Goal: Answer question/provide support: Share knowledge or assist other users

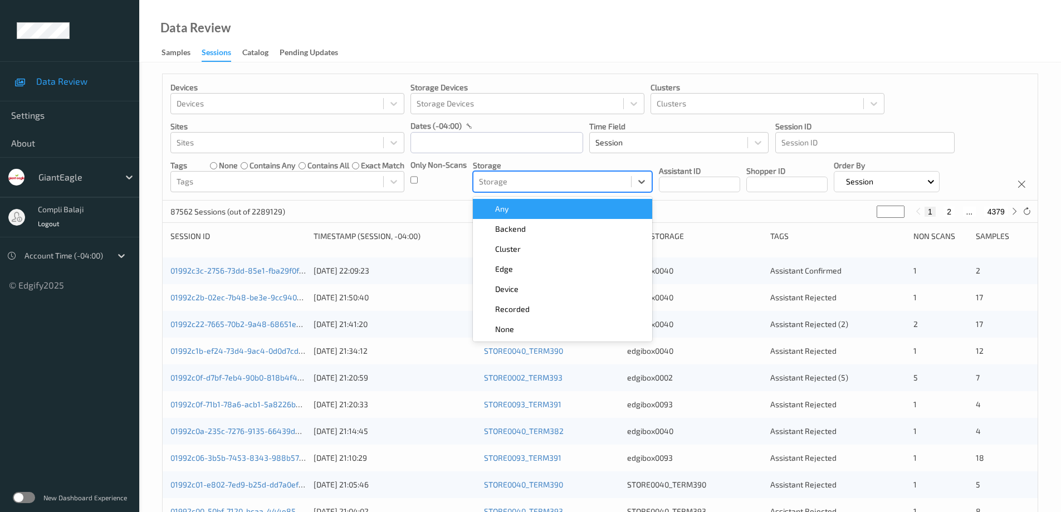
click at [558, 182] on div at bounding box center [552, 181] width 147 height 13
click at [485, 144] on input "text" at bounding box center [497, 142] width 173 height 21
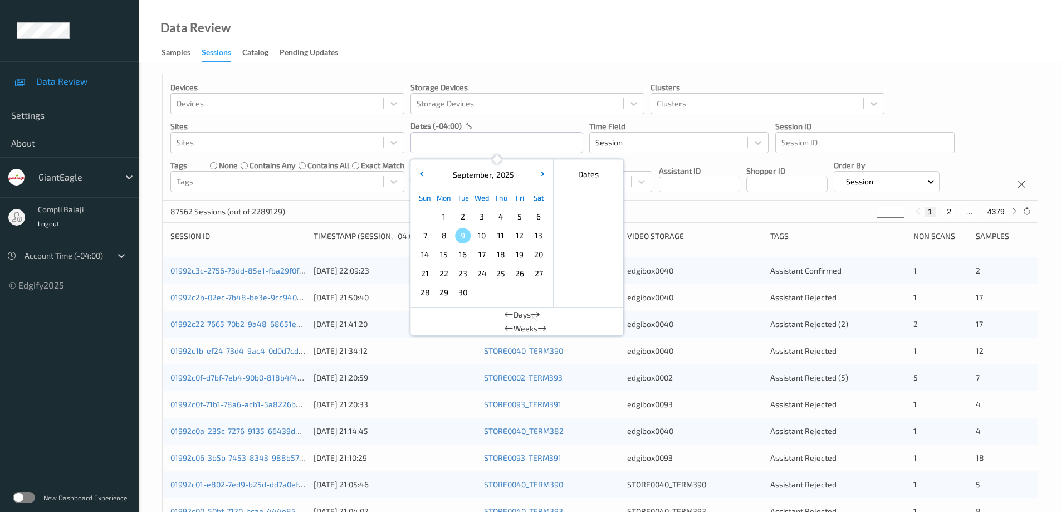
click at [538, 217] on span "6" at bounding box center [539, 217] width 16 height 16
click at [538, 216] on span "6" at bounding box center [539, 217] width 16 height 16
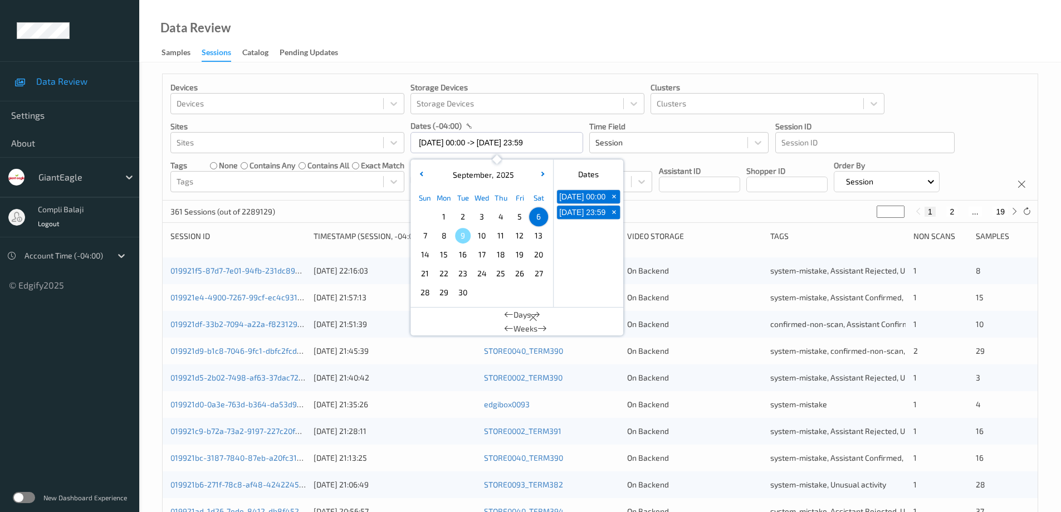
click at [962, 104] on div "Devices Devices Storage Devices Storage Devices Clusters Clusters Sites Sites d…" at bounding box center [600, 137] width 875 height 126
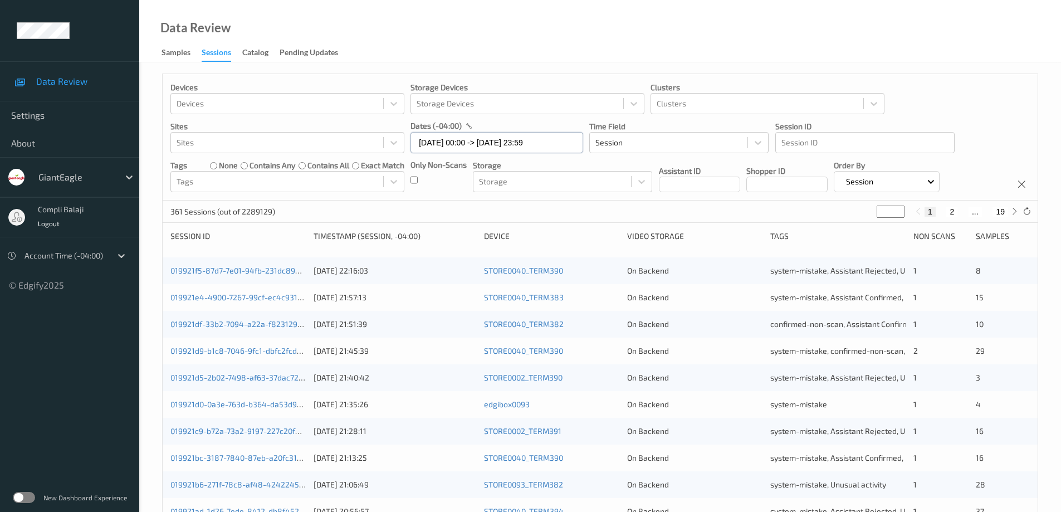
click at [556, 139] on input "[DATE] 00:00 -> [DATE] 23:59" at bounding box center [497, 142] width 173 height 21
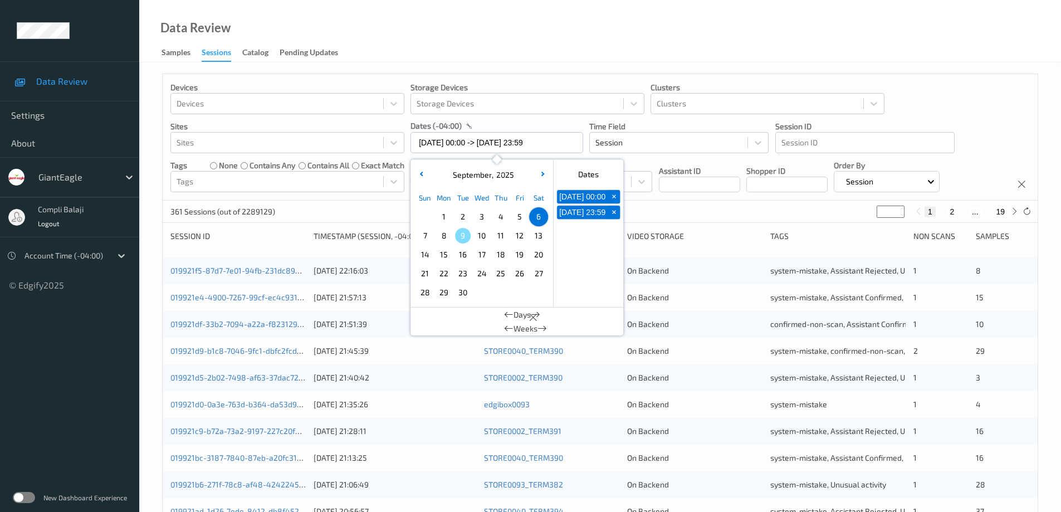
click at [980, 104] on div "Devices Devices Storage Devices Storage Devices Clusters Clusters Sites Sites d…" at bounding box center [600, 137] width 875 height 126
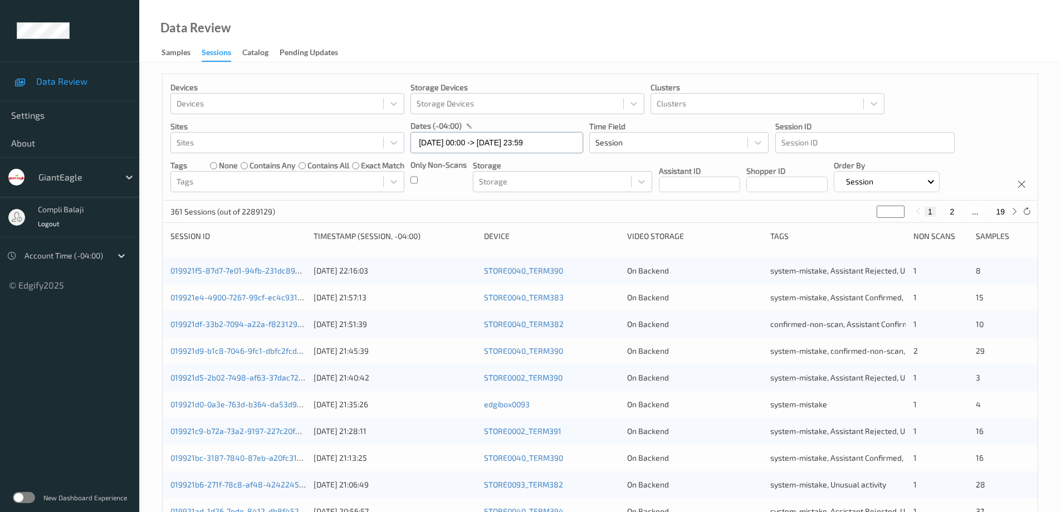
click at [518, 141] on input "[DATE] 00:00 -> [DATE] 23:59" at bounding box center [497, 142] width 173 height 21
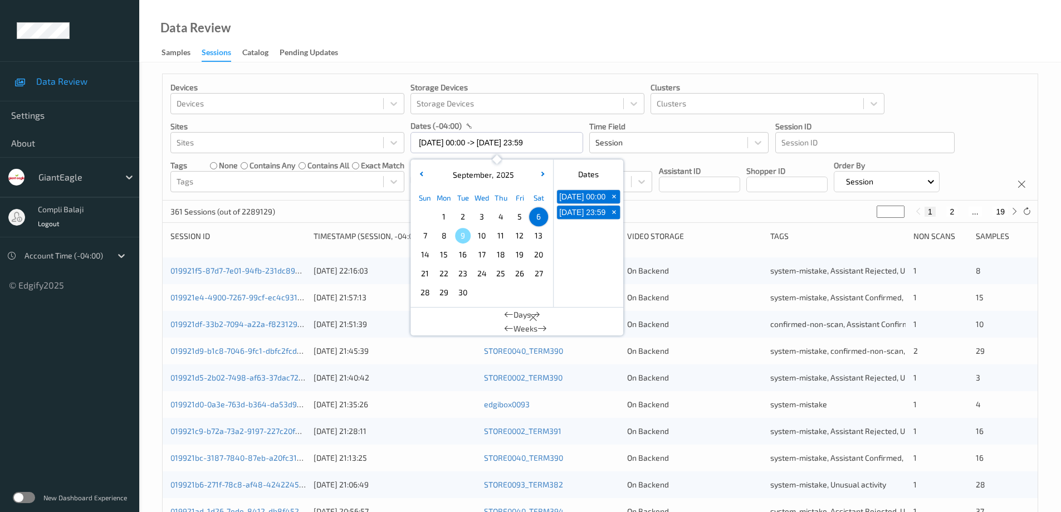
click at [539, 217] on span "6" at bounding box center [539, 217] width 16 height 16
type input "[DATE] 00:00 -> [DATE] 23:59"
click at [927, 102] on div "Devices Devices Storage Devices Storage Devices Clusters Clusters Sites Sites d…" at bounding box center [600, 137] width 875 height 126
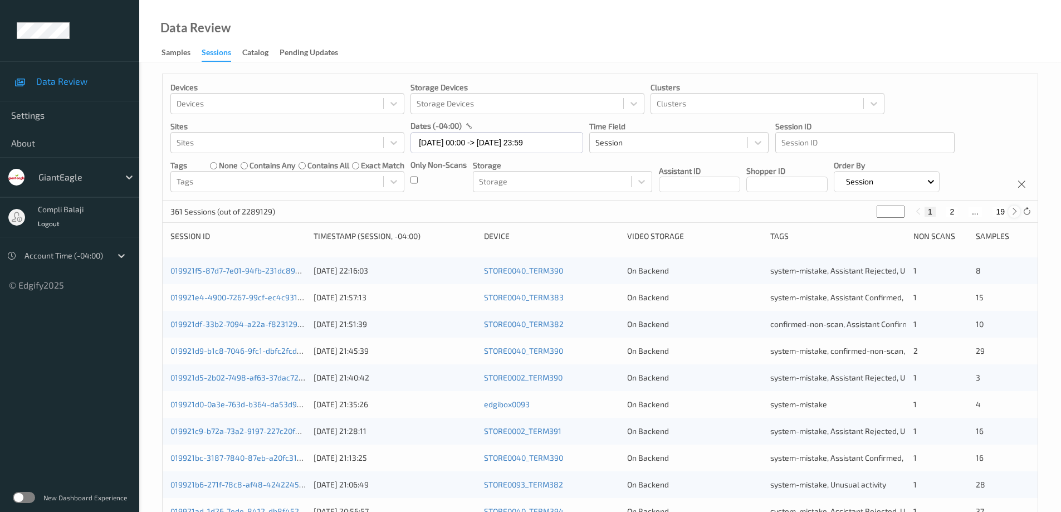
click at [1014, 211] on icon at bounding box center [1015, 211] width 8 height 8
type input "*"
click at [1014, 211] on icon at bounding box center [1015, 211] width 8 height 8
type input "*"
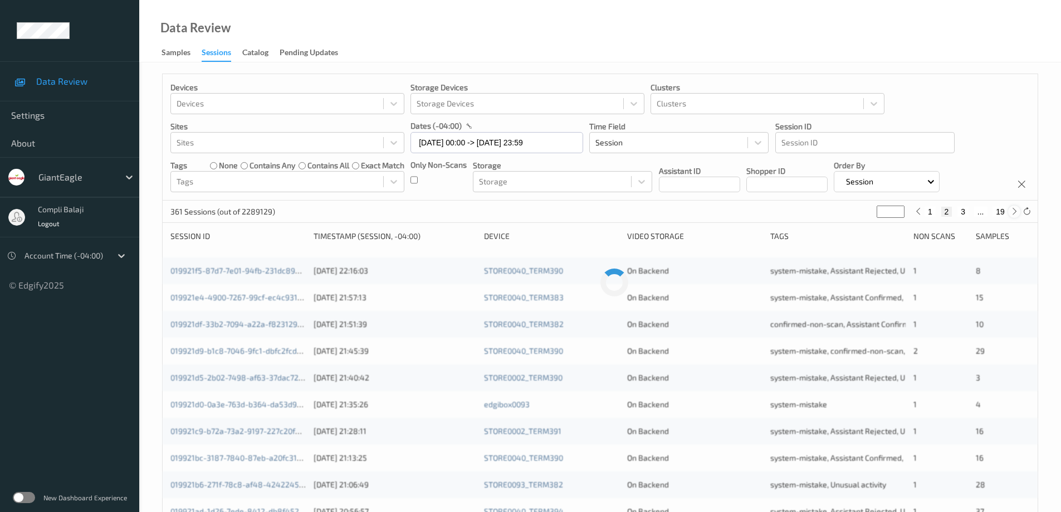
type input "*"
click at [1014, 211] on icon at bounding box center [1015, 211] width 8 height 8
type input "*"
click at [1014, 211] on icon at bounding box center [1015, 211] width 8 height 8
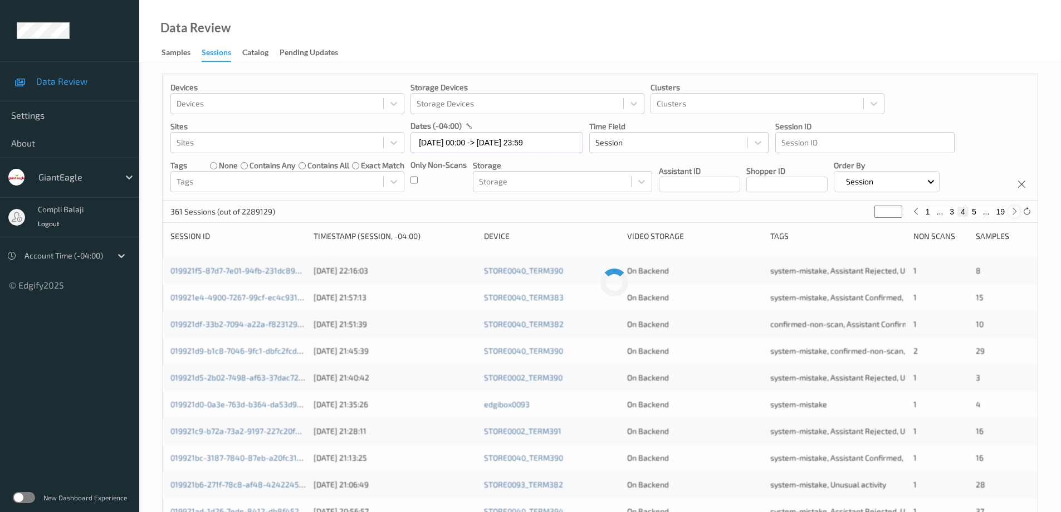
type input "*"
click at [1014, 211] on icon at bounding box center [1015, 211] width 8 height 8
type input "*"
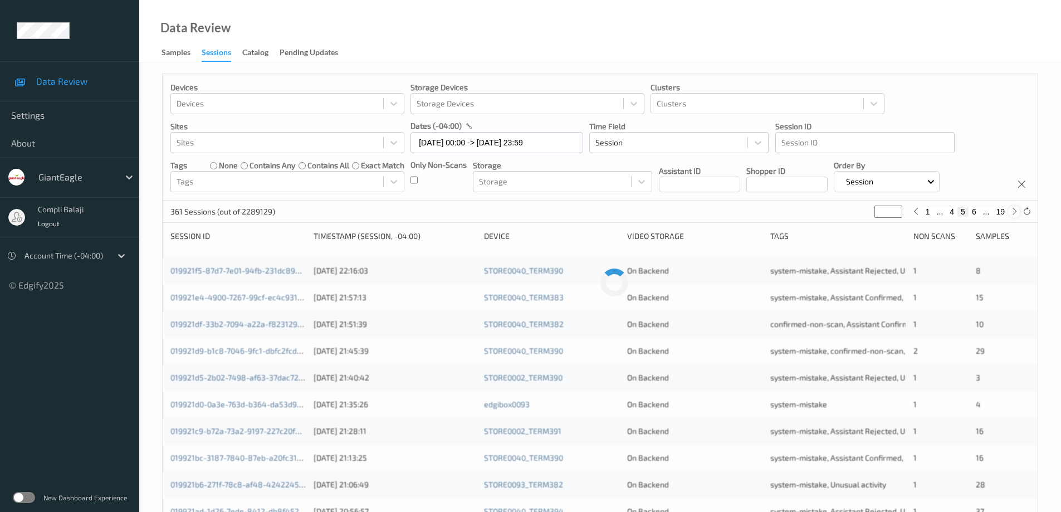
click at [1014, 211] on icon at bounding box center [1015, 211] width 8 height 8
type input "*"
click at [1011, 210] on icon at bounding box center [1015, 211] width 8 height 8
type input "*"
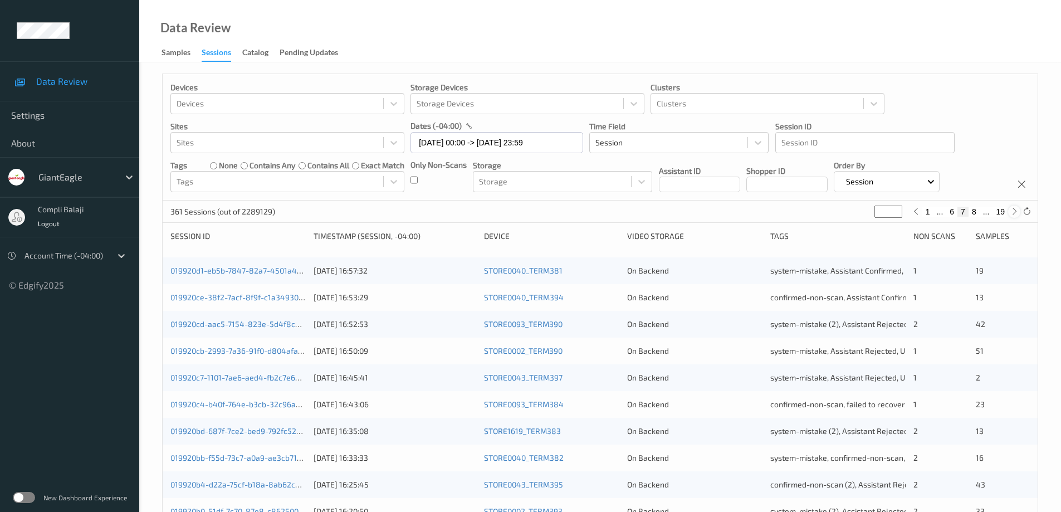
type input "*"
click at [1011, 210] on icon at bounding box center [1015, 211] width 8 height 8
type input "*"
click at [1011, 210] on icon at bounding box center [1015, 211] width 8 height 8
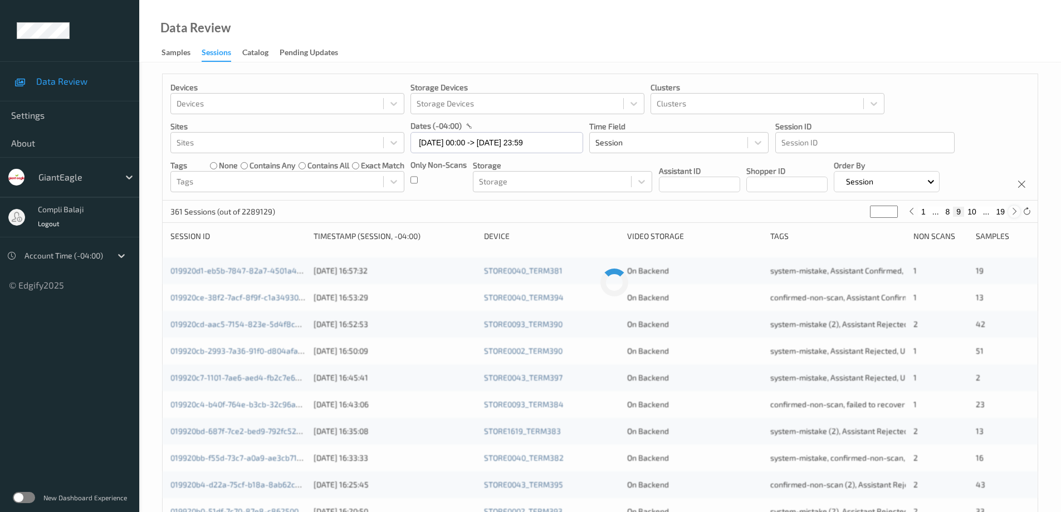
type input "**"
click at [1011, 210] on icon at bounding box center [1015, 211] width 8 height 8
type input "**"
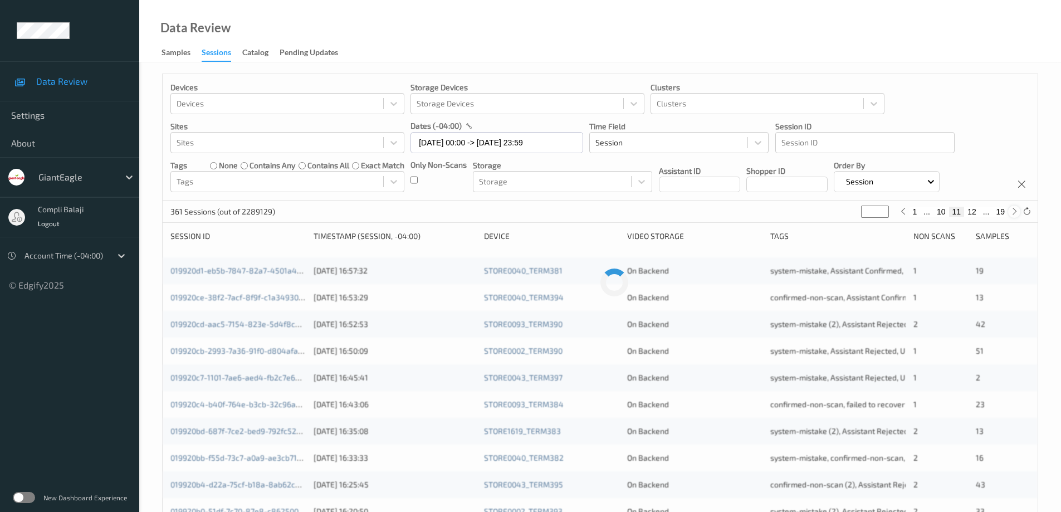
click at [1011, 210] on icon at bounding box center [1015, 211] width 8 height 8
type input "**"
click at [1011, 210] on icon at bounding box center [1015, 211] width 8 height 8
type input "**"
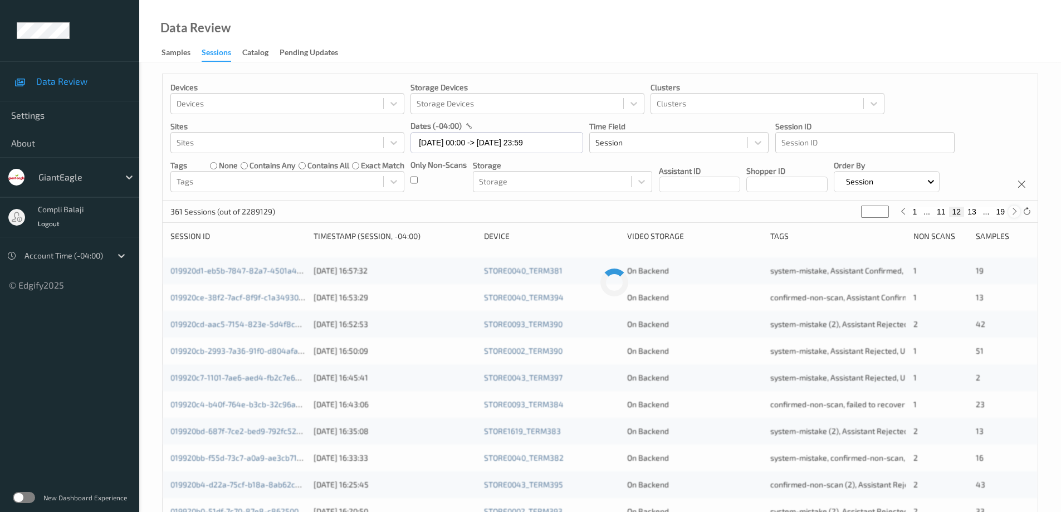
type input "**"
click at [971, 212] on button "14" at bounding box center [973, 212] width 16 height 10
type input "**"
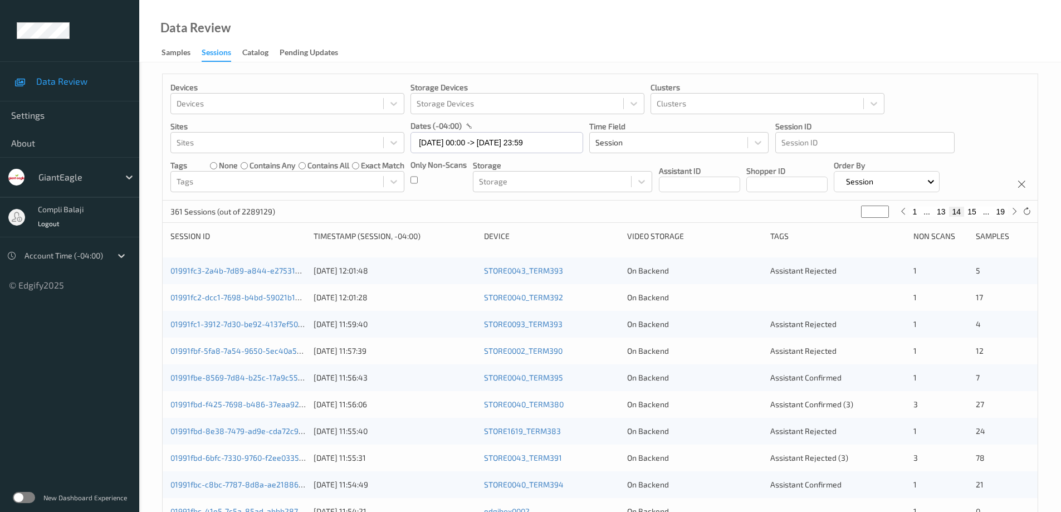
scroll to position [111, 0]
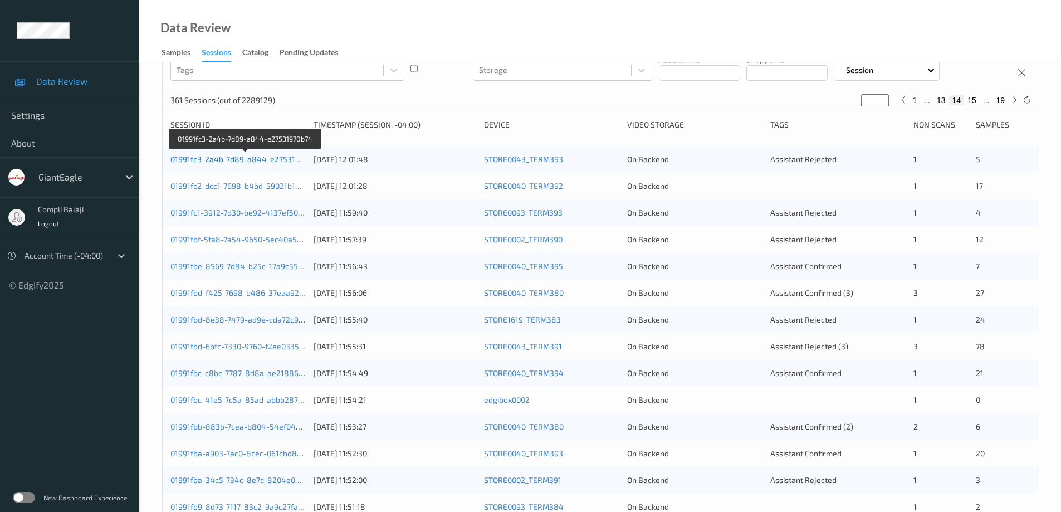
click at [283, 163] on link "01991fc3-2a4b-7d89-a844-e27531970b74" at bounding box center [246, 158] width 151 height 9
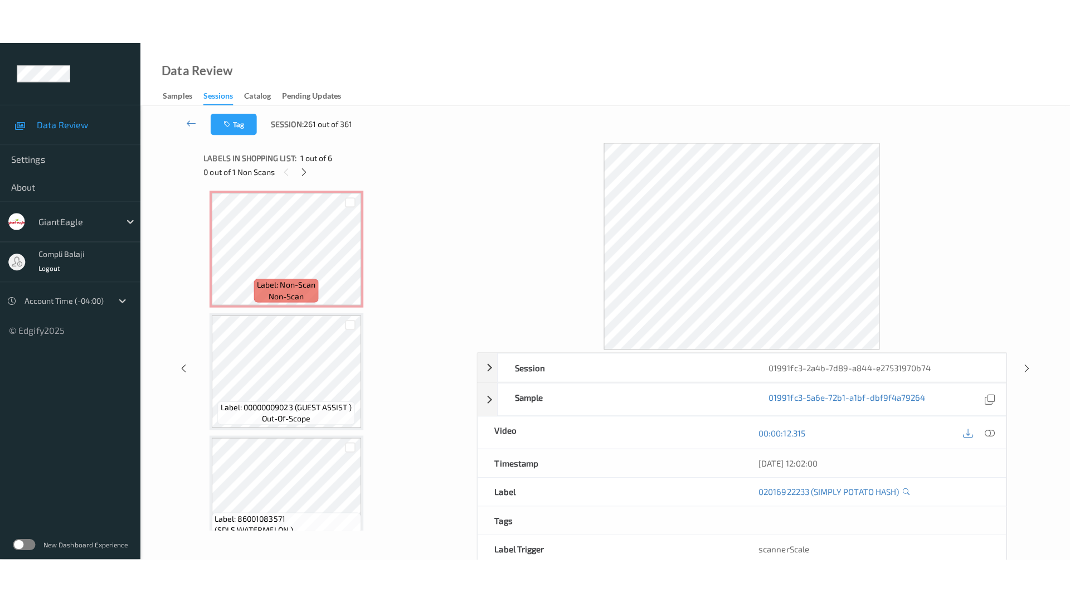
scroll to position [393, 0]
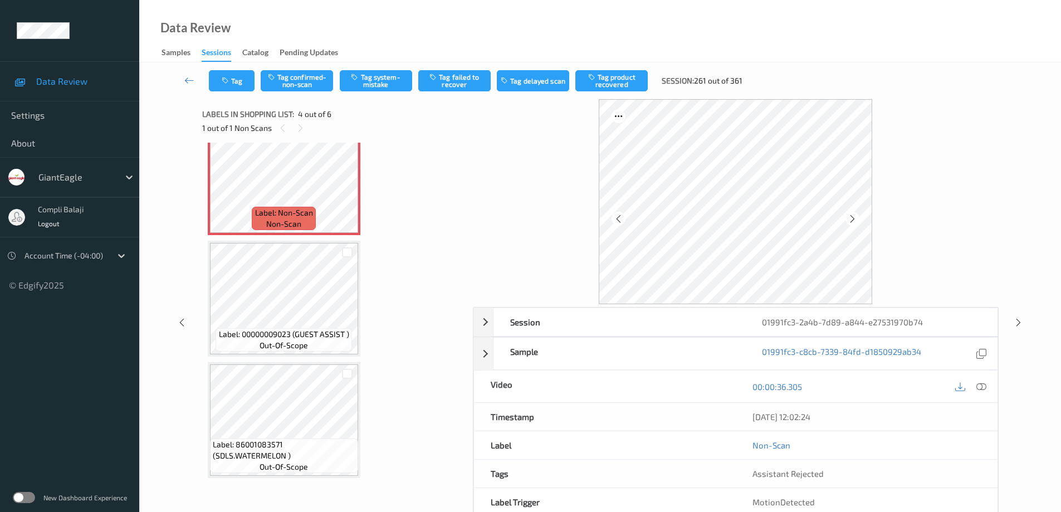
drag, startPoint x: 983, startPoint y: 387, endPoint x: 967, endPoint y: 373, distance: 20.5
click at [981, 387] on icon at bounding box center [982, 386] width 10 height 10
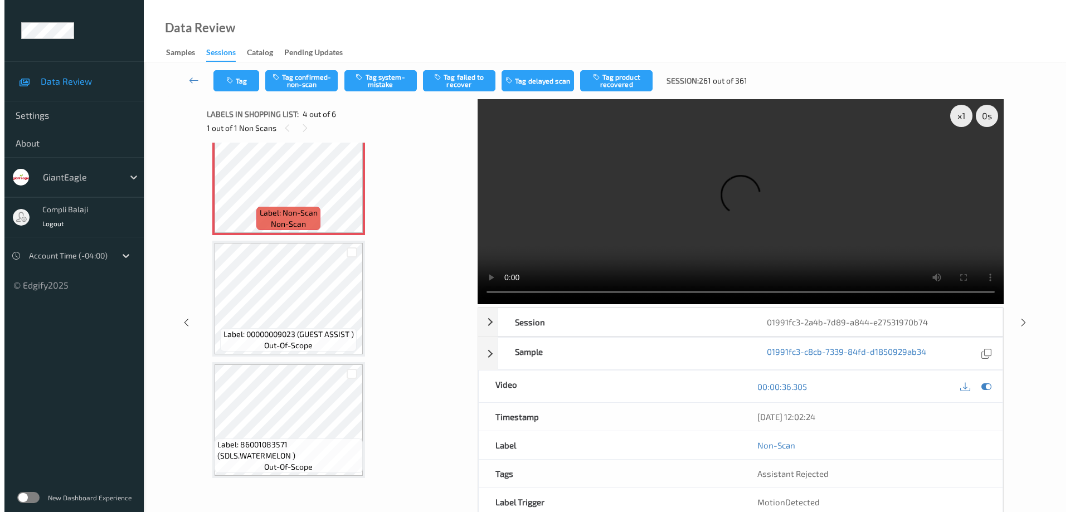
scroll to position [304, 0]
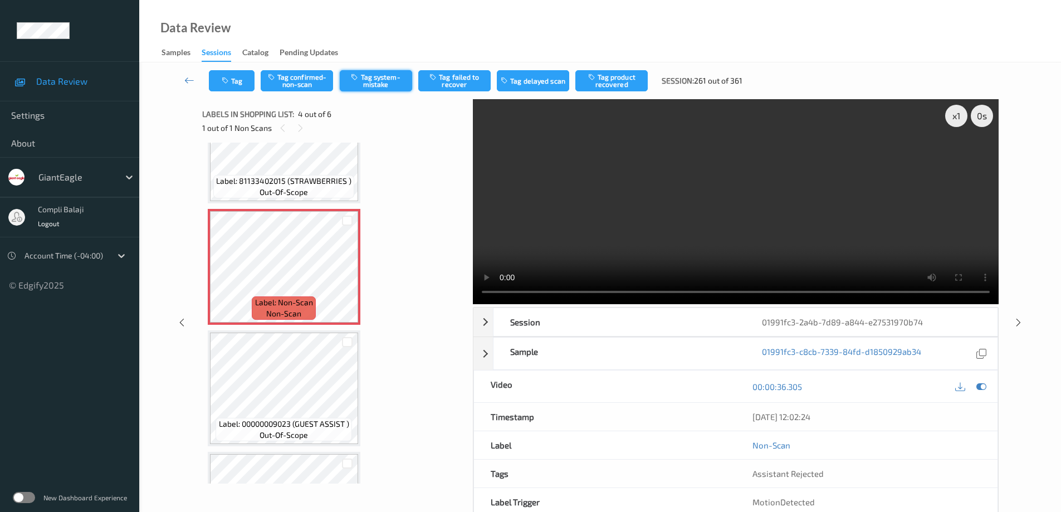
click at [384, 79] on button "Tag system-mistake" at bounding box center [376, 80] width 72 height 21
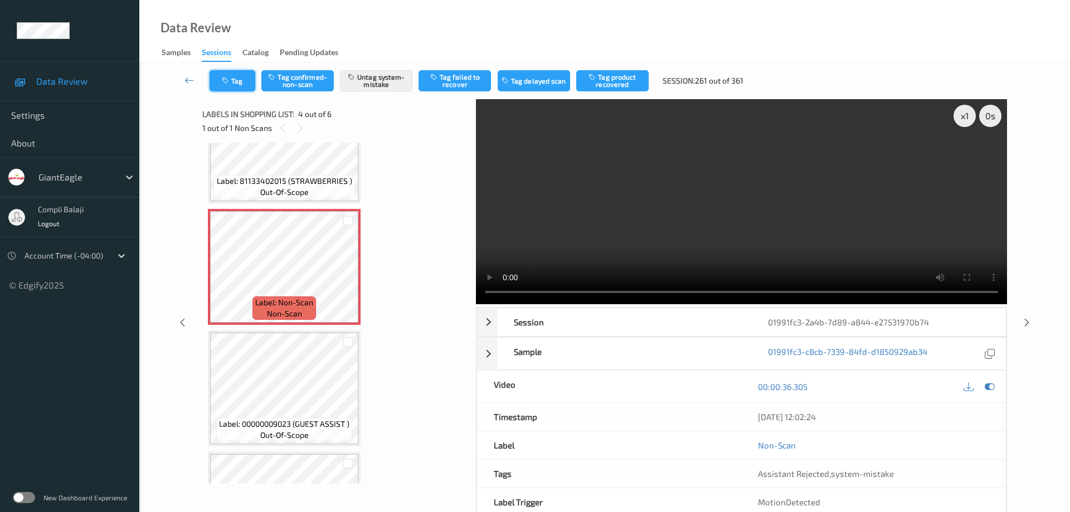
click at [247, 84] on button "Tag" at bounding box center [233, 80] width 46 height 21
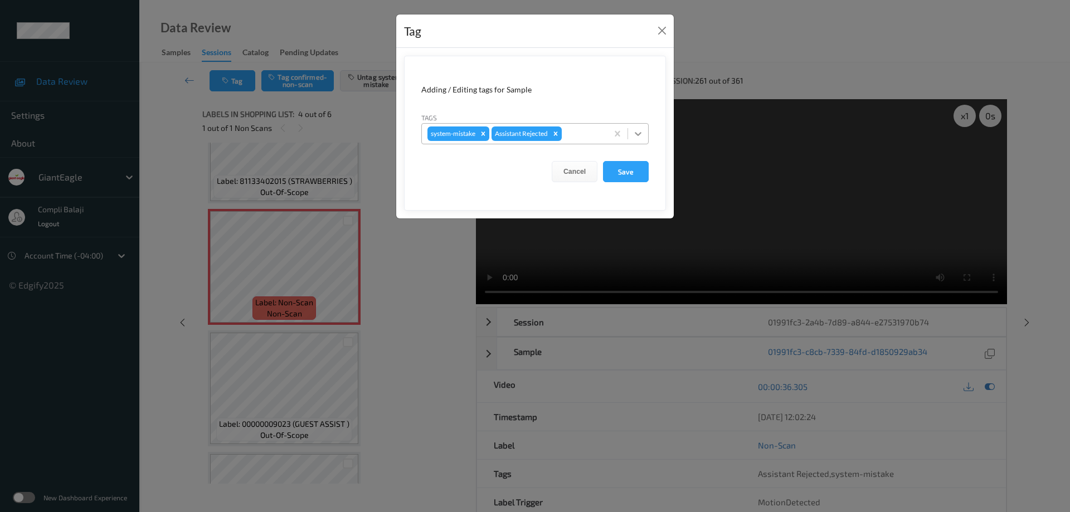
click at [640, 131] on icon at bounding box center [637, 133] width 11 height 11
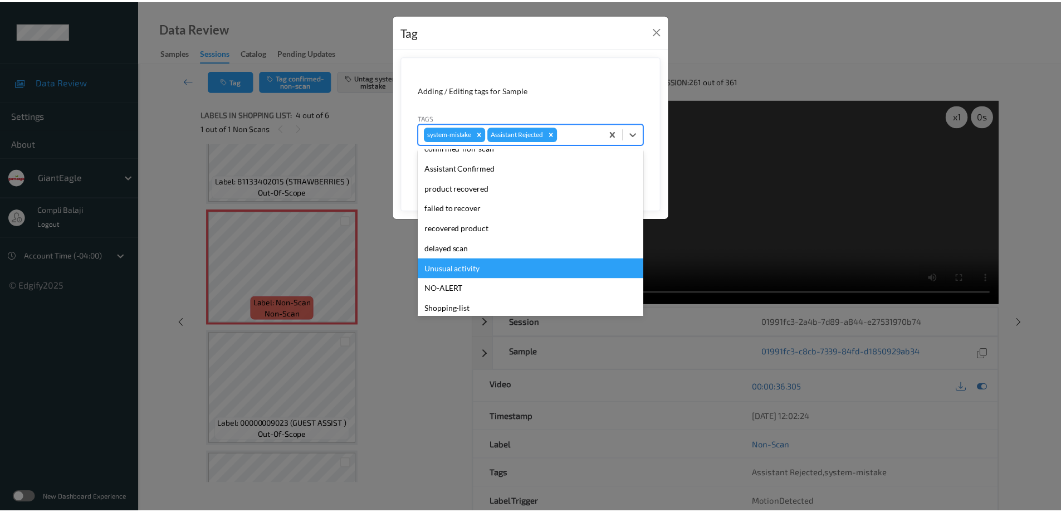
scroll to position [98, 0]
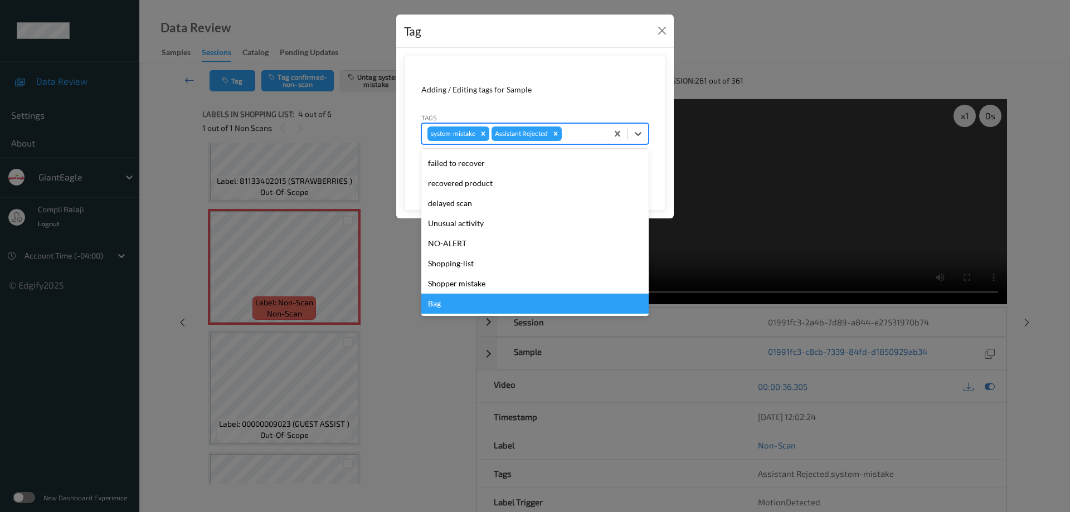
click at [451, 314] on div "suspect-non-match confirmed-non-match confirmed-non-scan Assistant Confirmed pr…" at bounding box center [534, 232] width 227 height 167
click at [456, 308] on div "Bag" at bounding box center [534, 304] width 227 height 20
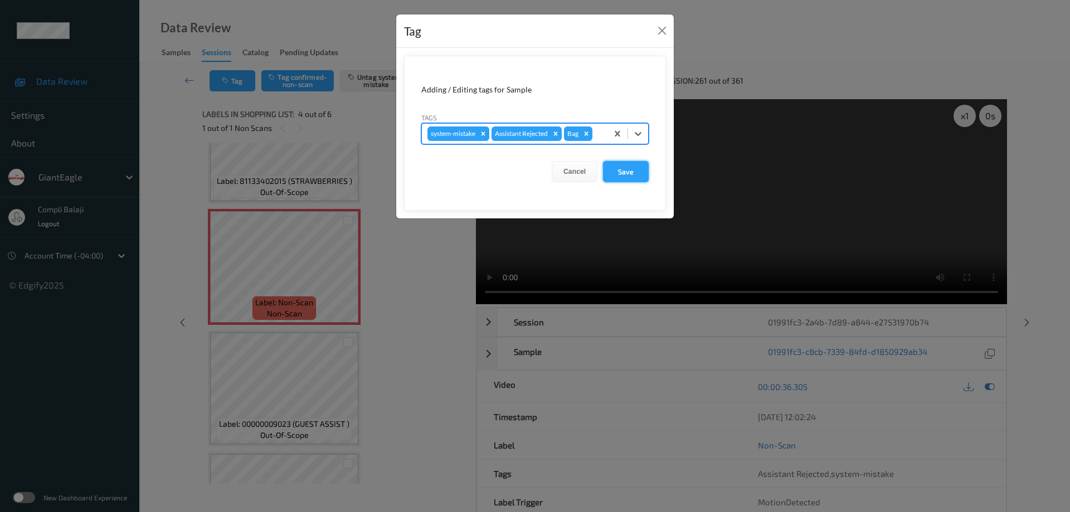
click at [617, 173] on button "Save" at bounding box center [626, 171] width 46 height 21
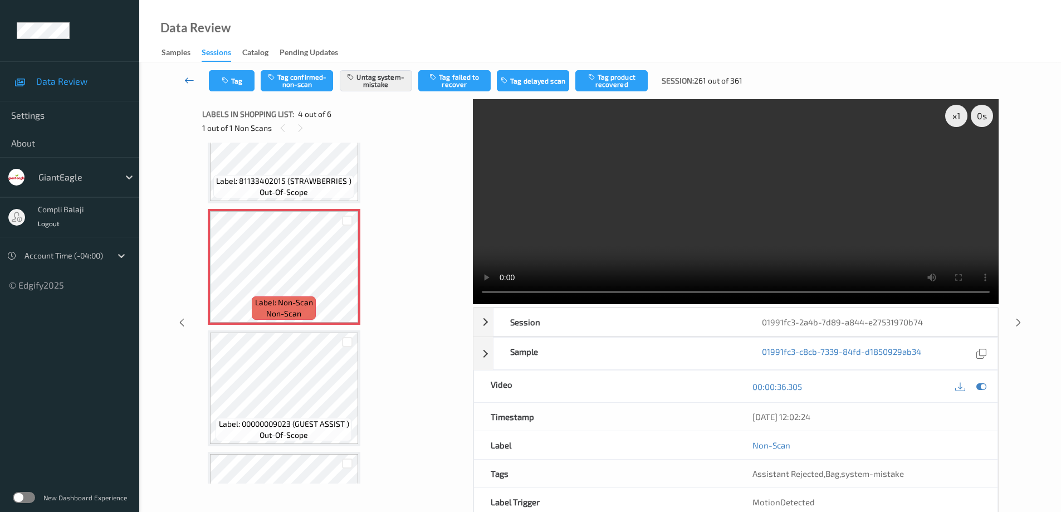
click at [186, 80] on icon at bounding box center [189, 80] width 10 height 11
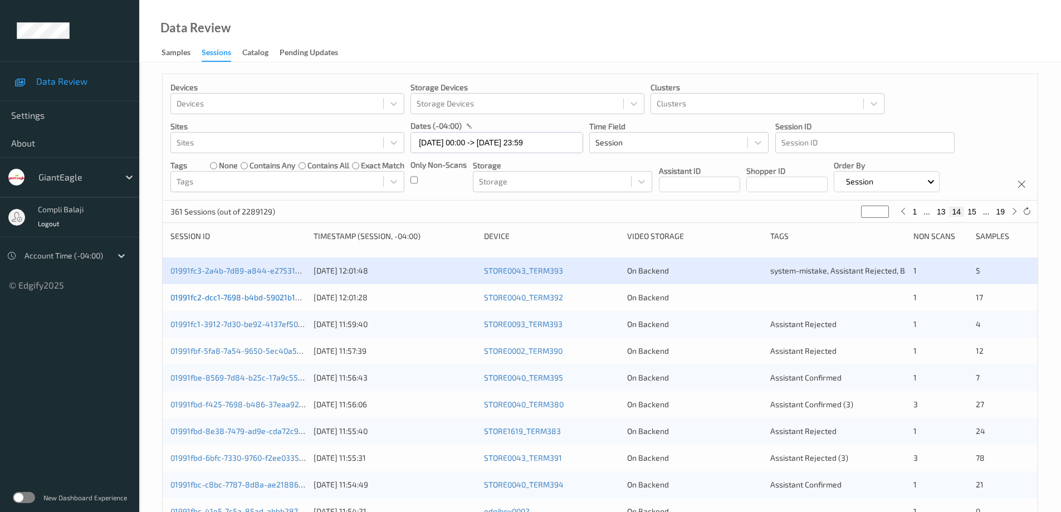
click at [256, 298] on link "01991fc2-dcc1-7698-b4bd-59021b1ea7e3" at bounding box center [244, 297] width 147 height 9
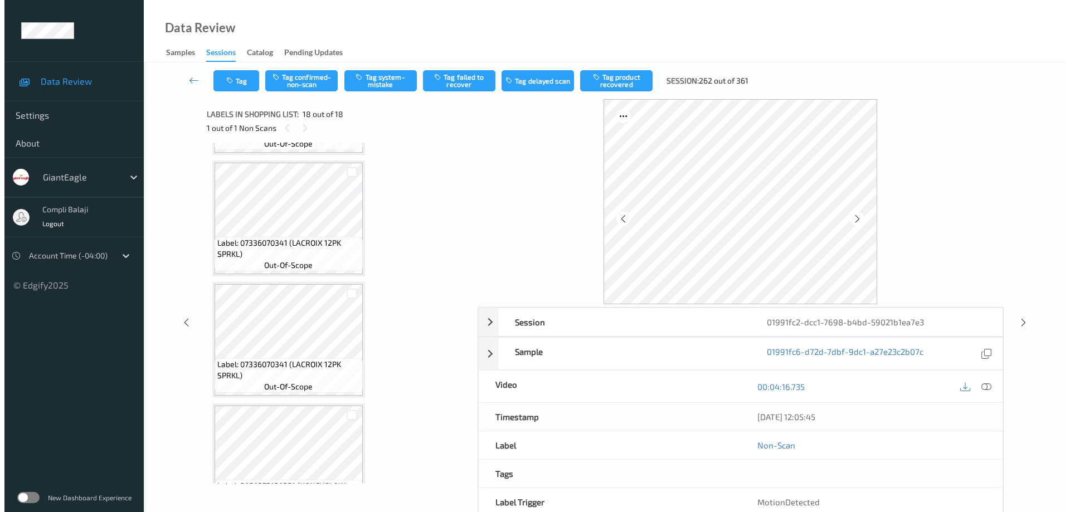
scroll to position [1350, 0]
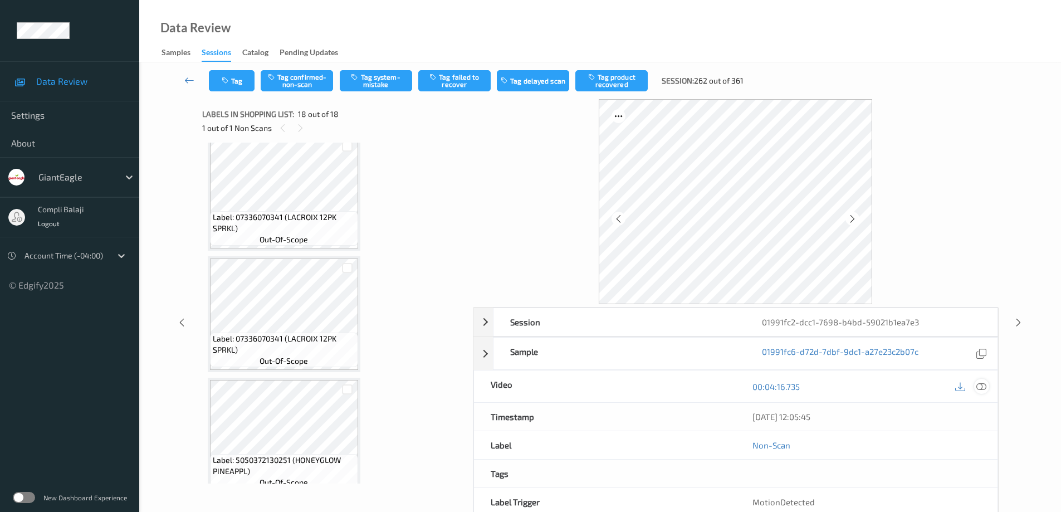
click at [988, 386] on div at bounding box center [982, 386] width 15 height 15
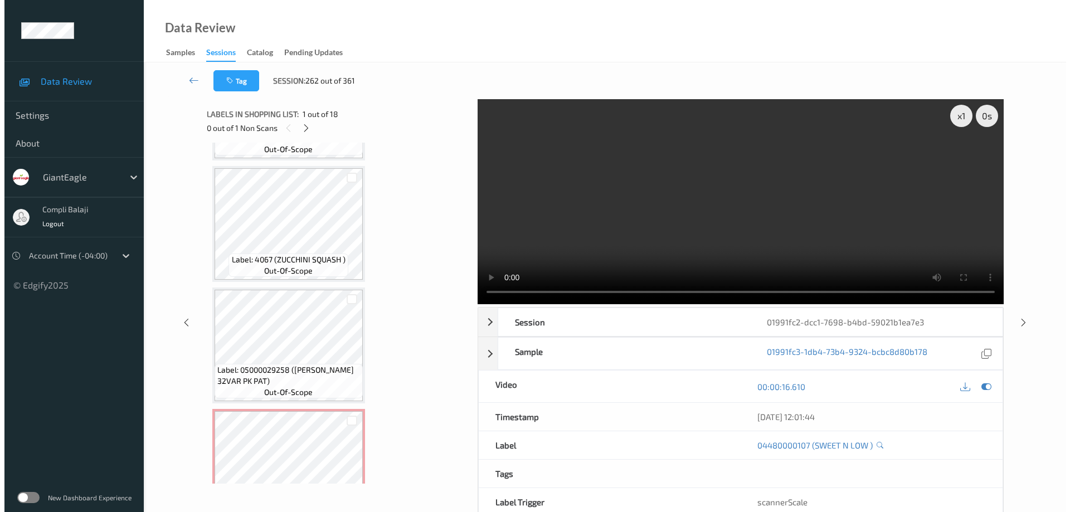
scroll to position [1851, 0]
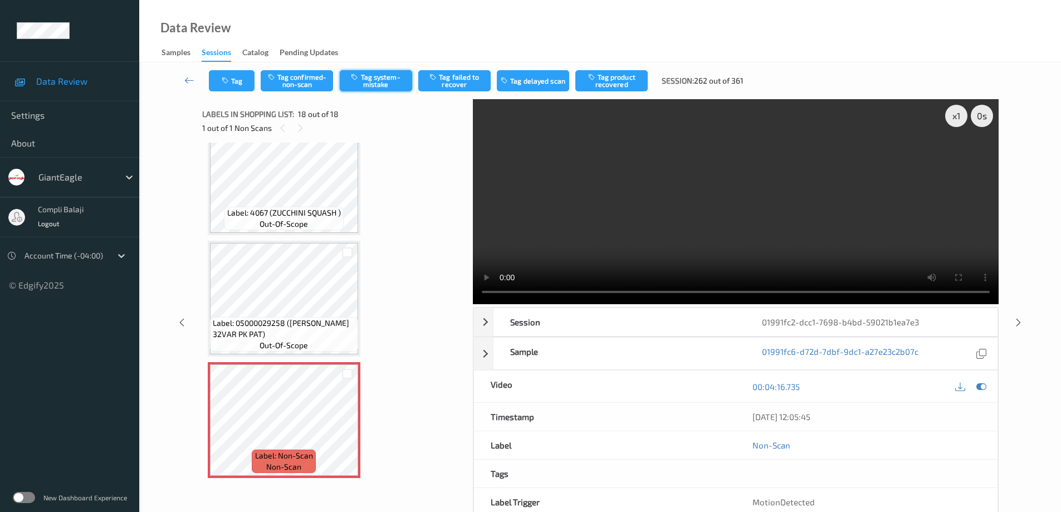
click at [382, 82] on button "Tag system-mistake" at bounding box center [376, 80] width 72 height 21
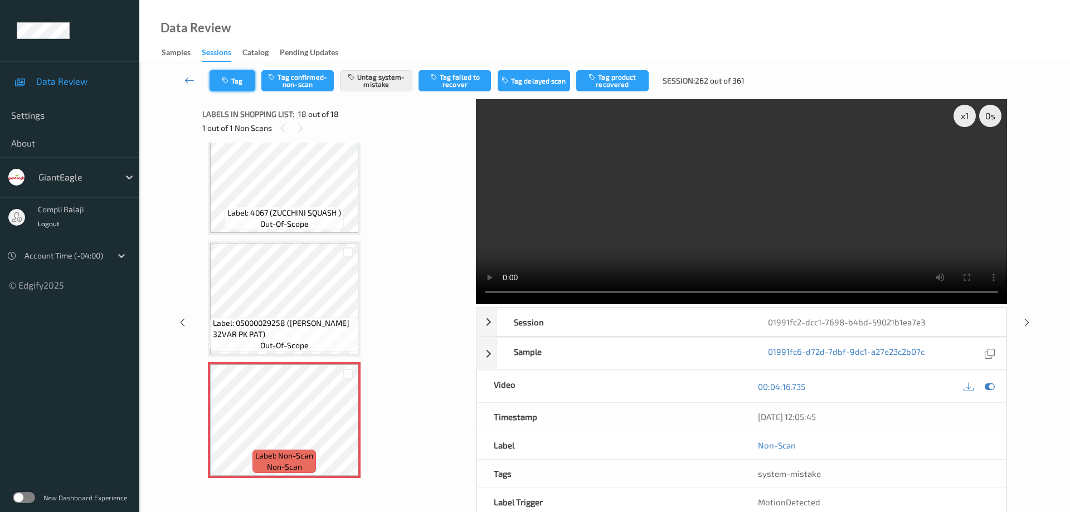
click at [245, 85] on button "Tag" at bounding box center [233, 80] width 46 height 21
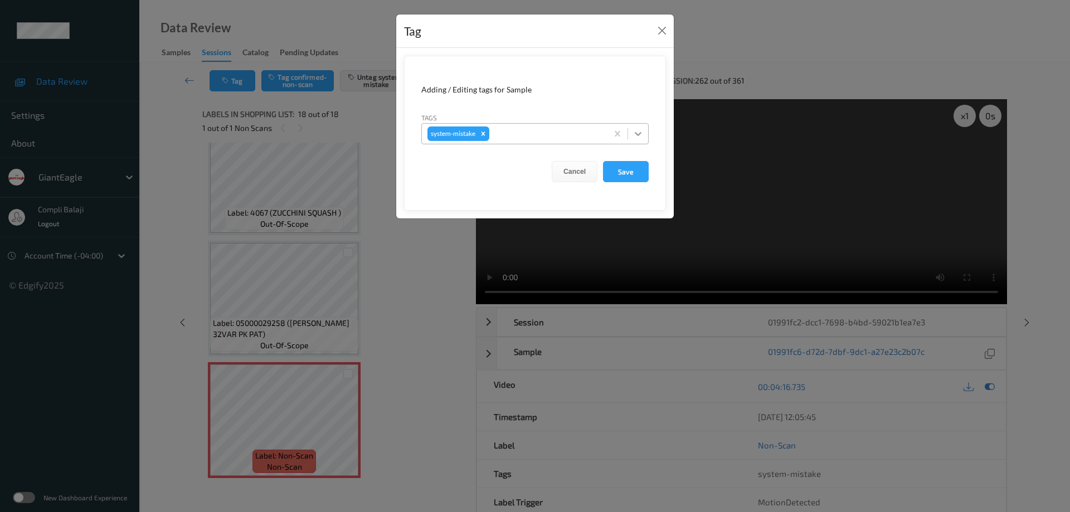
click at [639, 134] on icon at bounding box center [638, 134] width 7 height 4
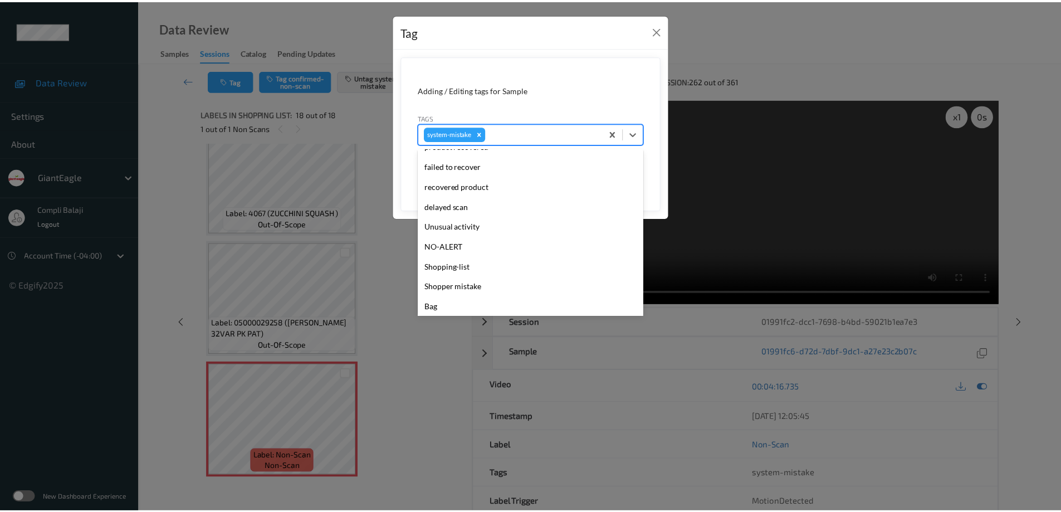
scroll to position [118, 0]
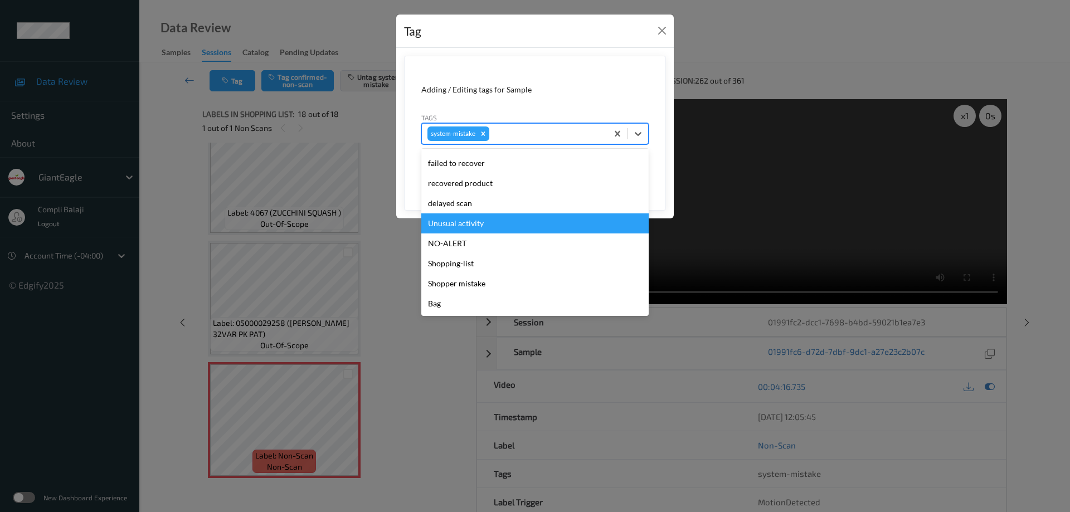
click at [488, 226] on div "Unusual activity" at bounding box center [534, 223] width 227 height 20
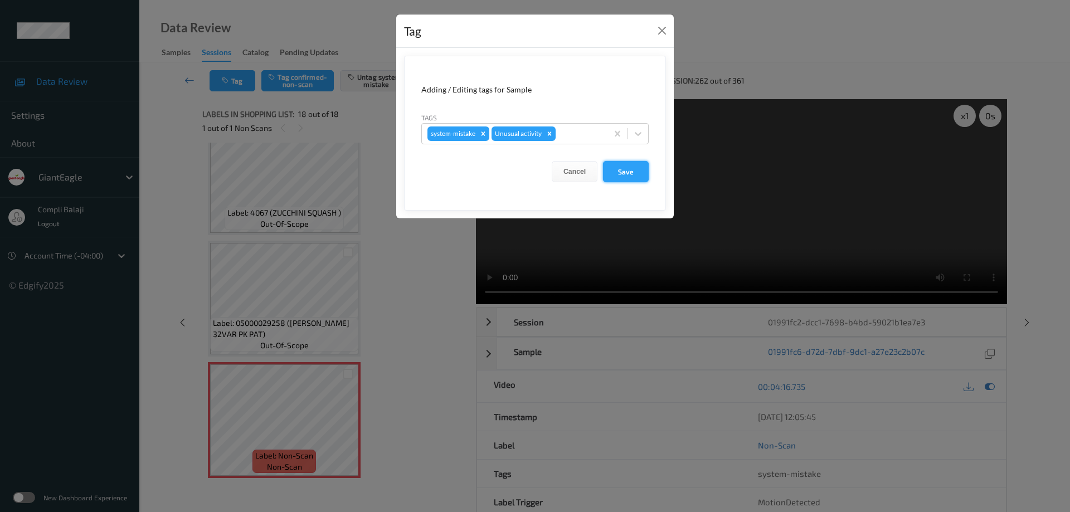
click at [631, 176] on button "Save" at bounding box center [626, 171] width 46 height 21
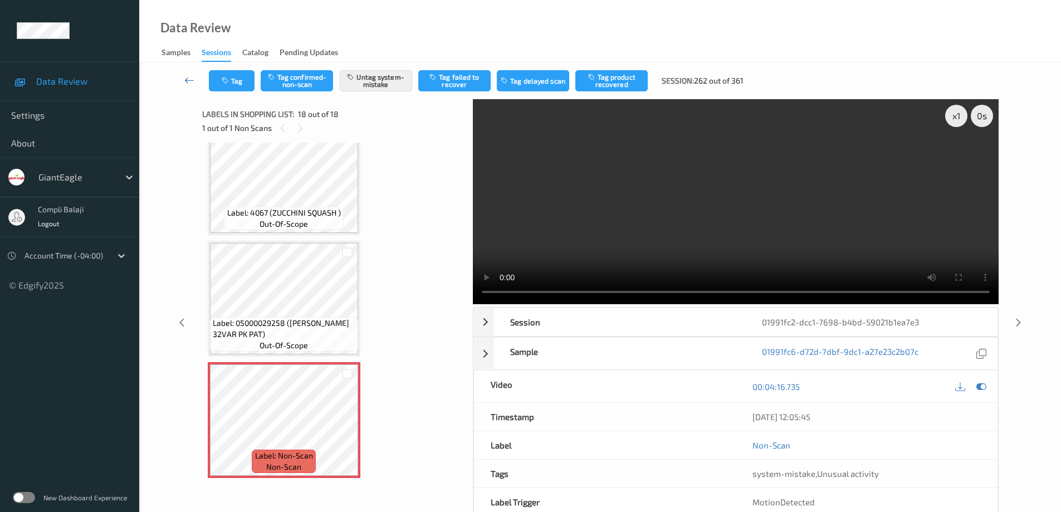
click at [186, 79] on icon at bounding box center [189, 80] width 10 height 11
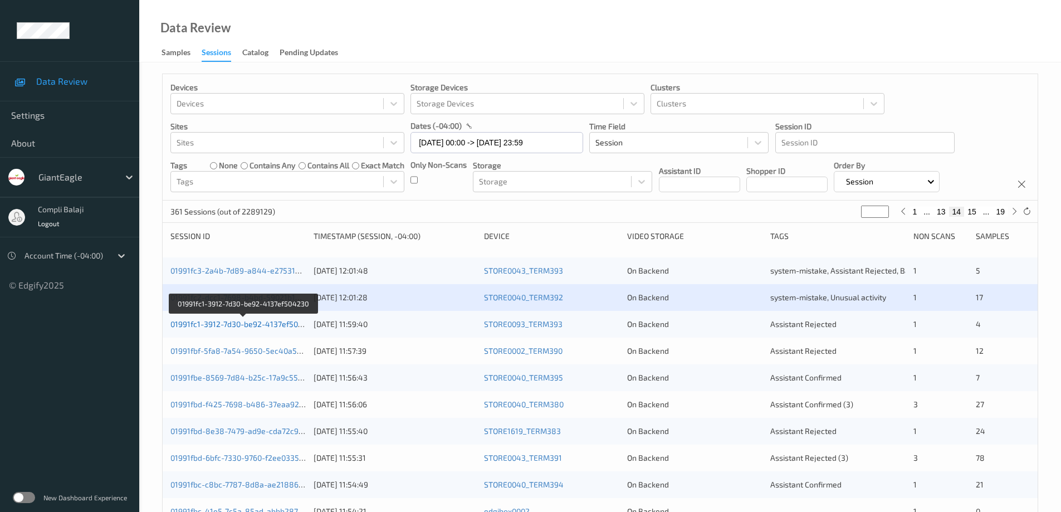
click at [254, 325] on link "01991fc1-3912-7d30-be92-4137ef504230" at bounding box center [244, 323] width 146 height 9
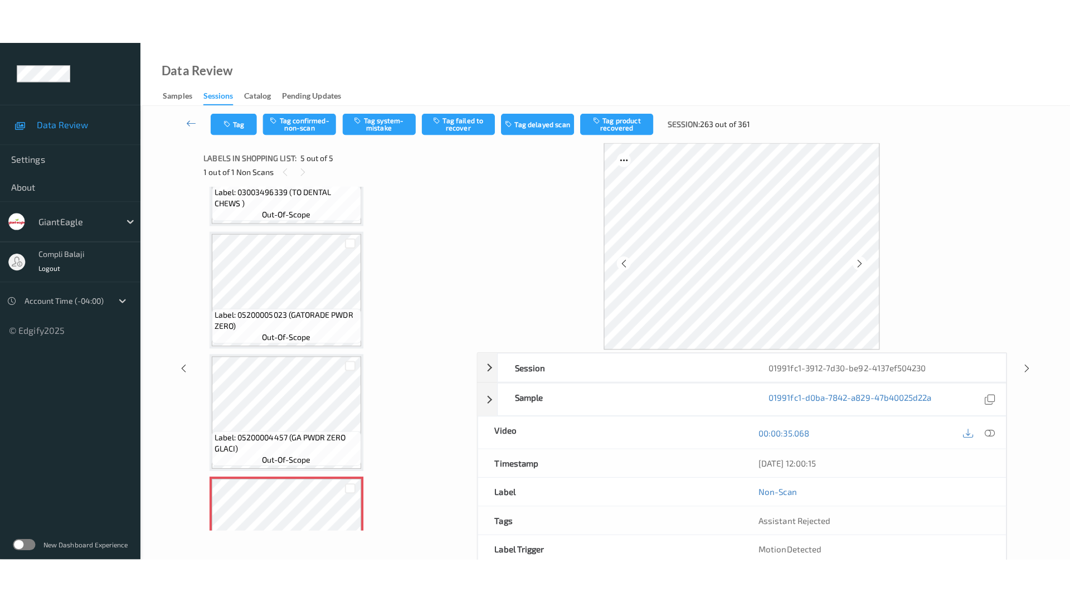
scroll to position [272, 0]
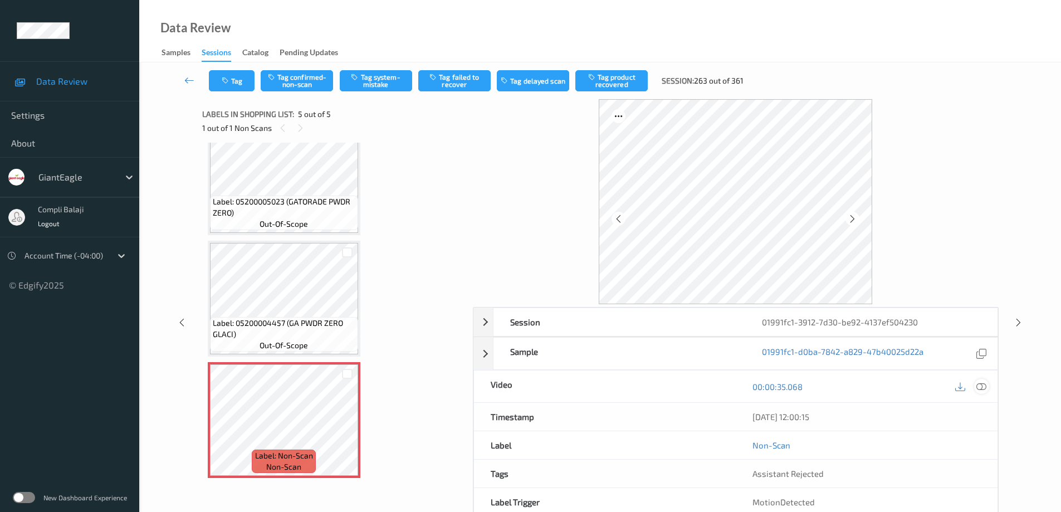
click at [984, 386] on icon at bounding box center [982, 386] width 10 height 10
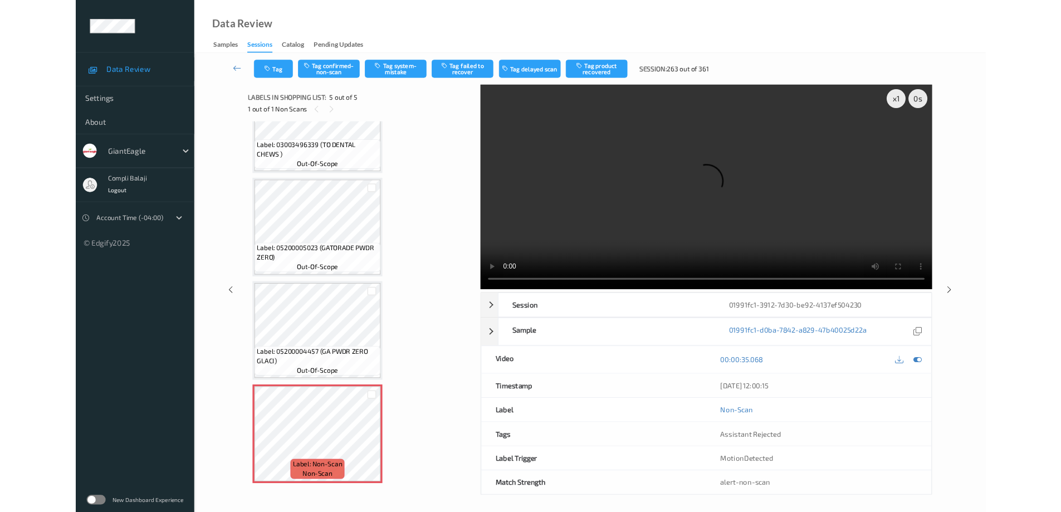
scroll to position [182, 0]
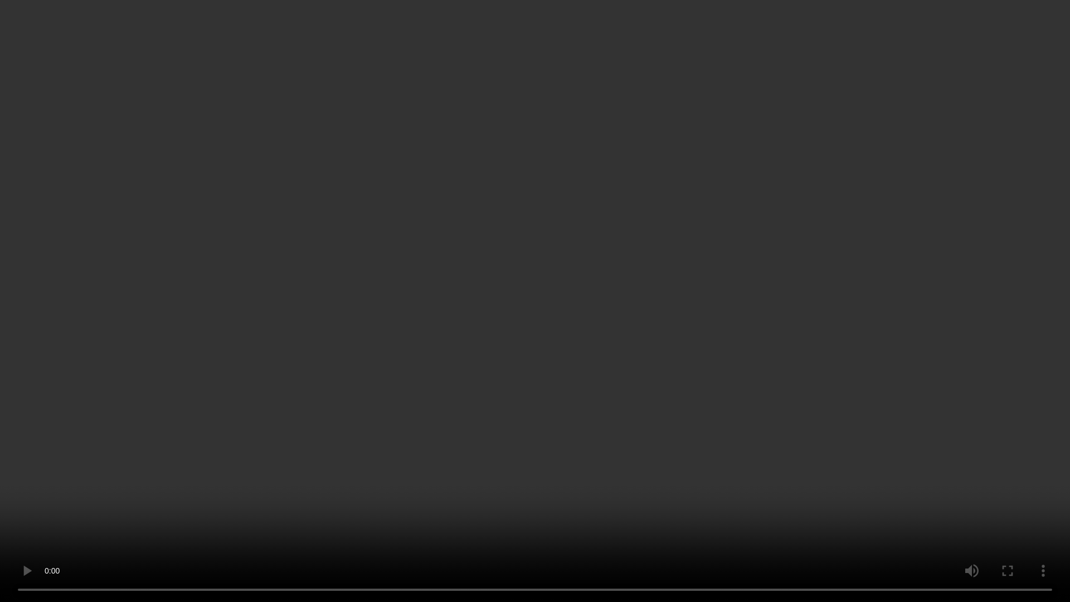
click at [972, 412] on video at bounding box center [535, 301] width 1070 height 602
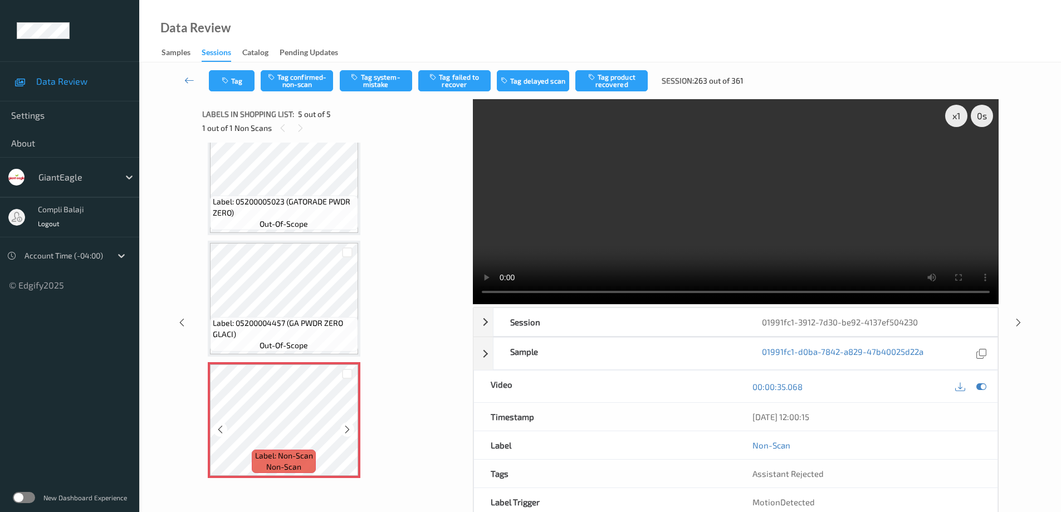
scroll to position [56, 0]
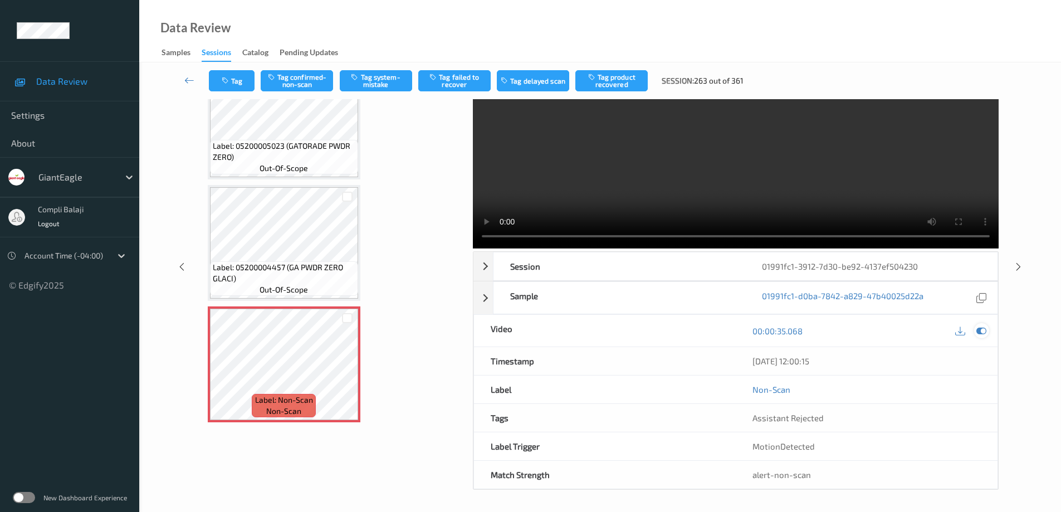
click at [983, 334] on icon at bounding box center [982, 331] width 10 height 10
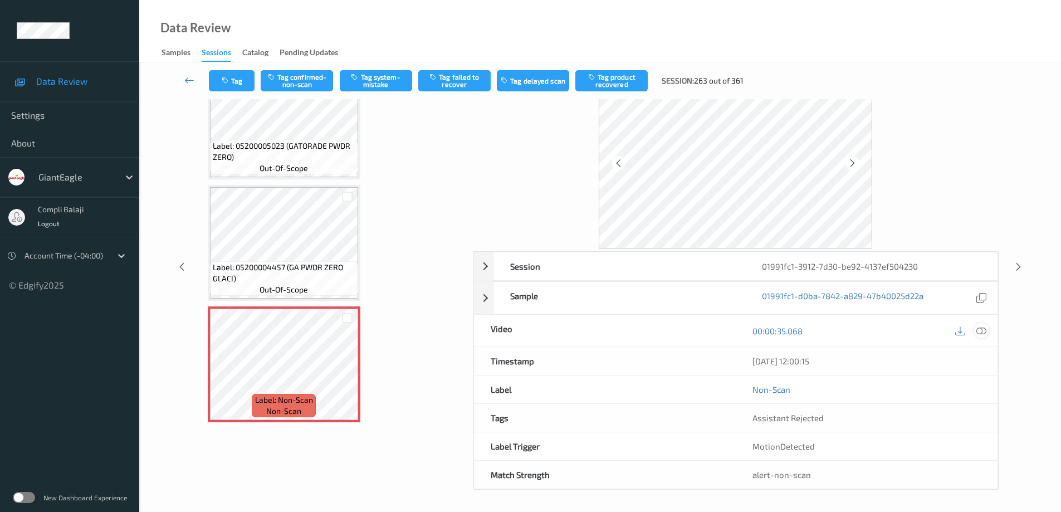
click at [986, 332] on icon at bounding box center [982, 330] width 10 height 10
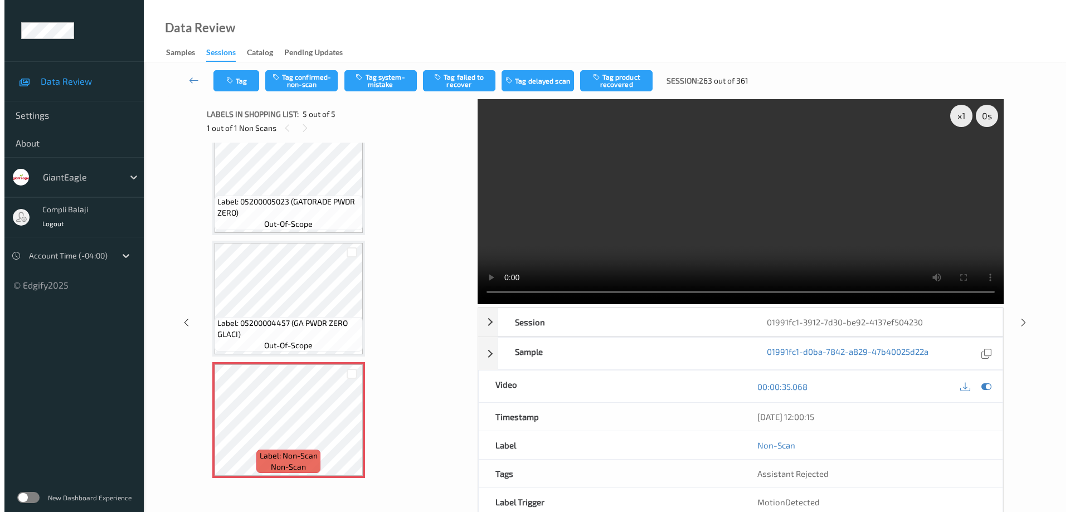
scroll to position [182, 0]
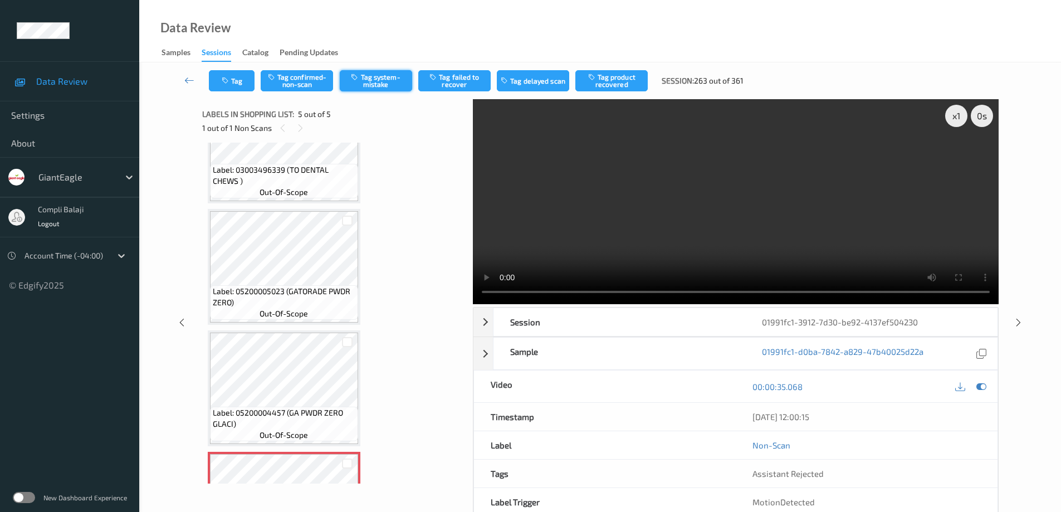
click at [382, 84] on button "Tag system-mistake" at bounding box center [376, 80] width 72 height 21
click at [236, 79] on button "Tag" at bounding box center [232, 80] width 46 height 21
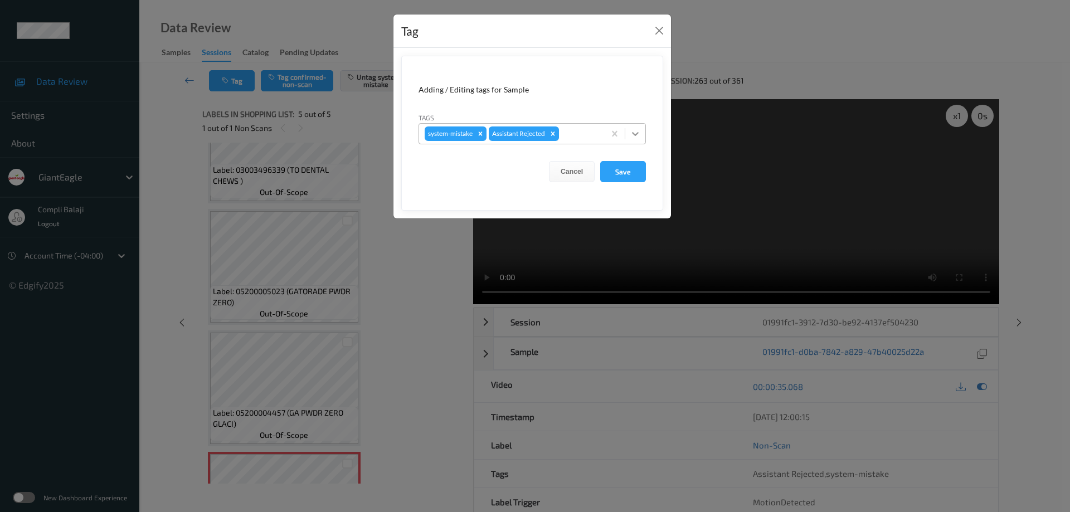
click at [637, 132] on icon at bounding box center [635, 133] width 11 height 11
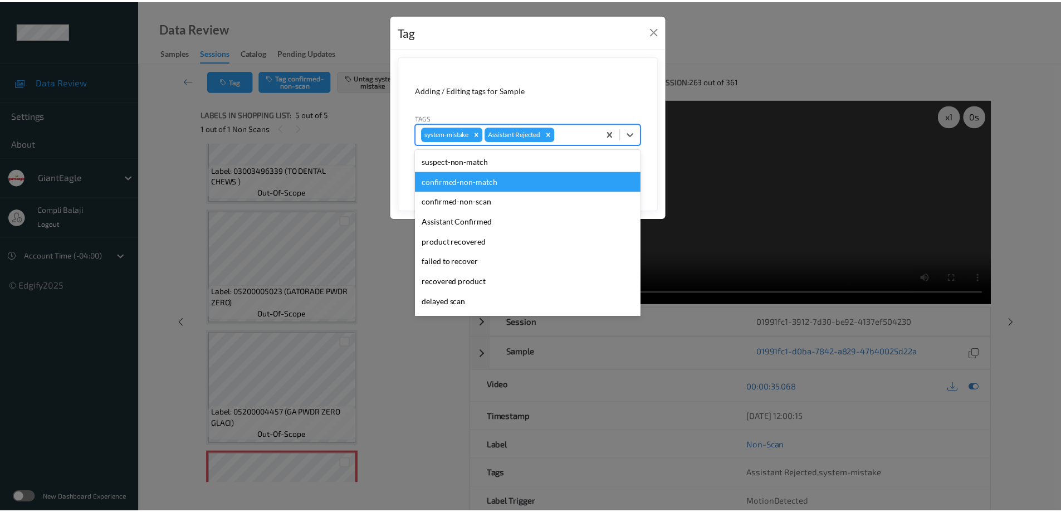
scroll to position [98, 0]
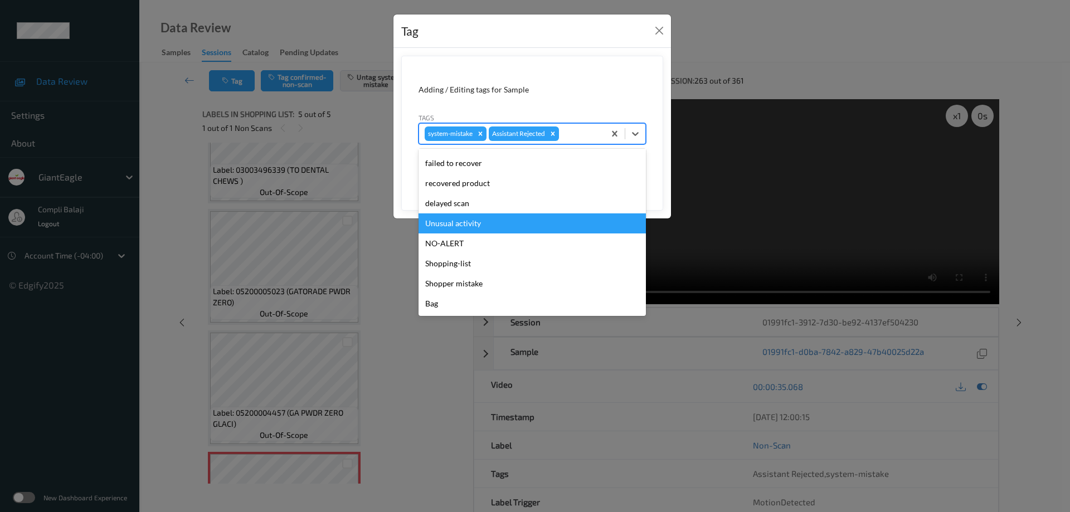
click at [475, 225] on div "Unusual activity" at bounding box center [531, 223] width 227 height 20
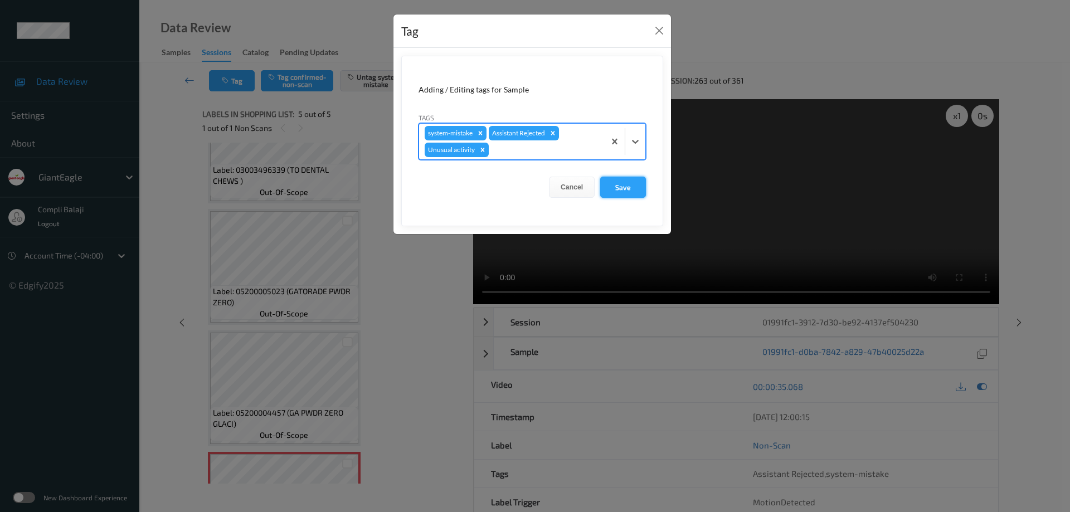
click at [629, 189] on button "Save" at bounding box center [623, 187] width 46 height 21
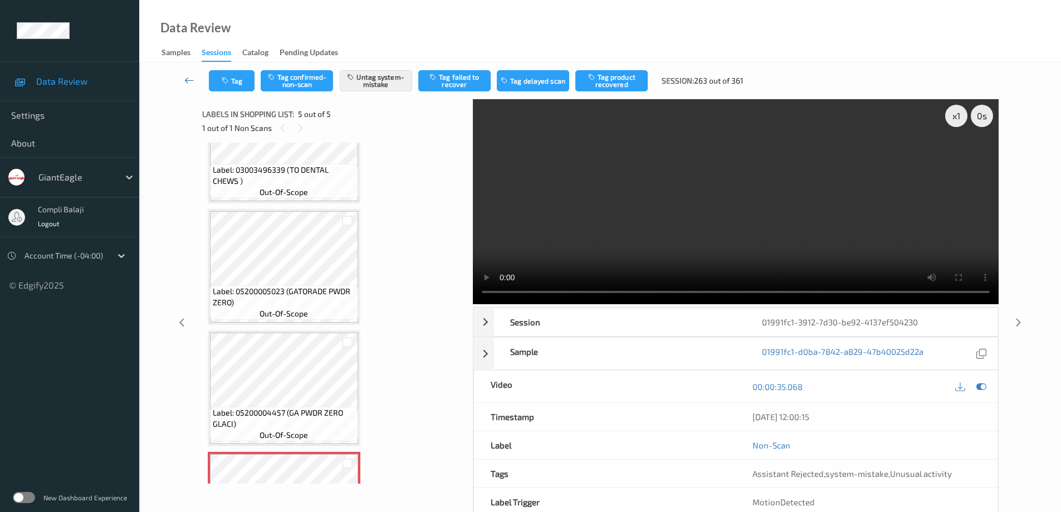
click at [187, 77] on icon at bounding box center [189, 80] width 10 height 11
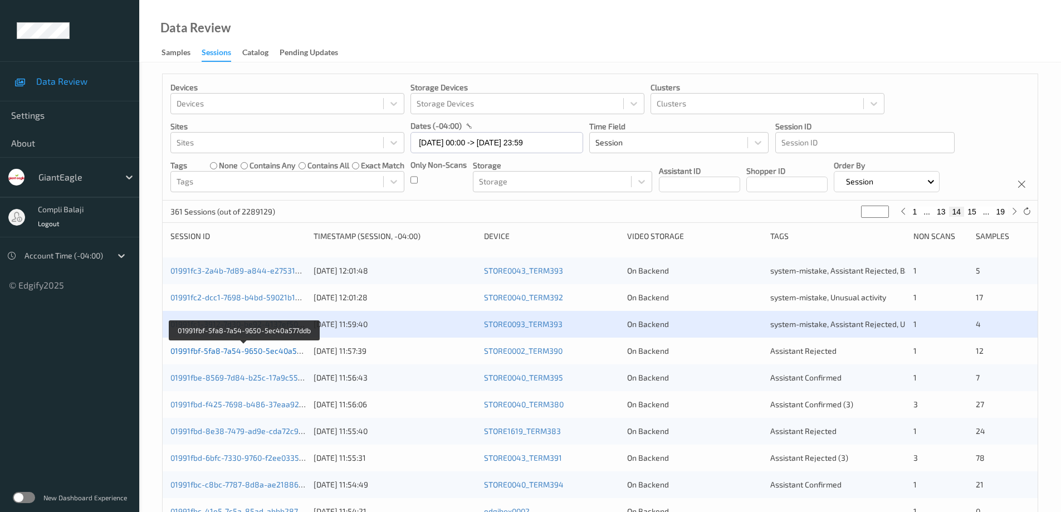
click at [255, 352] on link "01991fbf-5fa8-7a54-9650-5ec40a577ddb" at bounding box center [245, 350] width 148 height 9
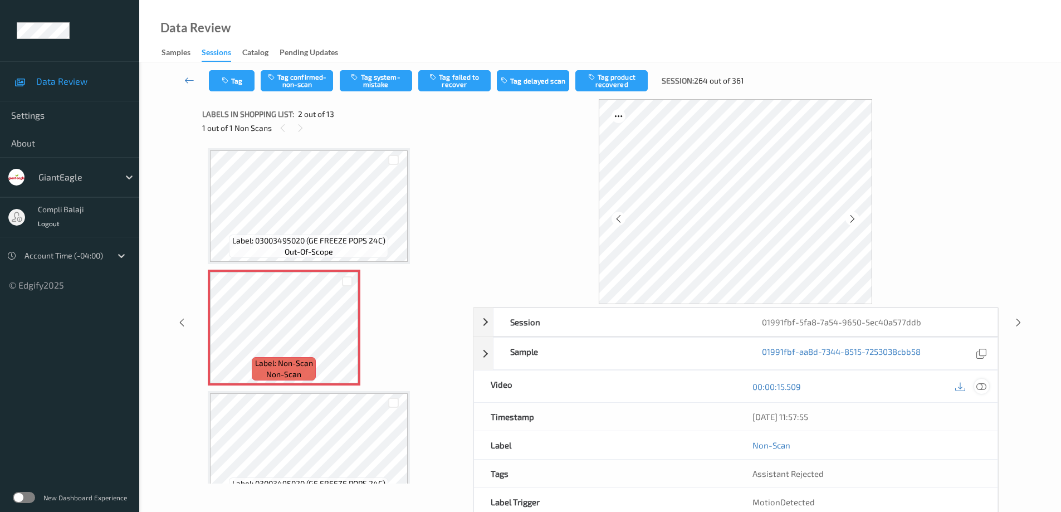
click at [984, 387] on icon at bounding box center [982, 386] width 10 height 10
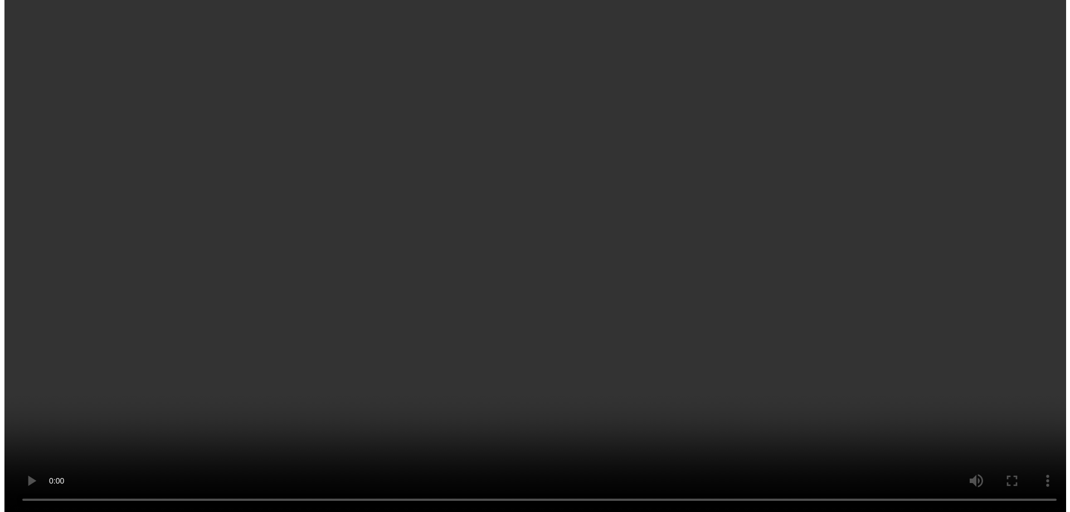
scroll to position [111, 0]
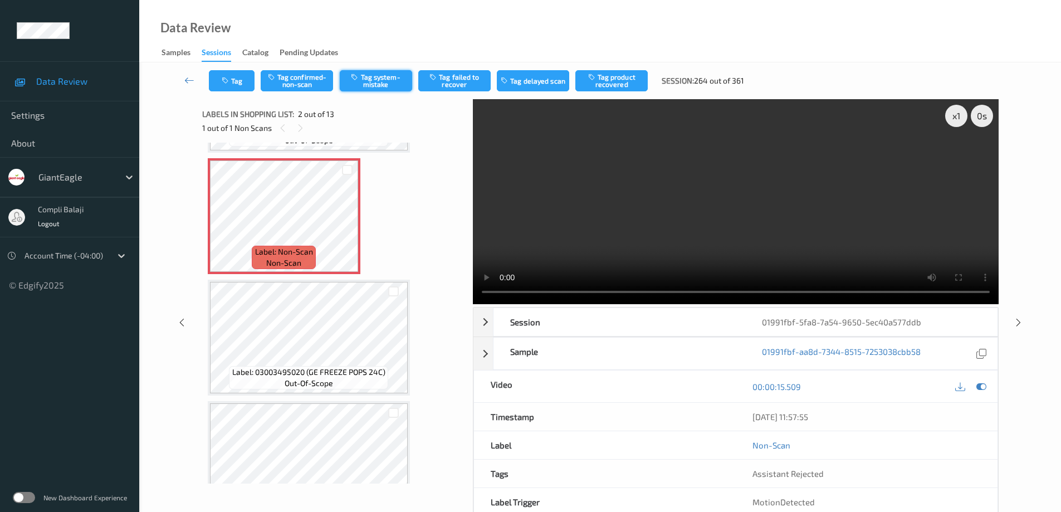
click at [380, 81] on button "Tag system-mistake" at bounding box center [376, 80] width 72 height 21
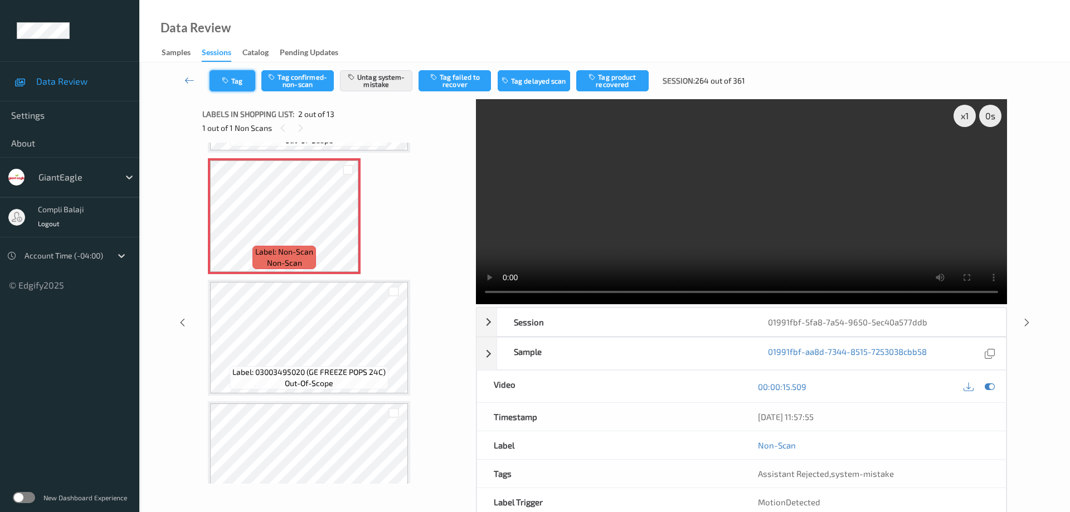
click at [243, 84] on button "Tag" at bounding box center [233, 80] width 46 height 21
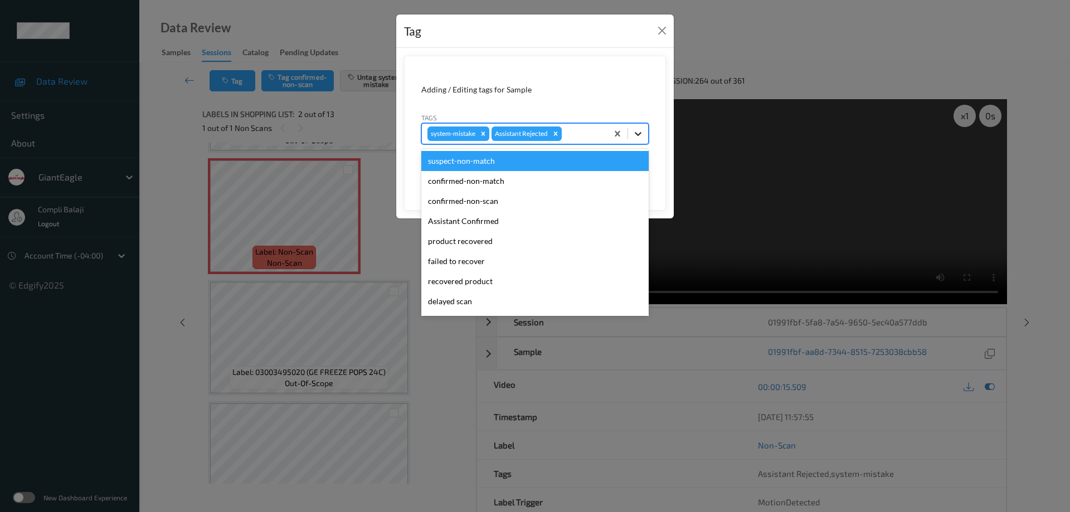
click at [640, 131] on icon at bounding box center [637, 133] width 11 height 11
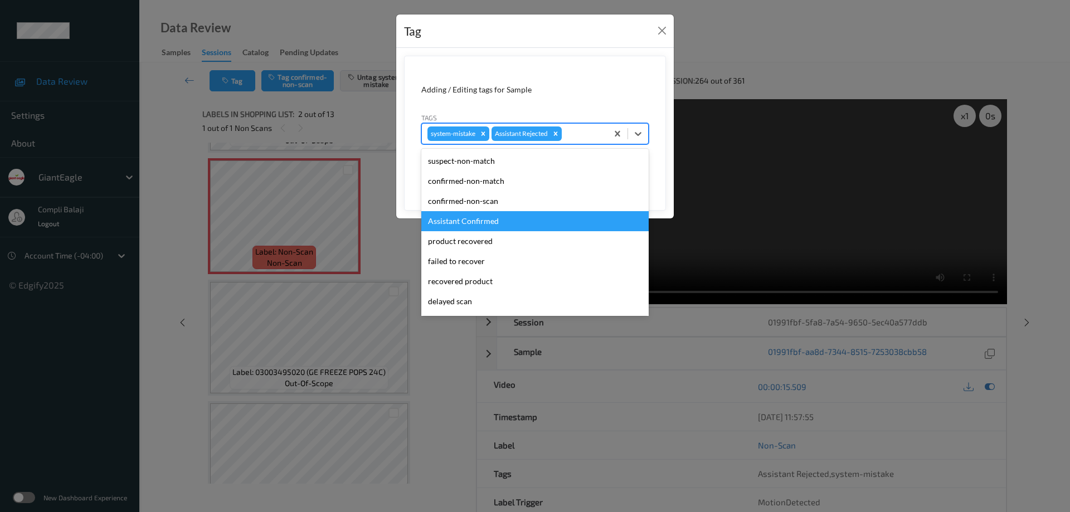
scroll to position [56, 0]
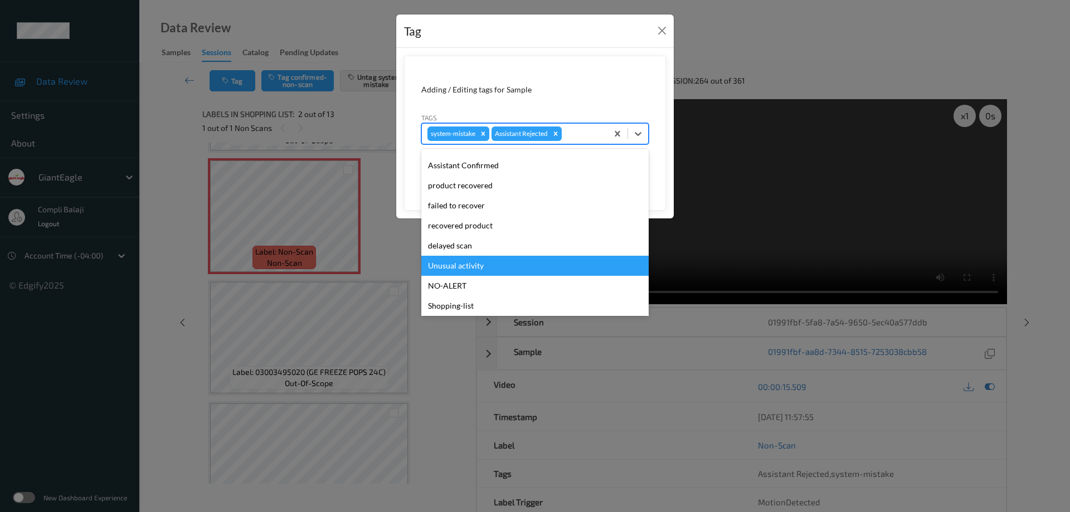
drag, startPoint x: 478, startPoint y: 270, endPoint x: 650, endPoint y: 208, distance: 183.1
click at [478, 269] on div "Unusual activity" at bounding box center [534, 266] width 227 height 20
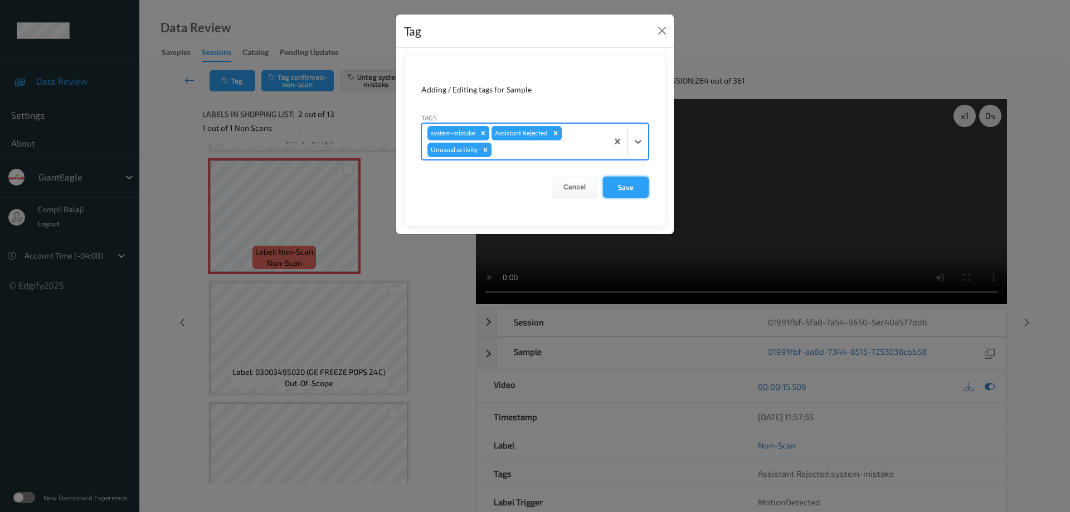
click at [630, 188] on button "Save" at bounding box center [626, 187] width 46 height 21
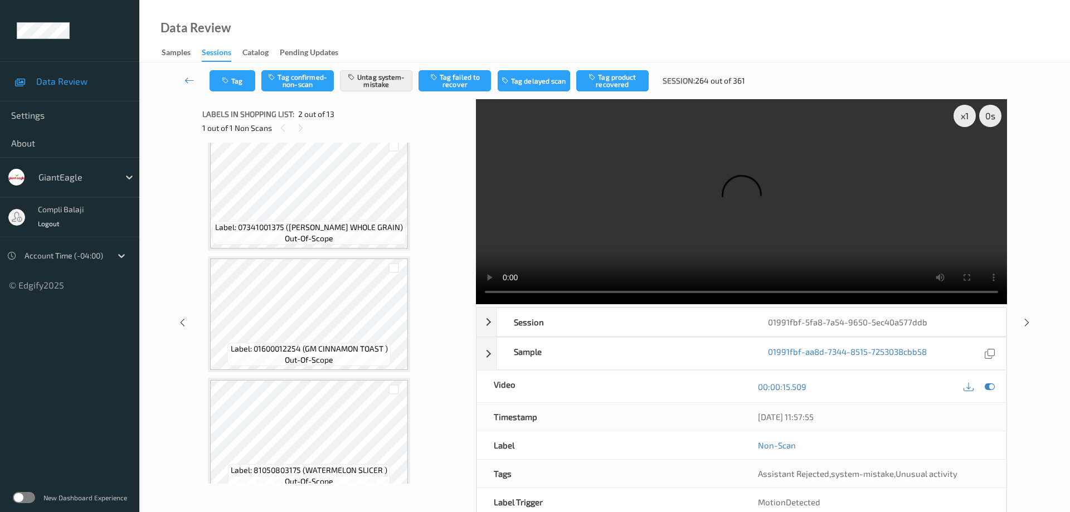
scroll to position [1244, 0]
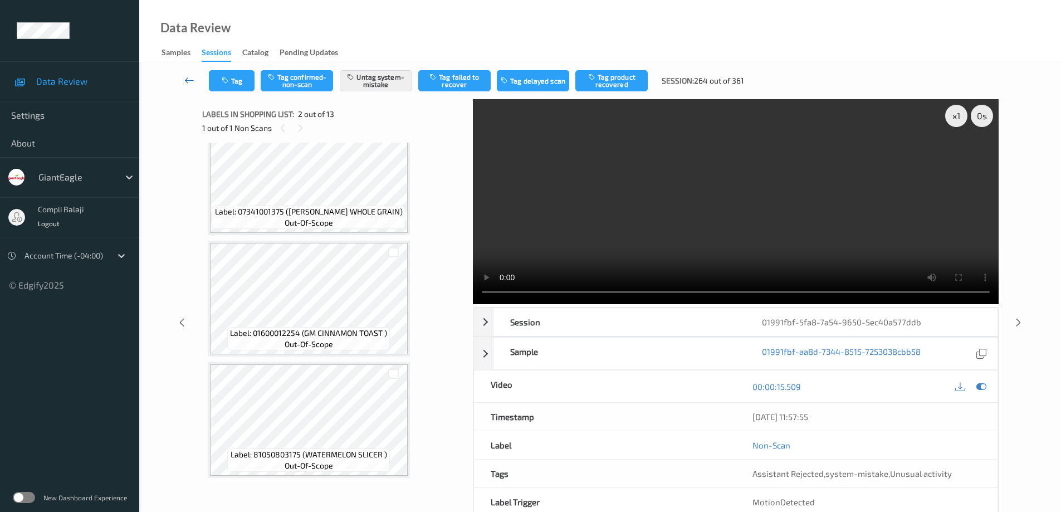
click at [188, 80] on icon at bounding box center [189, 80] width 10 height 11
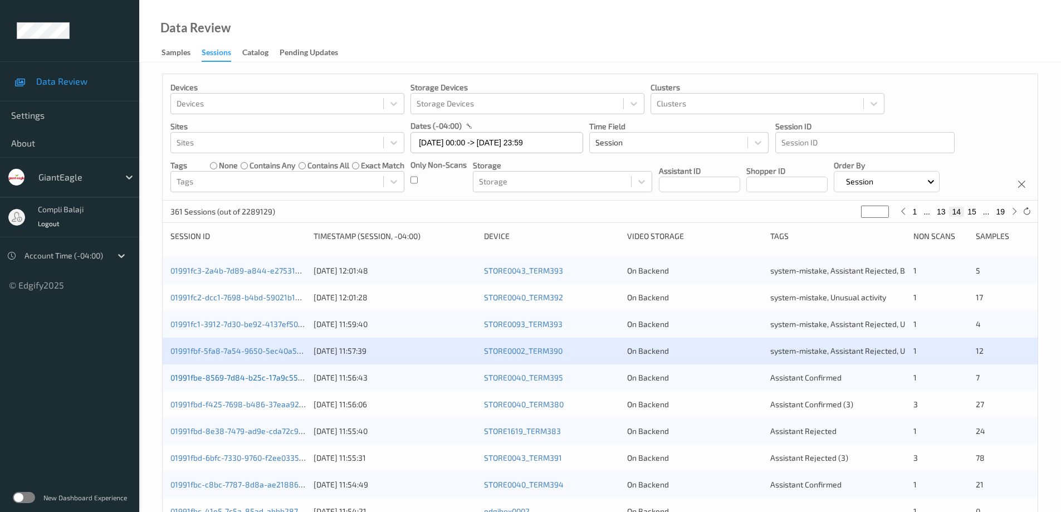
click at [284, 379] on link "01991fbe-8569-7d84-b25c-17a9c55bdbfb" at bounding box center [245, 377] width 148 height 9
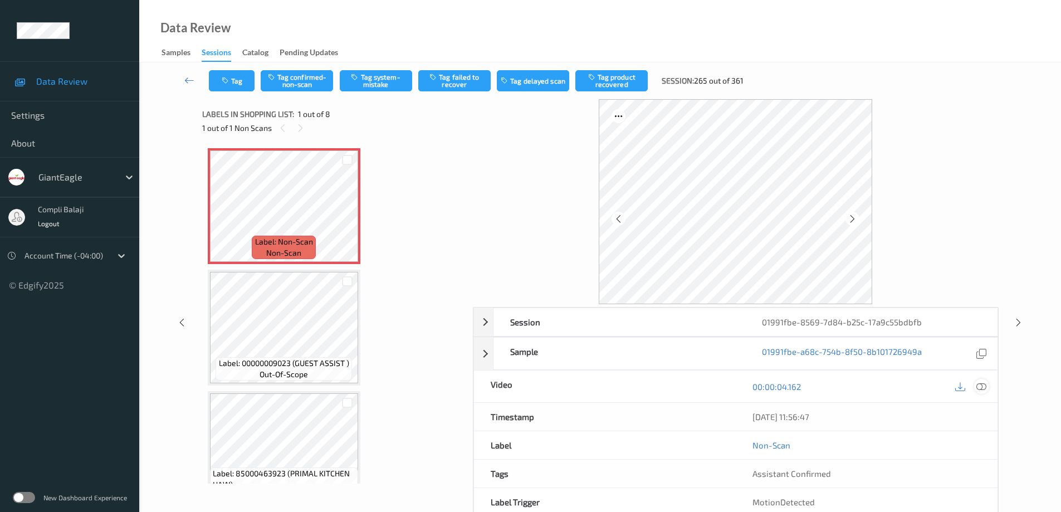
click at [980, 384] on icon at bounding box center [982, 386] width 10 height 10
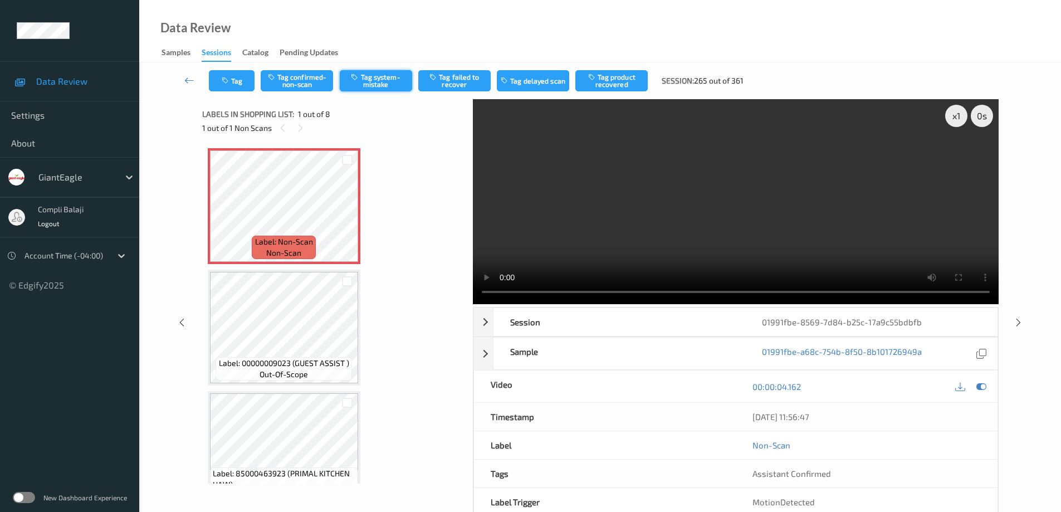
click at [381, 82] on button "Tag system-mistake" at bounding box center [376, 80] width 72 height 21
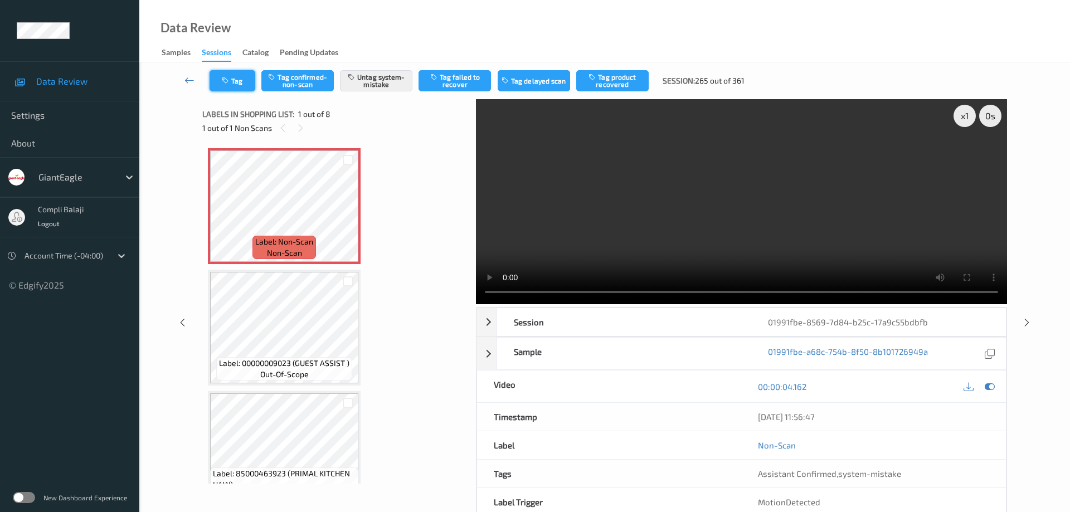
click at [241, 85] on button "Tag" at bounding box center [233, 80] width 46 height 21
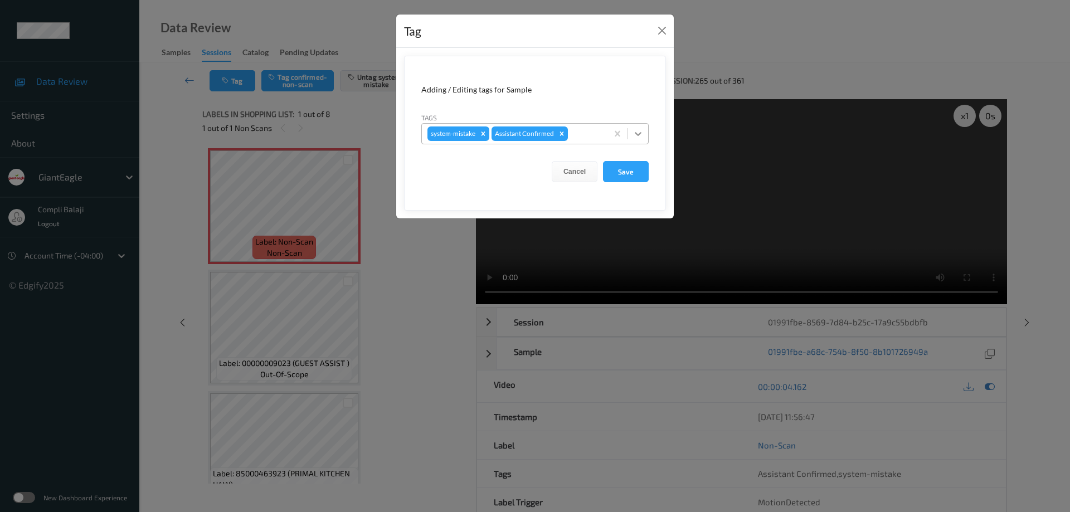
click at [640, 134] on icon at bounding box center [637, 133] width 11 height 11
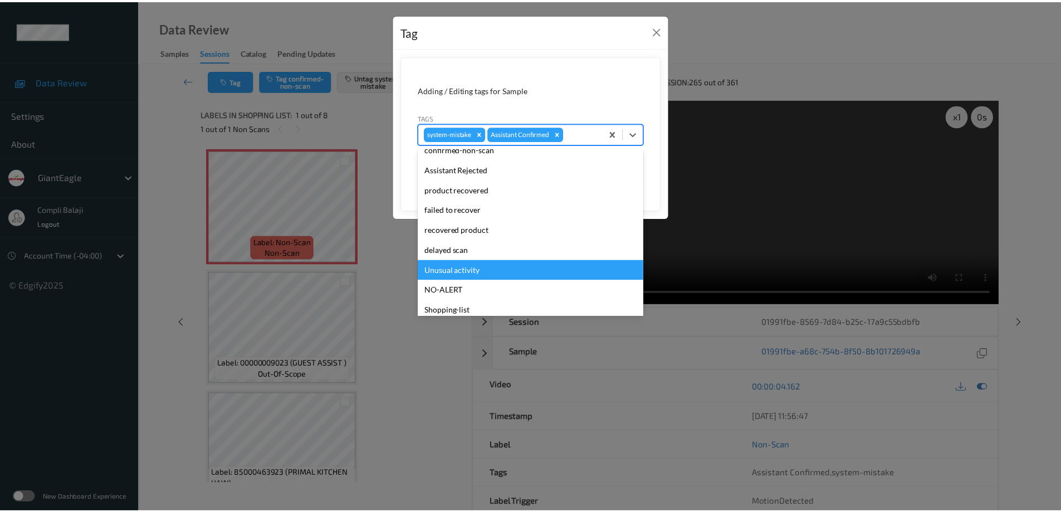
scroll to position [98, 0]
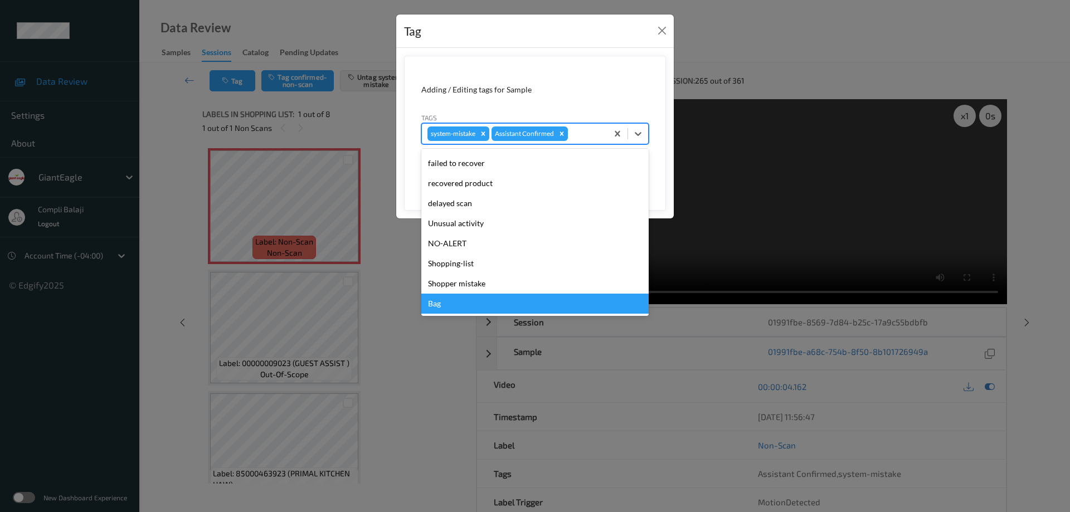
click at [445, 306] on div "Bag" at bounding box center [534, 304] width 227 height 20
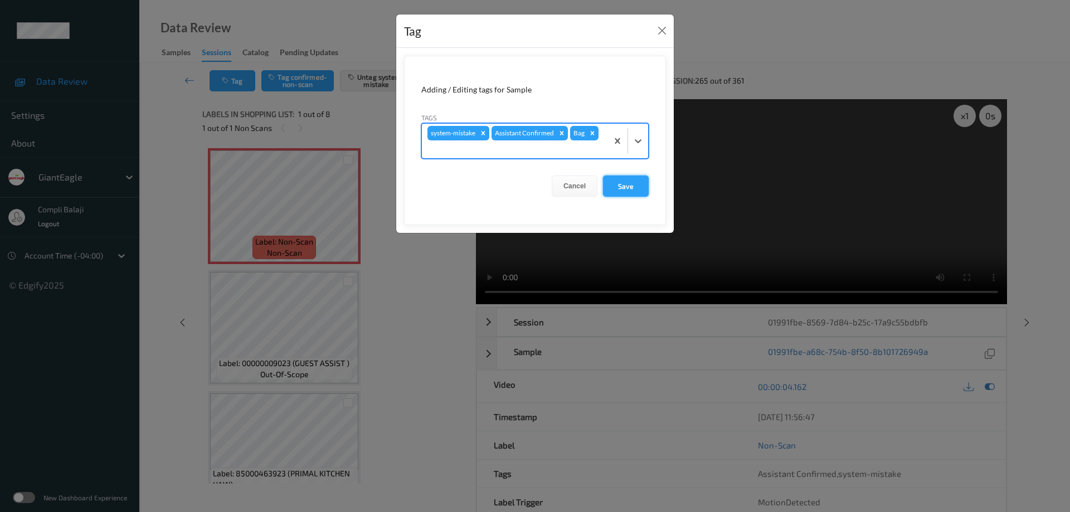
click at [632, 190] on button "Save" at bounding box center [626, 186] width 46 height 21
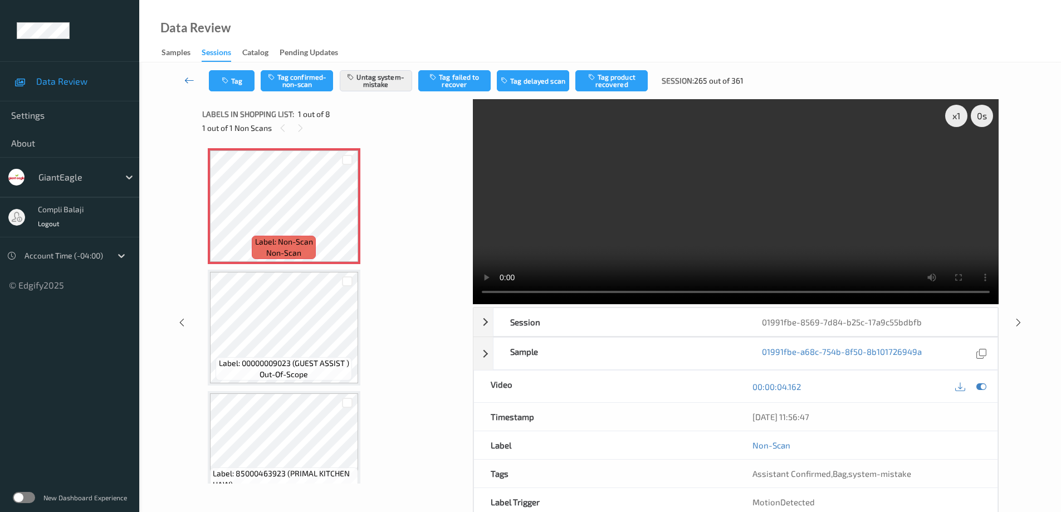
click at [187, 80] on icon at bounding box center [189, 80] width 10 height 11
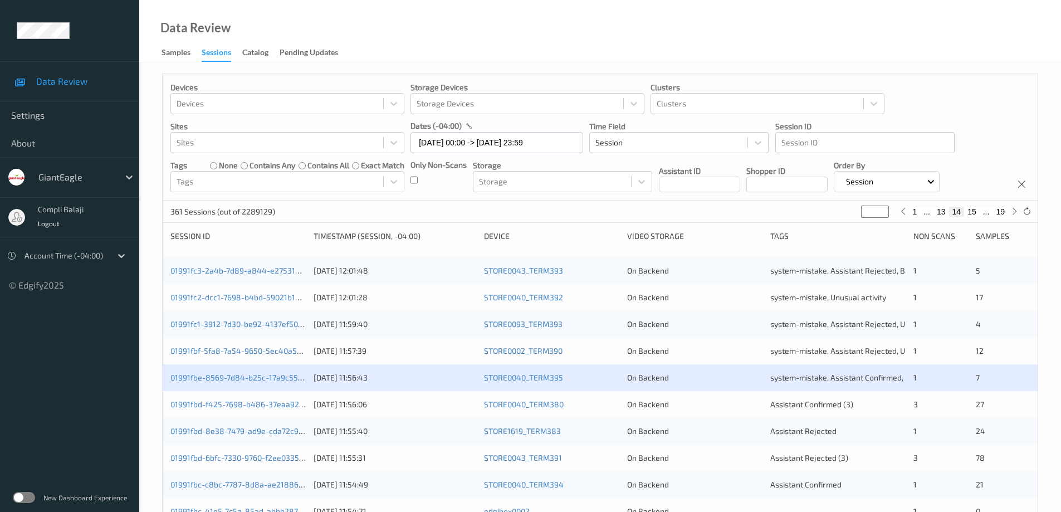
scroll to position [167, 0]
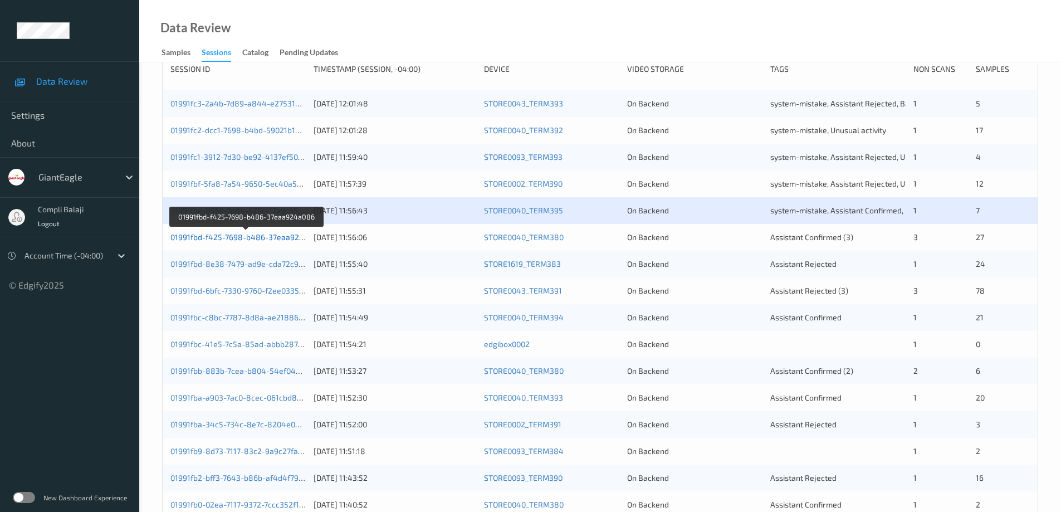
click at [248, 240] on link "01991fbd-f425-7698-b486-37eaa924a086" at bounding box center [247, 236] width 152 height 9
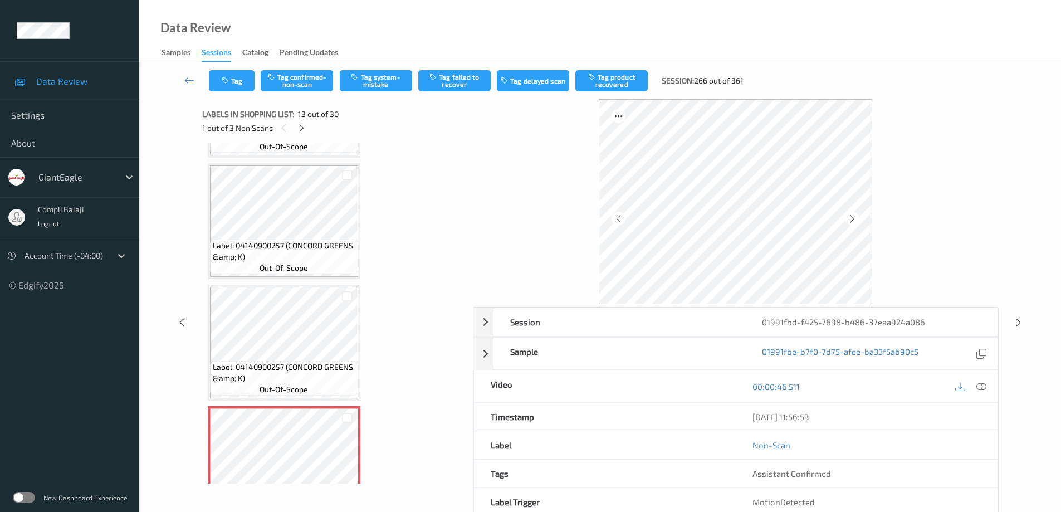
scroll to position [1226, 0]
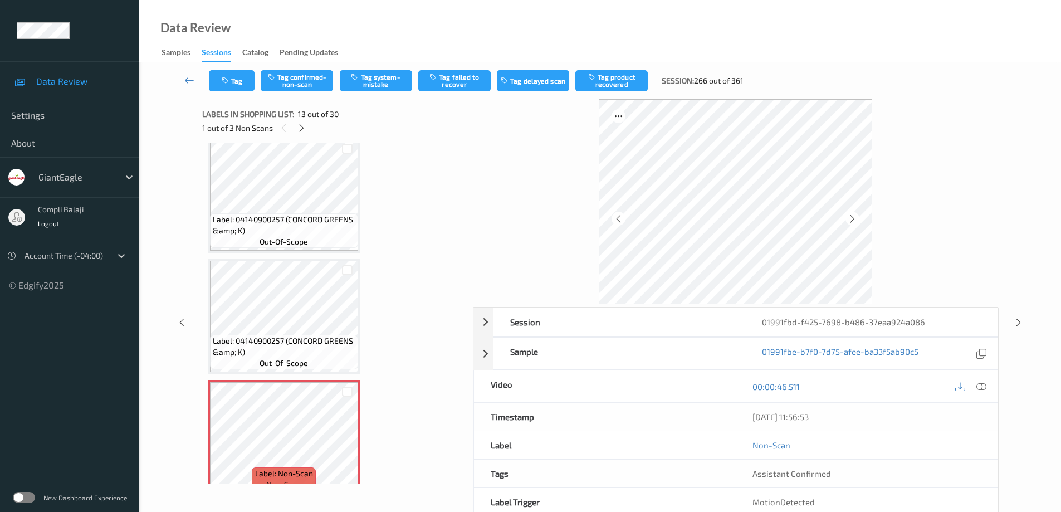
drag, startPoint x: 983, startPoint y: 386, endPoint x: 927, endPoint y: 376, distance: 57.3
click at [982, 386] on icon at bounding box center [982, 386] width 10 height 10
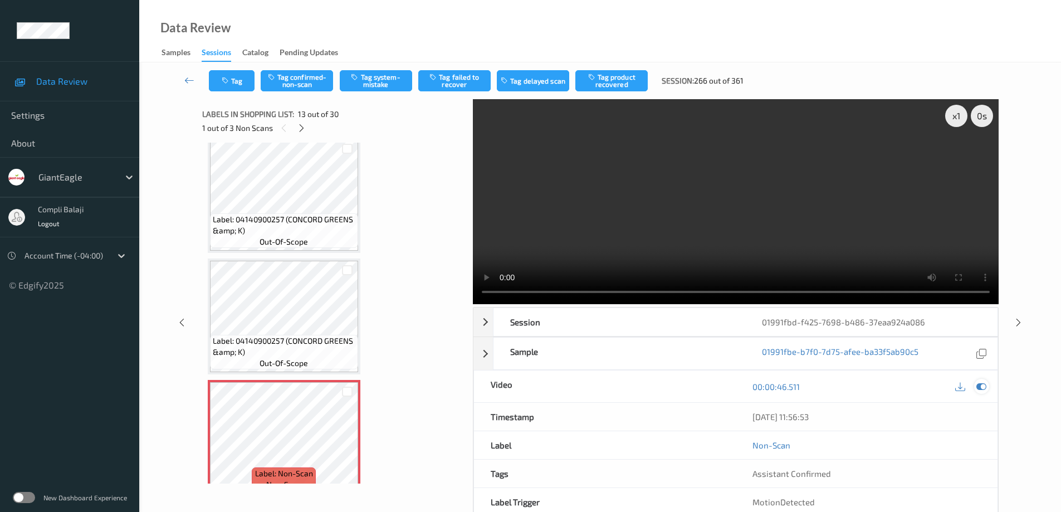
click at [979, 386] on icon at bounding box center [982, 387] width 10 height 10
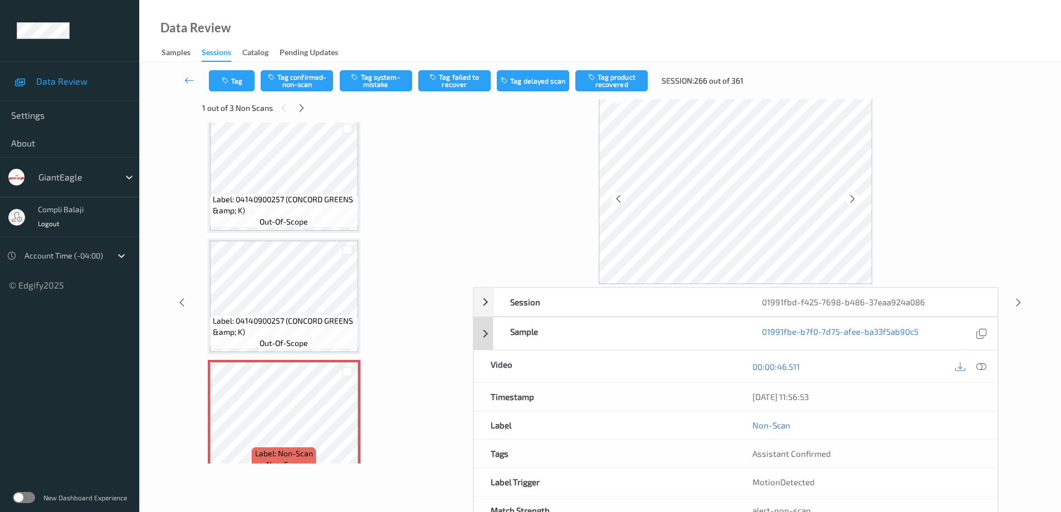
scroll to position [0, 0]
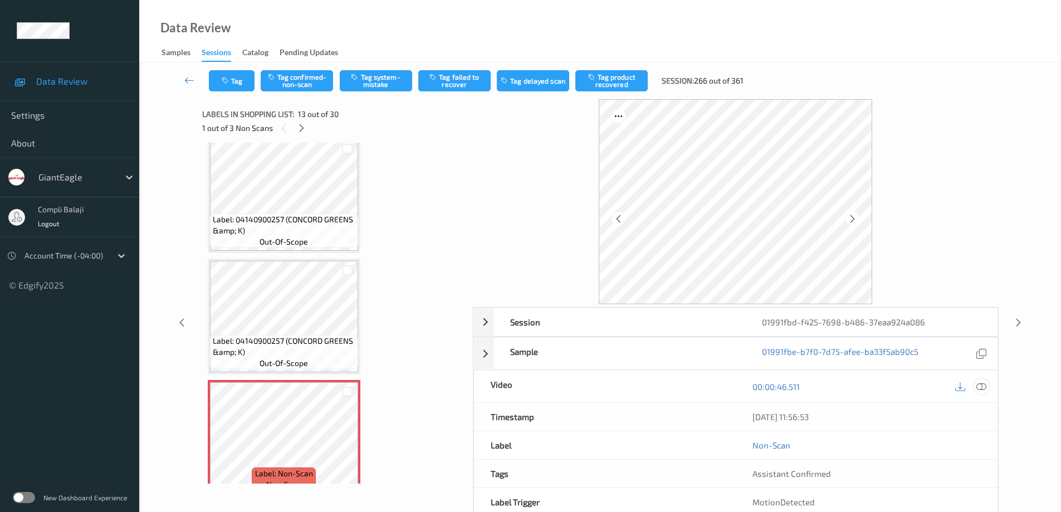
click at [981, 382] on icon at bounding box center [982, 386] width 10 height 10
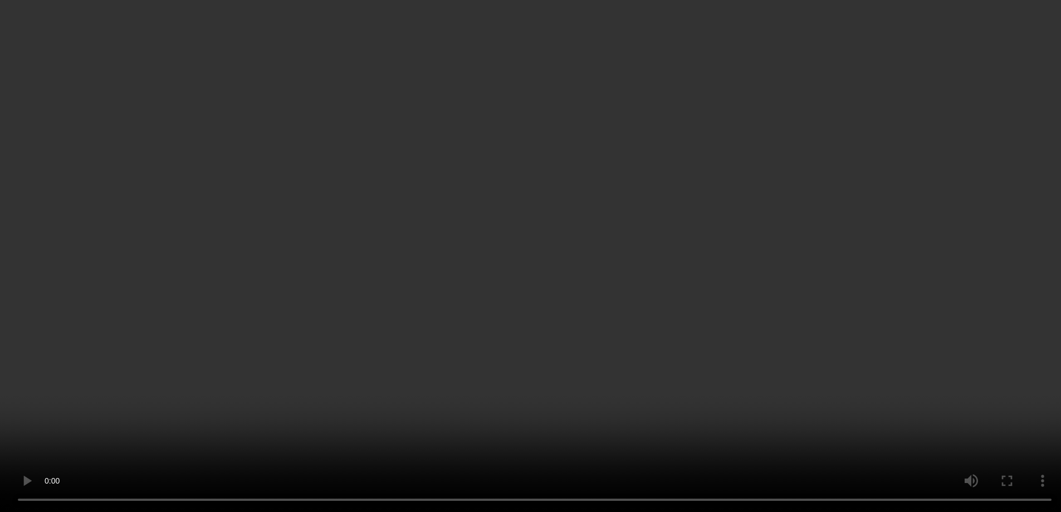
scroll to position [1282, 0]
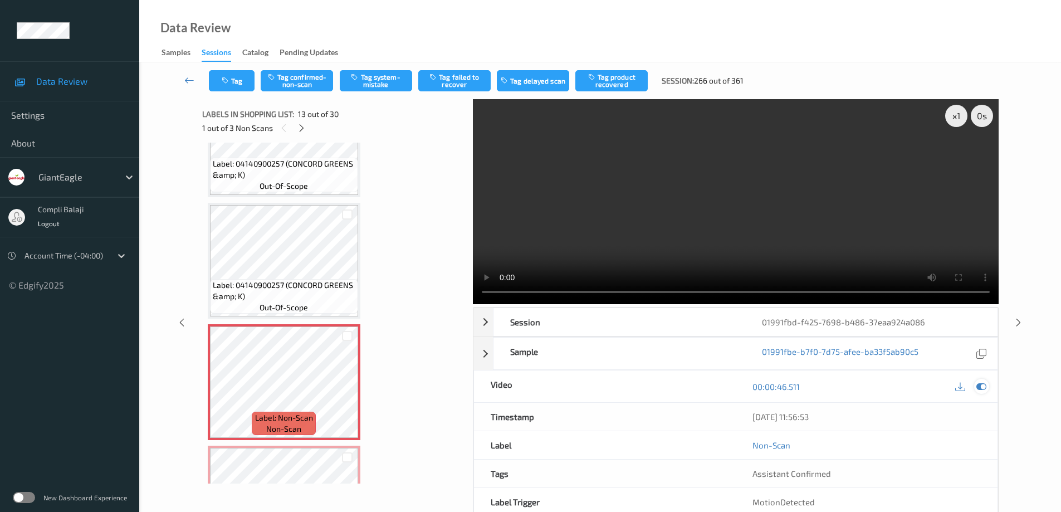
click at [980, 389] on icon at bounding box center [982, 387] width 10 height 10
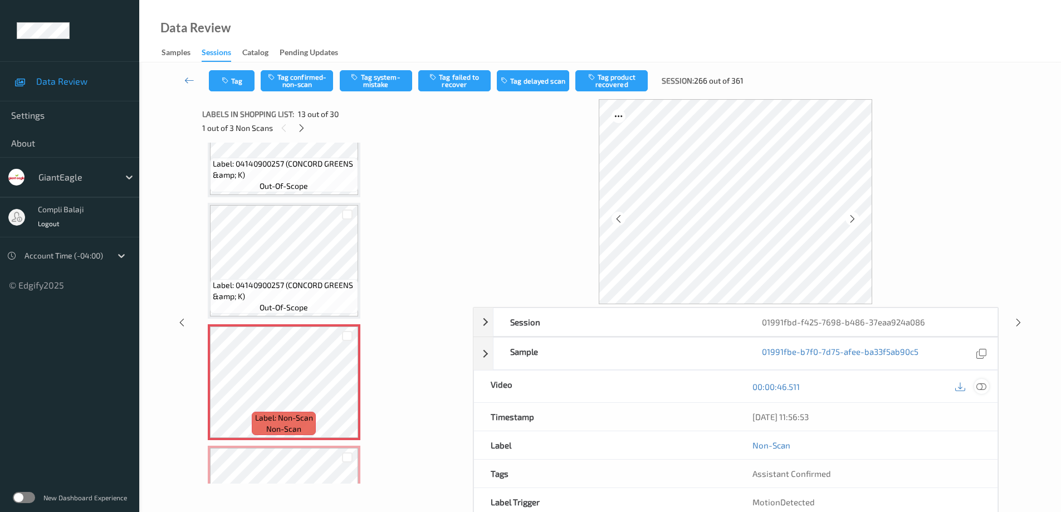
click at [983, 387] on icon at bounding box center [982, 386] width 10 height 10
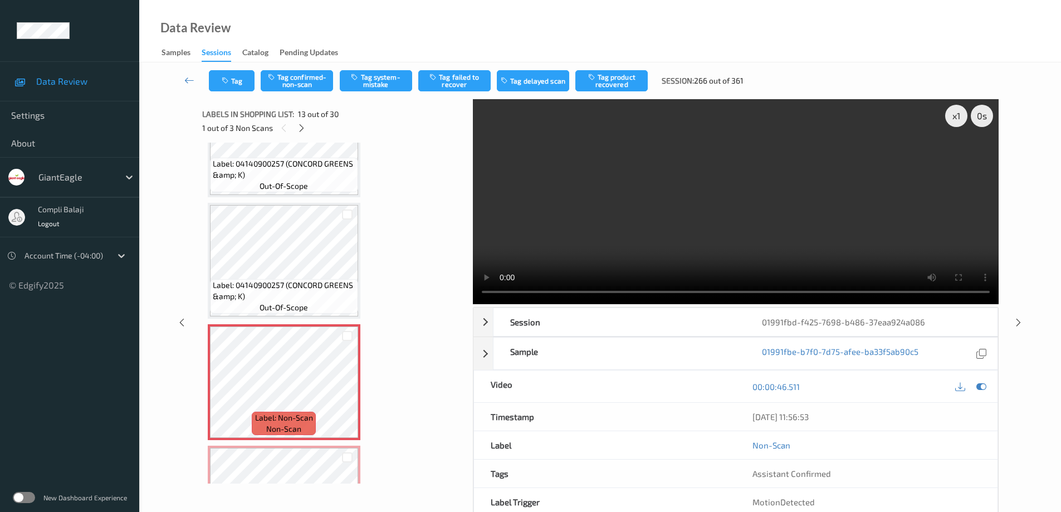
drag, startPoint x: 306, startPoint y: 84, endPoint x: 475, endPoint y: 103, distance: 169.9
click at [310, 82] on button "Tag confirmed-non-scan" at bounding box center [297, 80] width 72 height 21
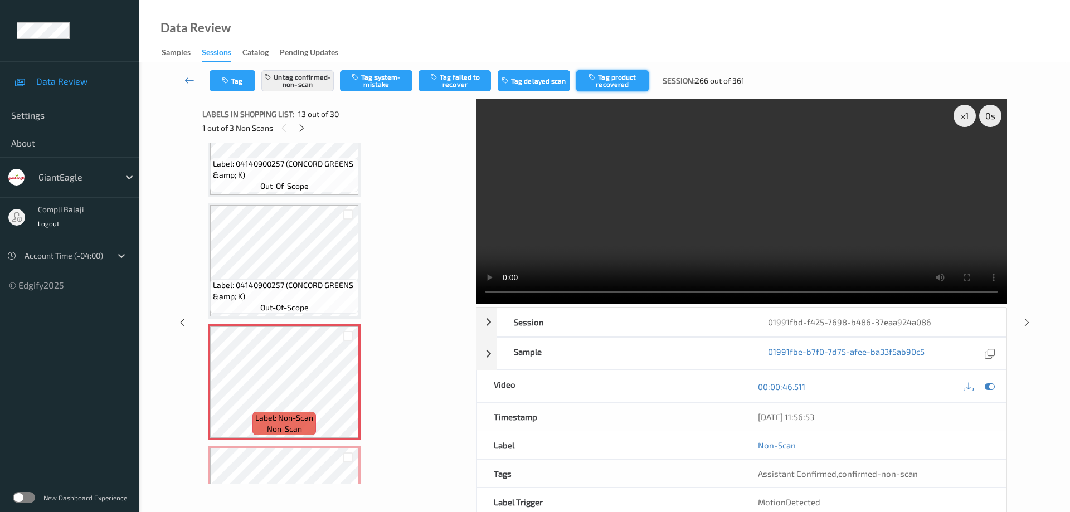
click at [608, 84] on button "Tag product recovered" at bounding box center [612, 80] width 72 height 21
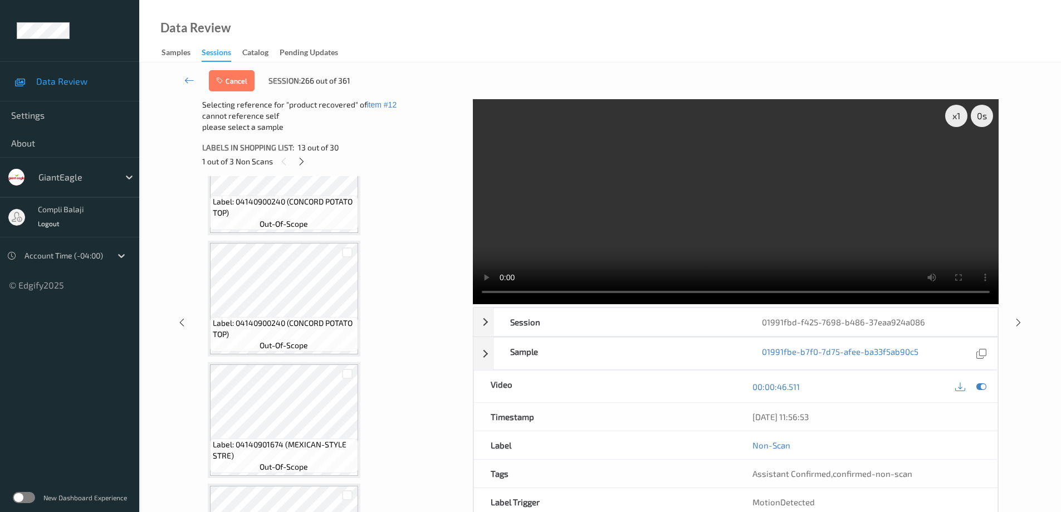
scroll to position [1950, 0]
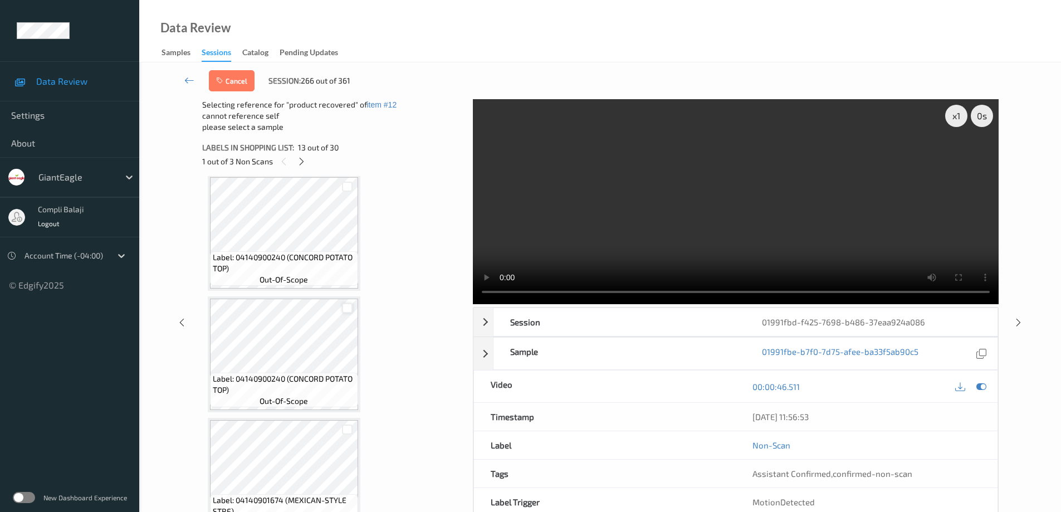
click at [349, 306] on div at bounding box center [347, 308] width 11 height 11
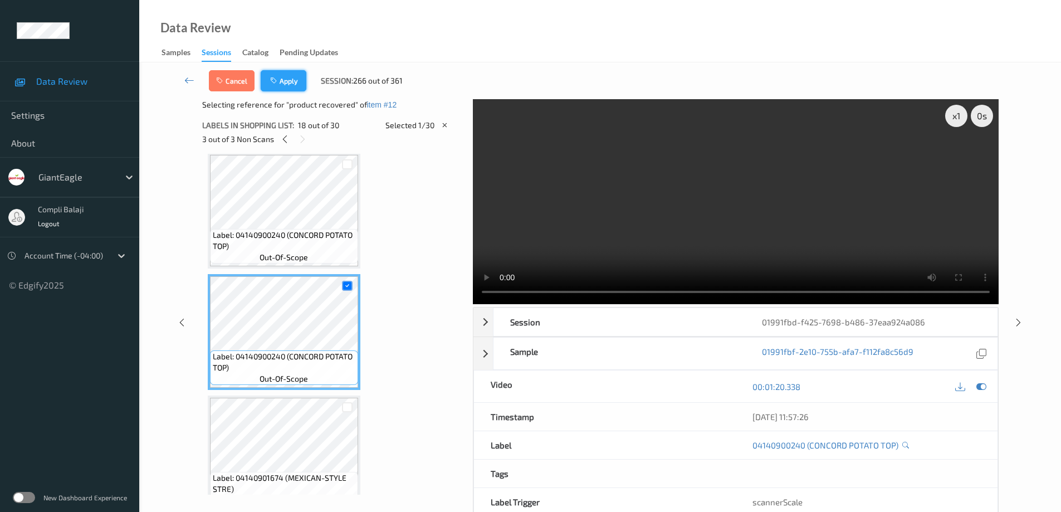
click at [288, 87] on button "Apply" at bounding box center [284, 80] width 46 height 21
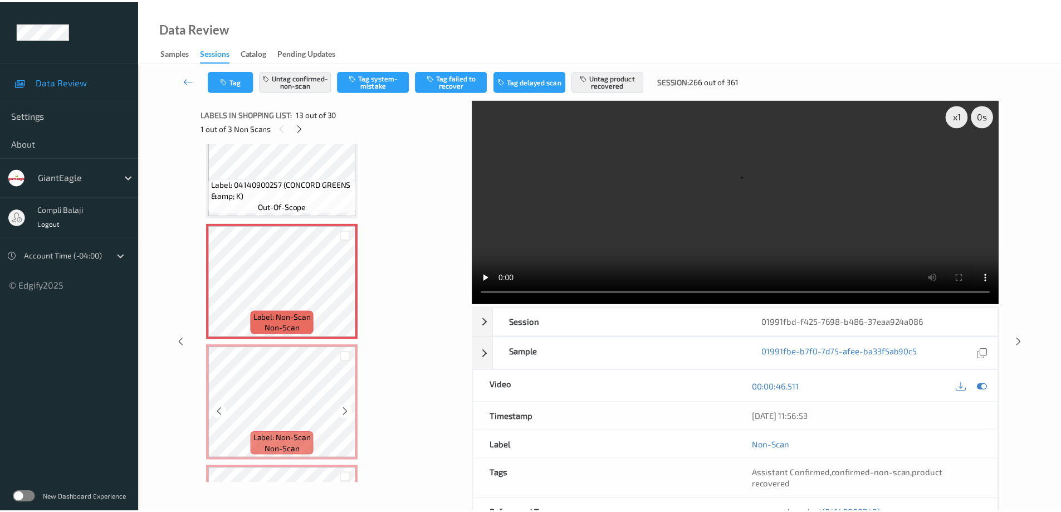
scroll to position [1397, 0]
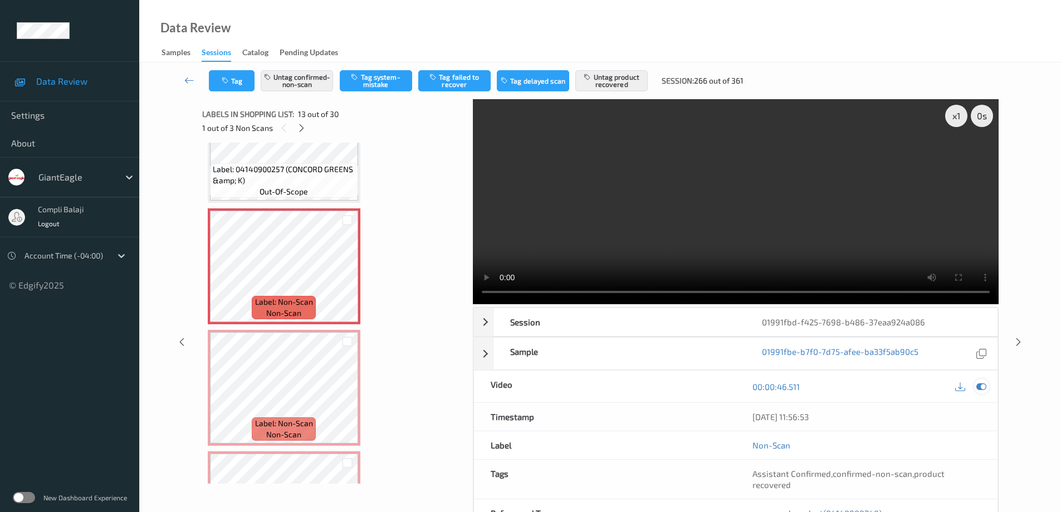
click at [982, 388] on icon at bounding box center [982, 387] width 10 height 10
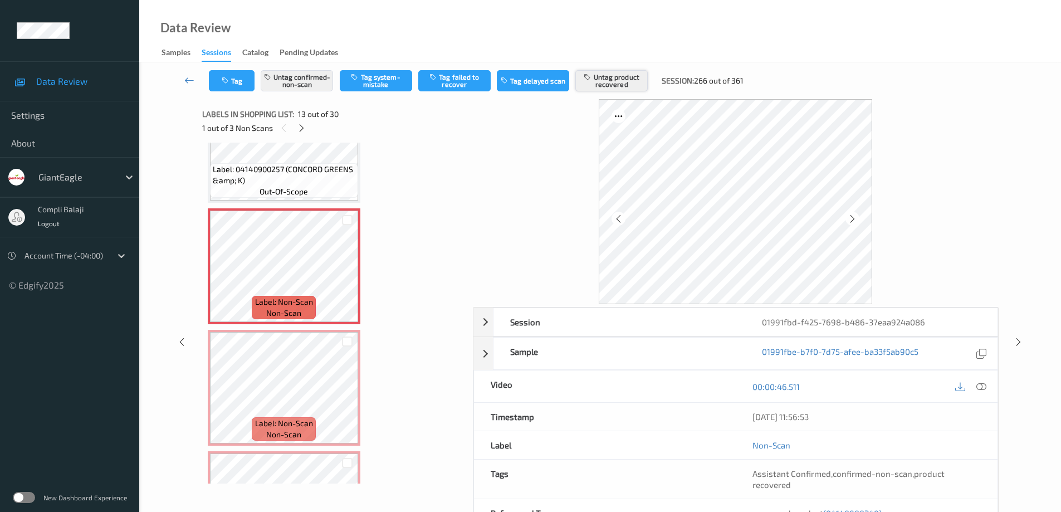
click at [612, 82] on button "Untag product recovered" at bounding box center [612, 80] width 72 height 21
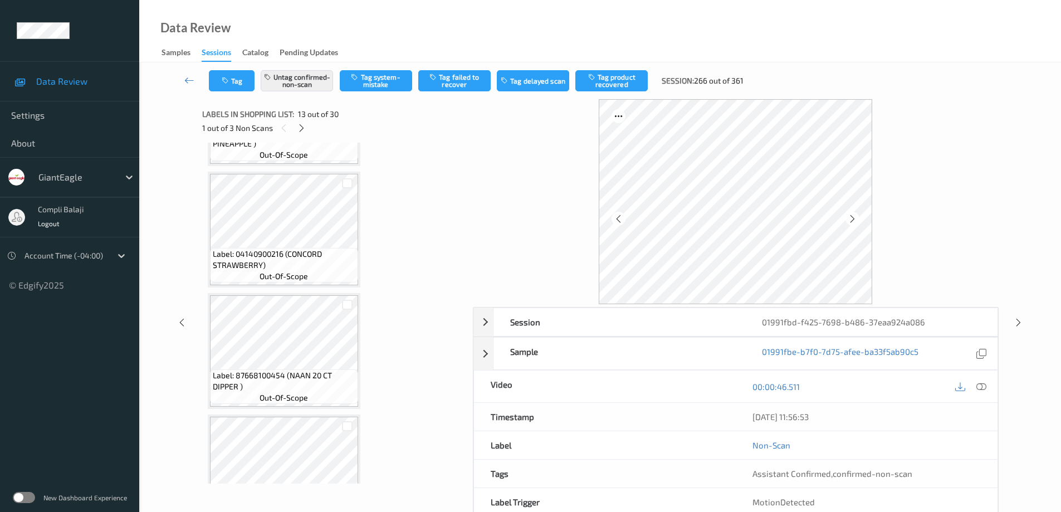
scroll to position [2958, 0]
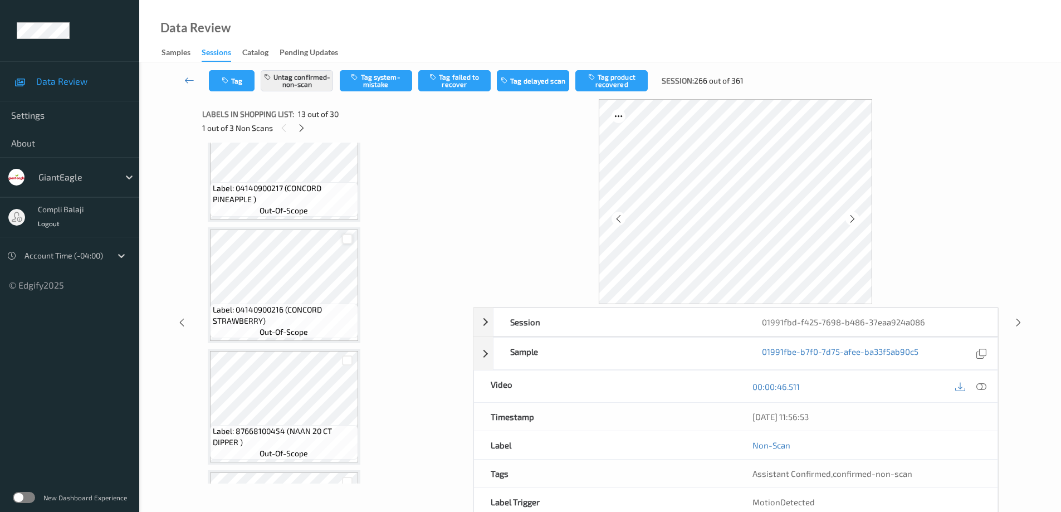
click at [347, 240] on div at bounding box center [347, 239] width 11 height 11
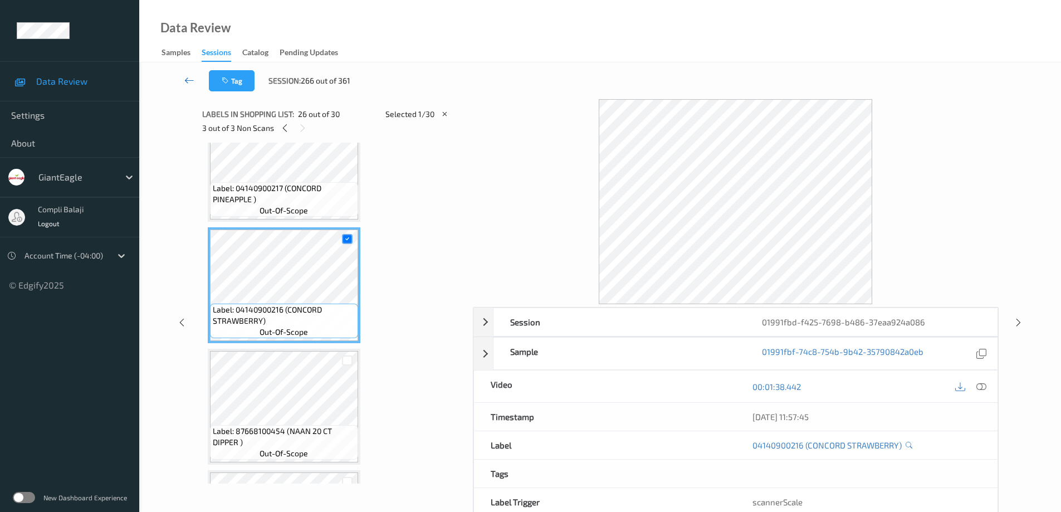
click at [188, 81] on icon at bounding box center [189, 80] width 10 height 11
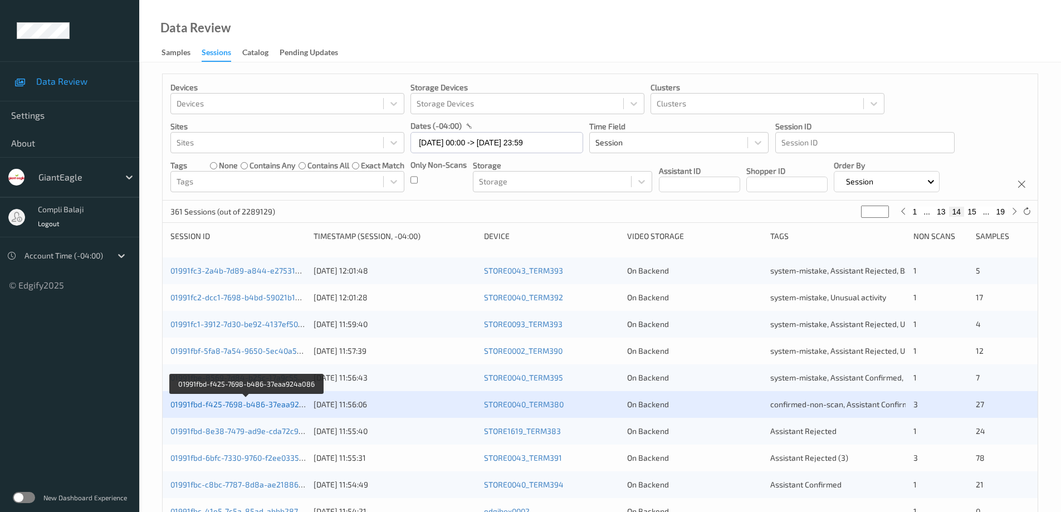
click at [269, 406] on link "01991fbd-f425-7698-b486-37eaa924a086" at bounding box center [247, 404] width 152 height 9
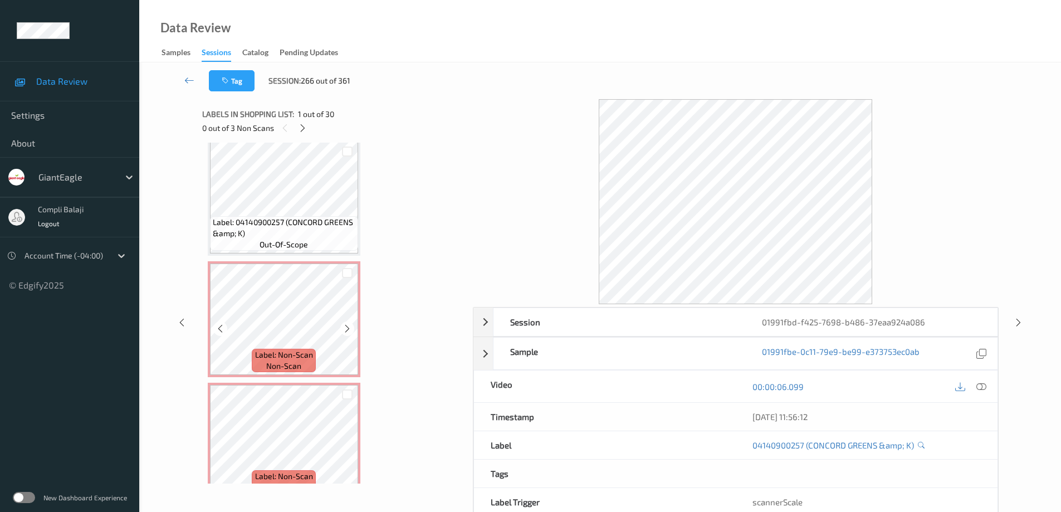
scroll to position [1278, 0]
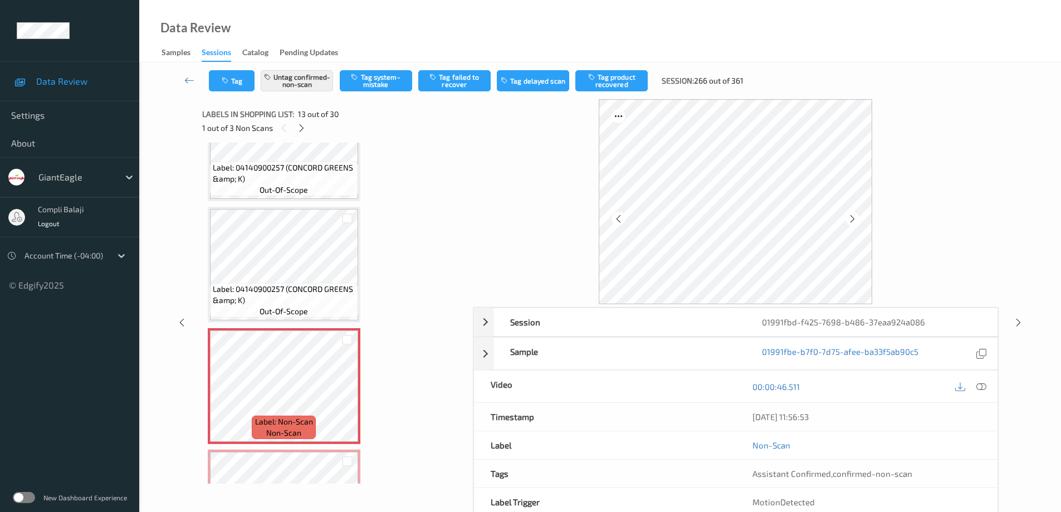
drag, startPoint x: 290, startPoint y: 85, endPoint x: 300, endPoint y: 94, distance: 13.0
click at [291, 85] on button "Untag confirmed-non-scan" at bounding box center [297, 80] width 72 height 21
click at [311, 83] on button "Tag confirmed-non-scan" at bounding box center [297, 80] width 72 height 21
click at [623, 83] on button "Tag product recovered" at bounding box center [612, 80] width 72 height 21
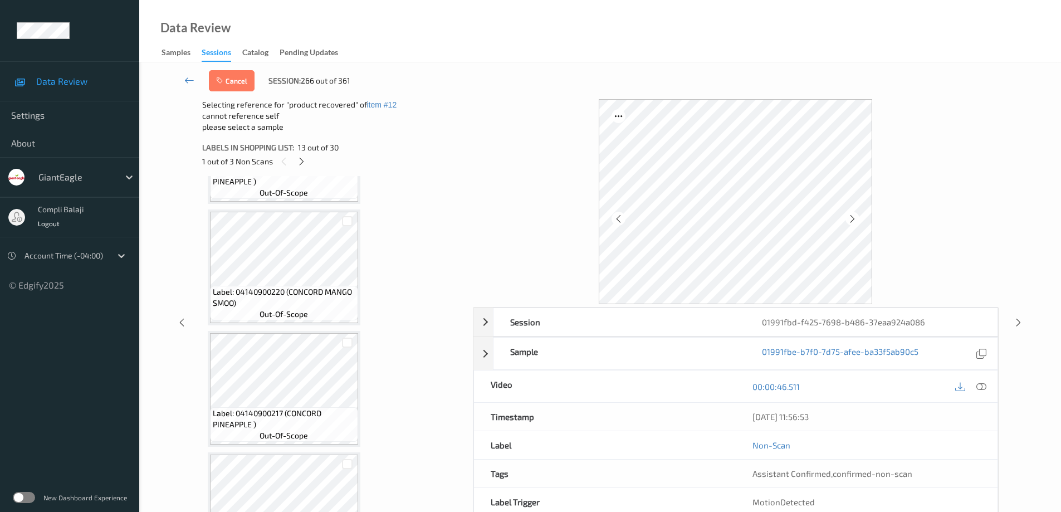
scroll to position [2782, 0]
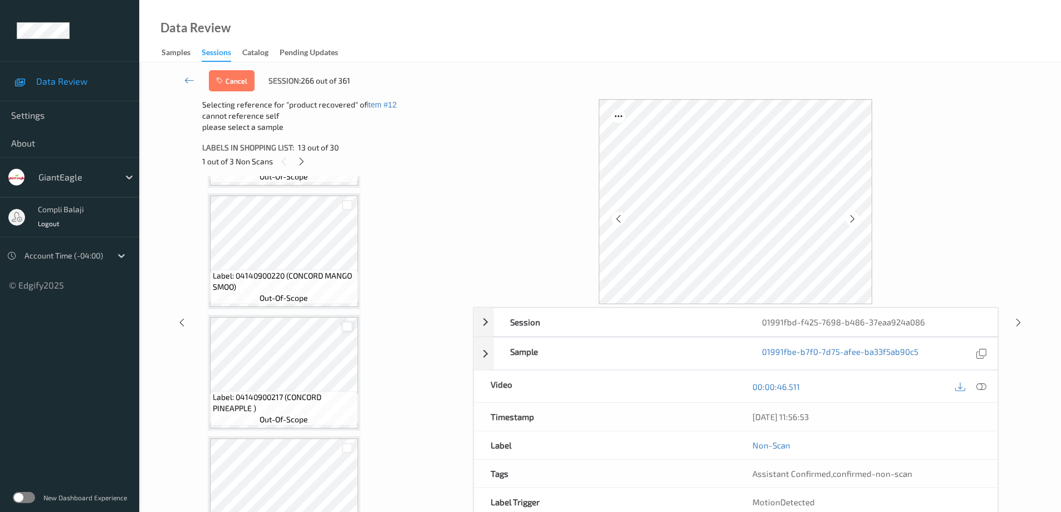
click at [350, 328] on div at bounding box center [347, 327] width 11 height 11
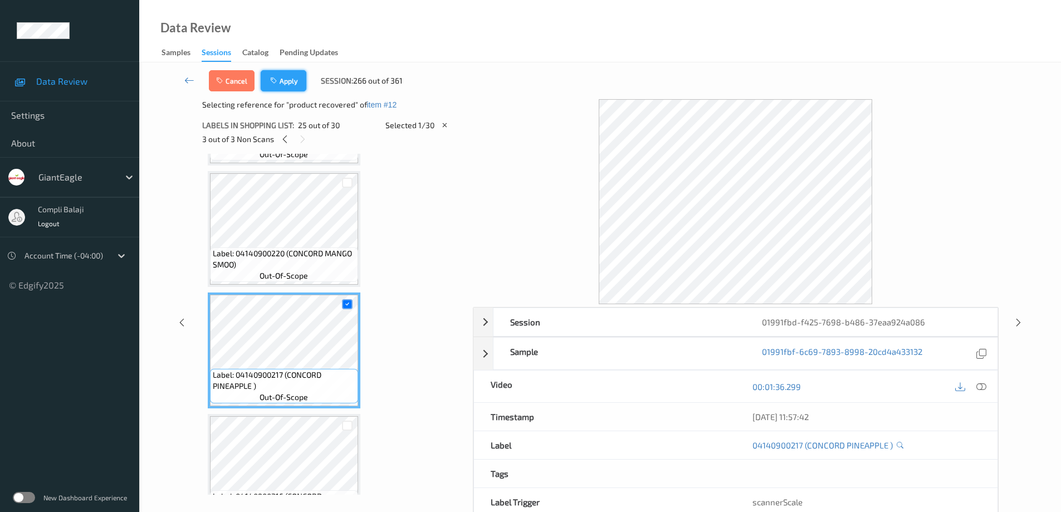
click at [293, 82] on button "Apply" at bounding box center [284, 80] width 46 height 21
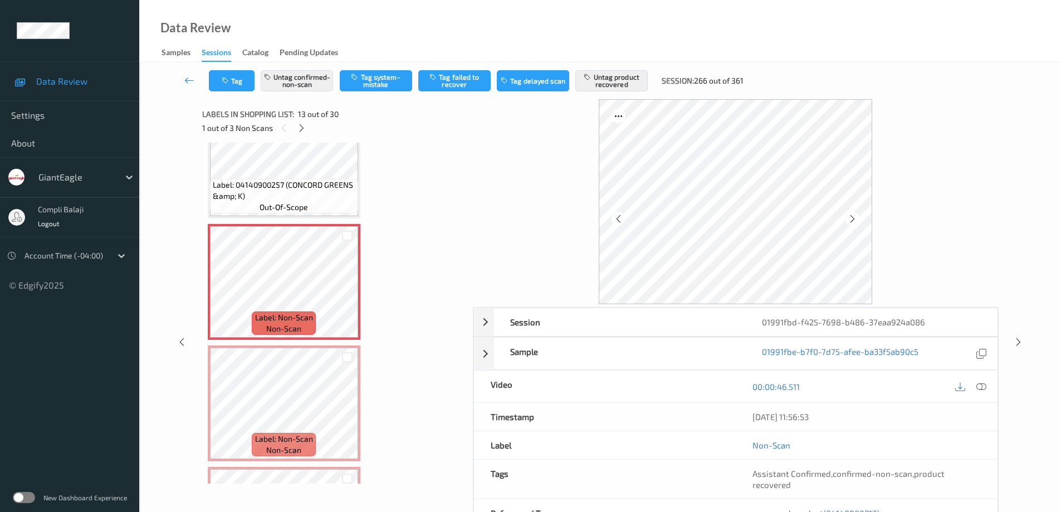
scroll to position [1504, 0]
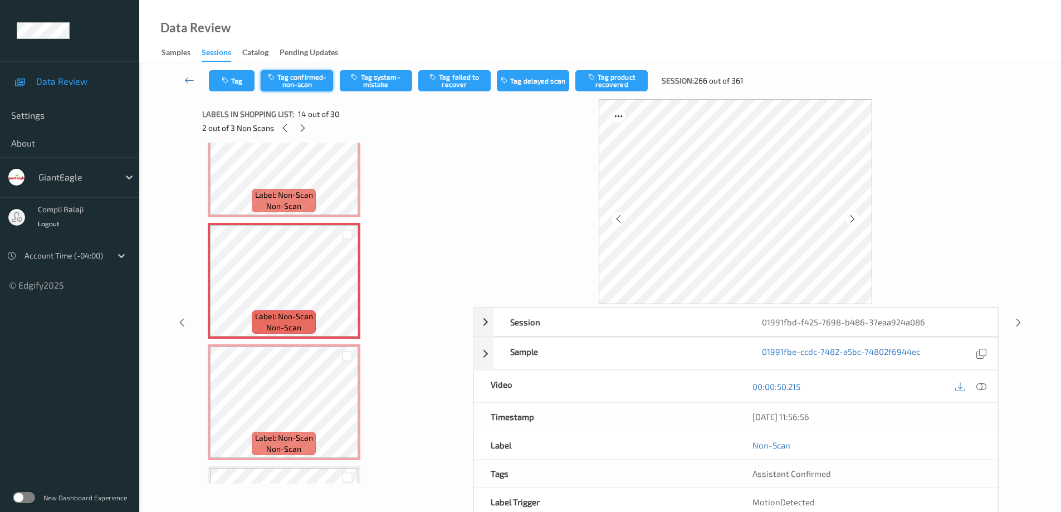
click at [306, 82] on button "Tag confirmed-non-scan" at bounding box center [297, 80] width 72 height 21
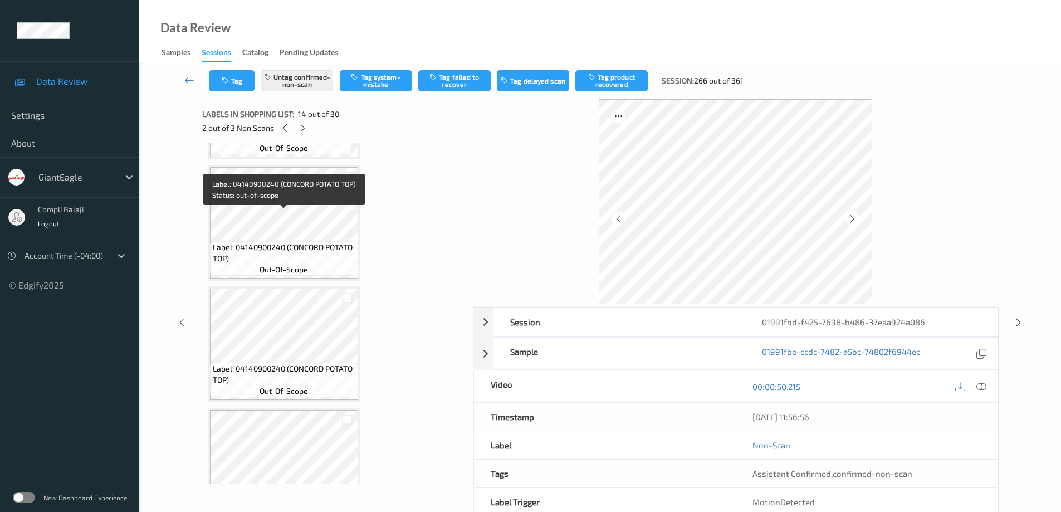
scroll to position [2006, 0]
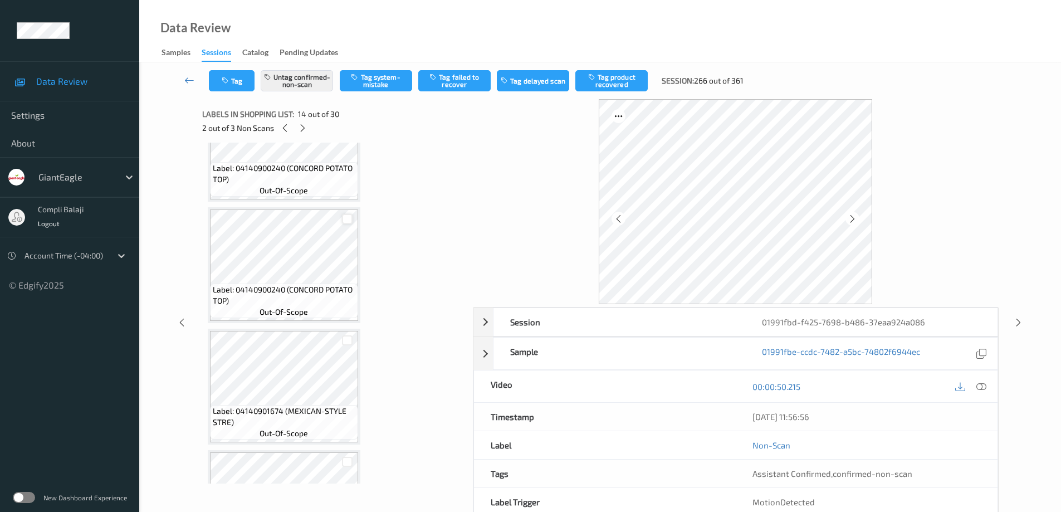
click at [349, 223] on div at bounding box center [347, 219] width 11 height 11
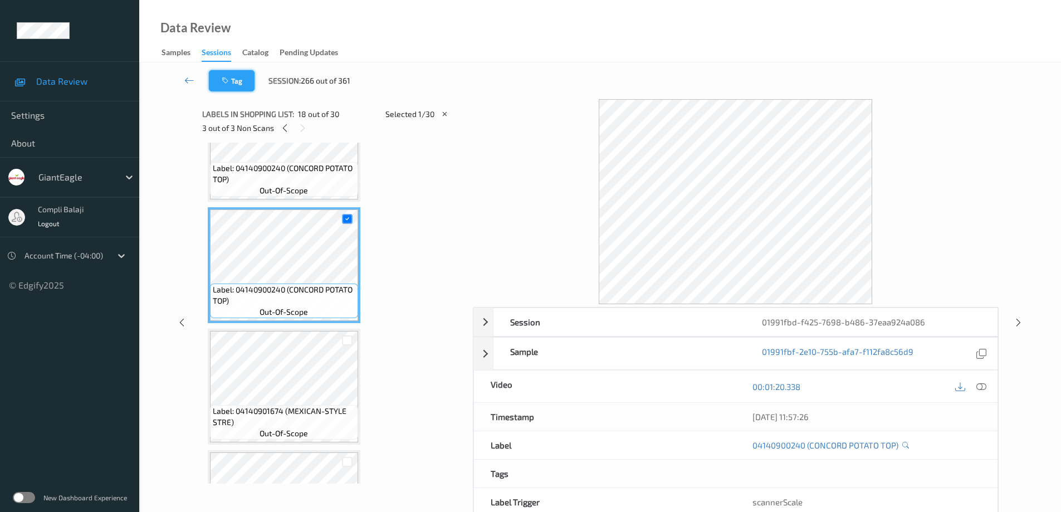
click at [233, 82] on button "Tag" at bounding box center [232, 80] width 46 height 21
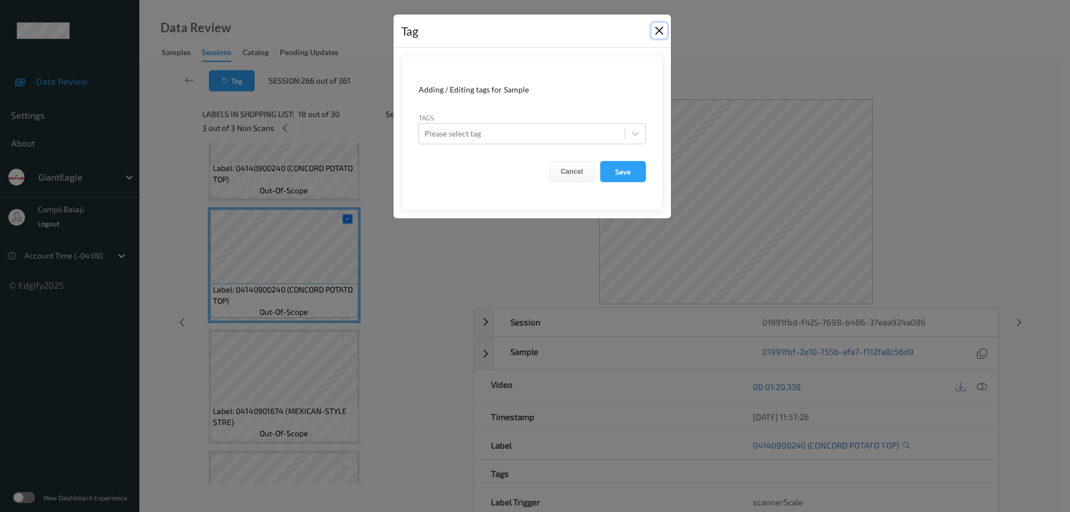
click at [659, 31] on button "Close" at bounding box center [659, 31] width 16 height 16
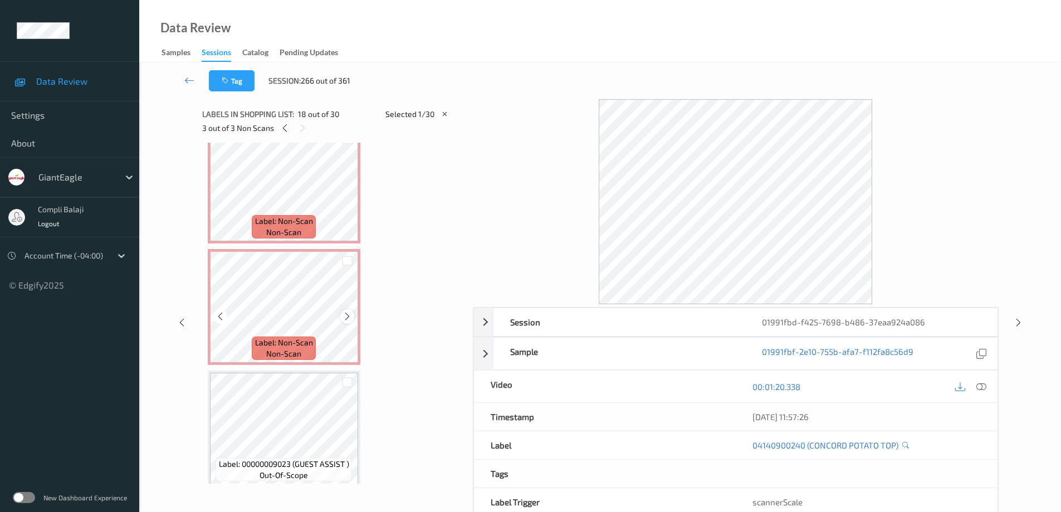
scroll to position [1504, 0]
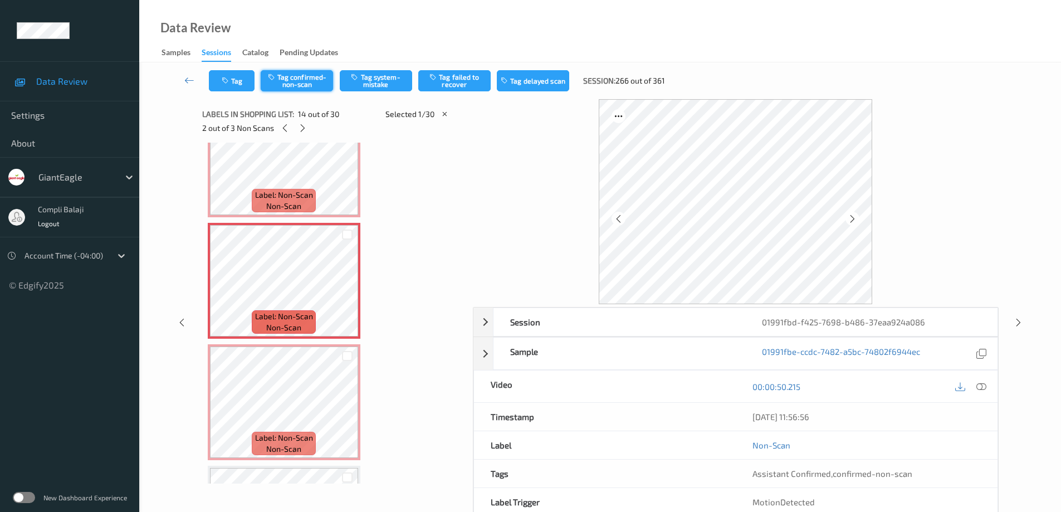
click at [300, 86] on button "Tag confirmed-non-scan" at bounding box center [297, 80] width 72 height 21
click at [620, 79] on button "Tag product recovered" at bounding box center [612, 80] width 72 height 21
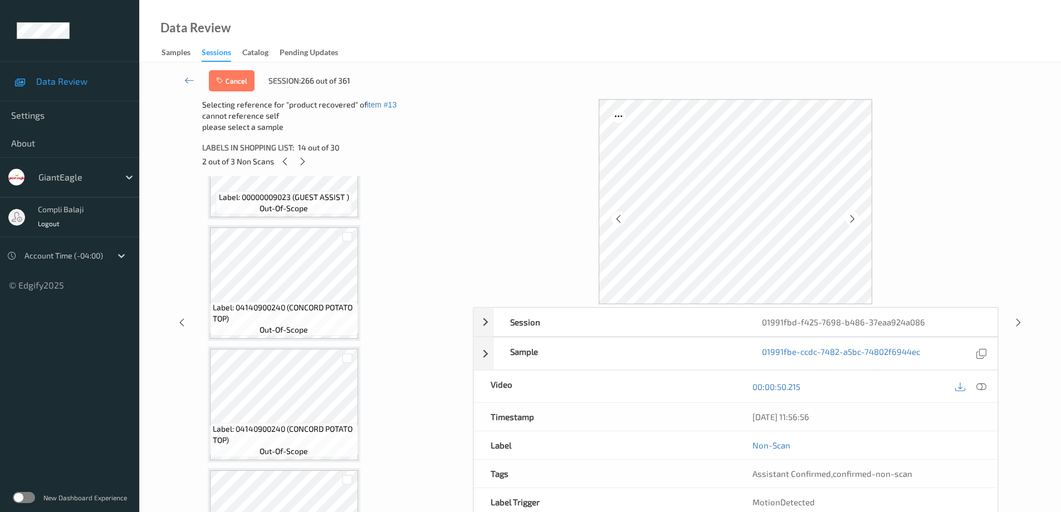
scroll to position [1950, 0]
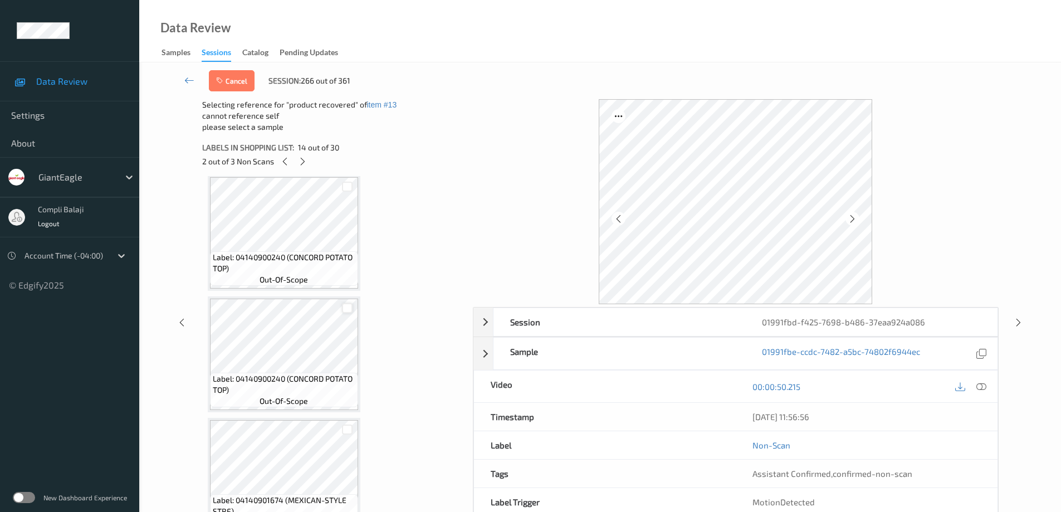
click at [349, 307] on div at bounding box center [347, 308] width 11 height 11
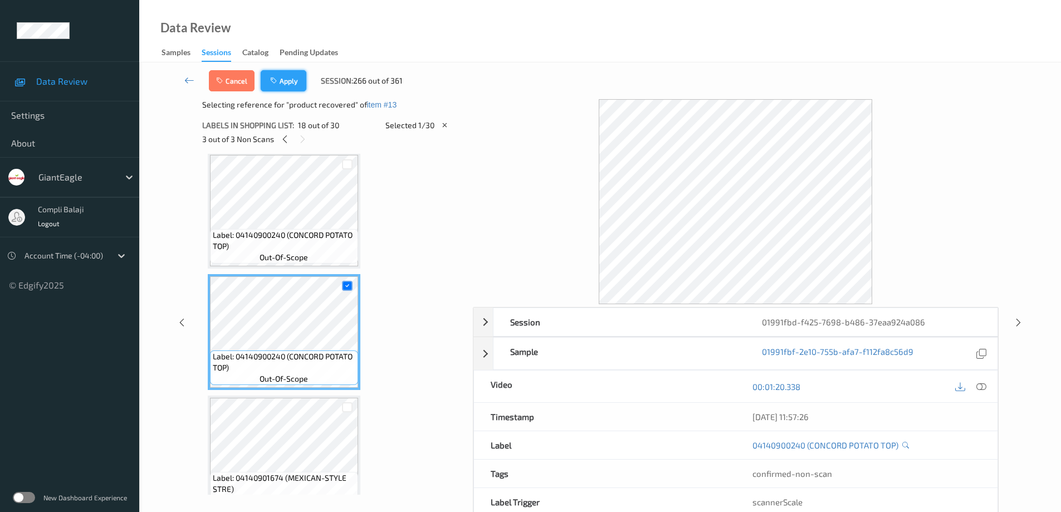
click at [284, 85] on button "Apply" at bounding box center [284, 80] width 46 height 21
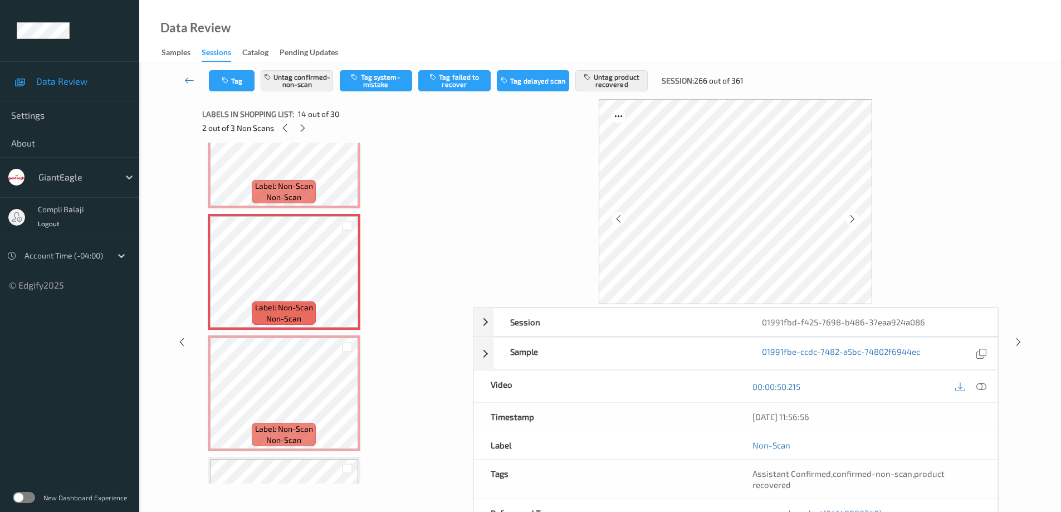
scroll to position [1519, 0]
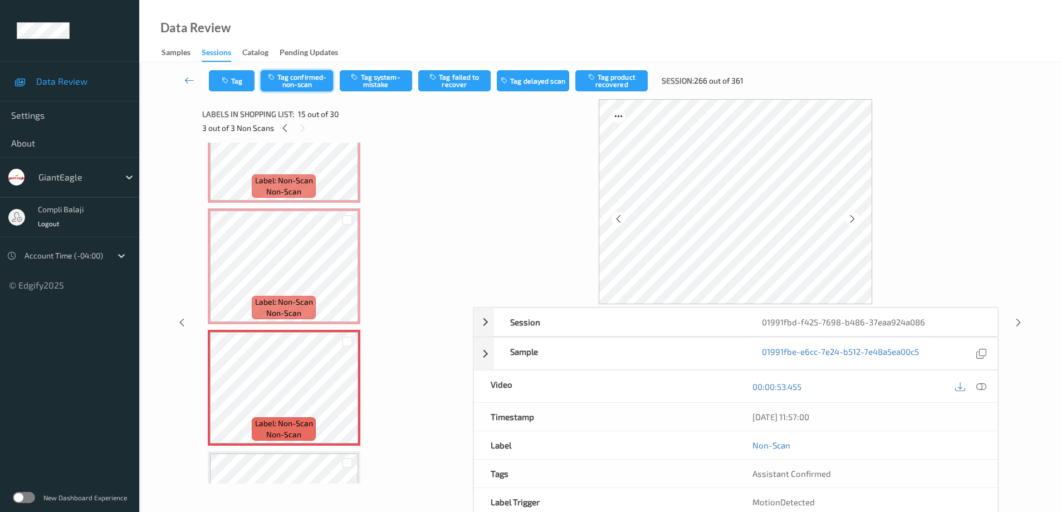
click at [307, 85] on button "Tag confirmed-non-scan" at bounding box center [297, 80] width 72 height 21
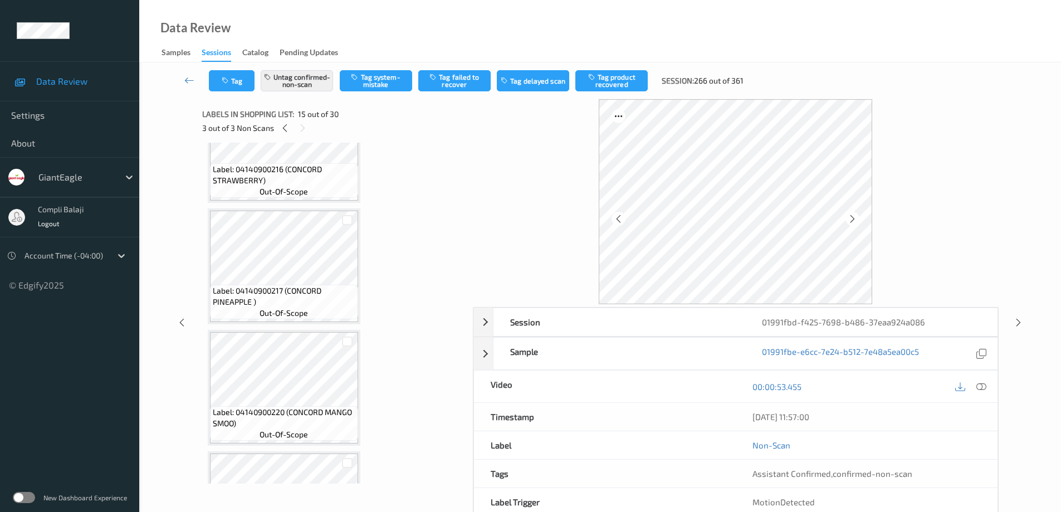
scroll to position [2745, 0]
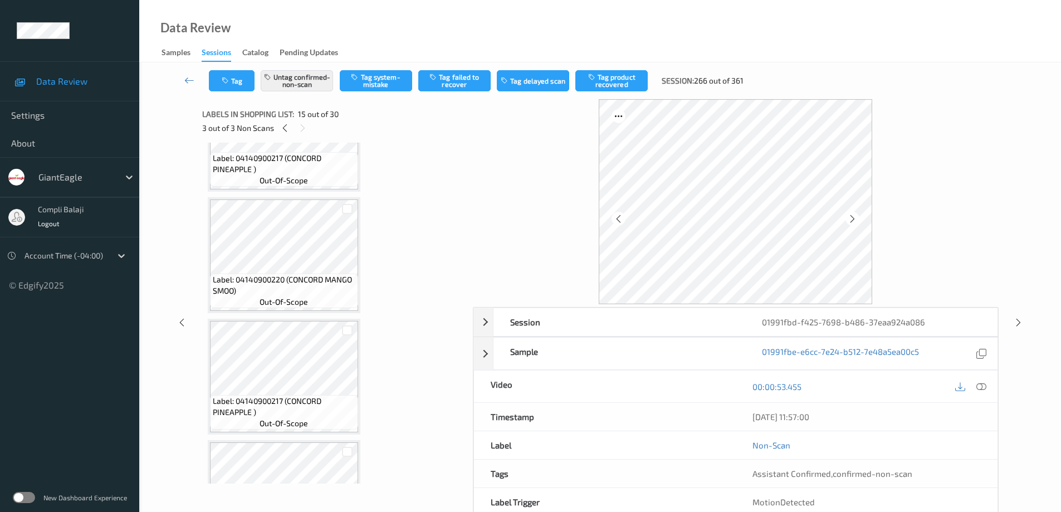
drag, startPoint x: 346, startPoint y: 328, endPoint x: 394, endPoint y: 294, distance: 59.1
click at [347, 328] on div at bounding box center [347, 330] width 11 height 11
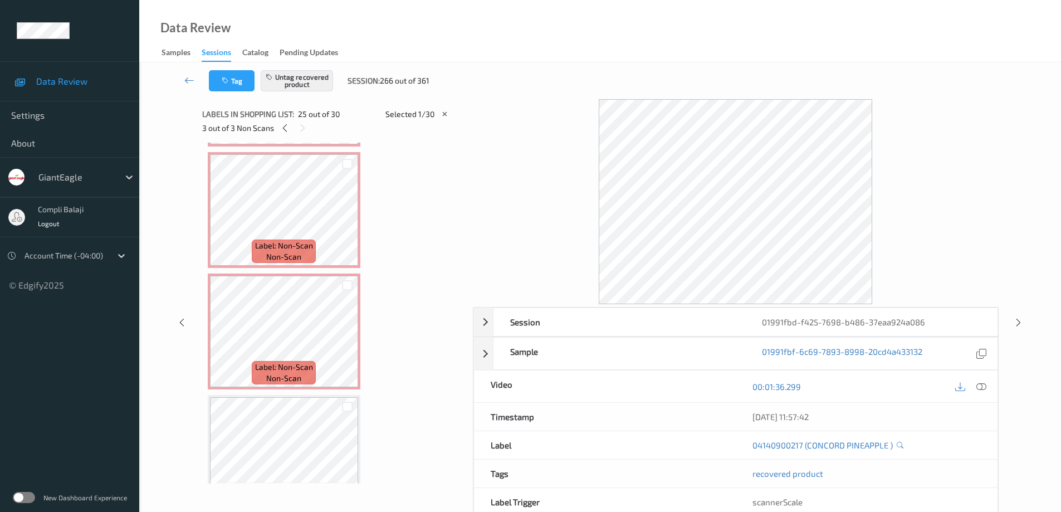
scroll to position [1575, 0]
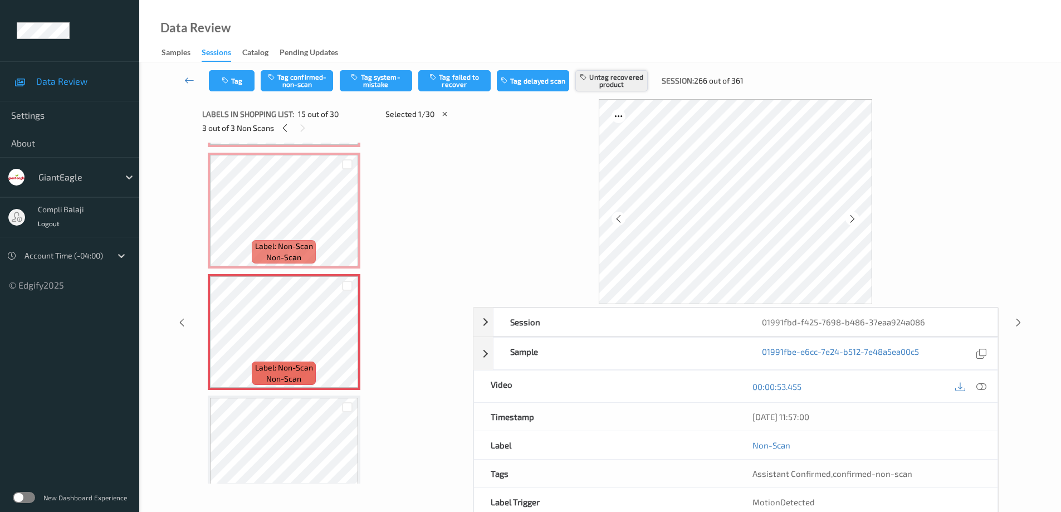
click at [636, 77] on button "Untag recovered product" at bounding box center [612, 80] width 72 height 21
click at [610, 87] on button "Tag product recovered" at bounding box center [612, 80] width 72 height 21
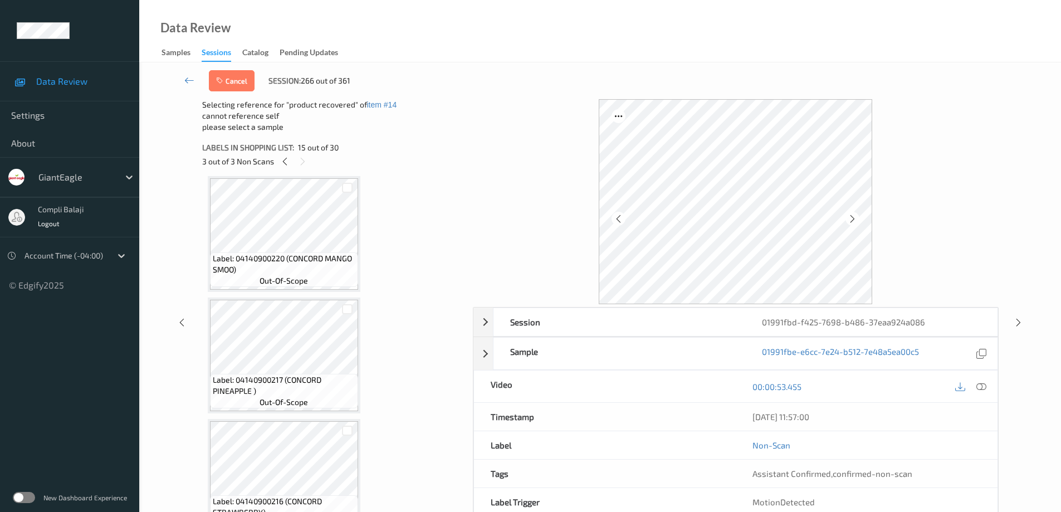
scroll to position [2800, 0]
click at [346, 308] on div at bounding box center [347, 308] width 11 height 11
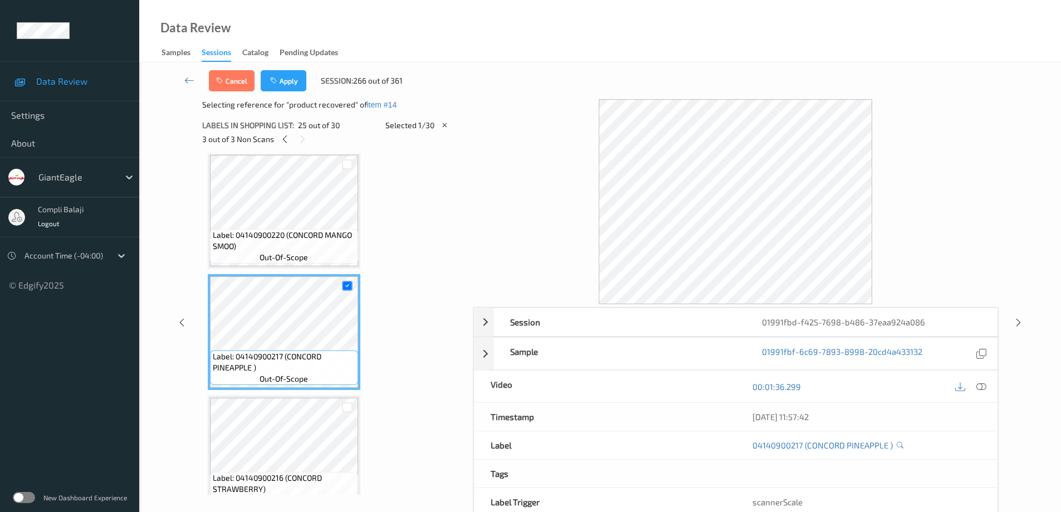
drag, startPoint x: 284, startPoint y: 82, endPoint x: 286, endPoint y: 106, distance: 23.5
click at [286, 82] on button "Apply" at bounding box center [284, 80] width 46 height 21
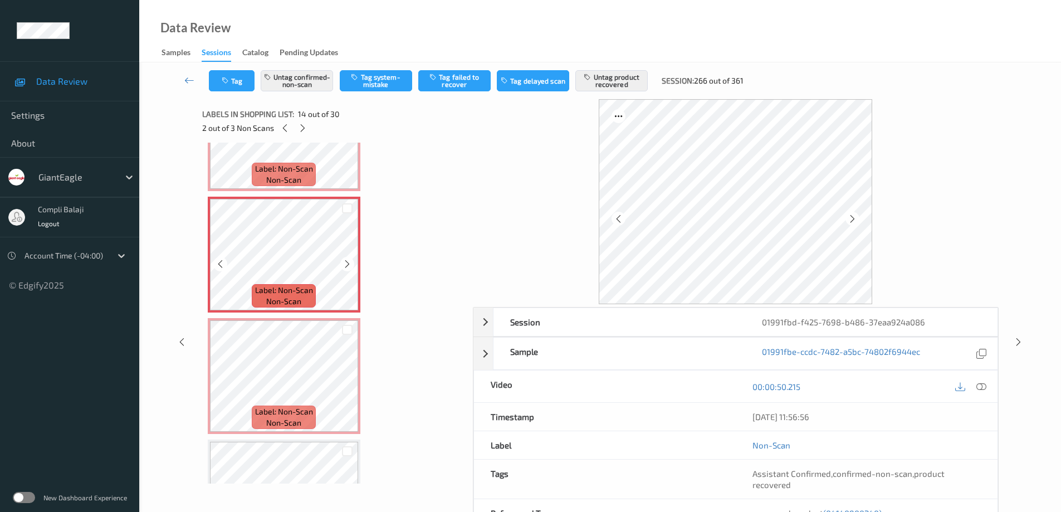
scroll to position [1473, 0]
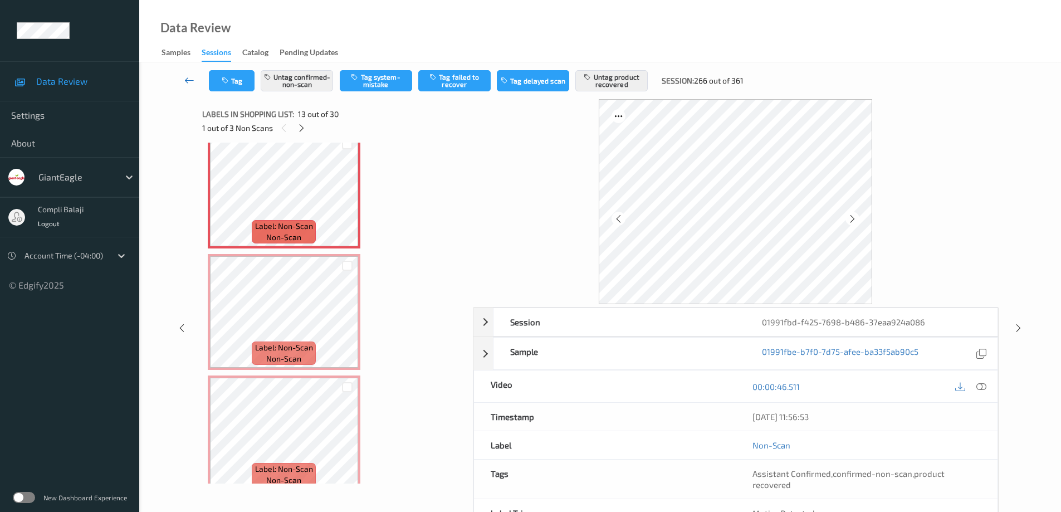
click at [186, 79] on icon at bounding box center [189, 80] width 10 height 11
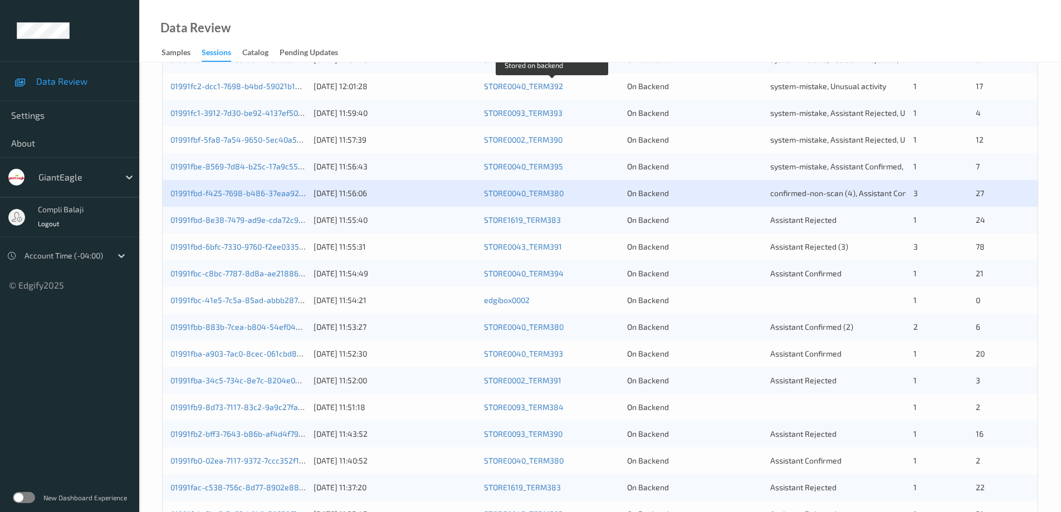
scroll to position [223, 0]
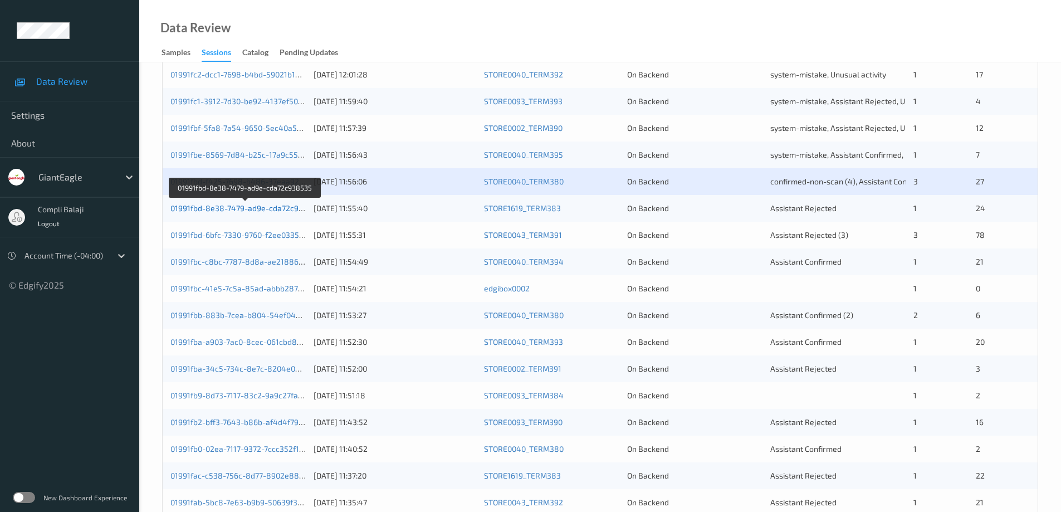
click at [261, 211] on link "01991fbd-8e38-7479-ad9e-cda72c938535" at bounding box center [246, 207] width 151 height 9
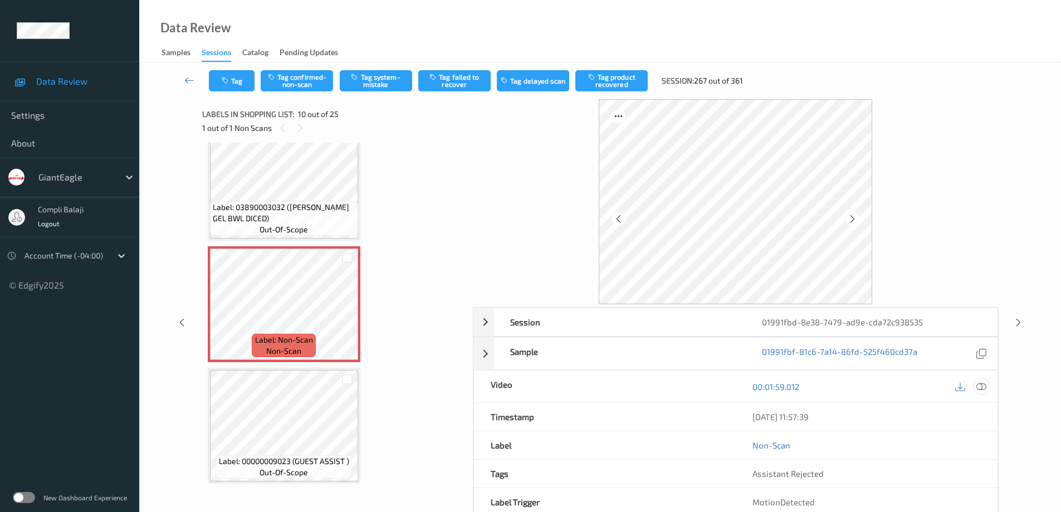
click at [978, 388] on icon at bounding box center [982, 386] width 10 height 10
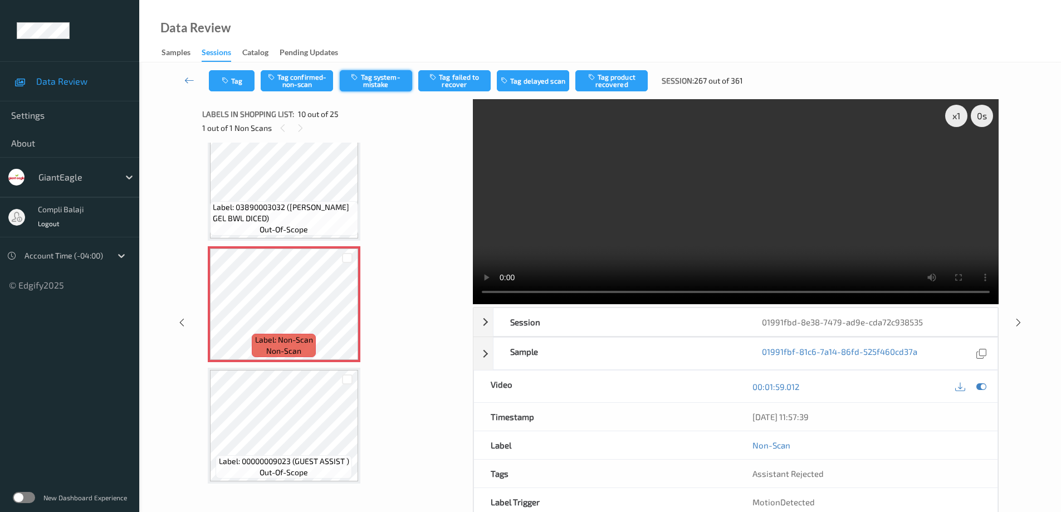
click at [372, 85] on button "Tag system-mistake" at bounding box center [376, 80] width 72 height 21
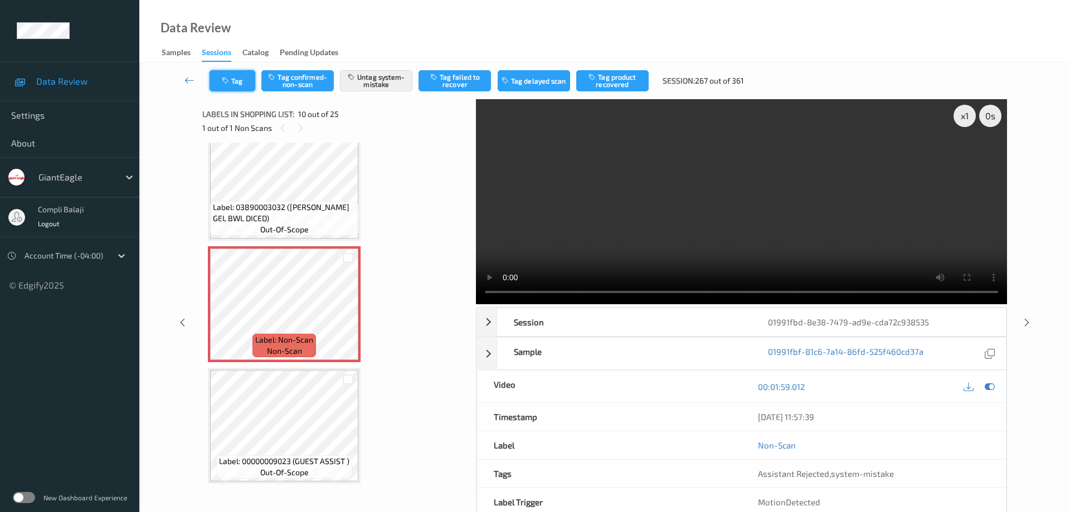
click at [245, 82] on button "Tag" at bounding box center [233, 80] width 46 height 21
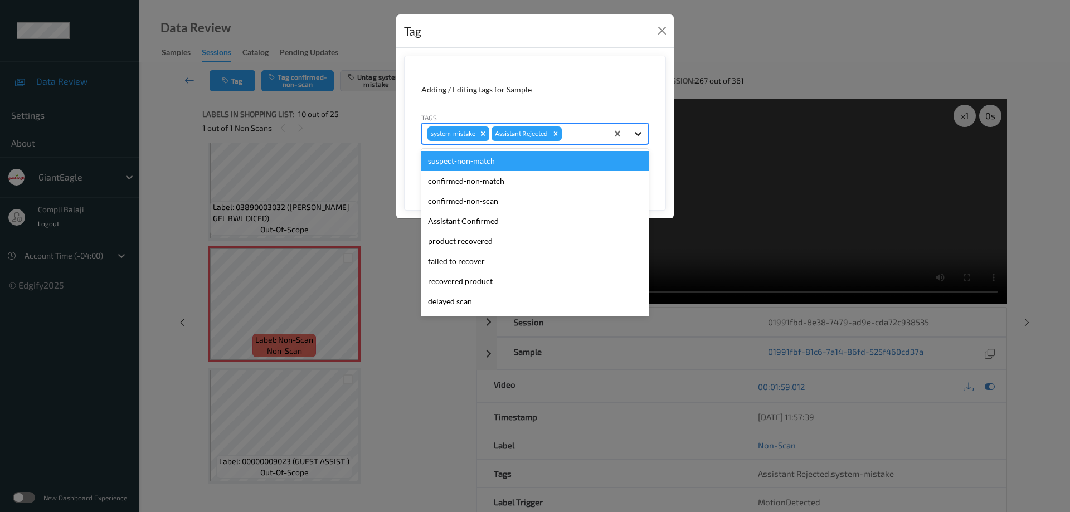
click at [639, 130] on icon at bounding box center [637, 133] width 11 height 11
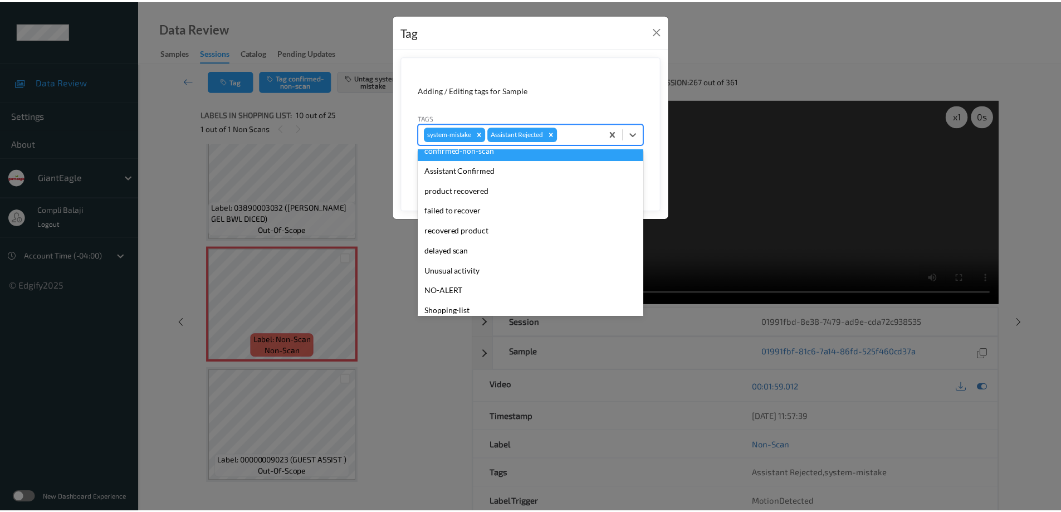
scroll to position [98, 0]
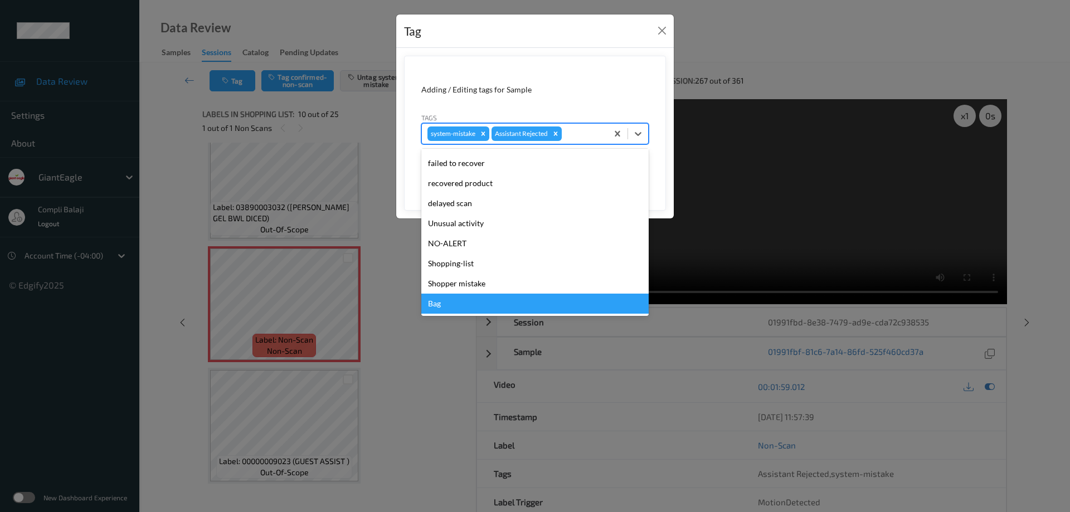
click at [441, 307] on div "Bag" at bounding box center [534, 304] width 227 height 20
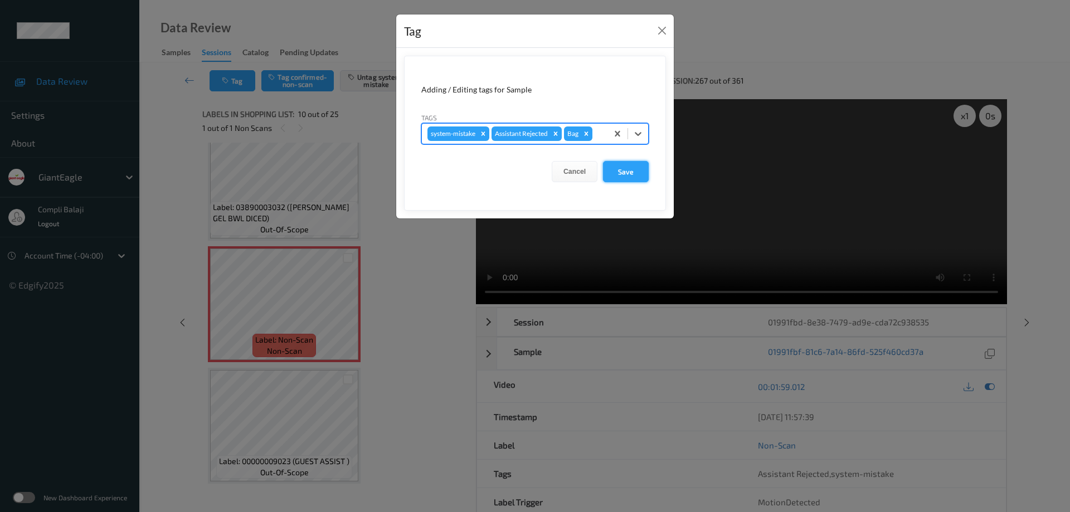
click at [626, 172] on button "Save" at bounding box center [626, 171] width 46 height 21
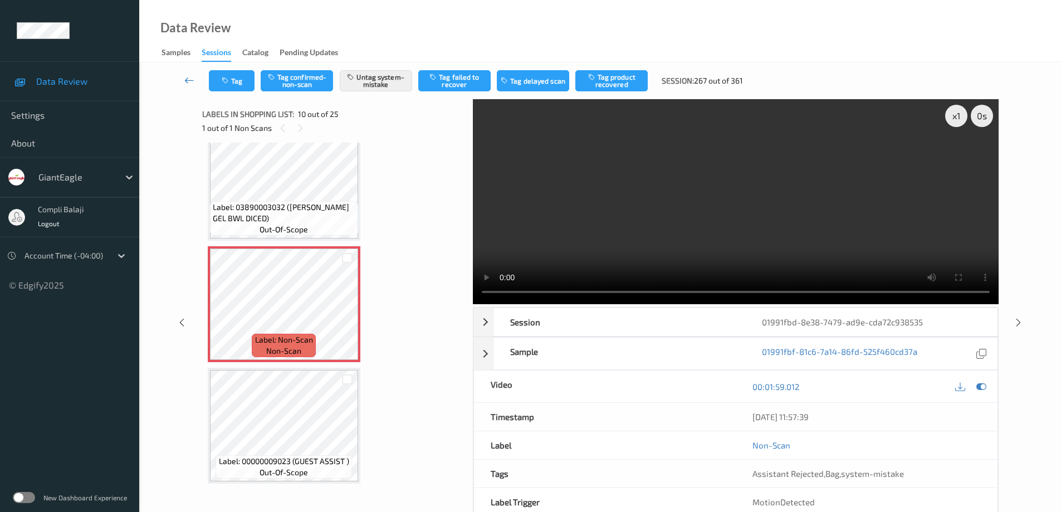
click at [187, 80] on icon at bounding box center [189, 80] width 10 height 11
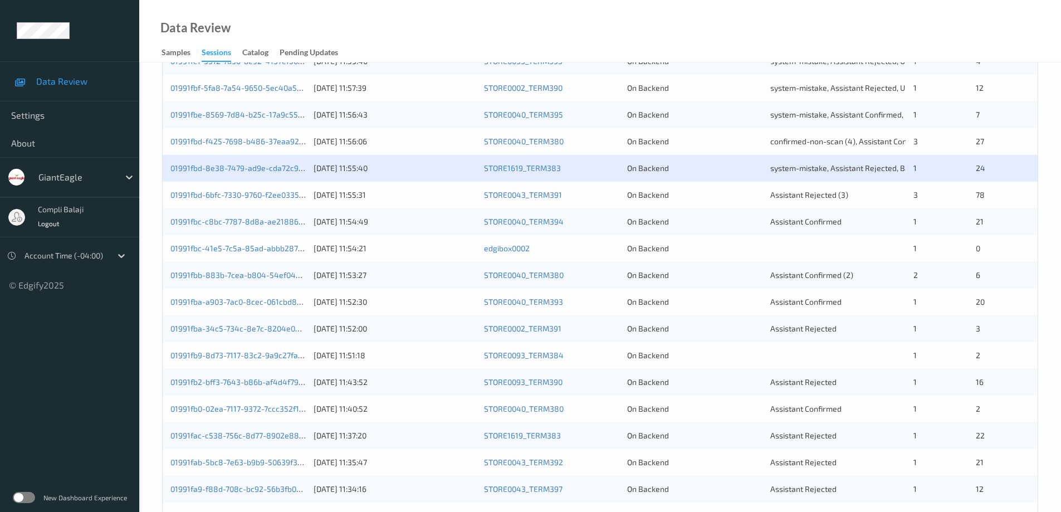
scroll to position [279, 0]
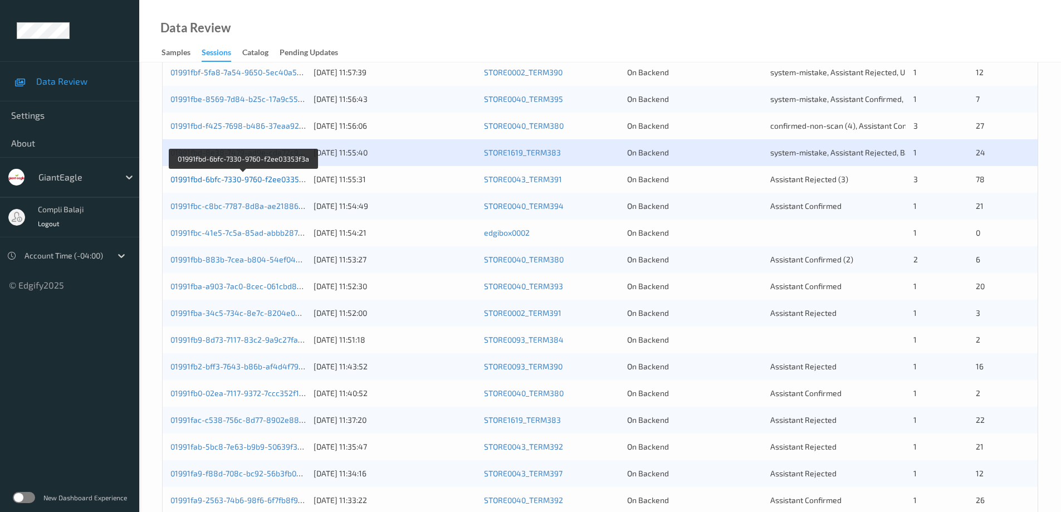
click at [255, 181] on link "01991fbd-6bfc-7330-9760-f2ee03353f3a" at bounding box center [243, 178] width 145 height 9
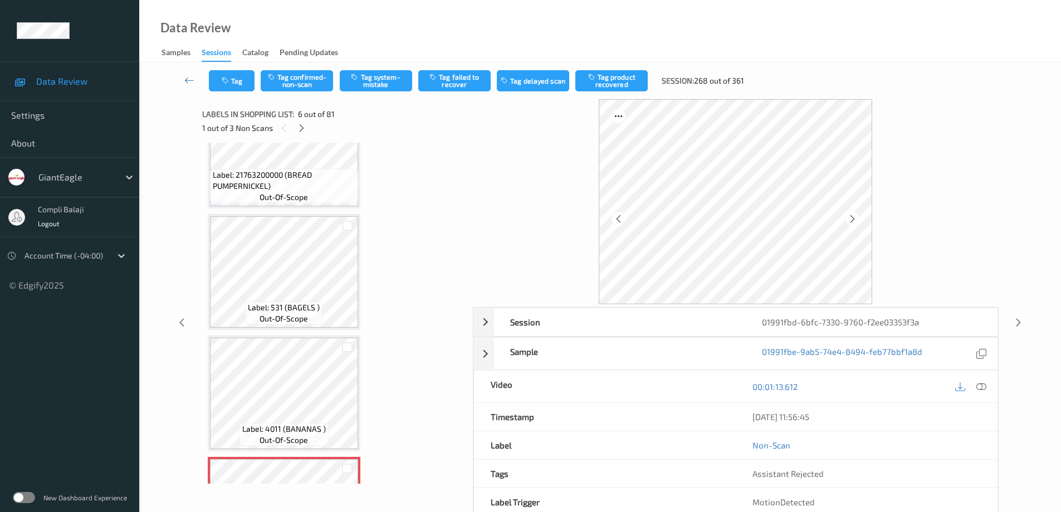
scroll to position [597, 0]
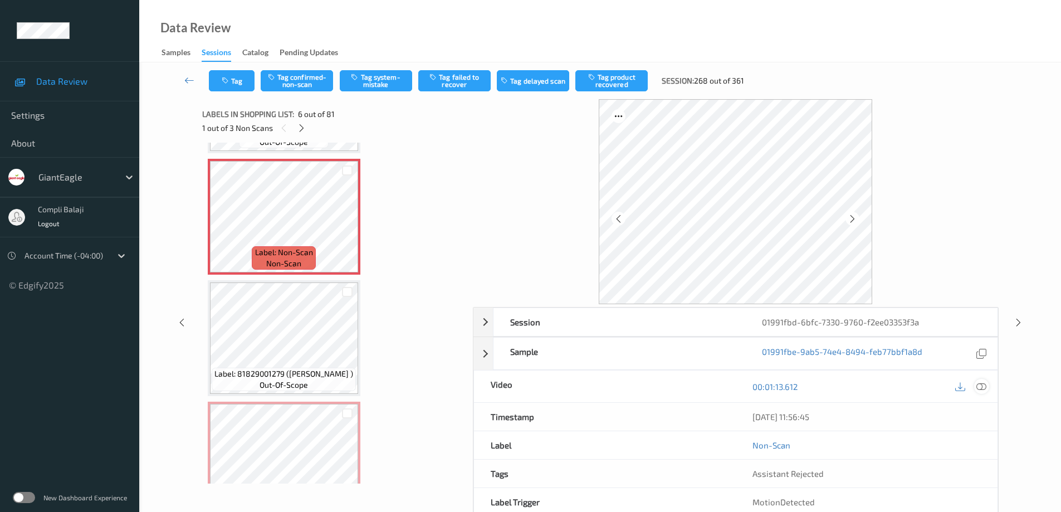
drag, startPoint x: 982, startPoint y: 386, endPoint x: 973, endPoint y: 374, distance: 14.7
click at [982, 386] on icon at bounding box center [982, 386] width 10 height 10
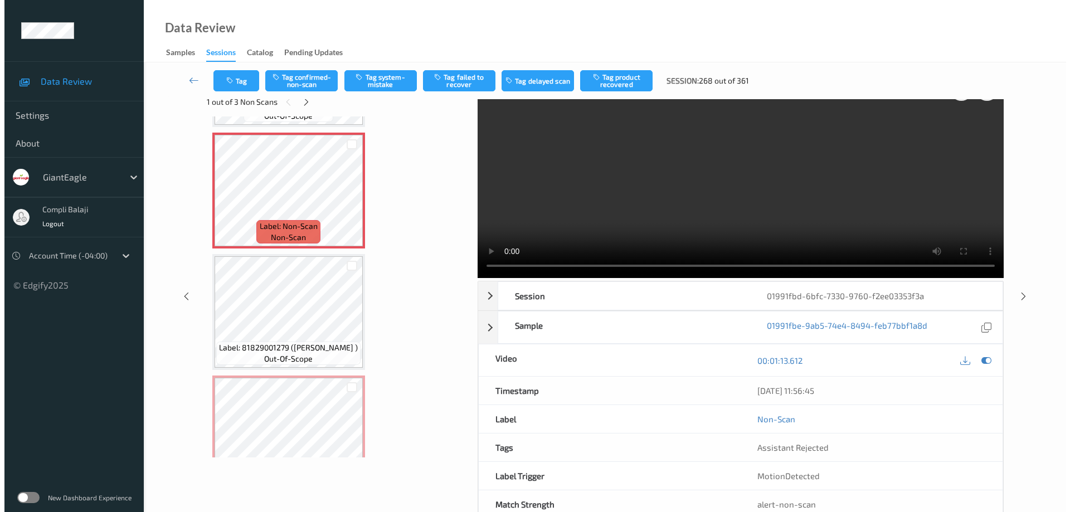
scroll to position [0, 0]
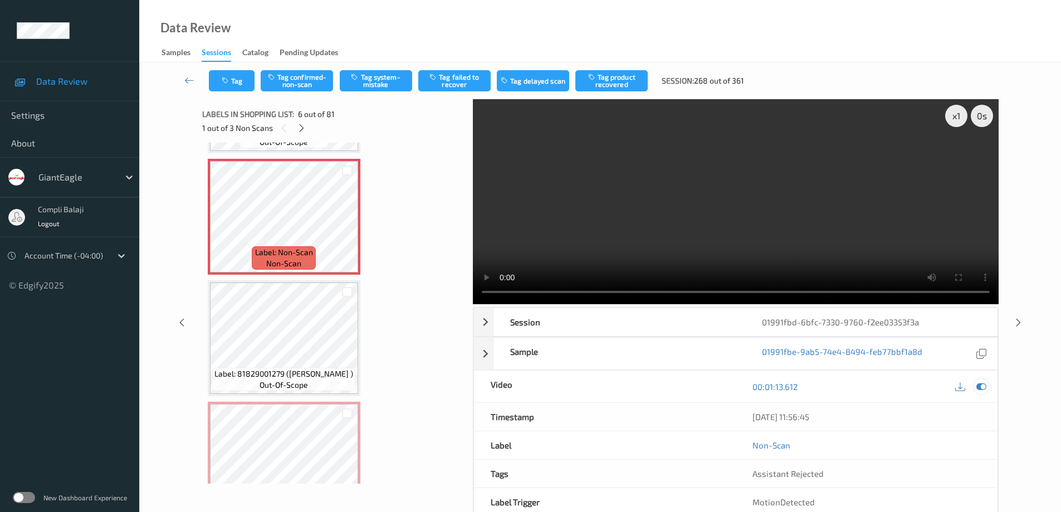
click at [987, 384] on div at bounding box center [982, 386] width 15 height 15
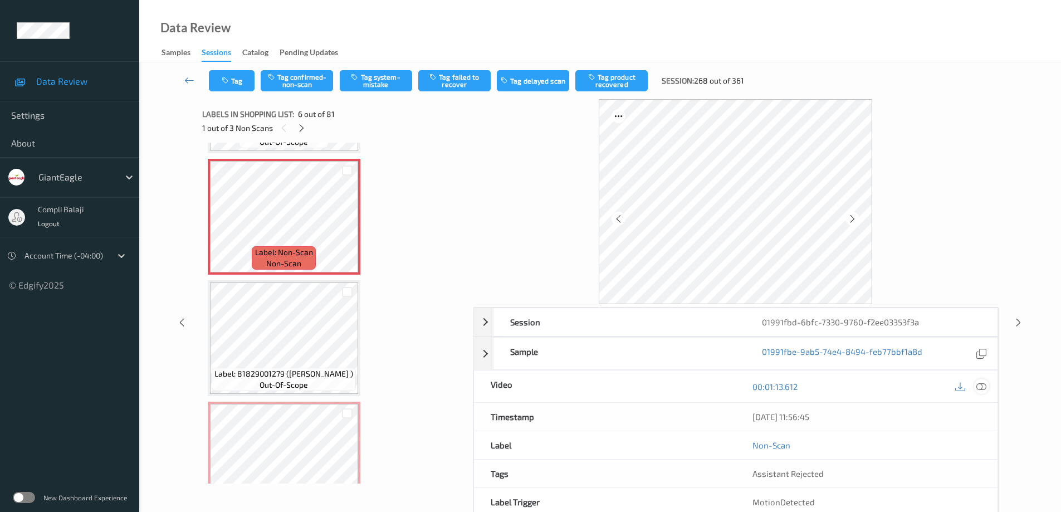
click at [986, 386] on icon at bounding box center [982, 386] width 10 height 10
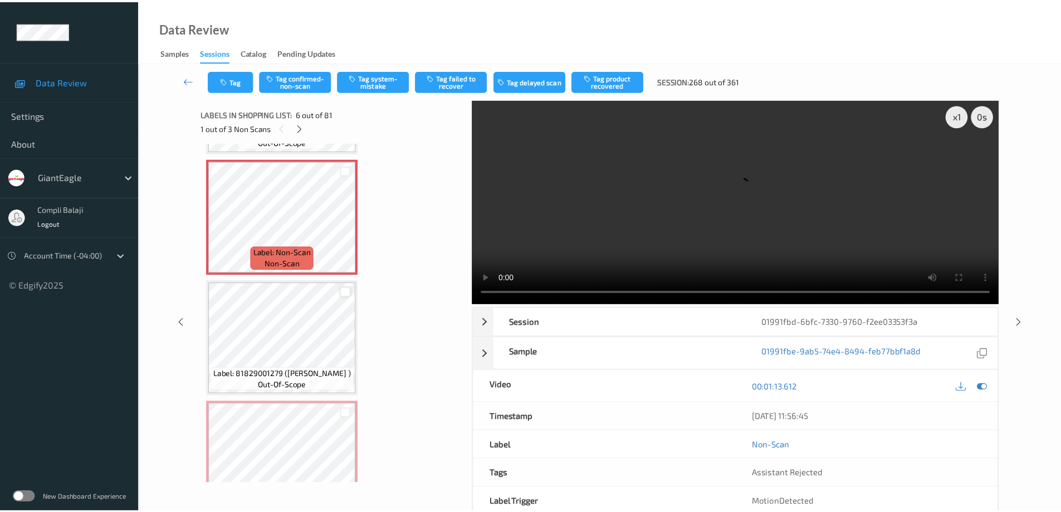
scroll to position [485, 0]
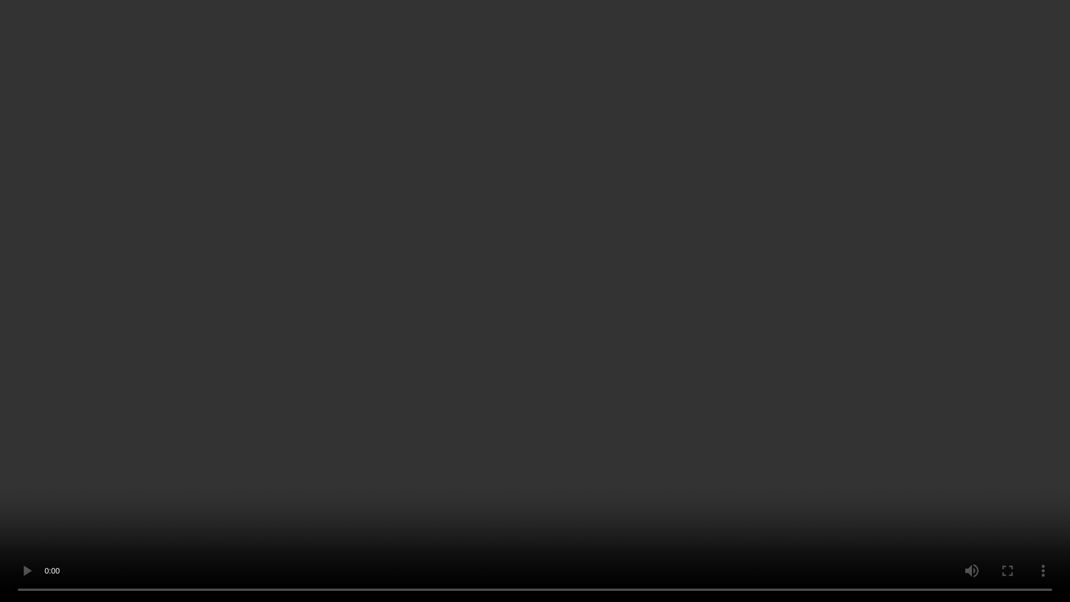
click at [1015, 382] on video at bounding box center [535, 301] width 1070 height 602
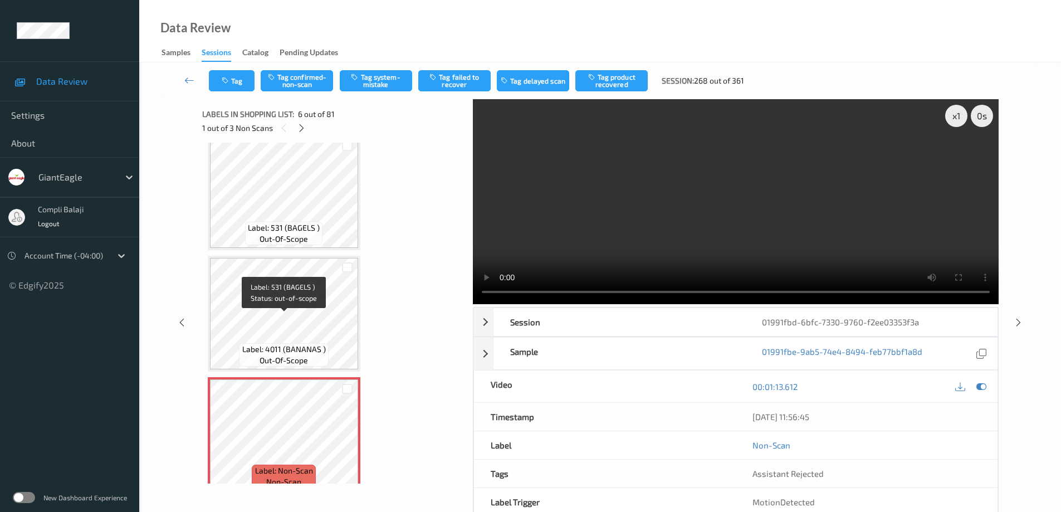
scroll to position [454, 0]
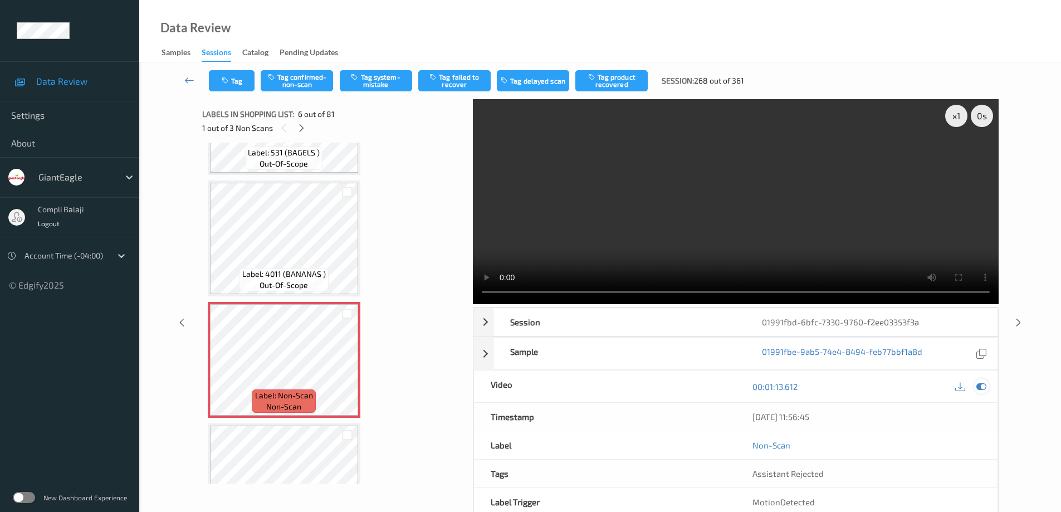
click at [982, 388] on icon at bounding box center [982, 387] width 10 height 10
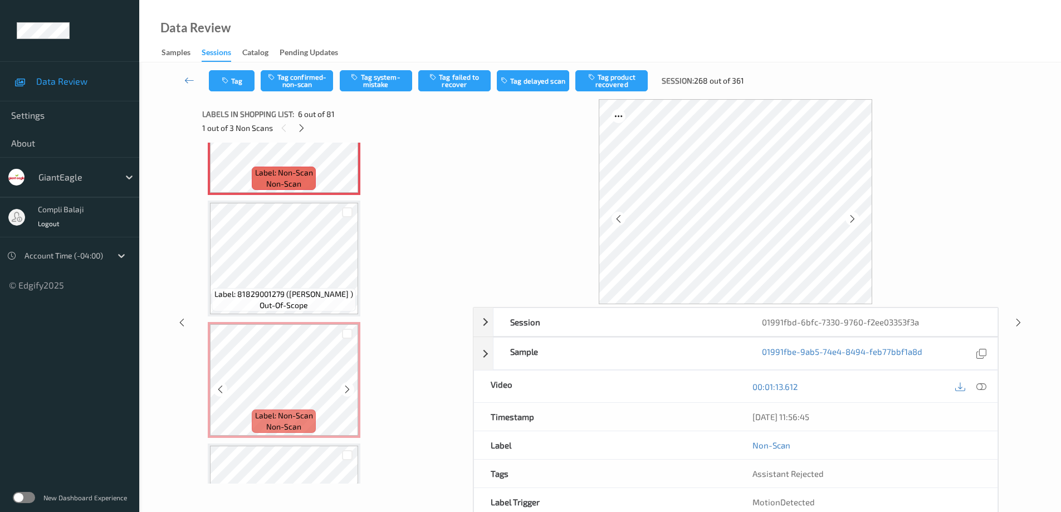
scroll to position [565, 0]
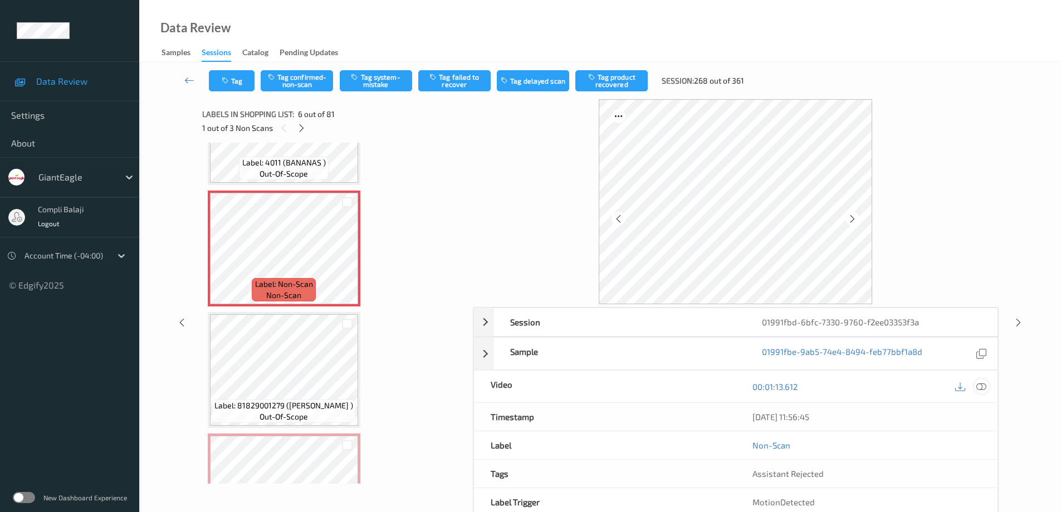
click at [985, 387] on icon at bounding box center [982, 386] width 10 height 10
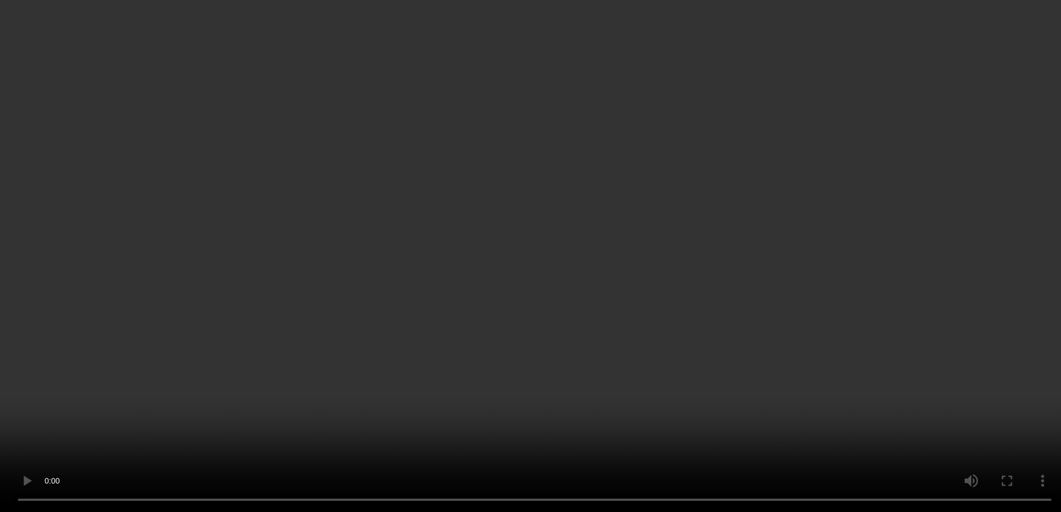
scroll to position [676, 0]
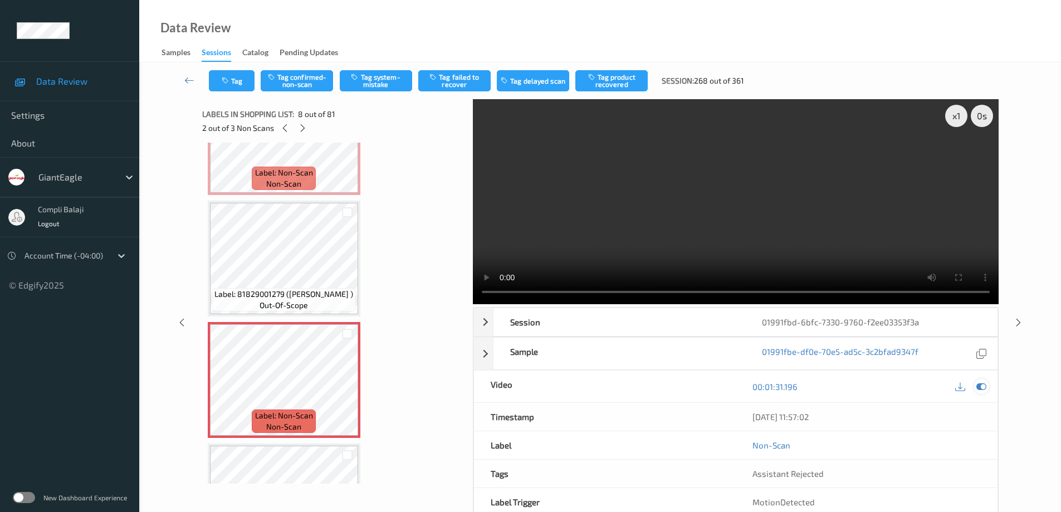
click at [979, 386] on icon at bounding box center [982, 387] width 10 height 10
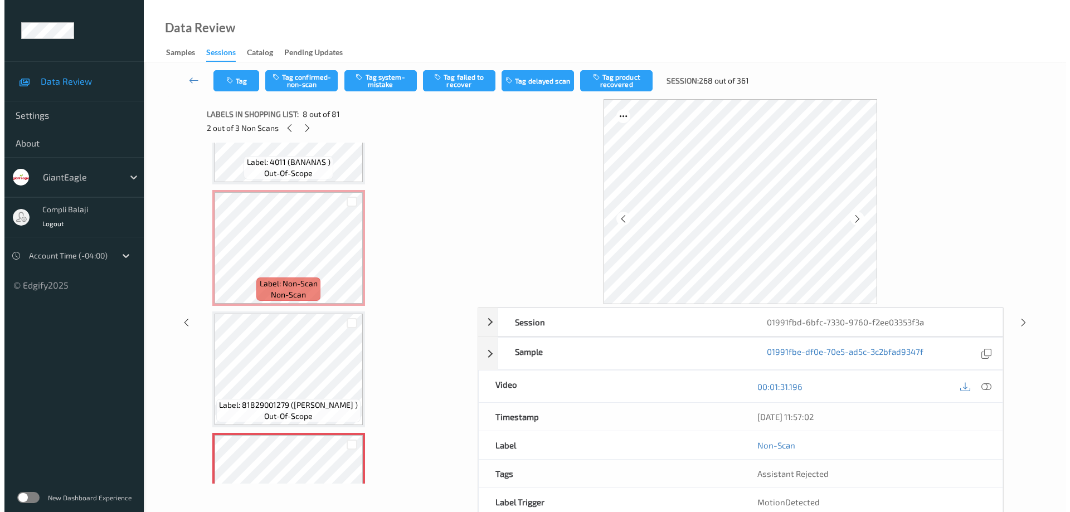
scroll to position [565, 0]
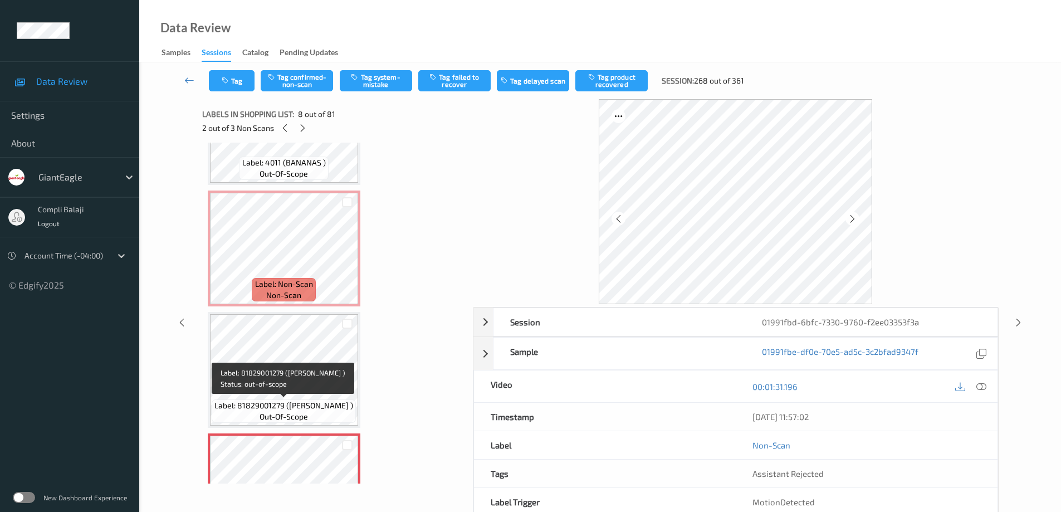
drag, startPoint x: 355, startPoint y: 407, endPoint x: 313, endPoint y: 402, distance: 42.6
click at [313, 402] on div "Label: 81829001279 ([PERSON_NAME] ) out-of-scope" at bounding box center [284, 411] width 144 height 23
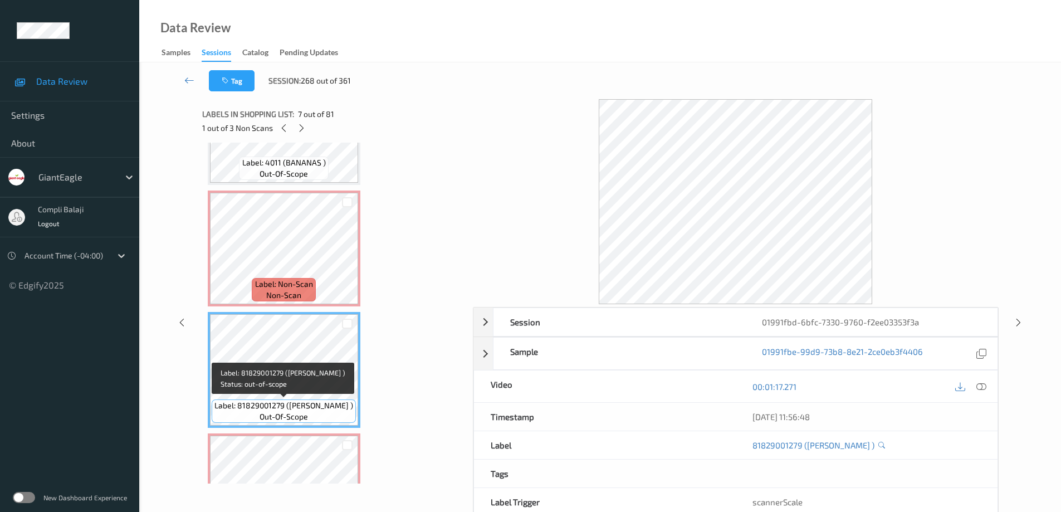
click at [354, 406] on div "Label: 81829001279 ([PERSON_NAME] ) out-of-scope" at bounding box center [284, 411] width 144 height 23
click at [354, 405] on div "Label: 81829001279 ([PERSON_NAME] ) out-of-scope" at bounding box center [284, 411] width 144 height 23
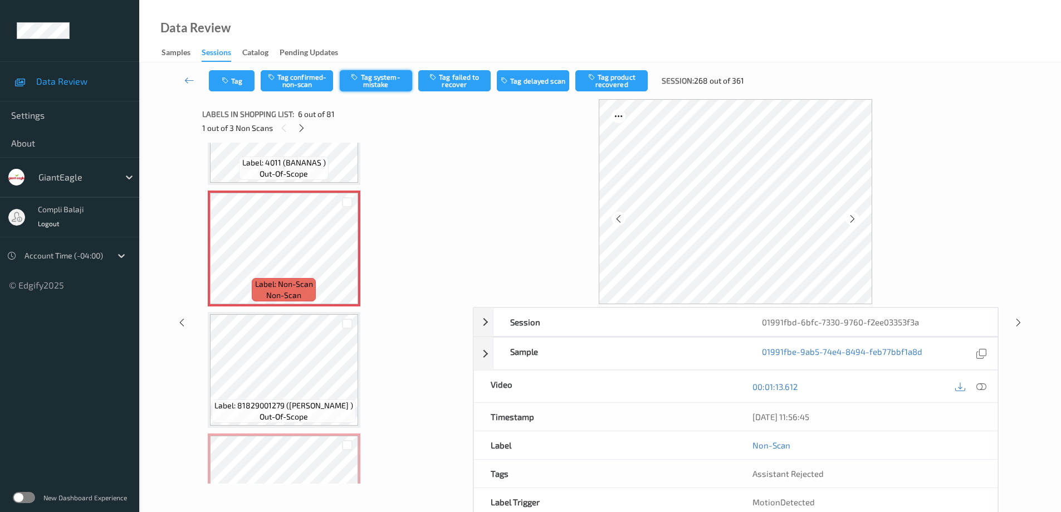
click at [368, 84] on button "Tag system-mistake" at bounding box center [376, 80] width 72 height 21
click at [241, 80] on button "Tag" at bounding box center [232, 80] width 46 height 21
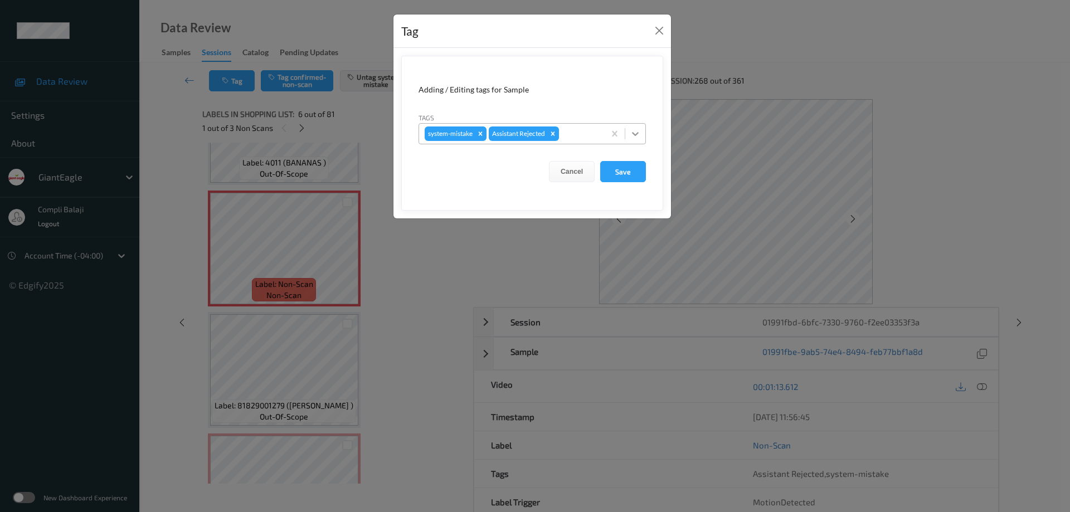
click at [636, 131] on icon at bounding box center [635, 133] width 11 height 11
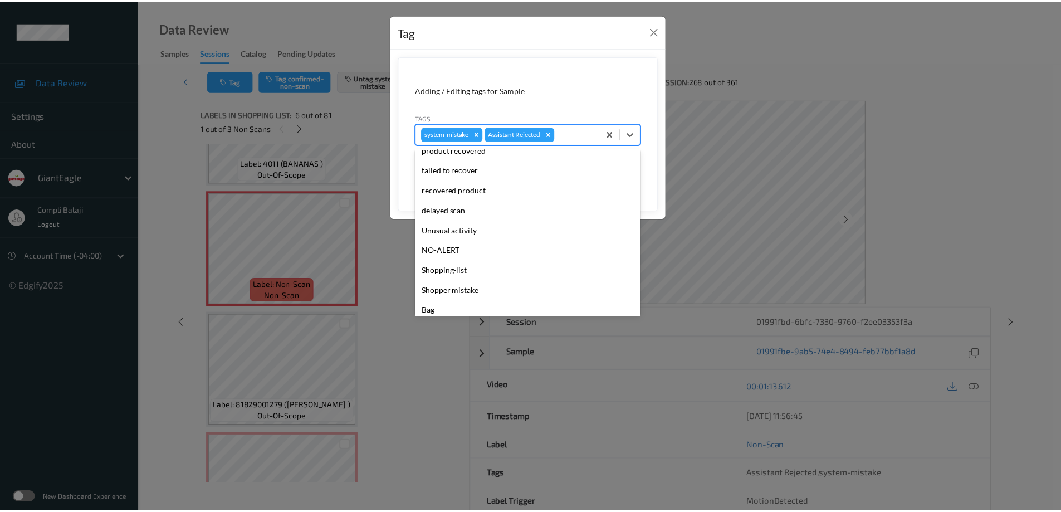
scroll to position [98, 0]
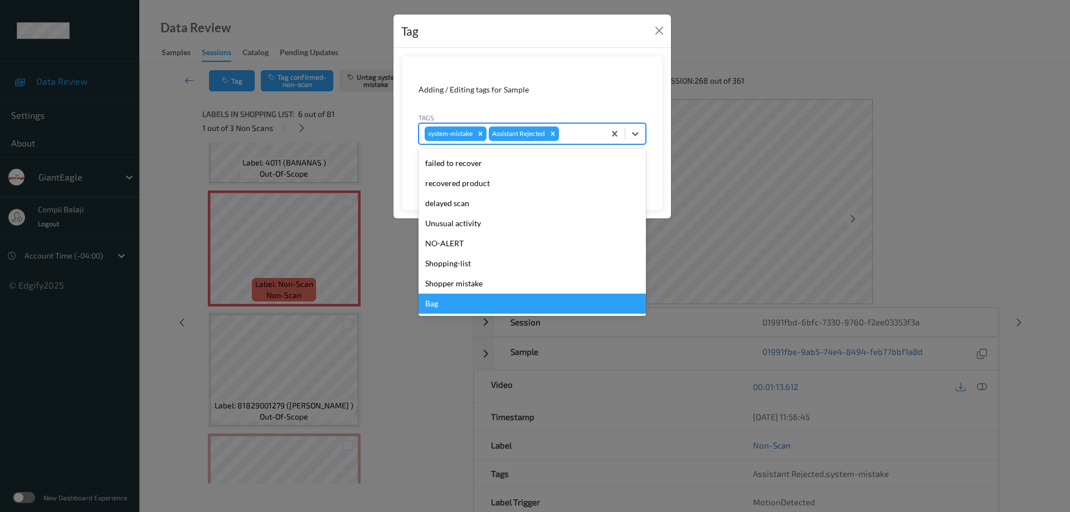
click at [429, 305] on div "Bag" at bounding box center [531, 304] width 227 height 20
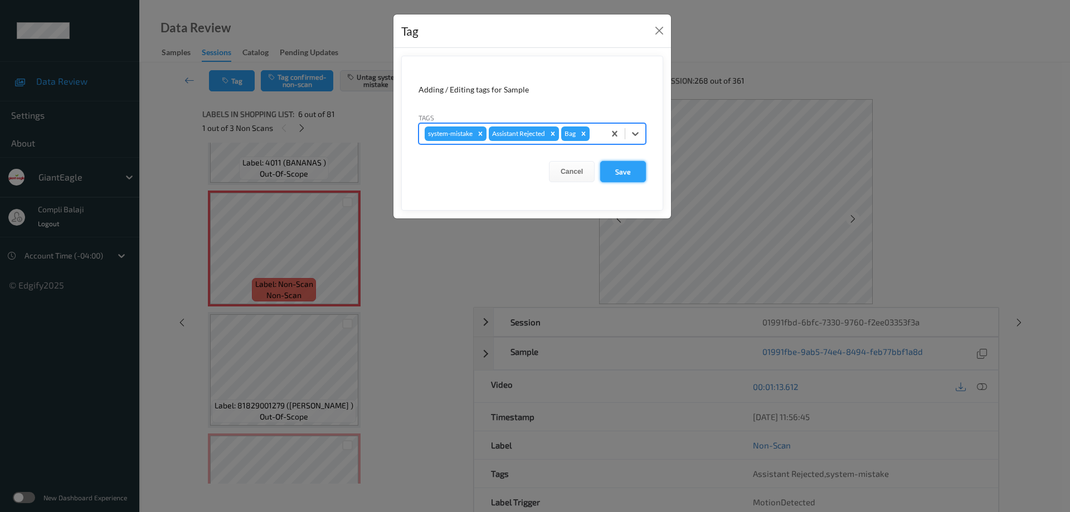
click at [625, 177] on button "Save" at bounding box center [623, 171] width 46 height 21
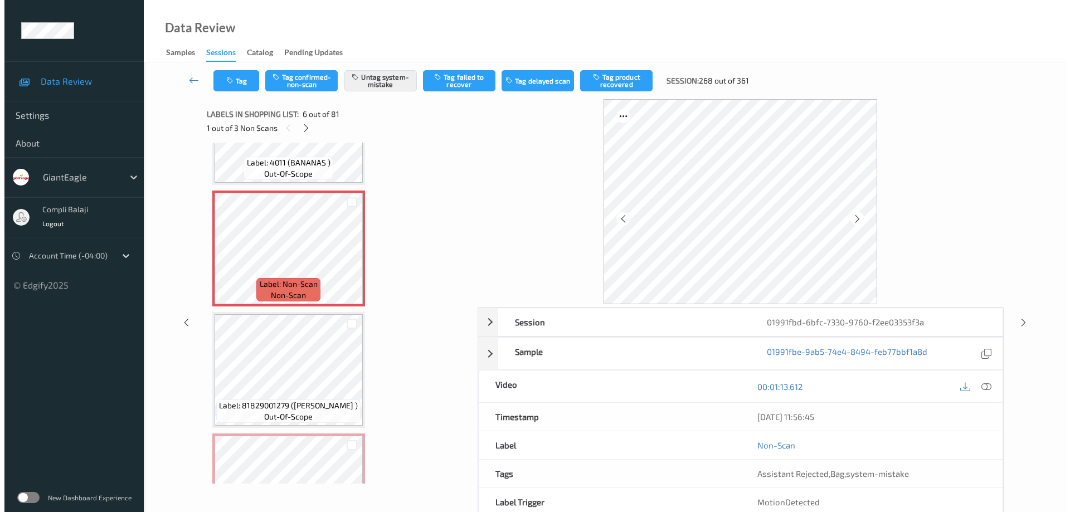
scroll to position [676, 0]
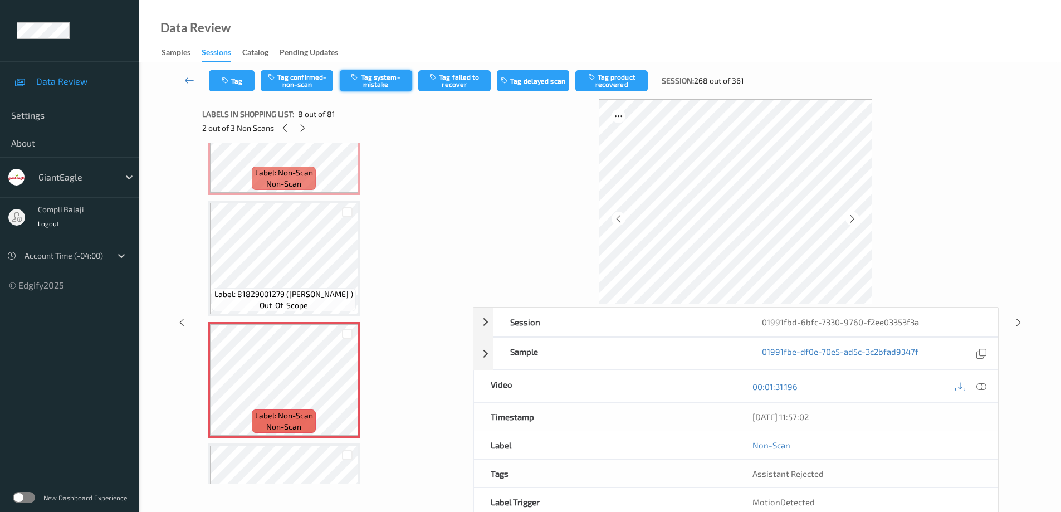
click at [388, 82] on button "Tag system-mistake" at bounding box center [376, 80] width 72 height 21
click at [244, 84] on button "Tag" at bounding box center [232, 80] width 46 height 21
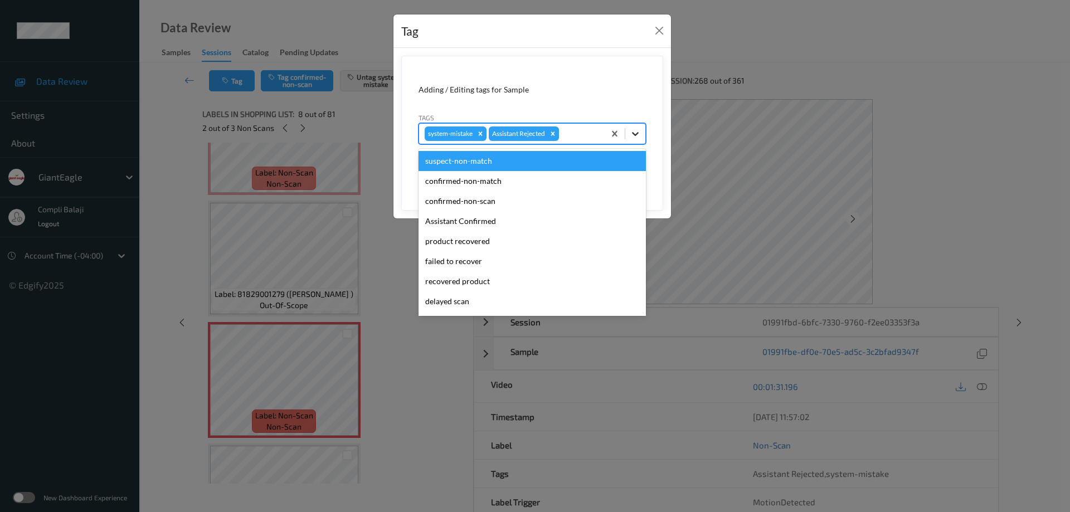
click at [635, 134] on icon at bounding box center [635, 133] width 11 height 11
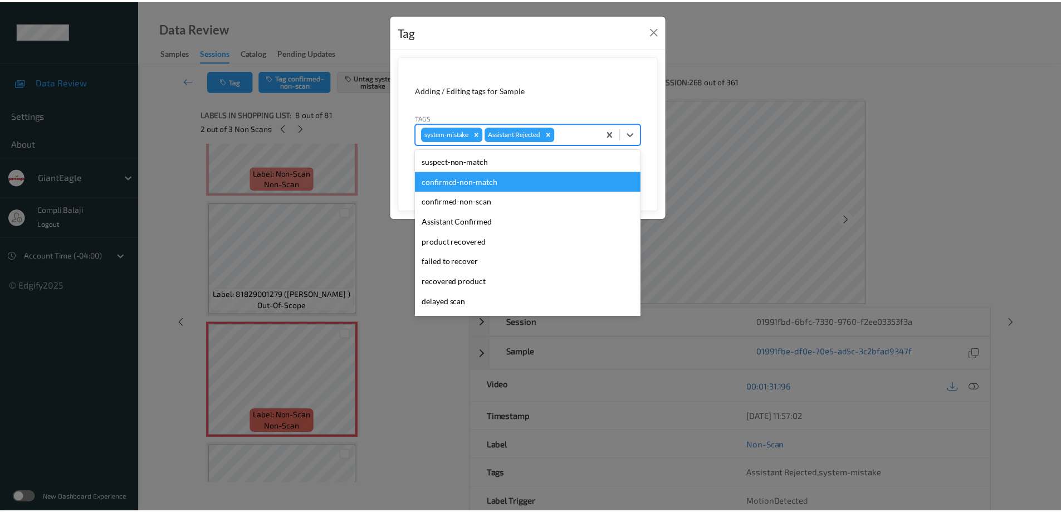
scroll to position [56, 0]
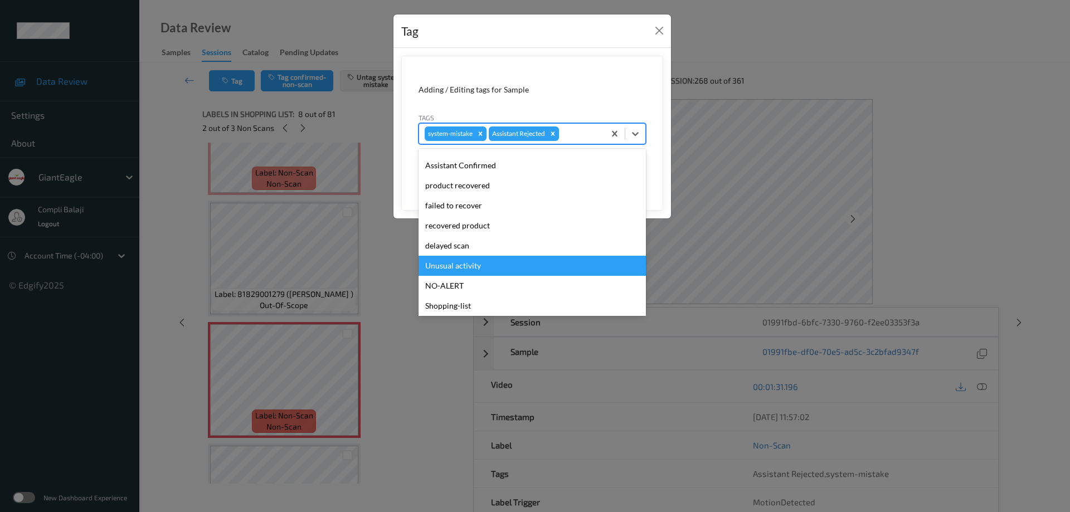
click at [462, 269] on div "Unusual activity" at bounding box center [531, 266] width 227 height 20
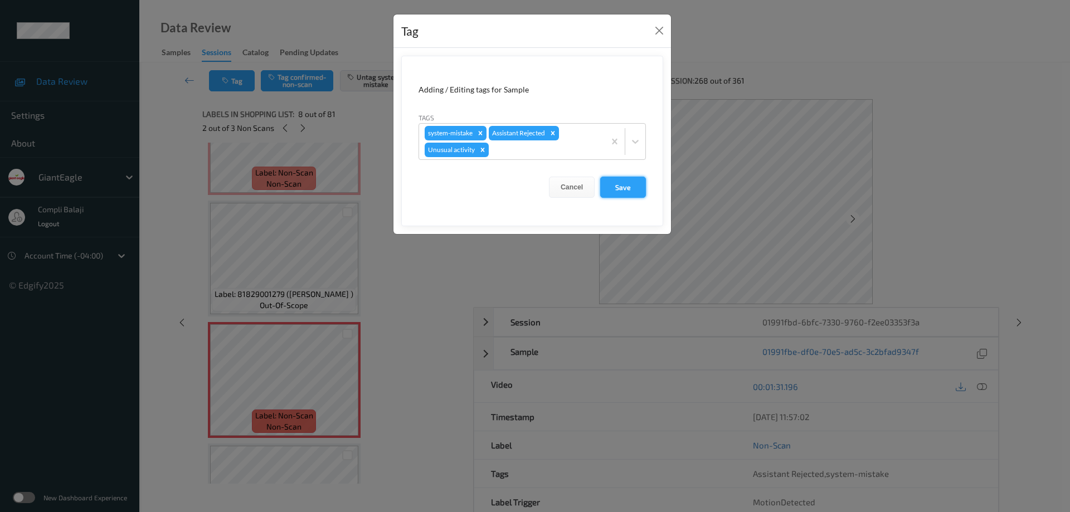
click at [627, 190] on button "Save" at bounding box center [623, 187] width 46 height 21
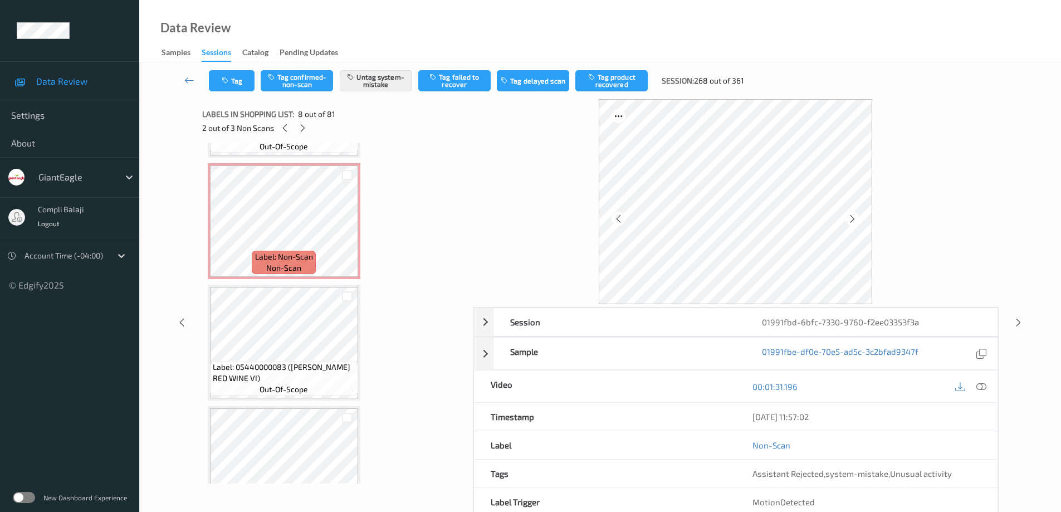
scroll to position [4390, 0]
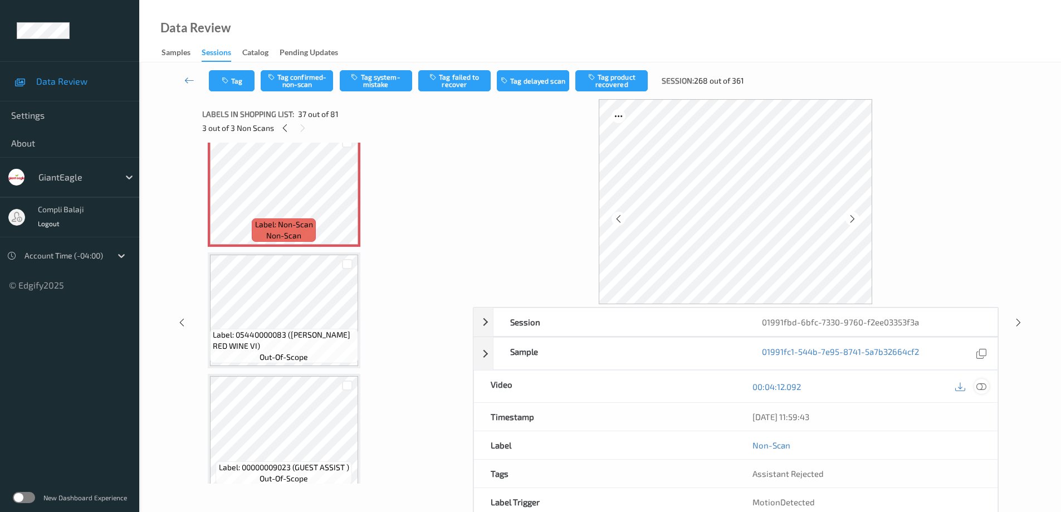
click at [984, 383] on icon at bounding box center [982, 386] width 10 height 10
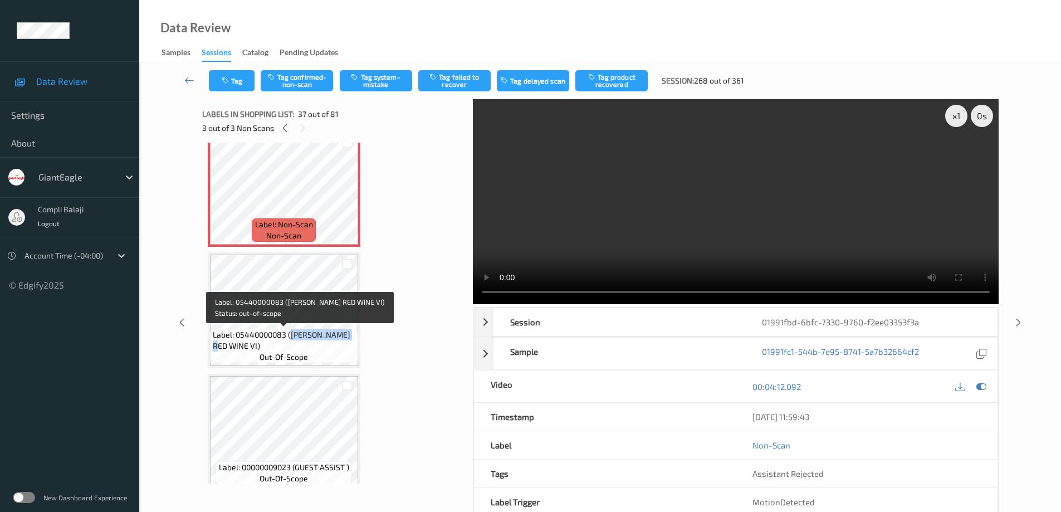
drag, startPoint x: 355, startPoint y: 335, endPoint x: 290, endPoint y: 336, distance: 65.2
click at [290, 336] on div "Label: 05440000083 ([PERSON_NAME] RED WINE VI) out-of-scope" at bounding box center [284, 346] width 148 height 35
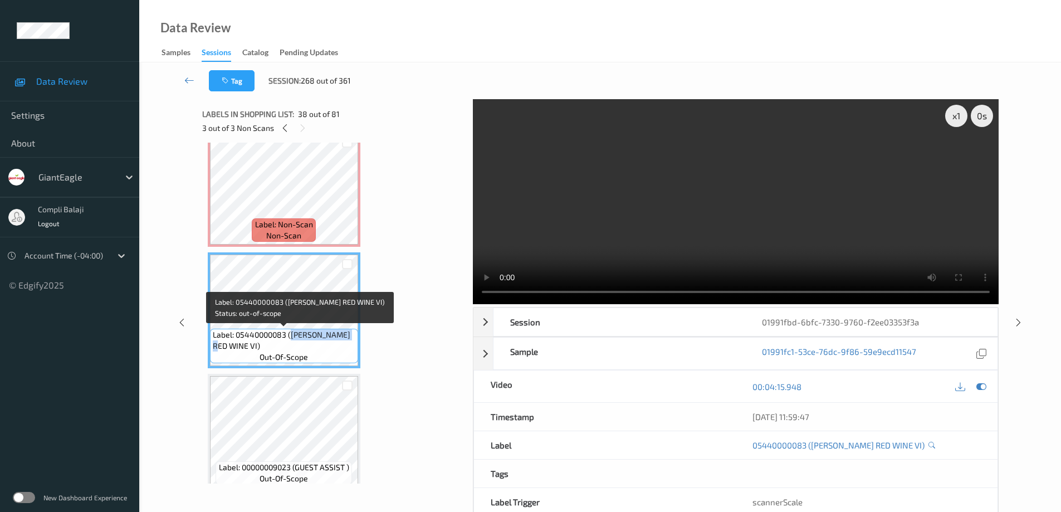
copy span "[PERSON_NAME] RED WINE"
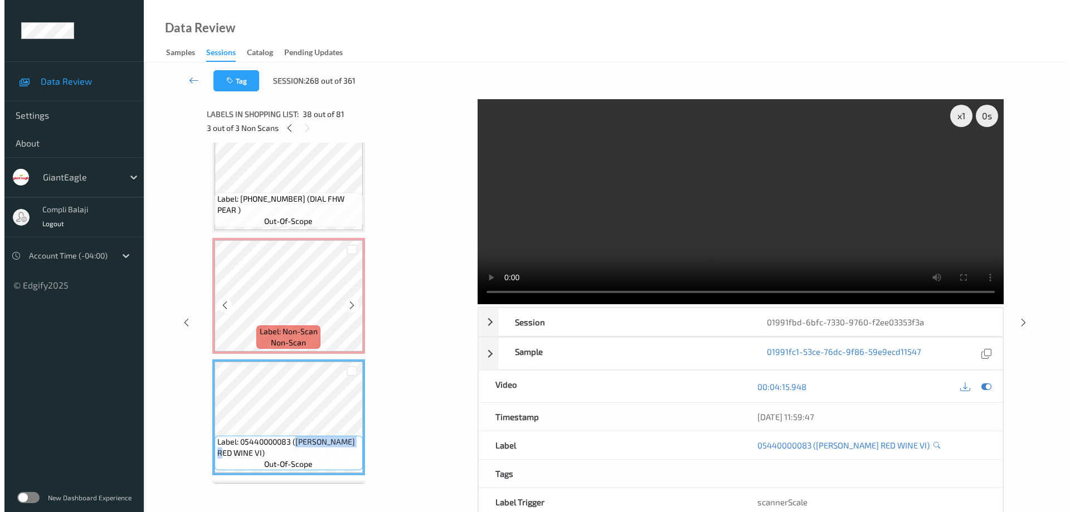
scroll to position [4279, 0]
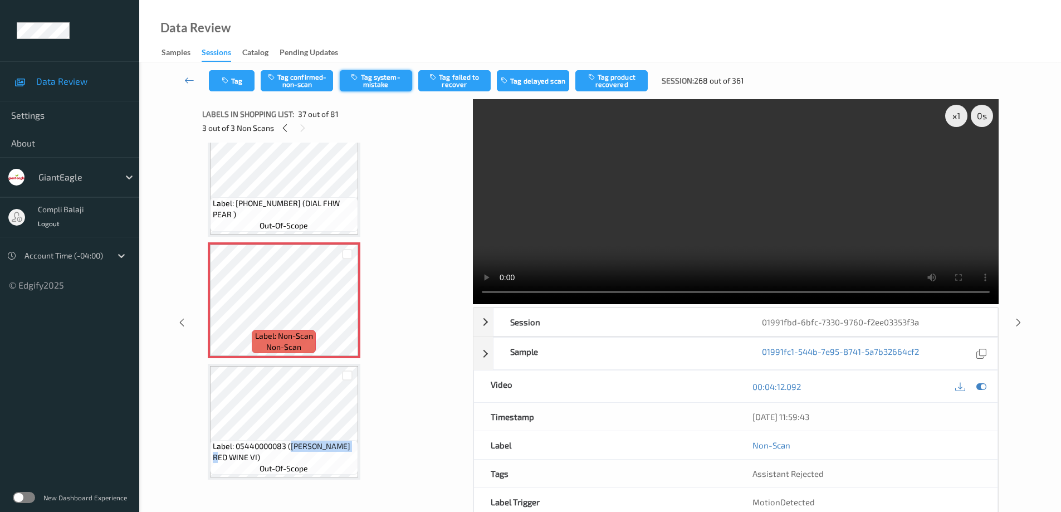
click at [383, 79] on button "Tag system-mistake" at bounding box center [376, 80] width 72 height 21
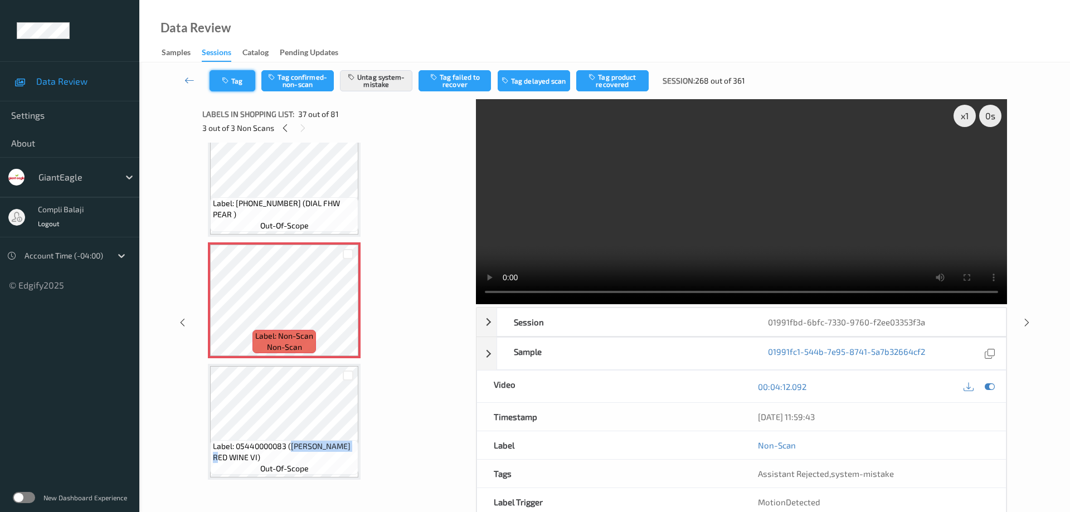
click at [232, 79] on button "Tag" at bounding box center [233, 80] width 46 height 21
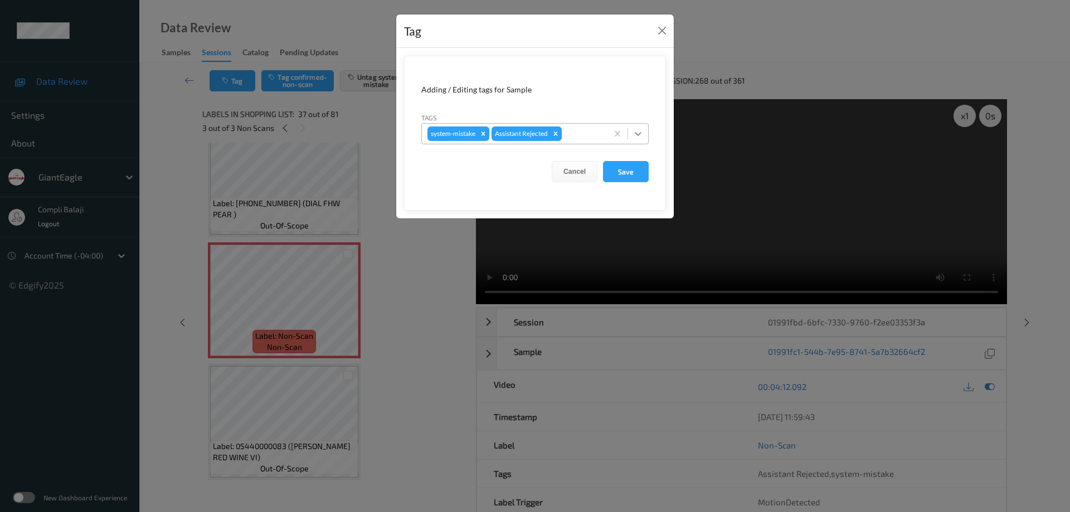
click at [636, 131] on icon at bounding box center [637, 133] width 11 height 11
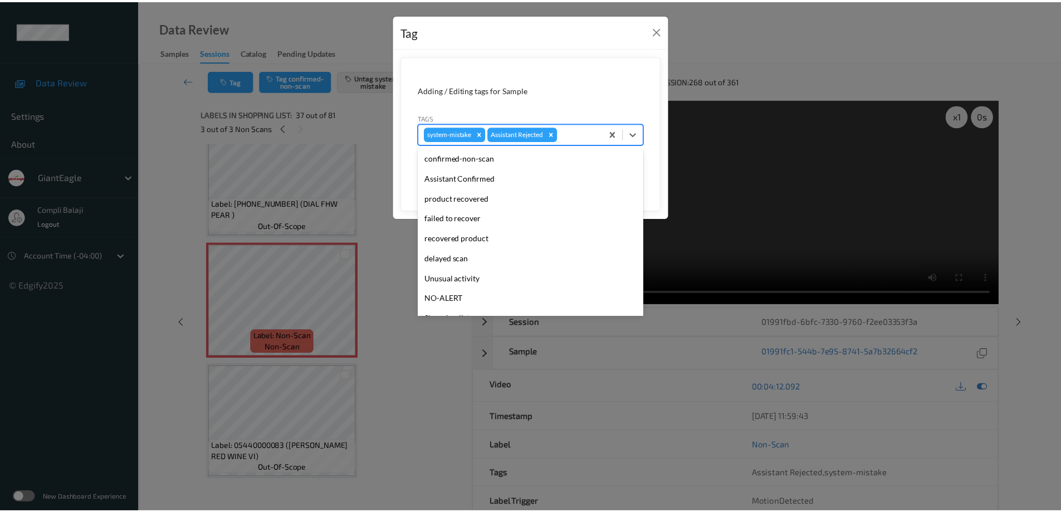
scroll to position [98, 0]
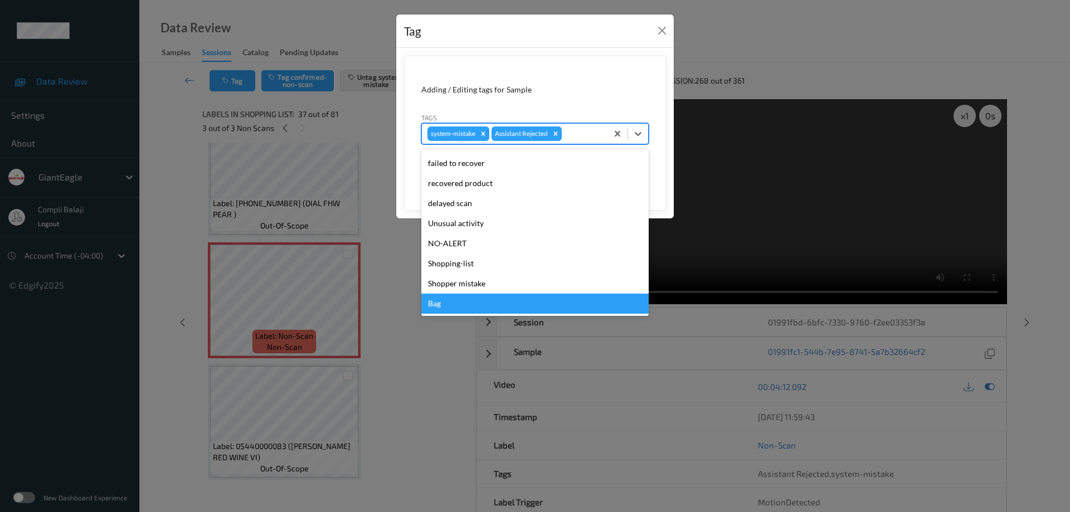
click at [450, 305] on div "Bag" at bounding box center [534, 304] width 227 height 20
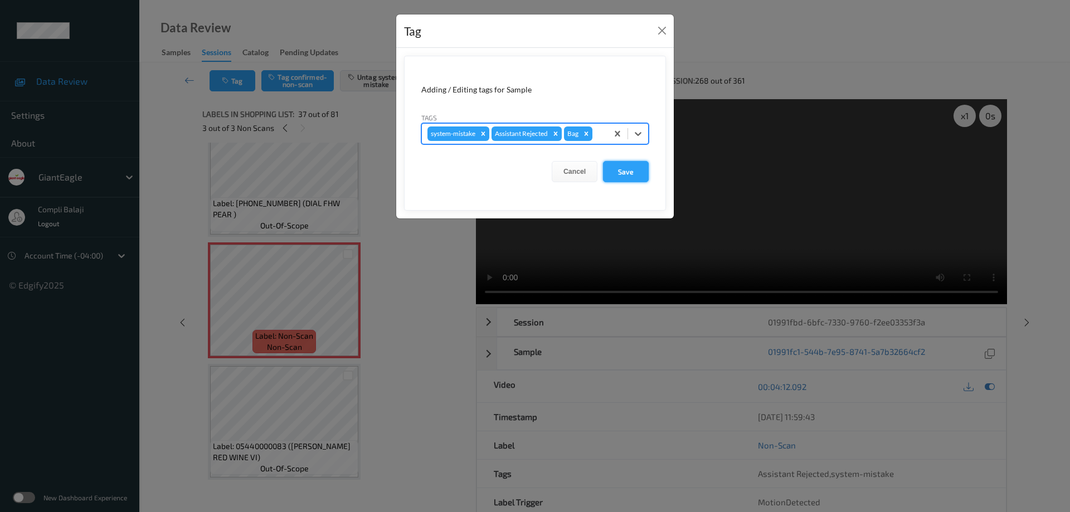
click at [637, 172] on button "Save" at bounding box center [626, 171] width 46 height 21
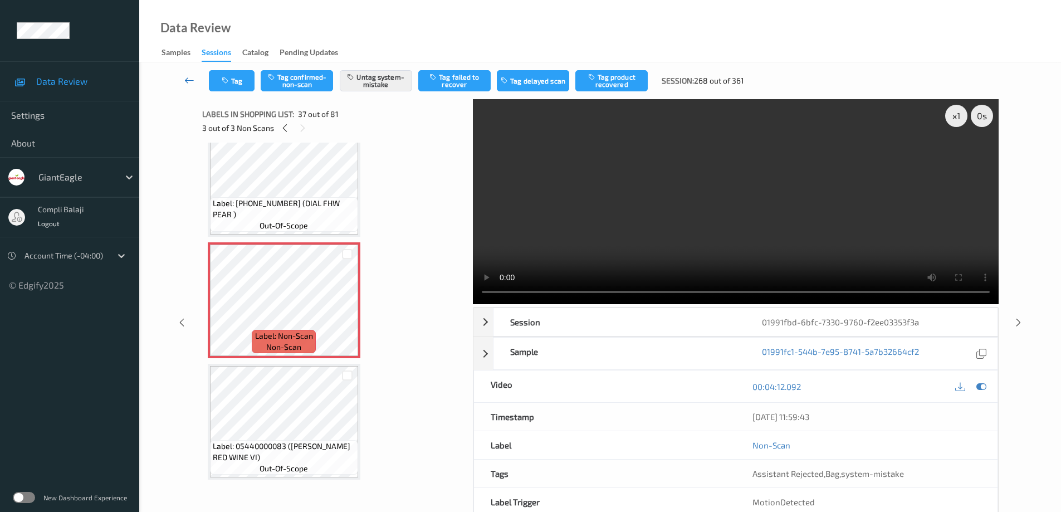
click at [184, 76] on link at bounding box center [189, 80] width 39 height 21
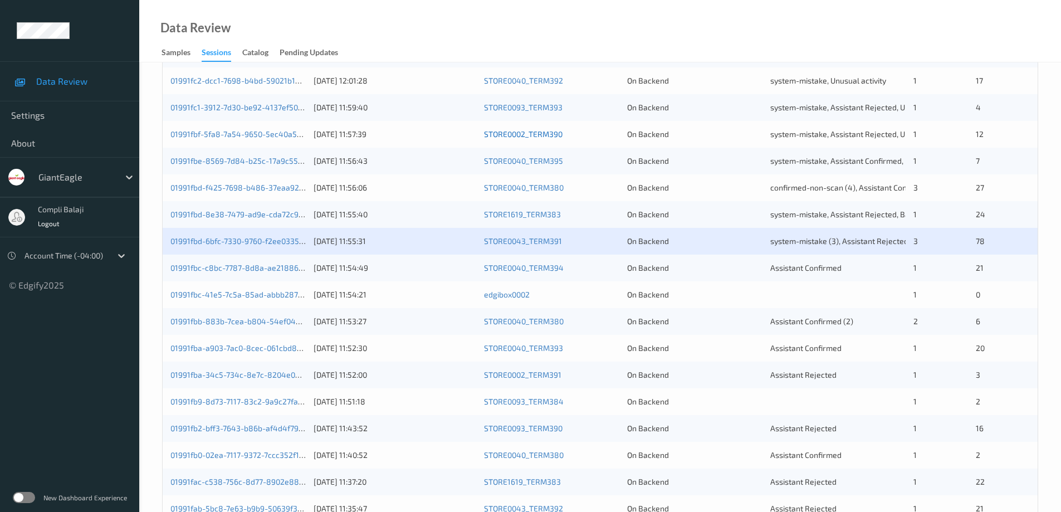
scroll to position [223, 0]
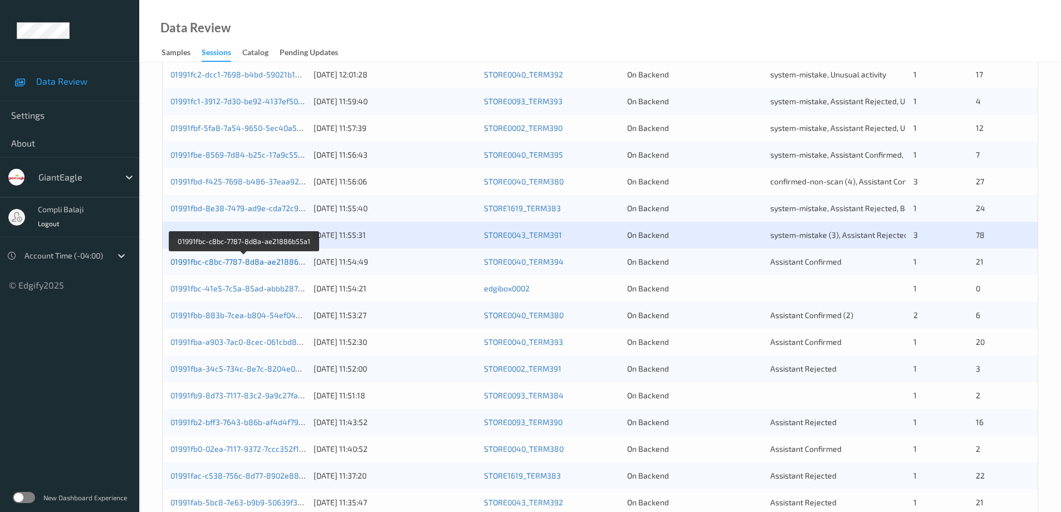
click at [272, 266] on link "01991fbc-c8bc-7787-8d8a-ae21886b55a1" at bounding box center [245, 261] width 149 height 9
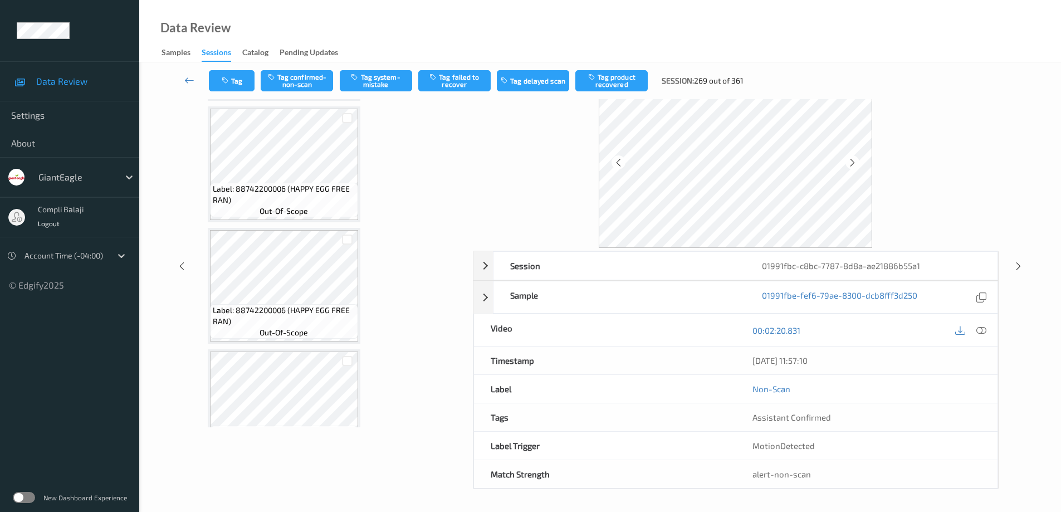
scroll to position [1054, 0]
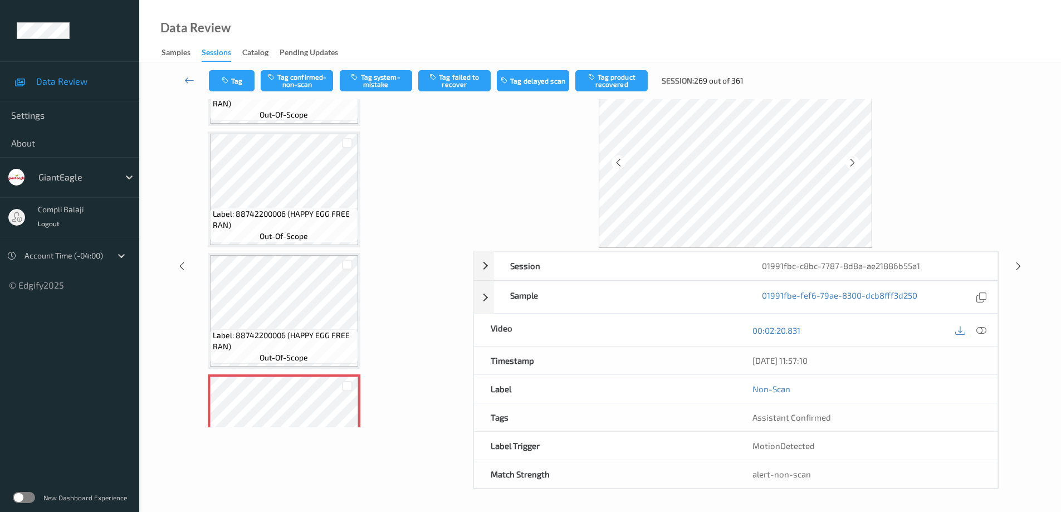
drag, startPoint x: 986, startPoint y: 328, endPoint x: 963, endPoint y: 325, distance: 23.0
click at [985, 328] on icon at bounding box center [982, 330] width 10 height 10
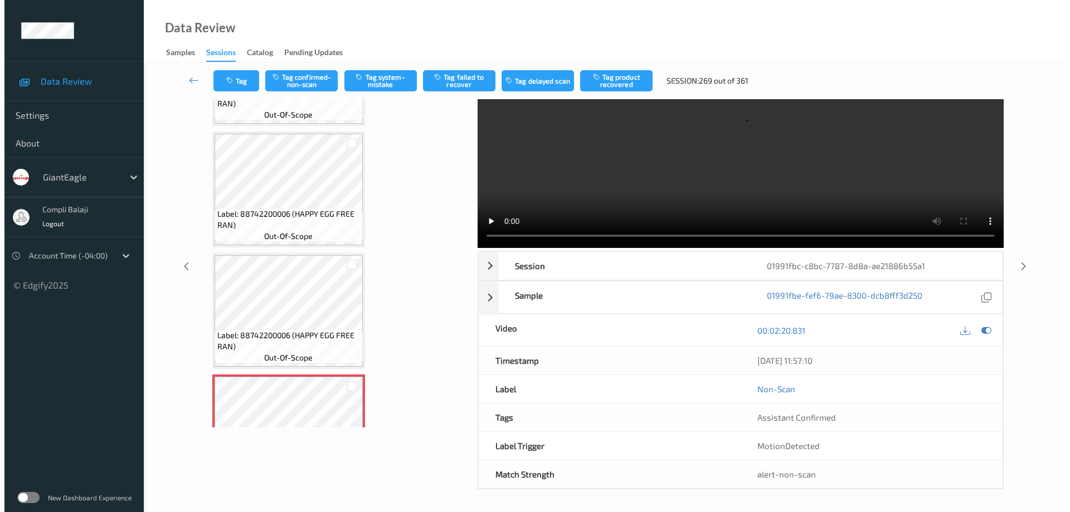
scroll to position [0, 0]
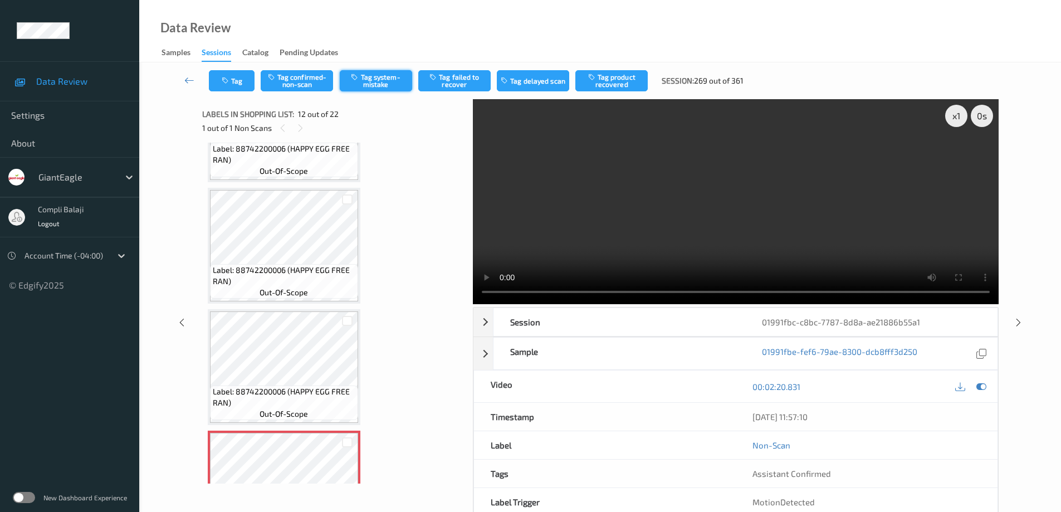
click at [396, 80] on button "Tag system-mistake" at bounding box center [376, 80] width 72 height 21
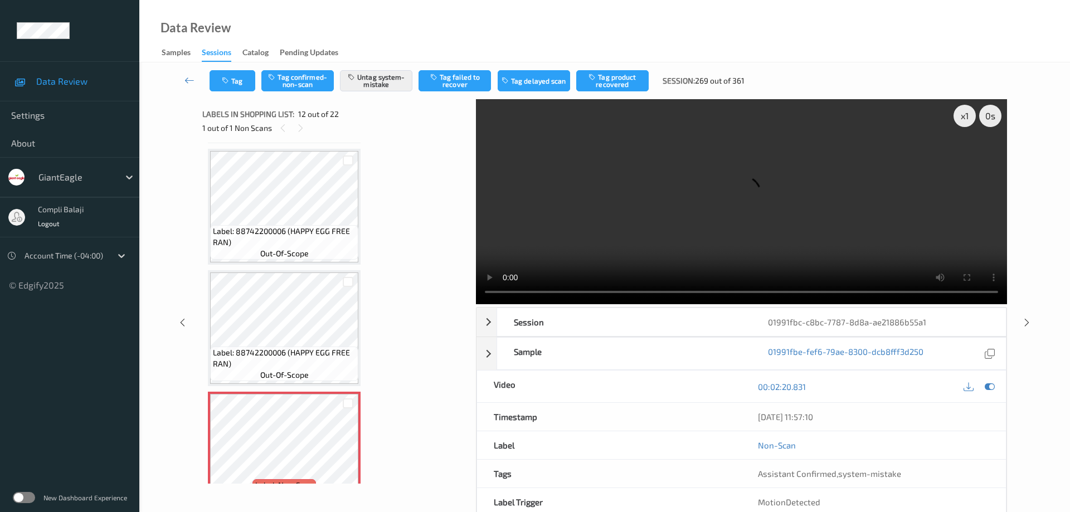
scroll to position [1109, 0]
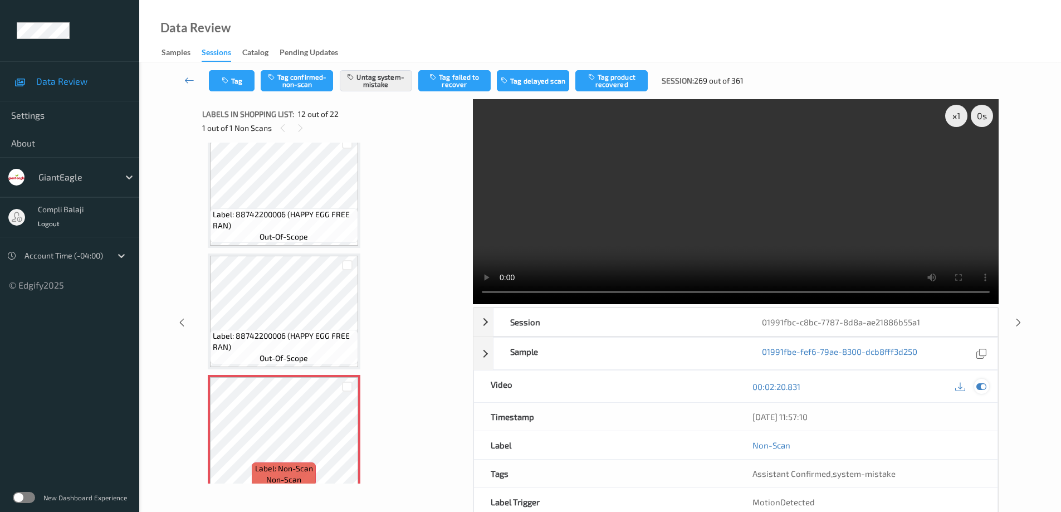
click at [984, 384] on icon at bounding box center [982, 387] width 10 height 10
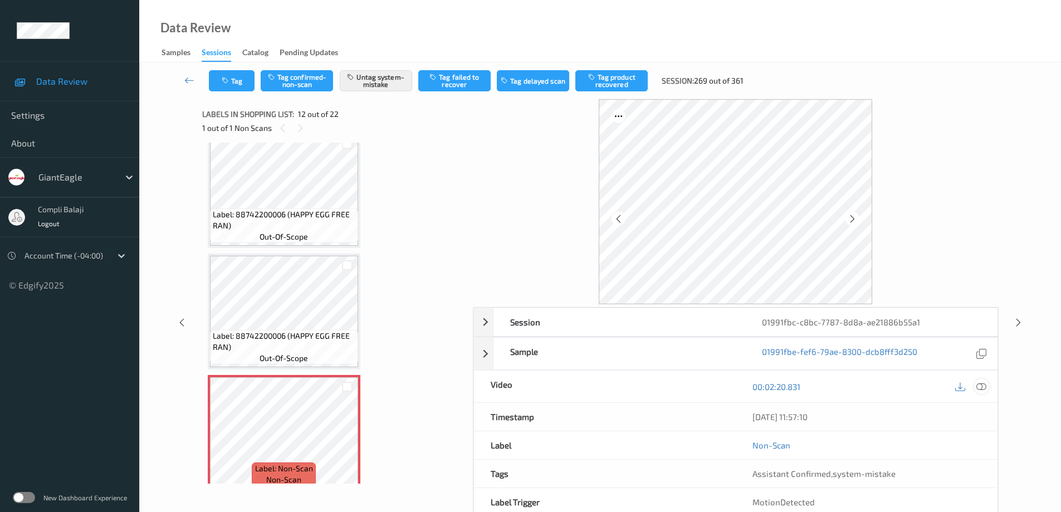
click at [985, 387] on icon at bounding box center [982, 386] width 10 height 10
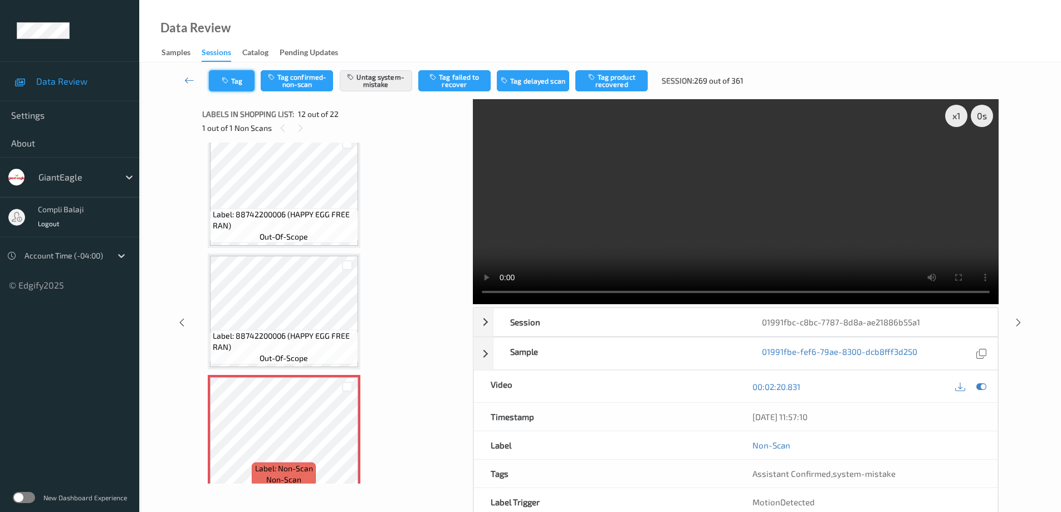
click at [241, 77] on button "Tag" at bounding box center [232, 80] width 46 height 21
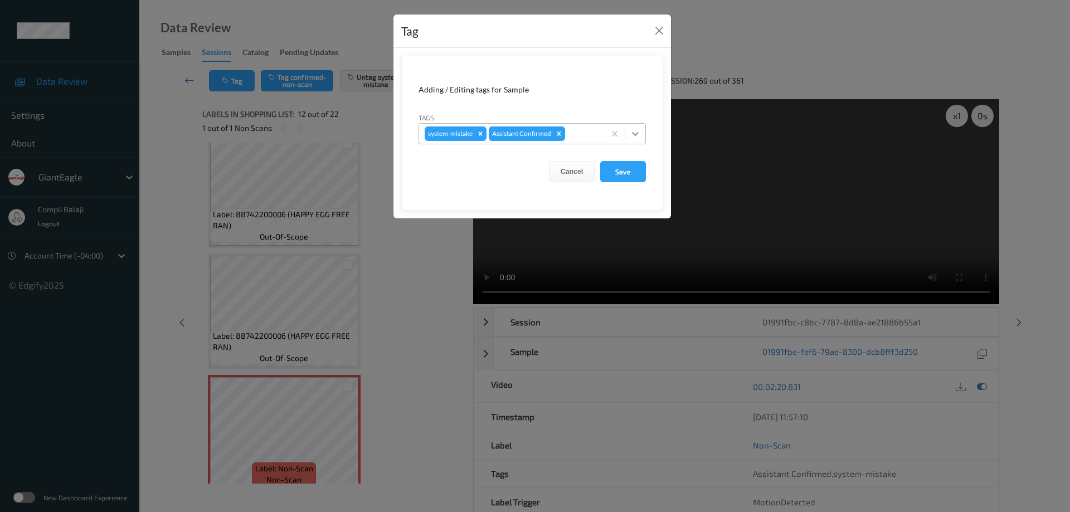
click at [637, 138] on icon at bounding box center [635, 133] width 11 height 11
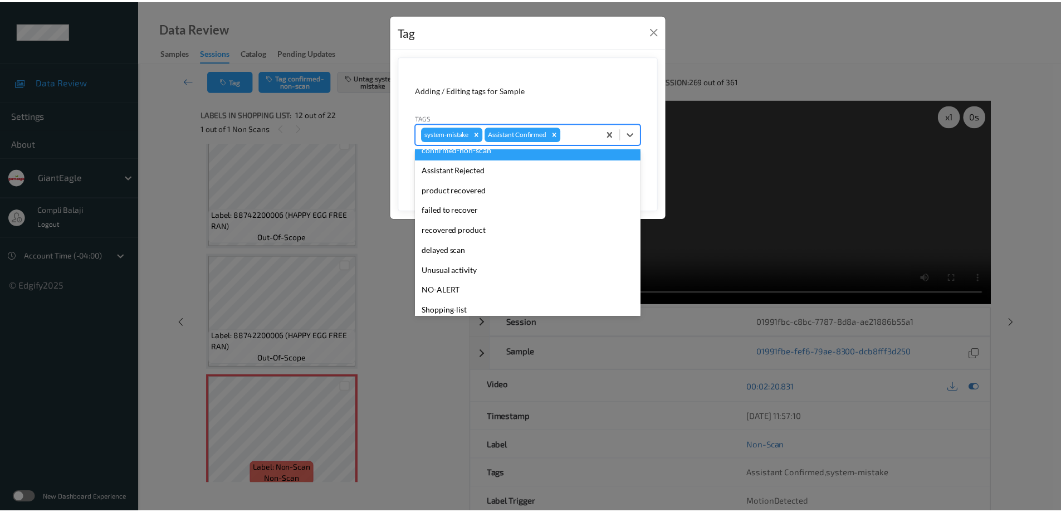
scroll to position [98, 0]
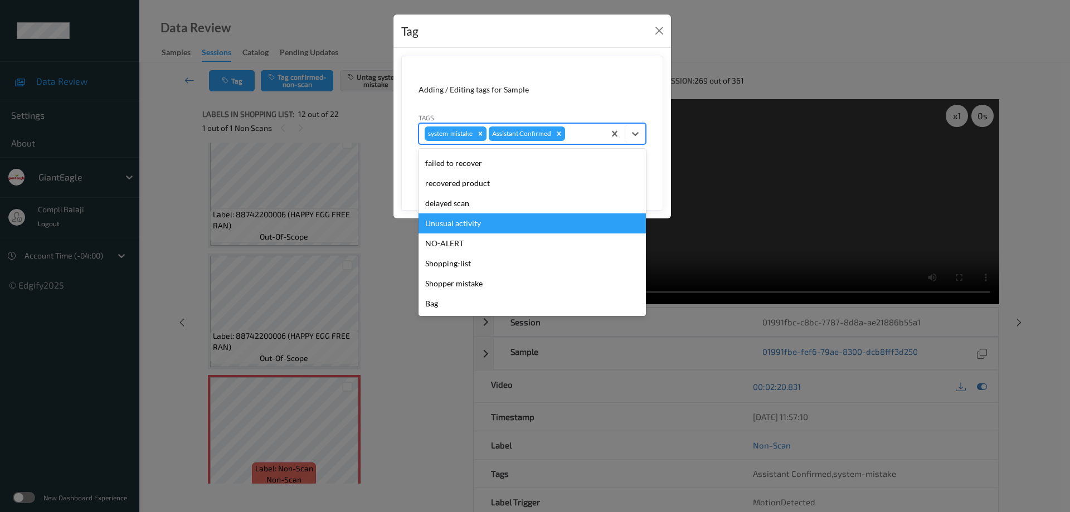
click at [478, 227] on div "Unusual activity" at bounding box center [531, 223] width 227 height 20
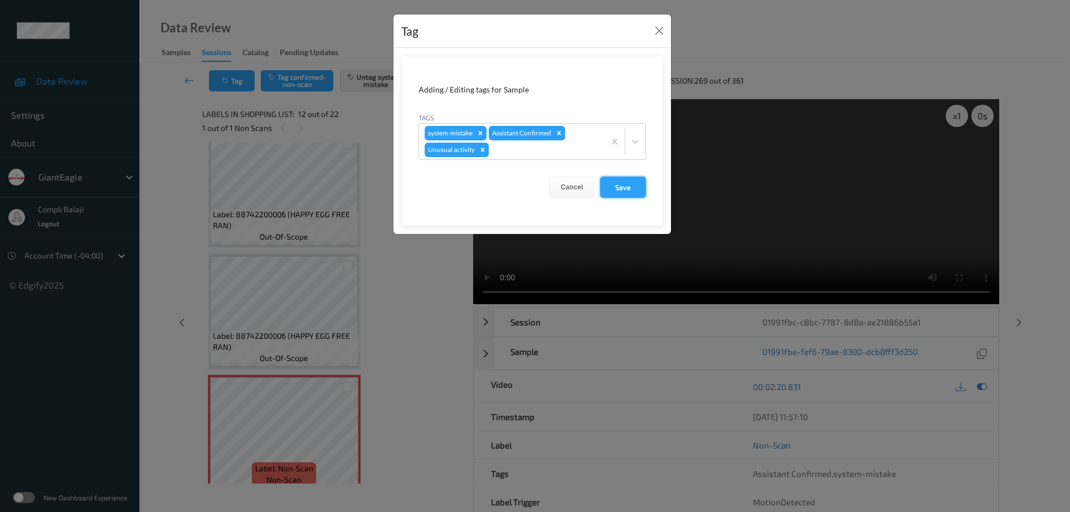
click at [627, 193] on button "Save" at bounding box center [623, 187] width 46 height 21
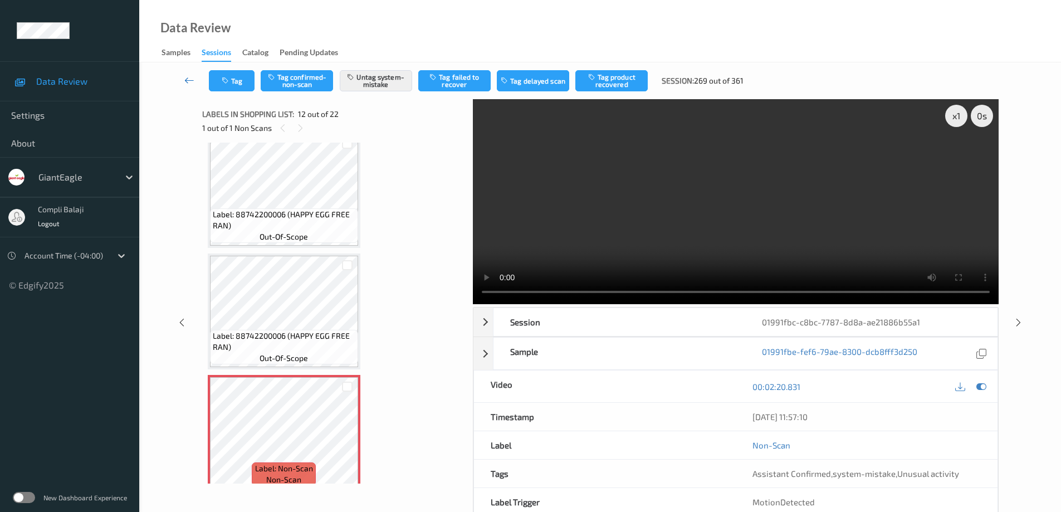
click at [189, 81] on icon at bounding box center [189, 80] width 10 height 11
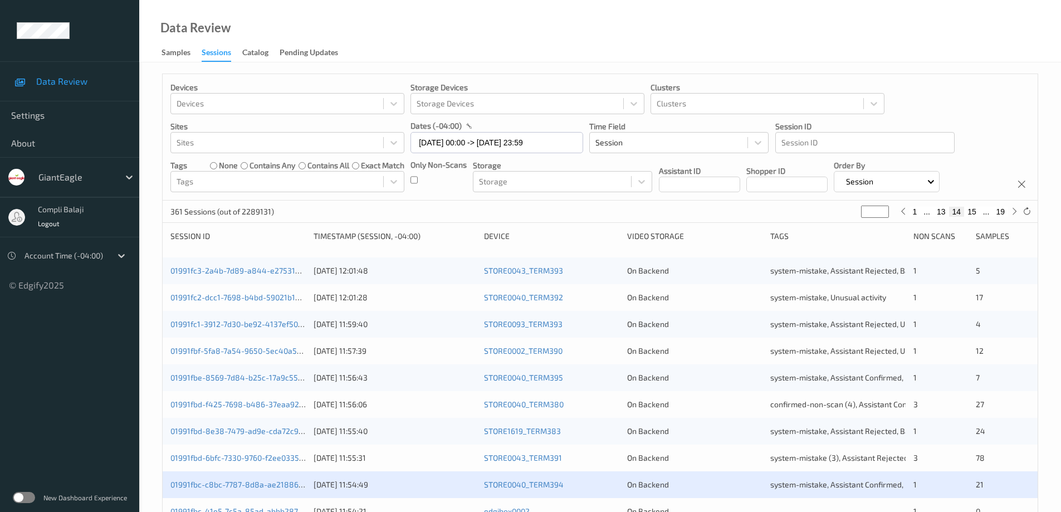
scroll to position [167, 0]
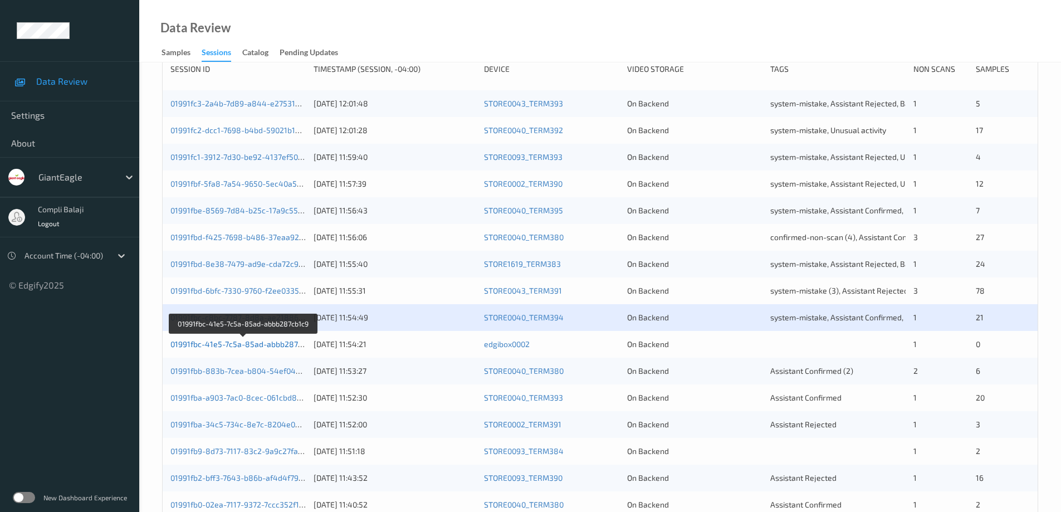
click at [278, 347] on link "01991fbc-41e5-7c5a-85ad-abbb287cb1c9" at bounding box center [245, 343] width 148 height 9
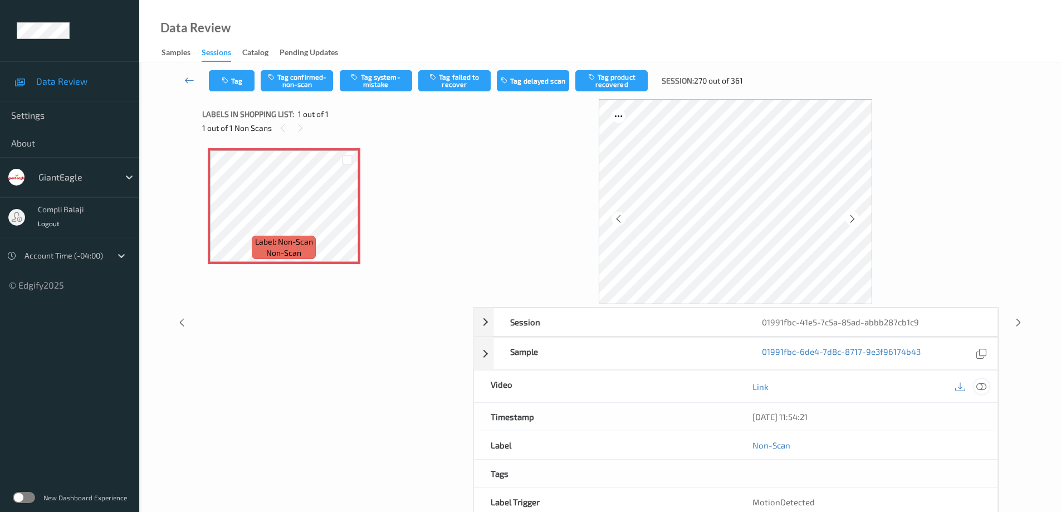
click at [986, 385] on icon at bounding box center [982, 386] width 10 height 10
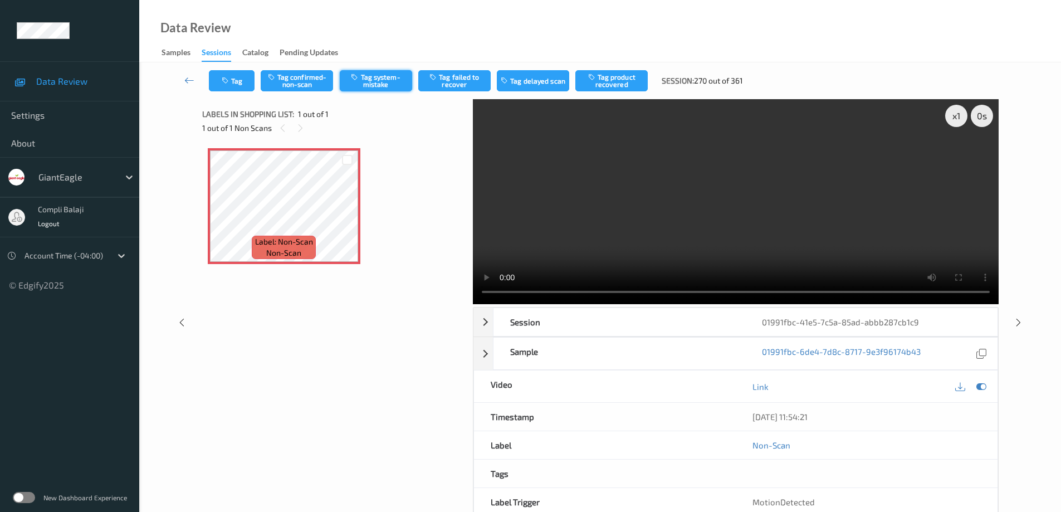
click at [379, 82] on button "Tag system-mistake" at bounding box center [376, 80] width 72 height 21
click at [186, 80] on icon at bounding box center [189, 80] width 10 height 11
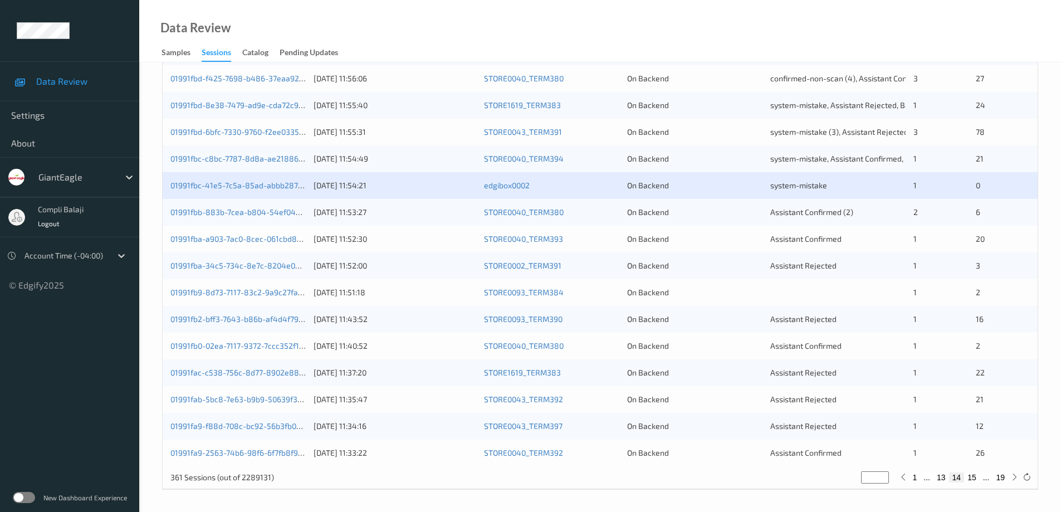
scroll to position [327, 0]
click at [251, 213] on link "01991fbb-883b-7cea-b804-54ef043611af" at bounding box center [245, 211] width 148 height 9
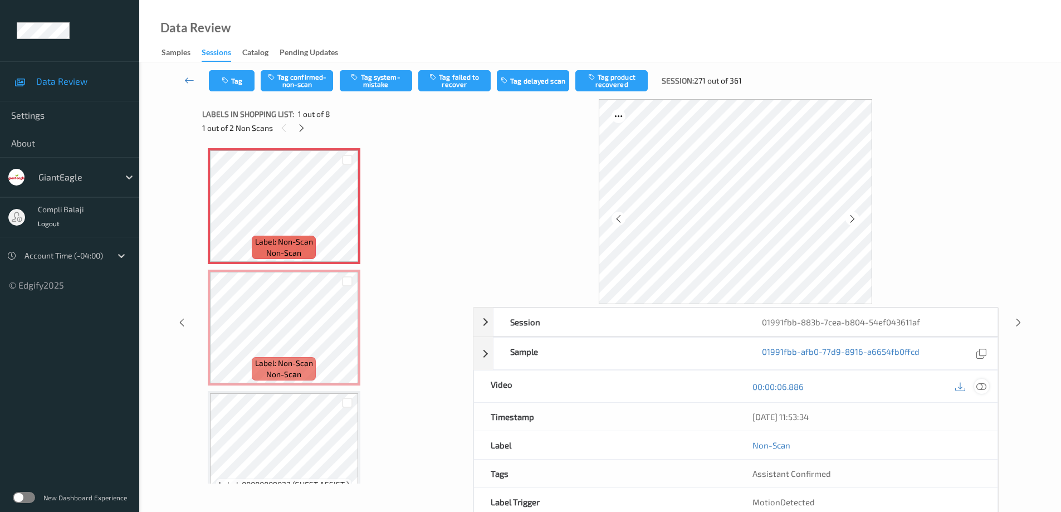
click at [980, 385] on icon at bounding box center [982, 386] width 10 height 10
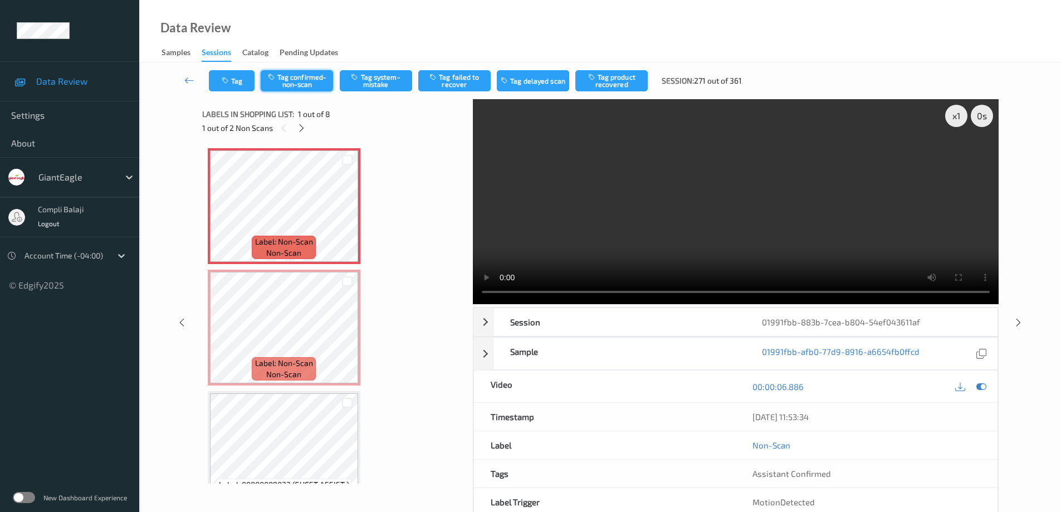
click at [316, 81] on button "Tag confirmed-non-scan" at bounding box center [297, 80] width 72 height 21
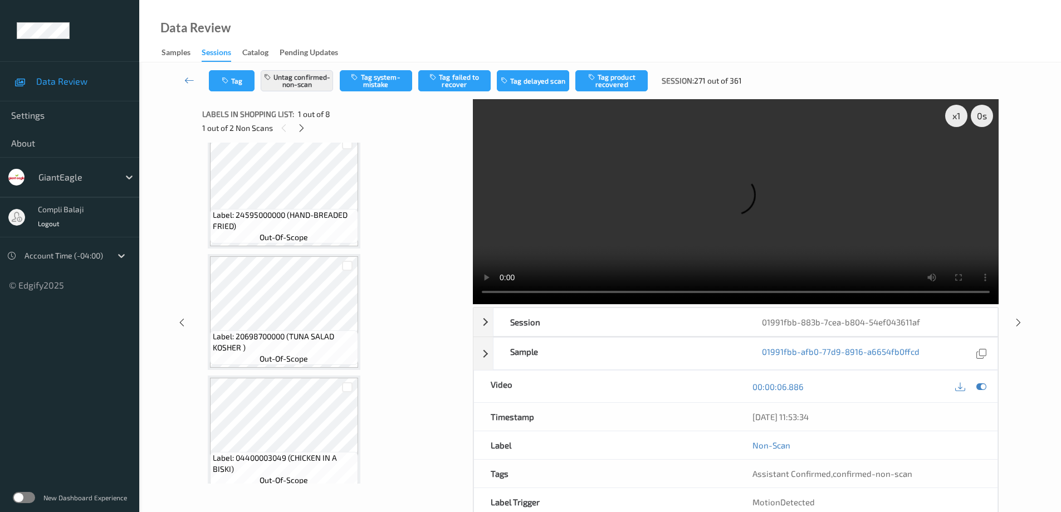
scroll to position [557, 0]
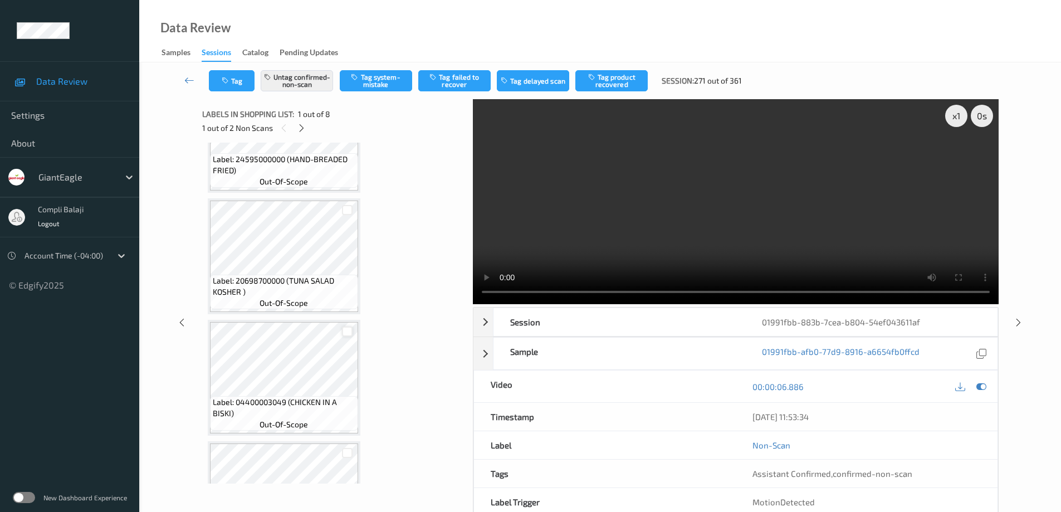
click at [349, 333] on div at bounding box center [347, 332] width 11 height 11
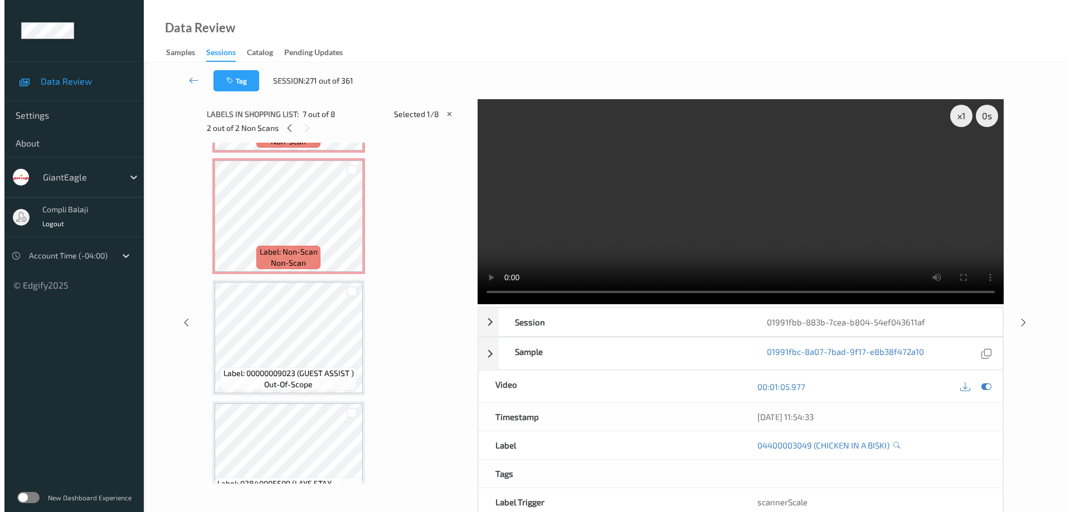
scroll to position [0, 0]
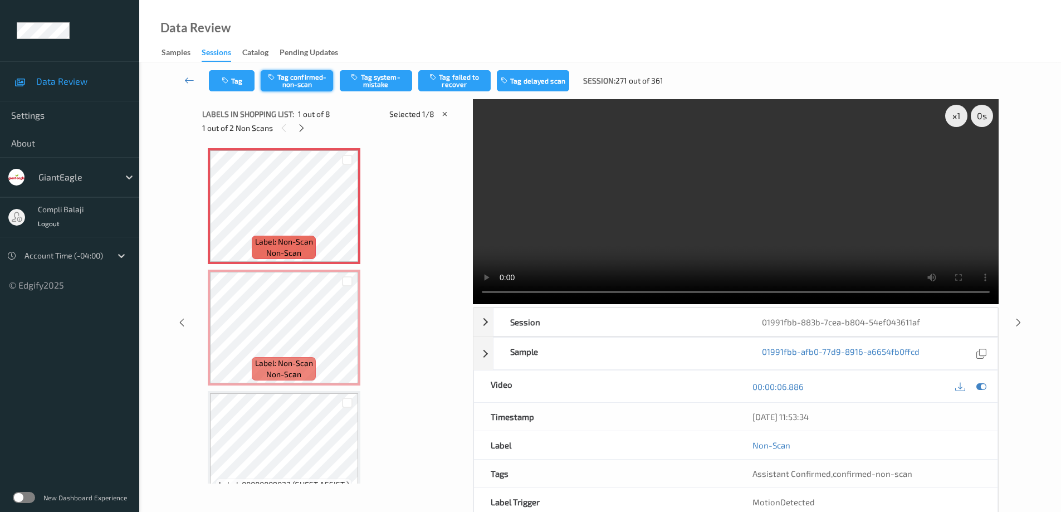
click at [297, 88] on button "Tag confirmed-non-scan" at bounding box center [297, 80] width 72 height 21
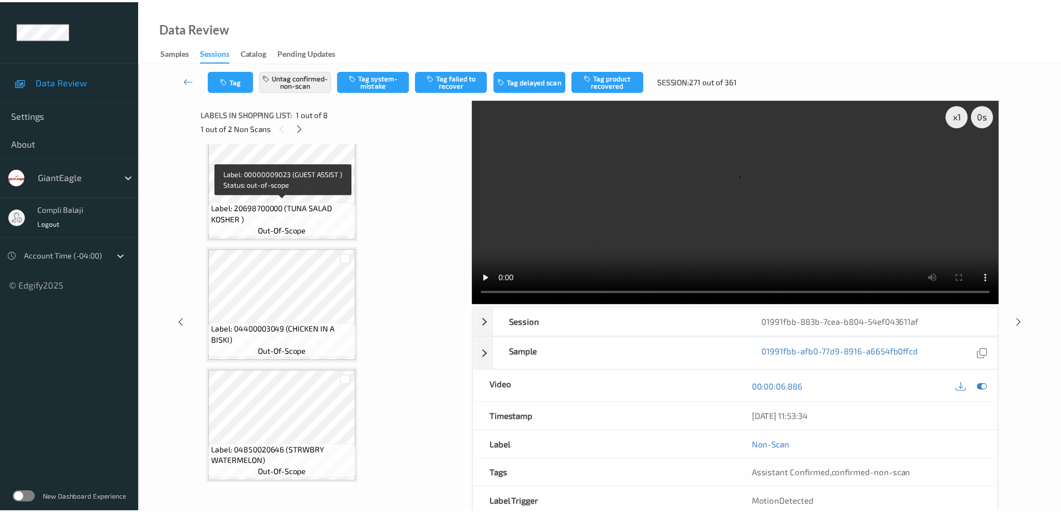
scroll to position [636, 0]
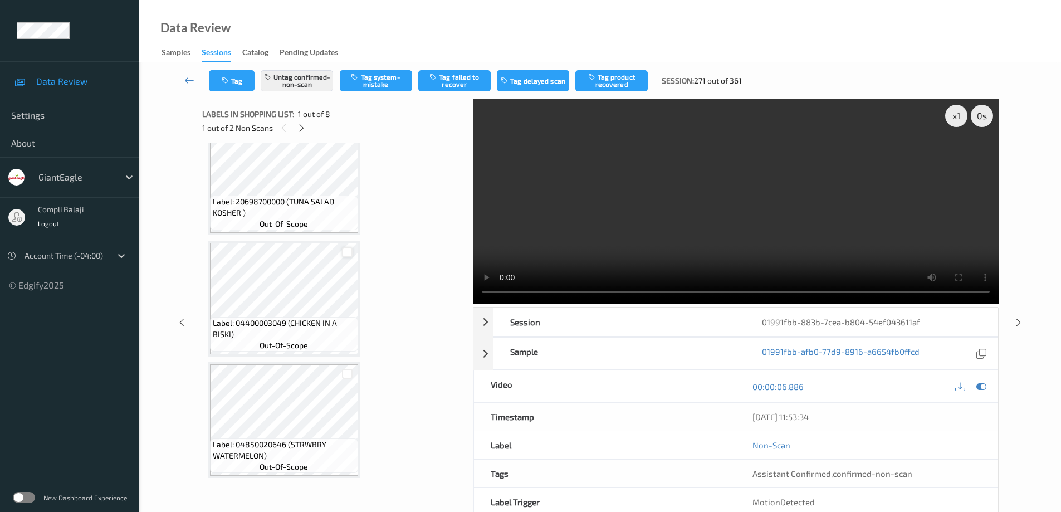
click at [346, 251] on div at bounding box center [347, 252] width 11 height 11
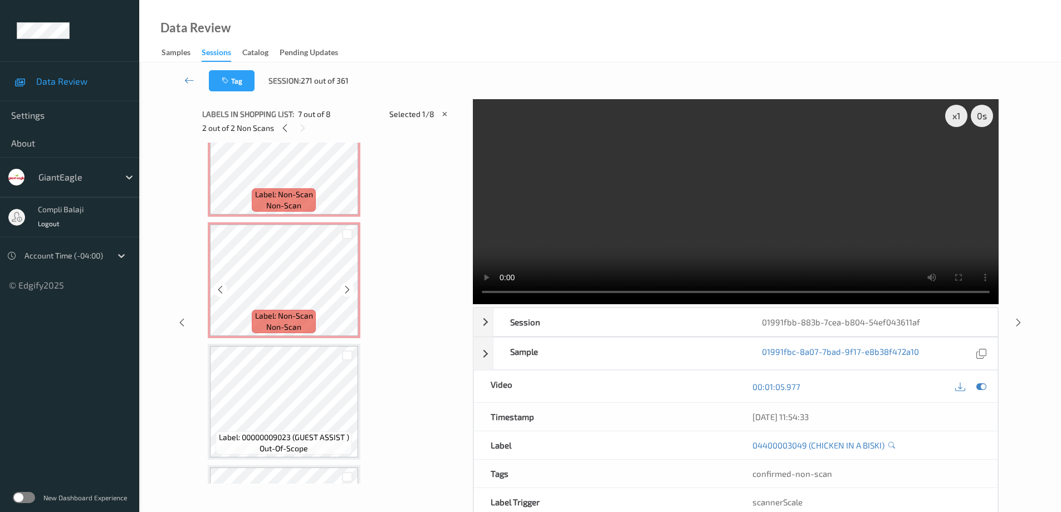
scroll to position [0, 0]
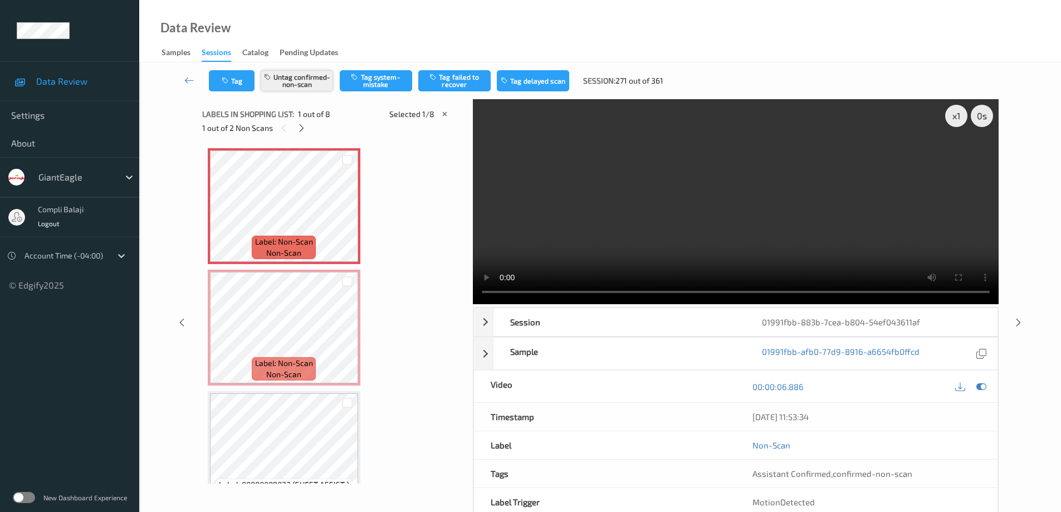
click at [295, 77] on button "Untag confirmed-non-scan" at bounding box center [297, 80] width 72 height 21
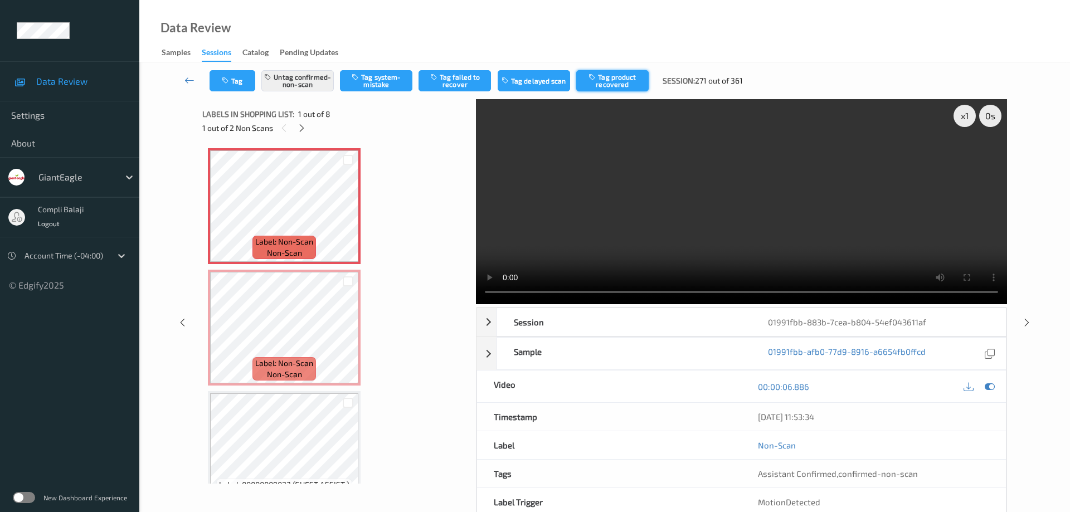
click at [623, 81] on button "Tag product recovered" at bounding box center [612, 80] width 72 height 21
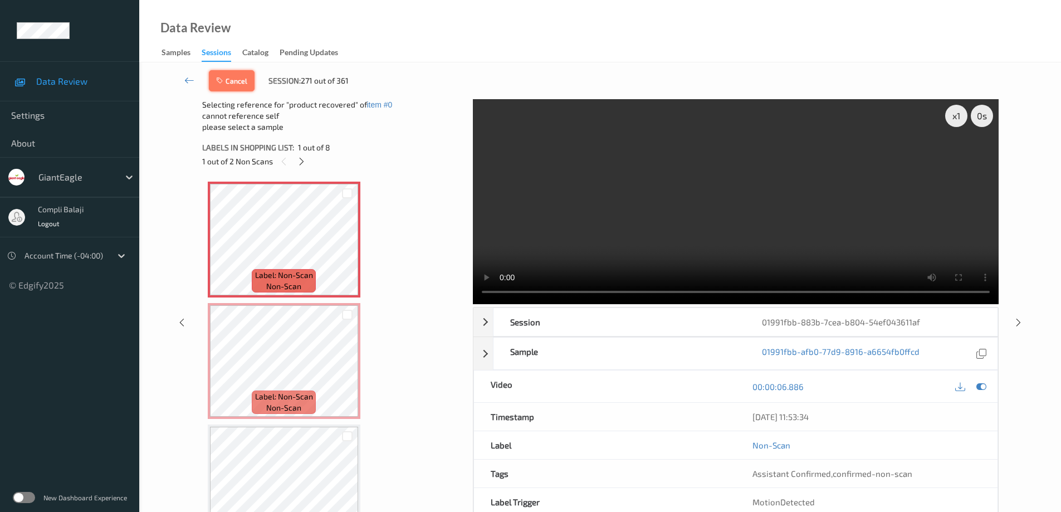
click at [240, 85] on button "Cancel" at bounding box center [232, 80] width 46 height 21
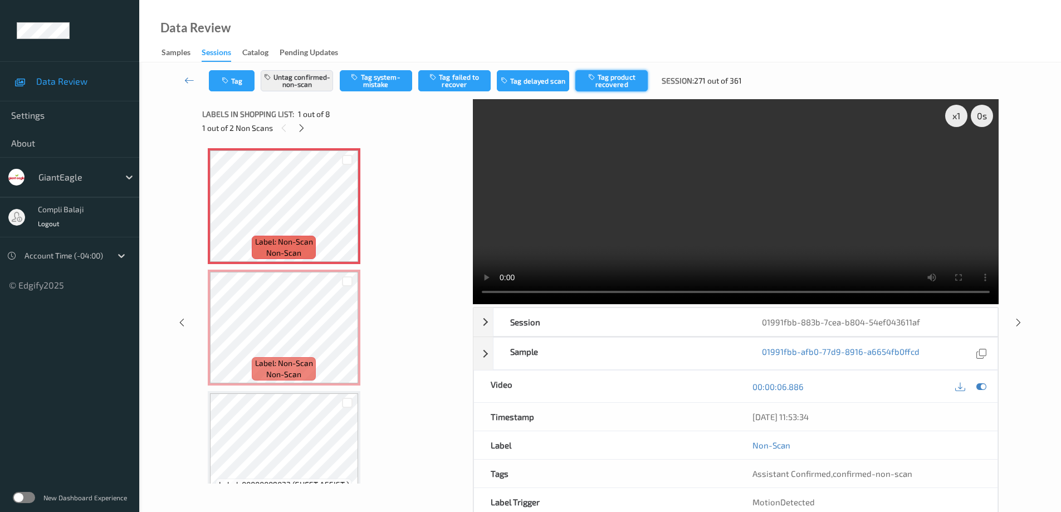
click at [606, 82] on button "Tag product recovered" at bounding box center [612, 80] width 72 height 21
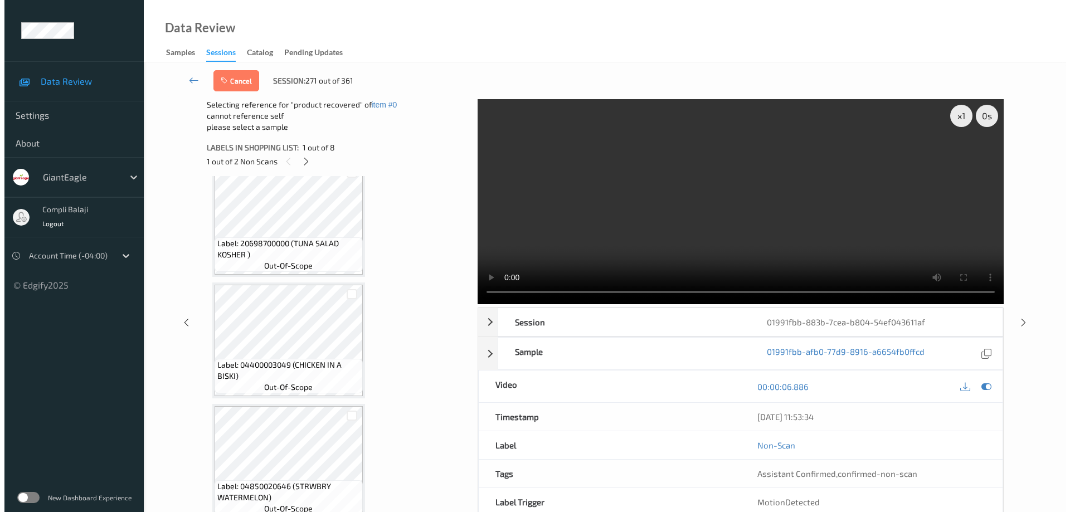
scroll to position [636, 0]
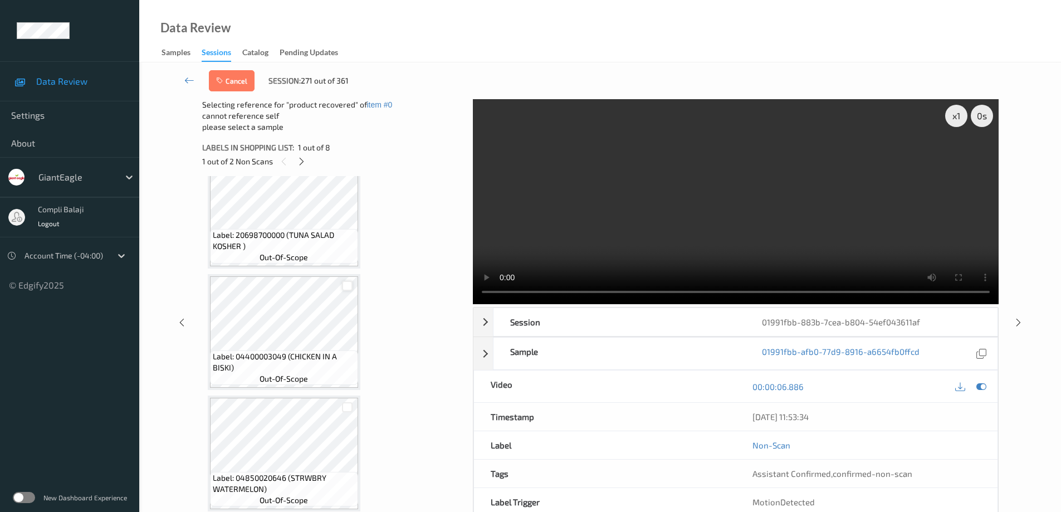
click at [344, 288] on div at bounding box center [347, 286] width 11 height 11
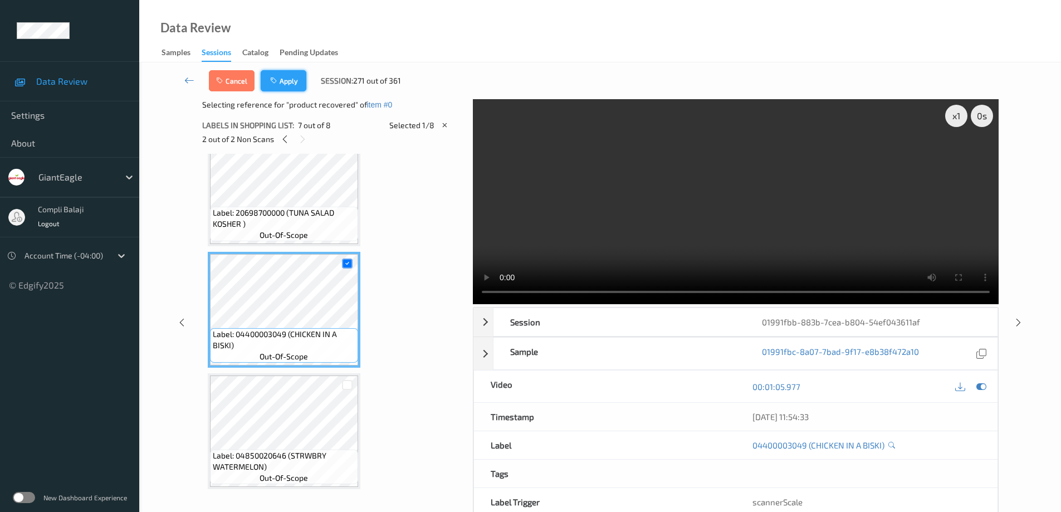
click at [294, 85] on button "Apply" at bounding box center [284, 80] width 46 height 21
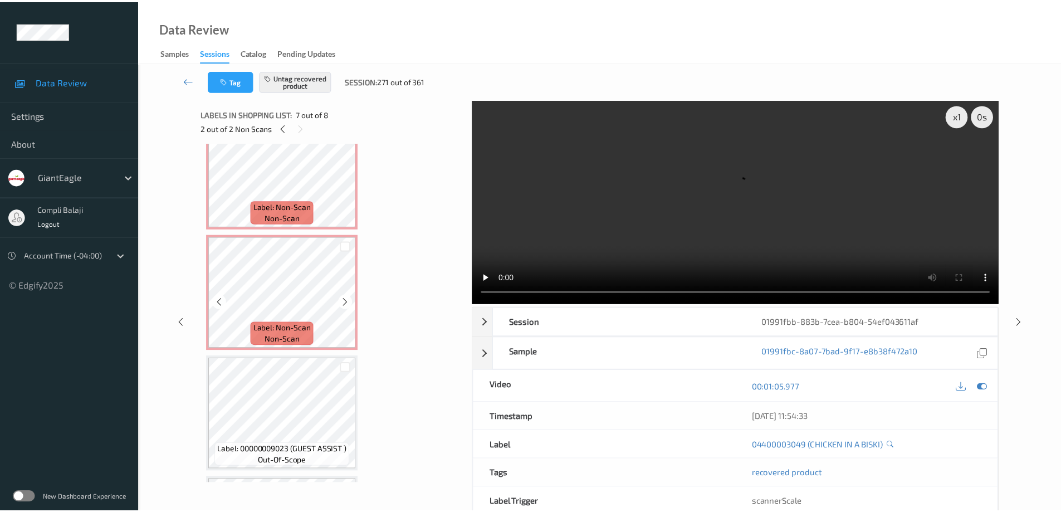
scroll to position [0, 0]
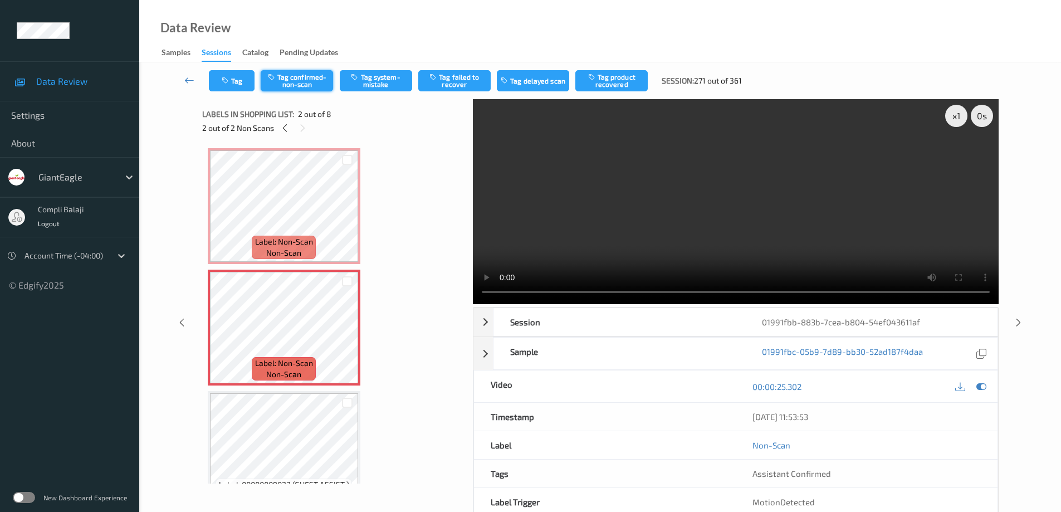
click at [309, 82] on button "Tag confirmed-non-scan" at bounding box center [297, 80] width 72 height 21
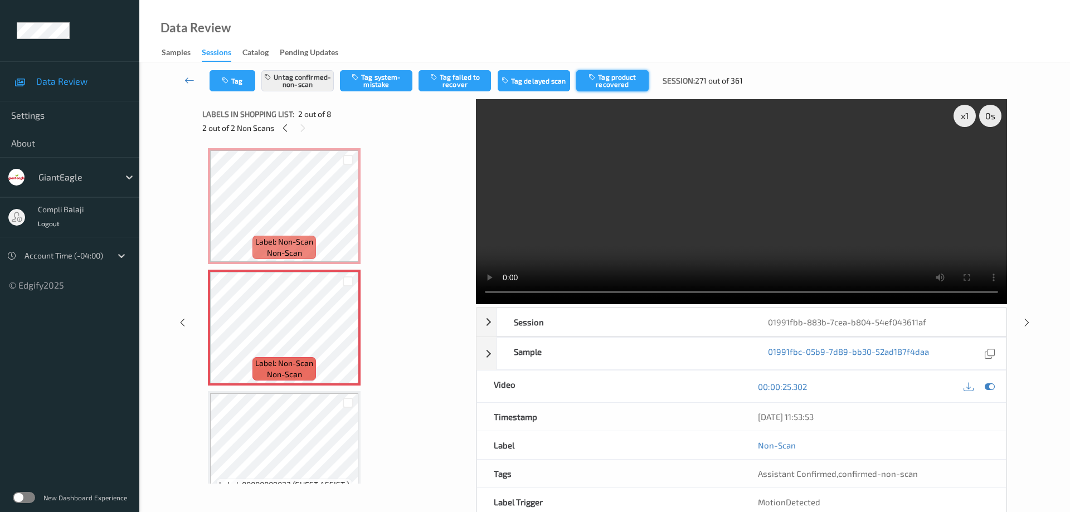
click at [617, 80] on button "Tag product recovered" at bounding box center [612, 80] width 72 height 21
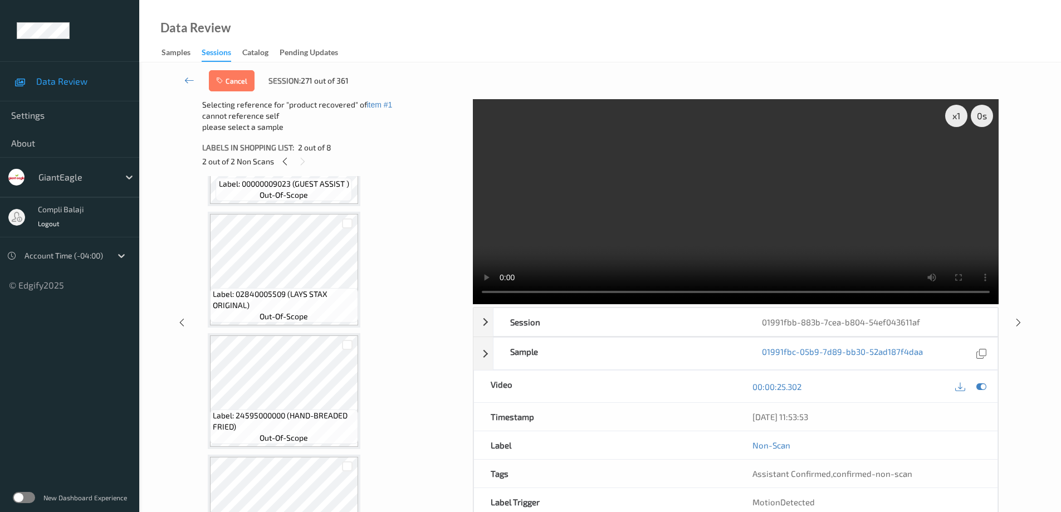
scroll to position [446, 0]
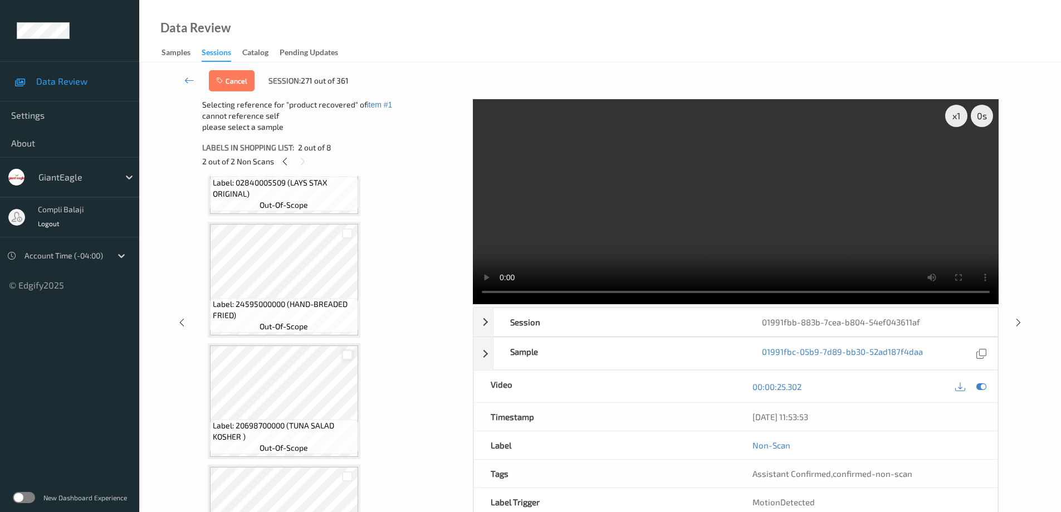
click at [345, 353] on div at bounding box center [347, 355] width 11 height 11
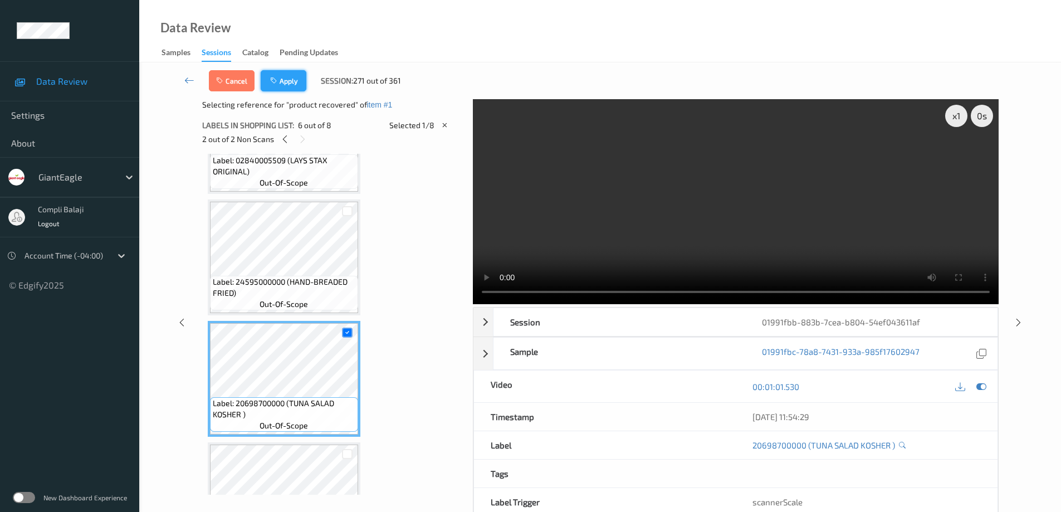
click at [290, 79] on button "Apply" at bounding box center [284, 80] width 46 height 21
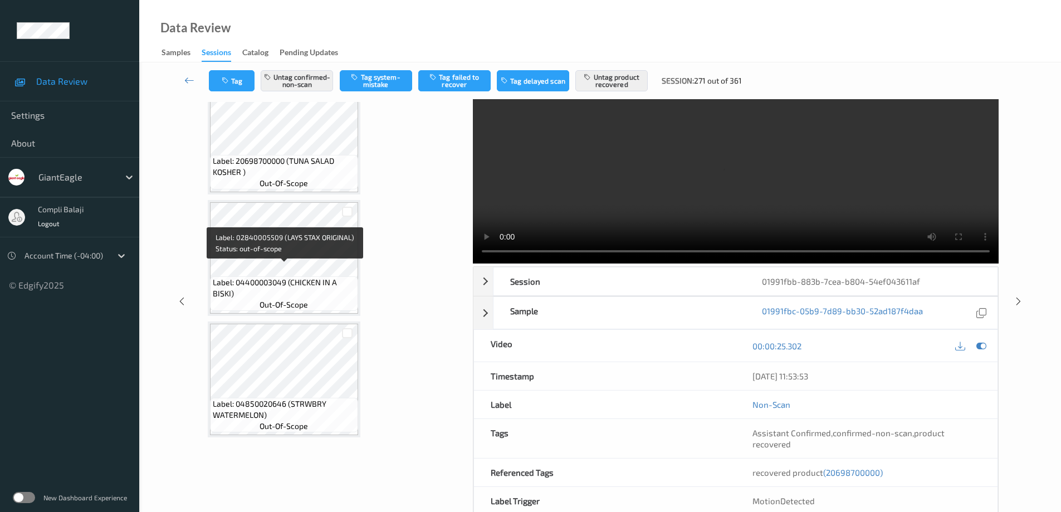
scroll to position [0, 0]
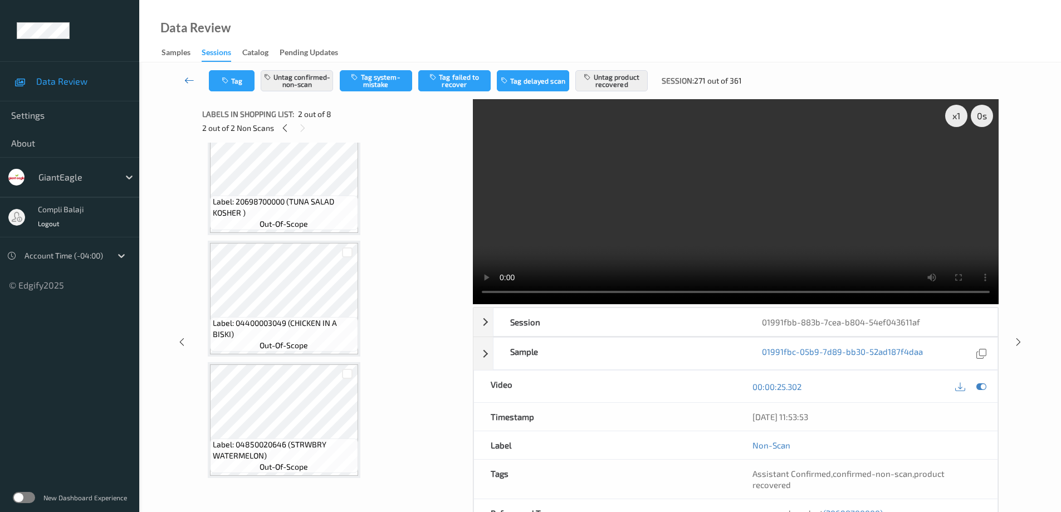
click at [183, 78] on link at bounding box center [189, 80] width 39 height 21
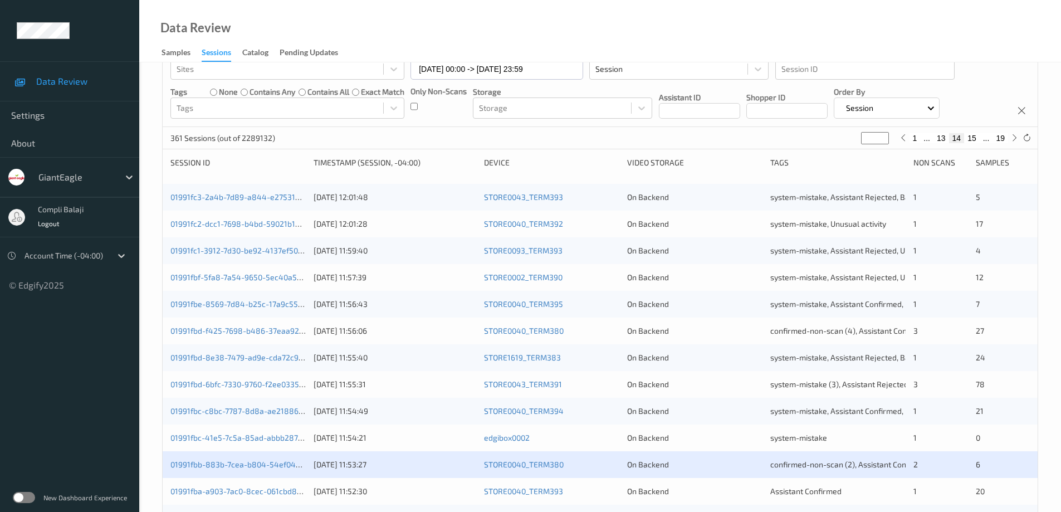
scroll to position [279, 0]
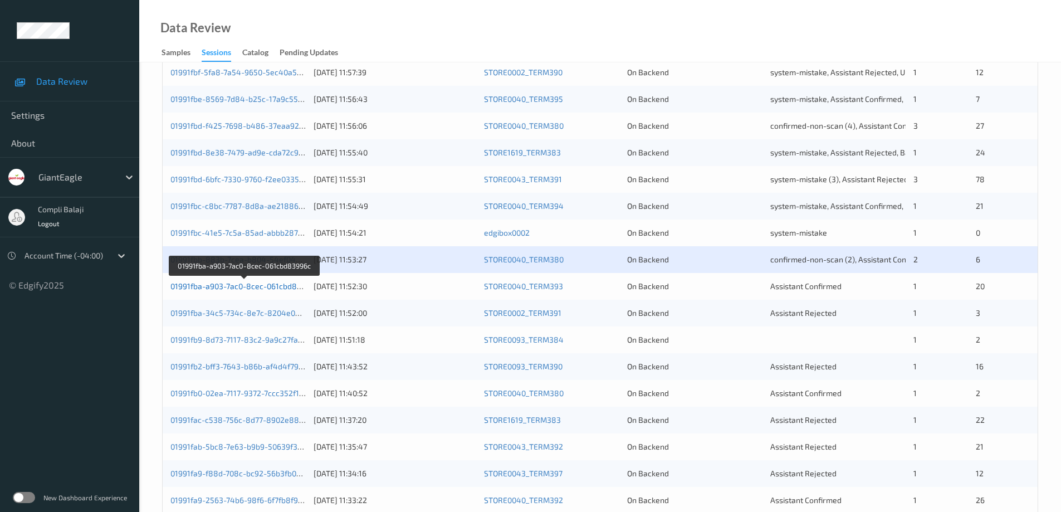
click at [269, 289] on link "01991fba-a903-7ac0-8cec-061cbd83996c" at bounding box center [245, 285] width 148 height 9
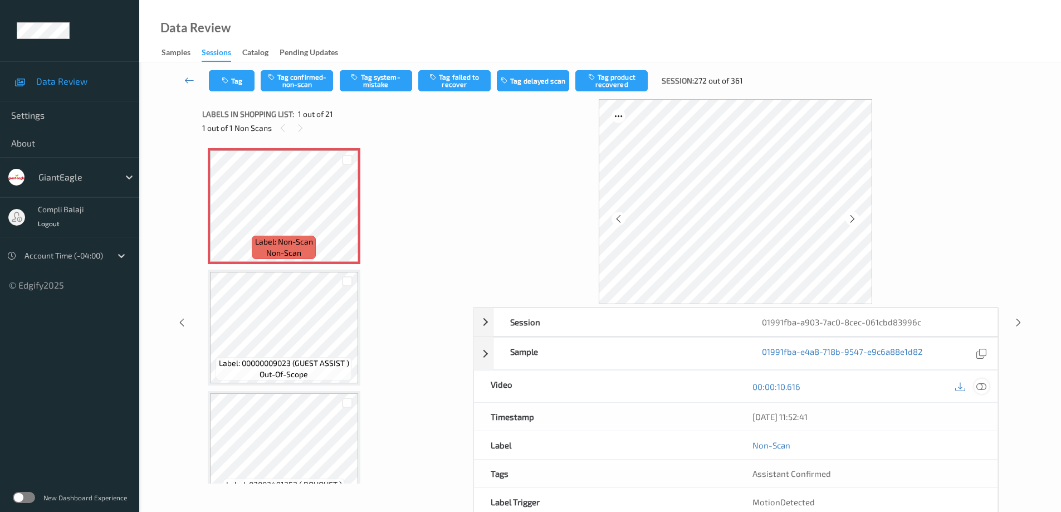
click at [981, 388] on icon at bounding box center [982, 386] width 10 height 10
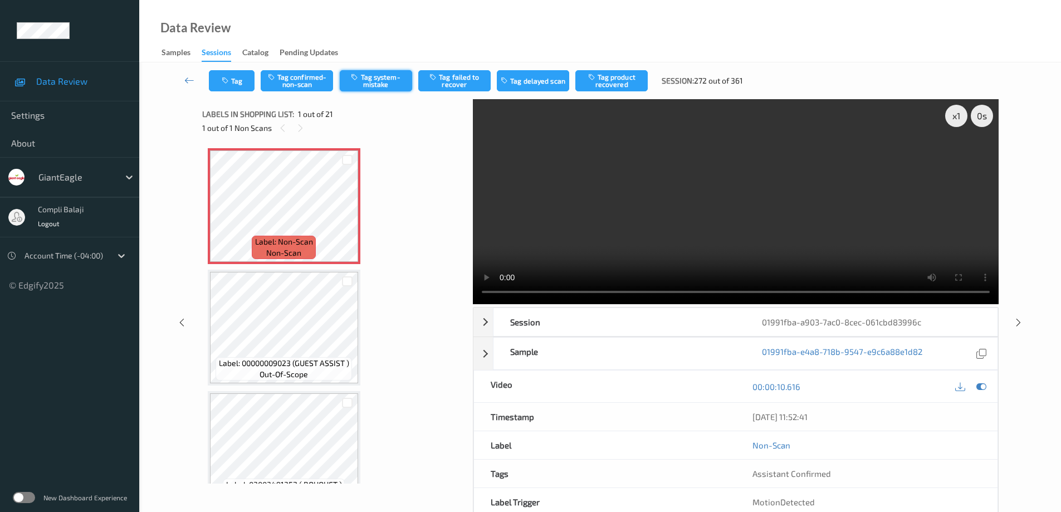
click at [383, 85] on button "Tag system-mistake" at bounding box center [376, 80] width 72 height 21
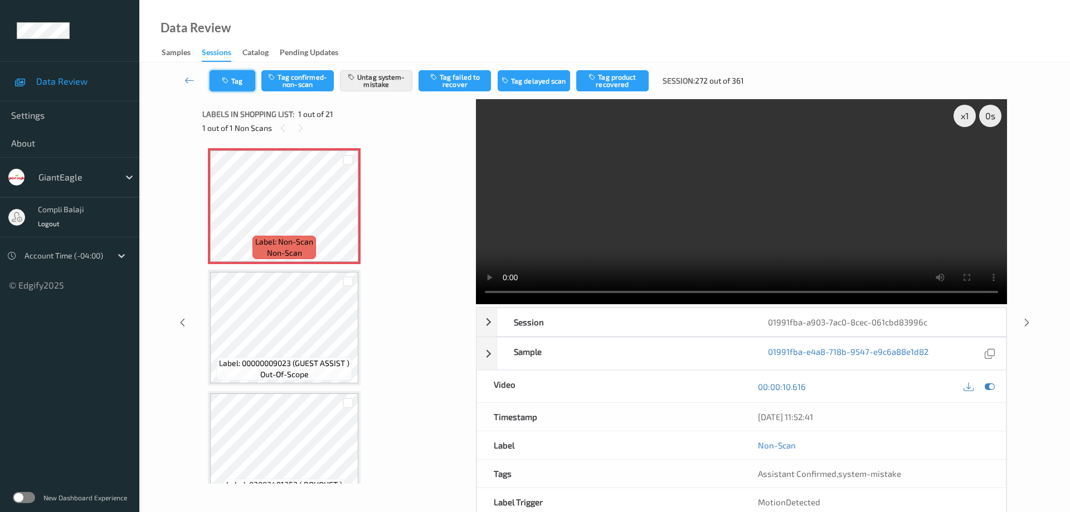
click at [238, 87] on button "Tag" at bounding box center [233, 80] width 46 height 21
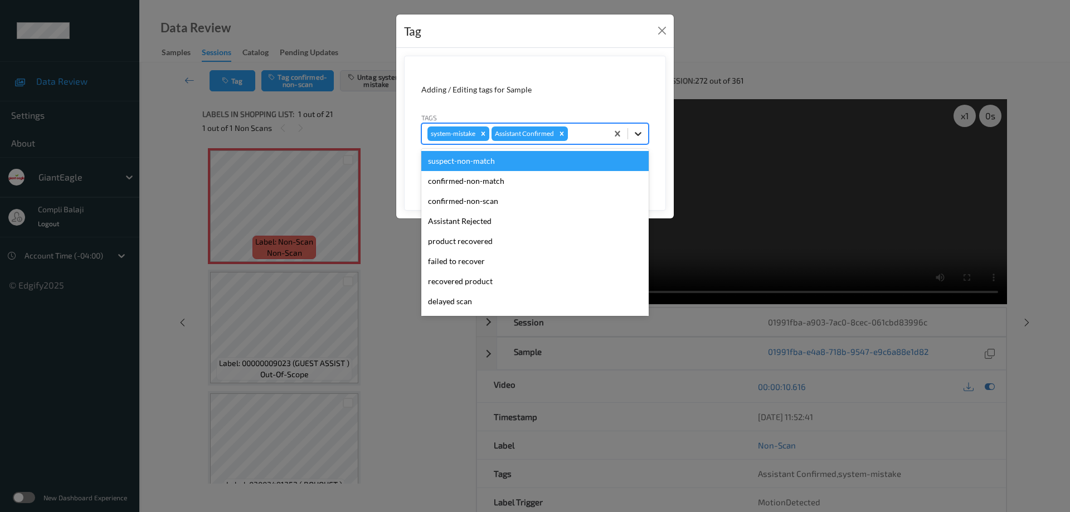
click at [639, 133] on icon at bounding box center [637, 133] width 11 height 11
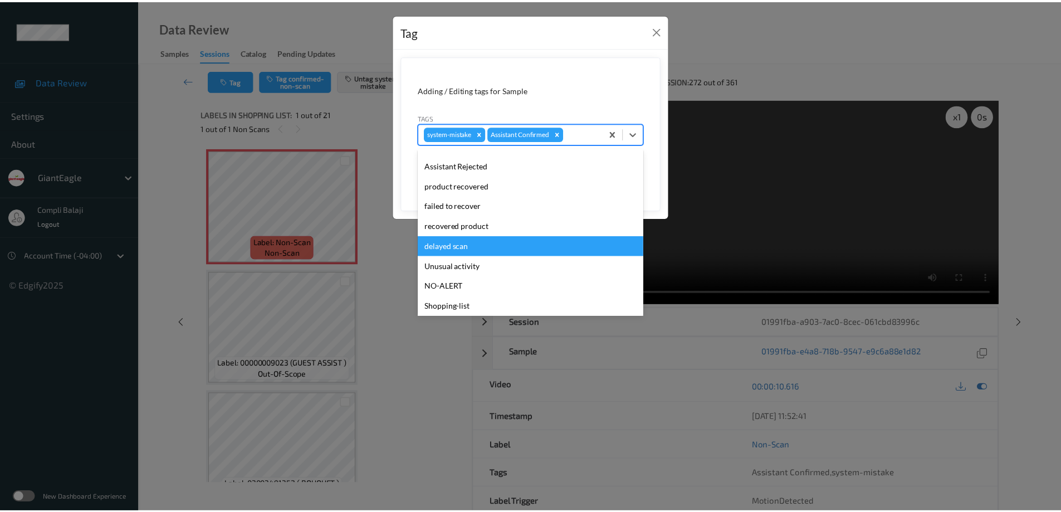
scroll to position [98, 0]
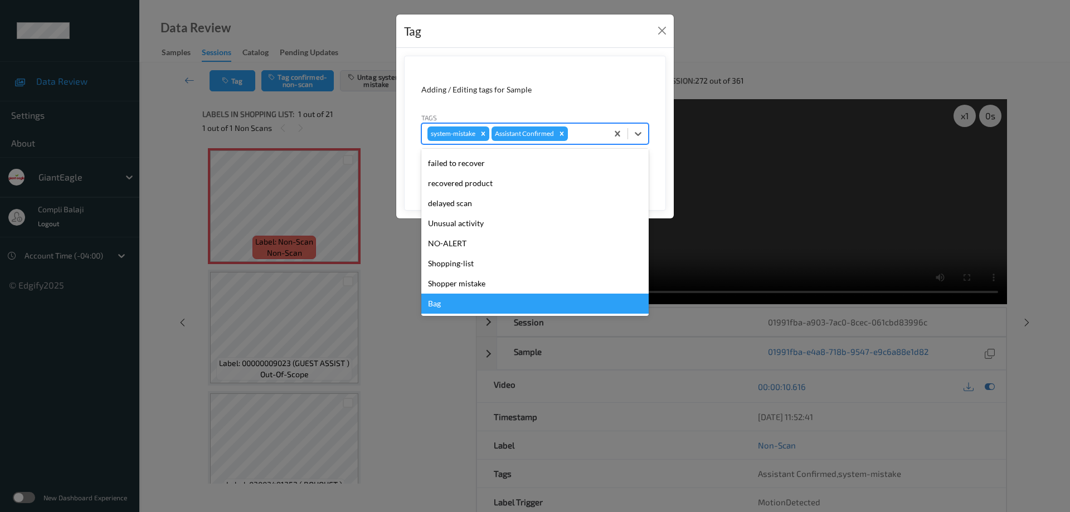
click at [444, 304] on div "Bag" at bounding box center [534, 304] width 227 height 20
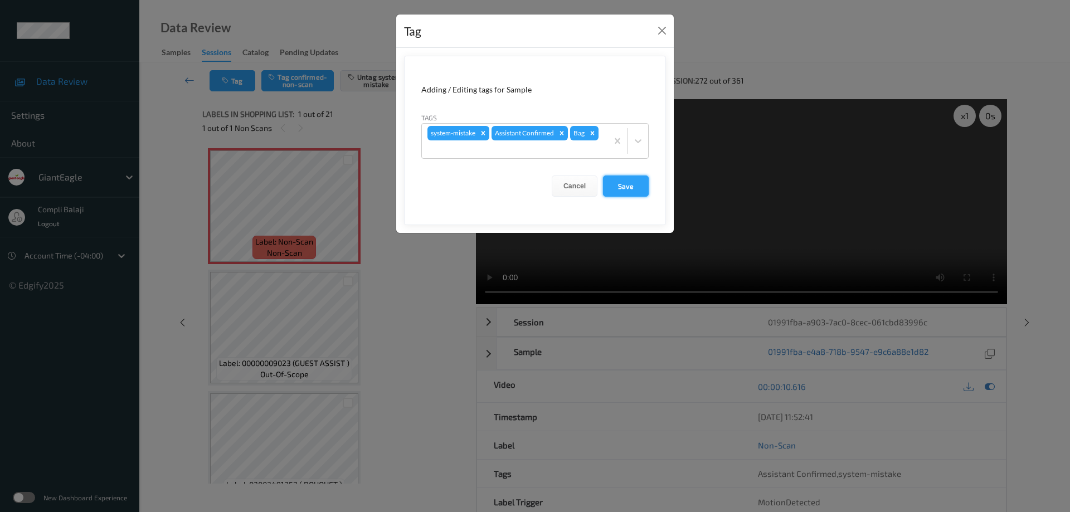
click at [630, 187] on button "Save" at bounding box center [626, 186] width 46 height 21
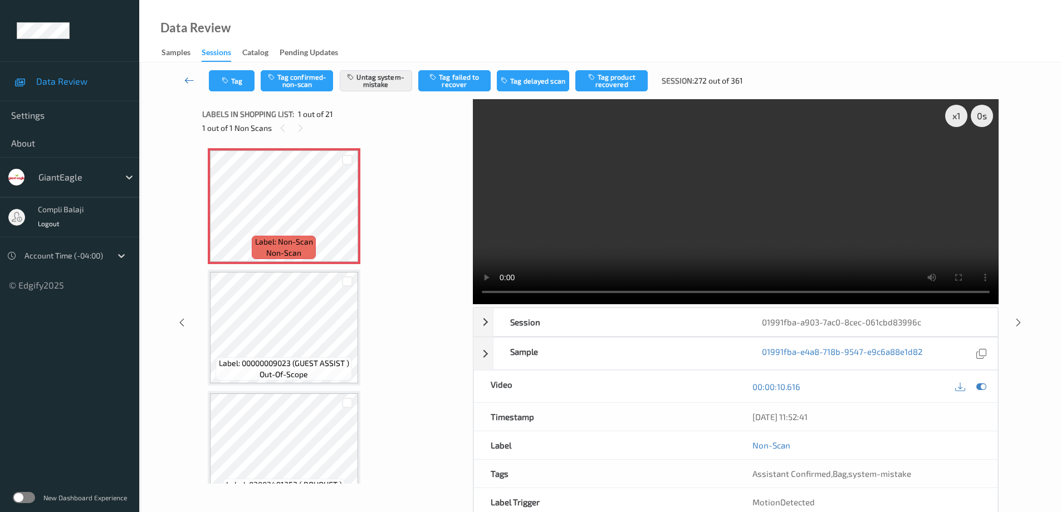
click at [187, 79] on icon at bounding box center [189, 80] width 10 height 11
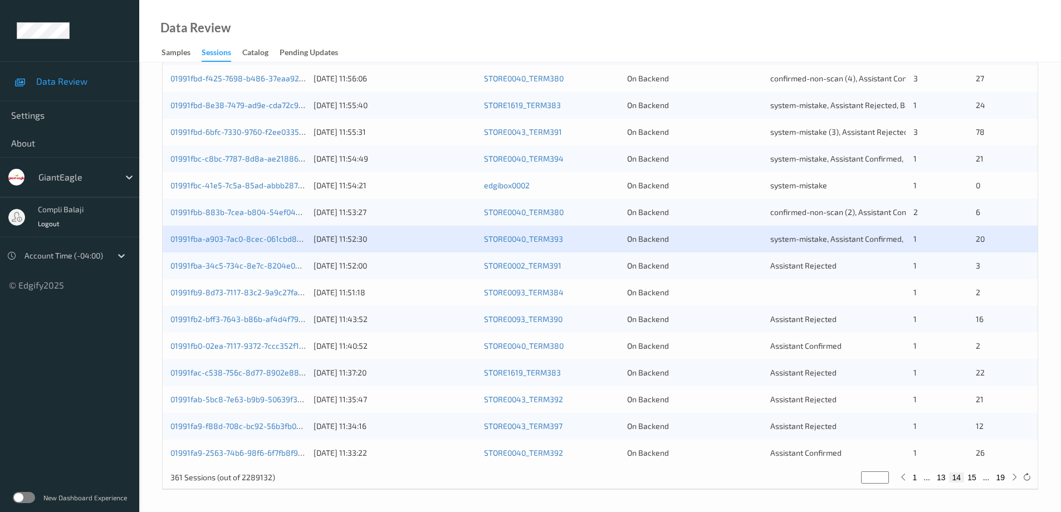
scroll to position [327, 0]
click at [262, 264] on link "01991fba-34c5-734c-8e7c-8204e0398948" at bounding box center [247, 264] width 153 height 9
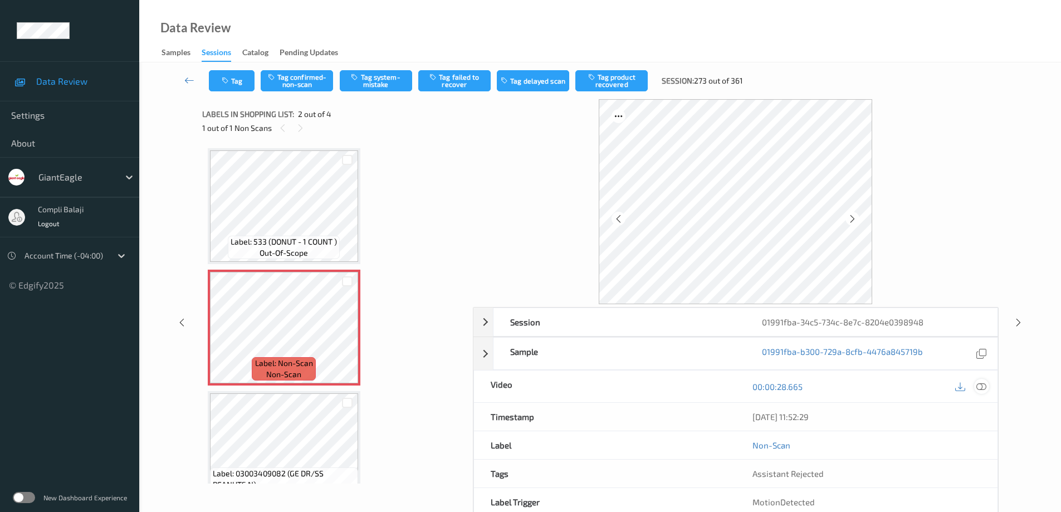
click at [984, 384] on icon at bounding box center [982, 386] width 10 height 10
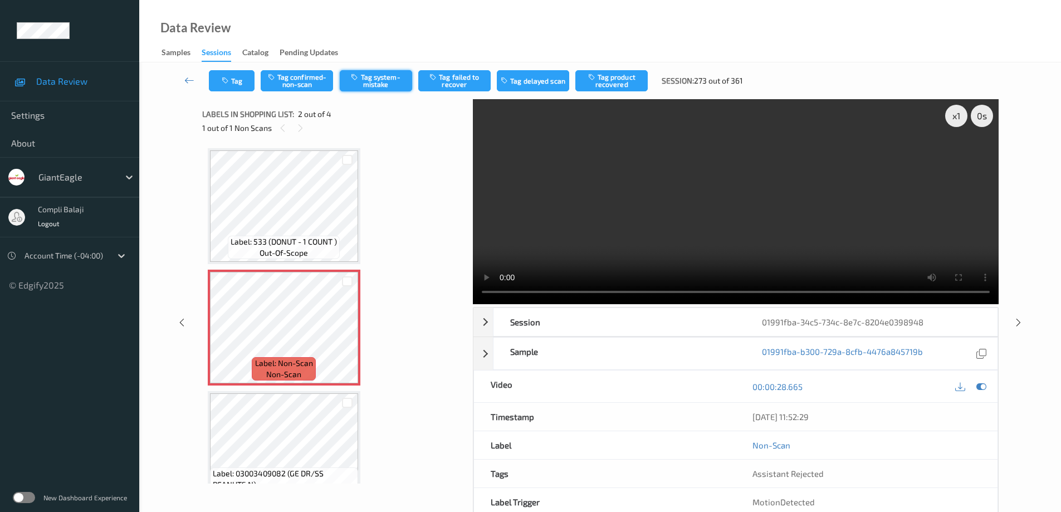
click at [383, 81] on button "Tag system-mistake" at bounding box center [376, 80] width 72 height 21
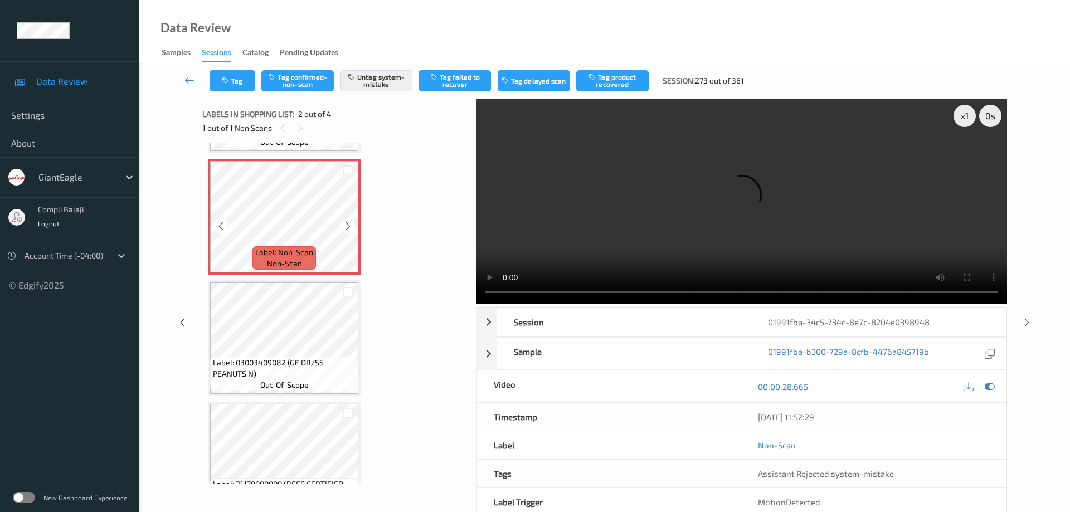
scroll to position [111, 0]
click at [243, 81] on button "Tag" at bounding box center [233, 80] width 46 height 21
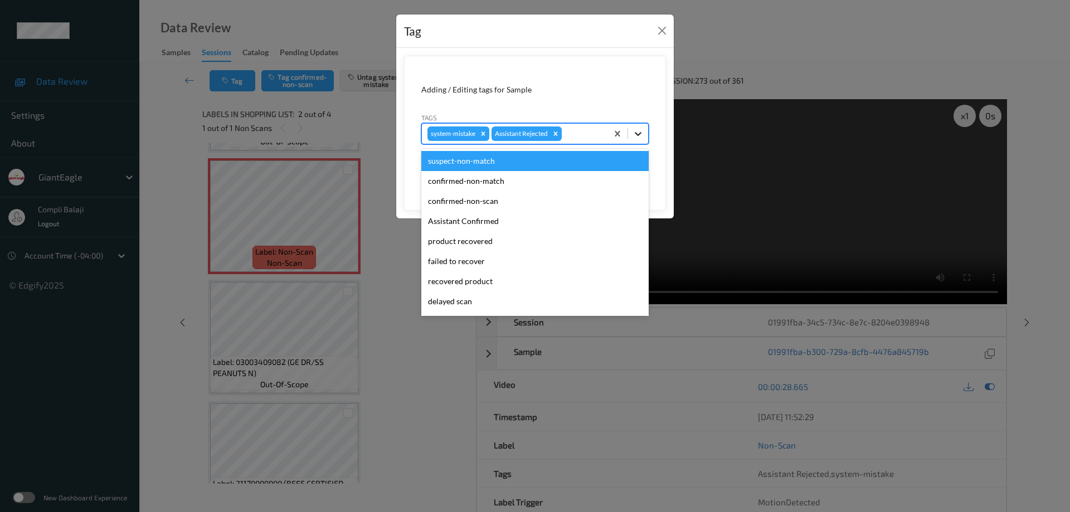
click at [635, 133] on icon at bounding box center [638, 134] width 7 height 4
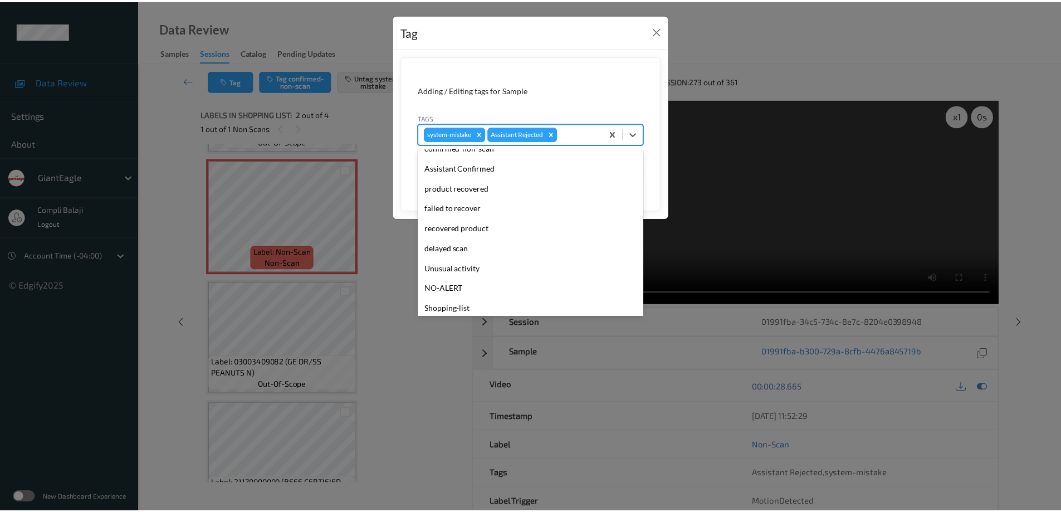
scroll to position [98, 0]
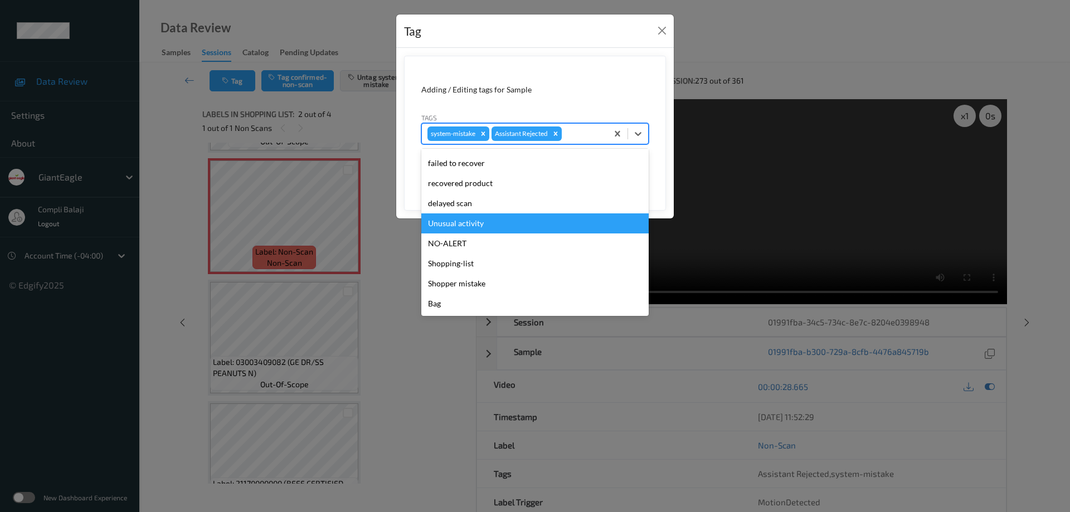
click at [481, 223] on div "Unusual activity" at bounding box center [534, 223] width 227 height 20
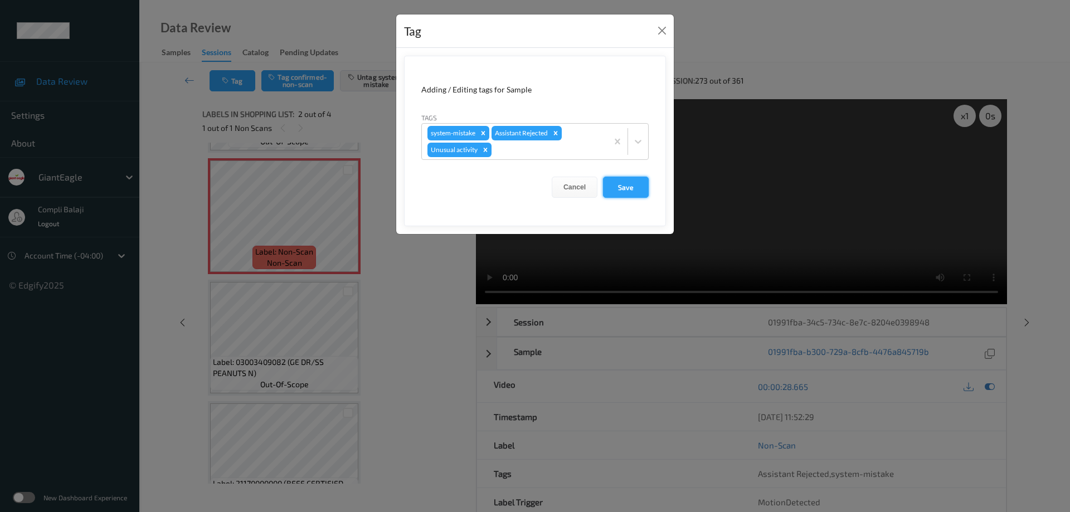
click at [624, 189] on button "Save" at bounding box center [626, 187] width 46 height 21
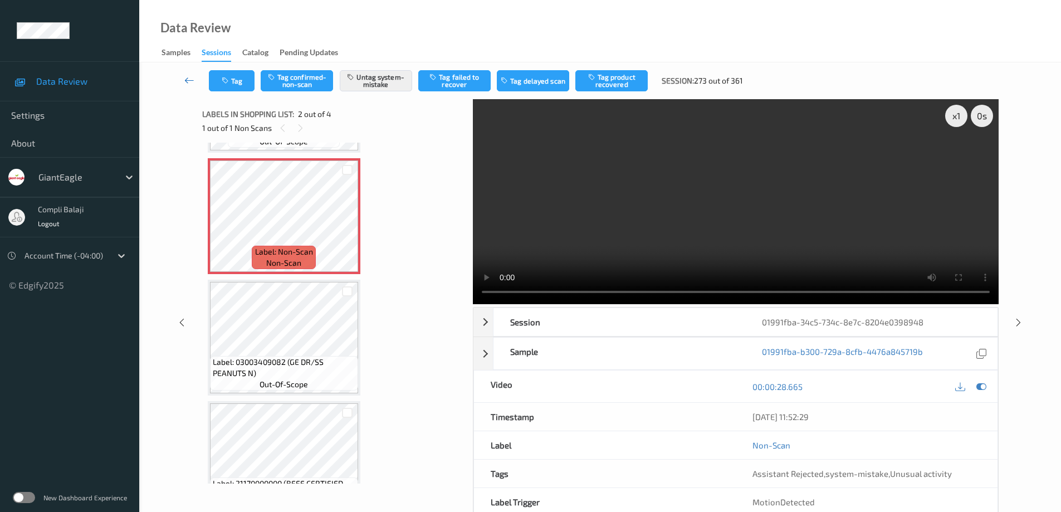
click at [186, 81] on icon at bounding box center [189, 80] width 10 height 11
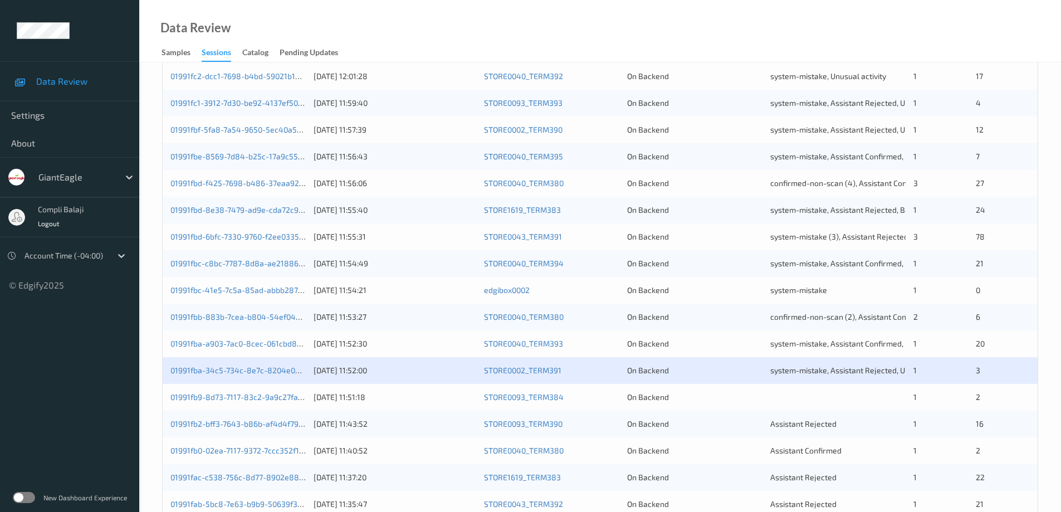
scroll to position [327, 0]
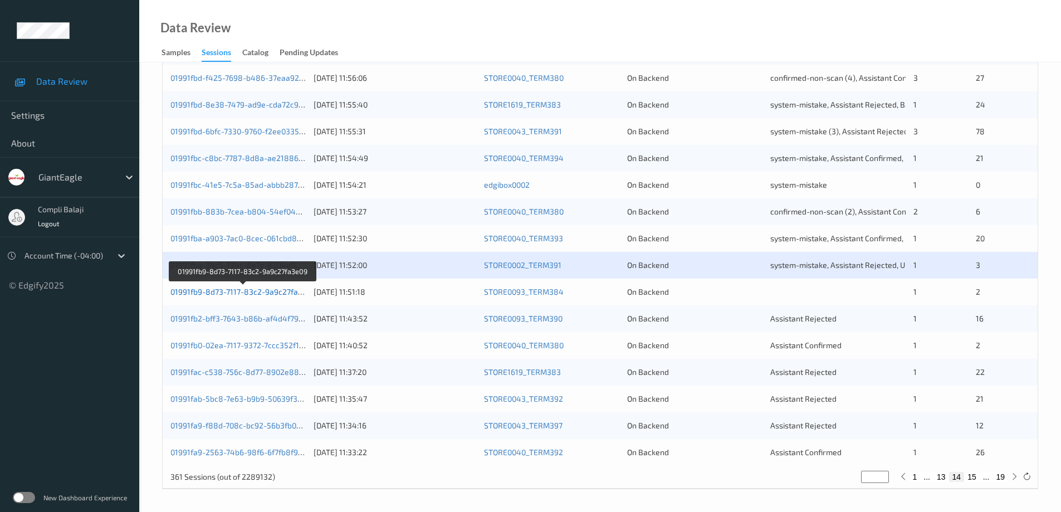
click at [251, 293] on link "01991fb9-8d73-7117-83c2-9a9c27fa3e09" at bounding box center [243, 291] width 145 height 9
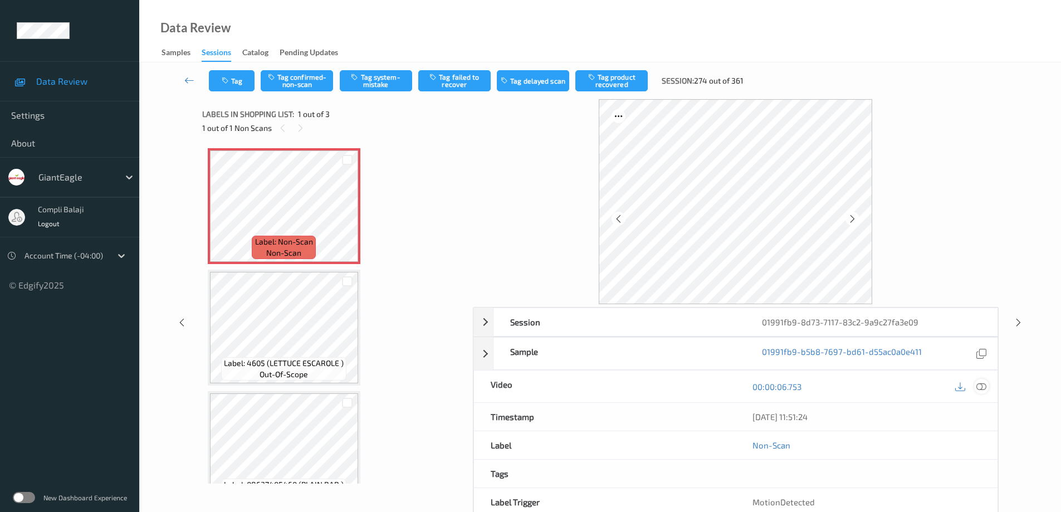
click at [981, 387] on icon at bounding box center [982, 386] width 10 height 10
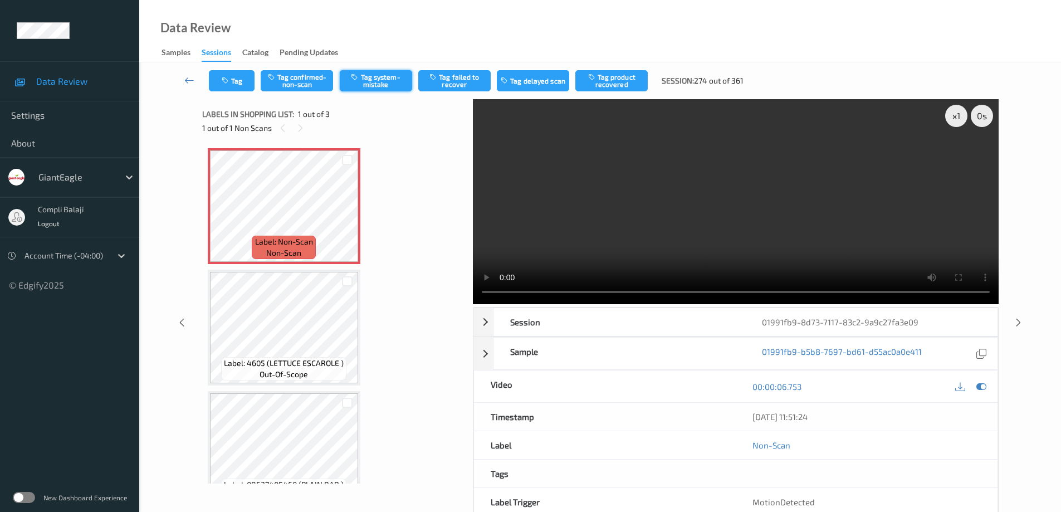
click at [387, 81] on button "Tag system-mistake" at bounding box center [376, 80] width 72 height 21
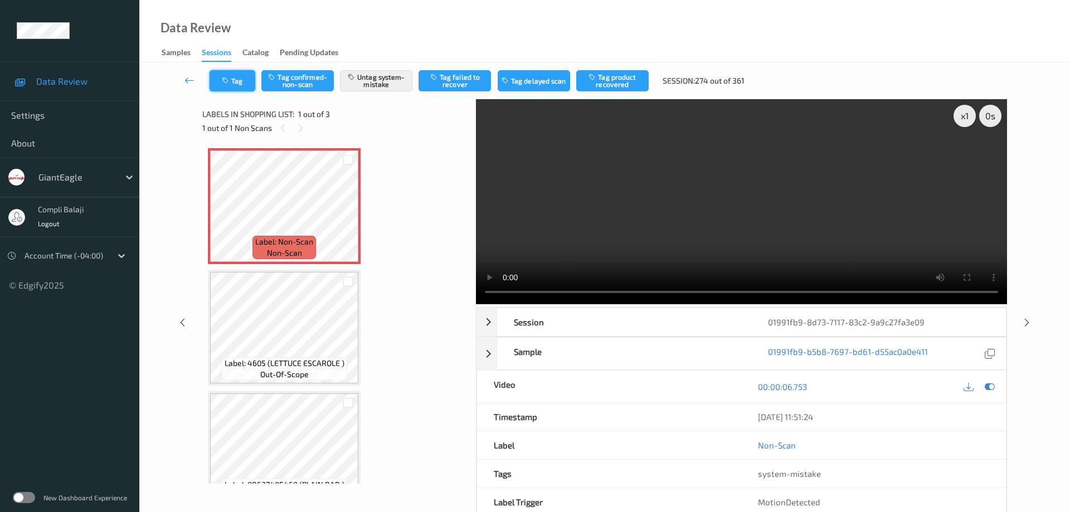
click at [241, 77] on button "Tag" at bounding box center [233, 80] width 46 height 21
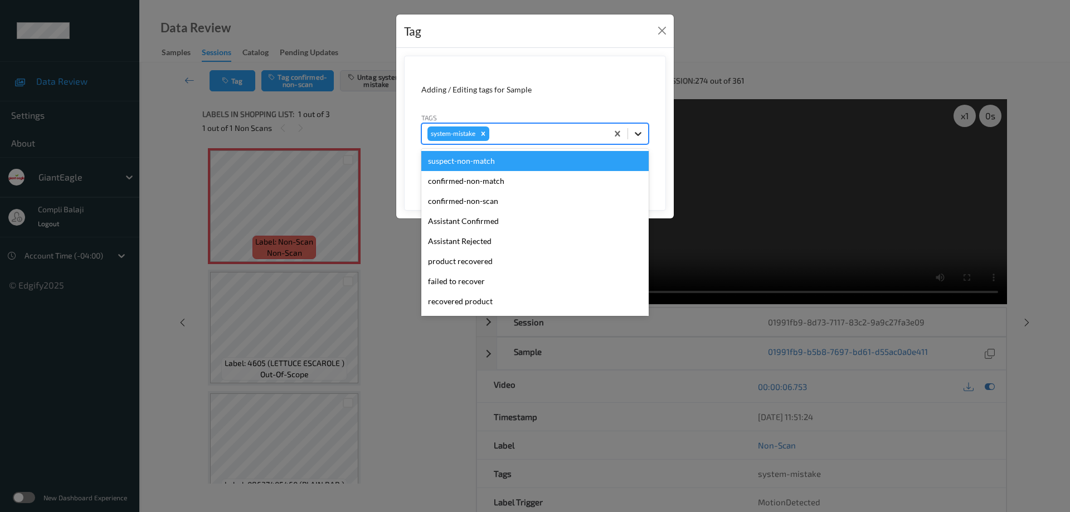
click at [637, 134] on icon at bounding box center [637, 133] width 11 height 11
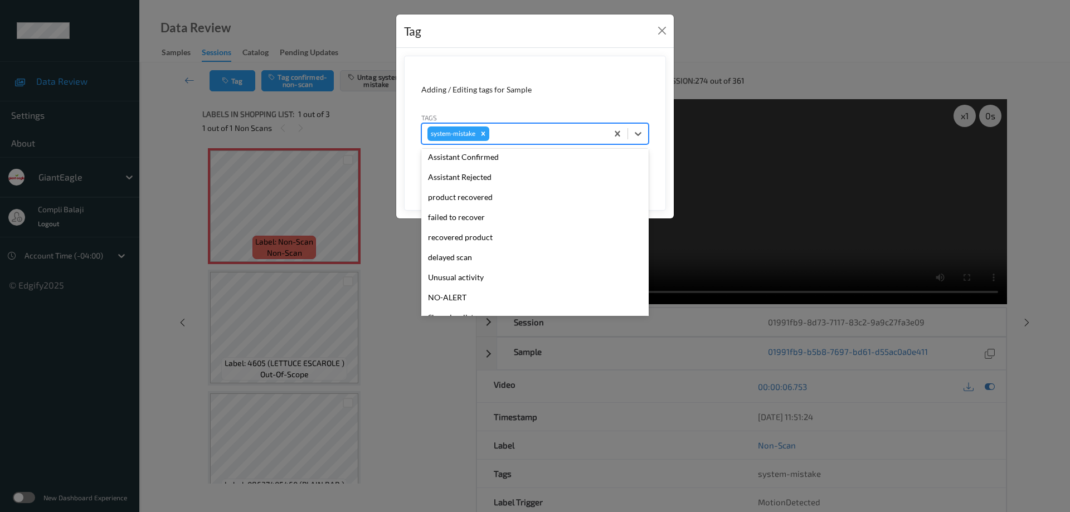
scroll to position [118, 0]
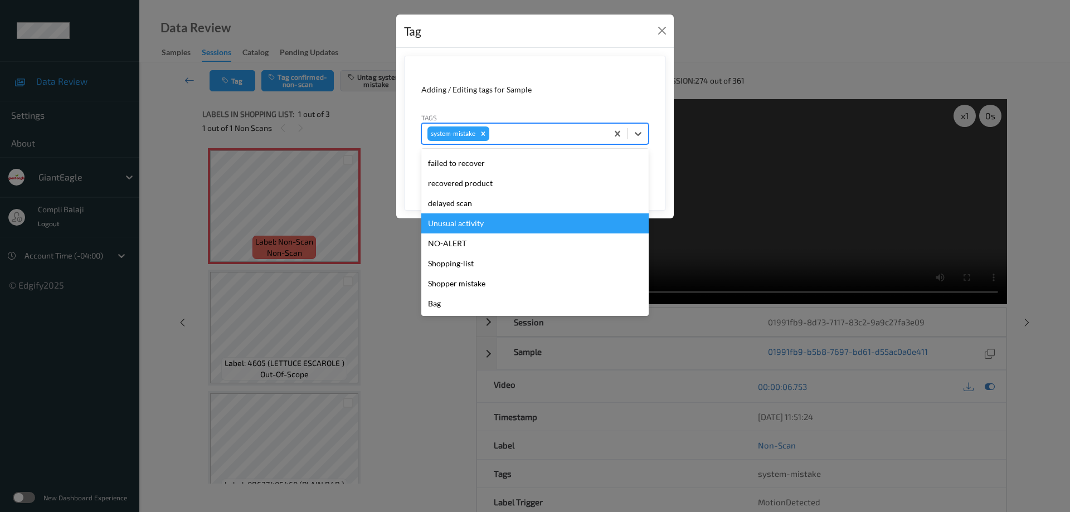
click at [471, 227] on div "Unusual activity" at bounding box center [534, 223] width 227 height 20
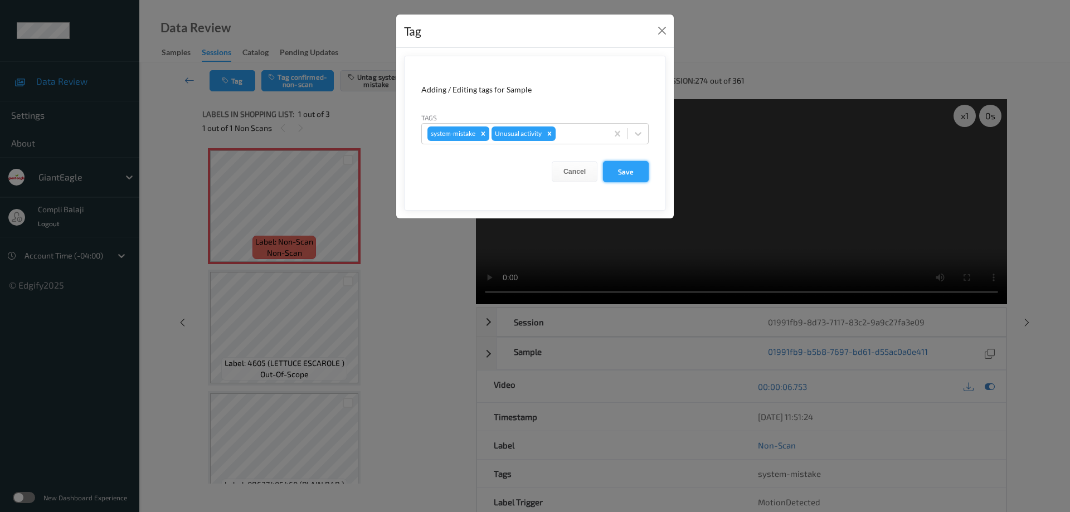
click at [626, 173] on button "Save" at bounding box center [626, 171] width 46 height 21
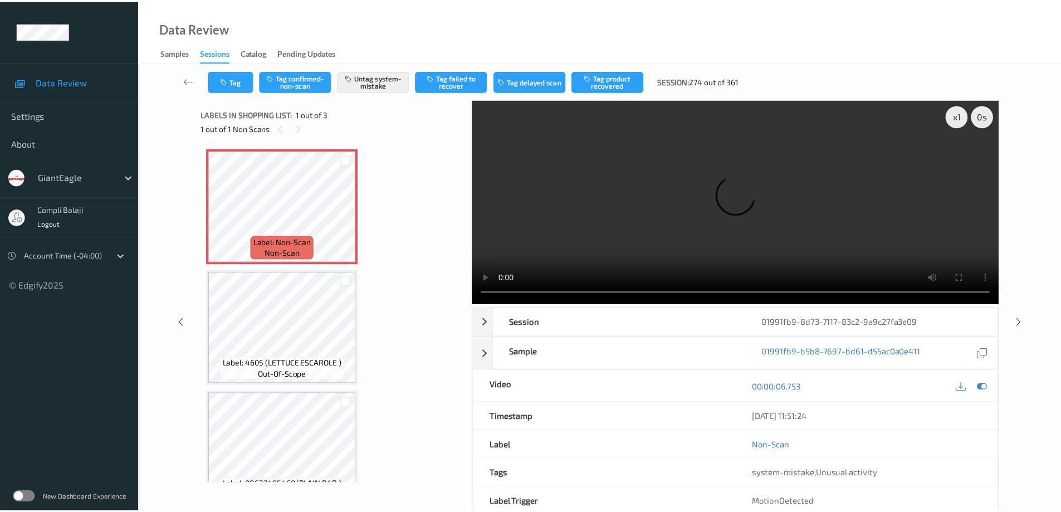
scroll to position [29, 0]
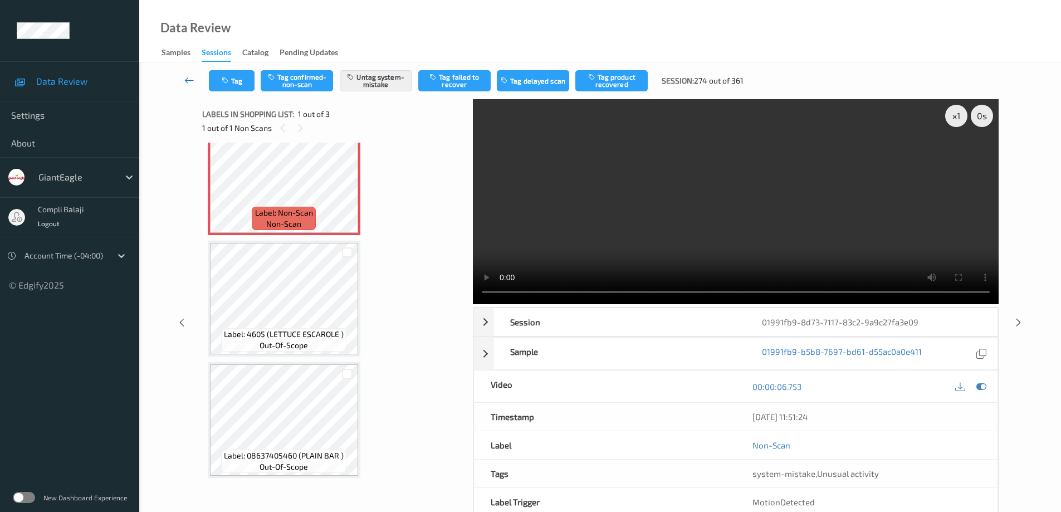
click at [188, 81] on icon at bounding box center [189, 80] width 10 height 11
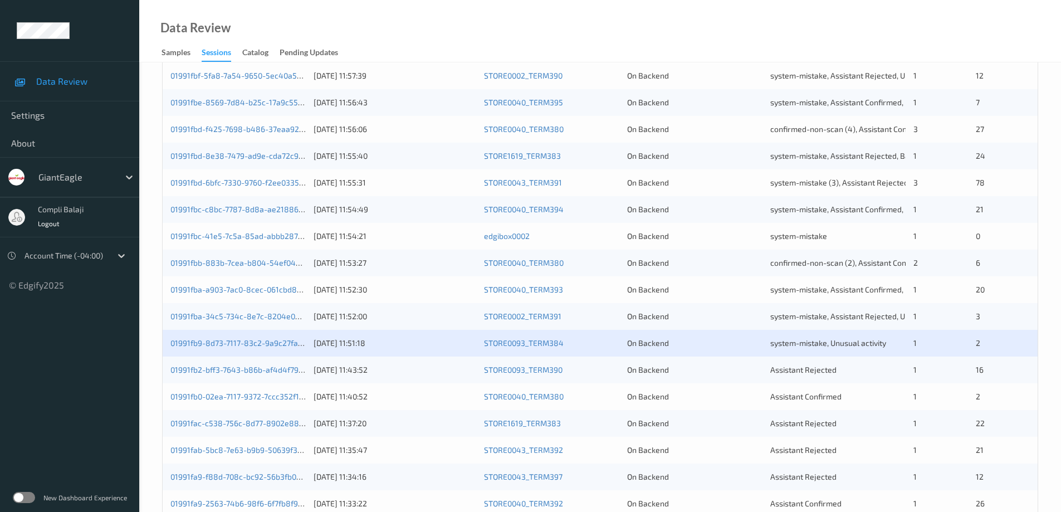
scroll to position [327, 0]
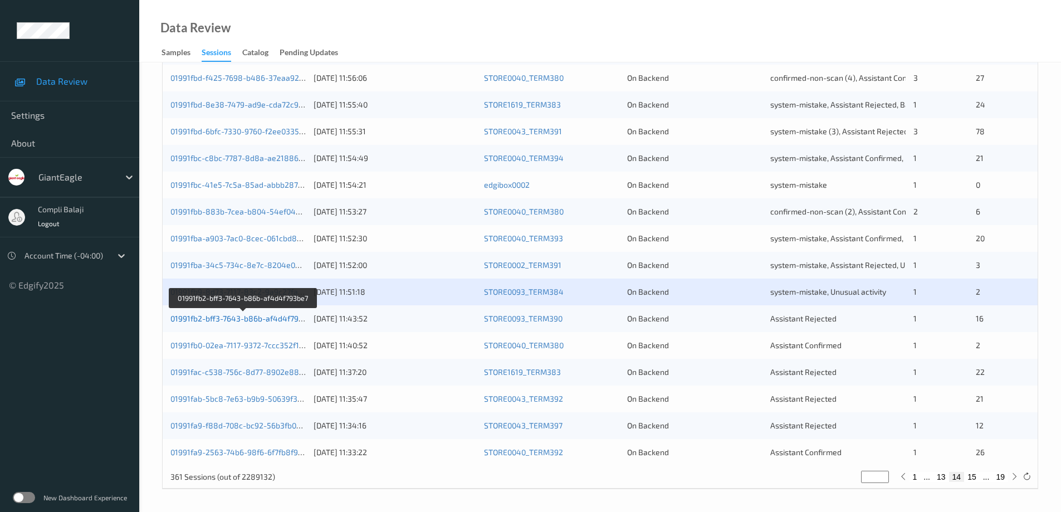
click at [268, 318] on link "01991fb2-bff3-7643-b86b-af4d4f793be7" at bounding box center [243, 318] width 145 height 9
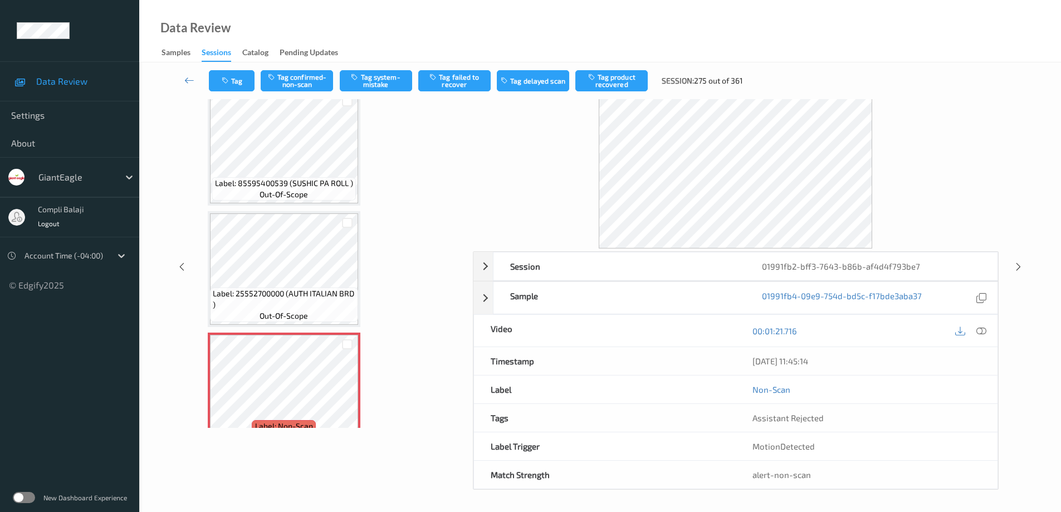
scroll to position [1730, 0]
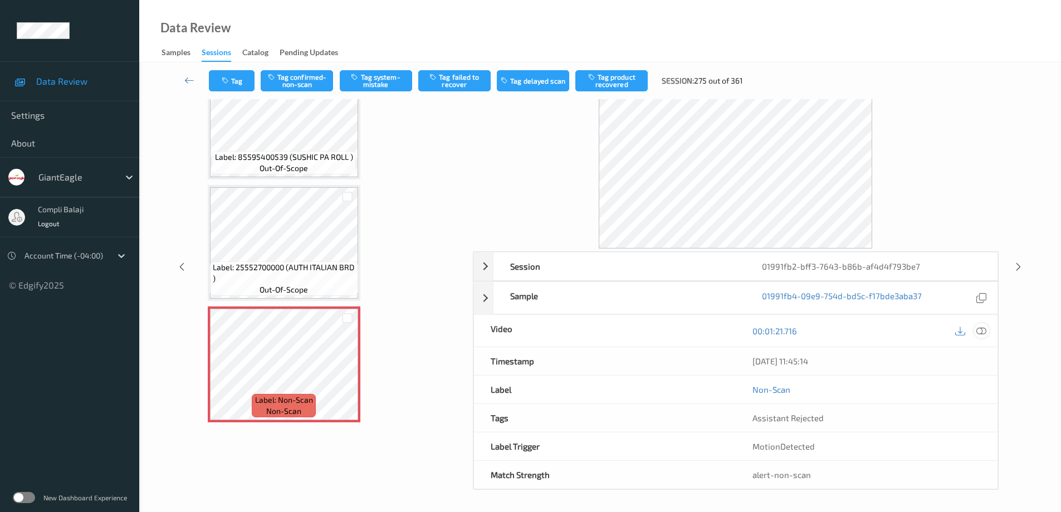
click at [981, 334] on icon at bounding box center [982, 330] width 10 height 10
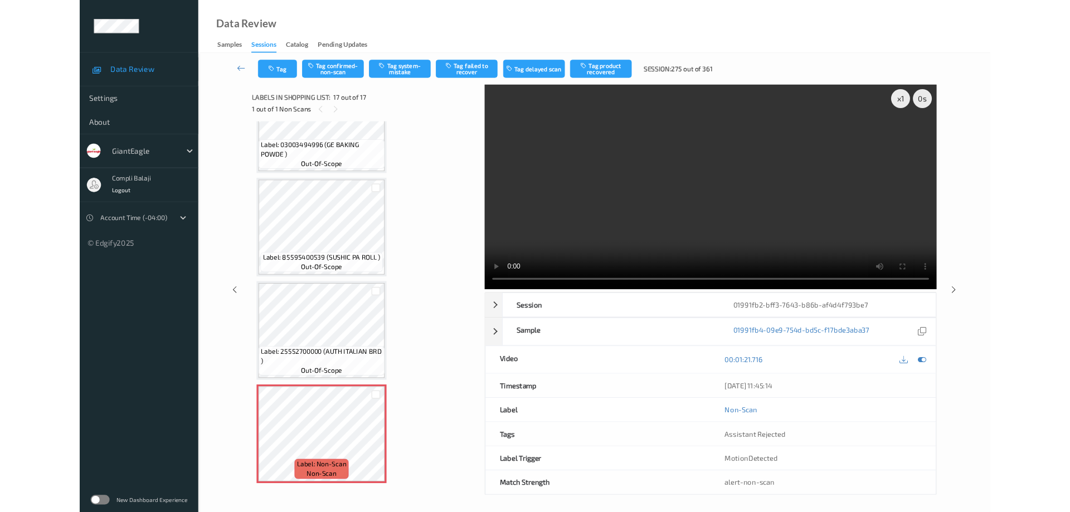
scroll to position [1640, 0]
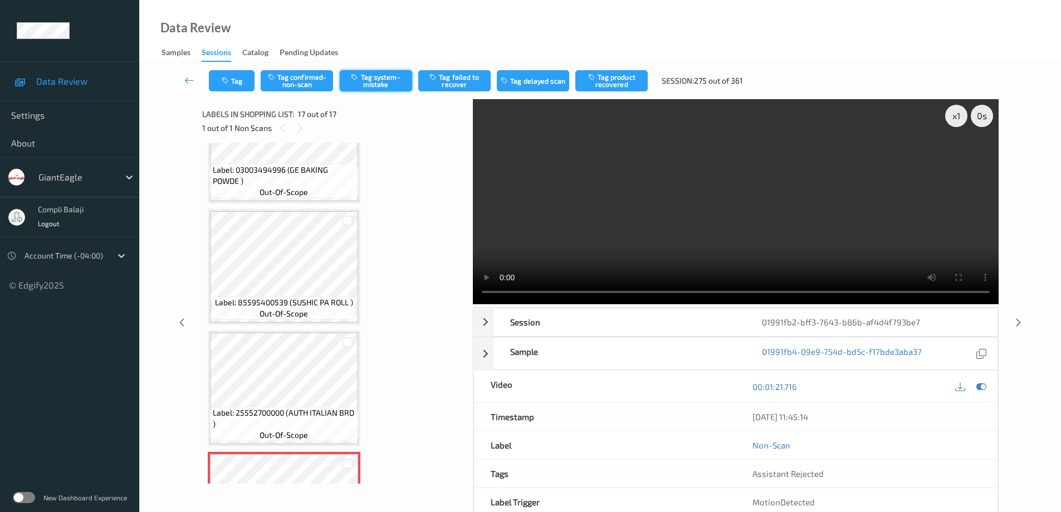
click at [377, 81] on button "Tag system-mistake" at bounding box center [376, 80] width 72 height 21
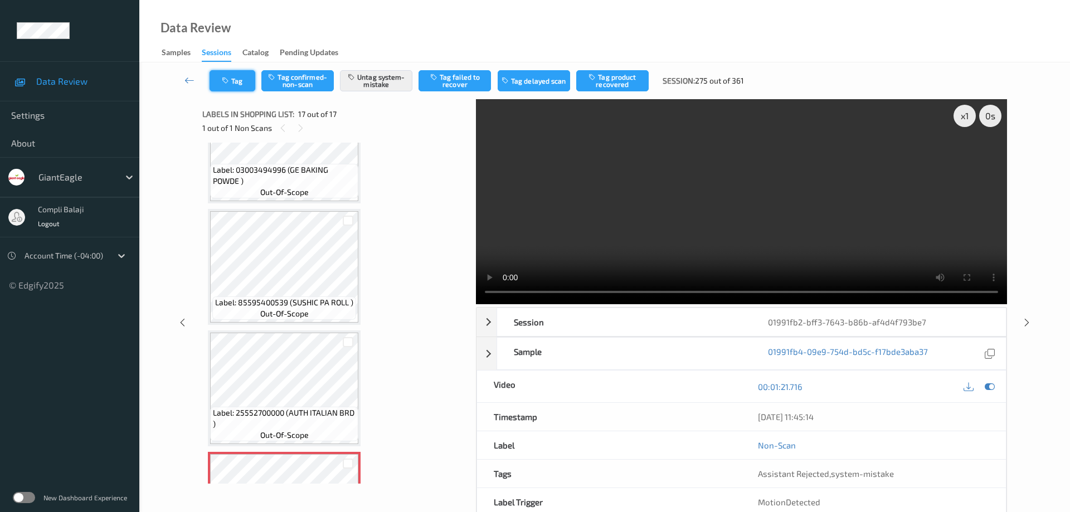
click at [243, 81] on button "Tag" at bounding box center [233, 80] width 46 height 21
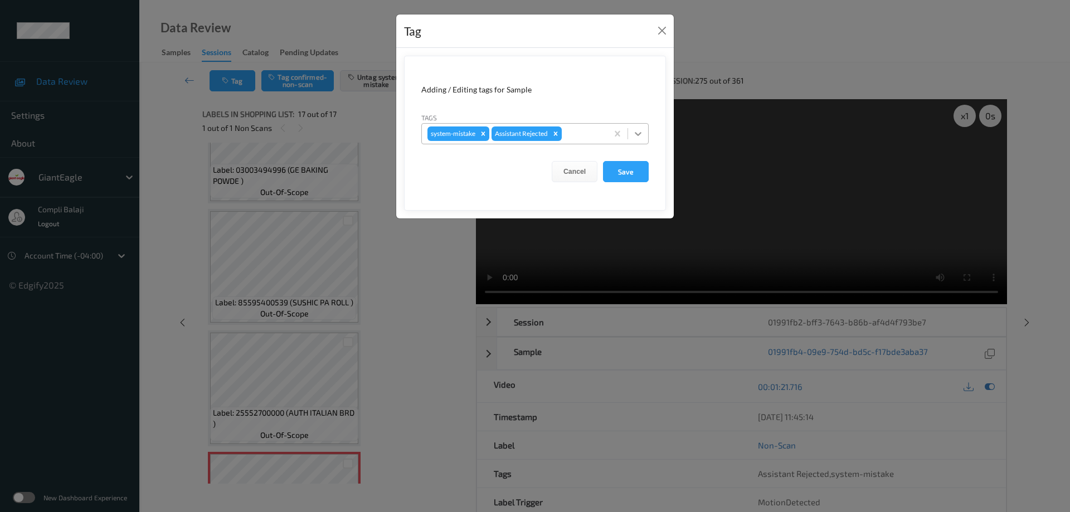
click at [640, 132] on icon at bounding box center [637, 133] width 11 height 11
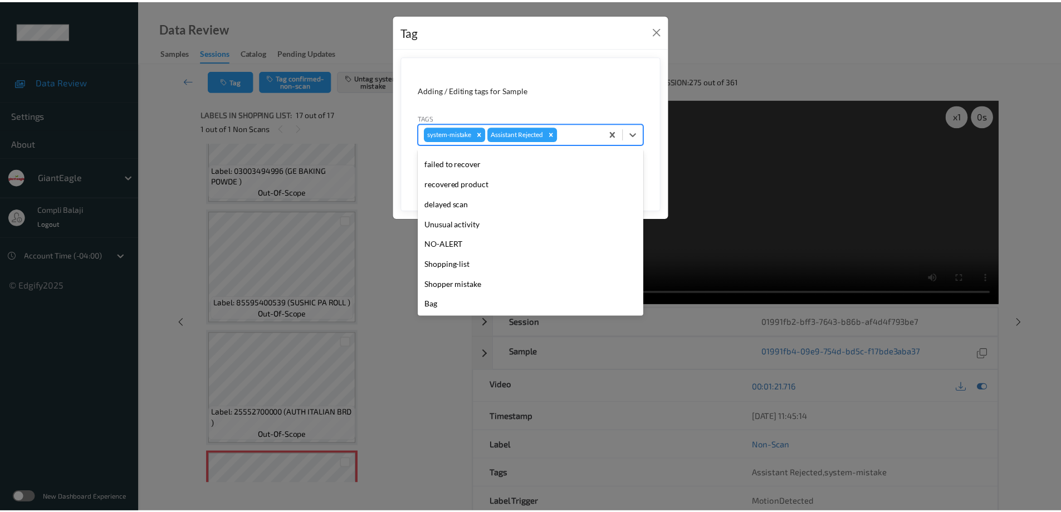
scroll to position [98, 0]
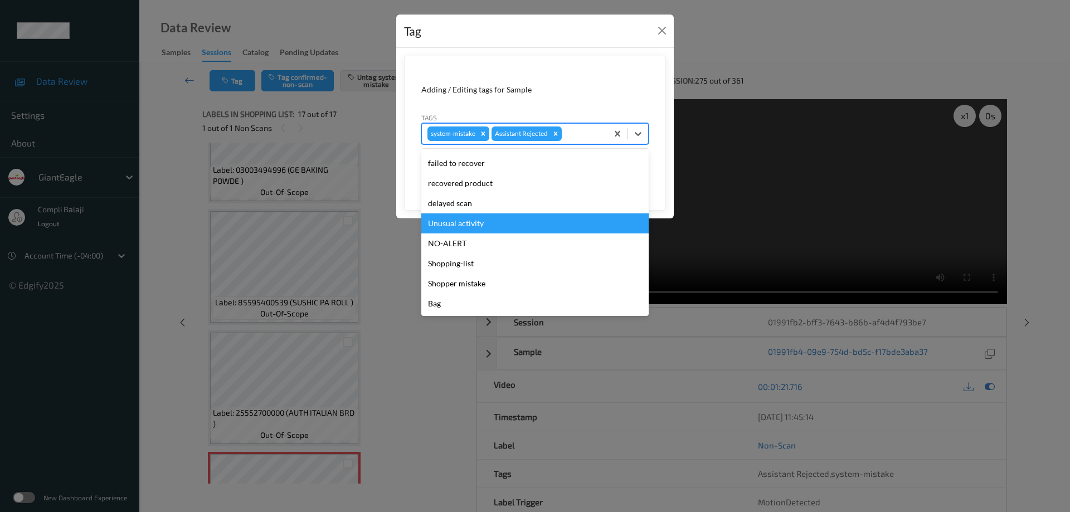
click at [458, 224] on div "Unusual activity" at bounding box center [534, 223] width 227 height 20
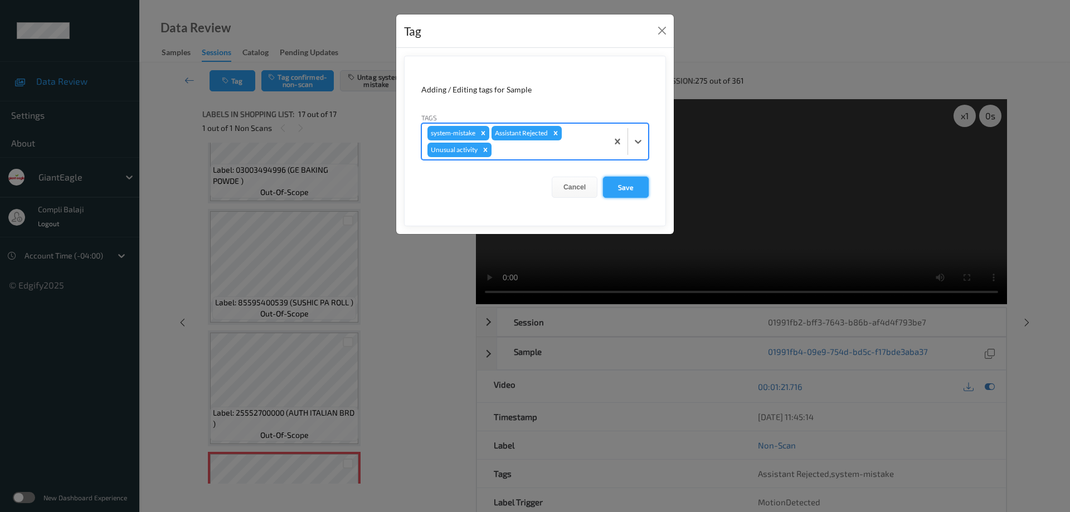
click at [626, 188] on button "Save" at bounding box center [626, 187] width 46 height 21
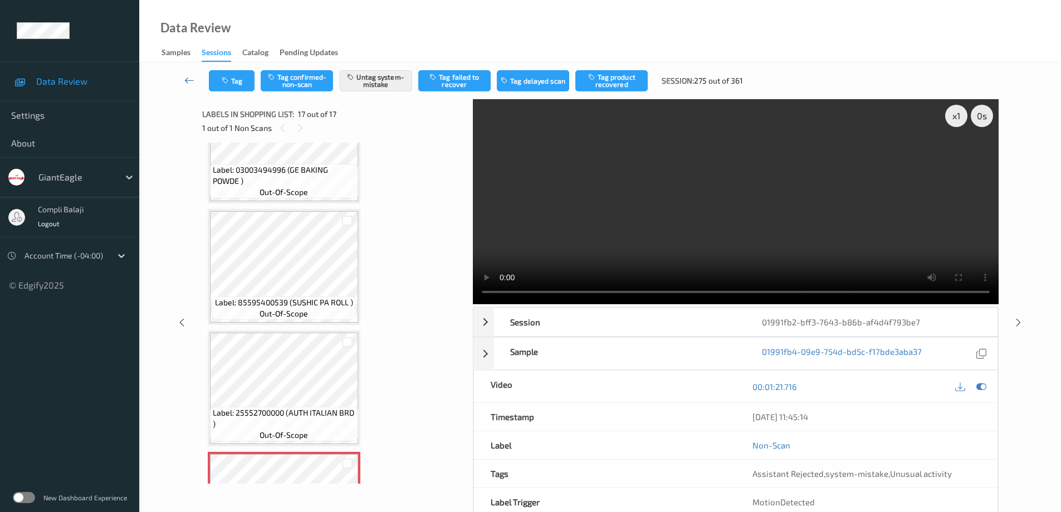
click at [188, 82] on icon at bounding box center [189, 80] width 10 height 11
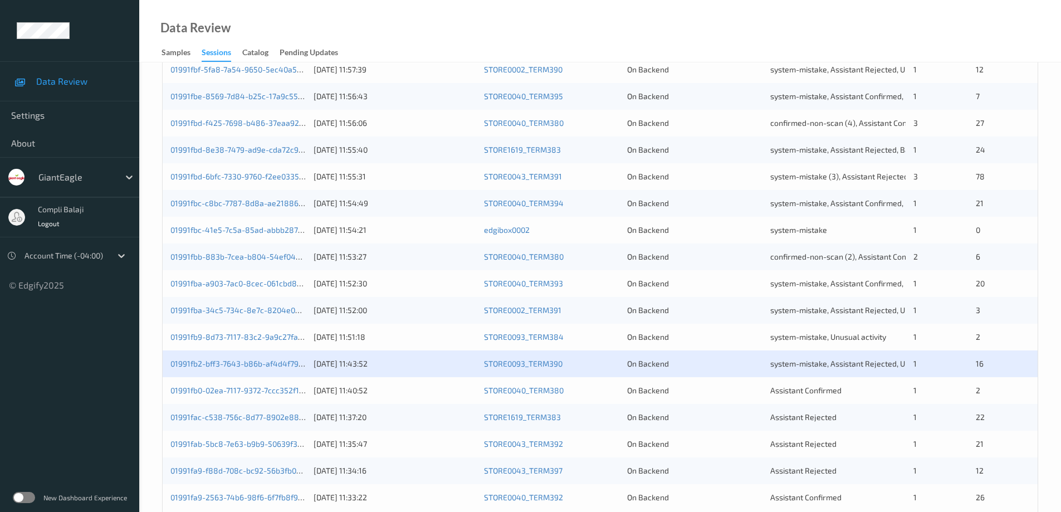
scroll to position [327, 0]
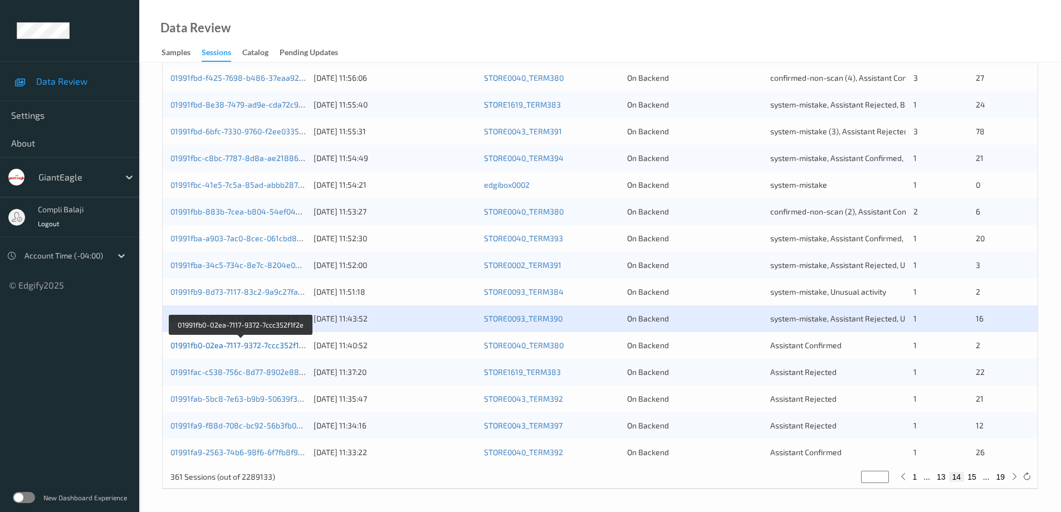
click at [284, 348] on link "01991fb0-02ea-7117-9372-7ccc352f1f2e" at bounding box center [241, 344] width 140 height 9
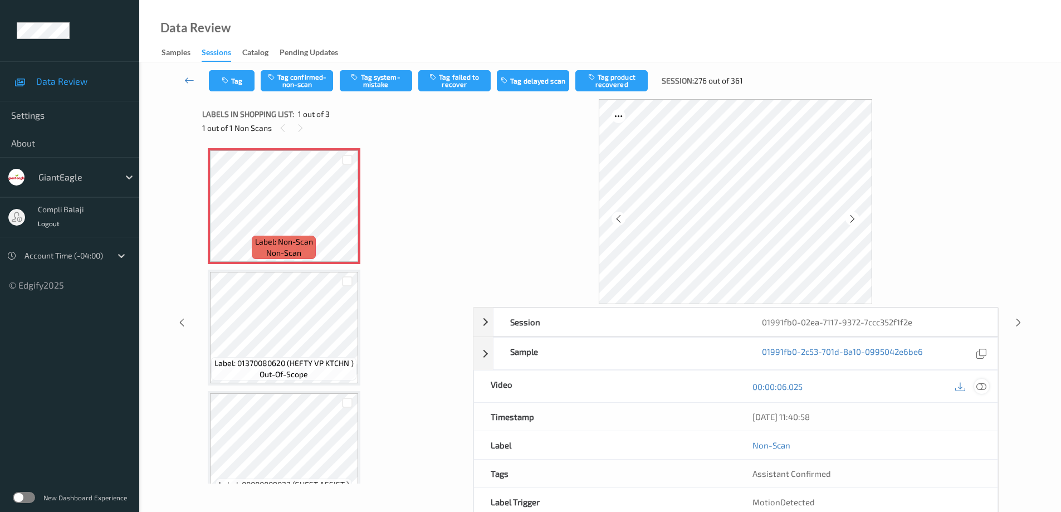
click at [985, 384] on icon at bounding box center [982, 386] width 10 height 10
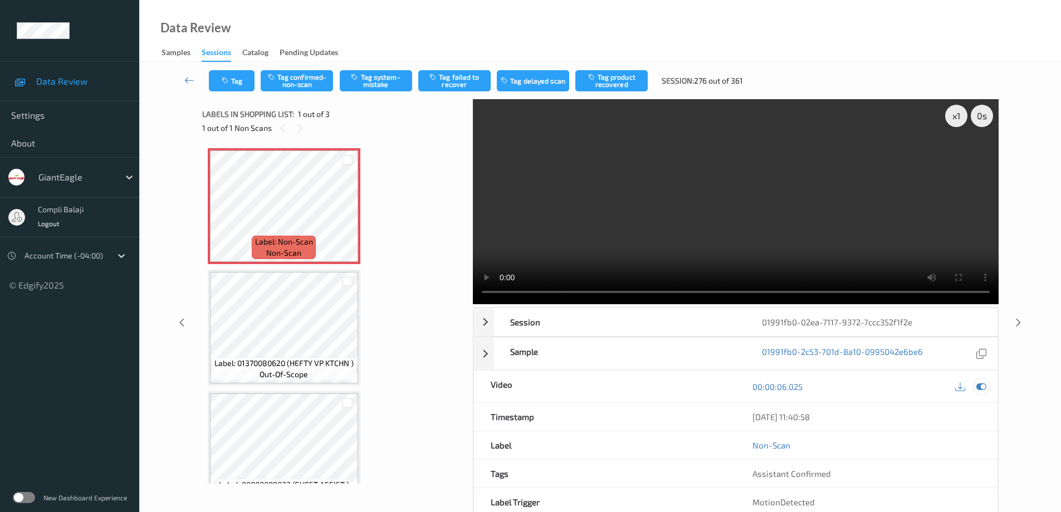
click at [983, 388] on icon at bounding box center [982, 387] width 10 height 10
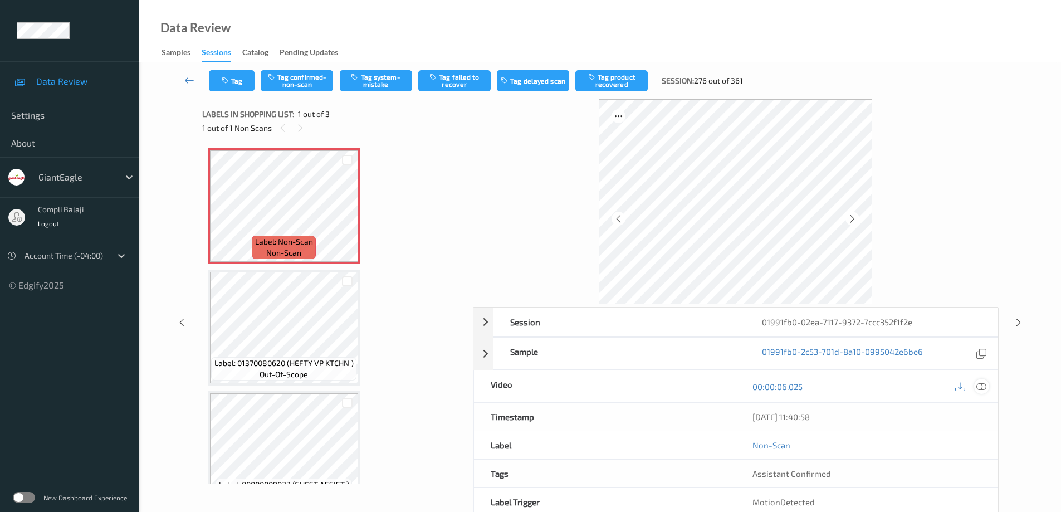
click at [981, 387] on icon at bounding box center [982, 386] width 10 height 10
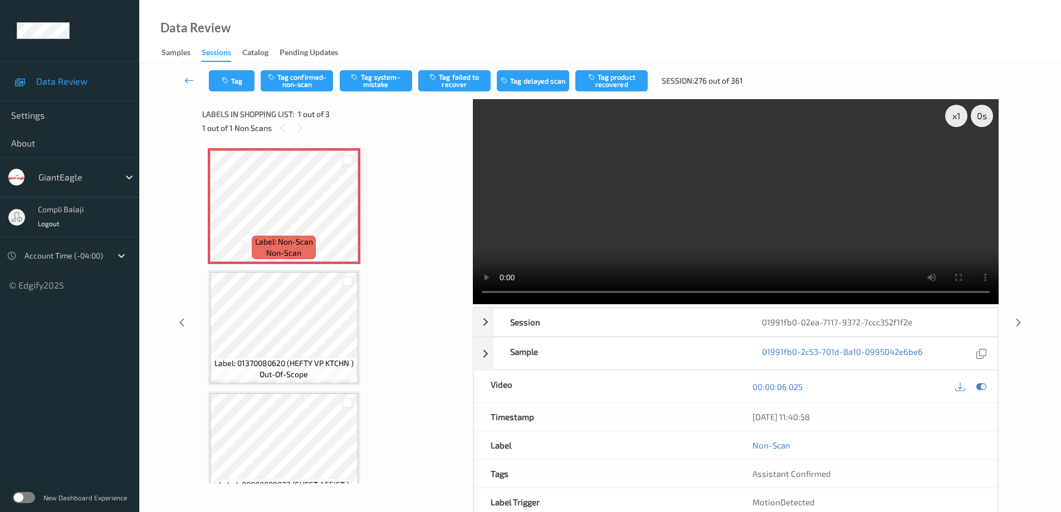
click at [980, 389] on icon at bounding box center [982, 387] width 10 height 10
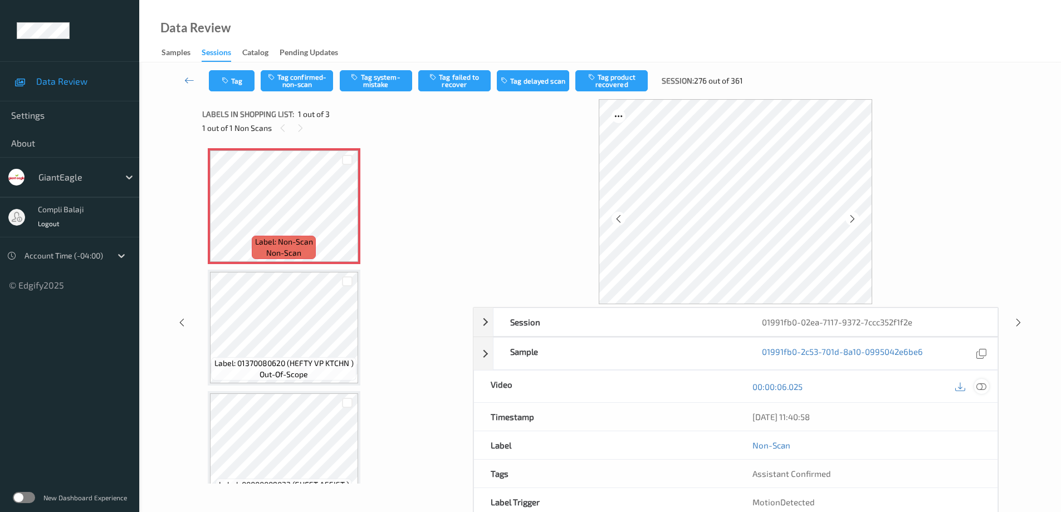
click at [982, 385] on icon at bounding box center [982, 386] width 10 height 10
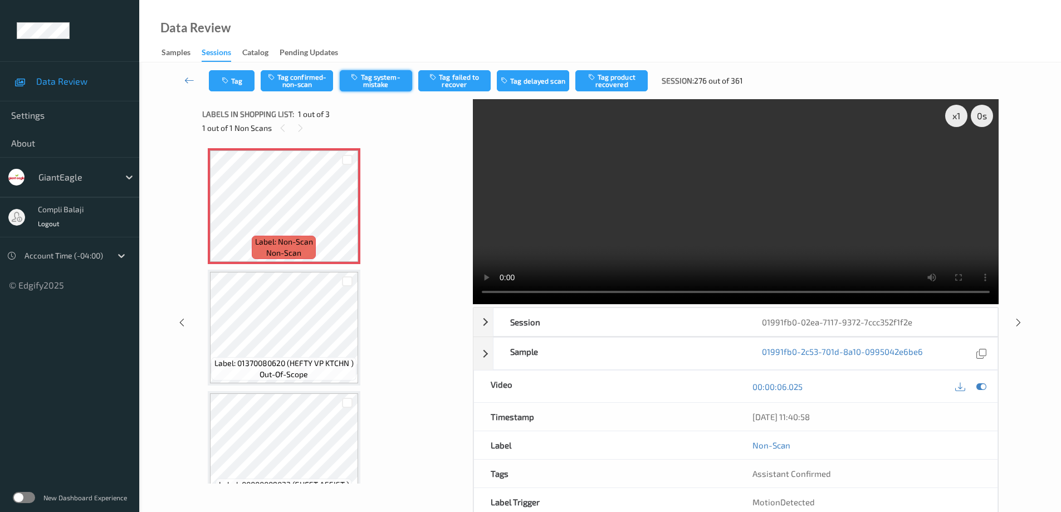
click at [390, 79] on button "Tag system-mistake" at bounding box center [376, 80] width 72 height 21
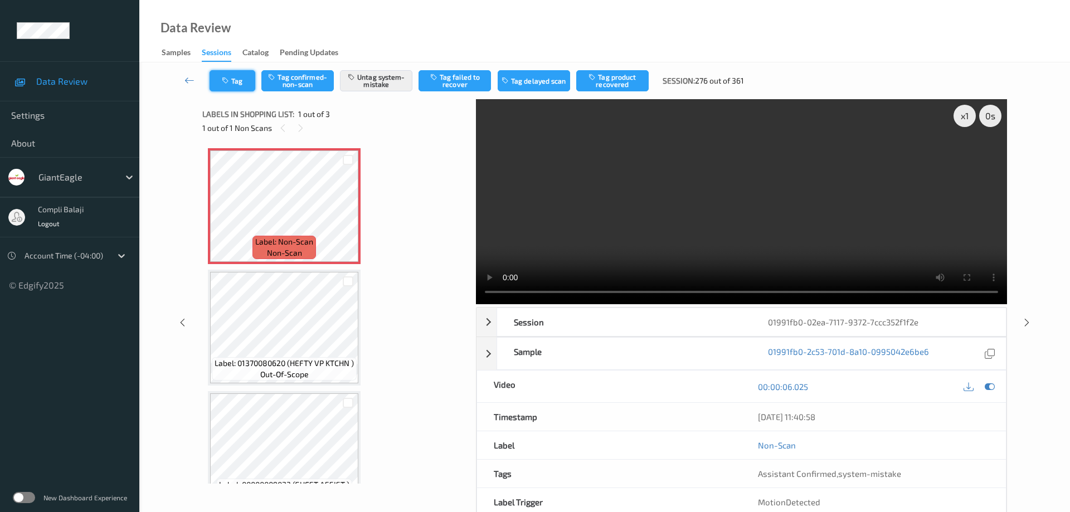
click at [236, 82] on button "Tag" at bounding box center [233, 80] width 46 height 21
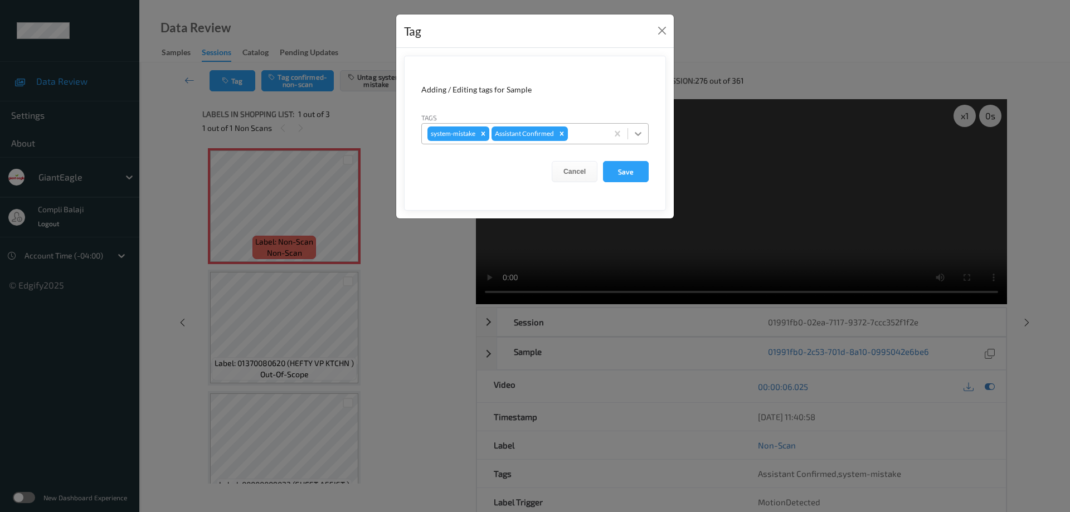
click at [640, 134] on icon at bounding box center [638, 134] width 7 height 4
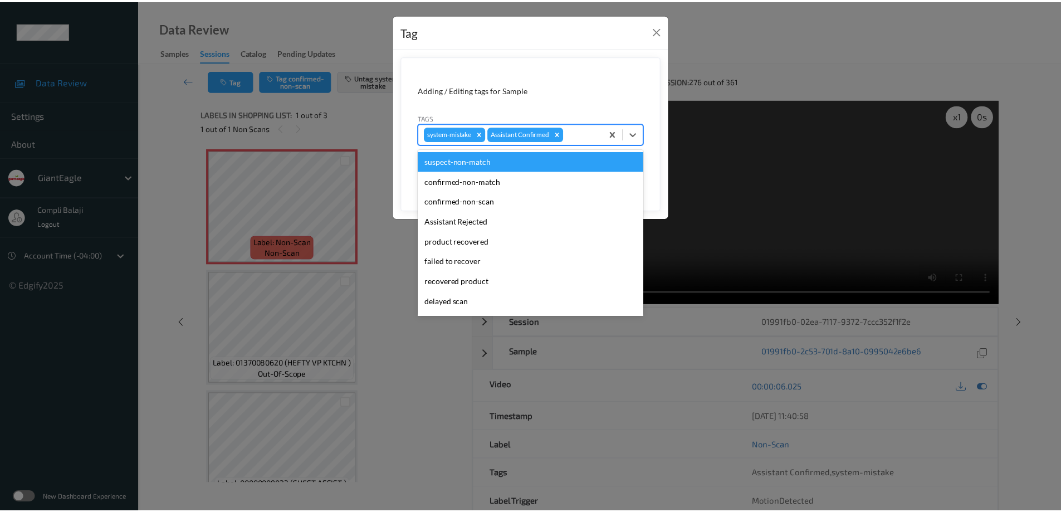
scroll to position [98, 0]
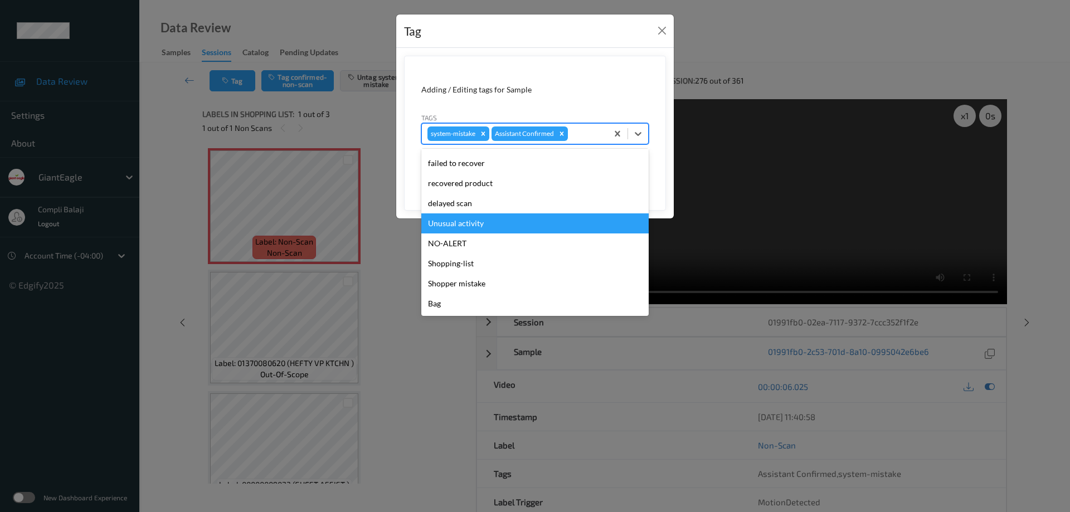
click at [482, 229] on div "Unusual activity" at bounding box center [534, 223] width 227 height 20
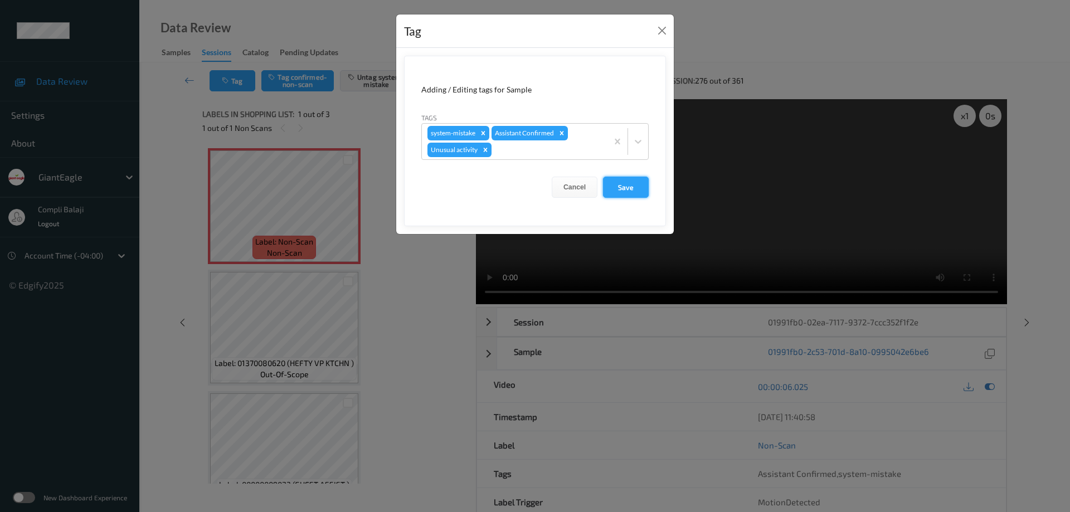
click at [630, 193] on button "Save" at bounding box center [626, 187] width 46 height 21
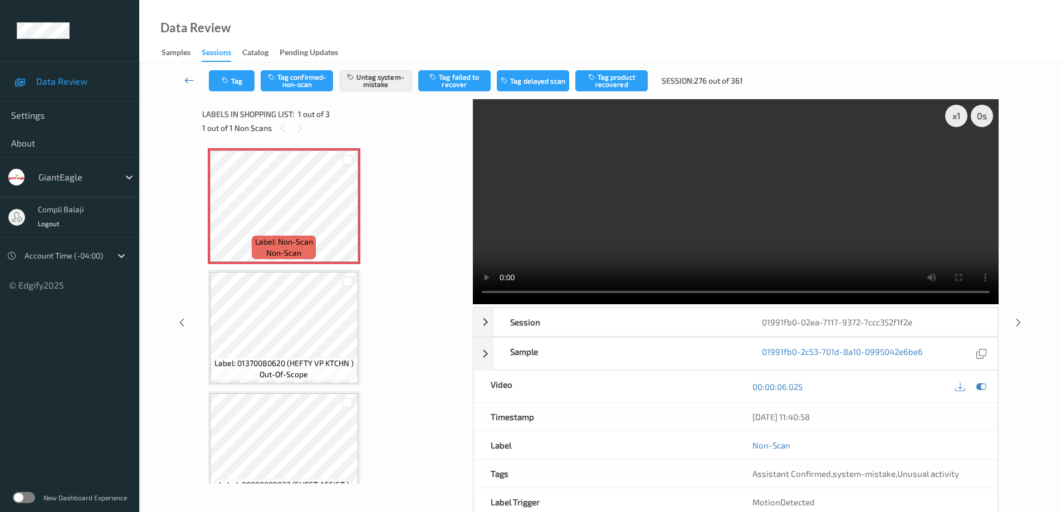
click at [188, 82] on icon at bounding box center [189, 80] width 10 height 11
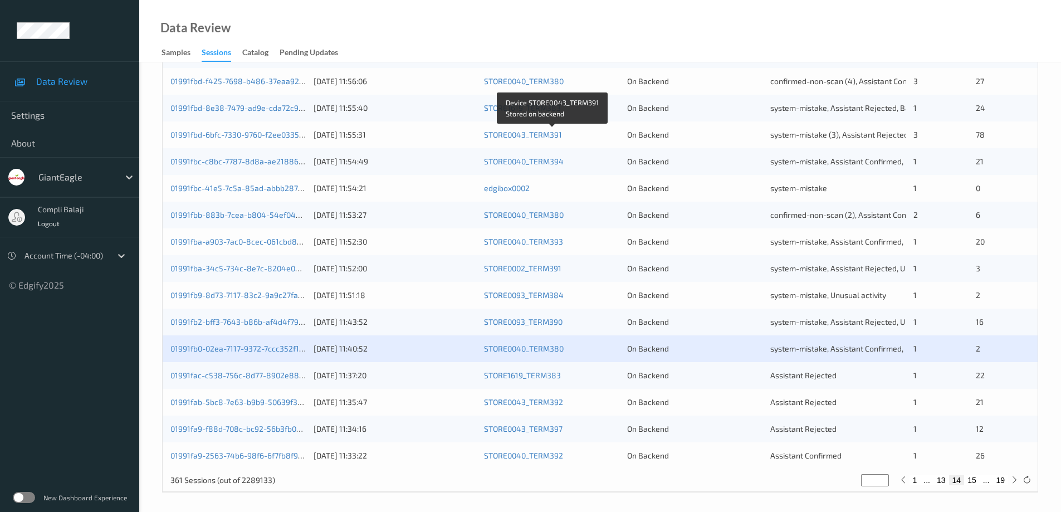
scroll to position [327, 0]
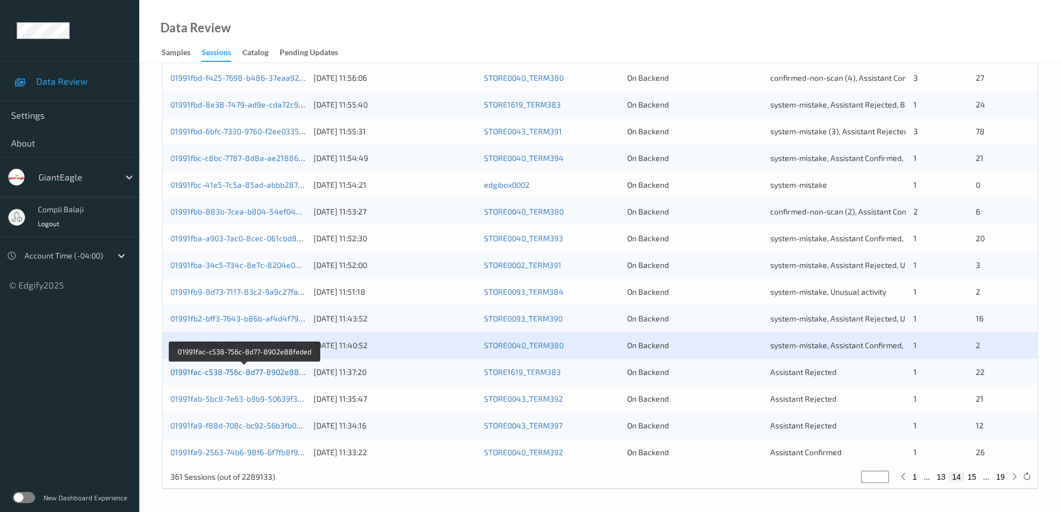
click at [265, 374] on link "01991fac-c538-756c-8d77-8902e88feded" at bounding box center [245, 371] width 149 height 9
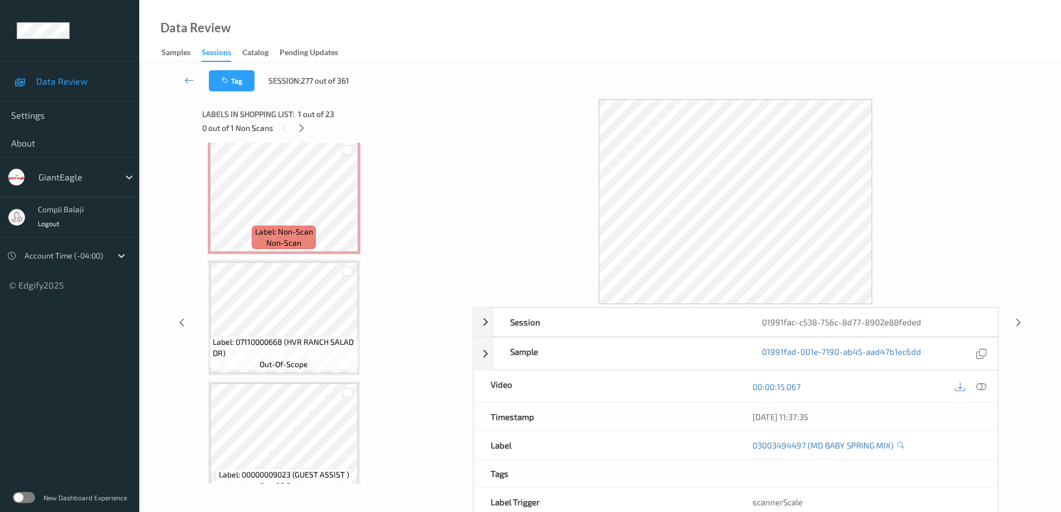
scroll to position [1108, 0]
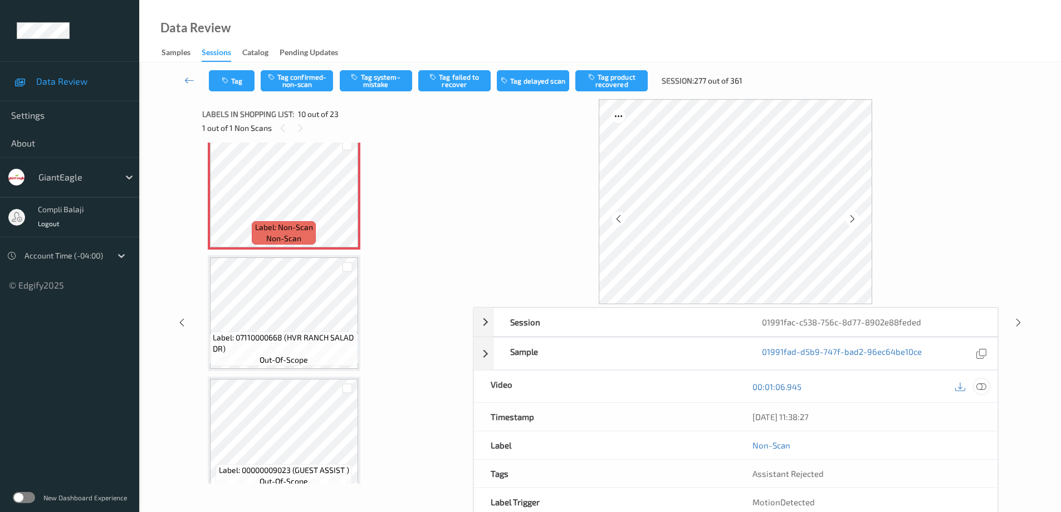
click at [983, 386] on icon at bounding box center [982, 386] width 10 height 10
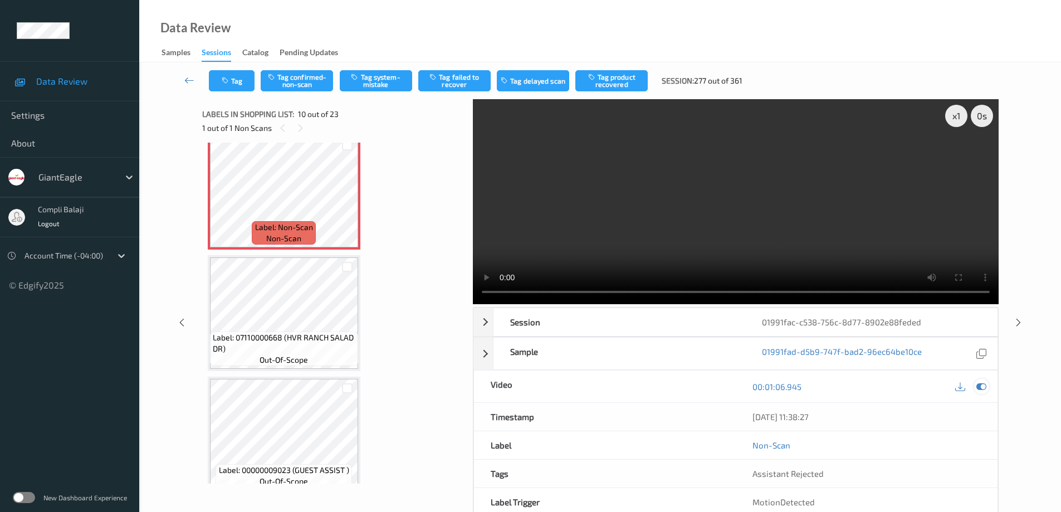
click at [987, 382] on div at bounding box center [982, 386] width 15 height 15
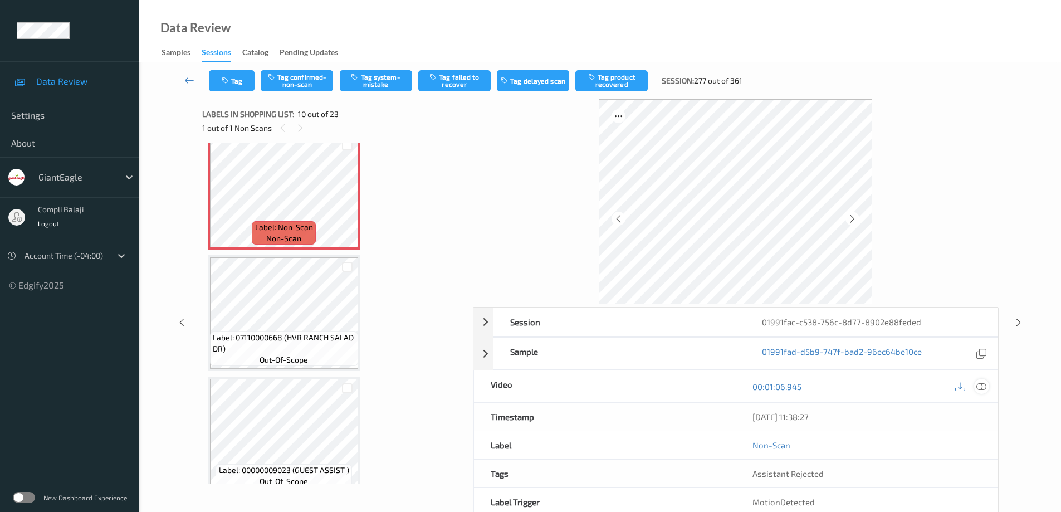
click at [980, 387] on icon at bounding box center [982, 386] width 10 height 10
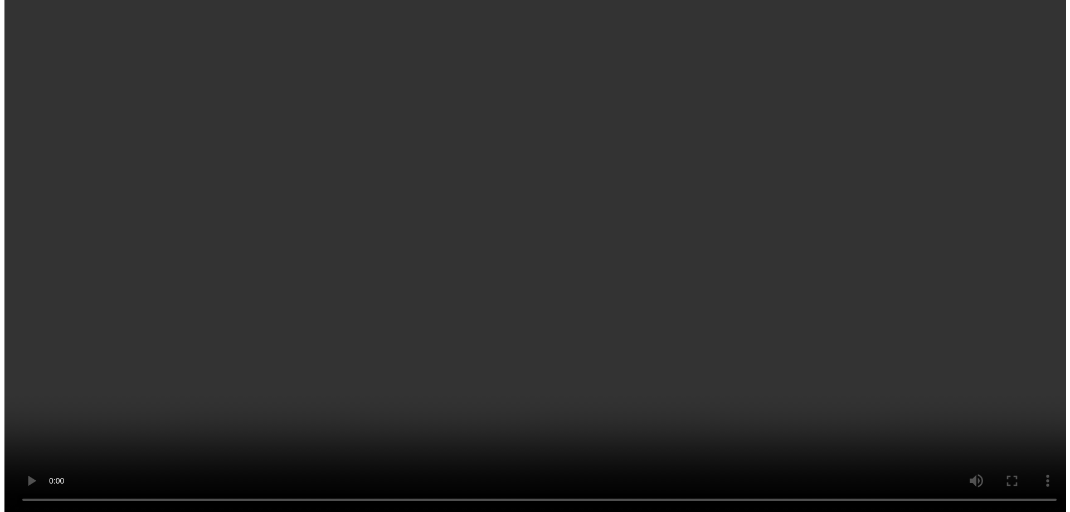
scroll to position [996, 0]
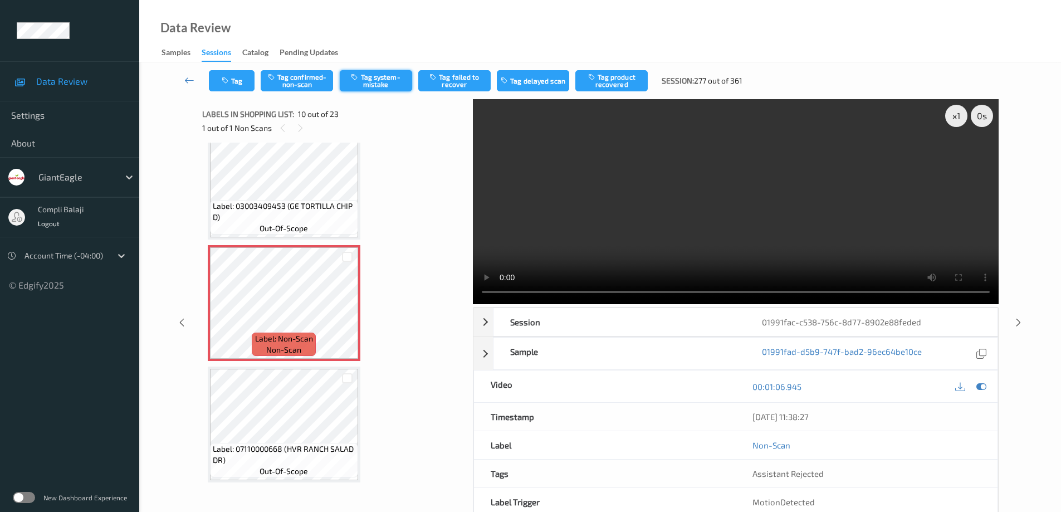
click at [388, 86] on button "Tag system-mistake" at bounding box center [376, 80] width 72 height 21
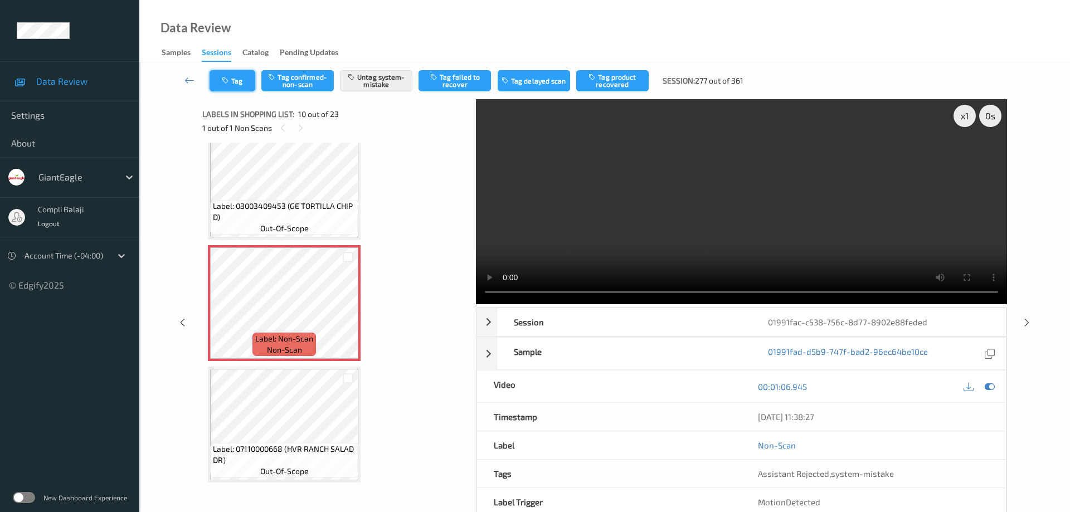
click at [237, 79] on button "Tag" at bounding box center [233, 80] width 46 height 21
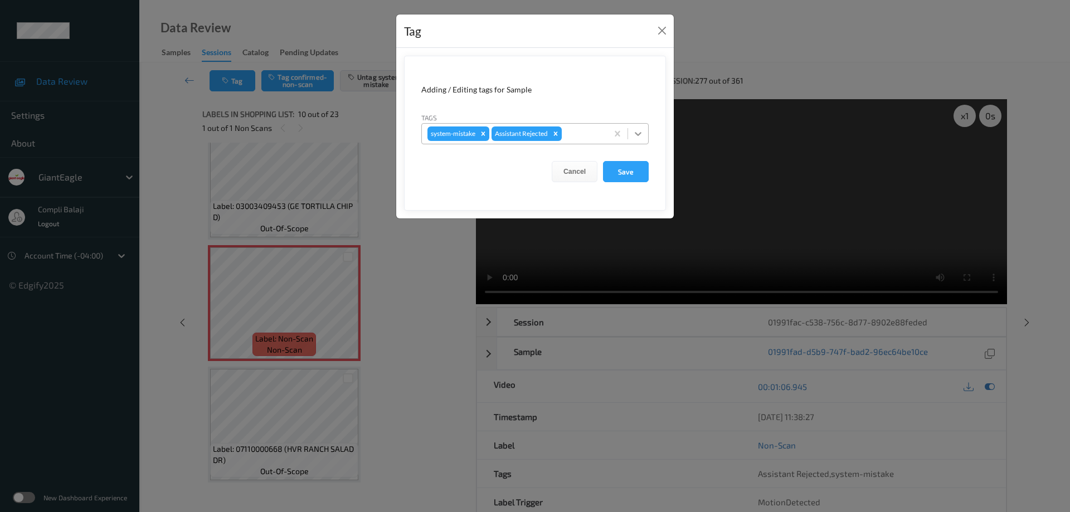
click at [637, 134] on icon at bounding box center [638, 134] width 7 height 4
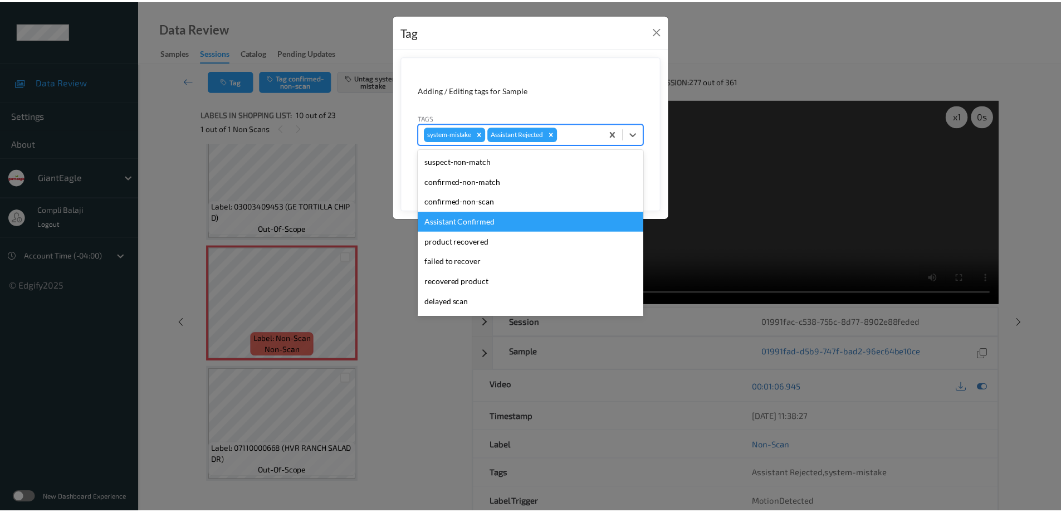
scroll to position [98, 0]
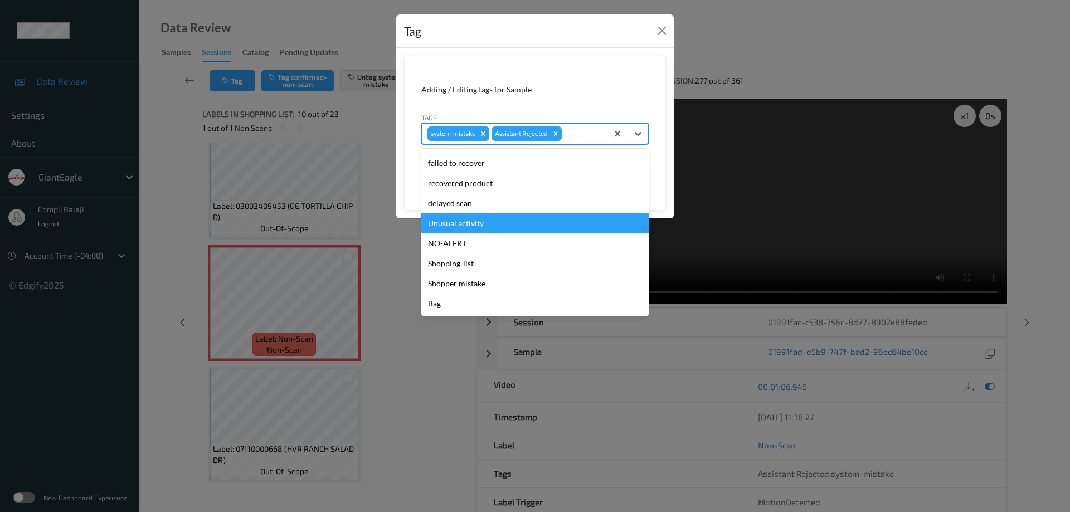
click at [473, 224] on div "Unusual activity" at bounding box center [534, 223] width 227 height 20
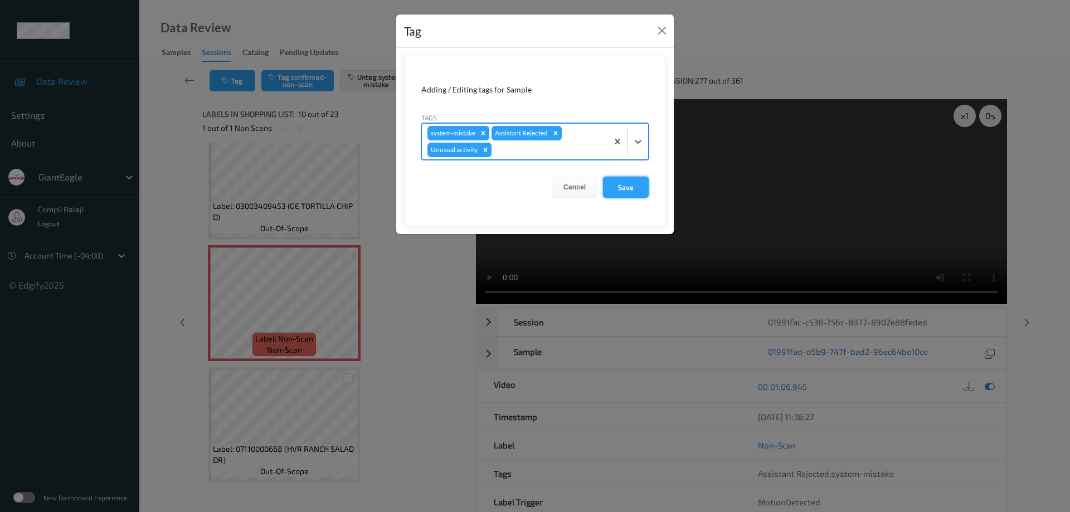
click at [629, 189] on button "Save" at bounding box center [626, 187] width 46 height 21
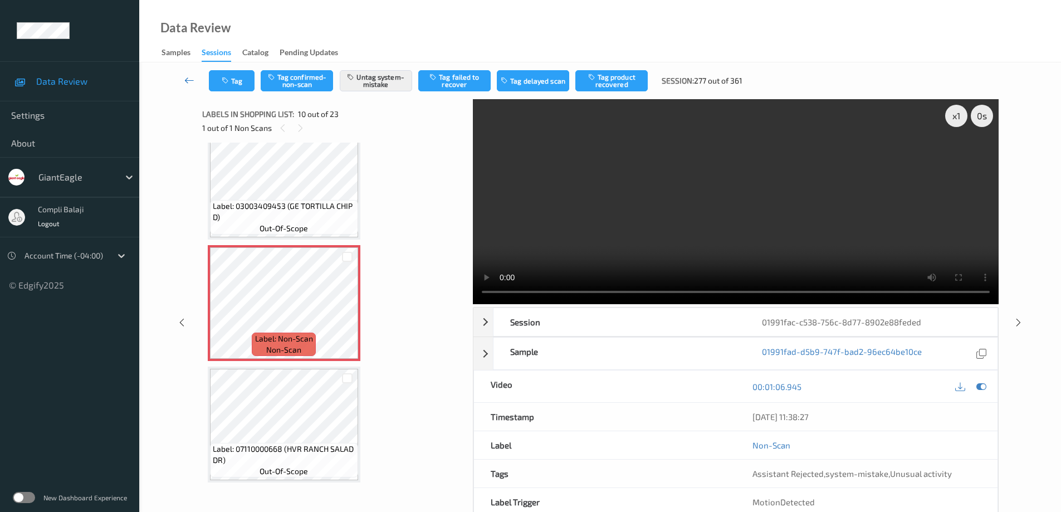
click at [186, 82] on icon at bounding box center [189, 80] width 10 height 11
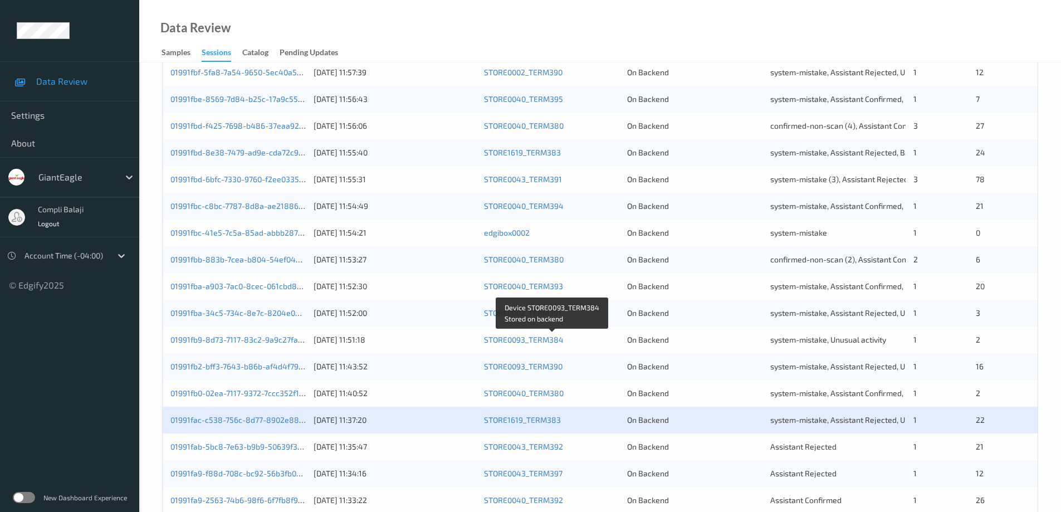
scroll to position [327, 0]
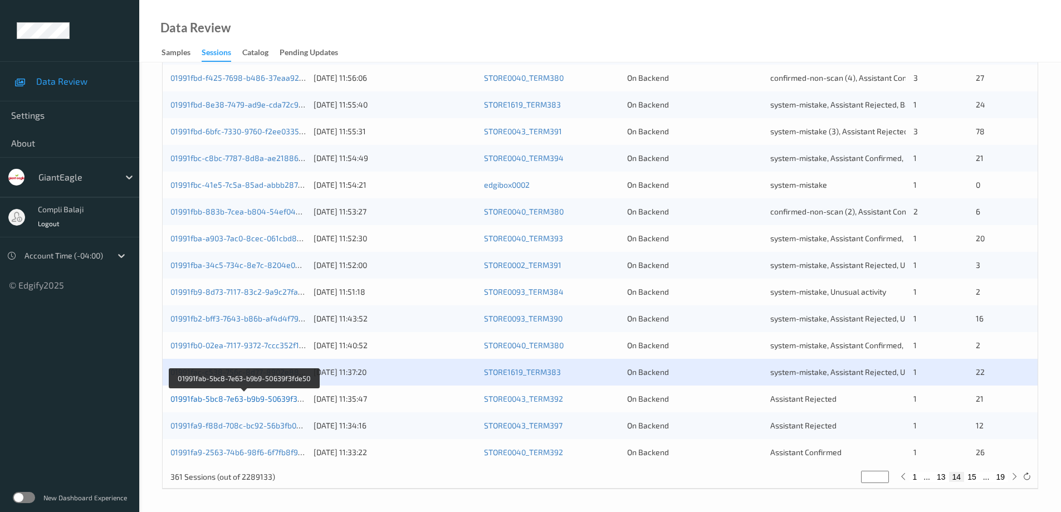
click at [274, 399] on link "01991fab-5bc8-7e63-b9b9-50639f3fde50" at bounding box center [245, 398] width 148 height 9
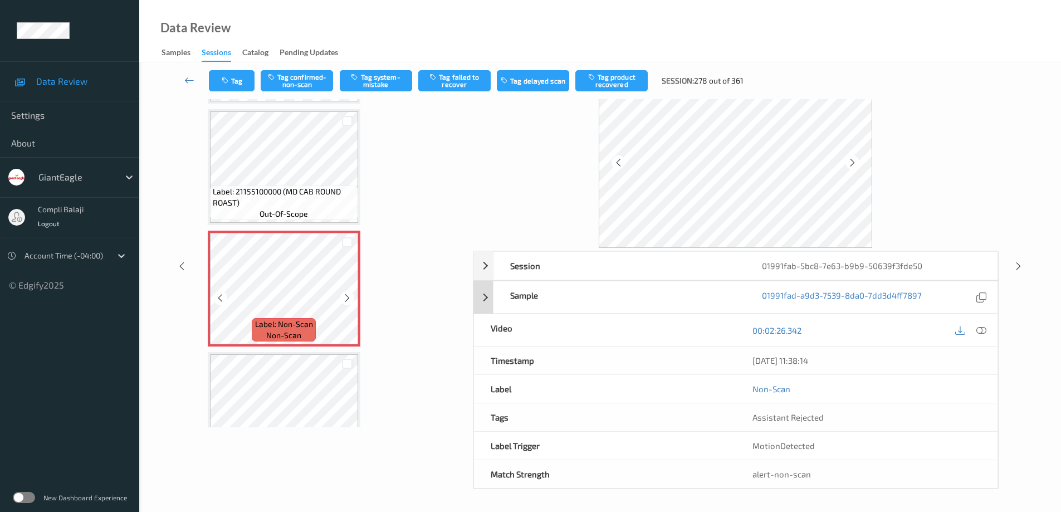
scroll to position [2170, 0]
click at [983, 333] on icon at bounding box center [982, 330] width 10 height 10
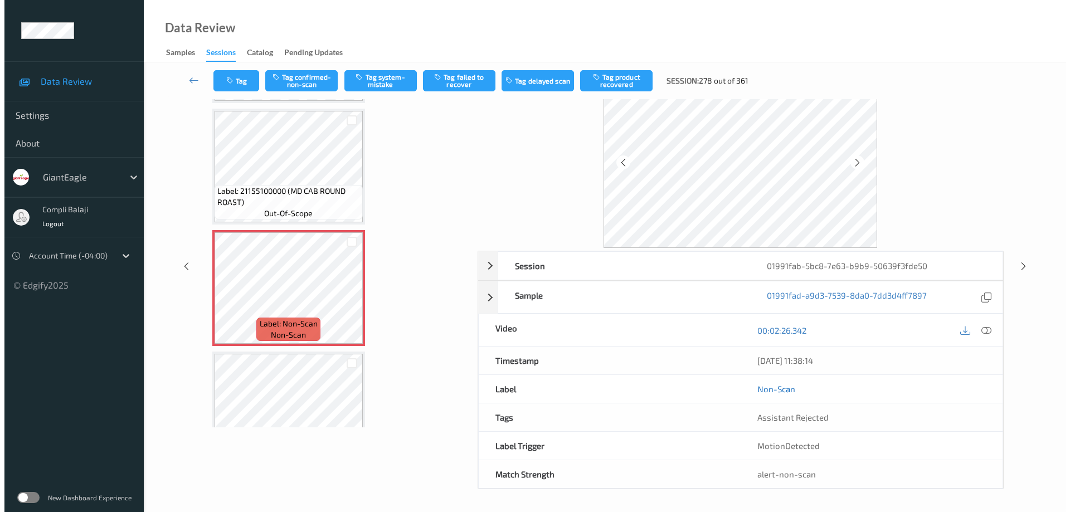
scroll to position [0, 0]
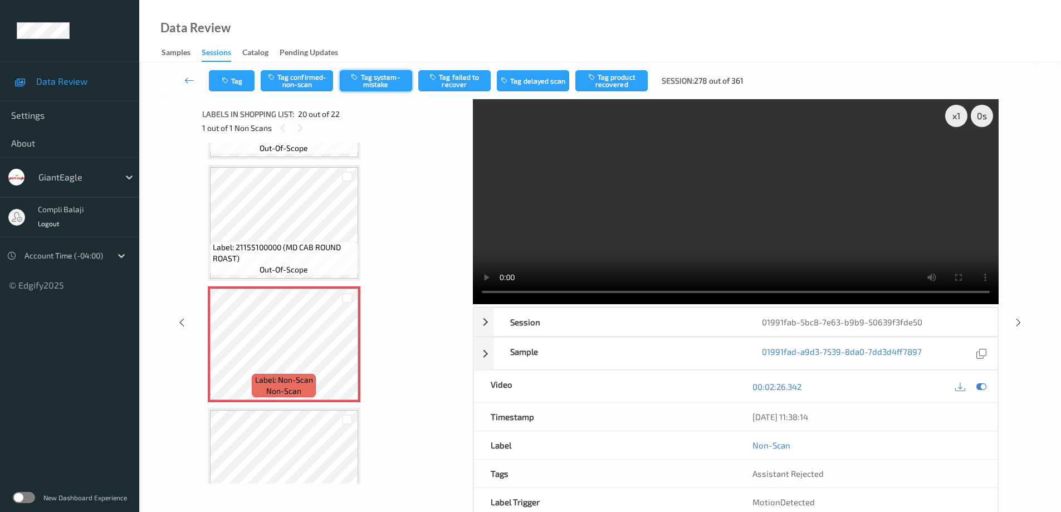
click at [392, 85] on button "Tag system-mistake" at bounding box center [376, 80] width 72 height 21
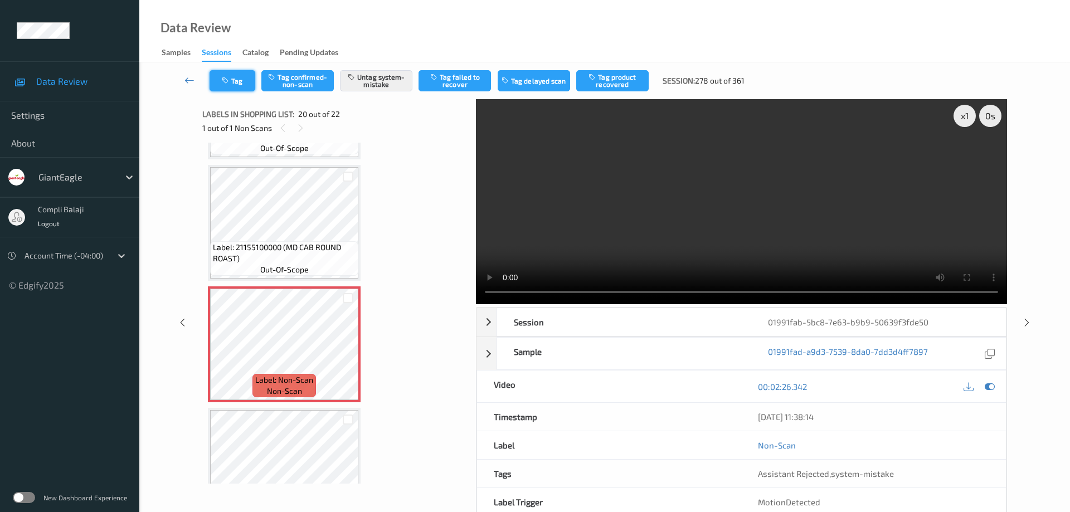
click at [245, 85] on button "Tag" at bounding box center [233, 80] width 46 height 21
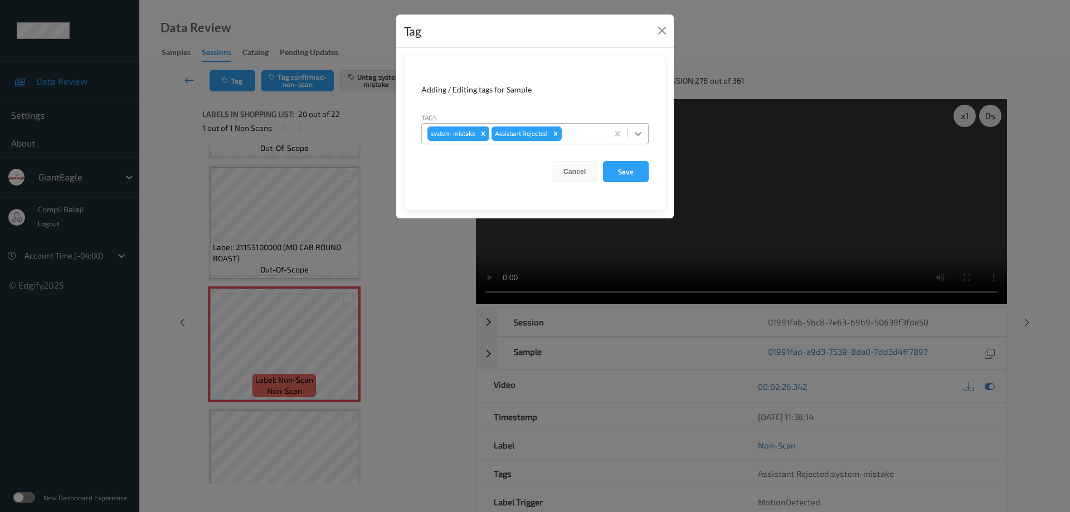
click at [638, 134] on icon at bounding box center [637, 133] width 11 height 11
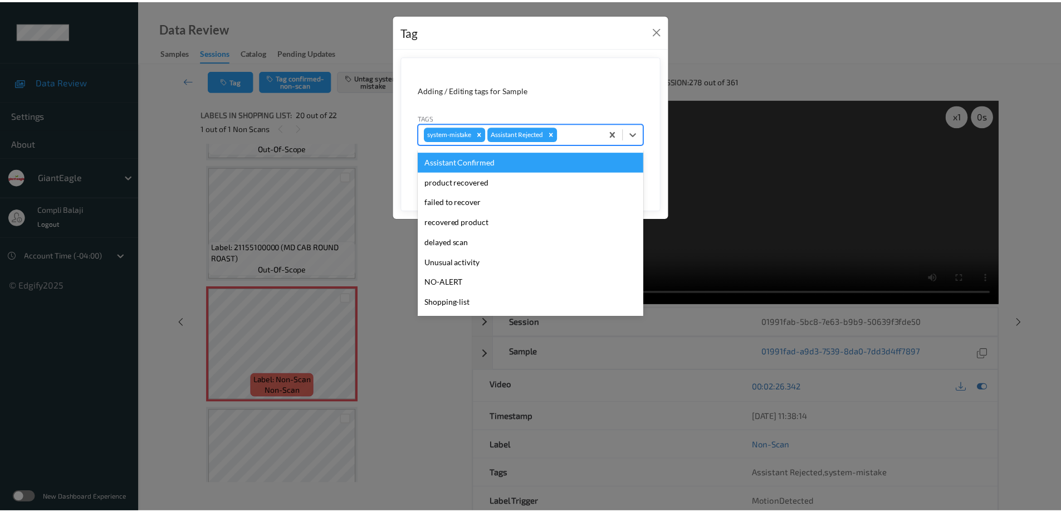
scroll to position [98, 0]
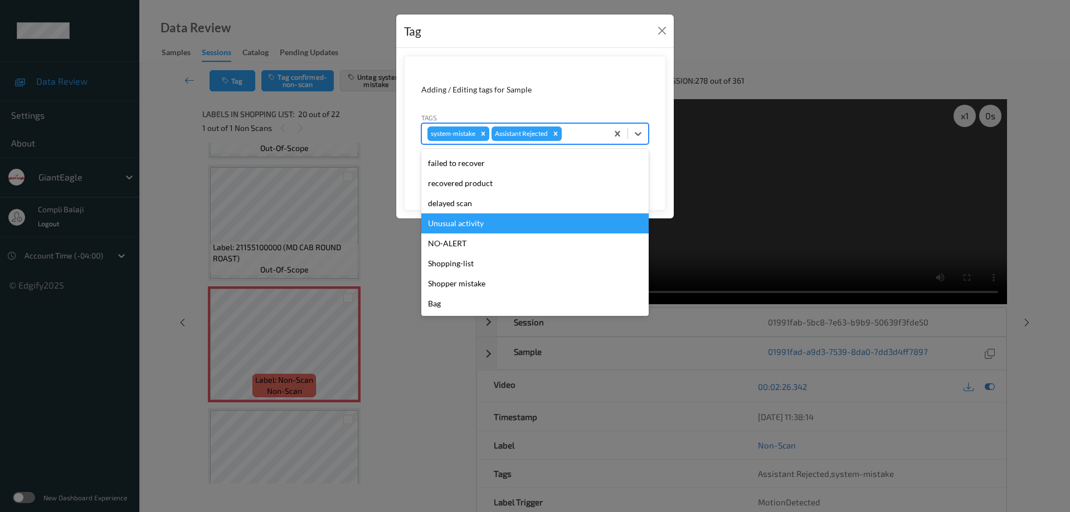
click at [473, 228] on div "Unusual activity" at bounding box center [534, 223] width 227 height 20
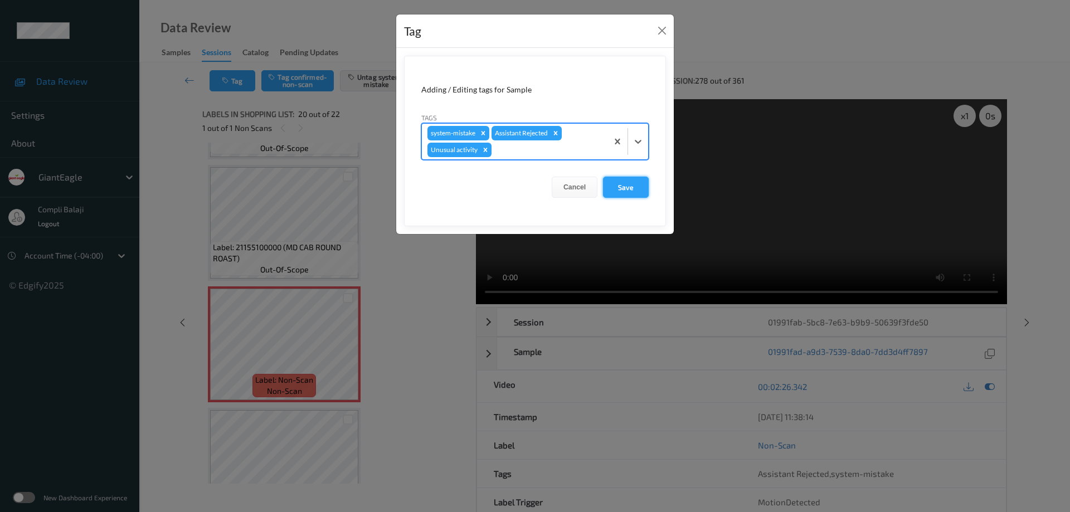
click at [633, 185] on button "Save" at bounding box center [626, 187] width 46 height 21
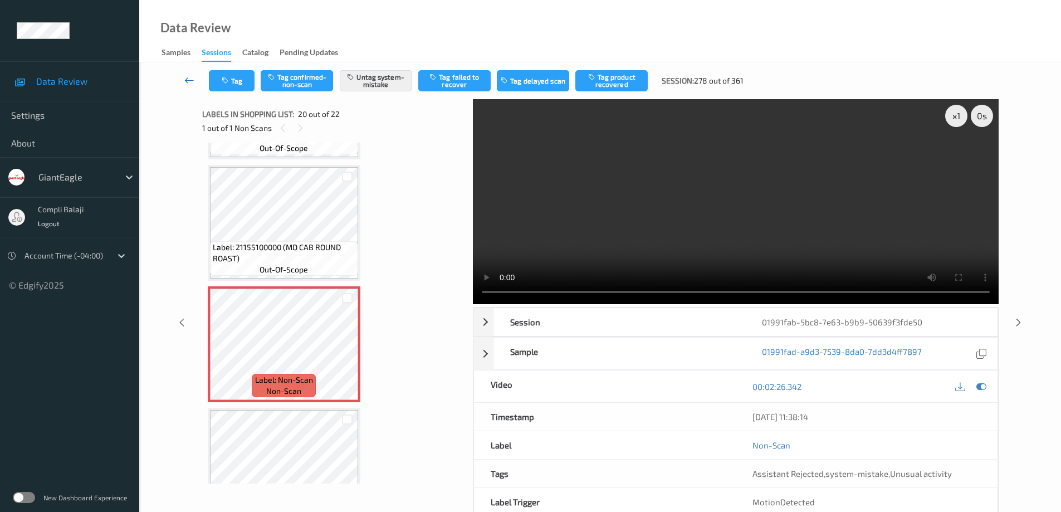
click at [183, 79] on link at bounding box center [189, 80] width 39 height 21
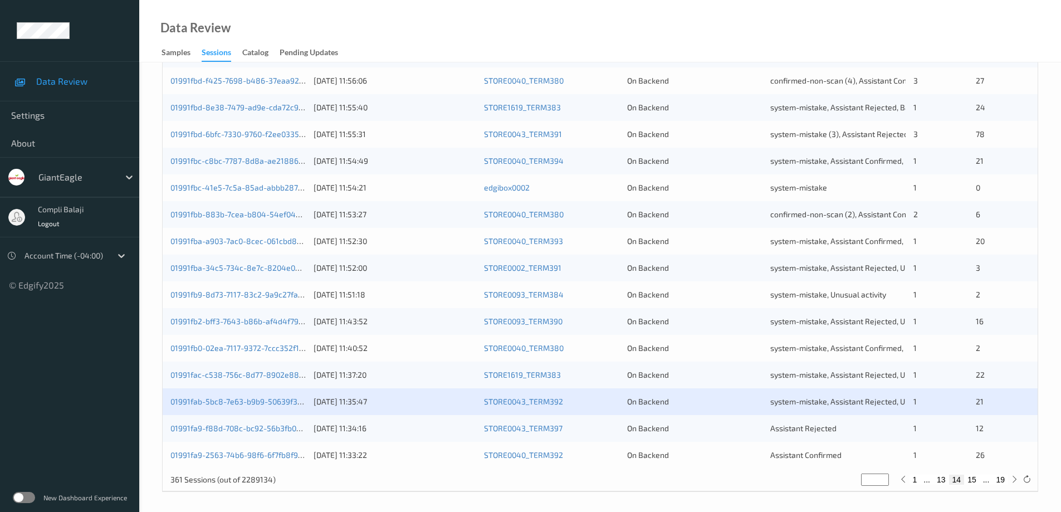
scroll to position [327, 0]
click at [241, 428] on link "01991fa9-f88d-708c-bc92-56b3fb03f37e" at bounding box center [244, 425] width 146 height 9
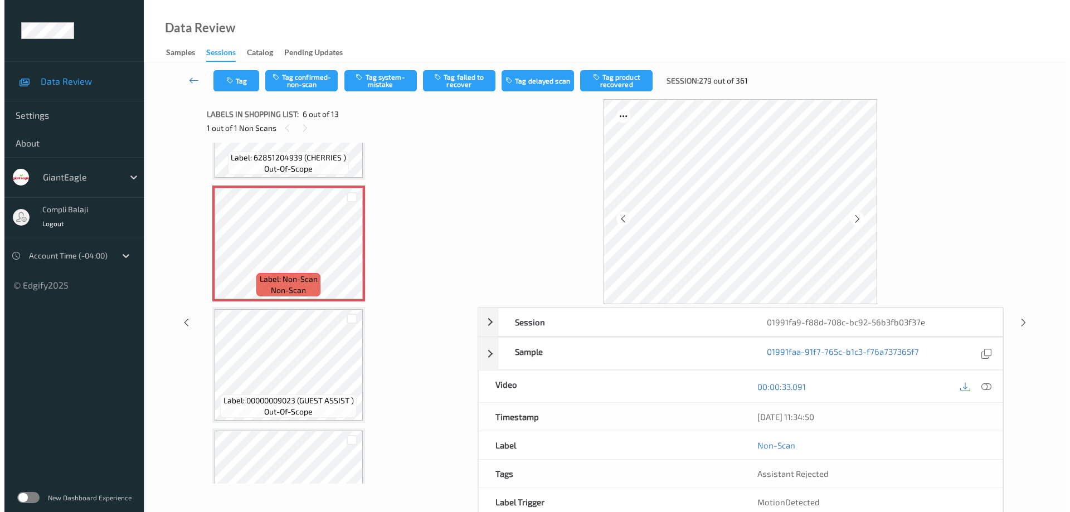
scroll to position [508, 0]
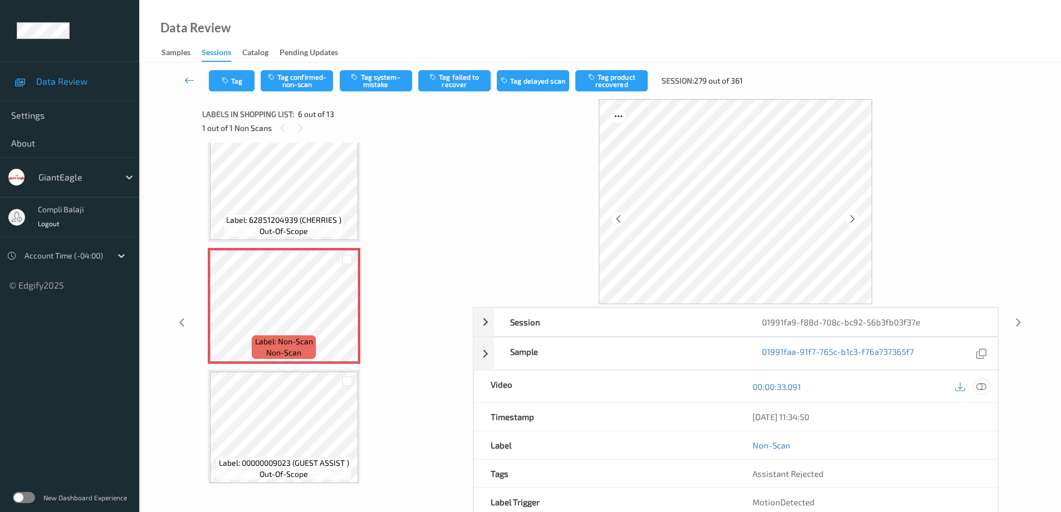
click at [983, 388] on icon at bounding box center [982, 386] width 10 height 10
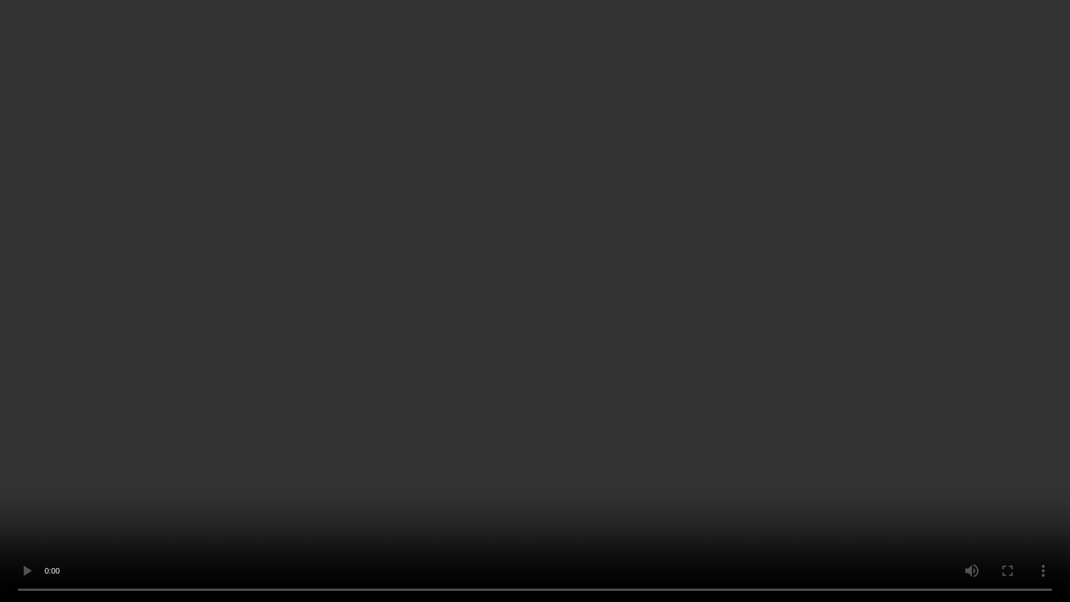
click at [992, 459] on video at bounding box center [535, 301] width 1070 height 602
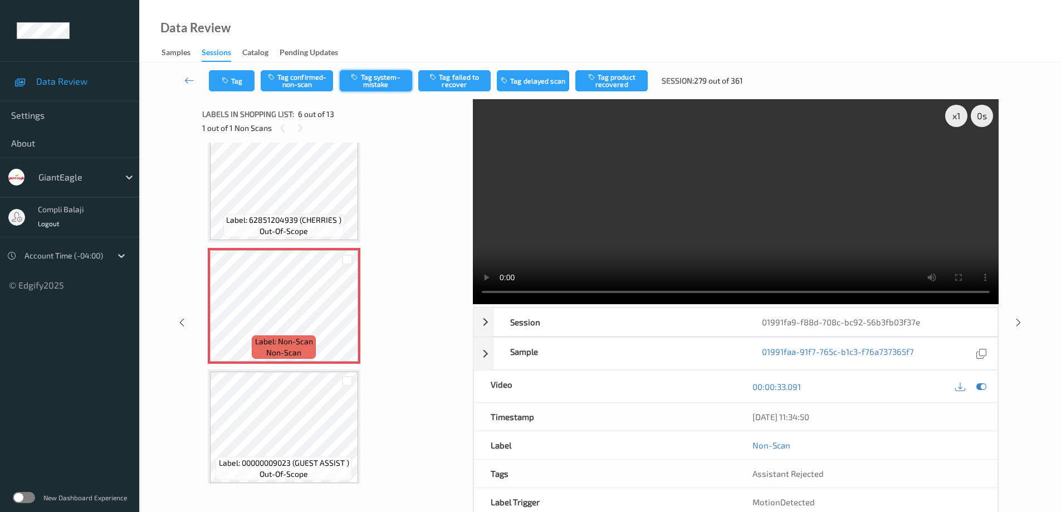
click at [388, 81] on button "Tag system-mistake" at bounding box center [376, 80] width 72 height 21
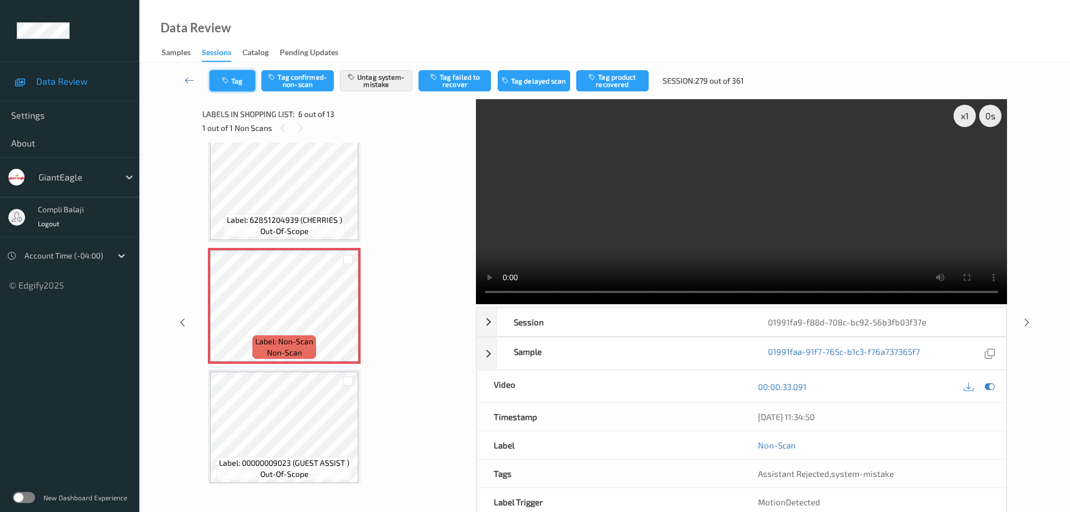
click at [233, 85] on button "Tag" at bounding box center [233, 80] width 46 height 21
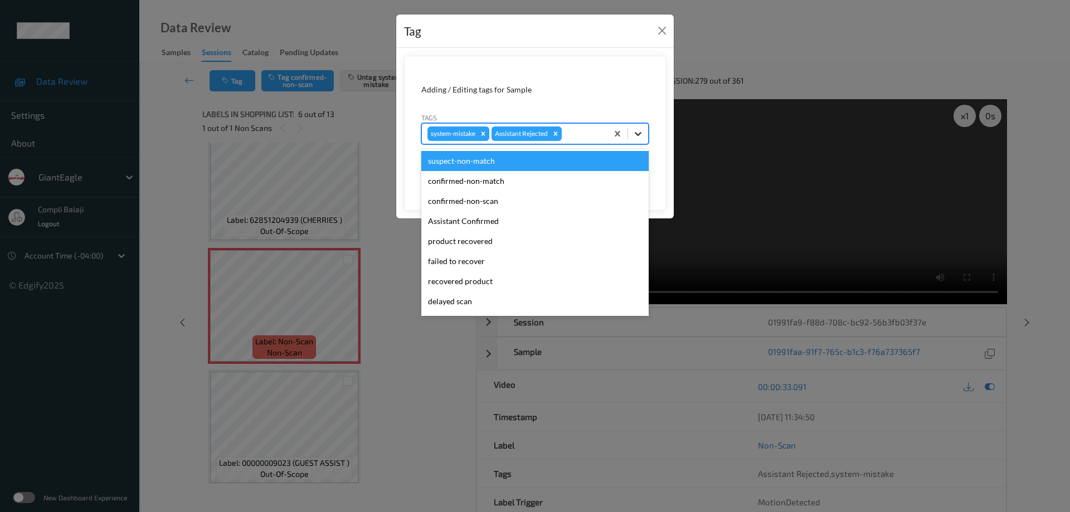
click at [639, 135] on icon at bounding box center [637, 133] width 11 height 11
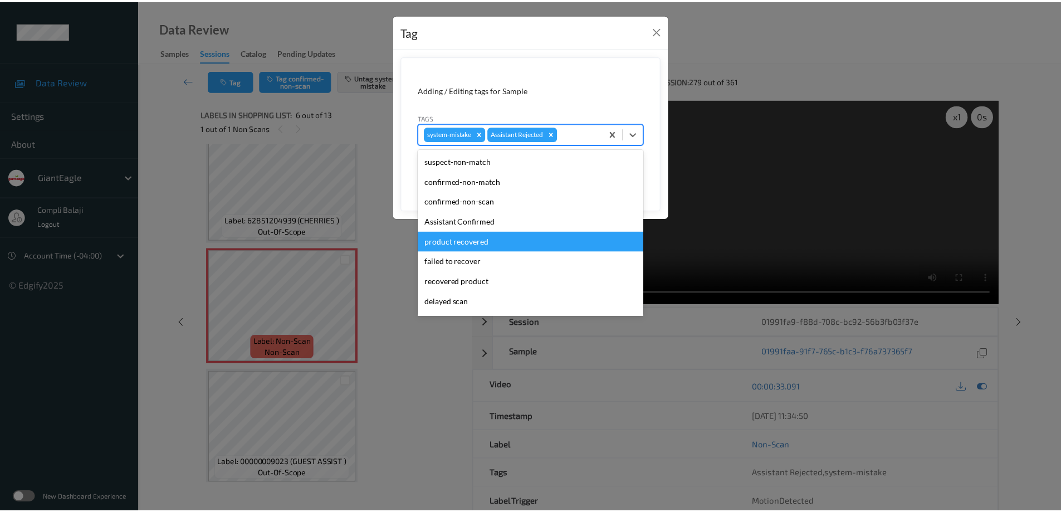
scroll to position [98, 0]
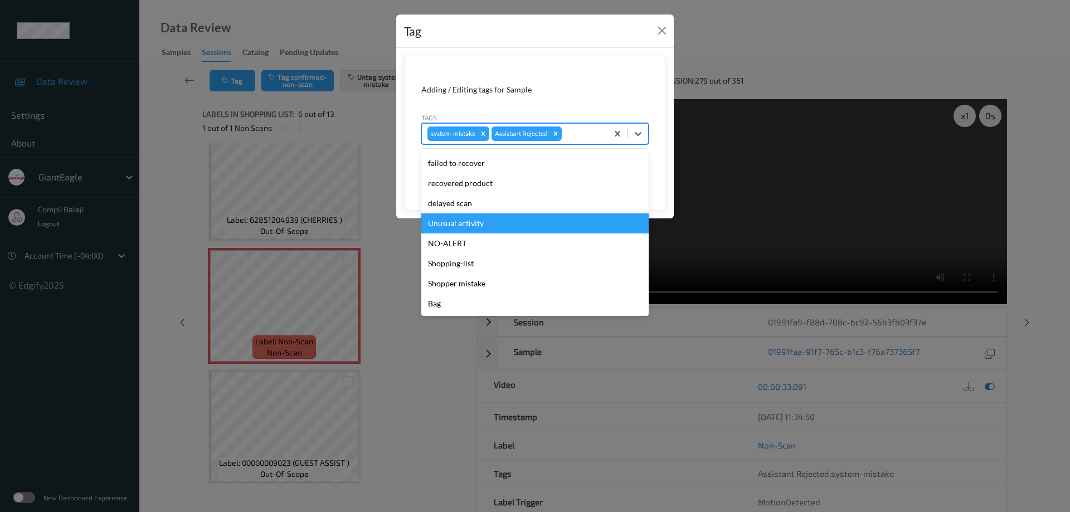
click at [466, 223] on div "Unusual activity" at bounding box center [534, 223] width 227 height 20
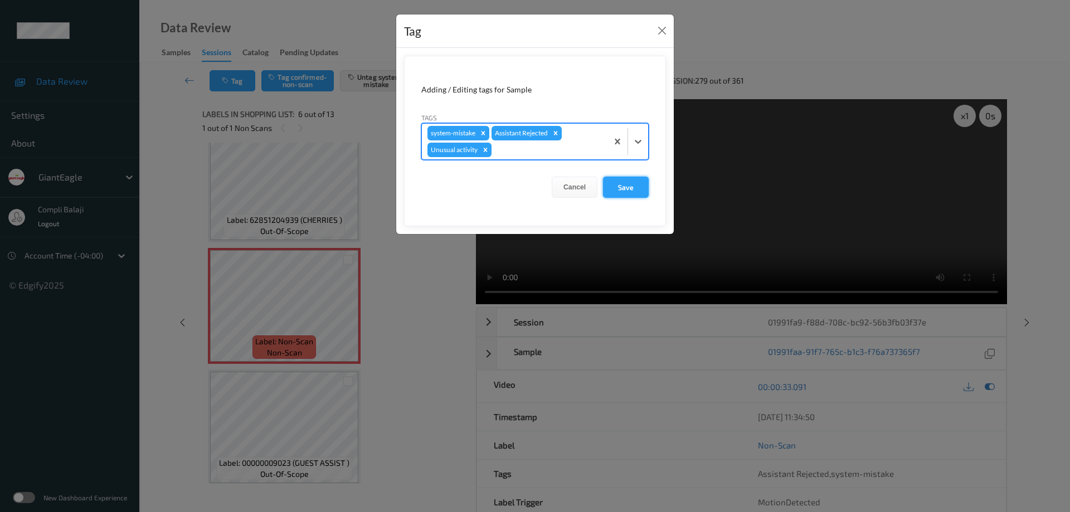
click at [618, 189] on button "Save" at bounding box center [626, 187] width 46 height 21
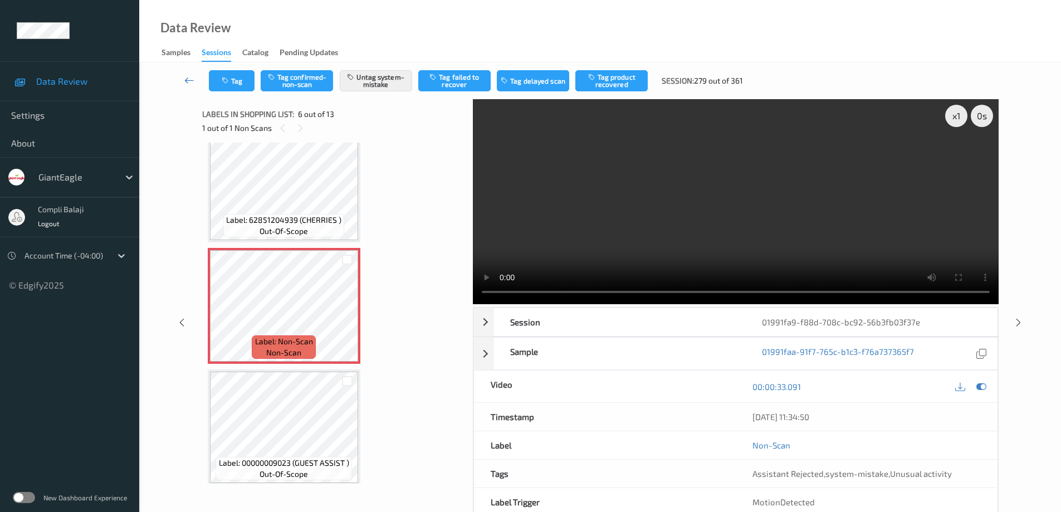
click at [187, 80] on icon at bounding box center [189, 80] width 10 height 11
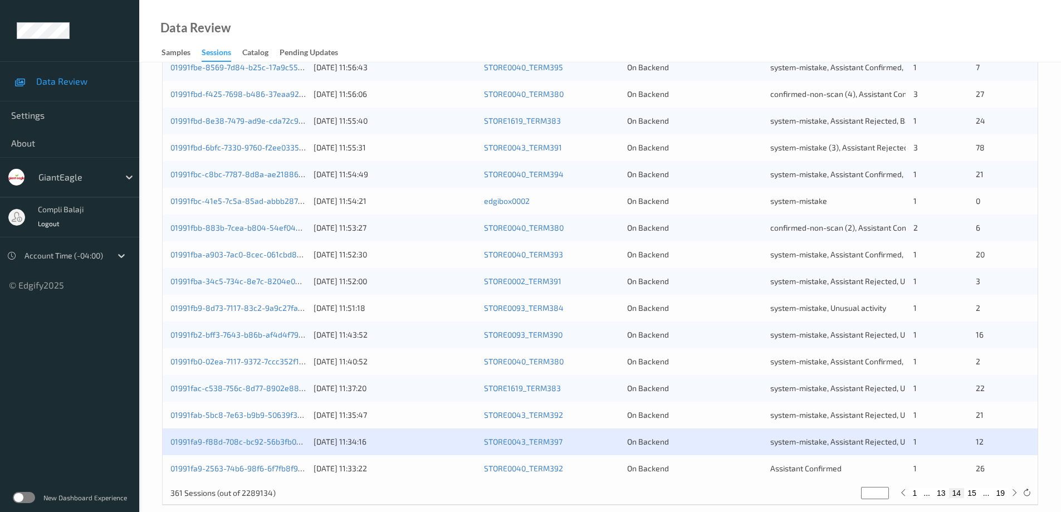
scroll to position [327, 0]
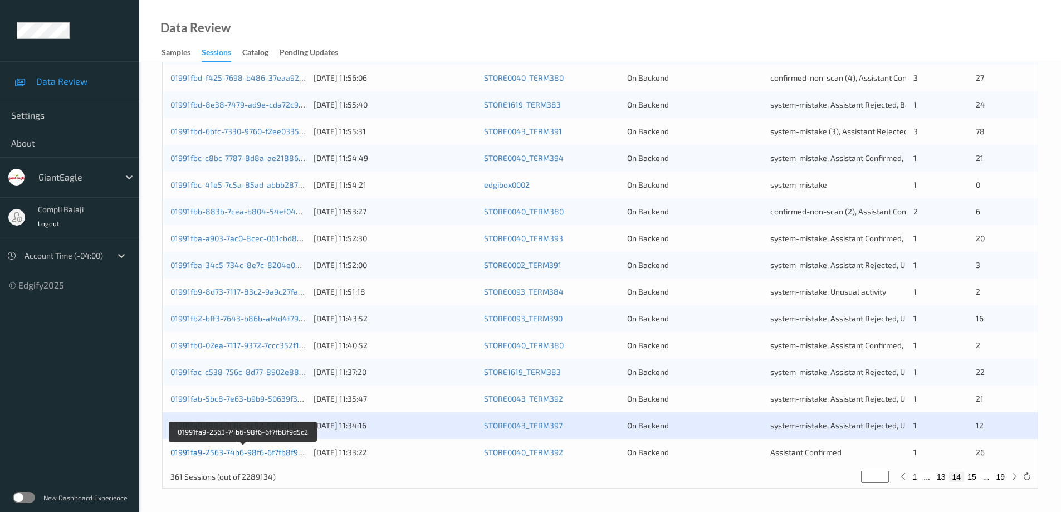
click at [257, 453] on link "01991fa9-2563-74b6-98f6-6f7fb8f9d5c2" at bounding box center [243, 451] width 145 height 9
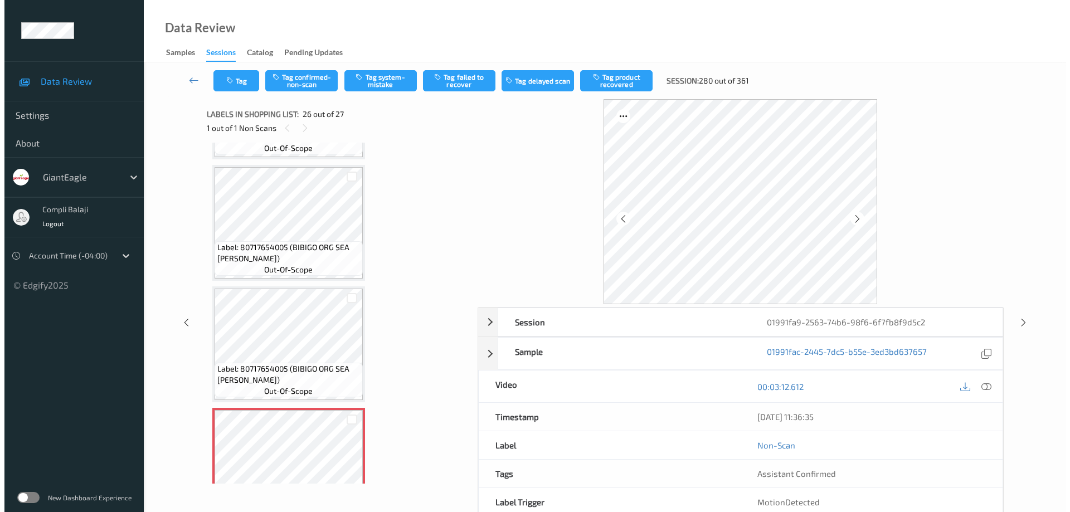
scroll to position [2833, 0]
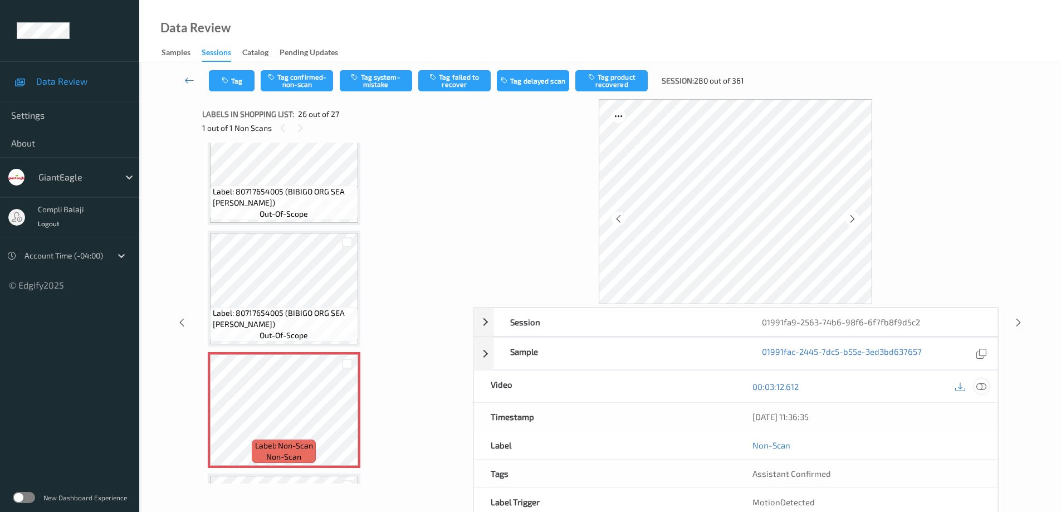
click at [985, 389] on icon at bounding box center [982, 386] width 10 height 10
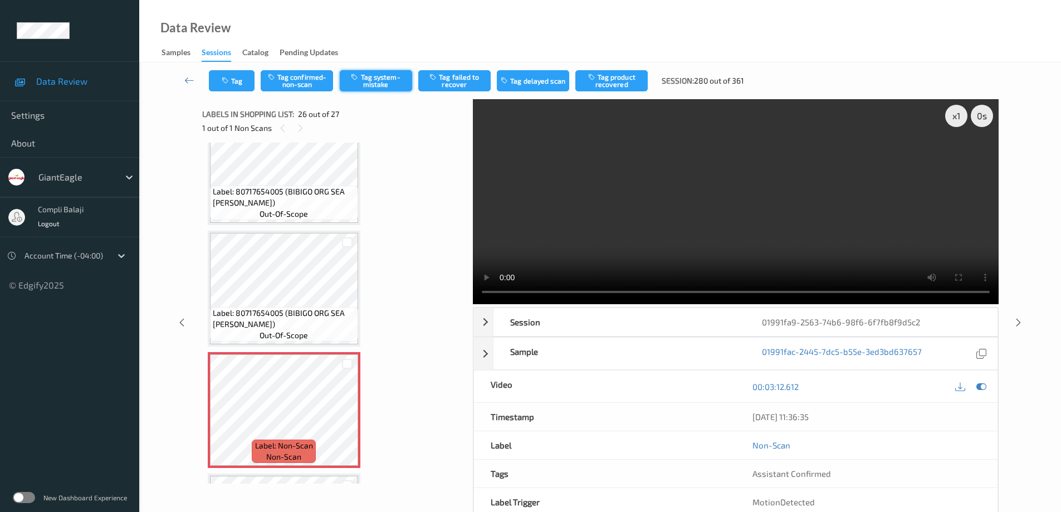
click at [382, 80] on button "Tag system-mistake" at bounding box center [376, 80] width 72 height 21
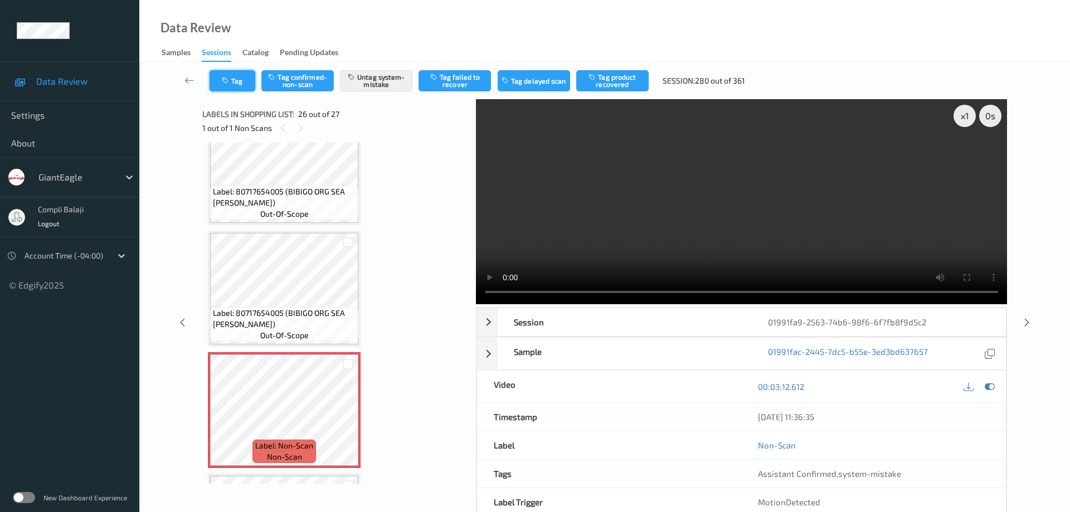
click at [238, 85] on button "Tag" at bounding box center [233, 80] width 46 height 21
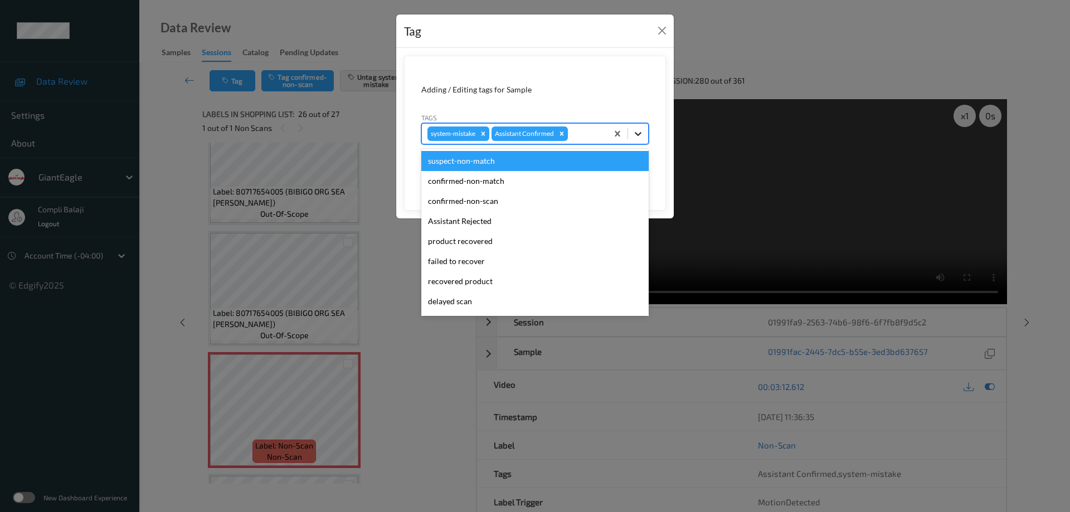
click at [642, 135] on icon at bounding box center [637, 133] width 11 height 11
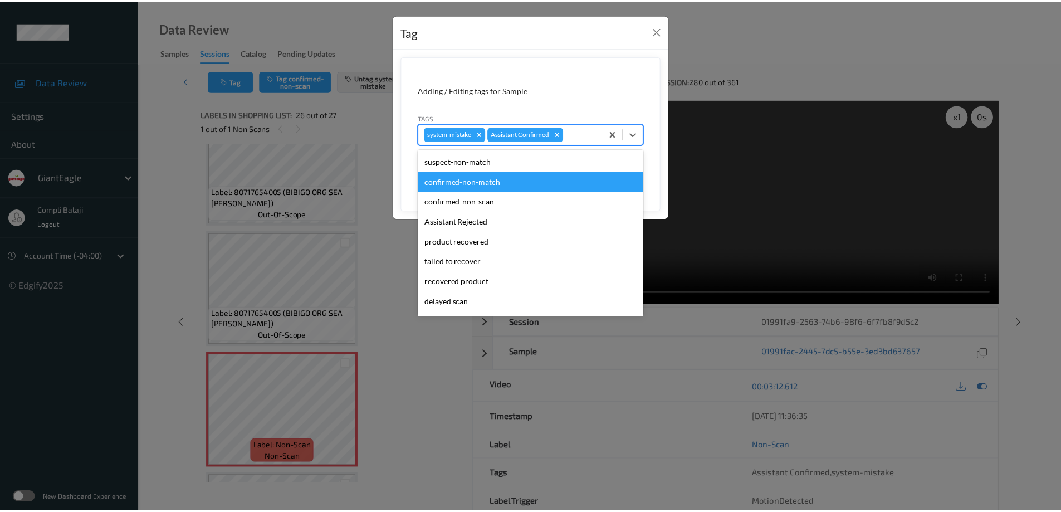
scroll to position [98, 0]
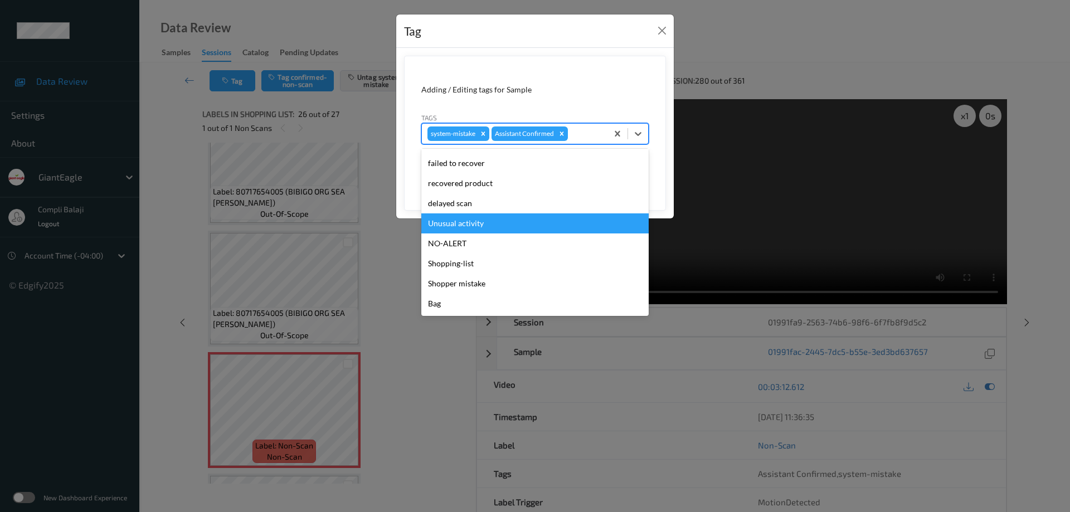
click at [475, 225] on div "Unusual activity" at bounding box center [534, 223] width 227 height 20
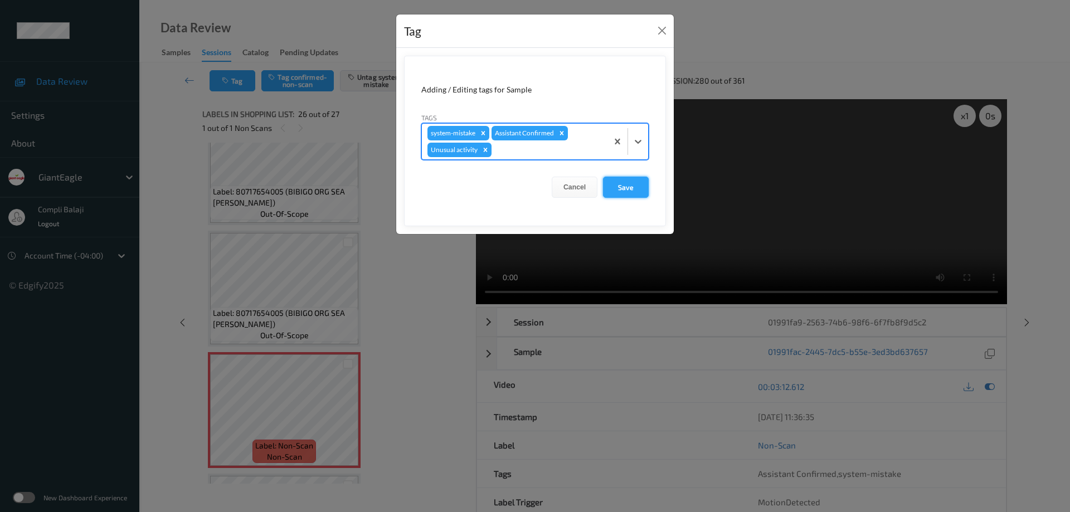
click at [621, 188] on button "Save" at bounding box center [626, 187] width 46 height 21
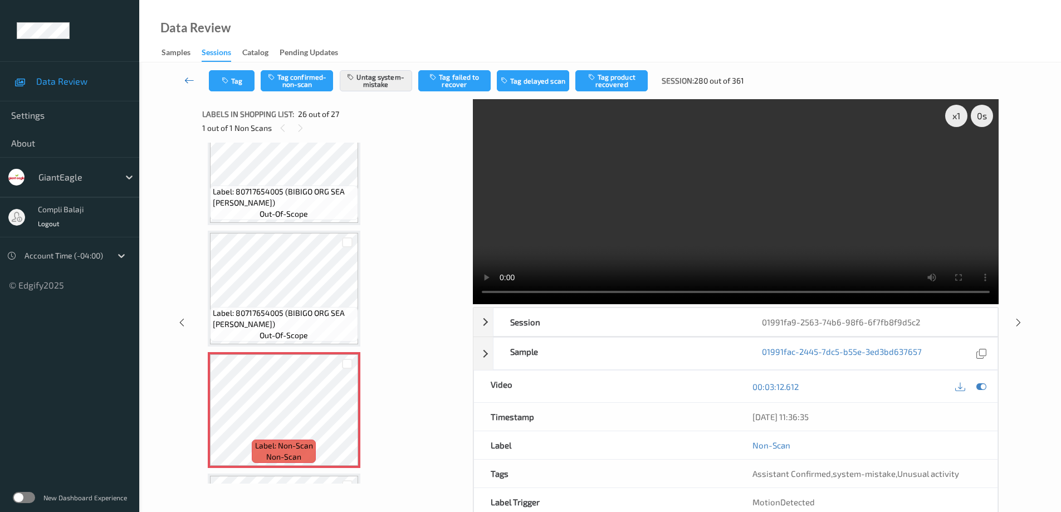
click at [188, 80] on icon at bounding box center [189, 80] width 10 height 11
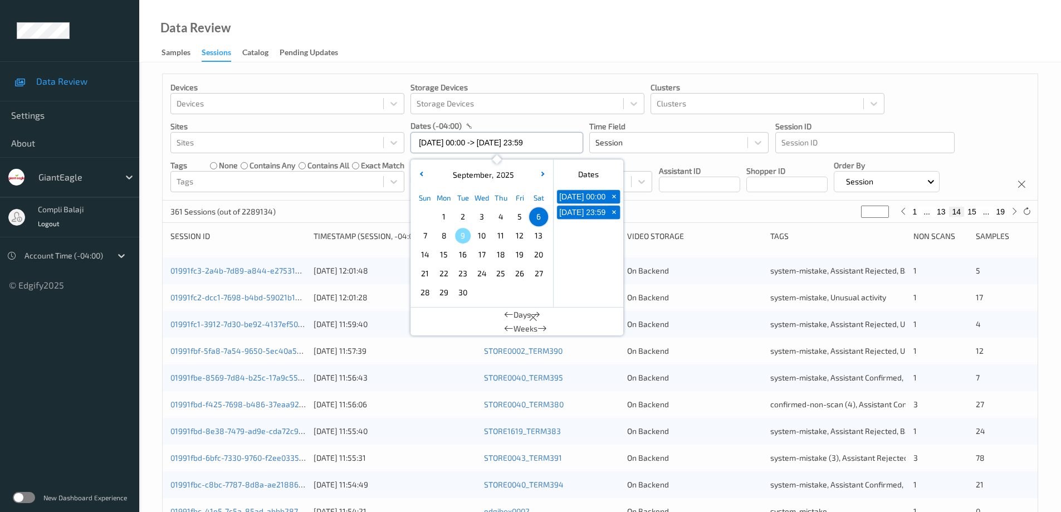
click at [563, 140] on input "[DATE] 00:00 -> [DATE] 23:59" at bounding box center [497, 142] width 173 height 21
click at [427, 238] on span "7" at bounding box center [425, 236] width 16 height 16
type input "[DATE] 00:00"
type input "*"
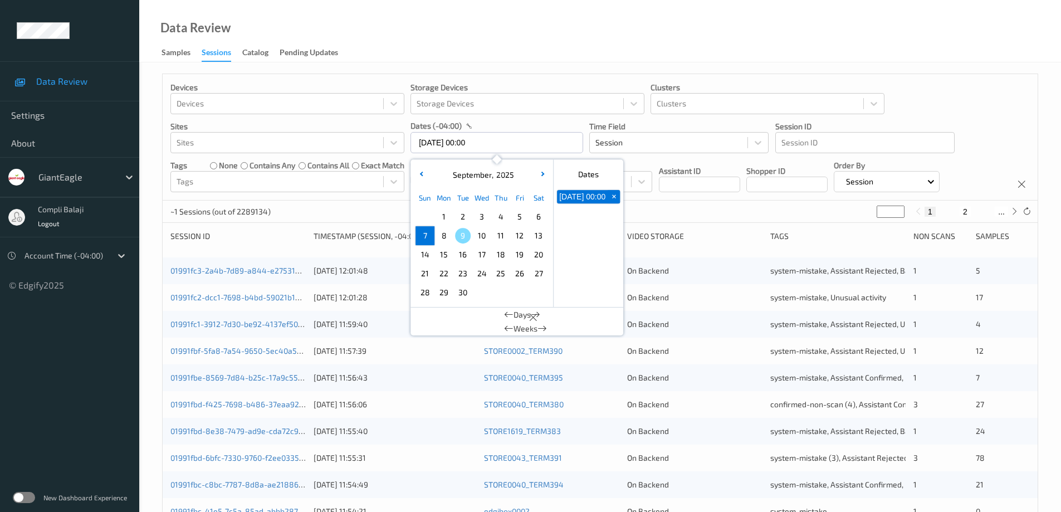
click at [427, 238] on span "7" at bounding box center [425, 236] width 16 height 16
type input "[DATE] 00:00 -> [DATE] 23:59"
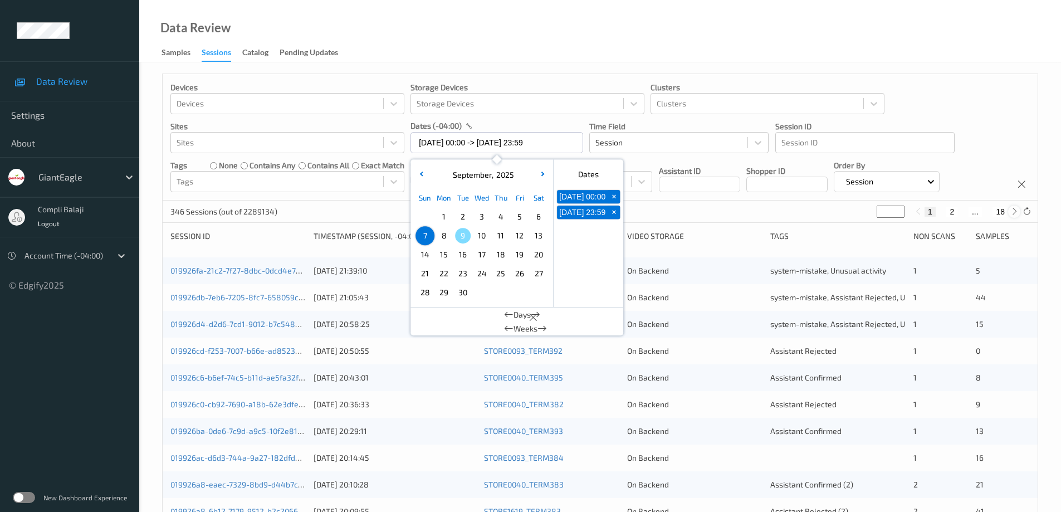
click at [1013, 210] on icon at bounding box center [1015, 211] width 8 height 8
type input "*"
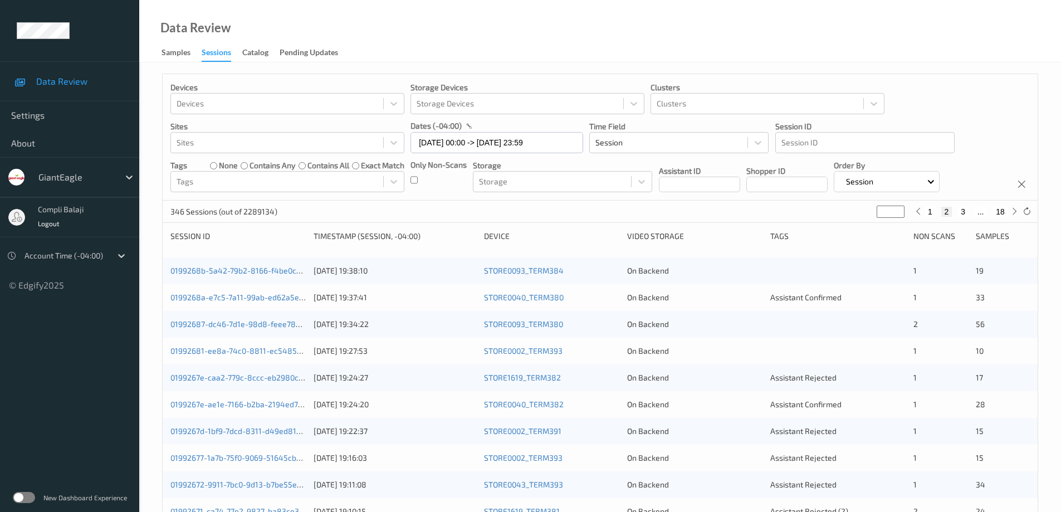
click at [962, 213] on button "3" at bounding box center [963, 212] width 11 height 10
type input "*"
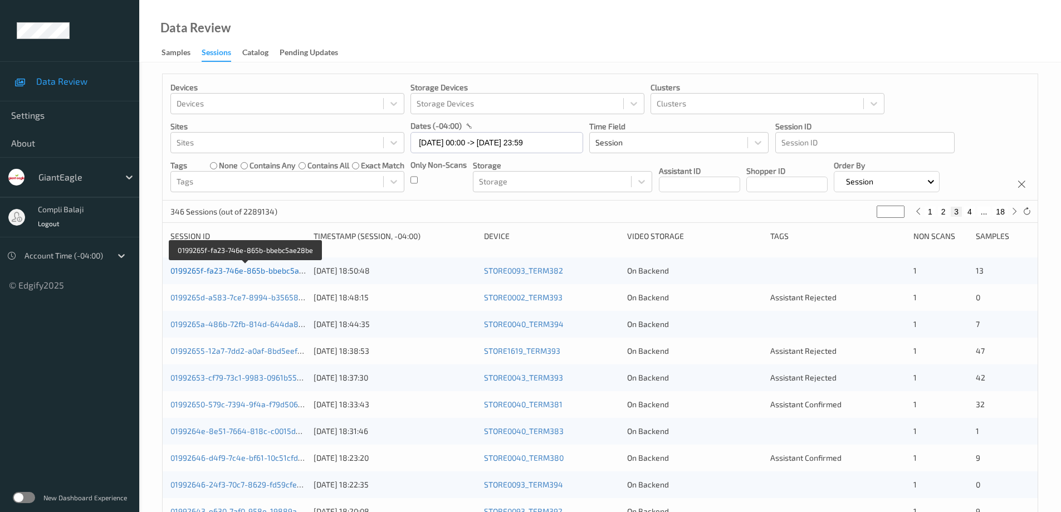
click at [275, 271] on link "0199265f-fa23-746e-865b-bbebc5ae28be" at bounding box center [247, 270] width 152 height 9
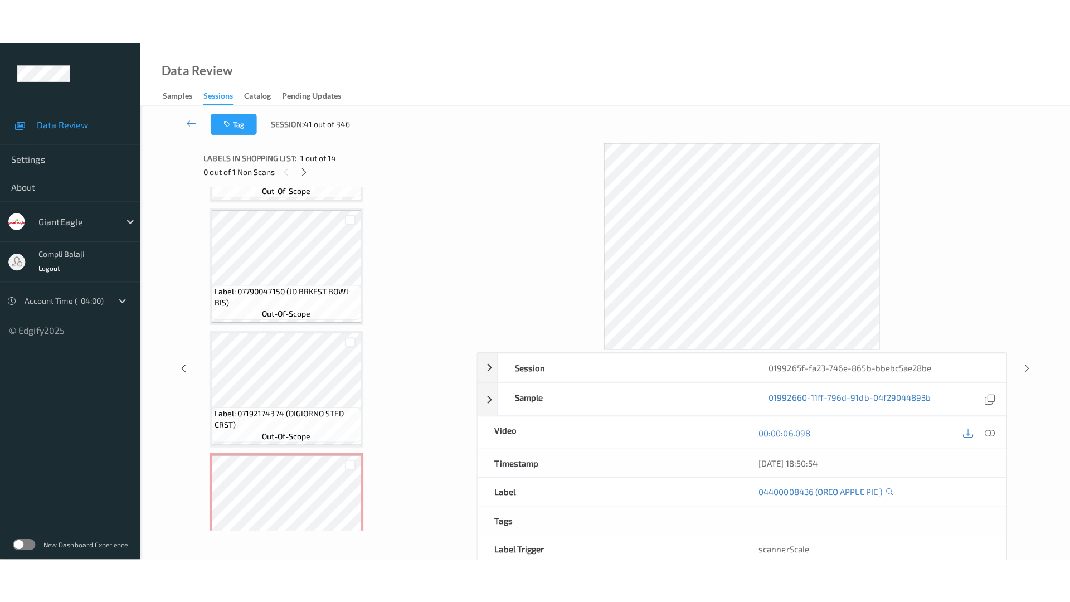
scroll to position [1365, 0]
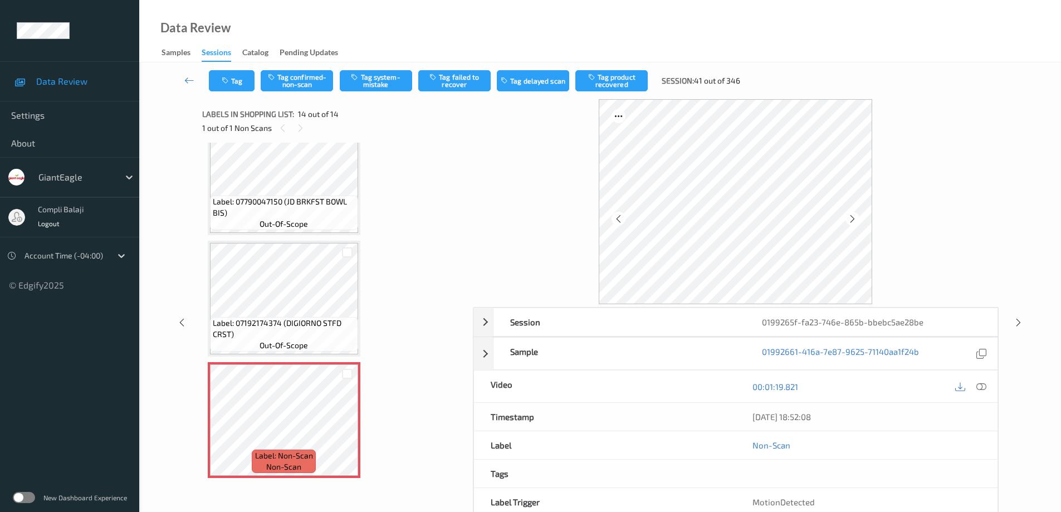
drag, startPoint x: 983, startPoint y: 387, endPoint x: 764, endPoint y: 361, distance: 220.6
click at [983, 387] on icon at bounding box center [982, 386] width 10 height 10
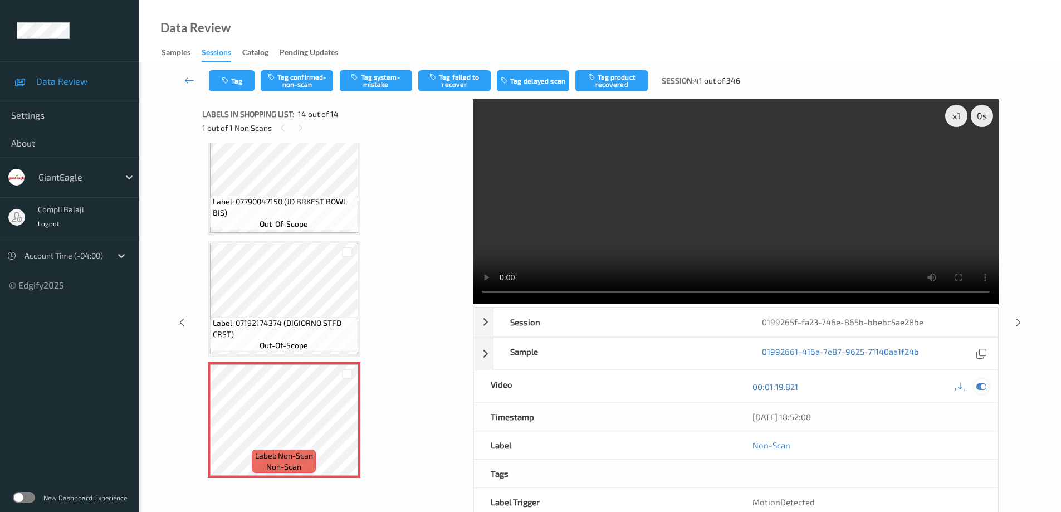
click at [981, 387] on icon at bounding box center [982, 387] width 10 height 10
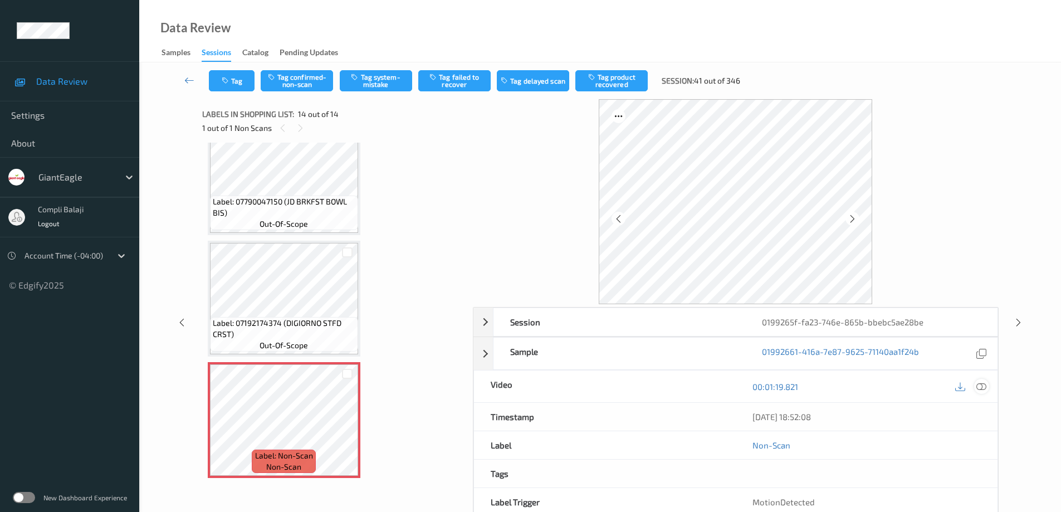
click at [981, 387] on icon at bounding box center [982, 386] width 10 height 10
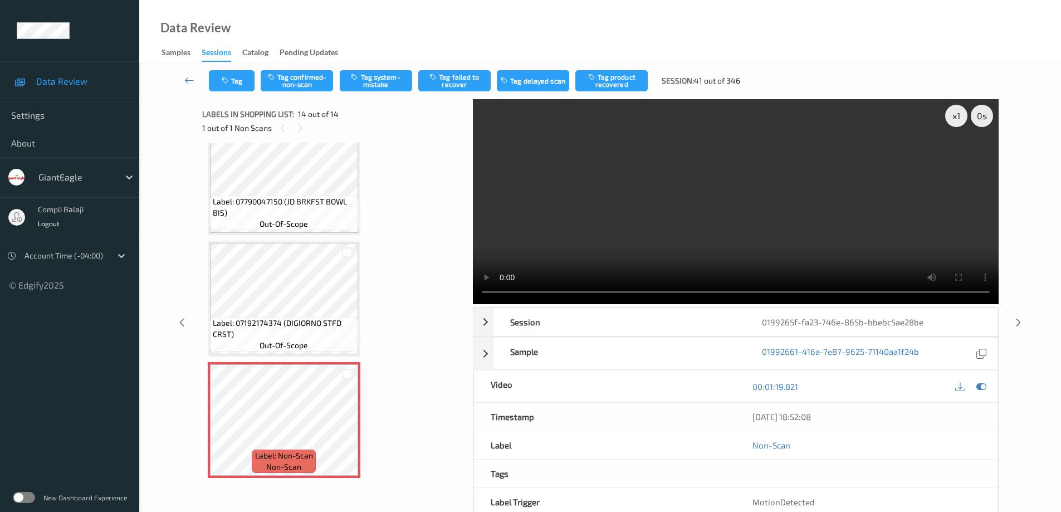
scroll to position [1275, 0]
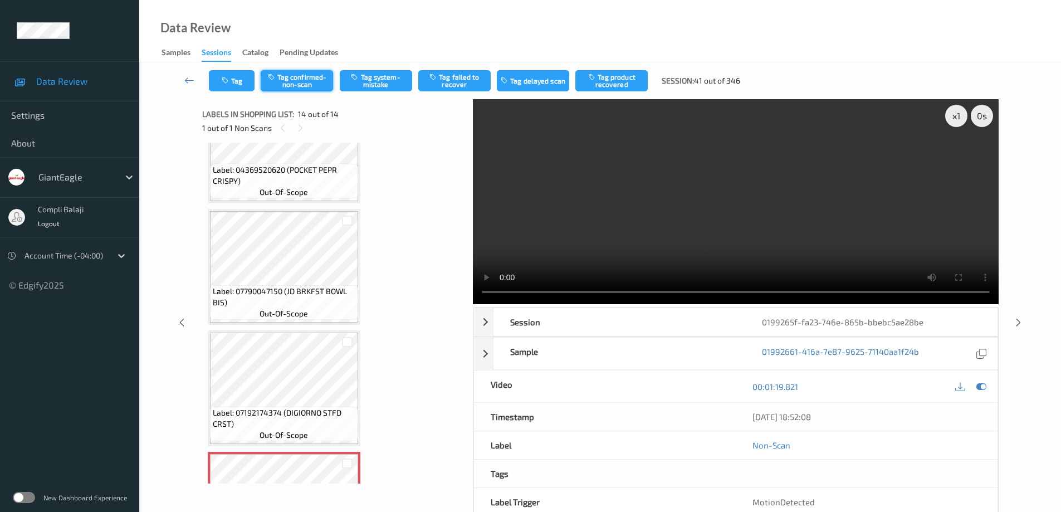
click at [314, 88] on button "Tag confirmed-non-scan" at bounding box center [297, 80] width 72 height 21
click at [467, 85] on button "Tag failed to recover" at bounding box center [454, 80] width 72 height 21
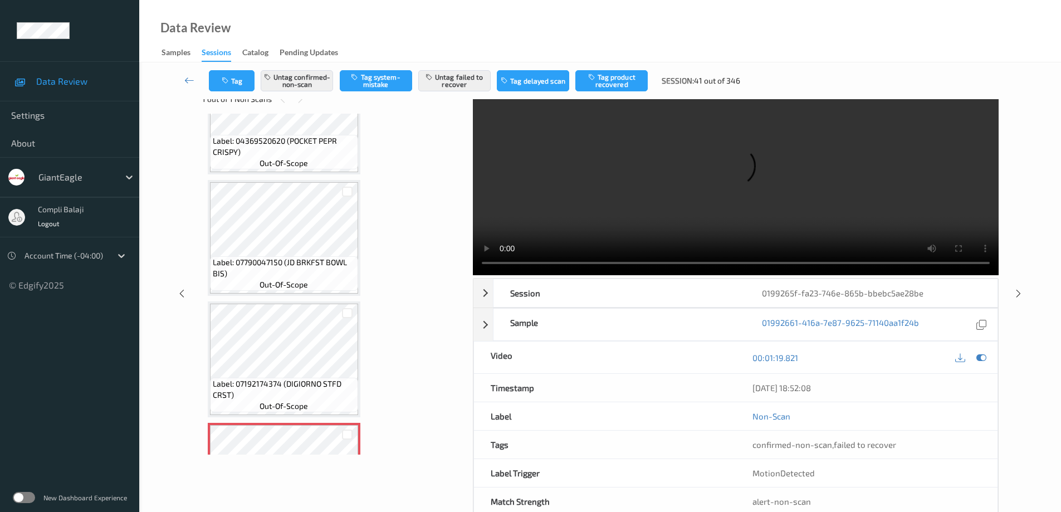
scroll to position [56, 0]
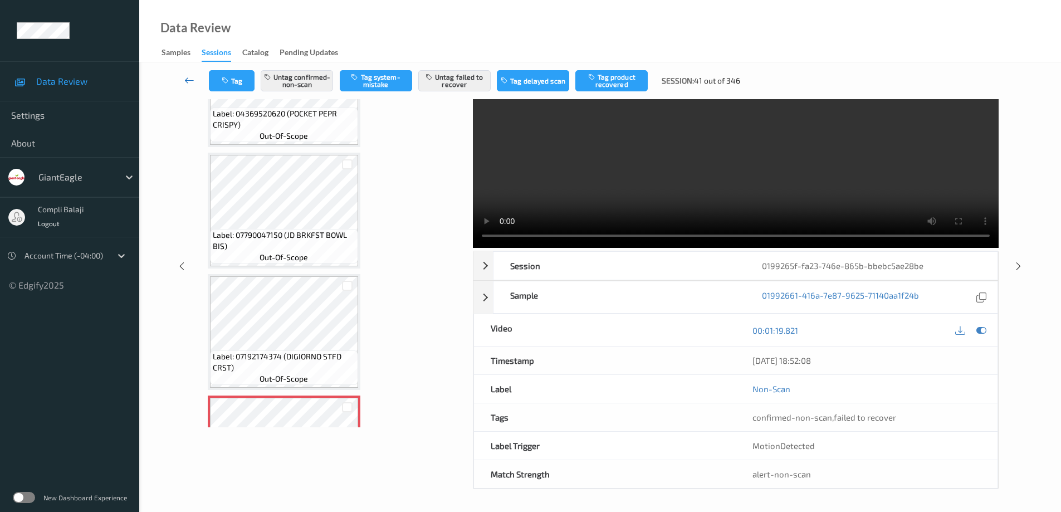
click at [187, 80] on icon at bounding box center [189, 80] width 10 height 11
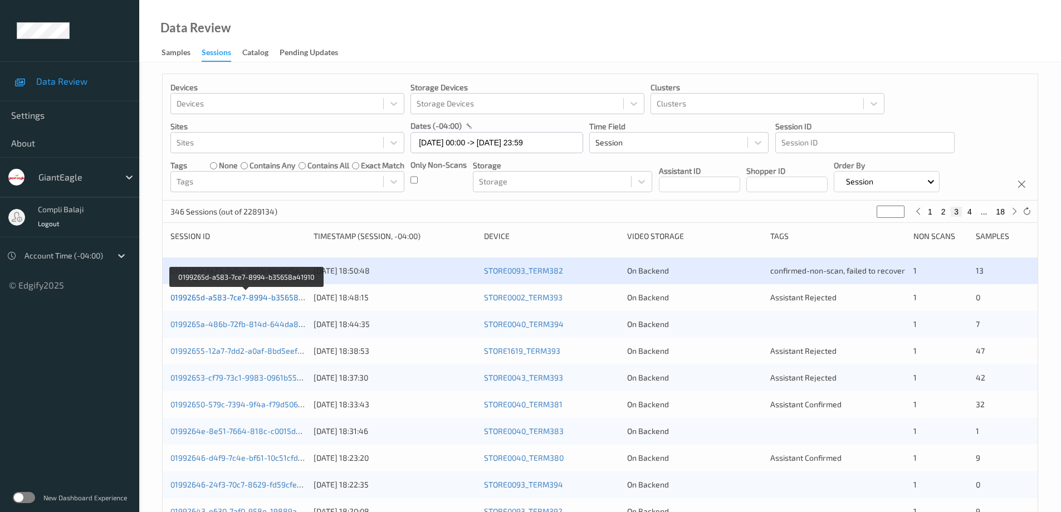
click at [270, 299] on link "0199265d-a583-7ce7-8994-b35658a41910" at bounding box center [247, 297] width 153 height 9
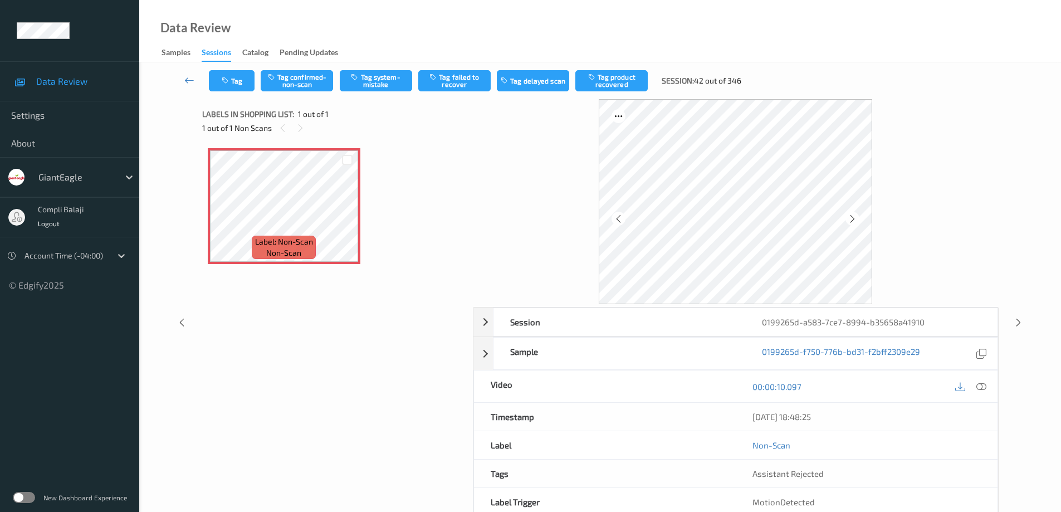
drag, startPoint x: 984, startPoint y: 388, endPoint x: 952, endPoint y: 388, distance: 31.8
click at [983, 388] on icon at bounding box center [982, 386] width 10 height 10
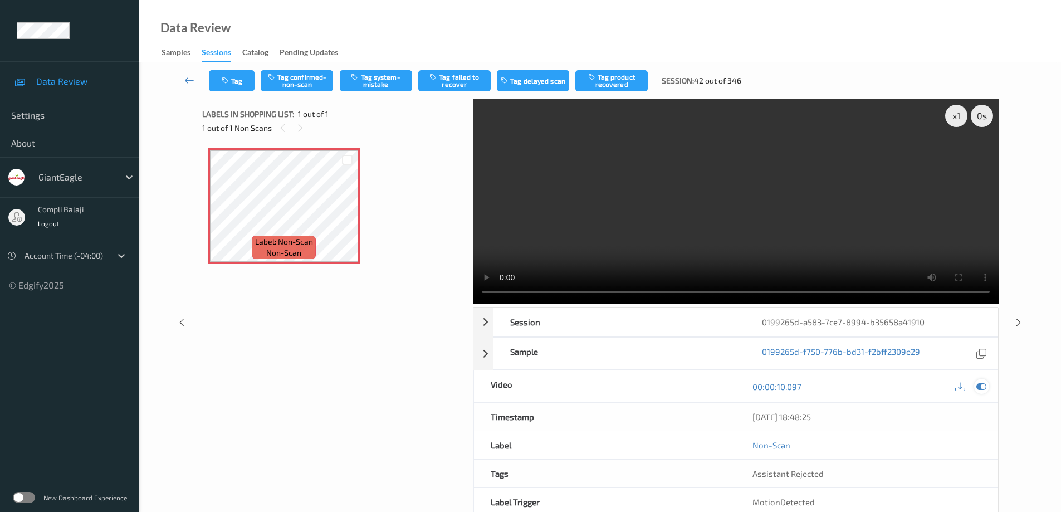
click at [979, 393] on div at bounding box center [982, 386] width 15 height 15
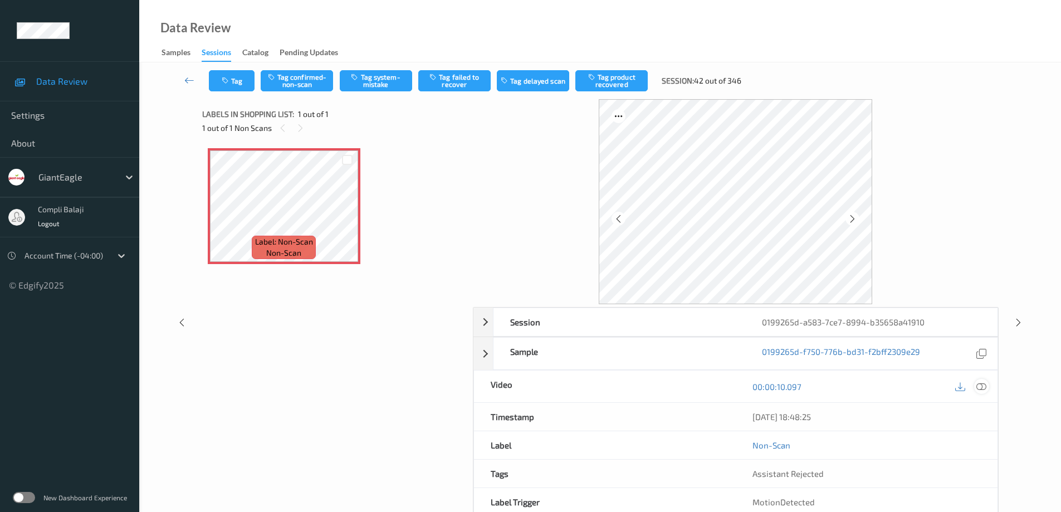
click at [982, 391] on icon at bounding box center [982, 386] width 10 height 10
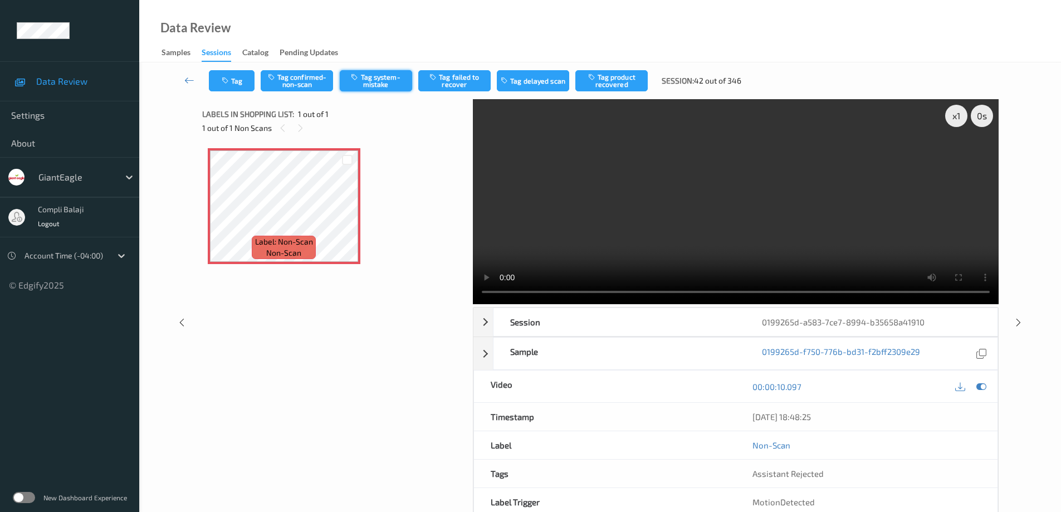
click at [369, 80] on button "Tag system-mistake" at bounding box center [376, 80] width 72 height 21
click at [239, 84] on button "Tag" at bounding box center [232, 80] width 46 height 21
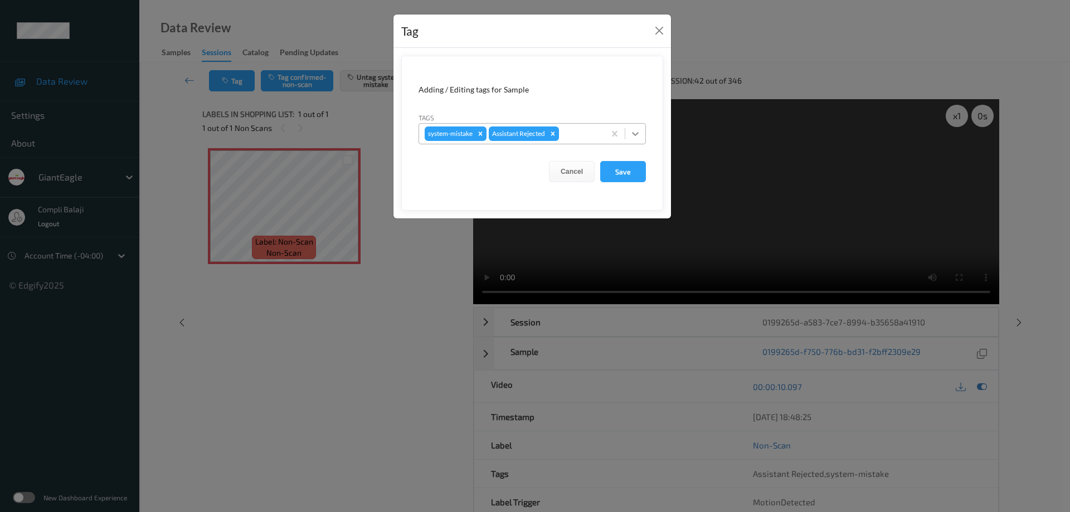
click at [635, 134] on icon at bounding box center [635, 134] width 7 height 4
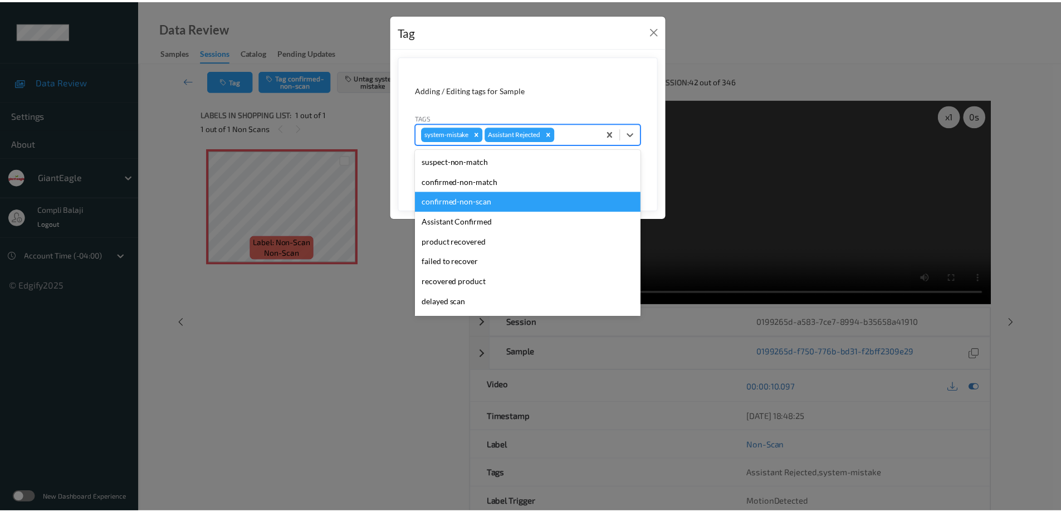
scroll to position [56, 0]
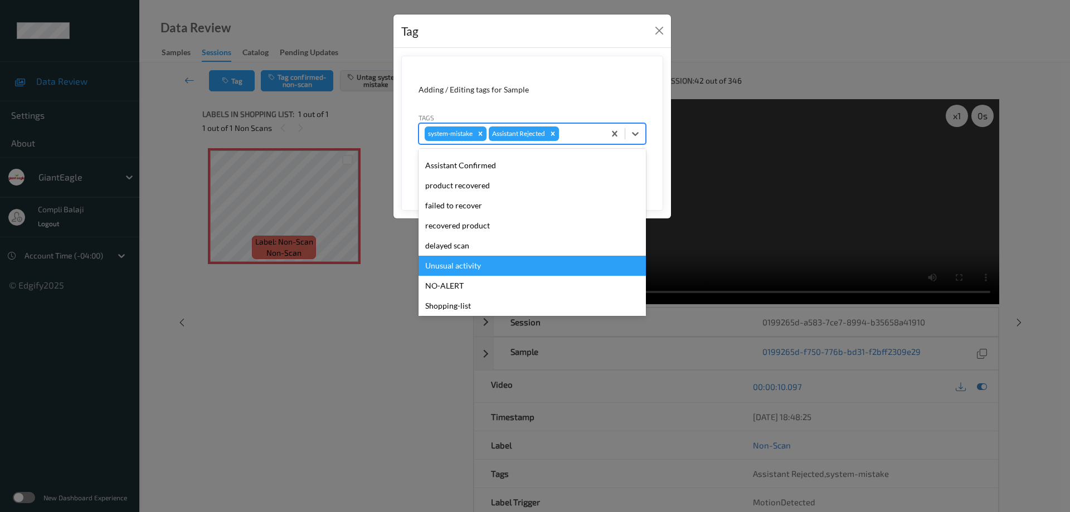
click at [467, 265] on div "Unusual activity" at bounding box center [531, 266] width 227 height 20
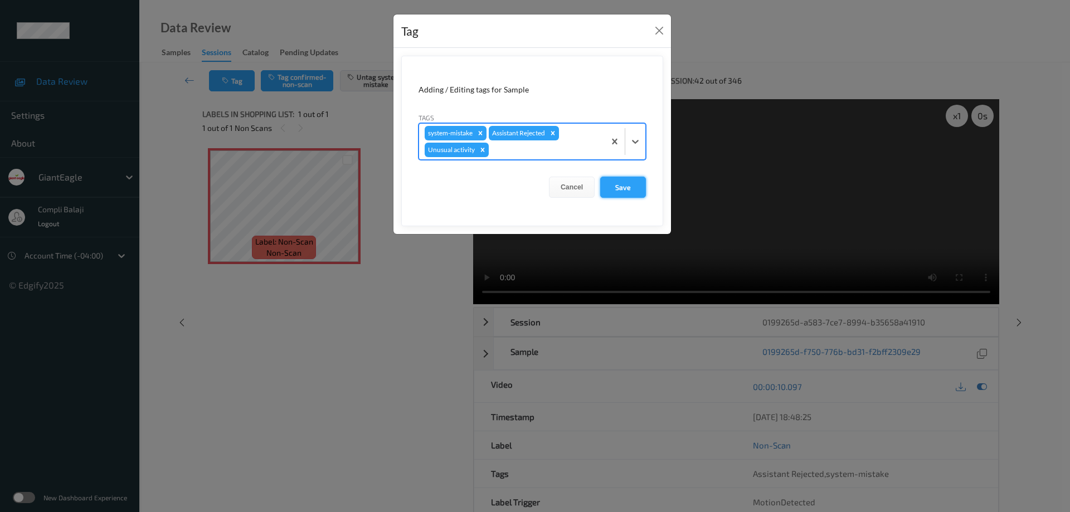
click at [628, 187] on button "Save" at bounding box center [623, 187] width 46 height 21
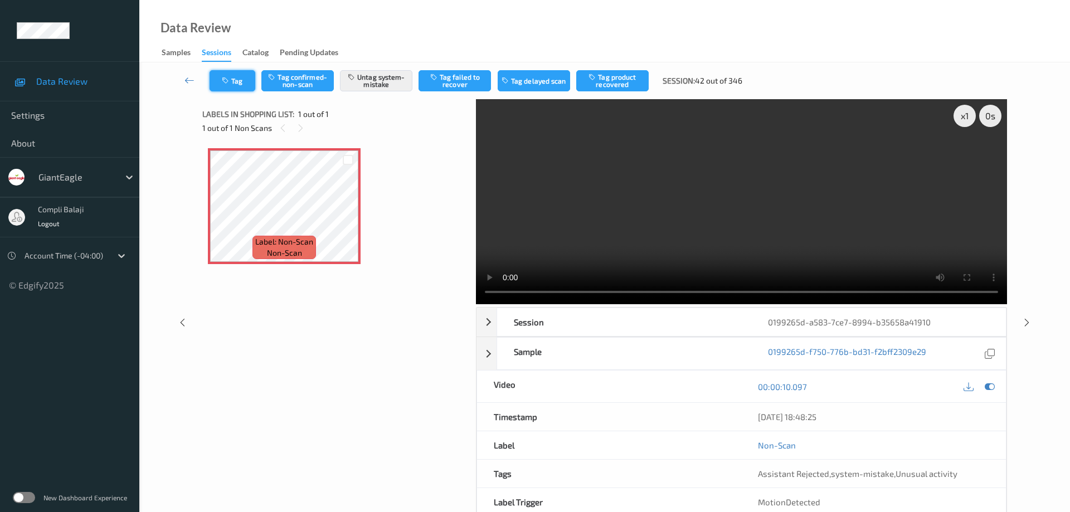
click at [242, 86] on button "Tag" at bounding box center [233, 80] width 46 height 21
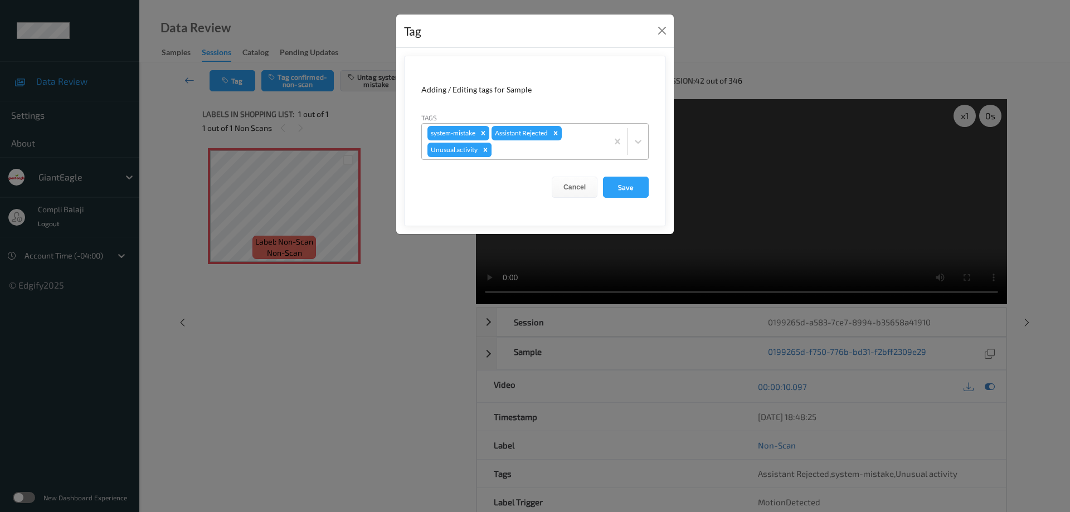
click at [486, 150] on icon "Remove Unusual activity" at bounding box center [486, 150] width 4 height 4
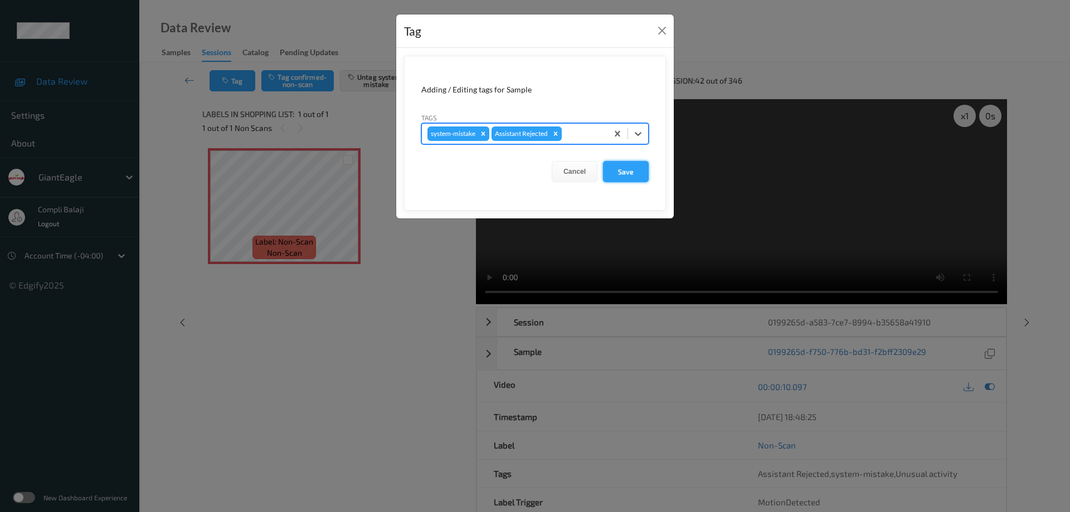
click at [623, 174] on button "Save" at bounding box center [626, 171] width 46 height 21
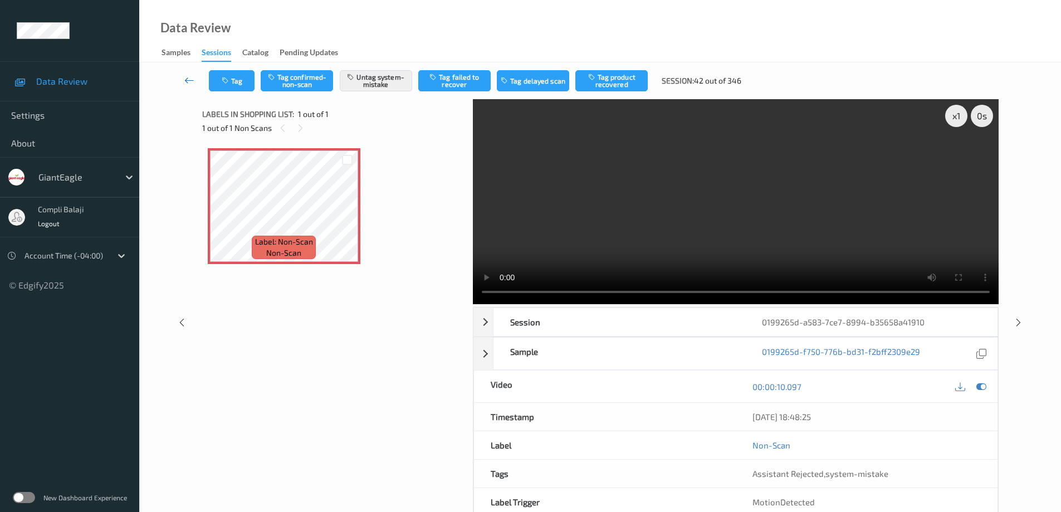
click at [186, 83] on icon at bounding box center [189, 80] width 10 height 11
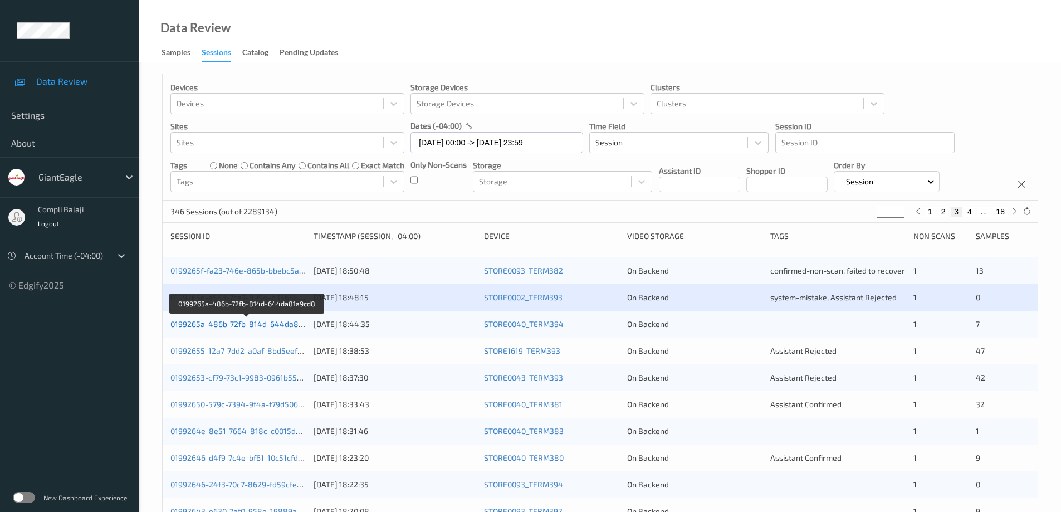
click at [251, 327] on link "0199265a-486b-72fb-814d-644da81a9cd8" at bounding box center [248, 323] width 154 height 9
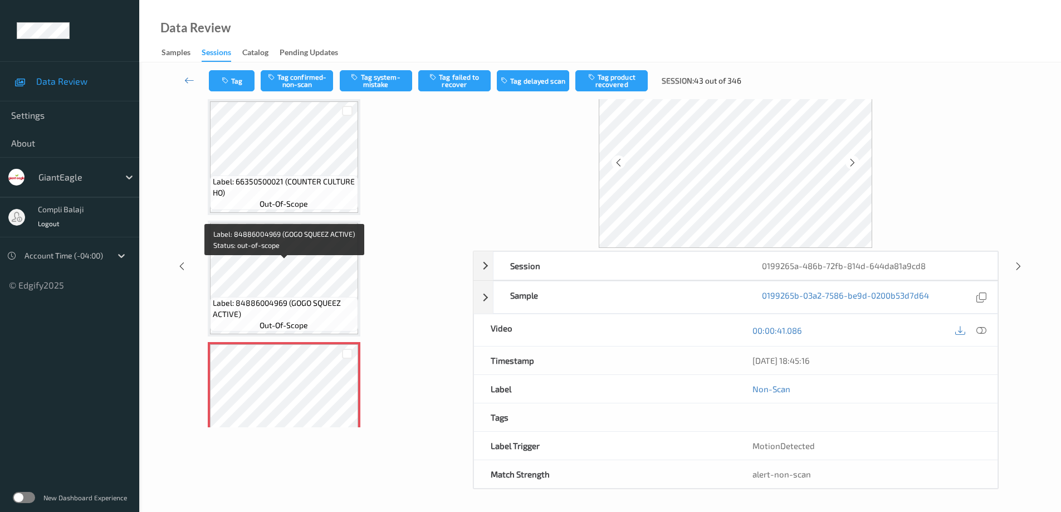
scroll to position [581, 0]
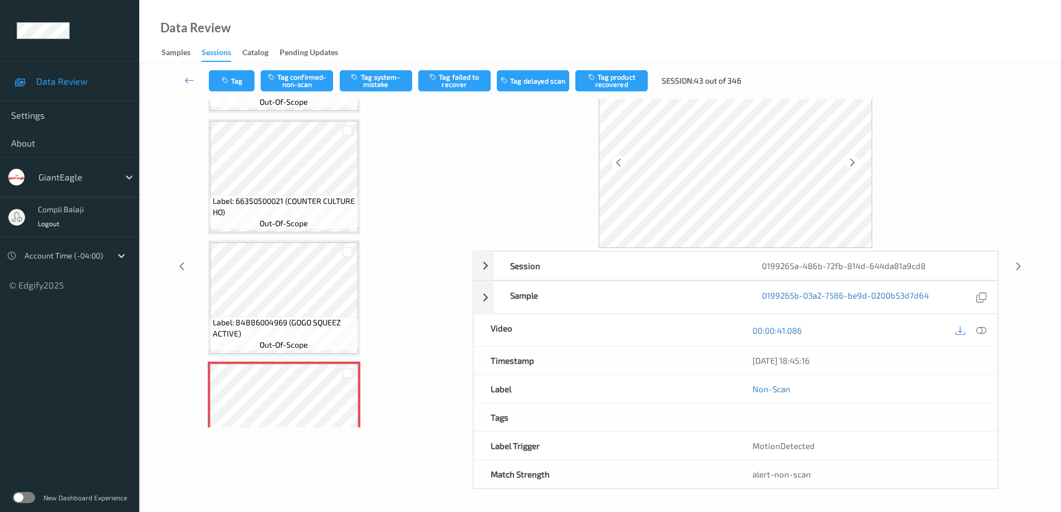
click at [980, 329] on icon at bounding box center [982, 330] width 10 height 10
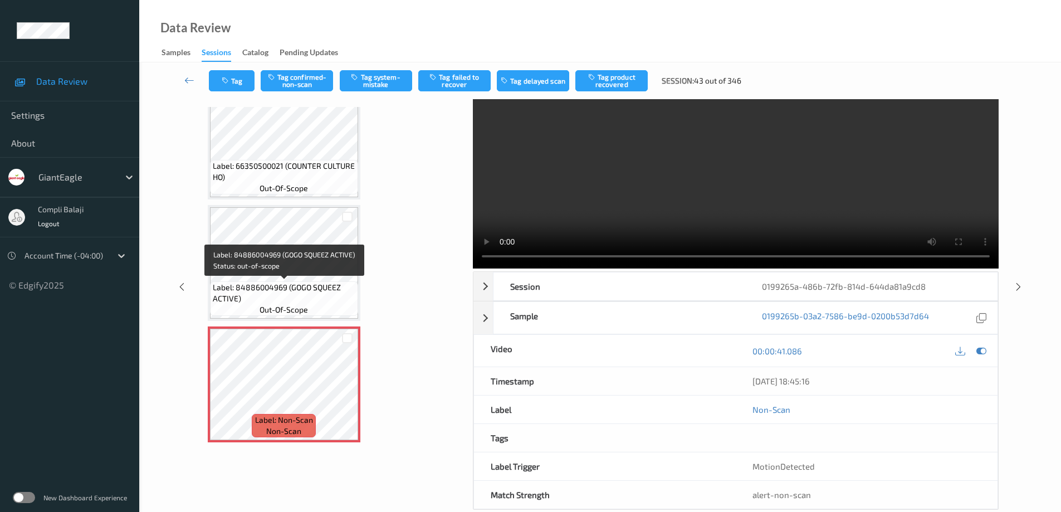
scroll to position [56, 0]
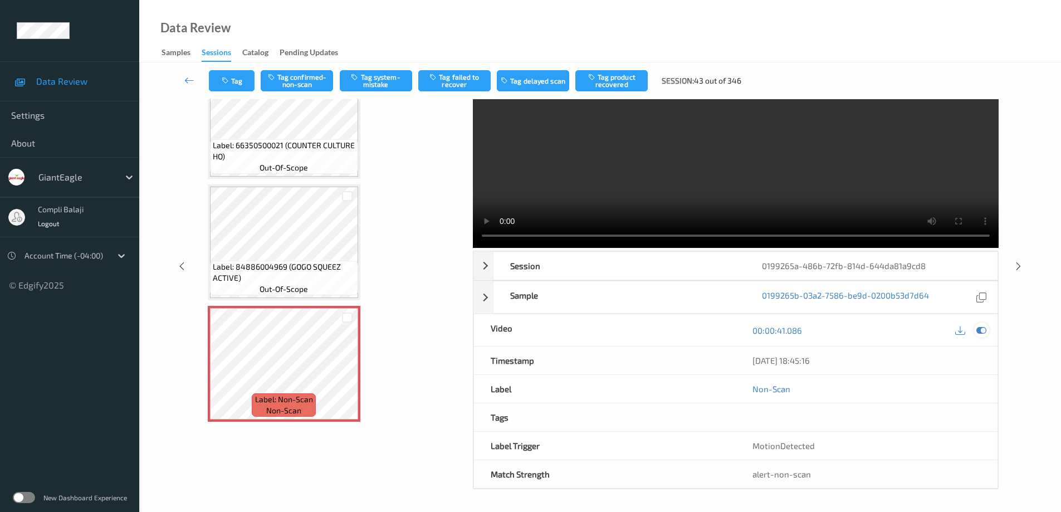
click at [982, 332] on icon at bounding box center [982, 330] width 10 height 10
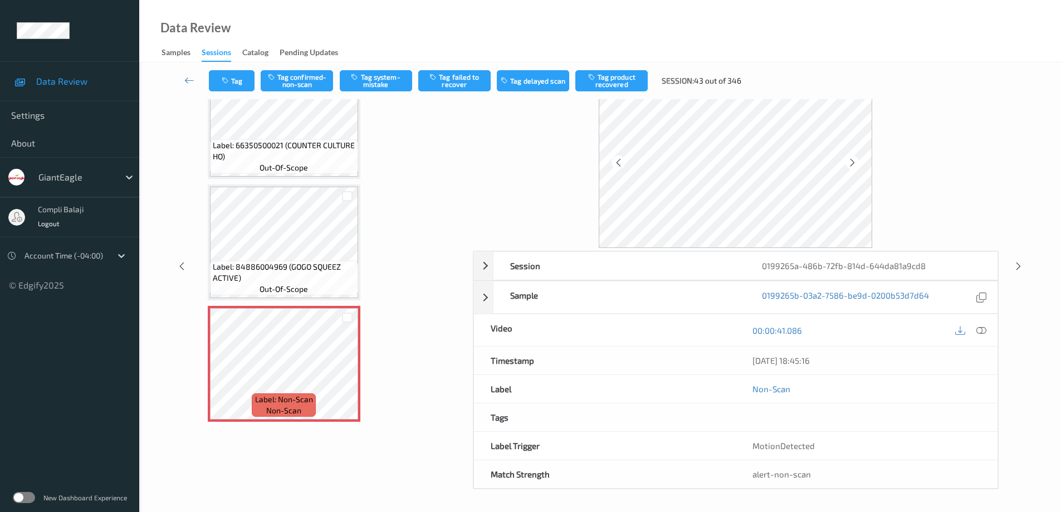
drag, startPoint x: 983, startPoint y: 328, endPoint x: 977, endPoint y: 325, distance: 7.0
click at [983, 328] on icon at bounding box center [982, 330] width 10 height 10
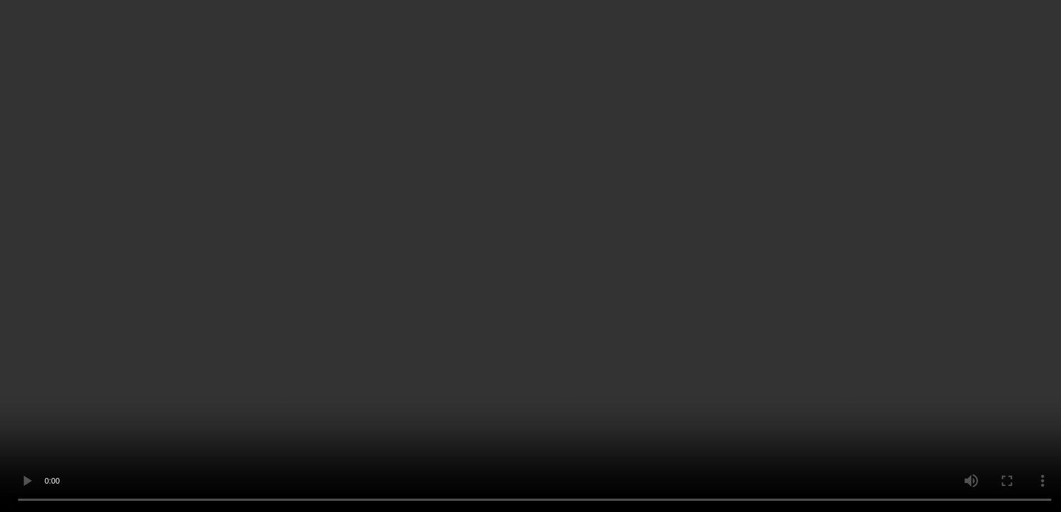
scroll to position [636, 0]
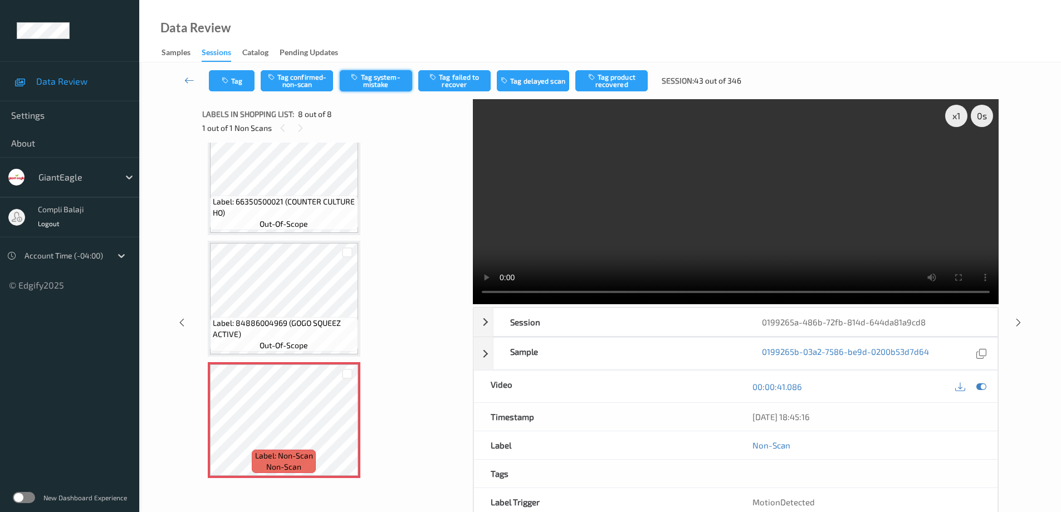
click at [378, 80] on button "Tag system-mistake" at bounding box center [376, 80] width 72 height 21
click at [193, 80] on icon at bounding box center [189, 80] width 10 height 11
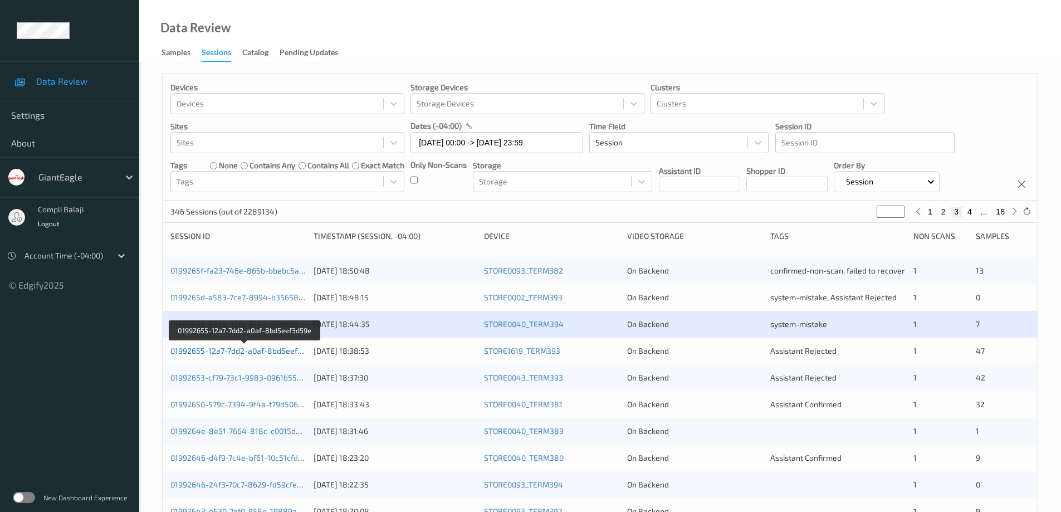
click at [282, 354] on link "01992655-12a7-7dd2-a0af-8bd5eef3d59e" at bounding box center [245, 350] width 149 height 9
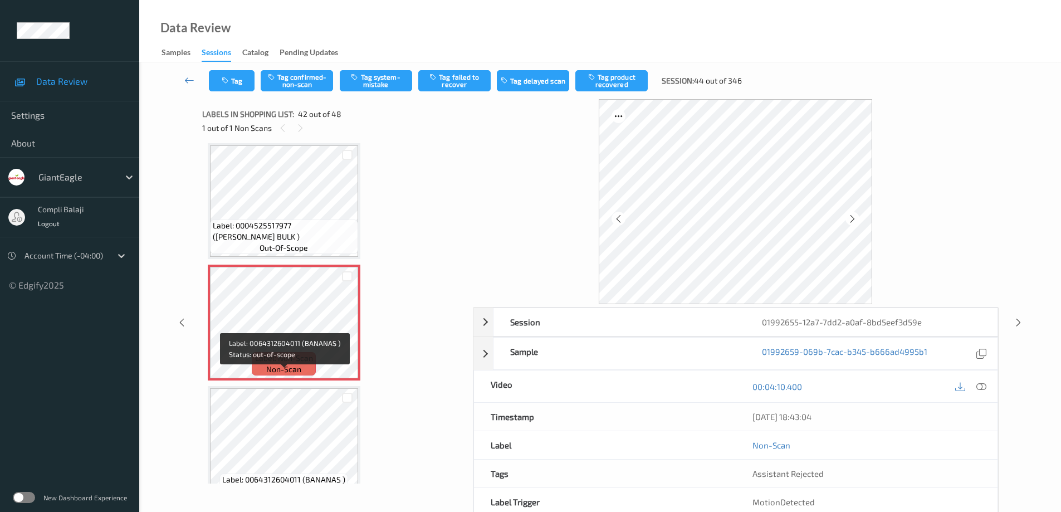
scroll to position [4856, 0]
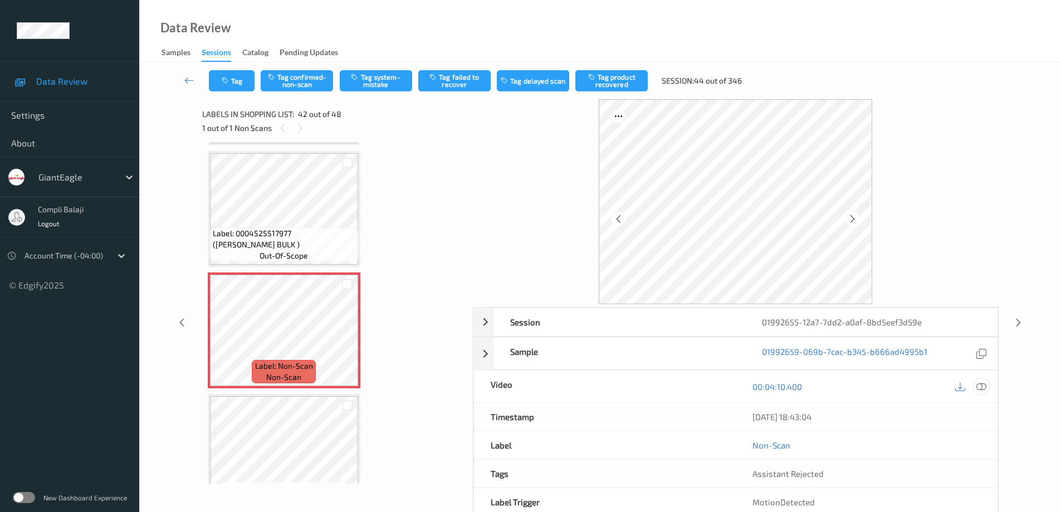
click at [979, 383] on icon at bounding box center [982, 386] width 10 height 10
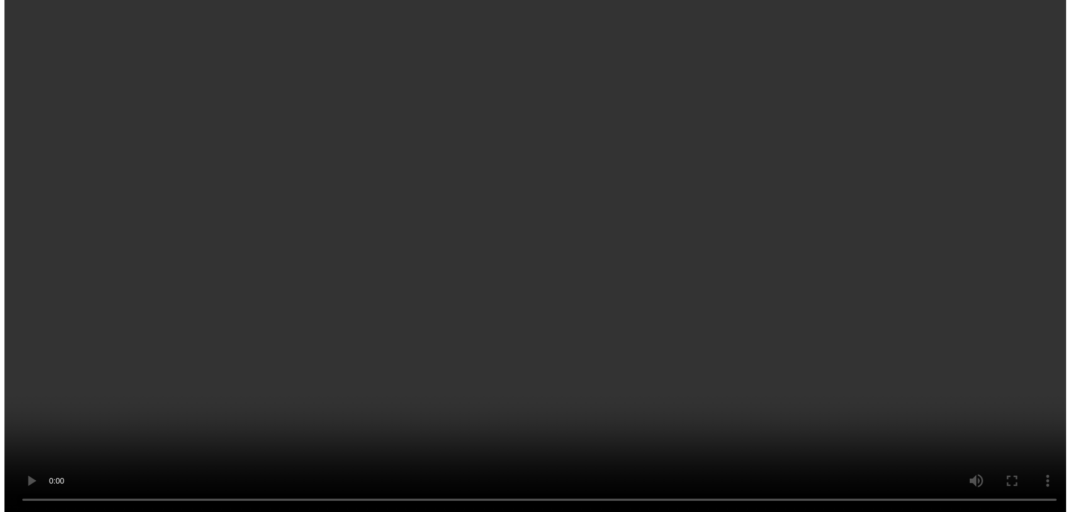
scroll to position [4967, 0]
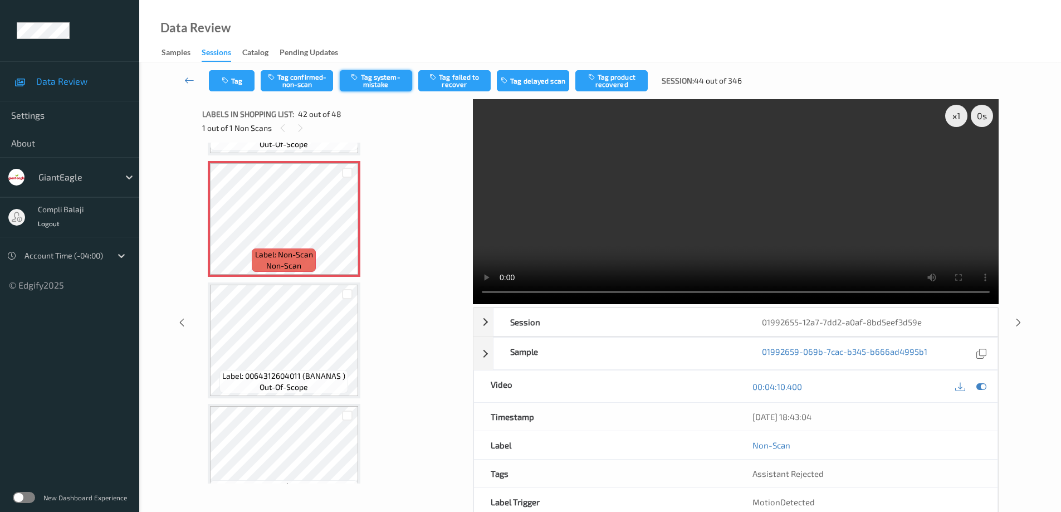
click at [387, 87] on button "Tag system-mistake" at bounding box center [376, 80] width 72 height 21
click at [234, 85] on button "Tag" at bounding box center [232, 80] width 46 height 21
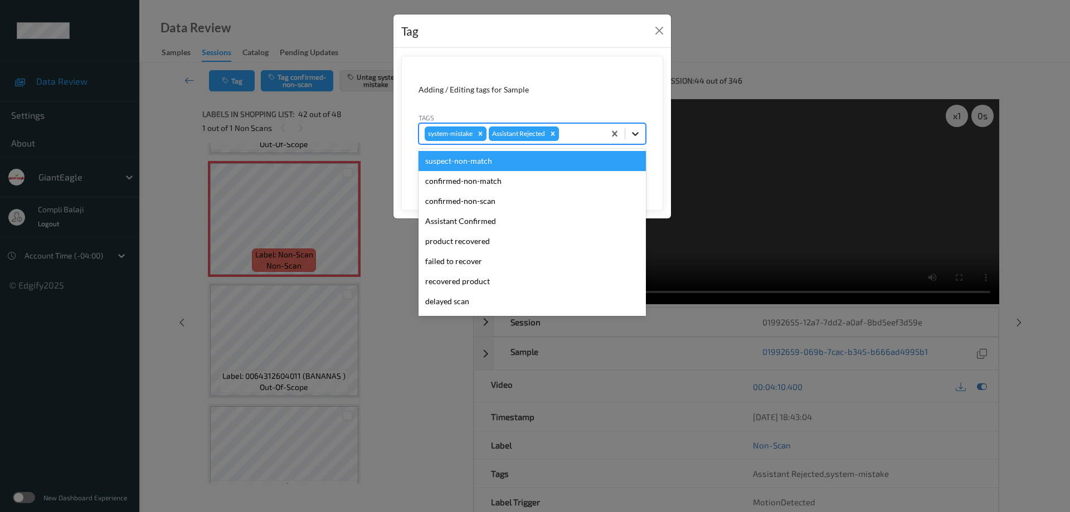
click at [636, 134] on icon at bounding box center [635, 133] width 11 height 11
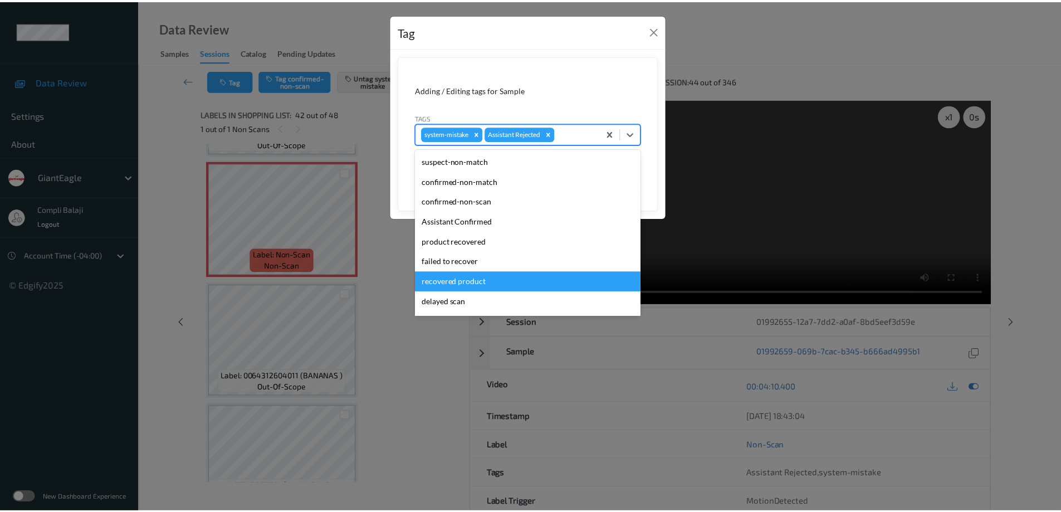
scroll to position [56, 0]
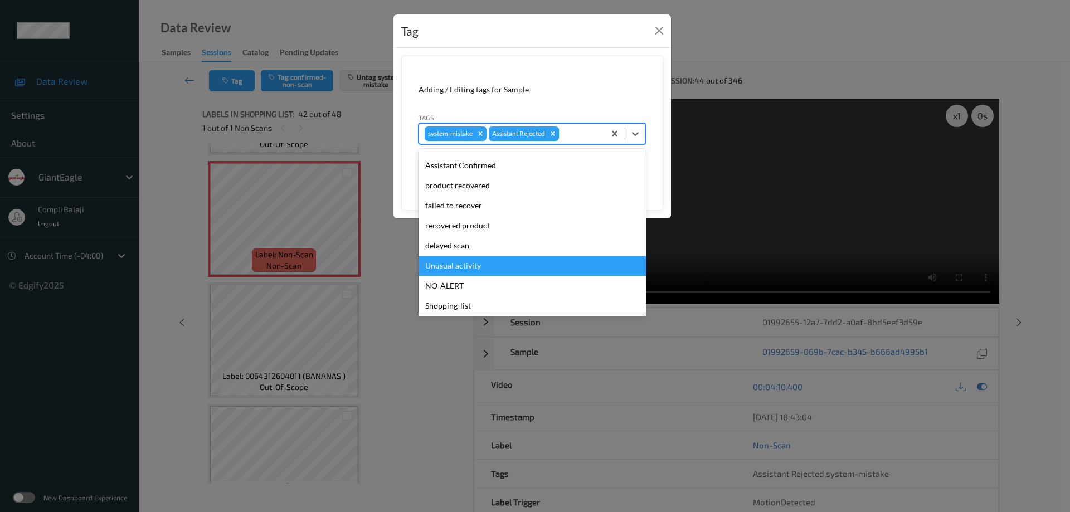
drag, startPoint x: 475, startPoint y: 270, endPoint x: 679, endPoint y: 145, distance: 238.8
click at [478, 267] on div "Unusual activity" at bounding box center [531, 266] width 227 height 20
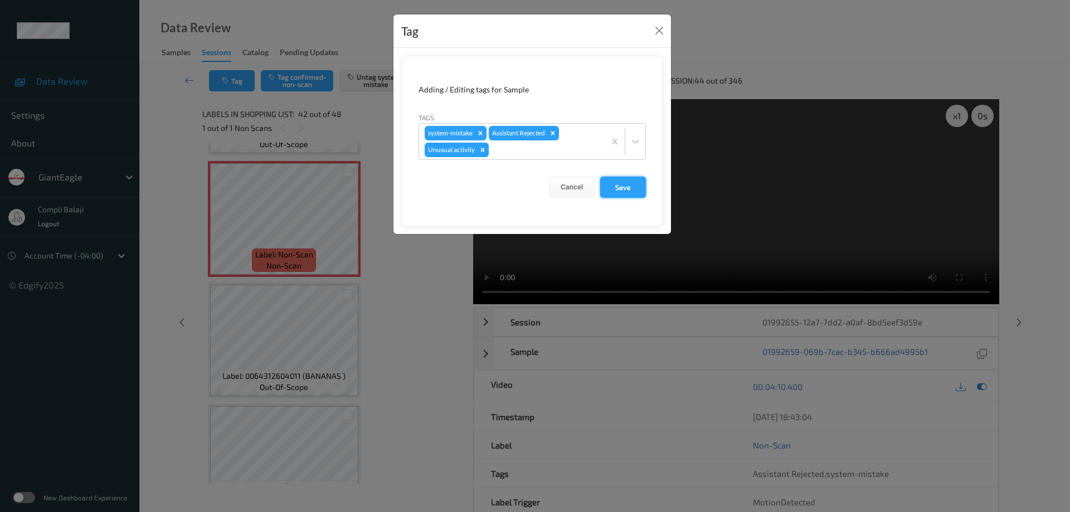
click at [628, 191] on button "Save" at bounding box center [623, 187] width 46 height 21
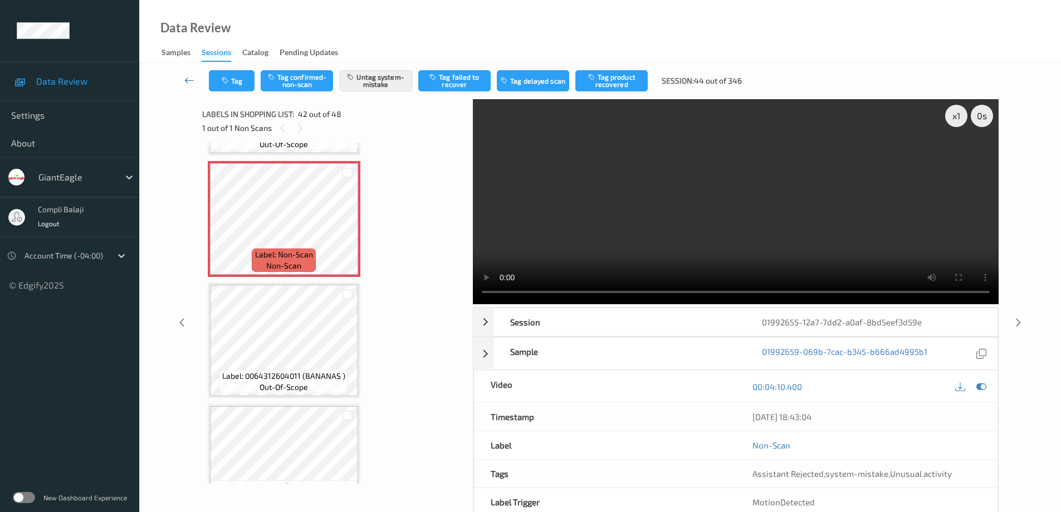
click at [184, 81] on link at bounding box center [189, 80] width 39 height 21
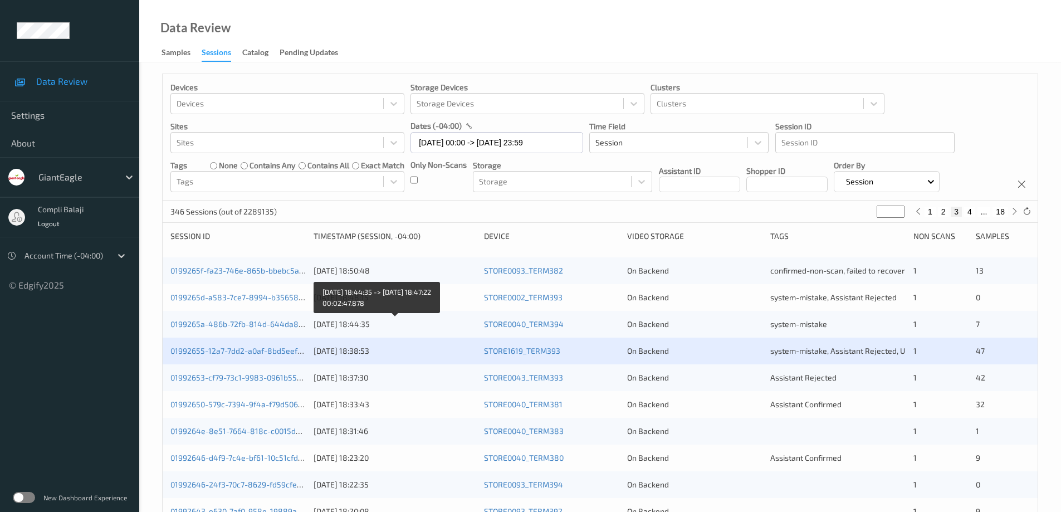
scroll to position [111, 0]
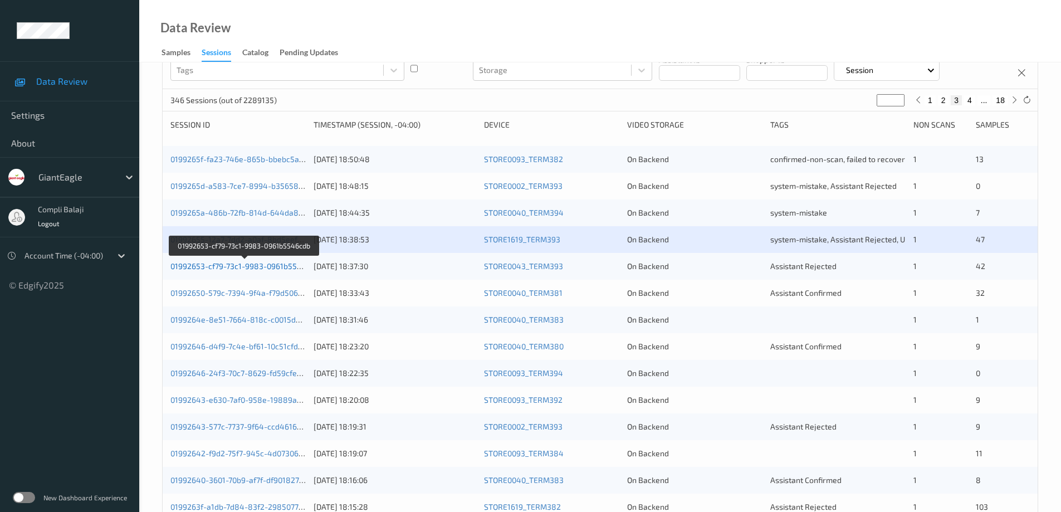
click at [287, 267] on link "01992653-cf79-73c1-9983-0961b5546cdb" at bounding box center [245, 265] width 149 height 9
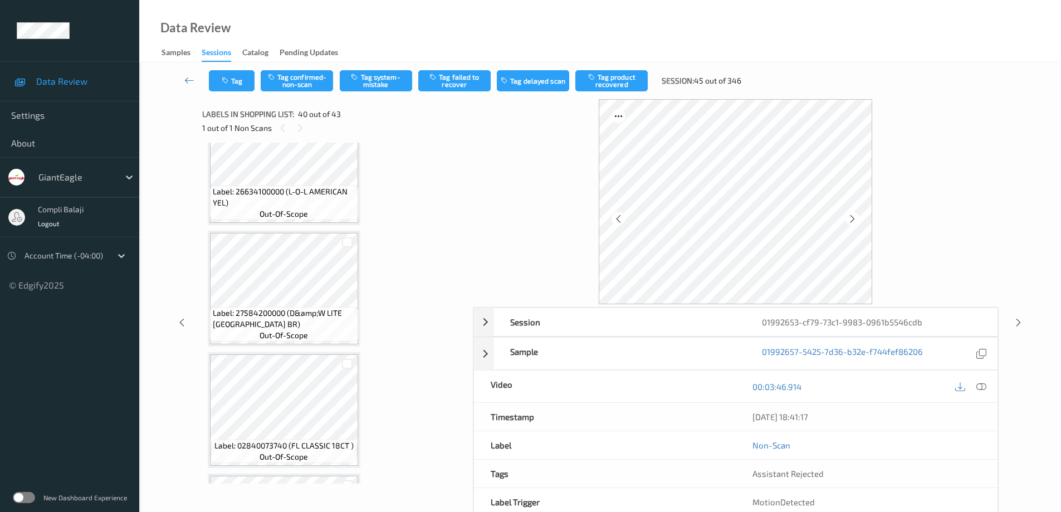
scroll to position [2955, 0]
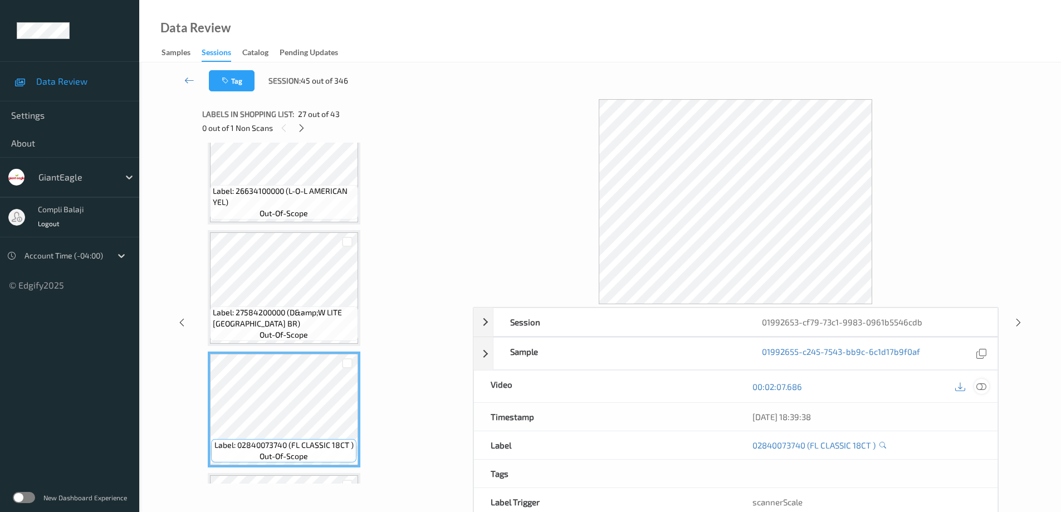
click at [981, 384] on icon at bounding box center [982, 386] width 10 height 10
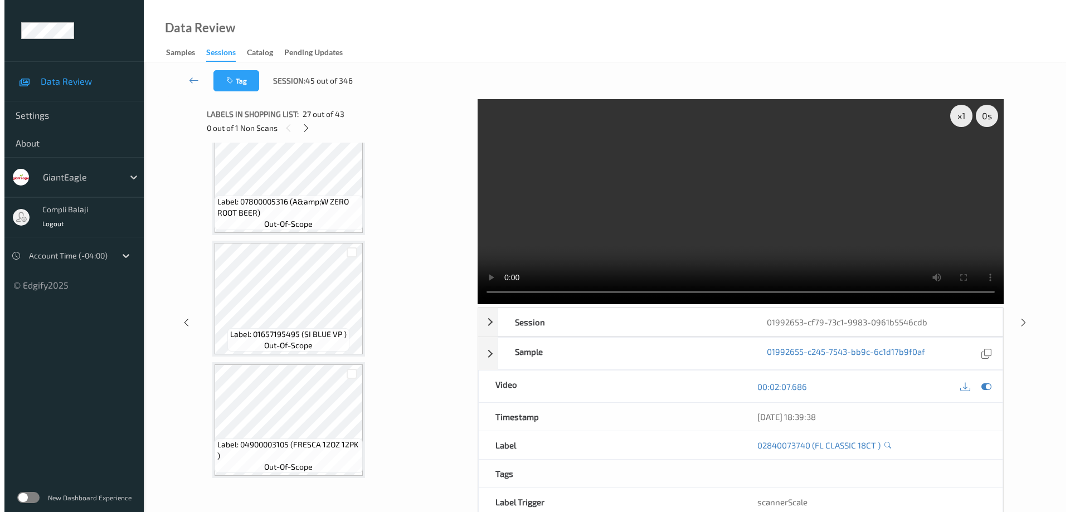
scroll to position [4721, 0]
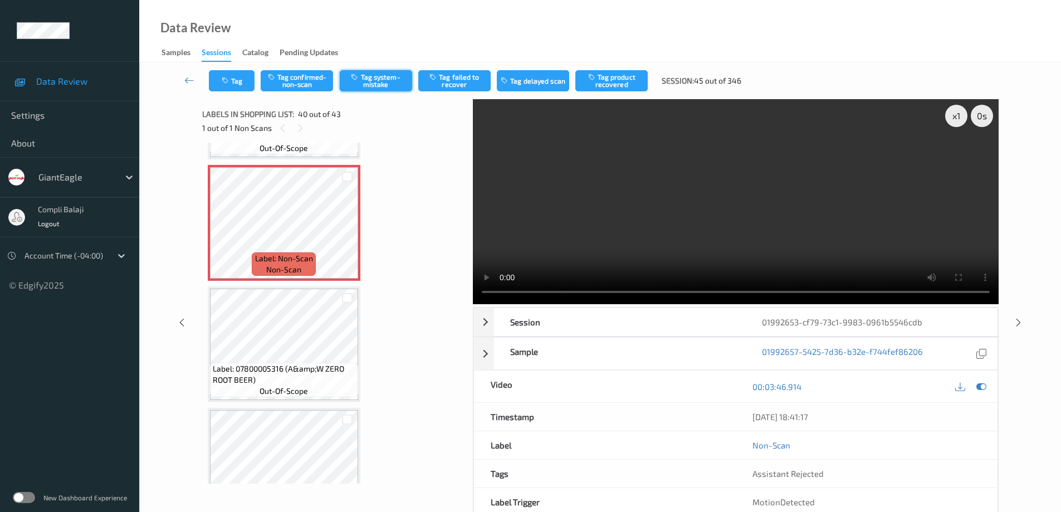
click at [384, 79] on button "Tag system-mistake" at bounding box center [376, 80] width 72 height 21
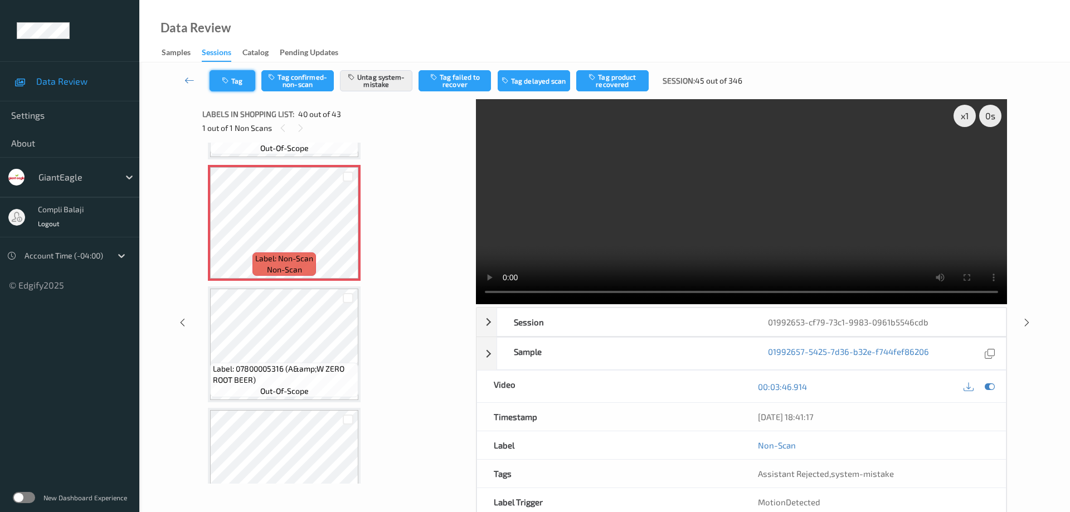
click at [235, 80] on button "Tag" at bounding box center [233, 80] width 46 height 21
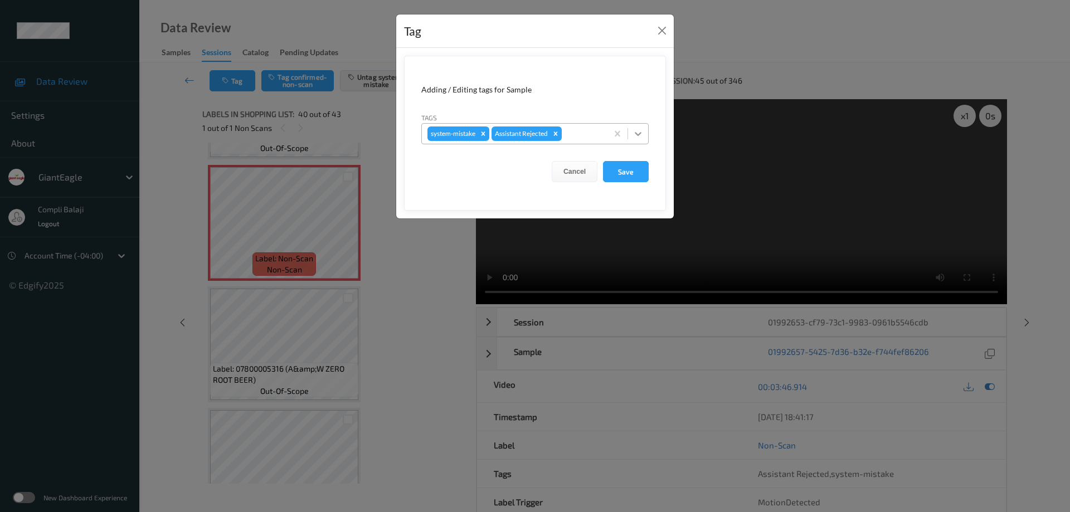
click at [639, 133] on icon at bounding box center [637, 133] width 11 height 11
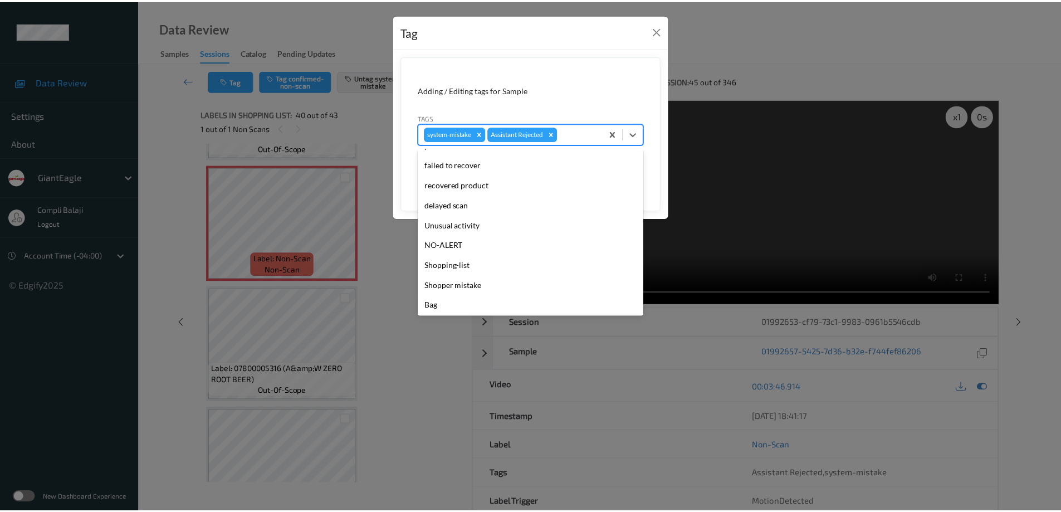
scroll to position [98, 0]
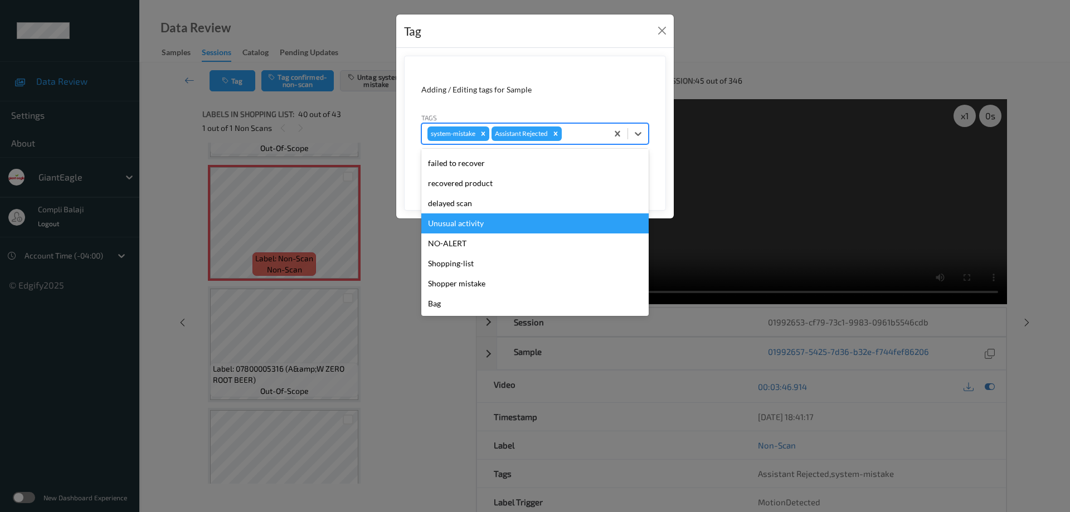
click at [463, 228] on div "Unusual activity" at bounding box center [534, 223] width 227 height 20
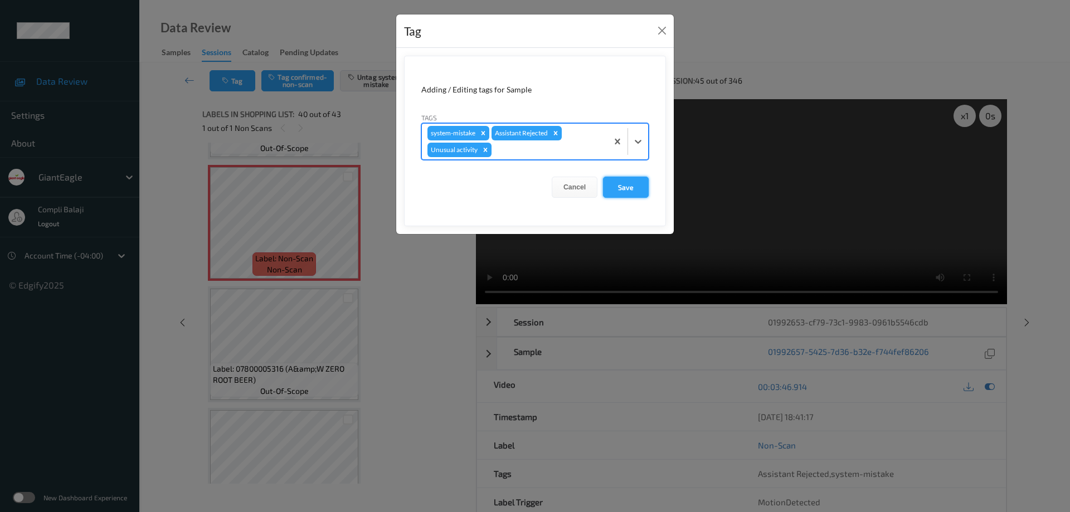
click at [622, 187] on button "Save" at bounding box center [626, 187] width 46 height 21
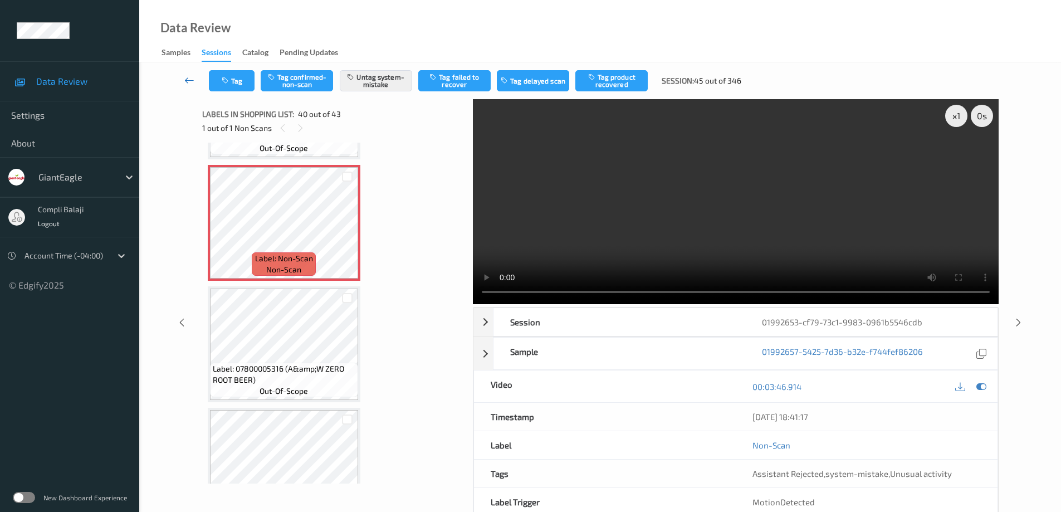
click at [187, 81] on icon at bounding box center [189, 80] width 10 height 11
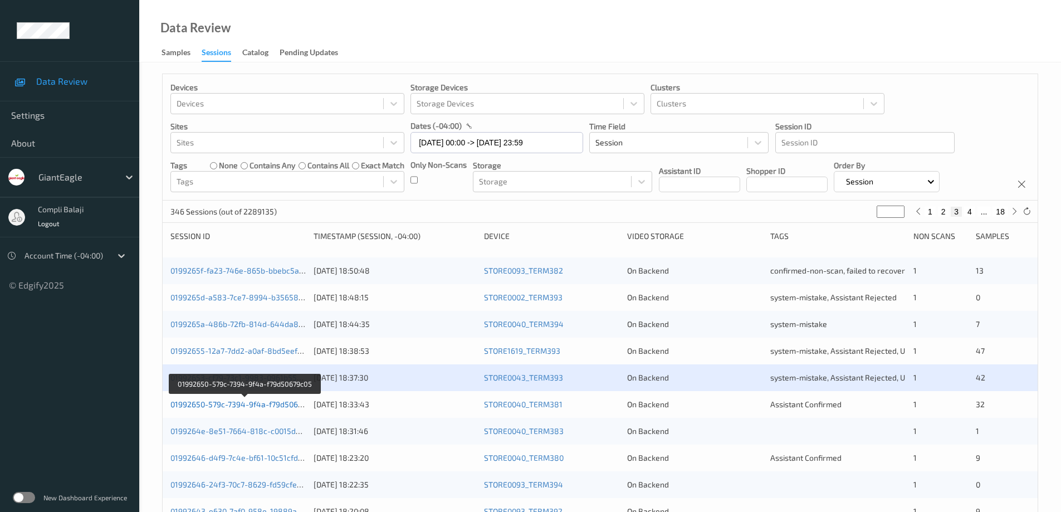
click at [260, 406] on link "01992650-579c-7394-9f4a-f79d50679c05" at bounding box center [245, 404] width 149 height 9
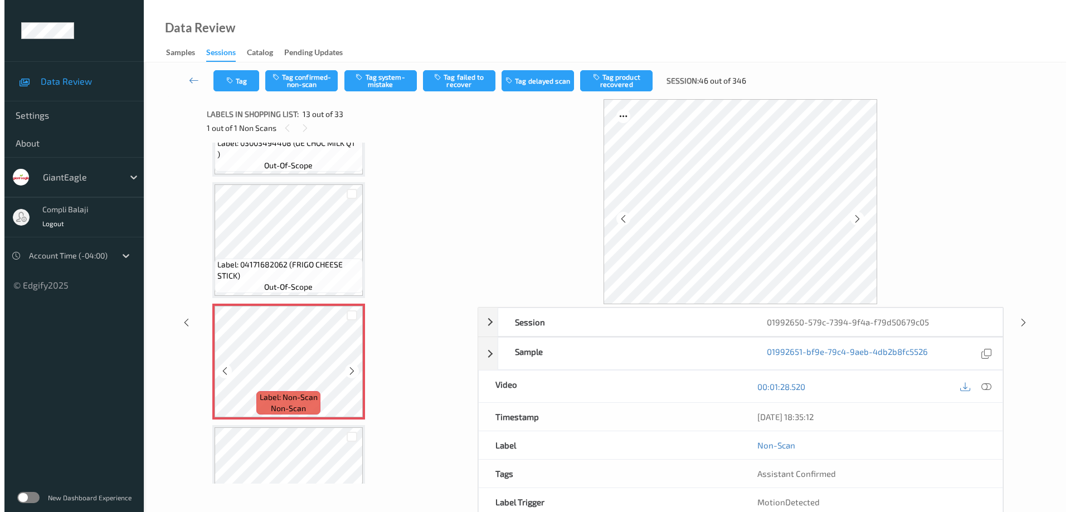
scroll to position [1358, 0]
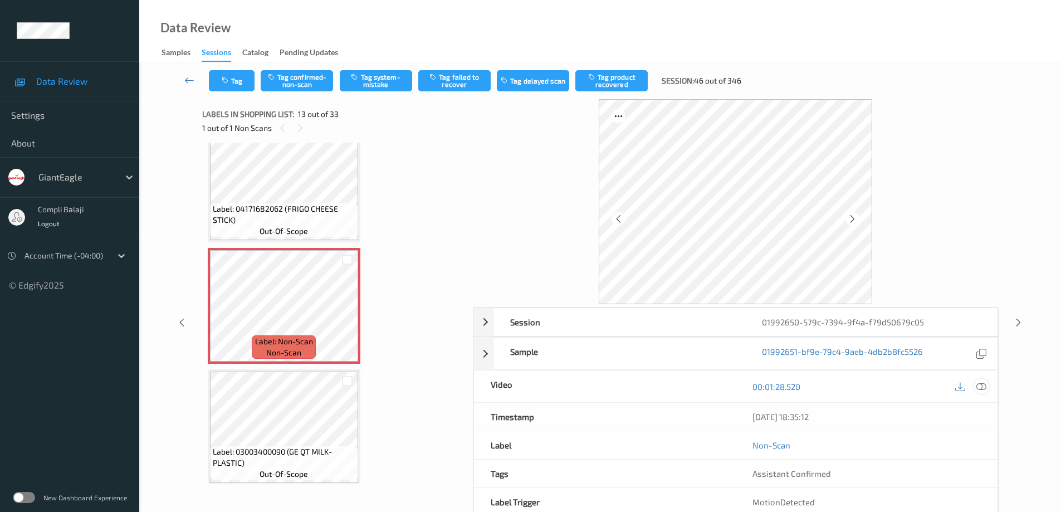
click at [978, 384] on icon at bounding box center [982, 386] width 10 height 10
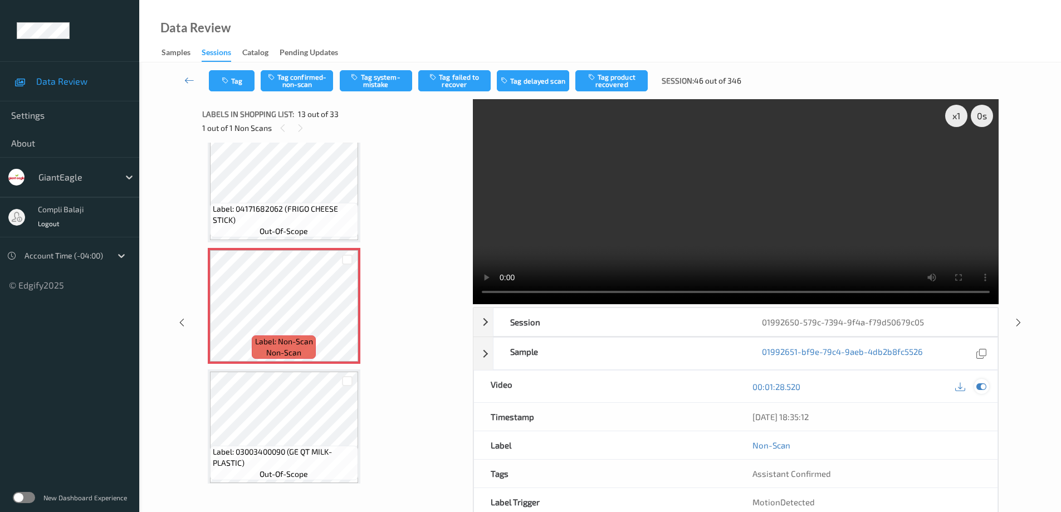
click at [983, 391] on icon at bounding box center [982, 387] width 10 height 10
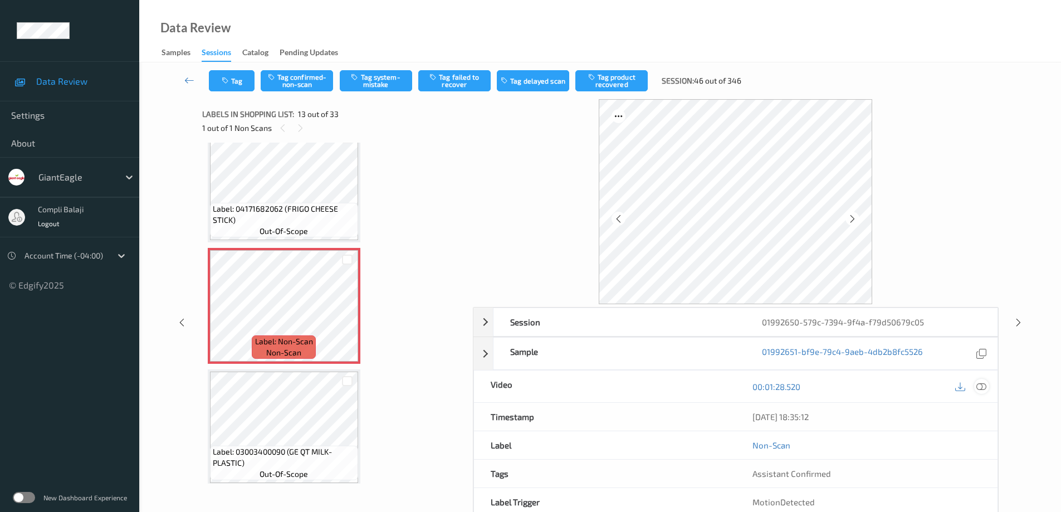
click at [982, 382] on icon at bounding box center [982, 386] width 10 height 10
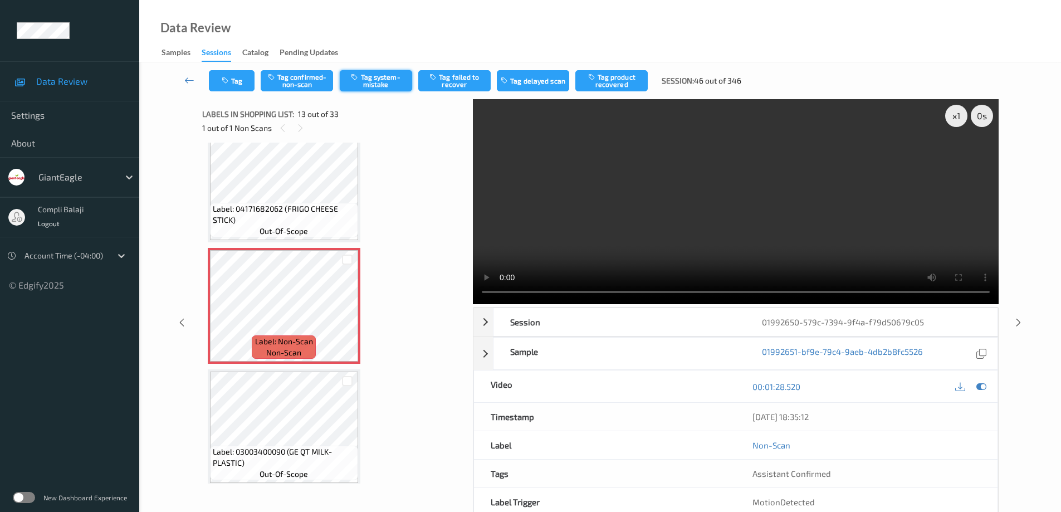
click at [389, 81] on button "Tag system-mistake" at bounding box center [376, 80] width 72 height 21
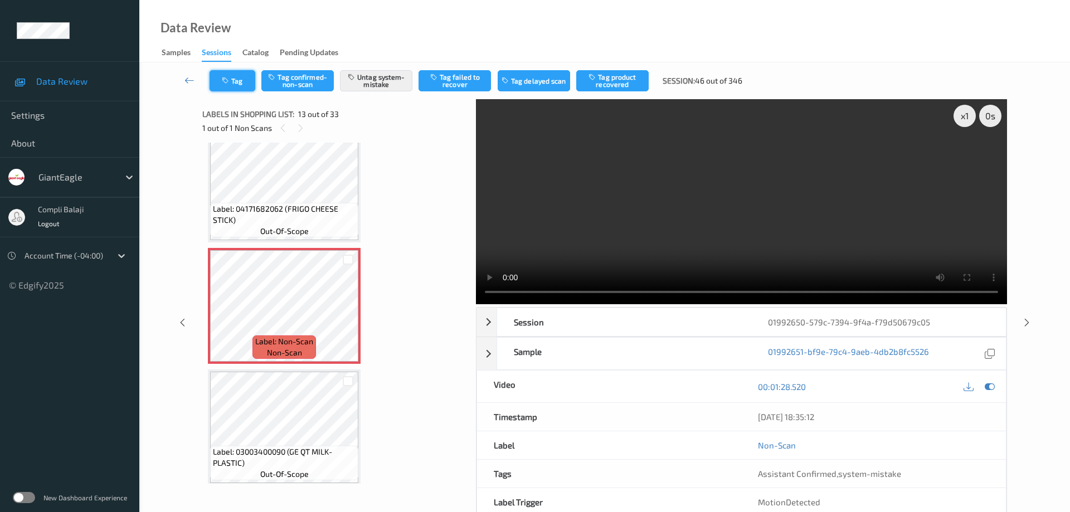
click at [242, 80] on button "Tag" at bounding box center [233, 80] width 46 height 21
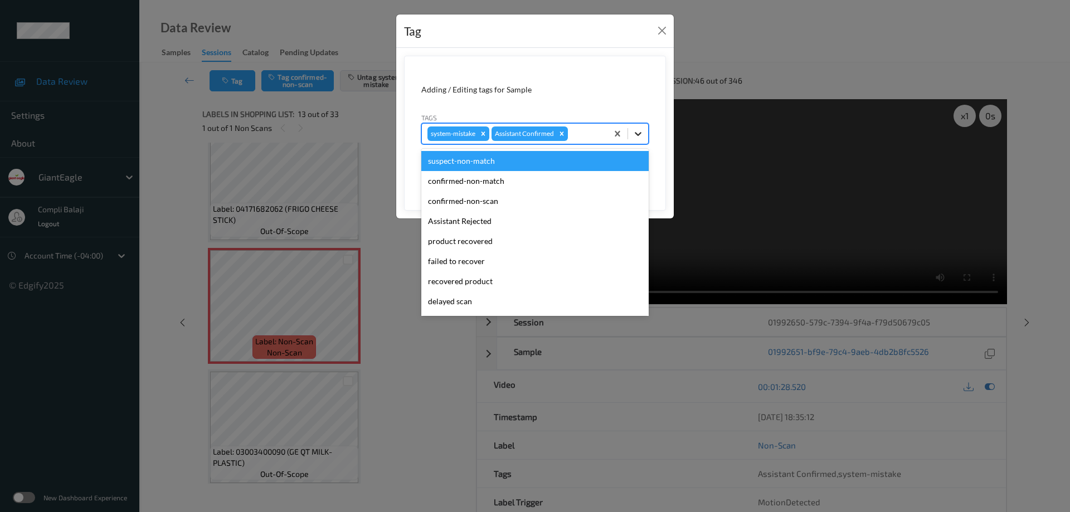
drag, startPoint x: 639, startPoint y: 131, endPoint x: 597, endPoint y: 155, distance: 48.9
click at [639, 131] on icon at bounding box center [637, 133] width 11 height 11
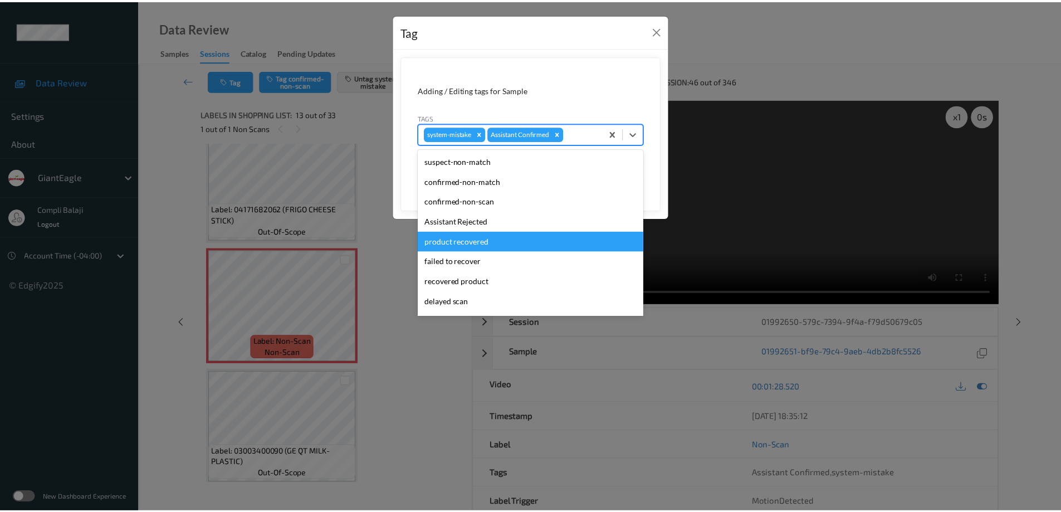
scroll to position [98, 0]
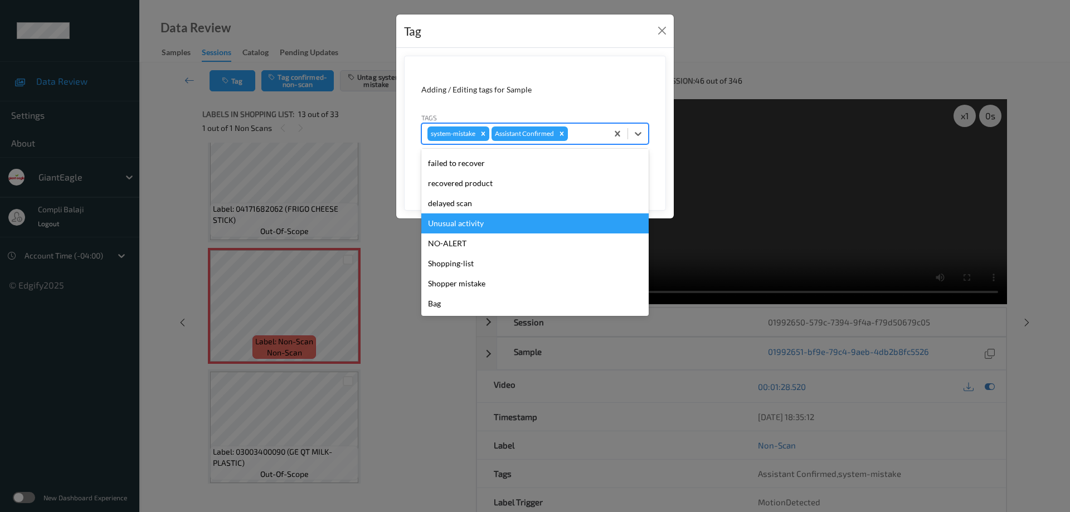
click at [480, 223] on div "Unusual activity" at bounding box center [534, 223] width 227 height 20
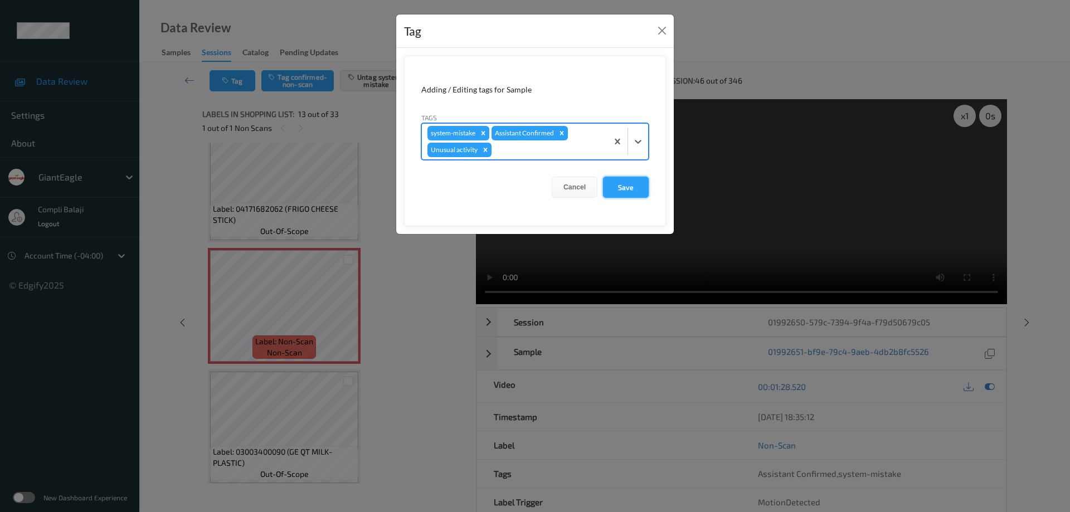
click at [629, 192] on button "Save" at bounding box center [626, 187] width 46 height 21
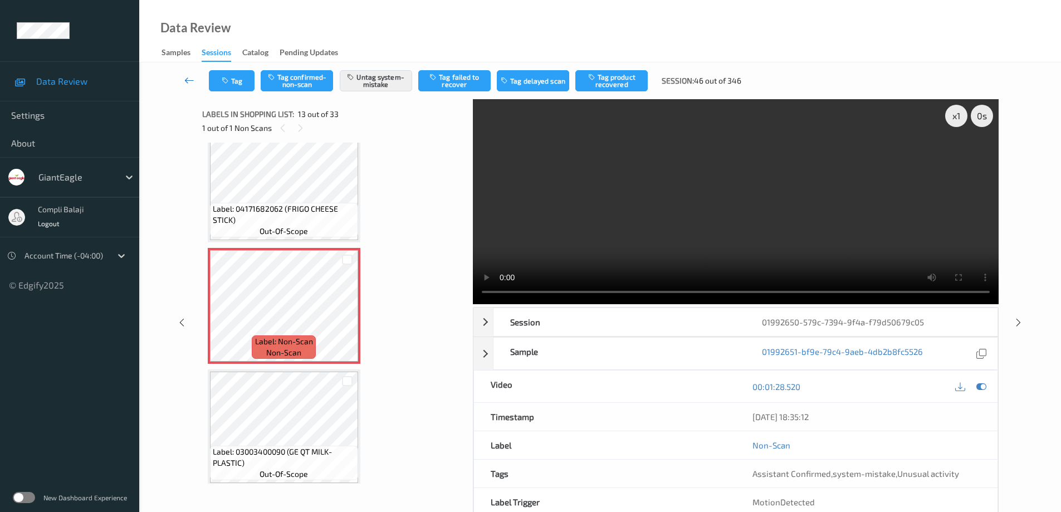
click at [186, 81] on icon at bounding box center [189, 80] width 10 height 11
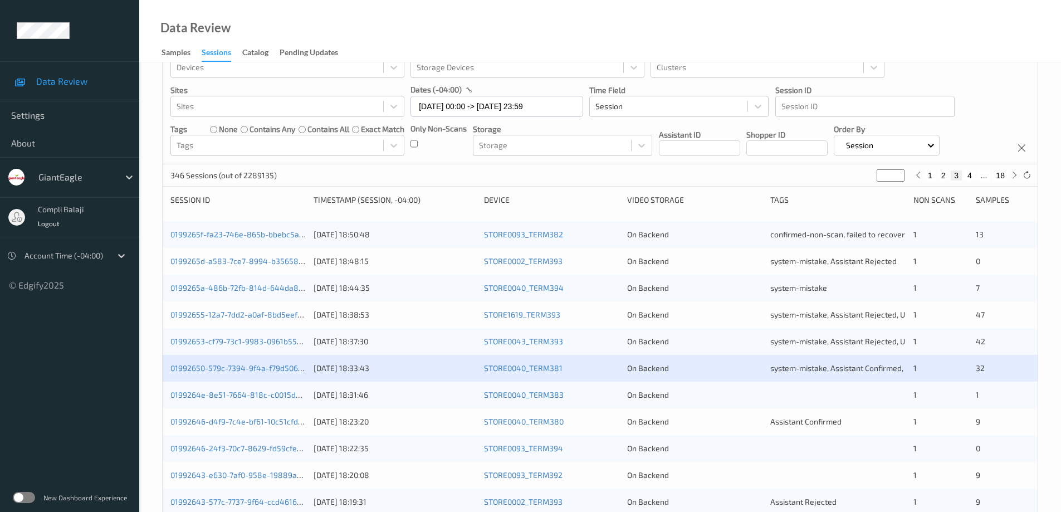
scroll to position [56, 0]
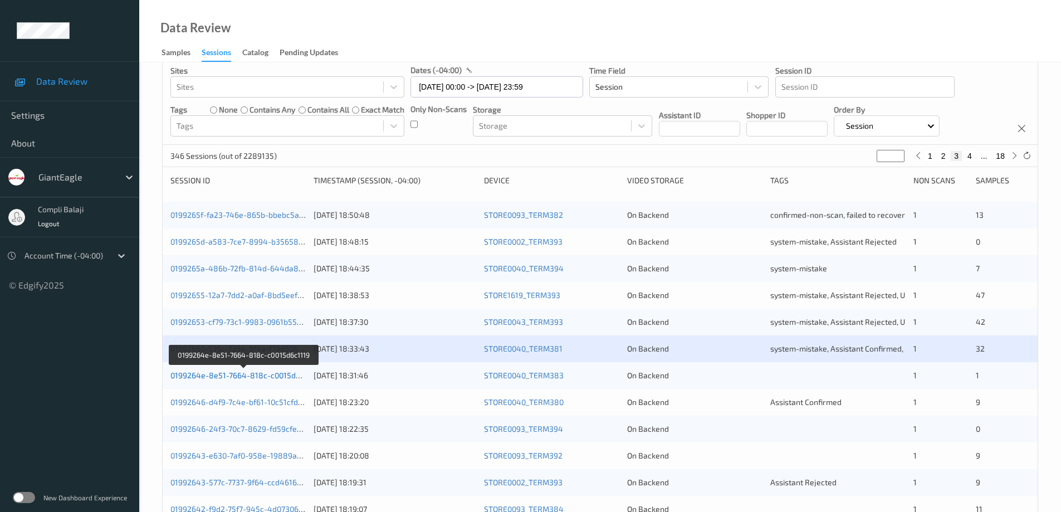
click at [278, 378] on link "0199264e-8e51-7664-818c-c0015d6c1119" at bounding box center [245, 375] width 148 height 9
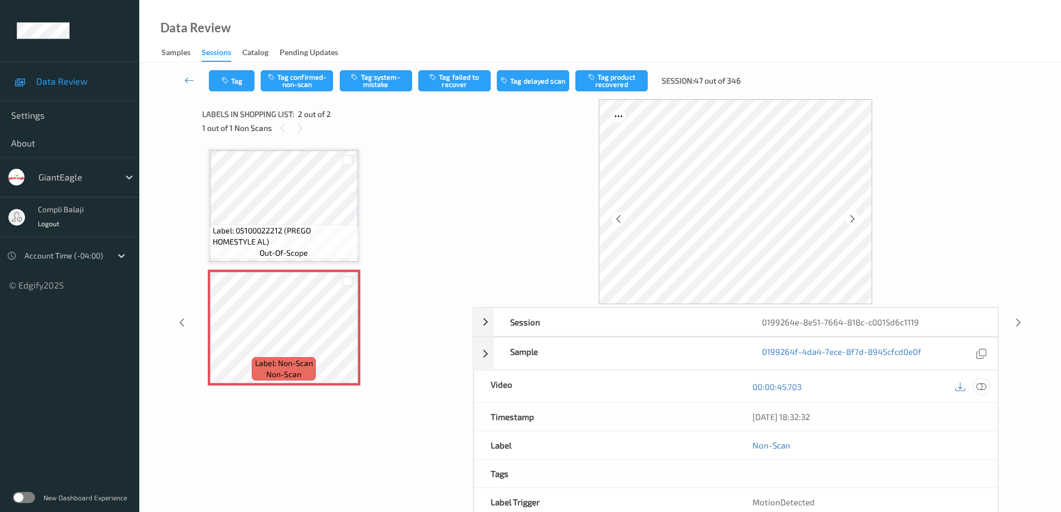
click at [984, 389] on icon at bounding box center [982, 386] width 10 height 10
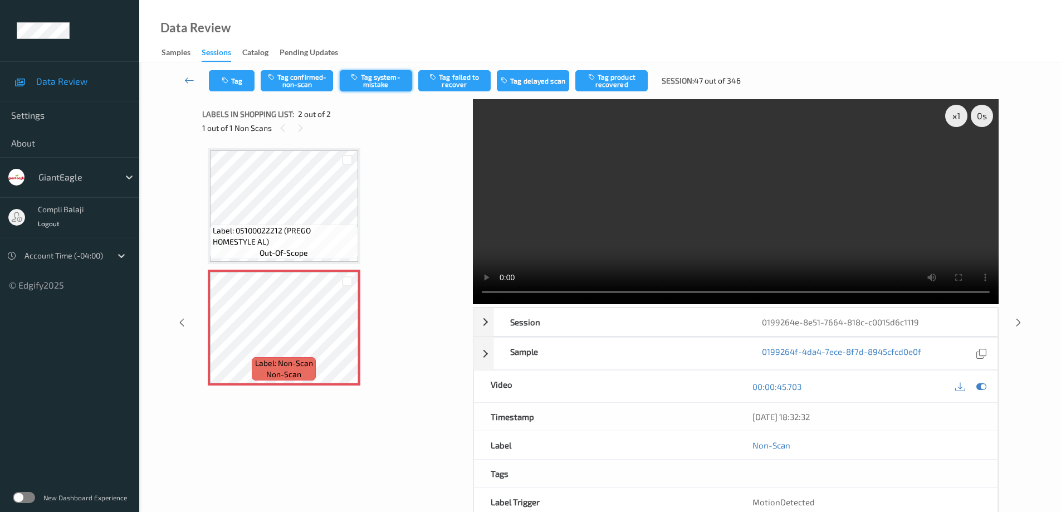
click at [383, 84] on button "Tag system-mistake" at bounding box center [376, 80] width 72 height 21
click at [186, 81] on icon at bounding box center [189, 80] width 10 height 11
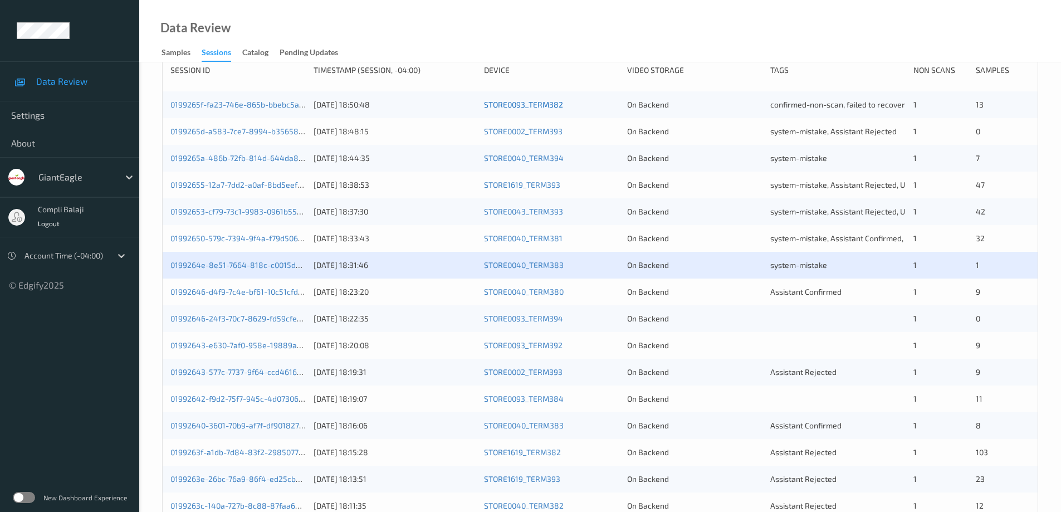
scroll to position [167, 0]
click at [243, 294] on link "01992646-d4f9-7c4e-bf61-10c51cfdc7f7" at bounding box center [242, 290] width 142 height 9
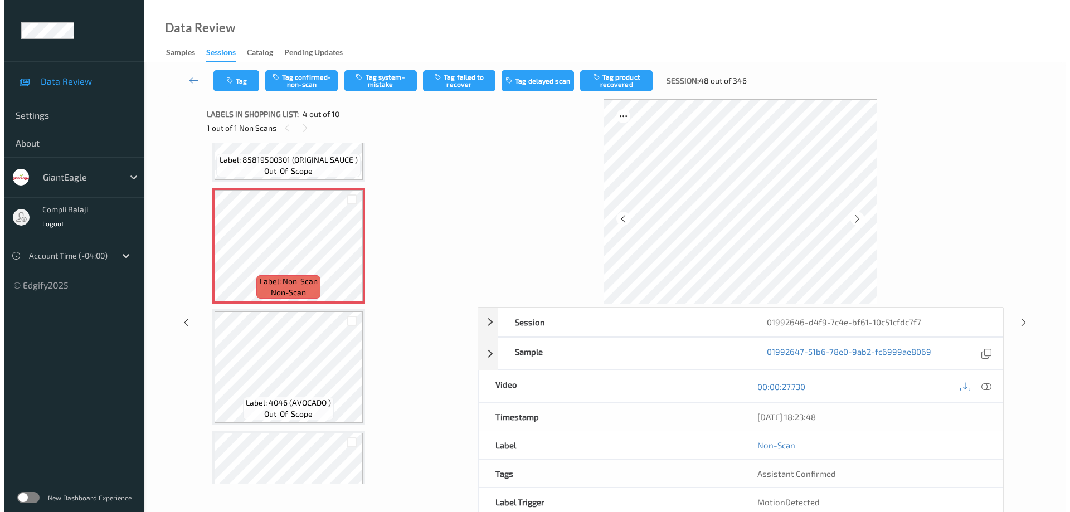
scroll to position [261, 0]
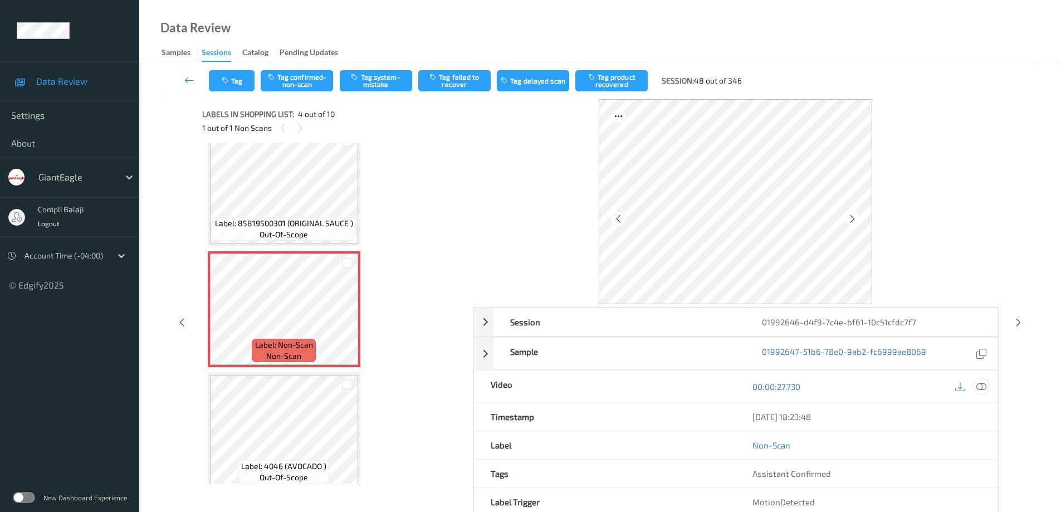
click at [984, 386] on icon at bounding box center [982, 386] width 10 height 10
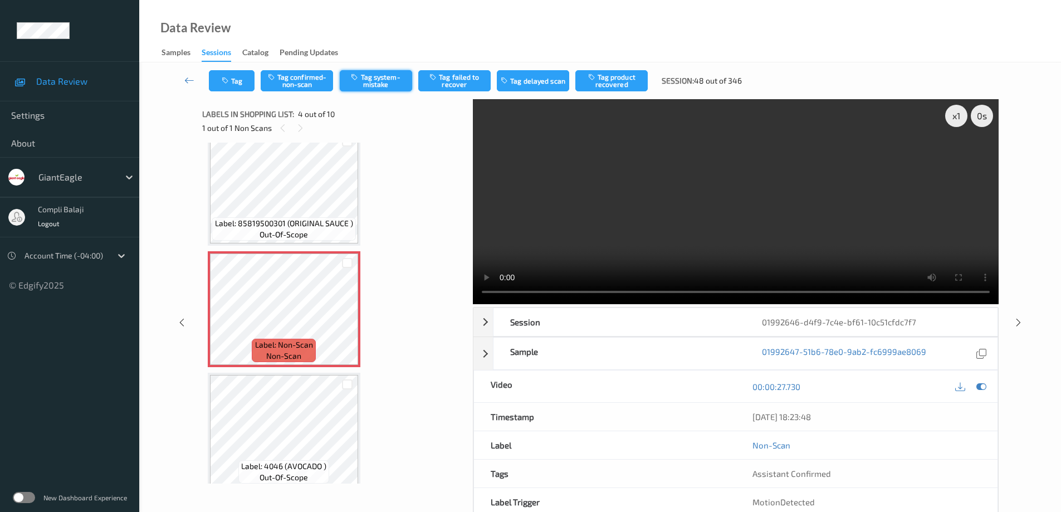
click at [387, 85] on button "Tag system-mistake" at bounding box center [376, 80] width 72 height 21
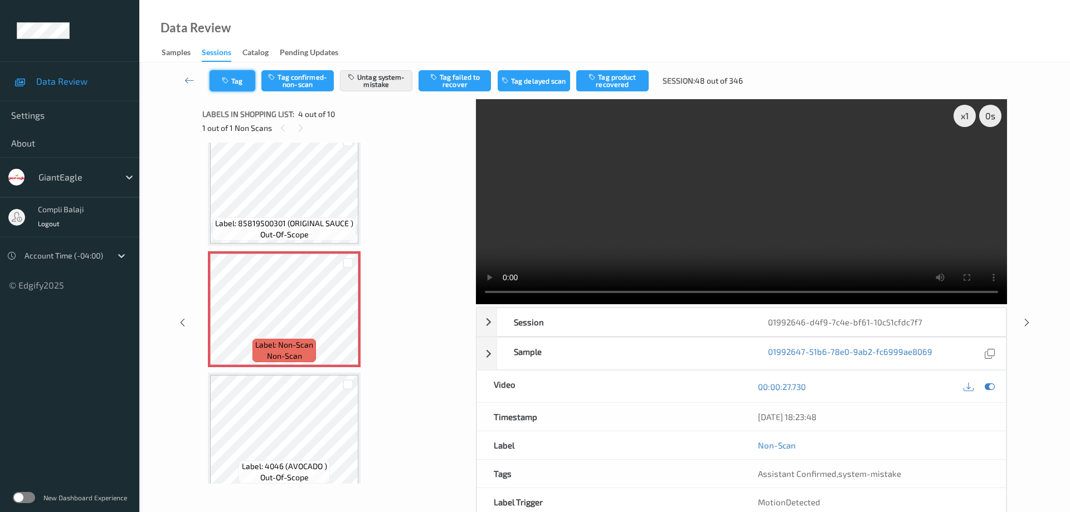
click at [240, 83] on button "Tag" at bounding box center [233, 80] width 46 height 21
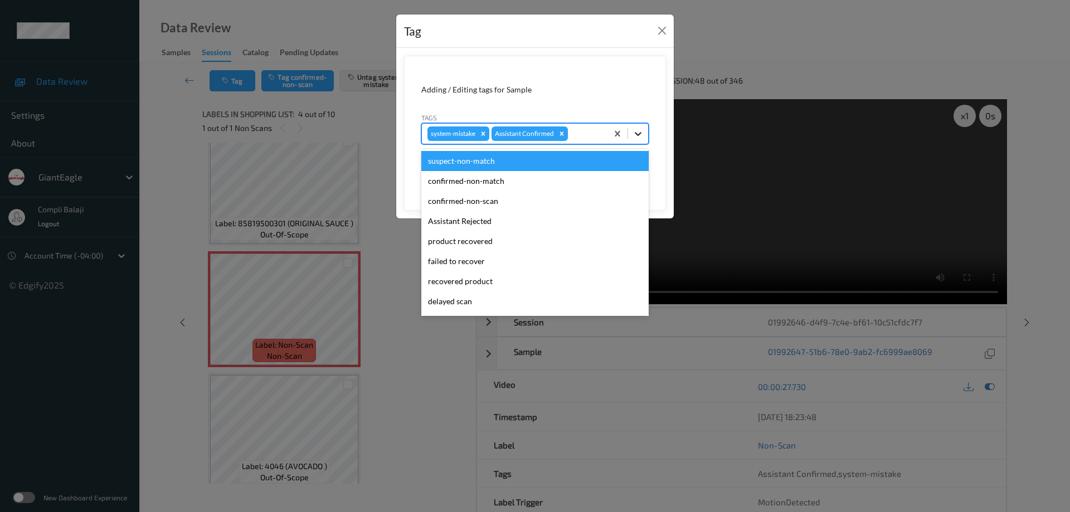
click at [639, 133] on icon at bounding box center [637, 133] width 11 height 11
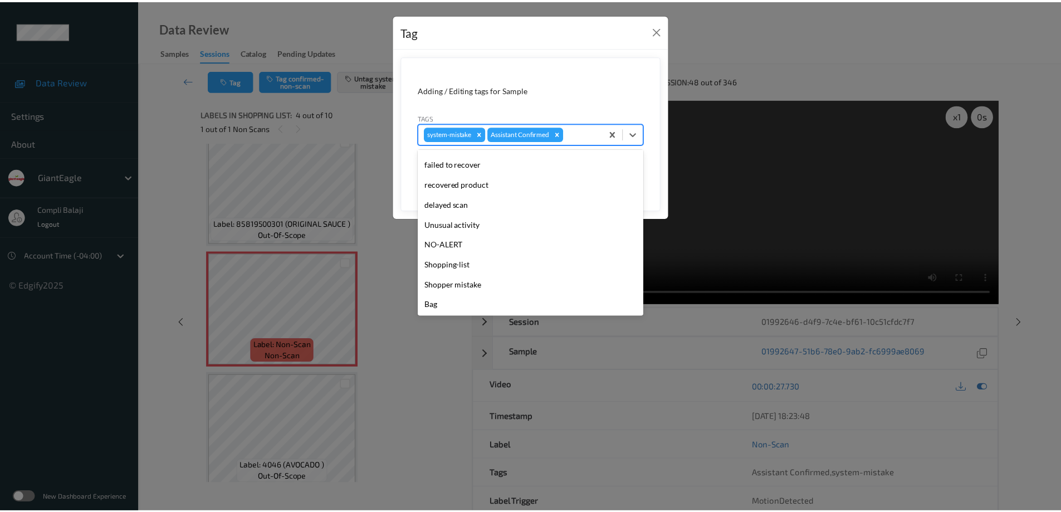
scroll to position [98, 0]
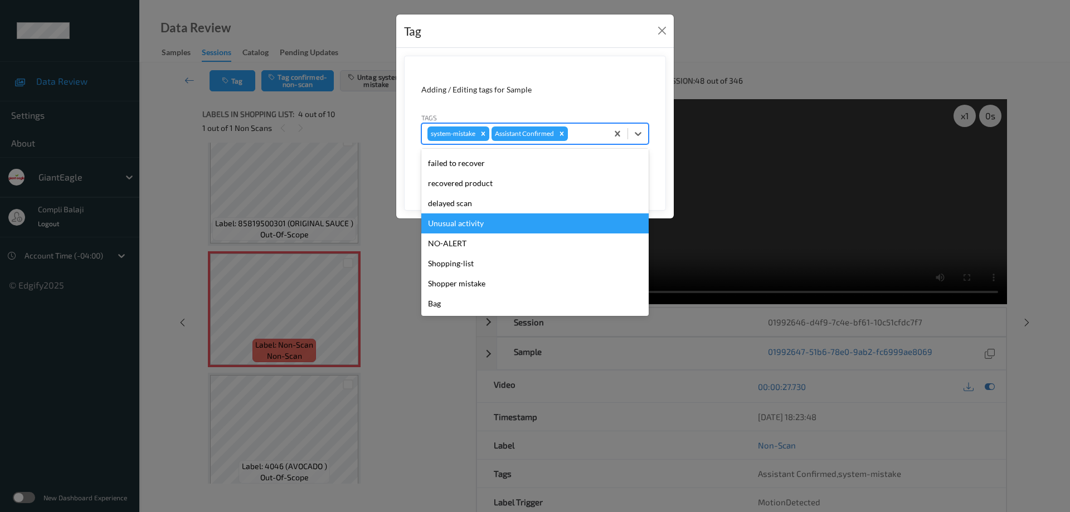
click at [495, 227] on div "Unusual activity" at bounding box center [534, 223] width 227 height 20
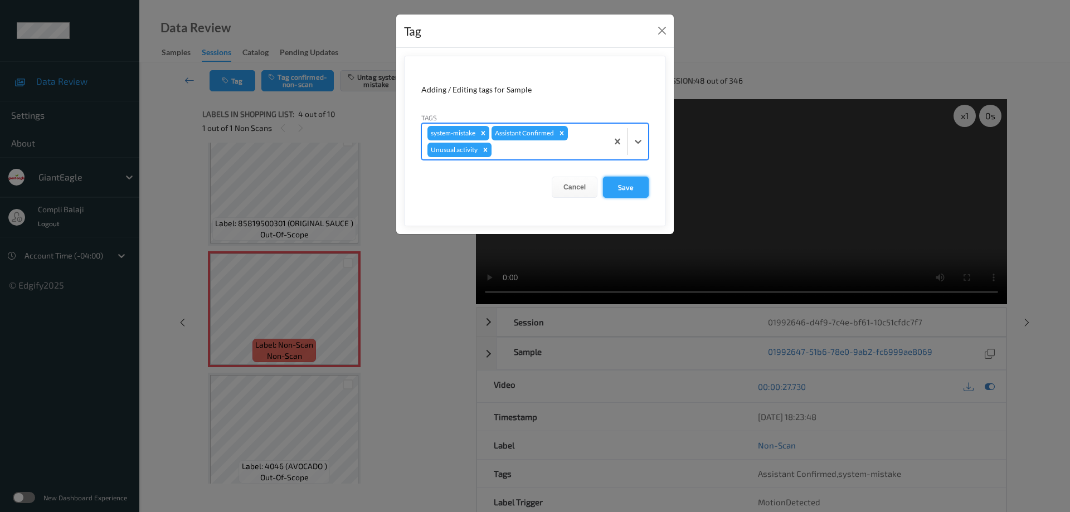
click at [627, 192] on button "Save" at bounding box center [626, 187] width 46 height 21
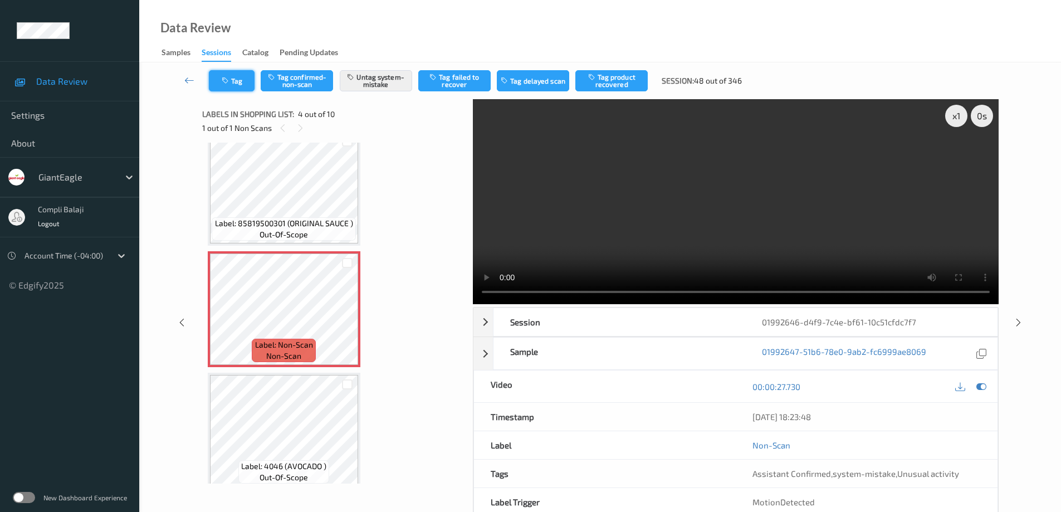
click at [237, 87] on button "Tag" at bounding box center [232, 80] width 46 height 21
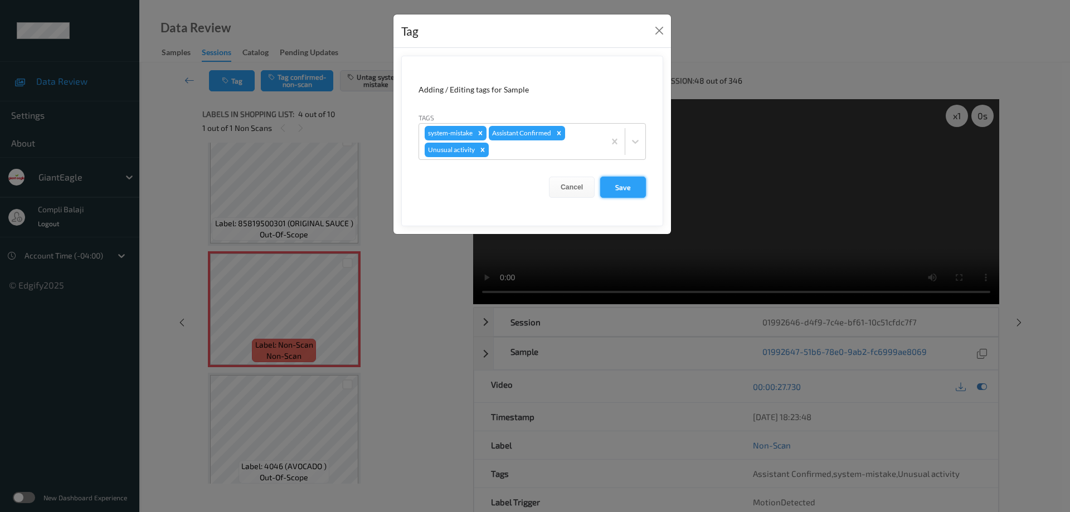
click at [620, 185] on button "Save" at bounding box center [623, 187] width 46 height 21
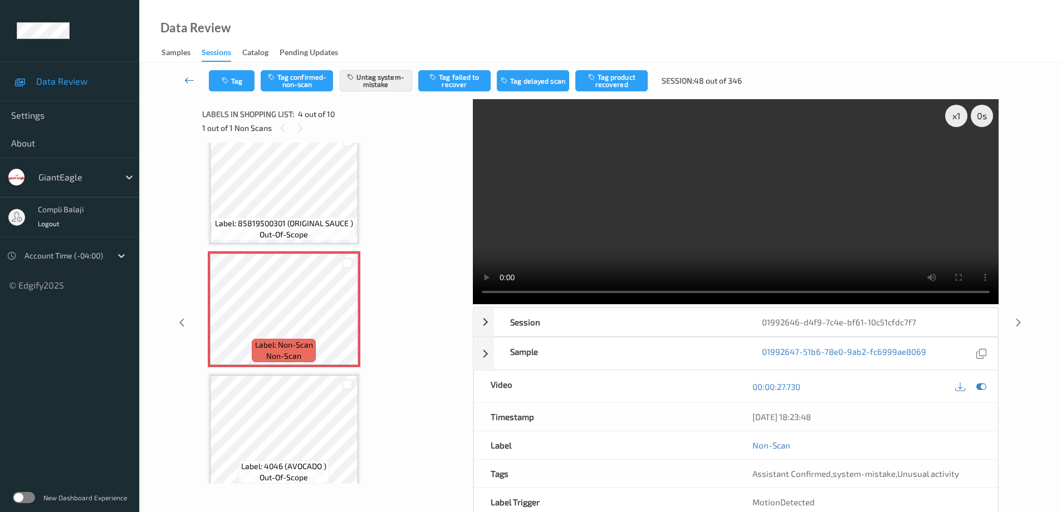
click at [184, 82] on link at bounding box center [189, 80] width 39 height 21
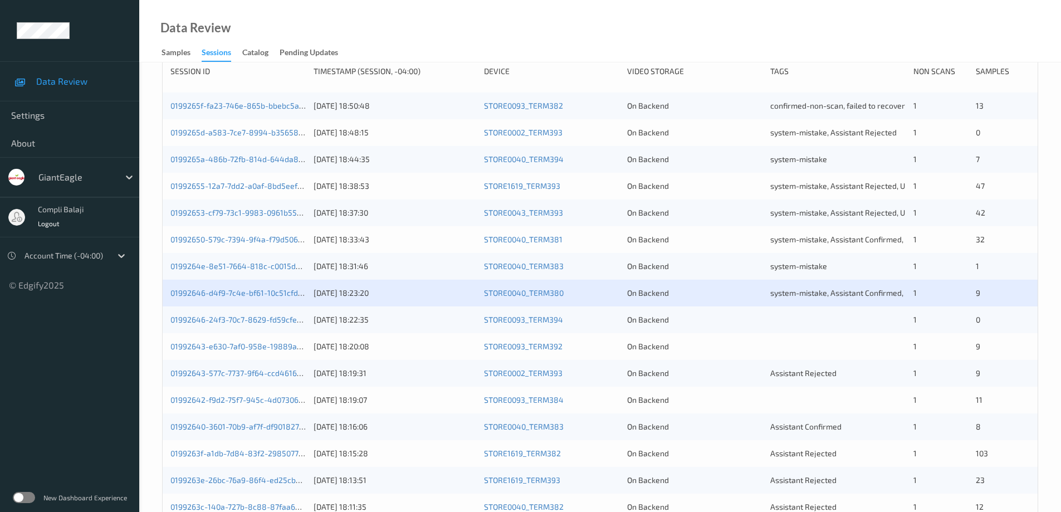
scroll to position [167, 0]
click at [281, 320] on link "01992646-24f3-70c7-8629-fd59cfe26ee1" at bounding box center [245, 317] width 148 height 9
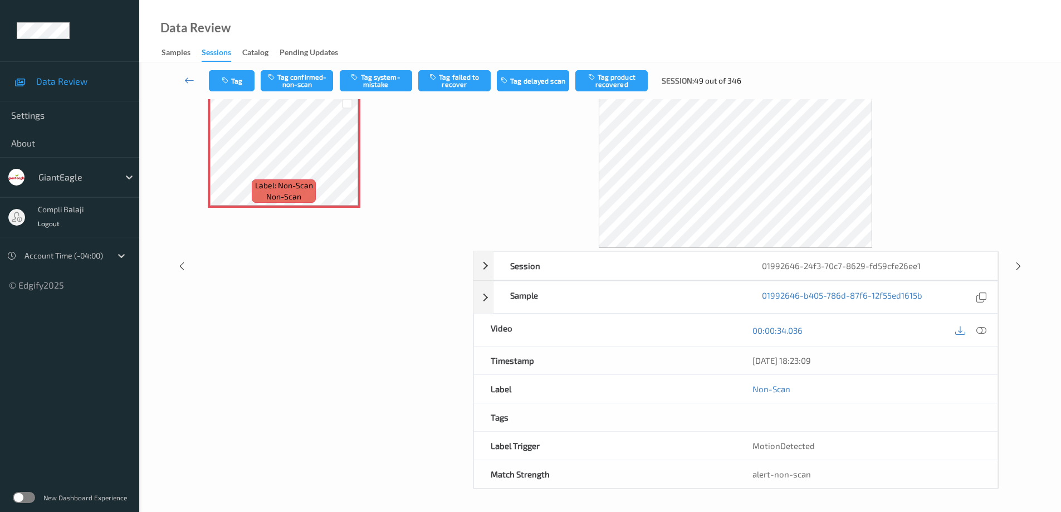
scroll to position [56, 0]
click at [981, 329] on icon at bounding box center [982, 330] width 10 height 10
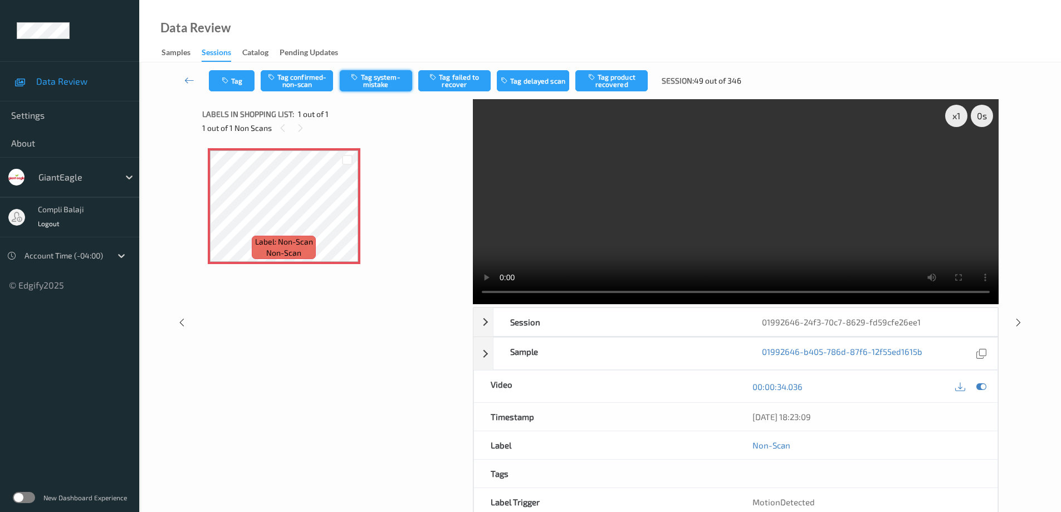
click at [375, 82] on button "Tag system-mistake" at bounding box center [376, 80] width 72 height 21
click at [188, 77] on icon at bounding box center [189, 80] width 10 height 11
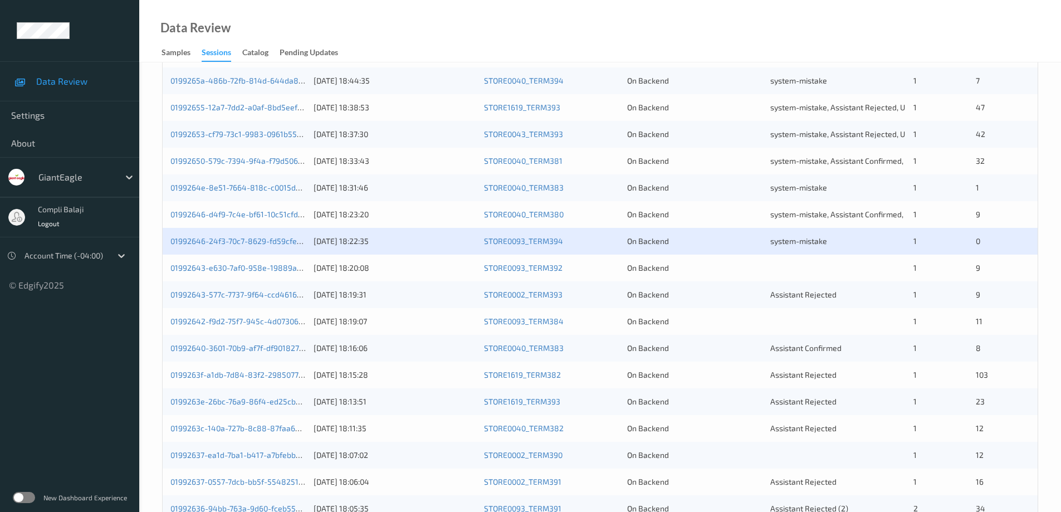
scroll to position [279, 0]
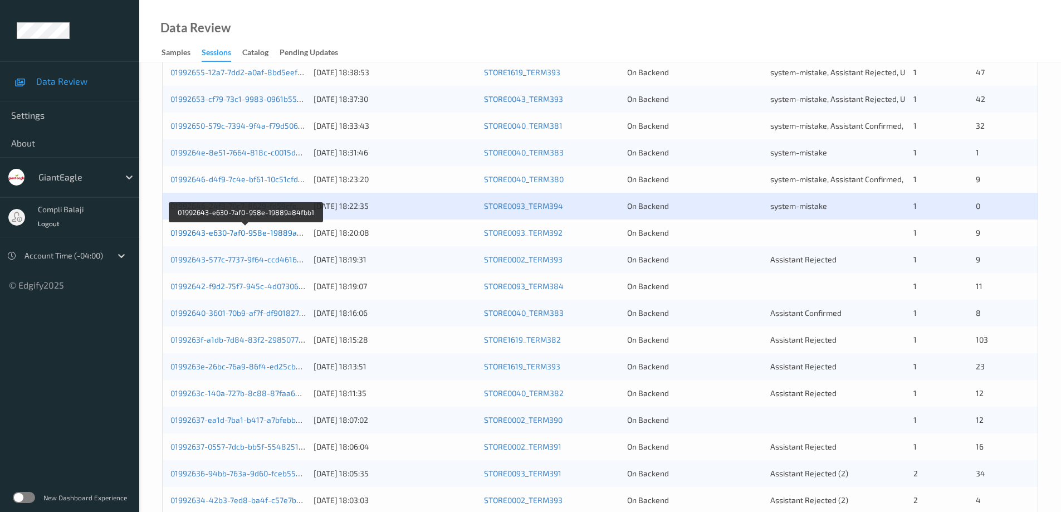
click at [262, 233] on link "01992643-e630-7af0-958e-19889a84fbb1" at bounding box center [247, 232] width 152 height 9
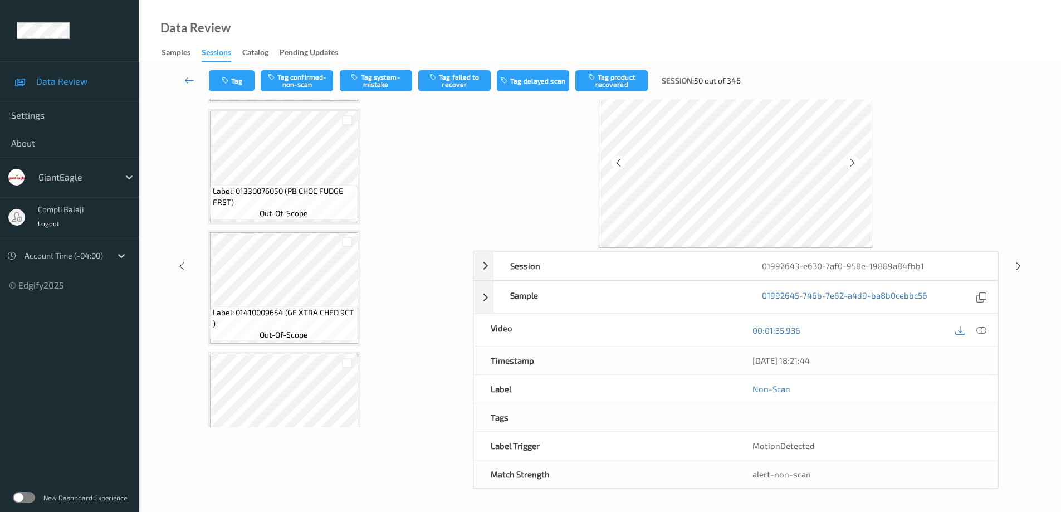
scroll to position [879, 0]
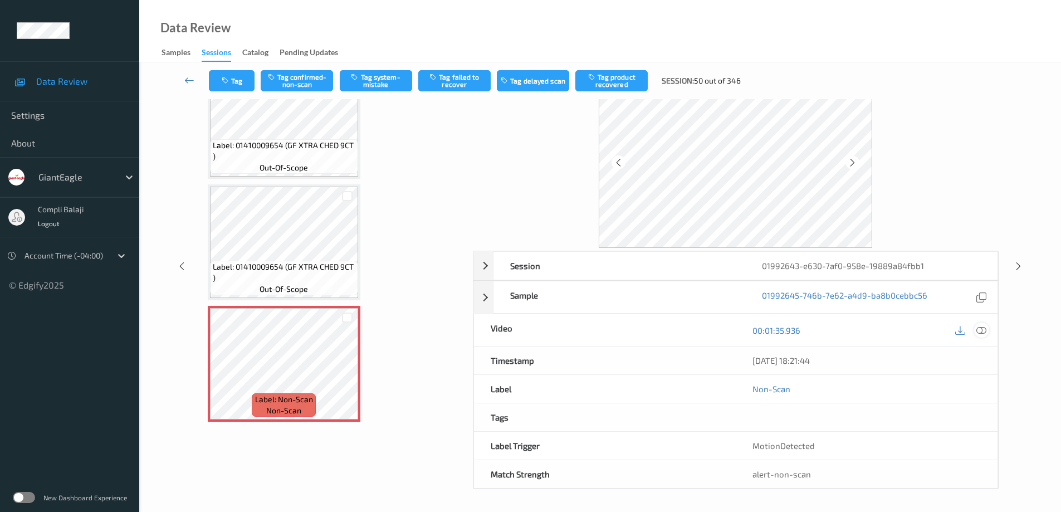
click at [982, 332] on icon at bounding box center [982, 330] width 10 height 10
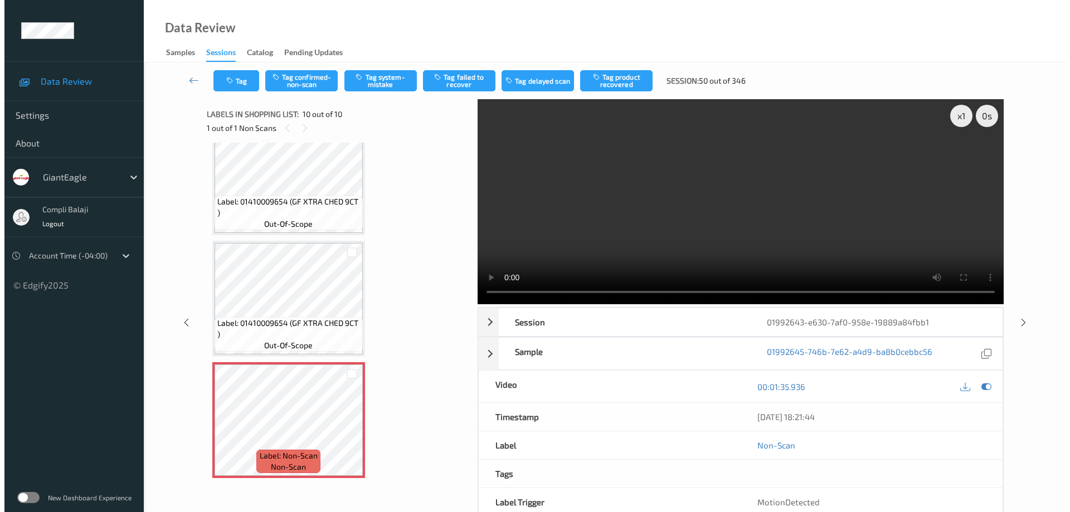
scroll to position [790, 0]
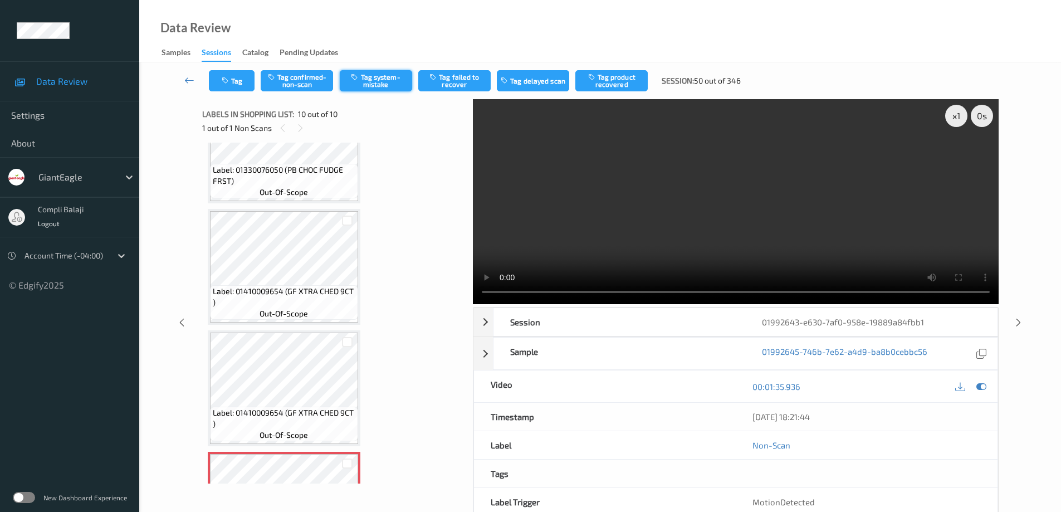
click at [388, 80] on button "Tag system-mistake" at bounding box center [376, 80] width 72 height 21
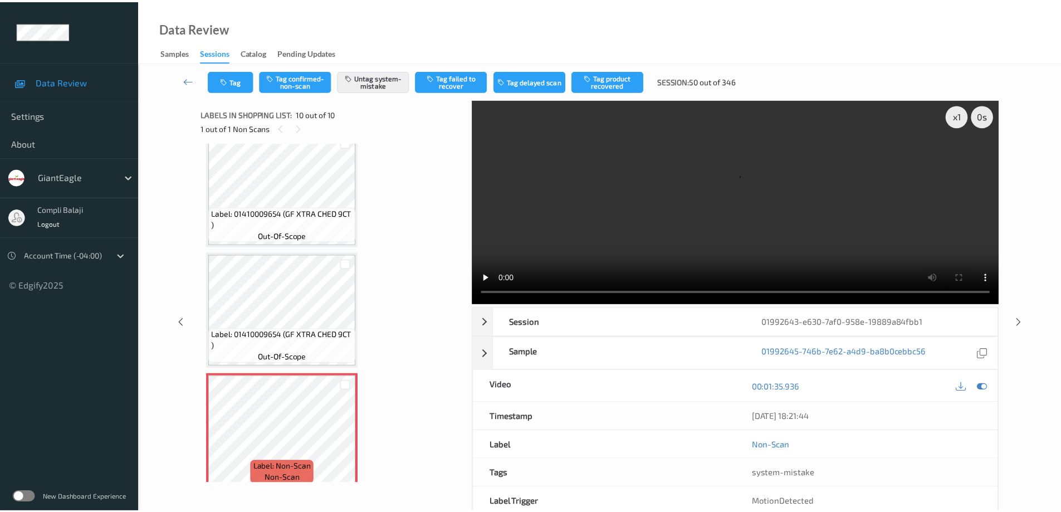
scroll to position [879, 0]
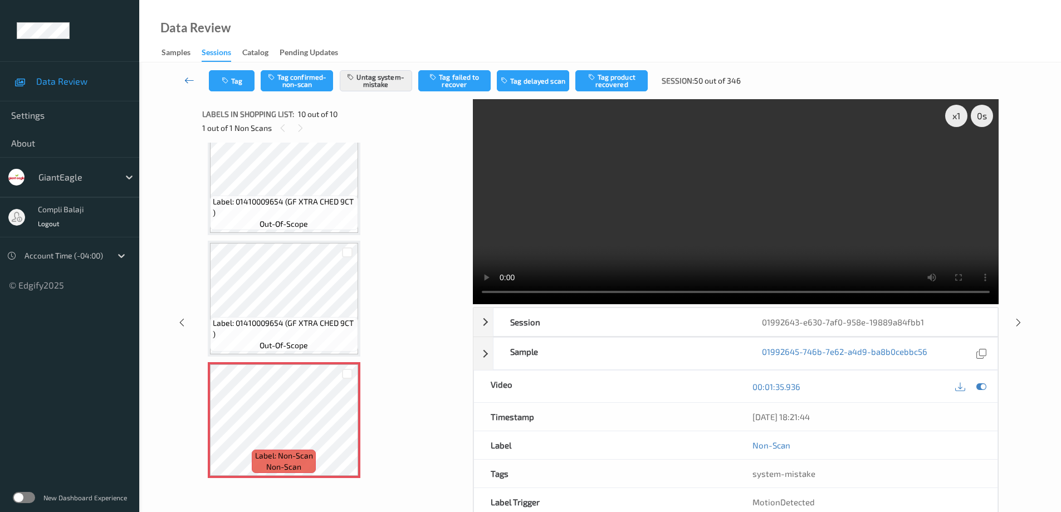
click at [191, 81] on icon at bounding box center [189, 80] width 10 height 11
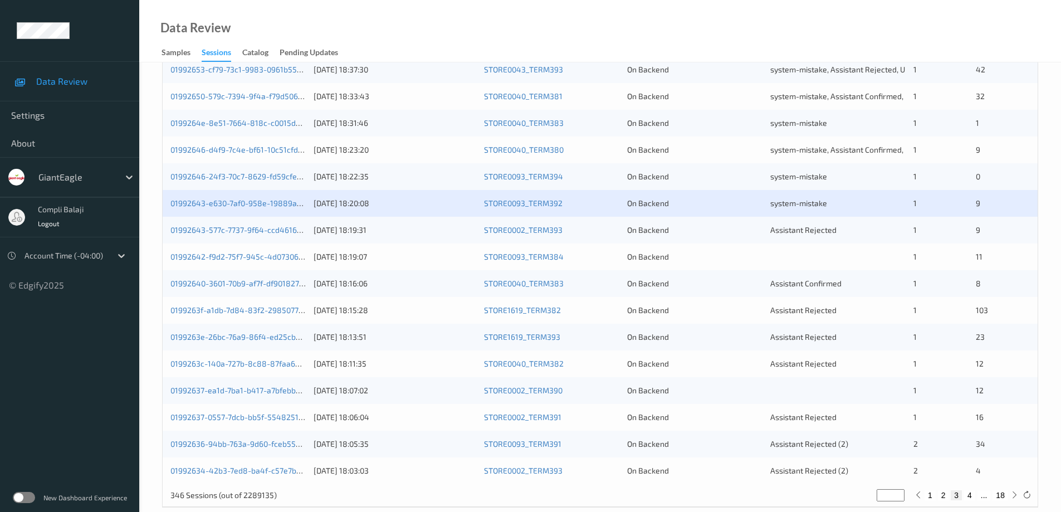
scroll to position [327, 0]
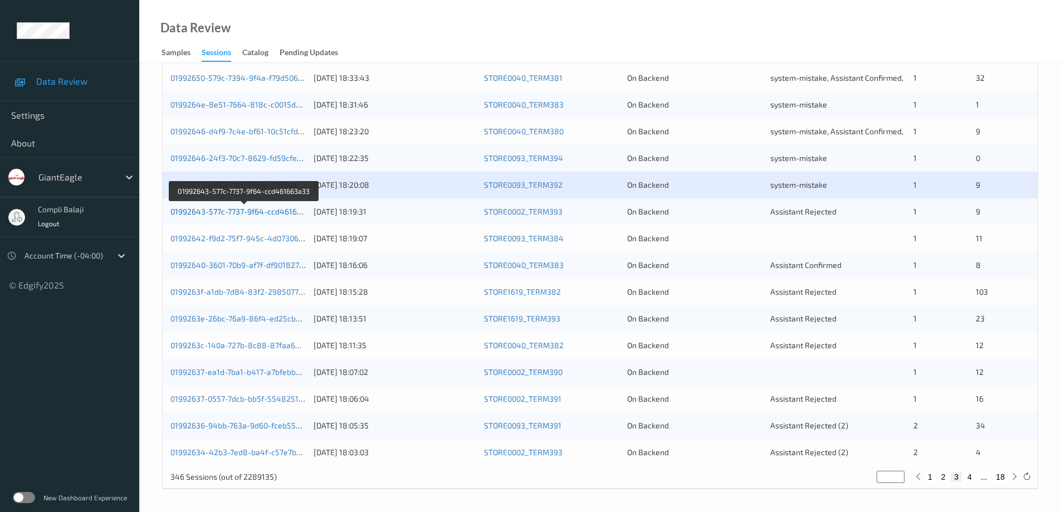
click at [261, 214] on link "01992643-577c-7737-9f64-ccd461663a33" at bounding box center [245, 211] width 149 height 9
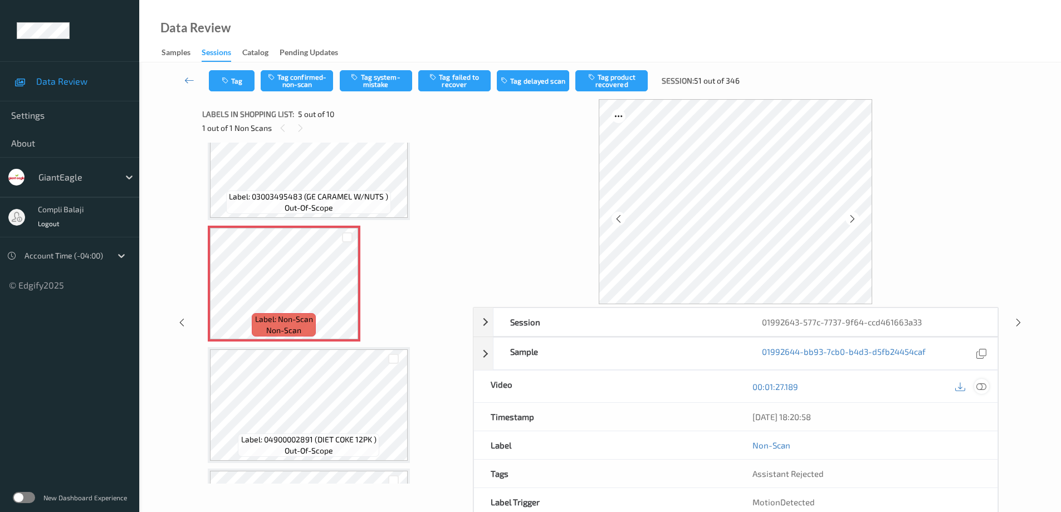
click at [988, 387] on div at bounding box center [982, 386] width 15 height 15
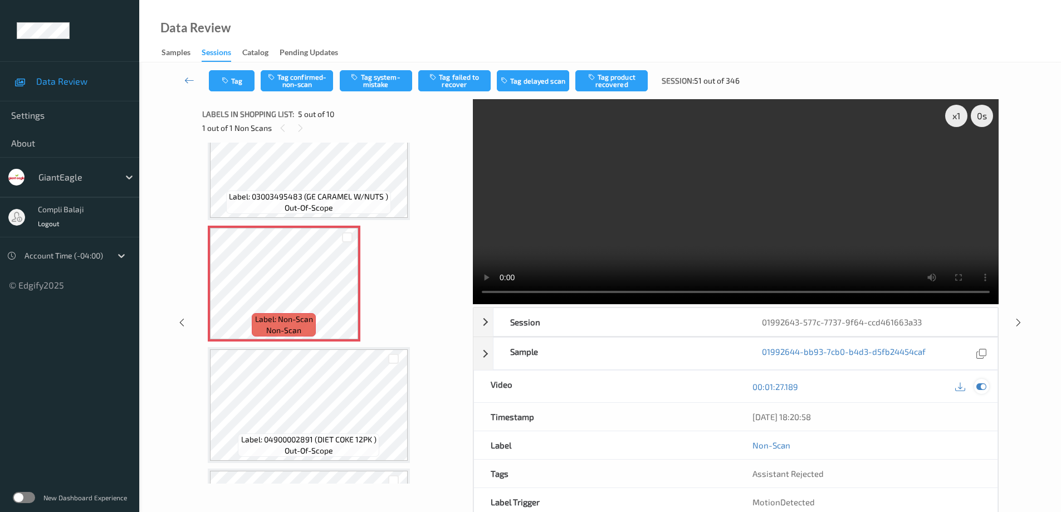
click at [978, 386] on icon at bounding box center [982, 387] width 10 height 10
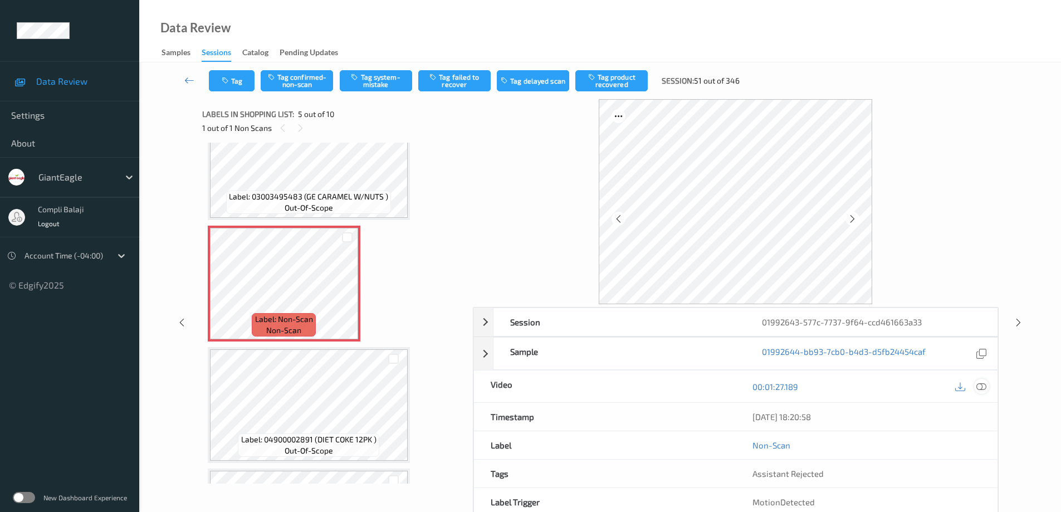
click at [983, 386] on icon at bounding box center [982, 386] width 10 height 10
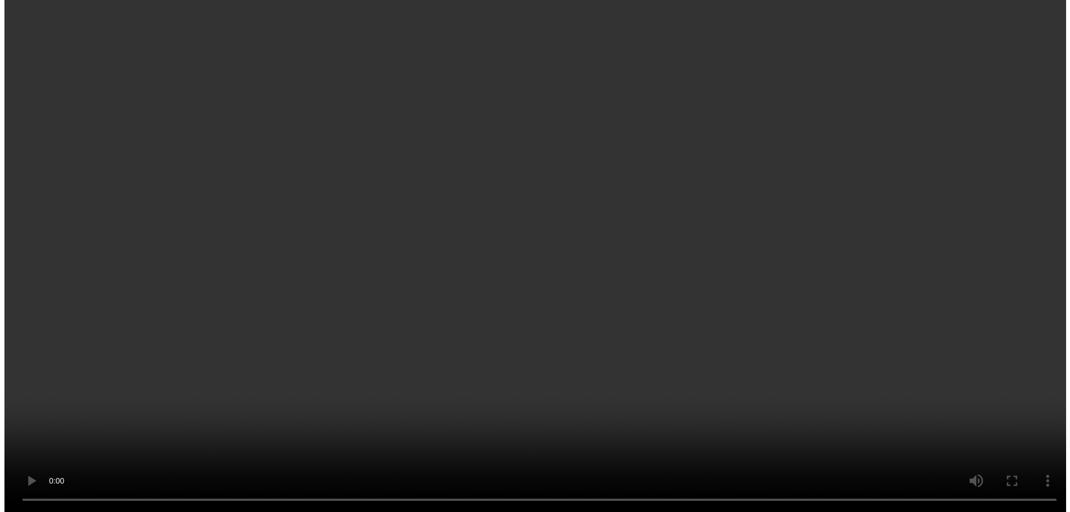
scroll to position [464, 0]
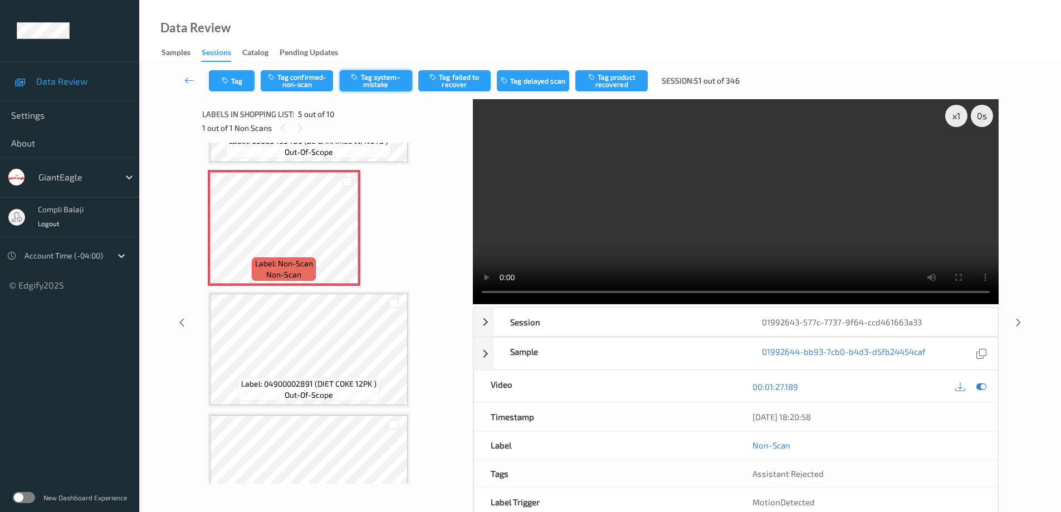
click at [387, 83] on button "Tag system-mistake" at bounding box center [376, 80] width 72 height 21
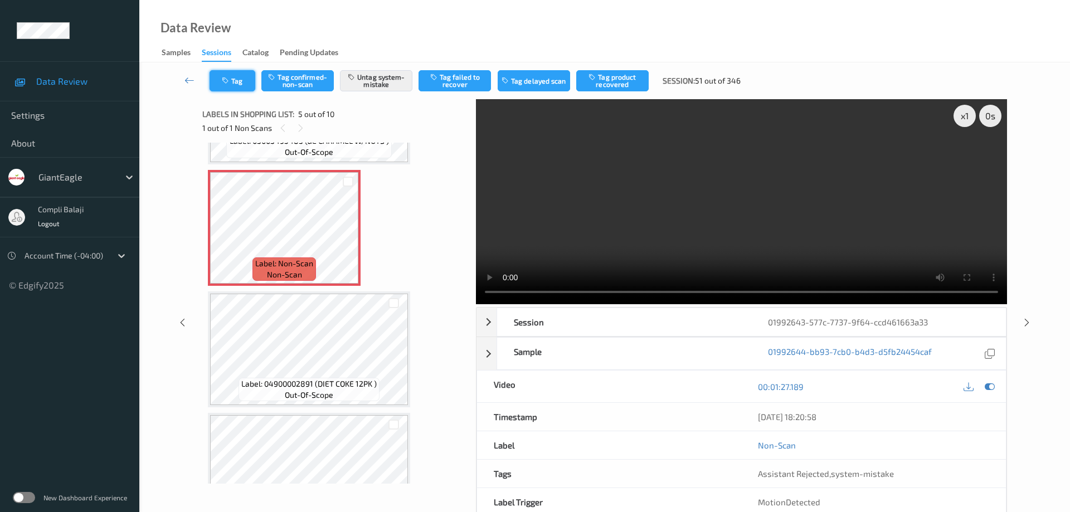
click at [241, 82] on button "Tag" at bounding box center [233, 80] width 46 height 21
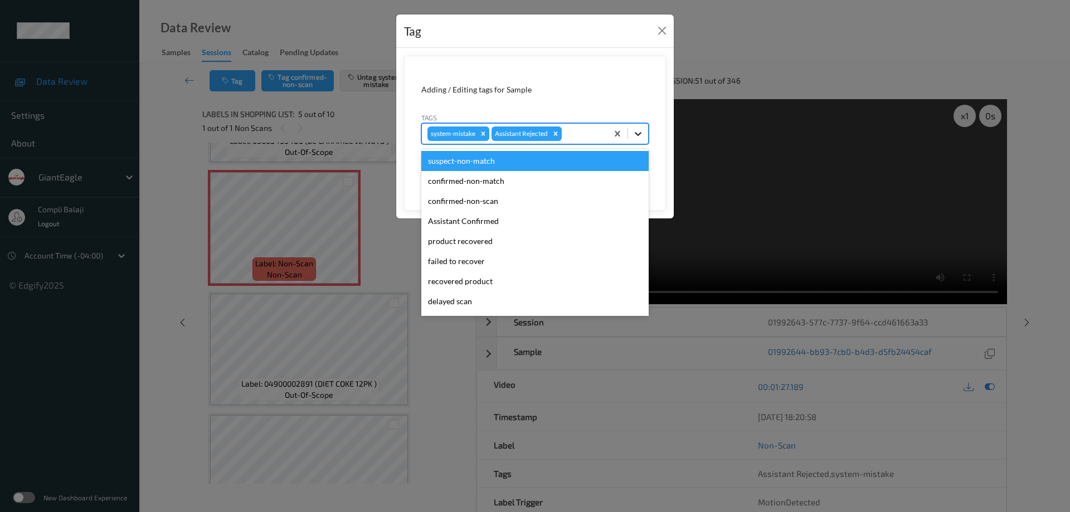
click at [641, 132] on icon at bounding box center [637, 133] width 11 height 11
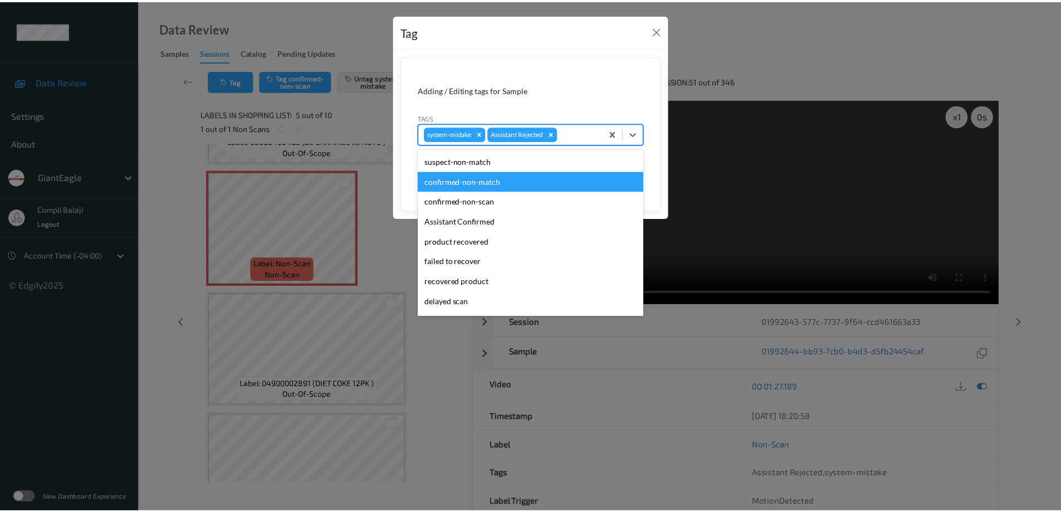
scroll to position [56, 0]
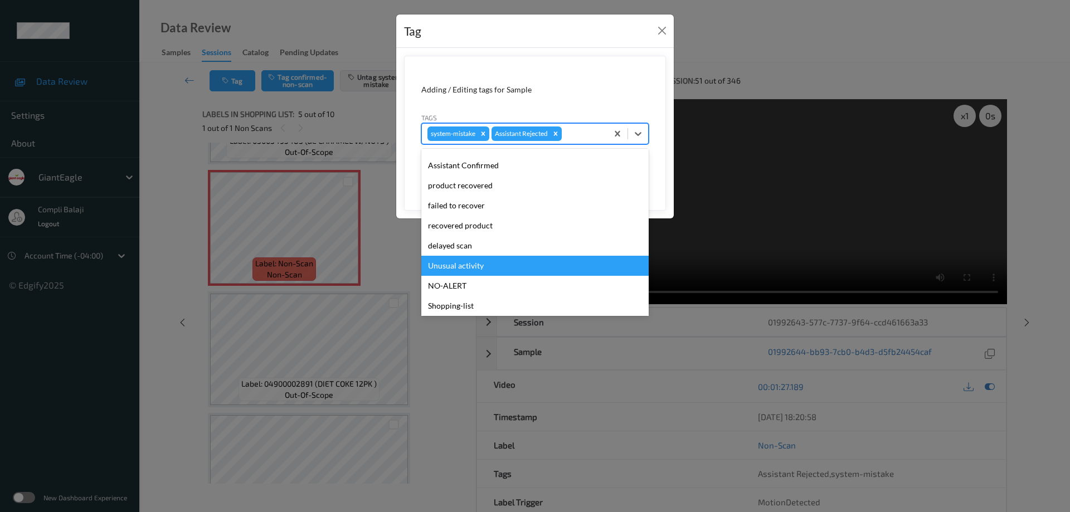
click at [473, 266] on div "Unusual activity" at bounding box center [534, 266] width 227 height 20
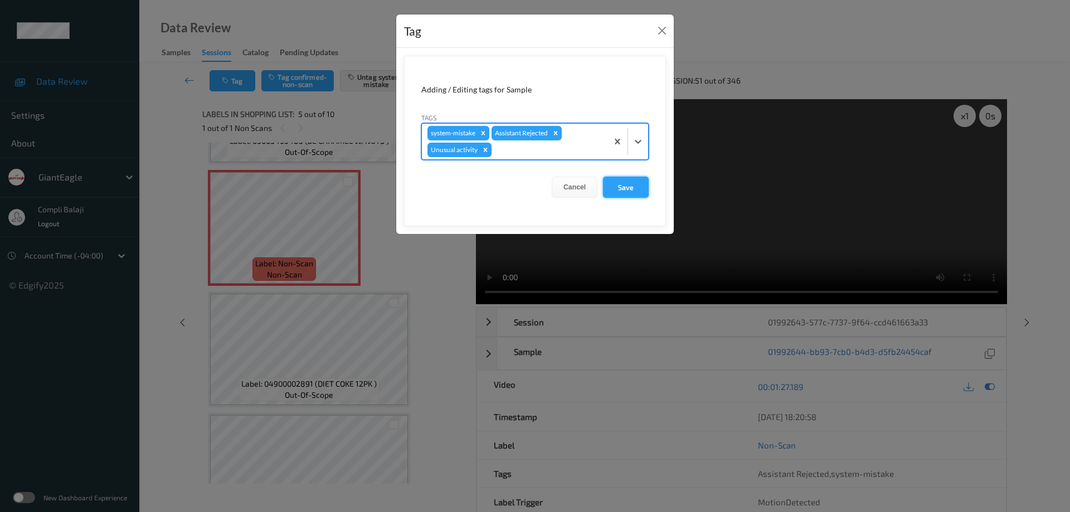
click at [629, 192] on button "Save" at bounding box center [626, 187] width 46 height 21
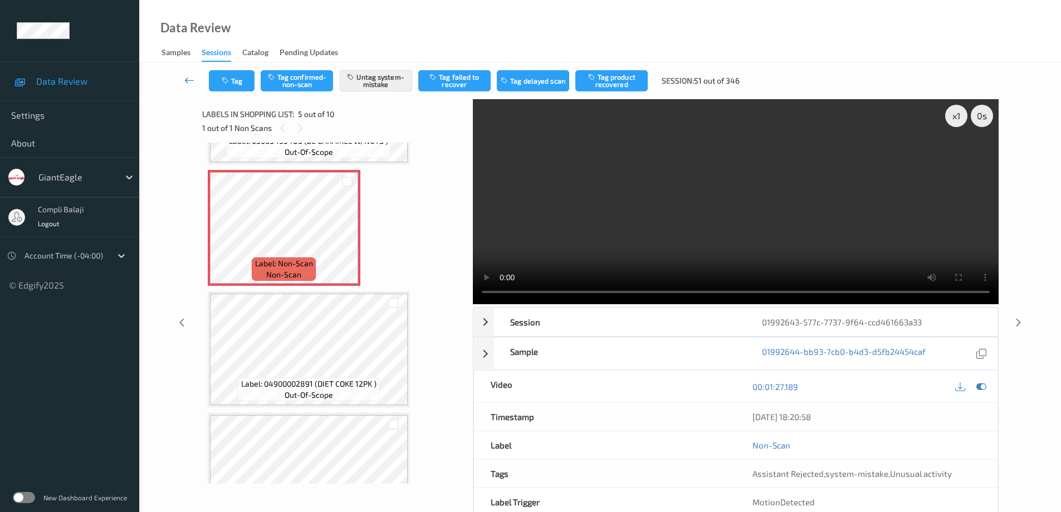
click at [188, 81] on icon at bounding box center [189, 80] width 10 height 11
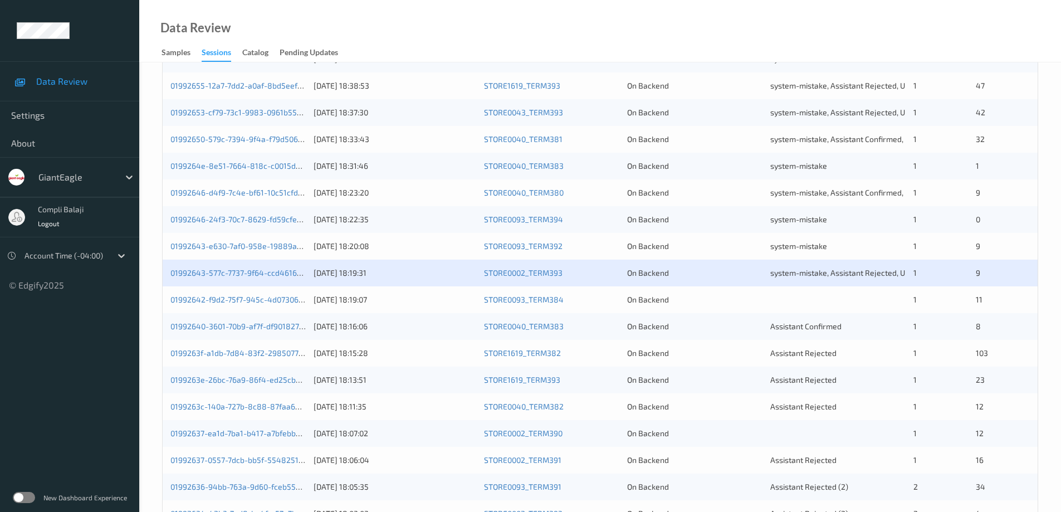
scroll to position [327, 0]
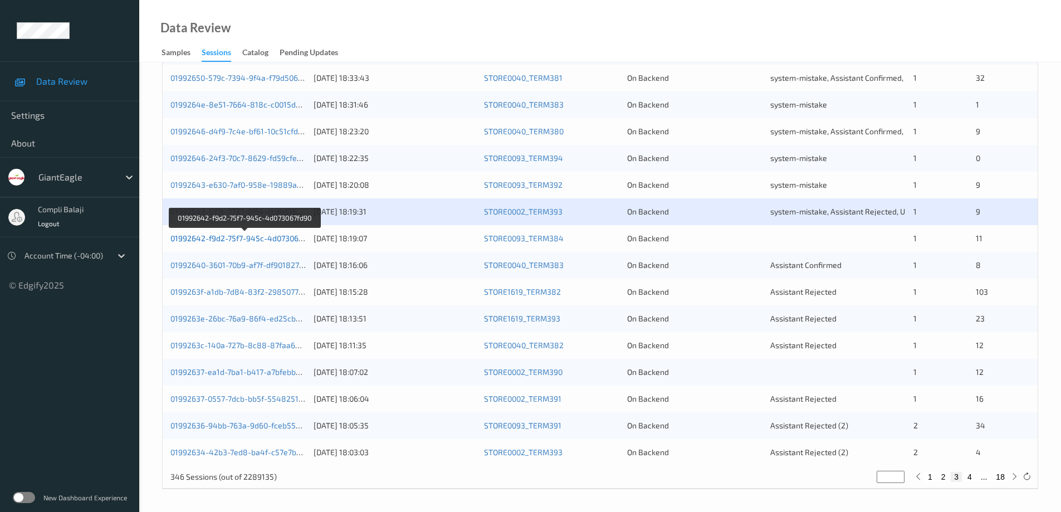
click at [264, 238] on link "01992642-f9d2-75f7-945c-4d073067fd90" at bounding box center [245, 237] width 148 height 9
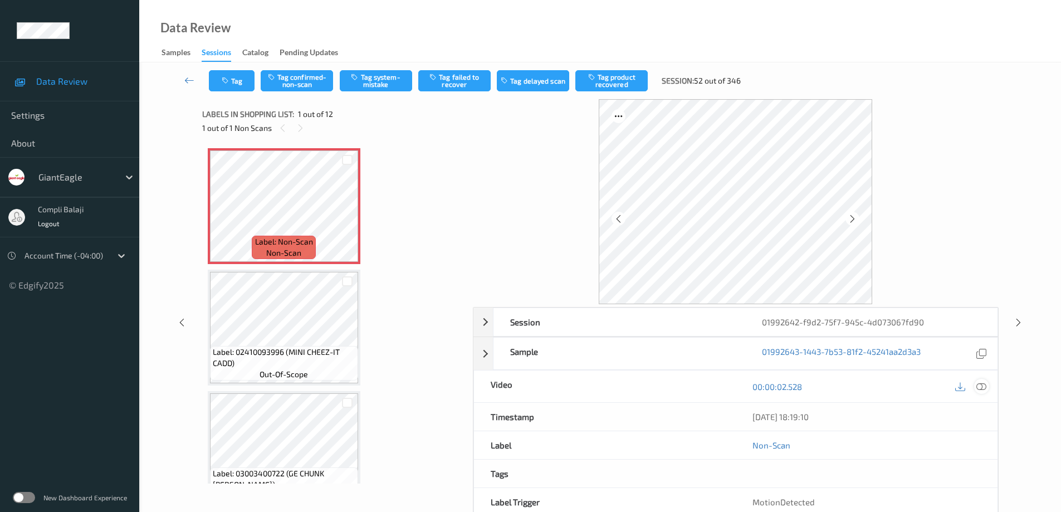
drag, startPoint x: 981, startPoint y: 386, endPoint x: 820, endPoint y: 390, distance: 160.5
click at [980, 386] on icon at bounding box center [982, 386] width 10 height 10
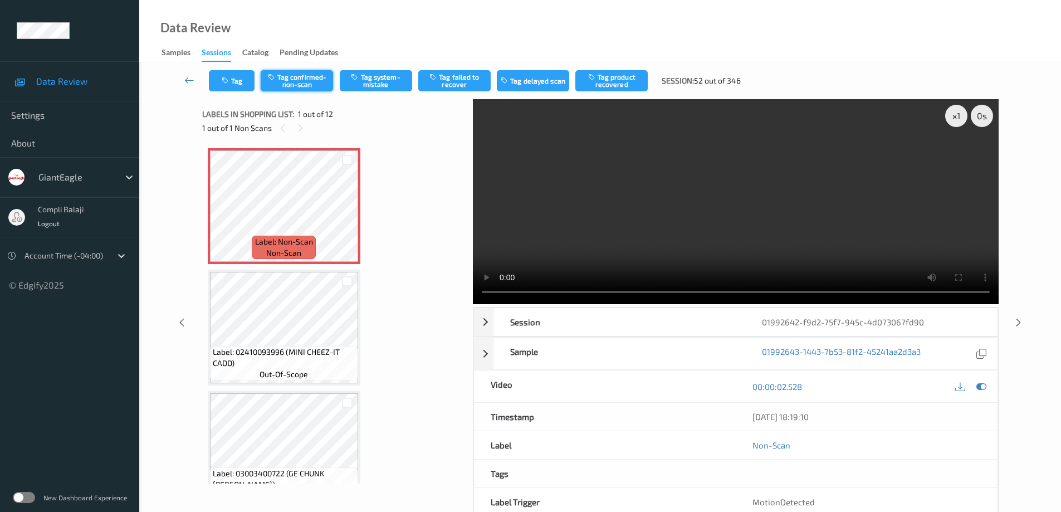
click at [311, 82] on button "Tag confirmed-non-scan" at bounding box center [297, 80] width 72 height 21
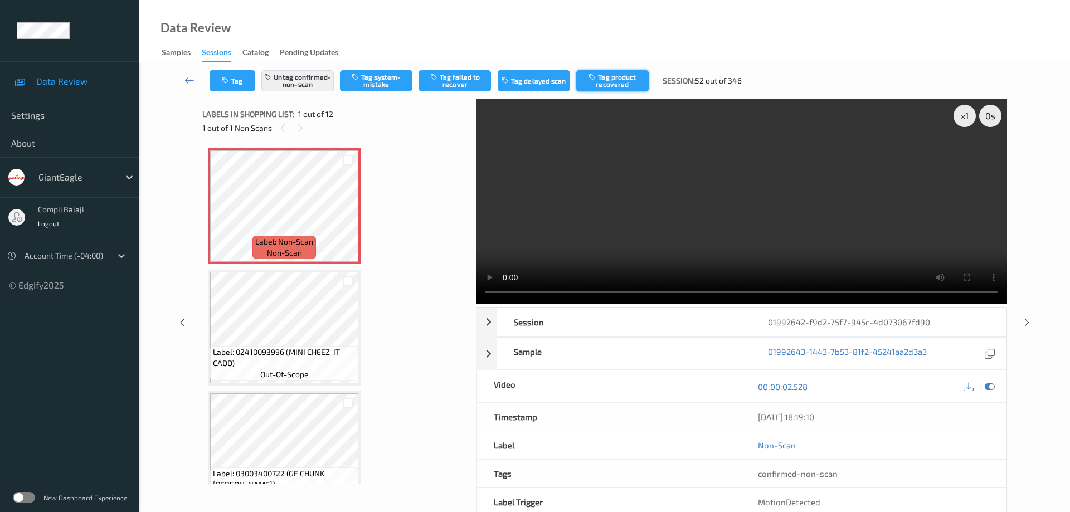
click at [623, 85] on button "Tag product recovered" at bounding box center [612, 80] width 72 height 21
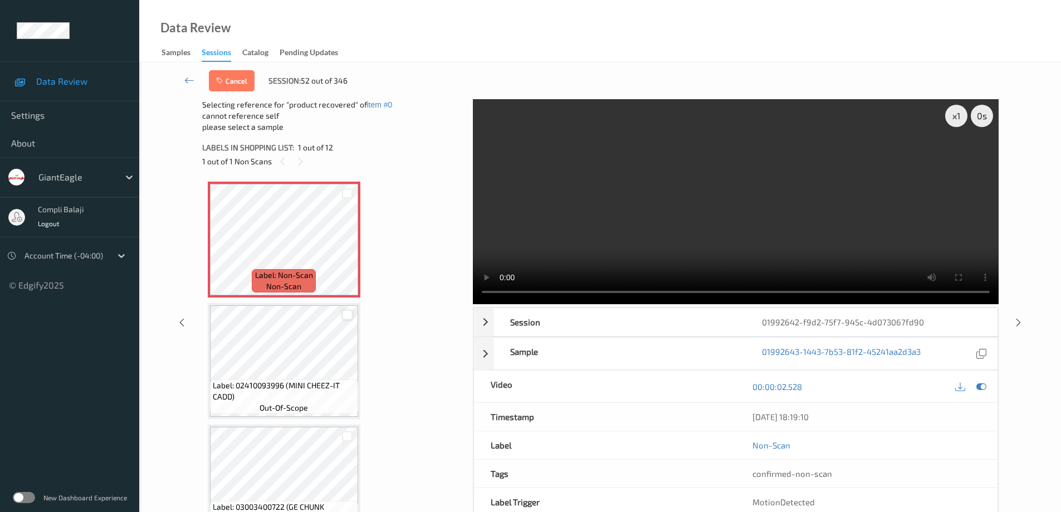
click at [345, 316] on div at bounding box center [347, 315] width 11 height 11
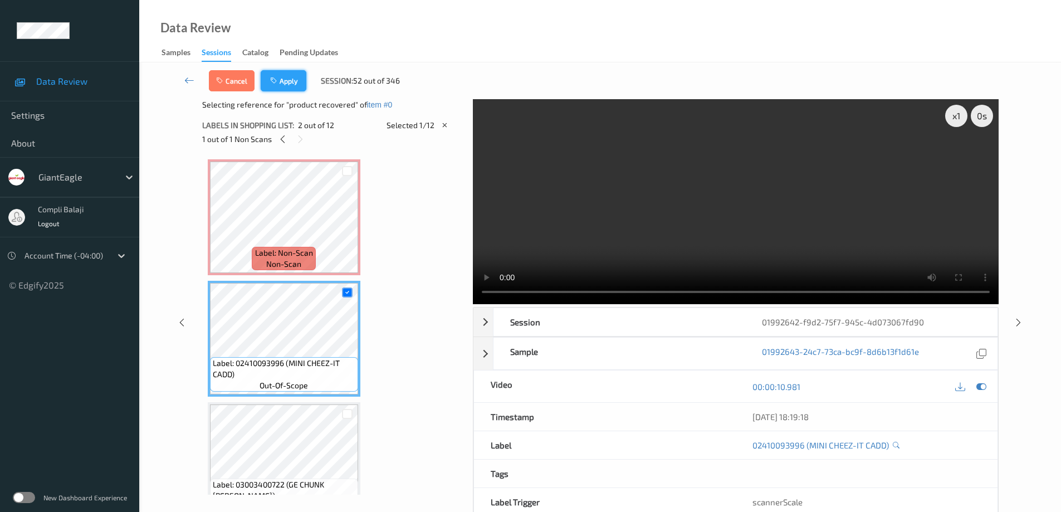
click at [294, 85] on button "Apply" at bounding box center [284, 80] width 46 height 21
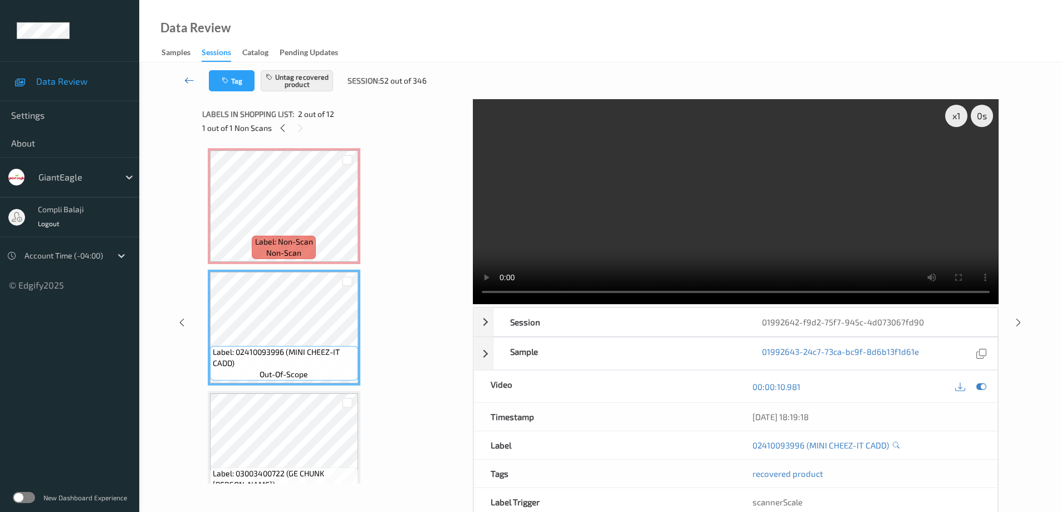
click at [188, 82] on icon at bounding box center [189, 80] width 10 height 11
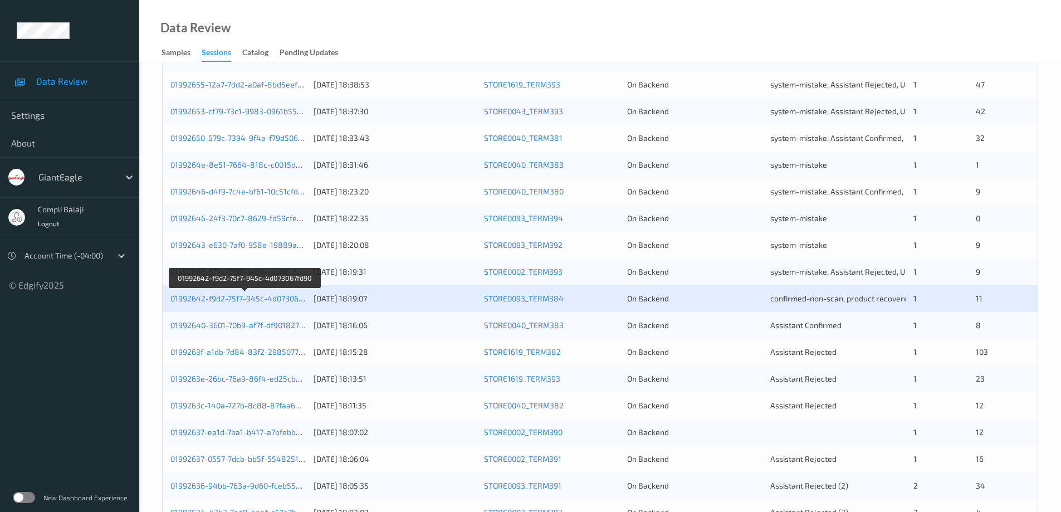
scroll to position [327, 0]
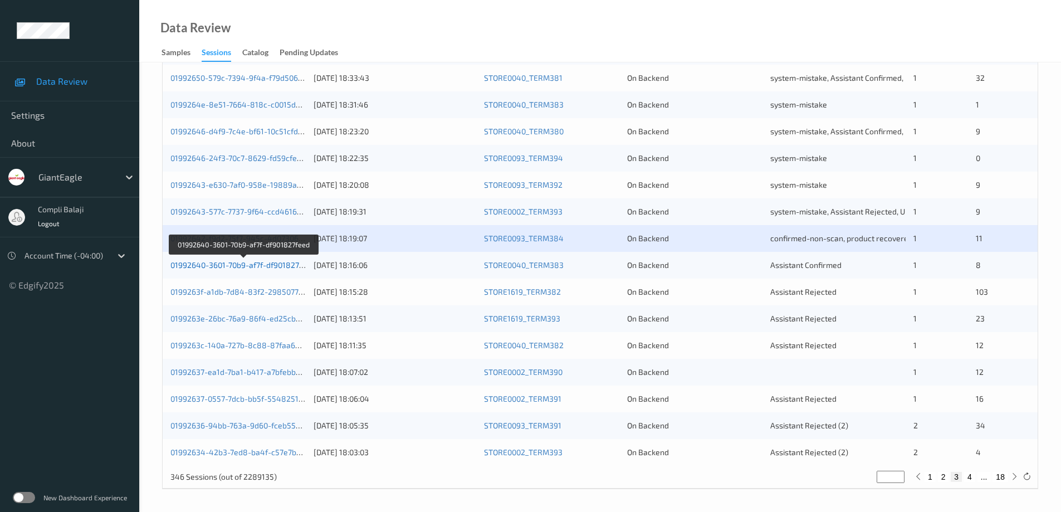
click at [272, 266] on link "01992640-3601-70b9-af7f-df901827feed" at bounding box center [243, 264] width 145 height 9
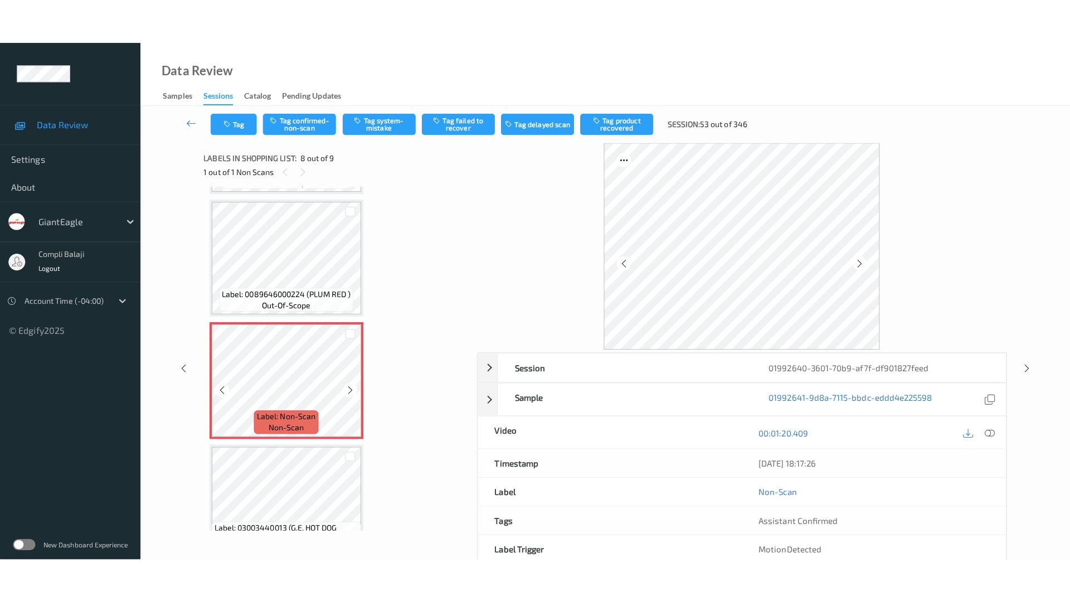
scroll to position [702, 0]
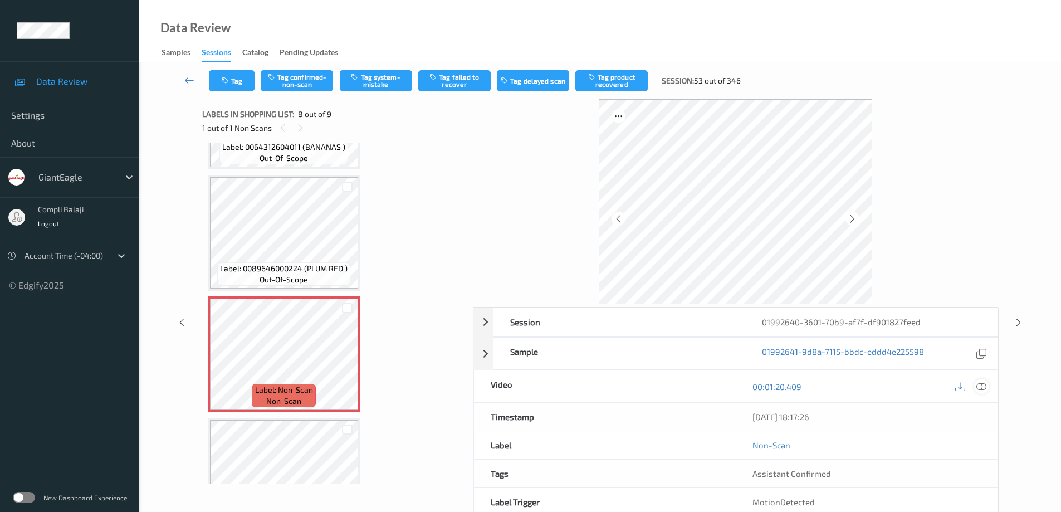
click at [984, 387] on icon at bounding box center [982, 386] width 10 height 10
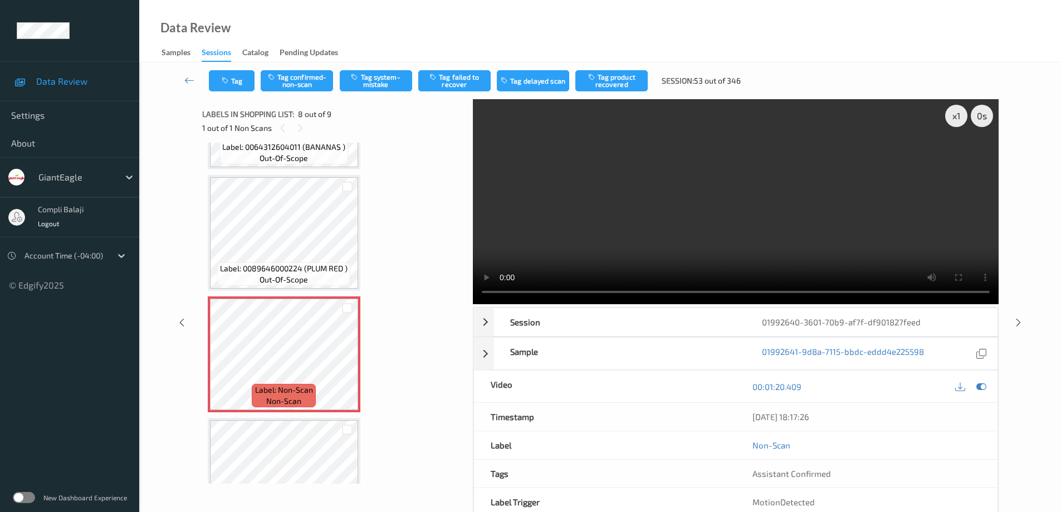
scroll to position [668, 0]
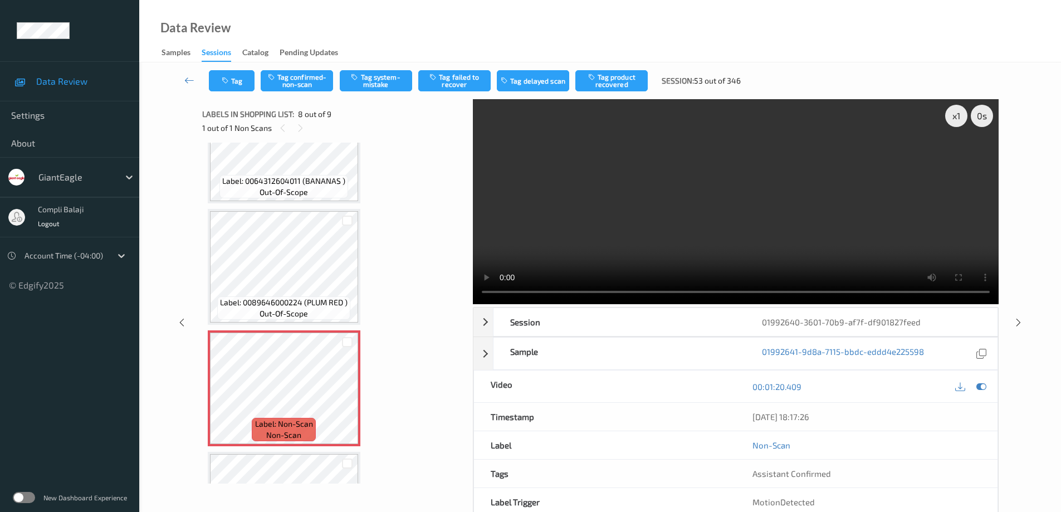
drag, startPoint x: 990, startPoint y: 383, endPoint x: 964, endPoint y: 378, distance: 26.1
click at [988, 383] on div "00:01:20.409" at bounding box center [867, 387] width 262 height 32
click at [981, 386] on icon at bounding box center [982, 387] width 10 height 10
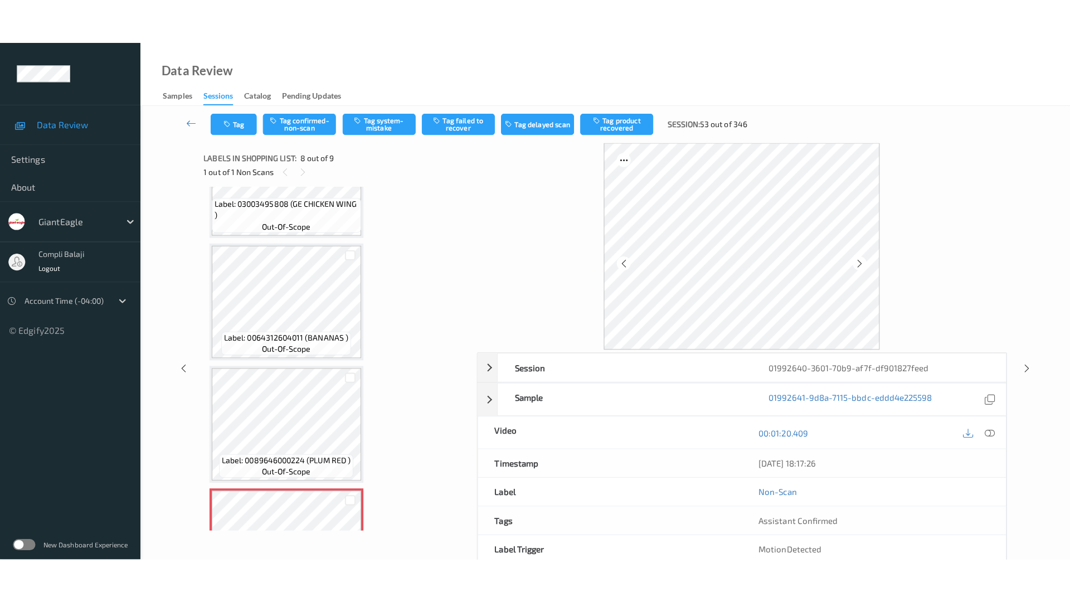
scroll to position [724, 0]
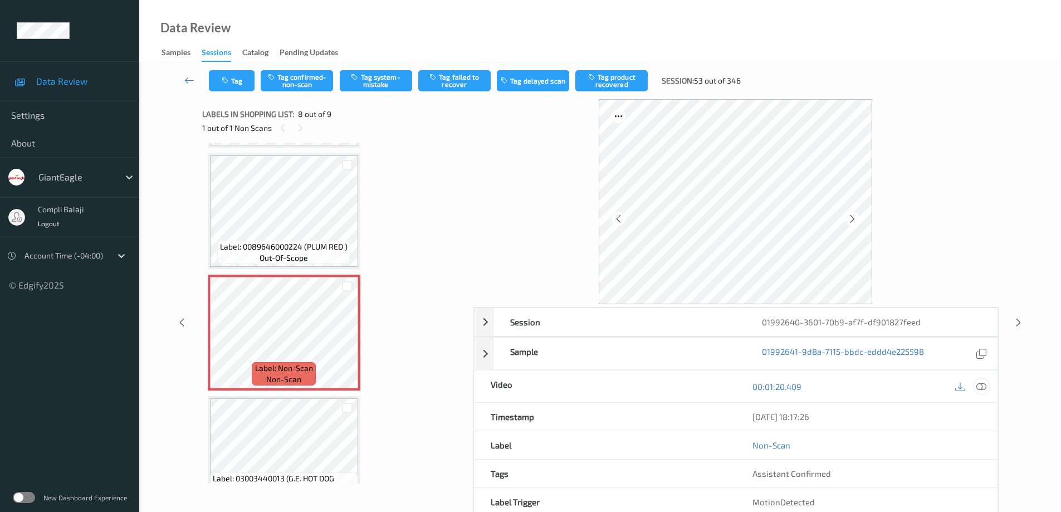
click at [982, 384] on icon at bounding box center [982, 386] width 10 height 10
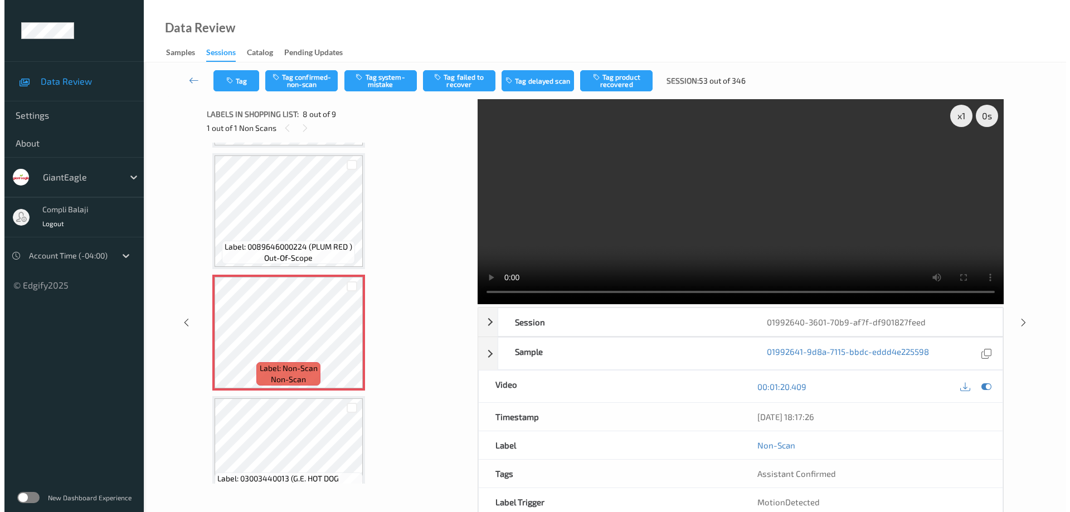
scroll to position [668, 0]
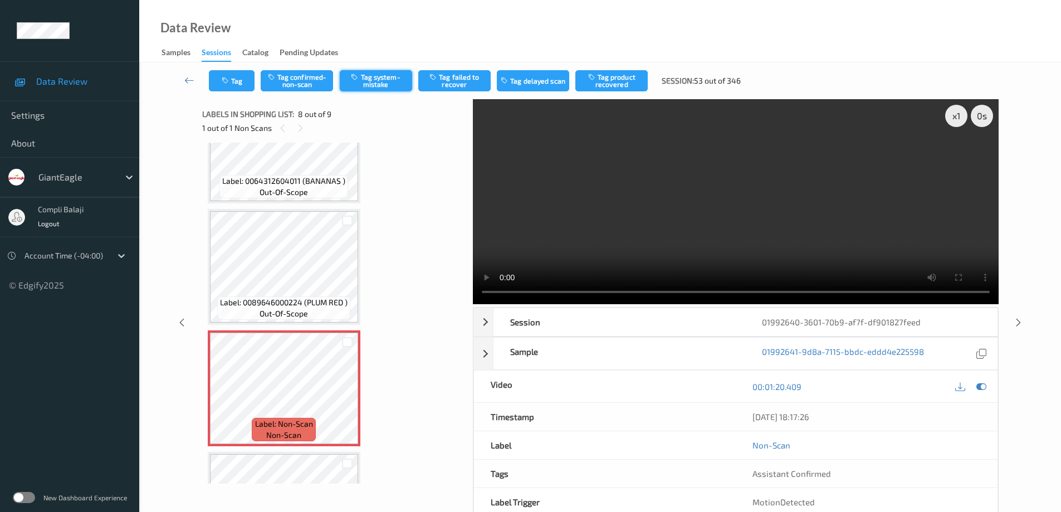
click at [381, 80] on button "Tag system-mistake" at bounding box center [376, 80] width 72 height 21
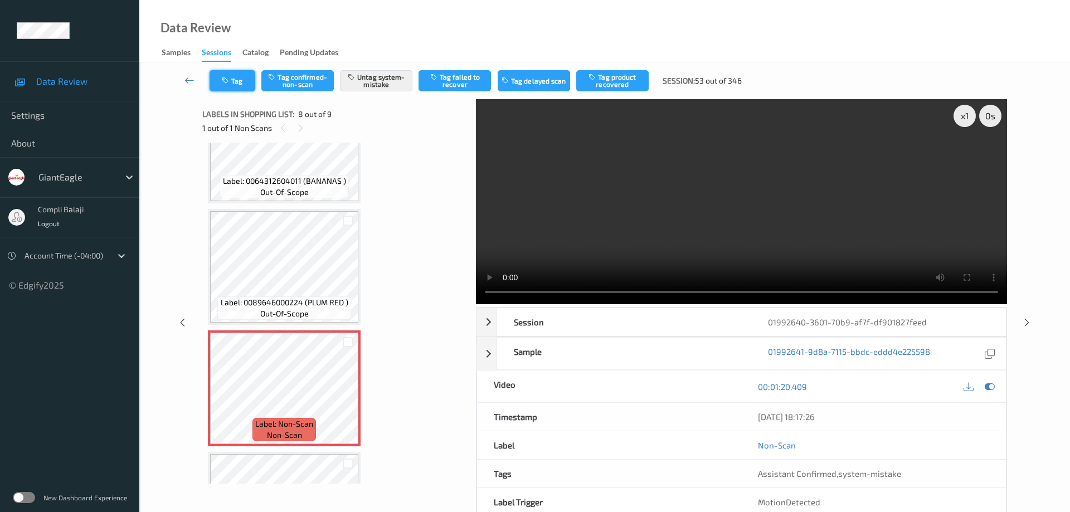
click at [242, 84] on button "Tag" at bounding box center [233, 80] width 46 height 21
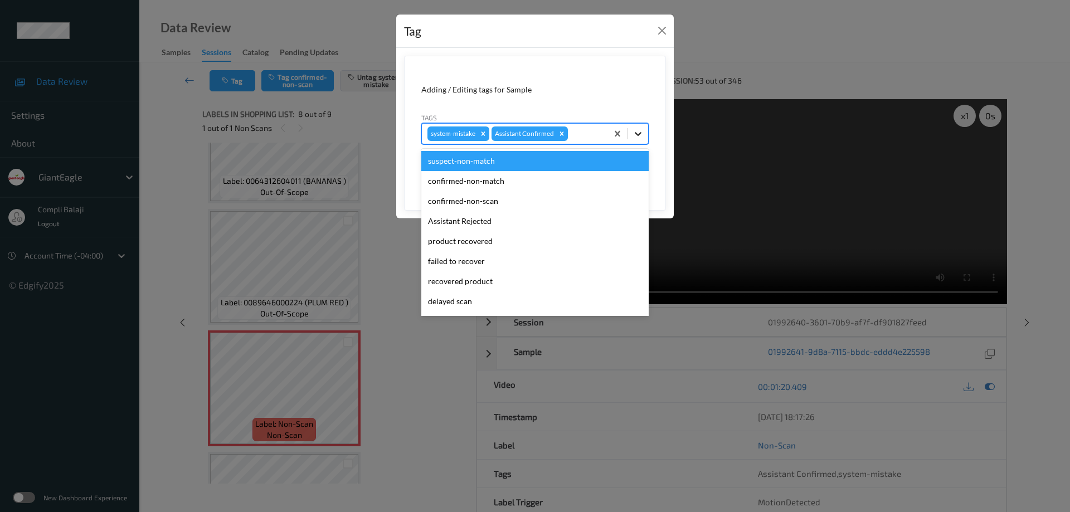
click at [641, 131] on icon at bounding box center [637, 133] width 11 height 11
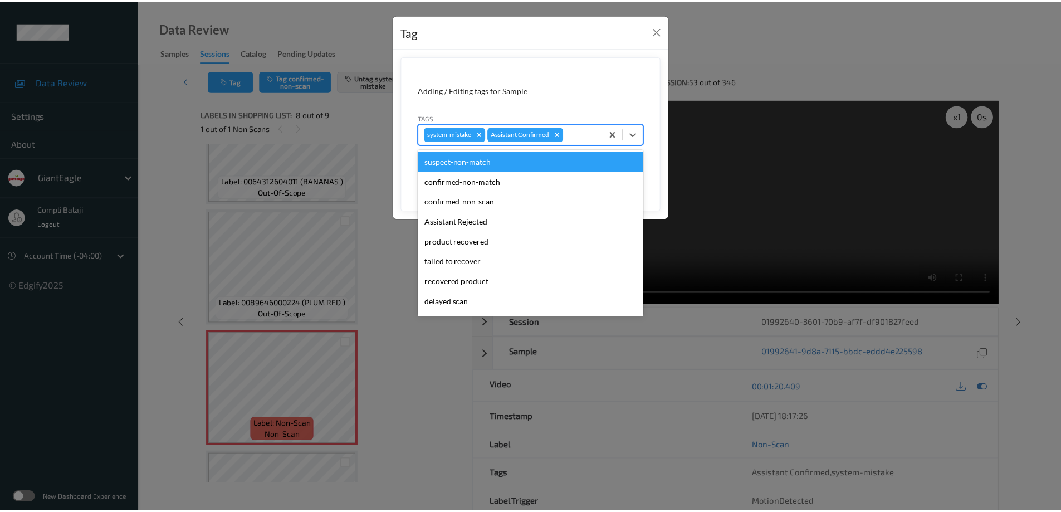
scroll to position [98, 0]
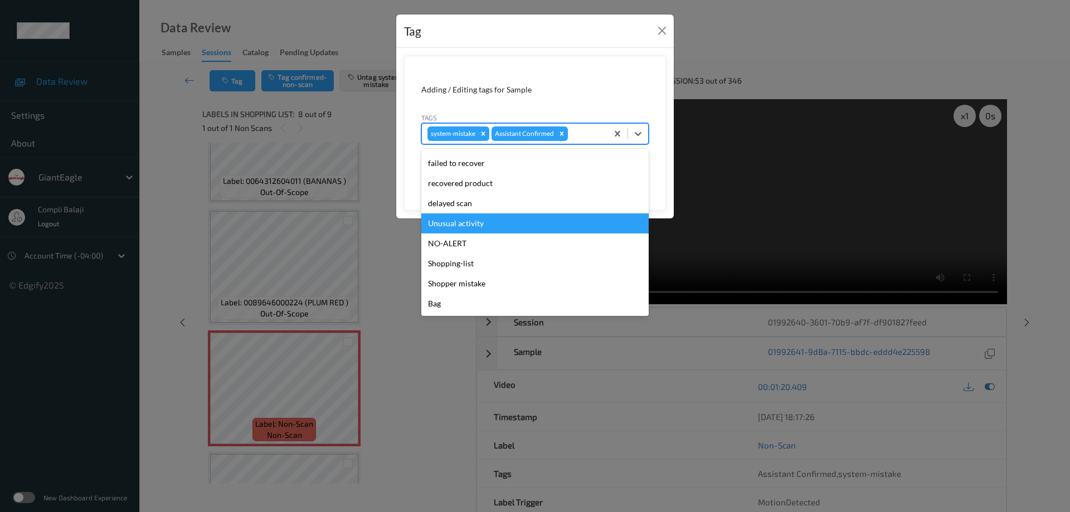
click at [475, 227] on div "Unusual activity" at bounding box center [534, 223] width 227 height 20
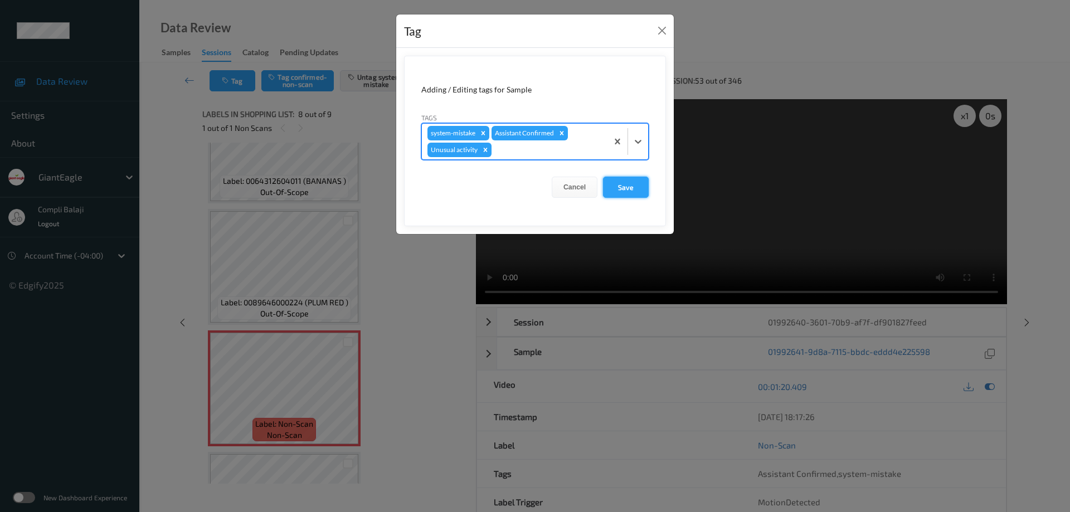
click at [621, 192] on button "Save" at bounding box center [626, 187] width 46 height 21
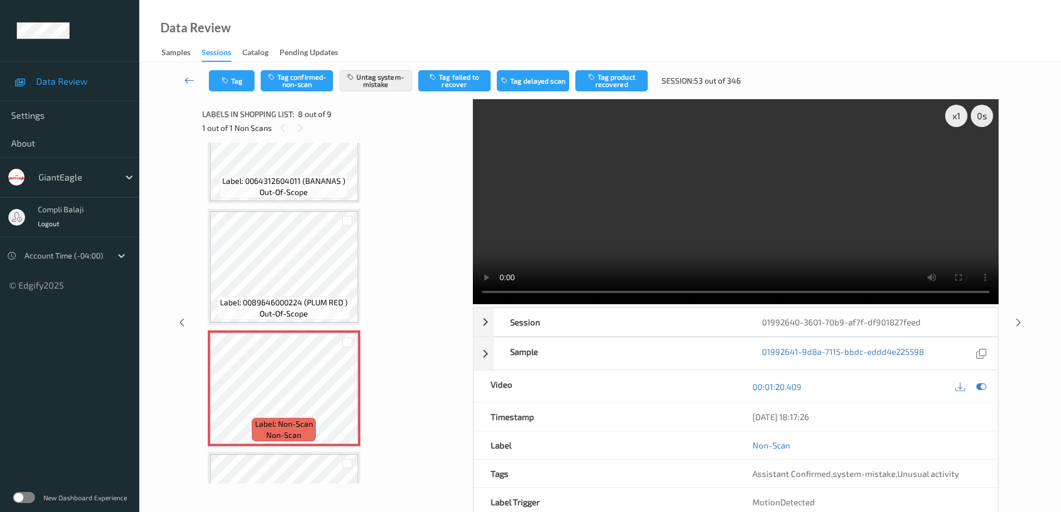
click at [186, 80] on icon at bounding box center [189, 80] width 10 height 11
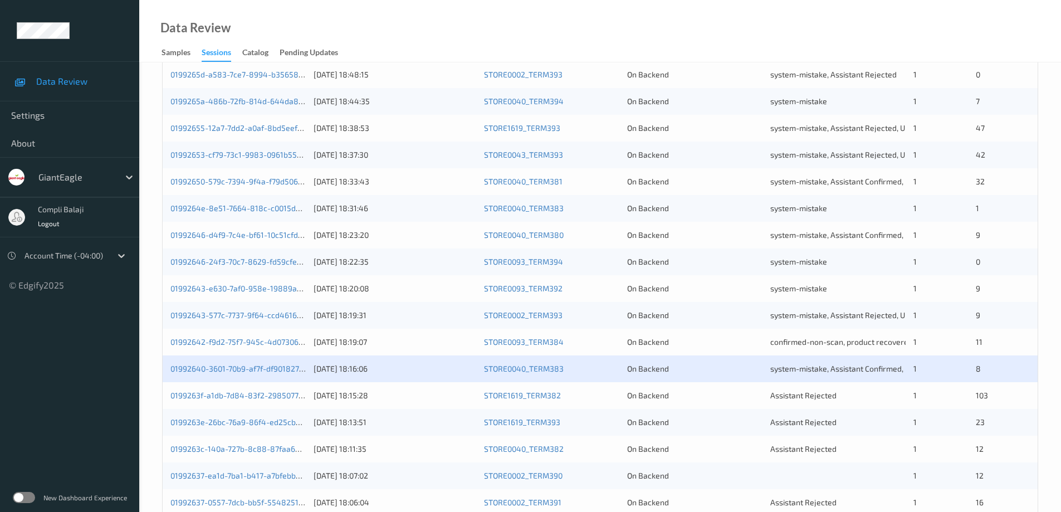
scroll to position [279, 0]
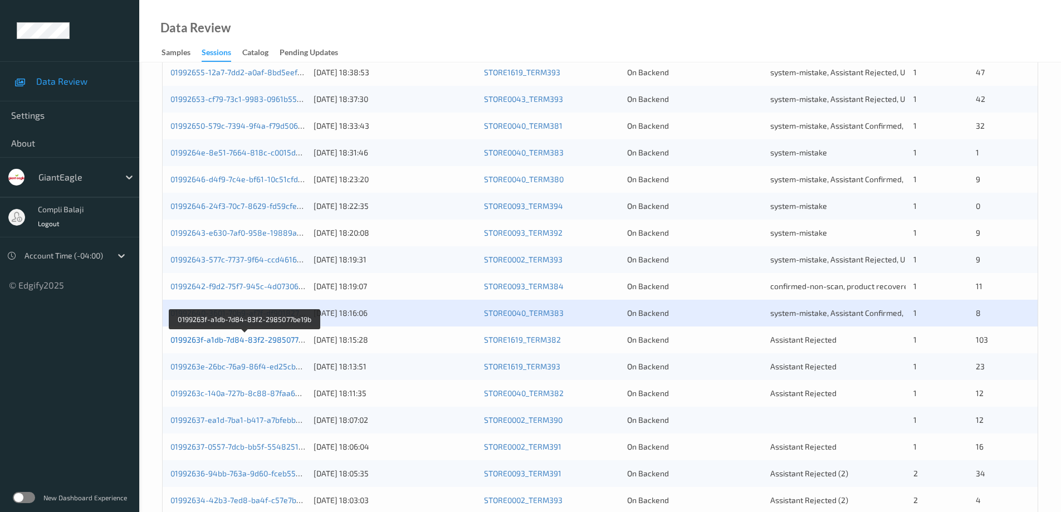
click at [285, 340] on link "0199263f-a1db-7d84-83f2-2985077be19b" at bounding box center [245, 339] width 149 height 9
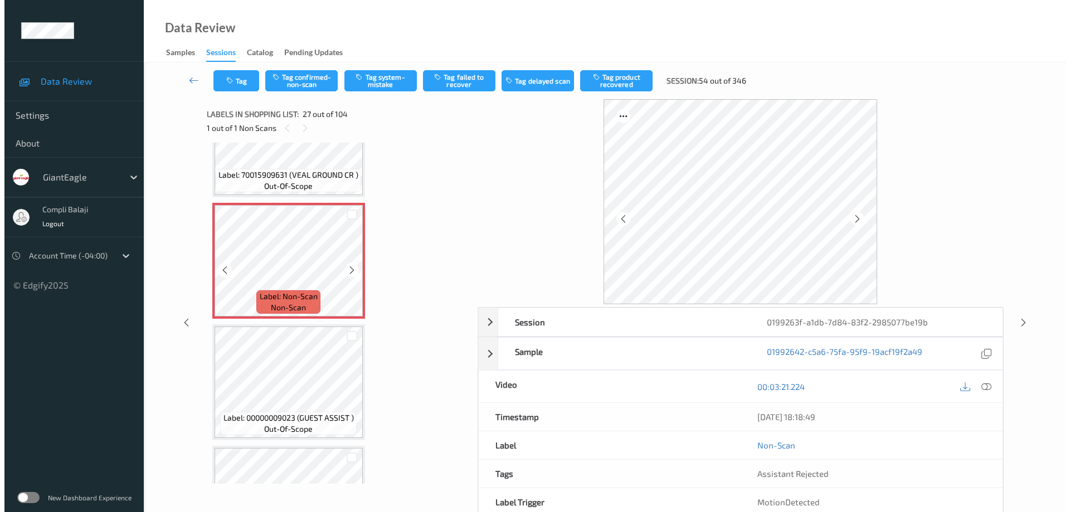
scroll to position [3043, 0]
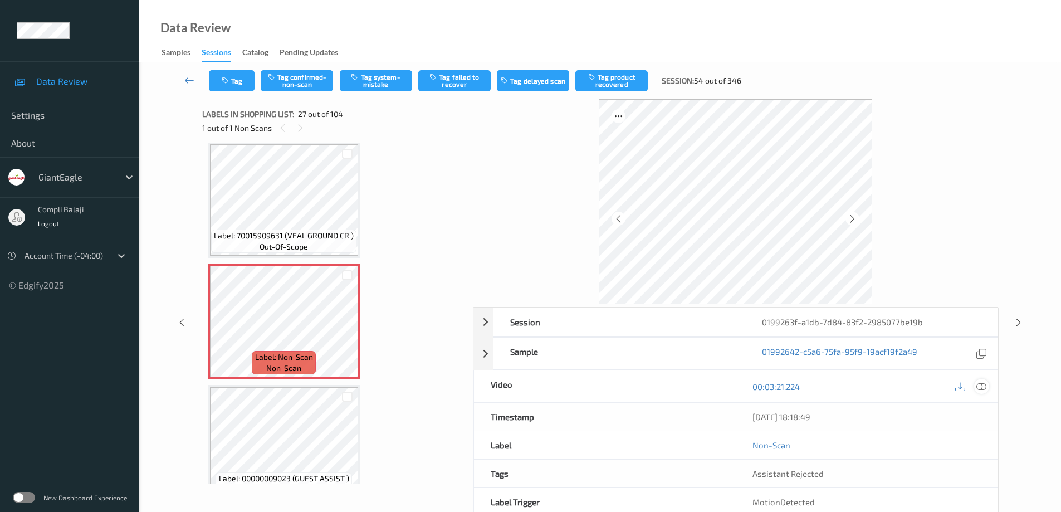
click at [985, 387] on icon at bounding box center [982, 386] width 10 height 10
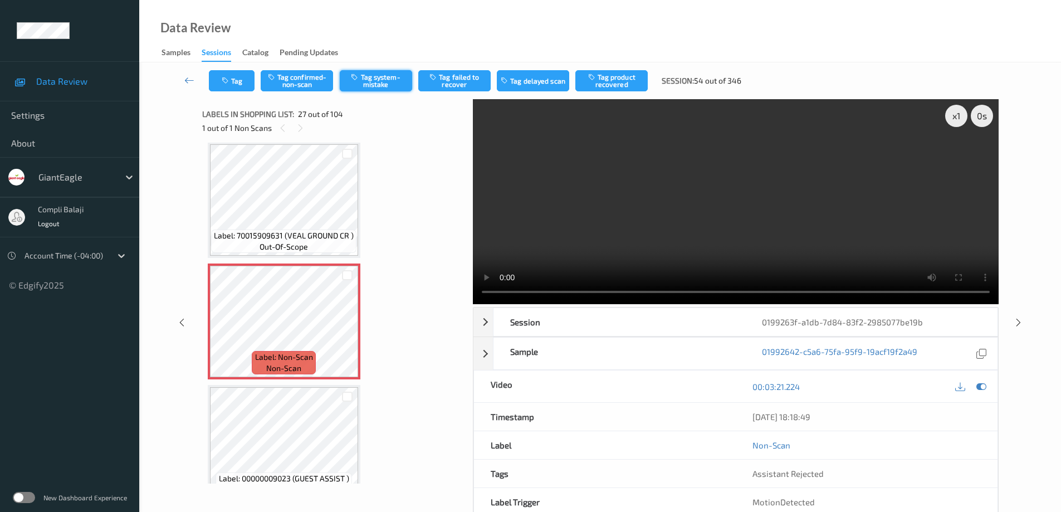
click at [382, 82] on button "Tag system-mistake" at bounding box center [376, 80] width 72 height 21
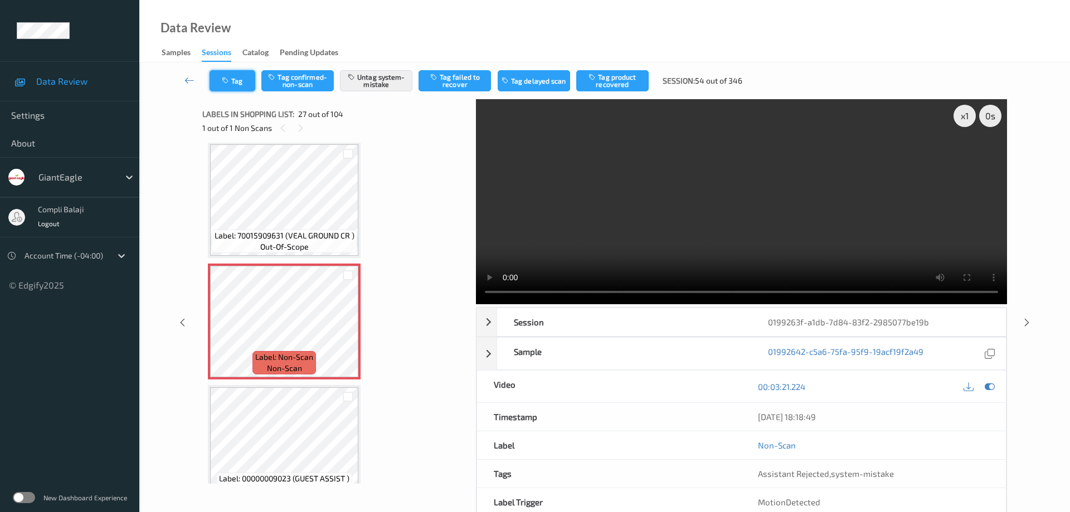
click at [240, 84] on button "Tag" at bounding box center [233, 80] width 46 height 21
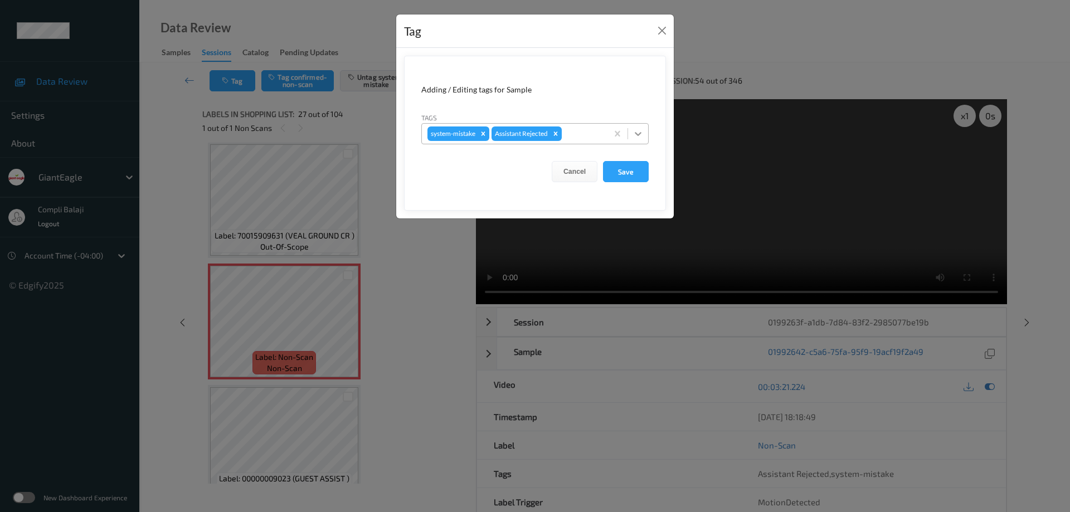
click at [640, 135] on icon at bounding box center [637, 133] width 11 height 11
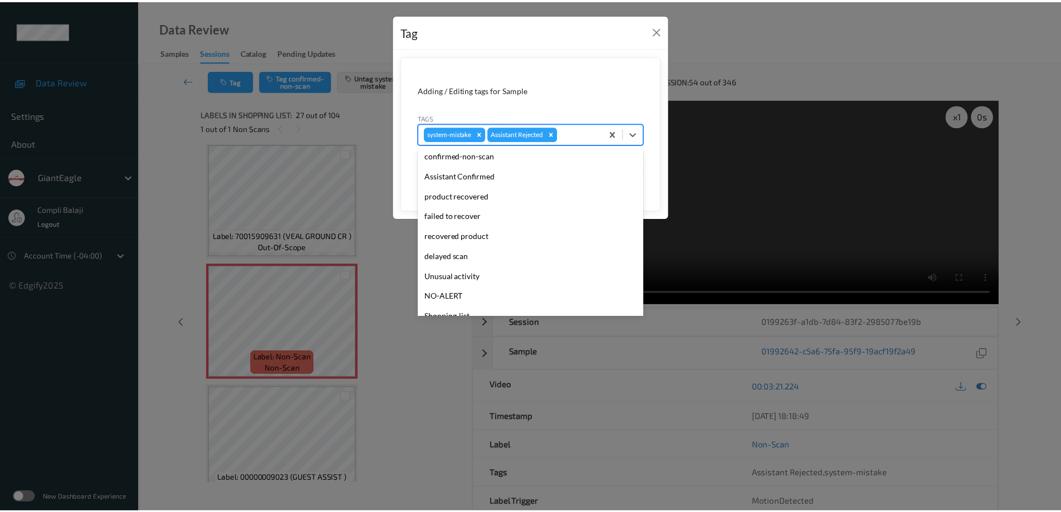
scroll to position [98, 0]
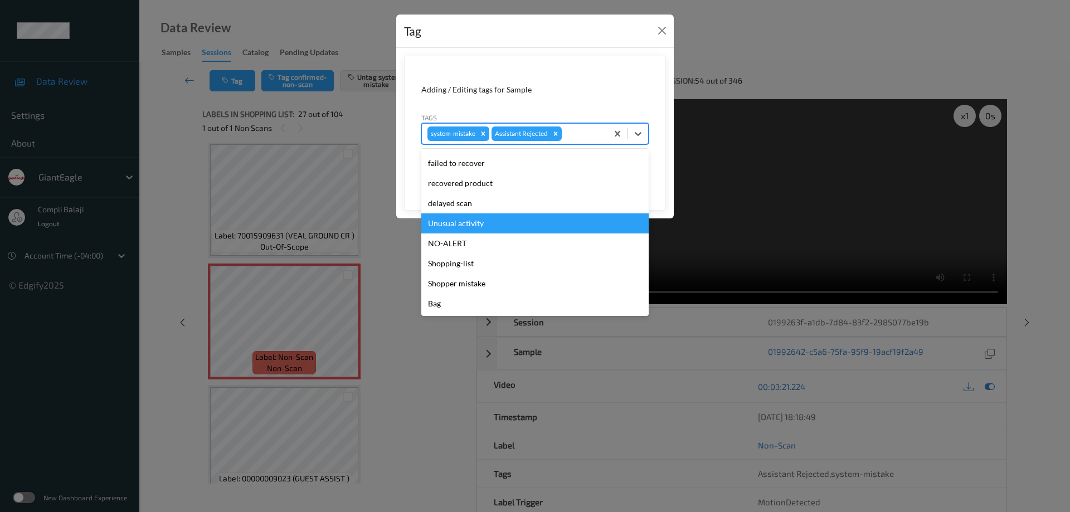
click at [489, 225] on div "Unusual activity" at bounding box center [534, 223] width 227 height 20
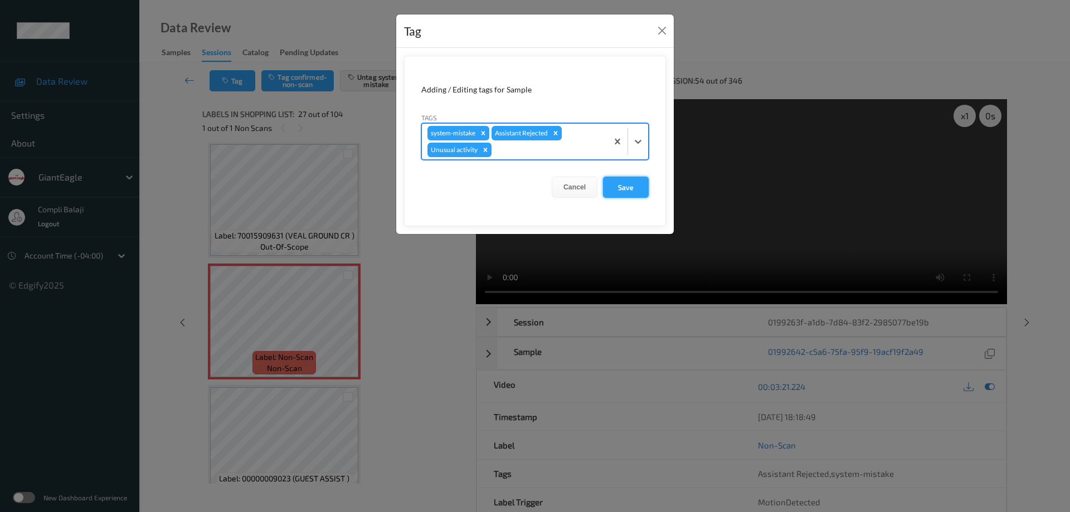
click at [630, 193] on button "Save" at bounding box center [626, 187] width 46 height 21
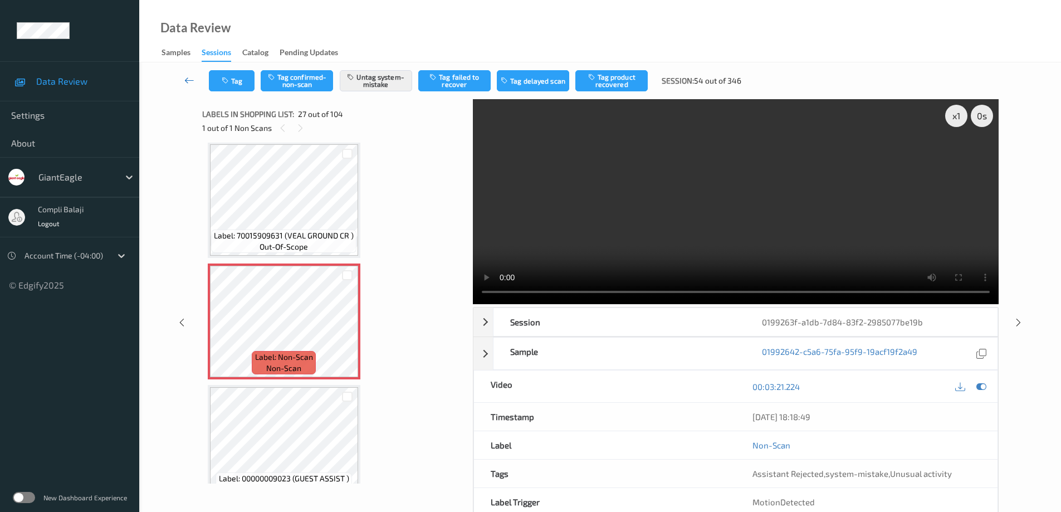
click at [189, 83] on icon at bounding box center [189, 80] width 10 height 11
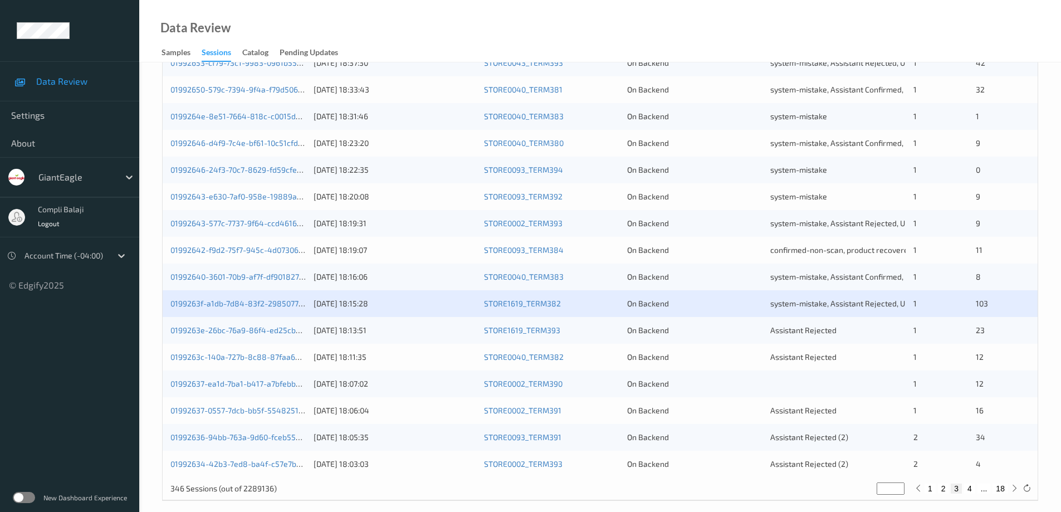
scroll to position [327, 0]
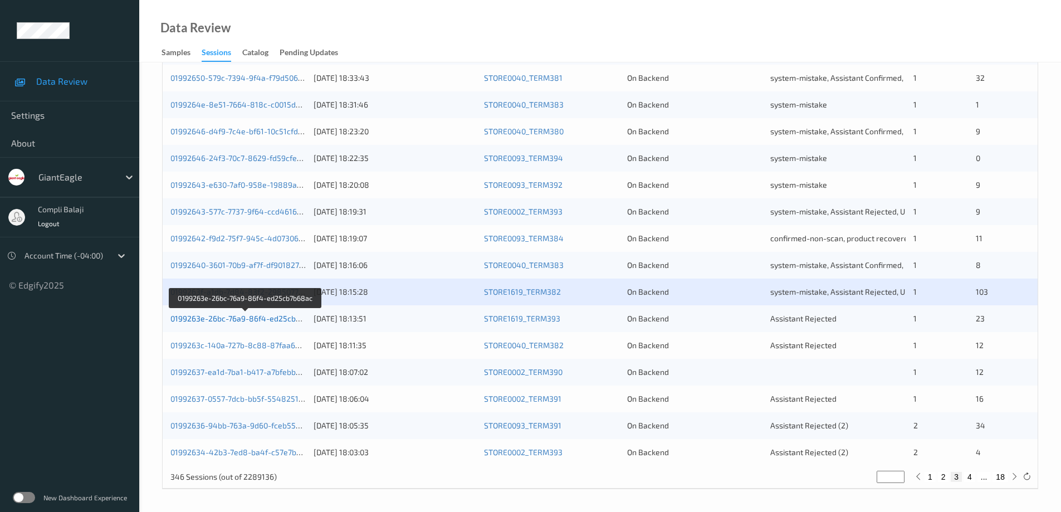
click at [271, 323] on link "0199263e-26bc-76a9-86f4-ed25cb7b68ac" at bounding box center [247, 318] width 152 height 9
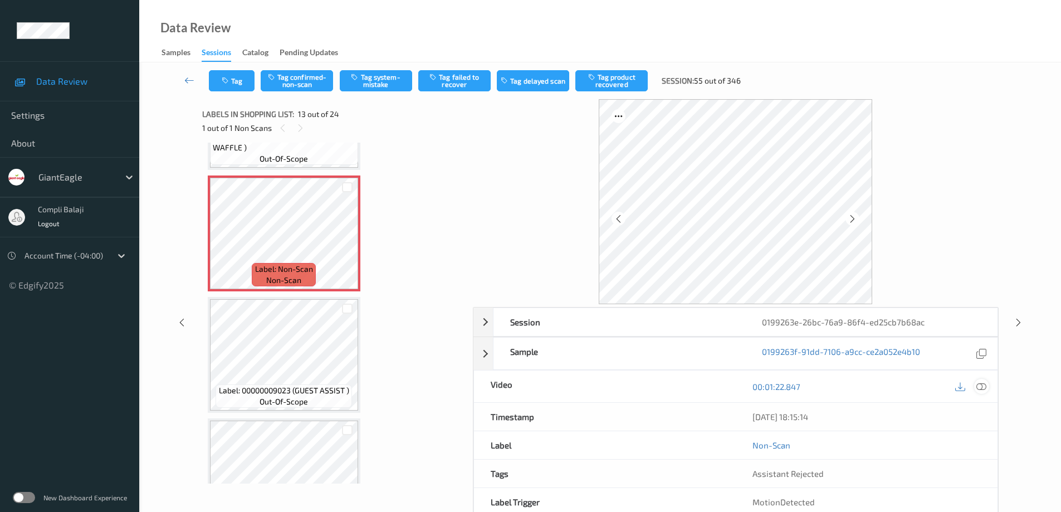
click at [986, 384] on icon at bounding box center [982, 386] width 10 height 10
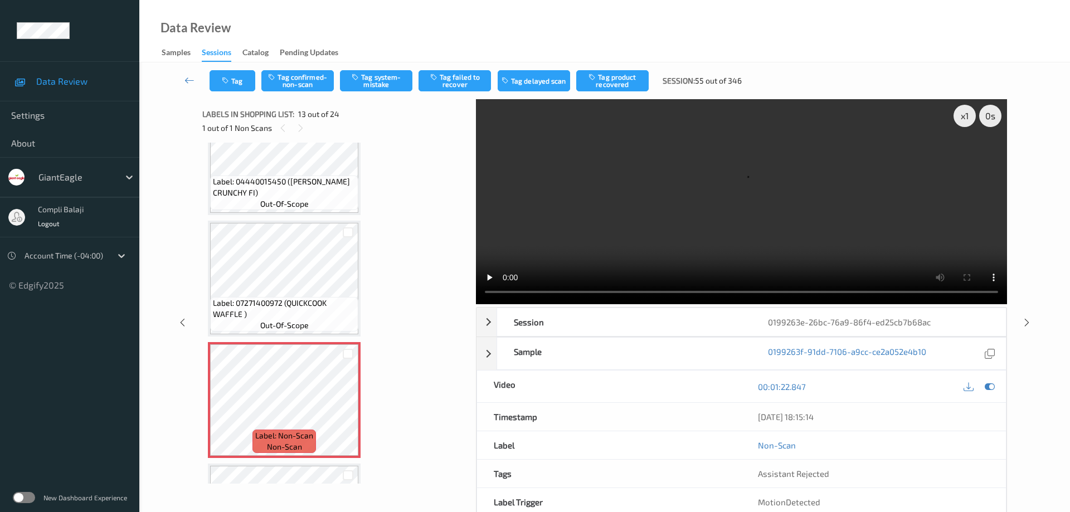
scroll to position [1263, 0]
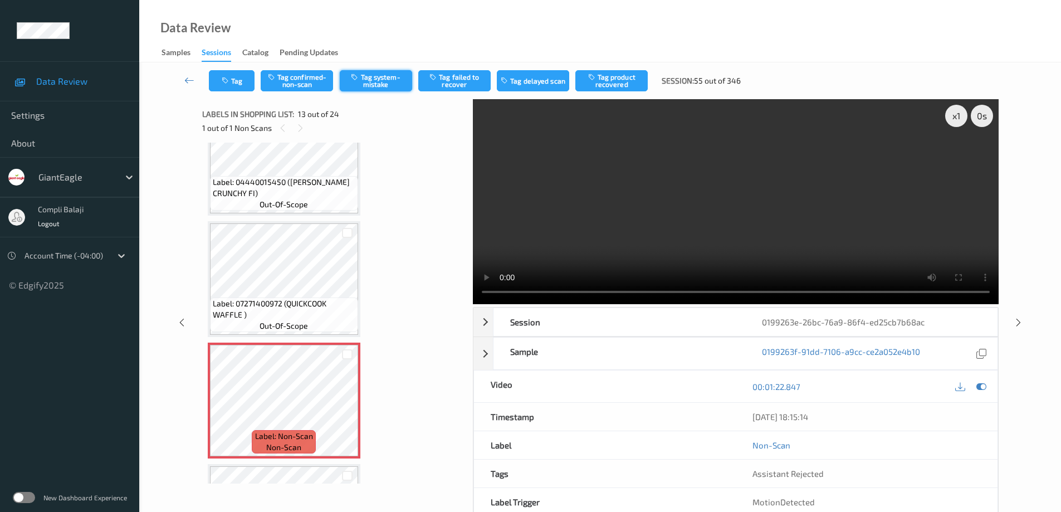
click at [384, 83] on button "Tag system-mistake" at bounding box center [376, 80] width 72 height 21
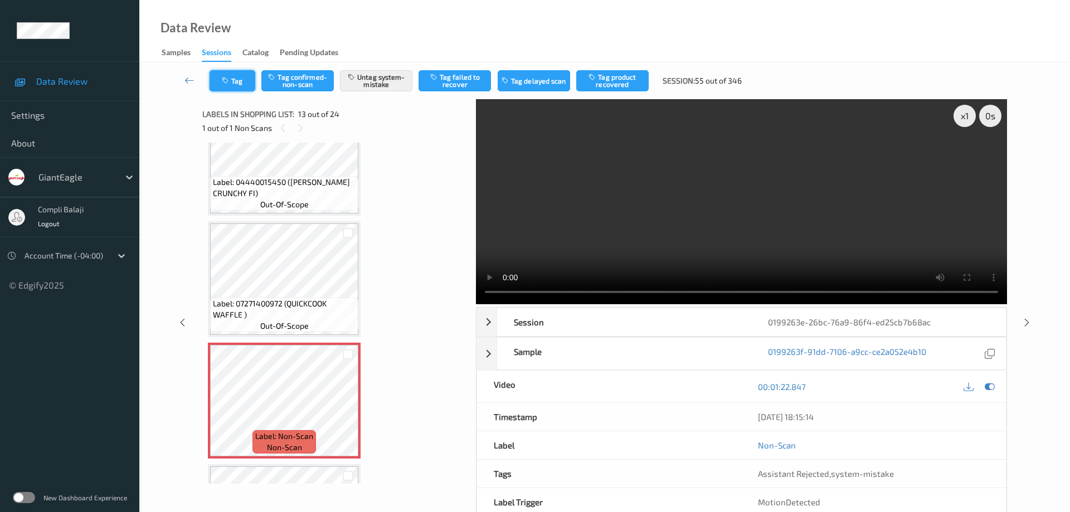
click at [241, 79] on button "Tag" at bounding box center [233, 80] width 46 height 21
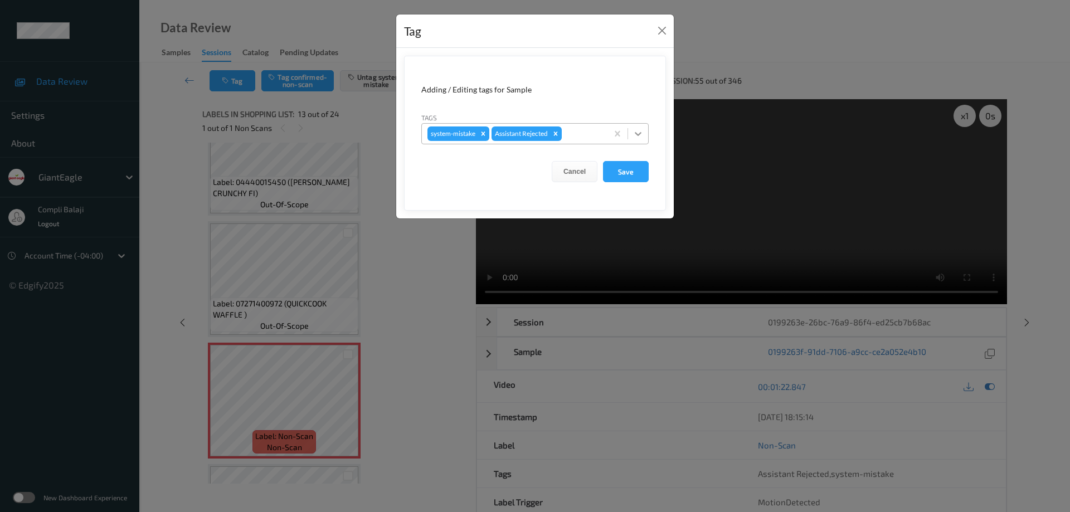
click at [637, 136] on icon at bounding box center [637, 133] width 11 height 11
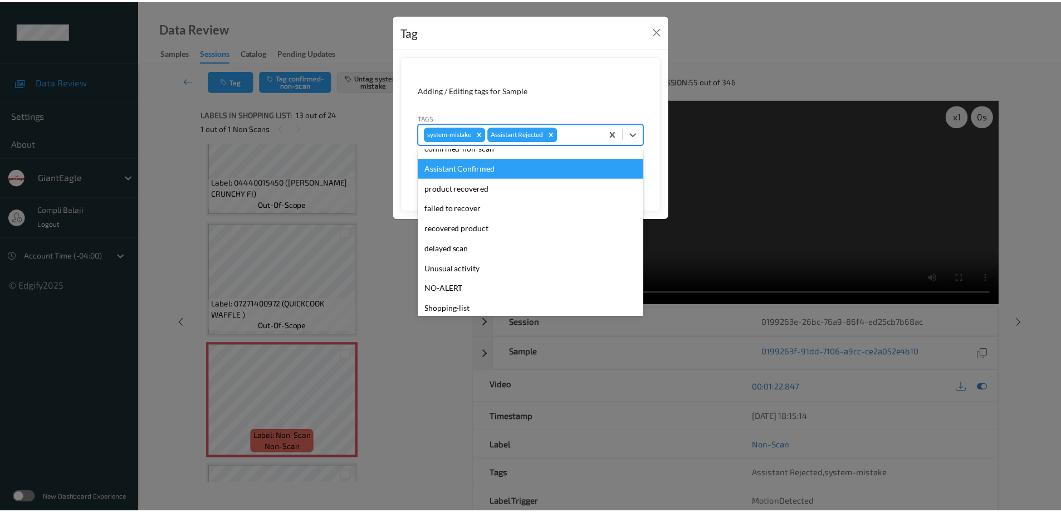
scroll to position [98, 0]
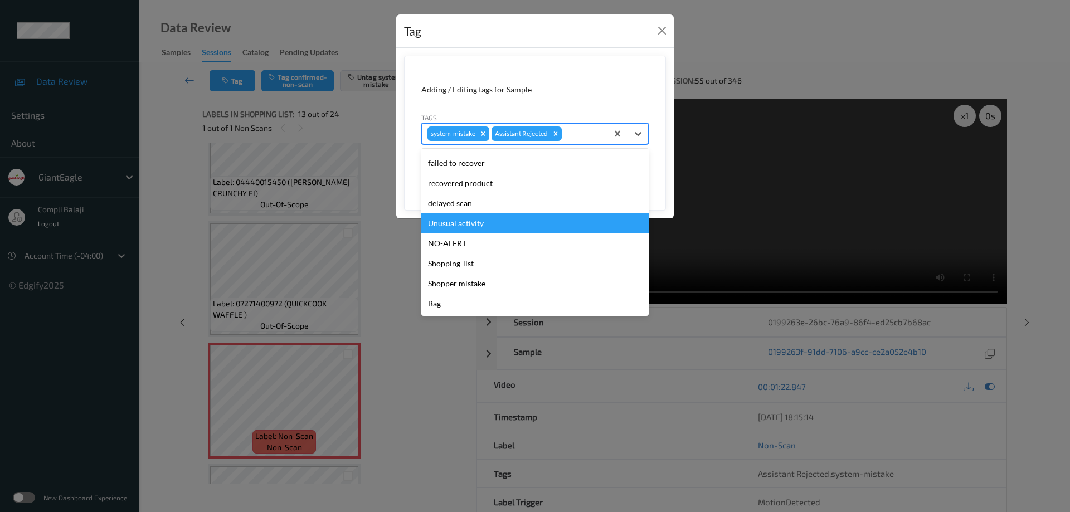
click at [485, 226] on div "Unusual activity" at bounding box center [534, 223] width 227 height 20
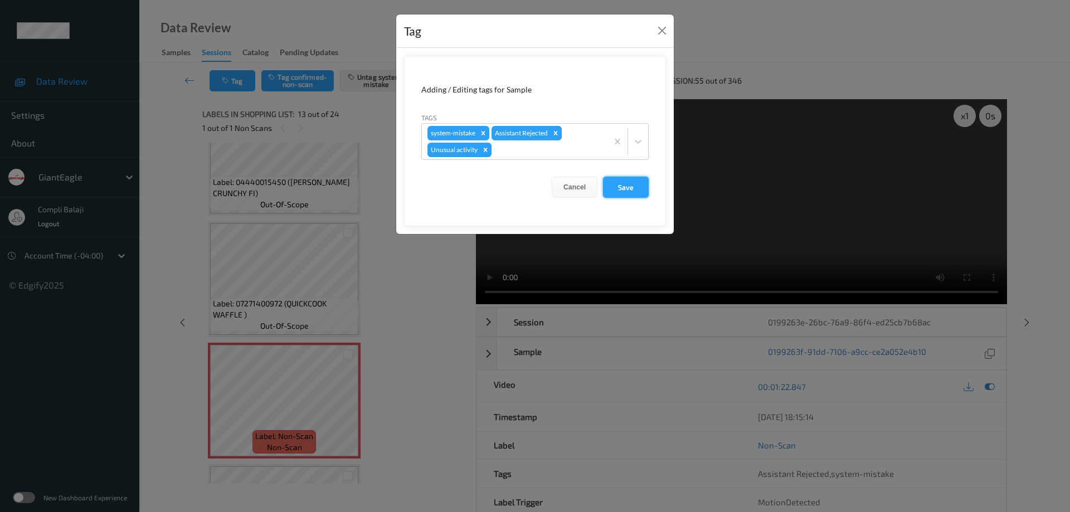
click at [627, 187] on button "Save" at bounding box center [626, 187] width 46 height 21
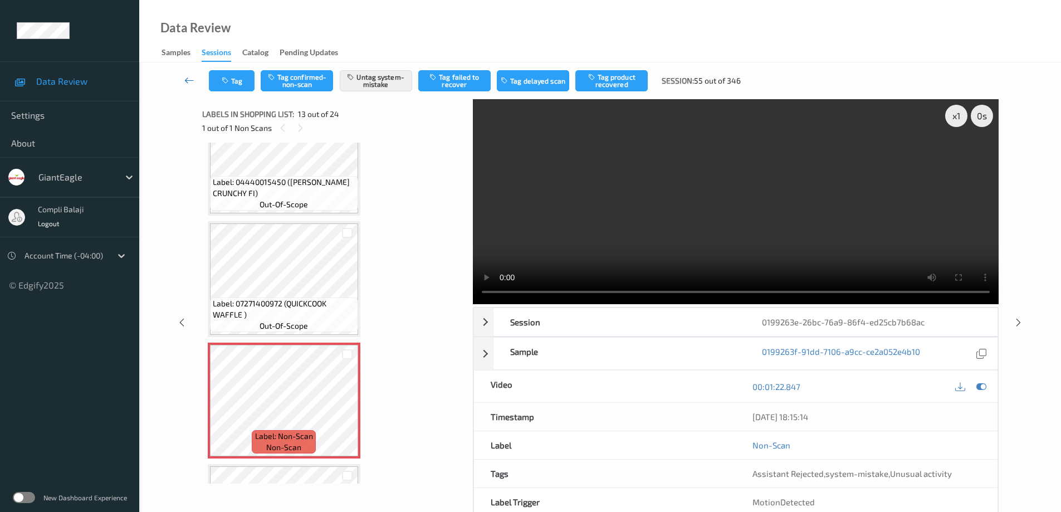
click at [187, 80] on icon at bounding box center [189, 80] width 10 height 11
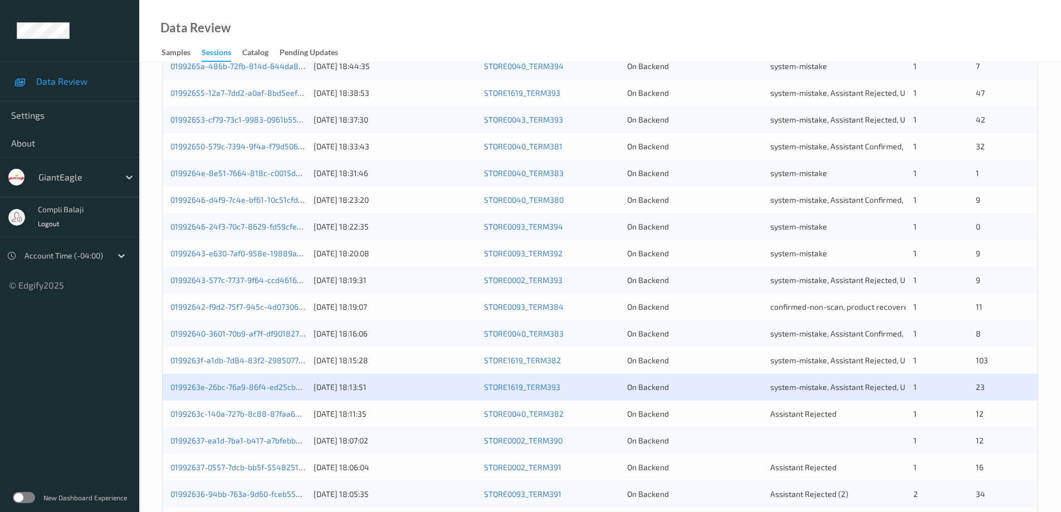
scroll to position [327, 0]
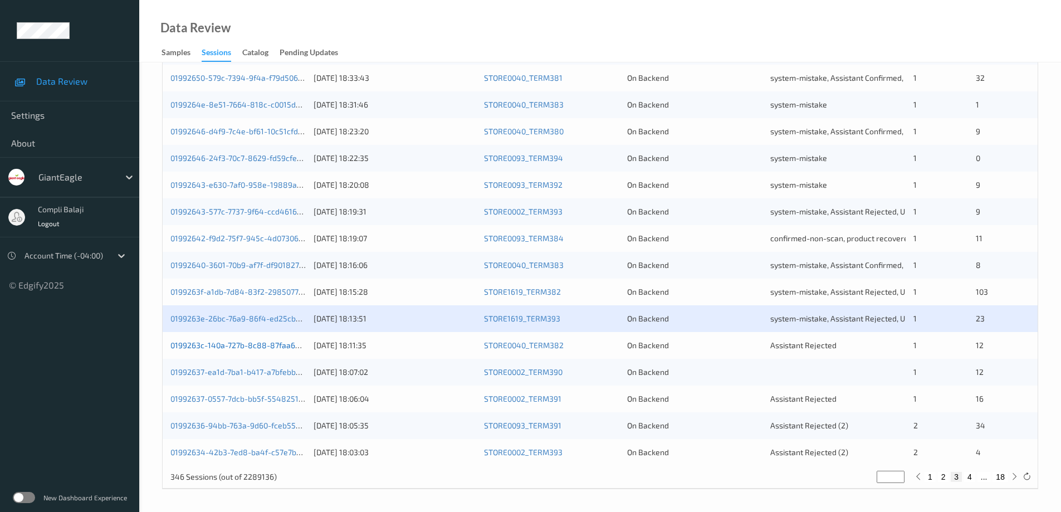
click at [287, 350] on link "0199263c-140a-727b-8c88-87faa65caf6a" at bounding box center [245, 344] width 149 height 9
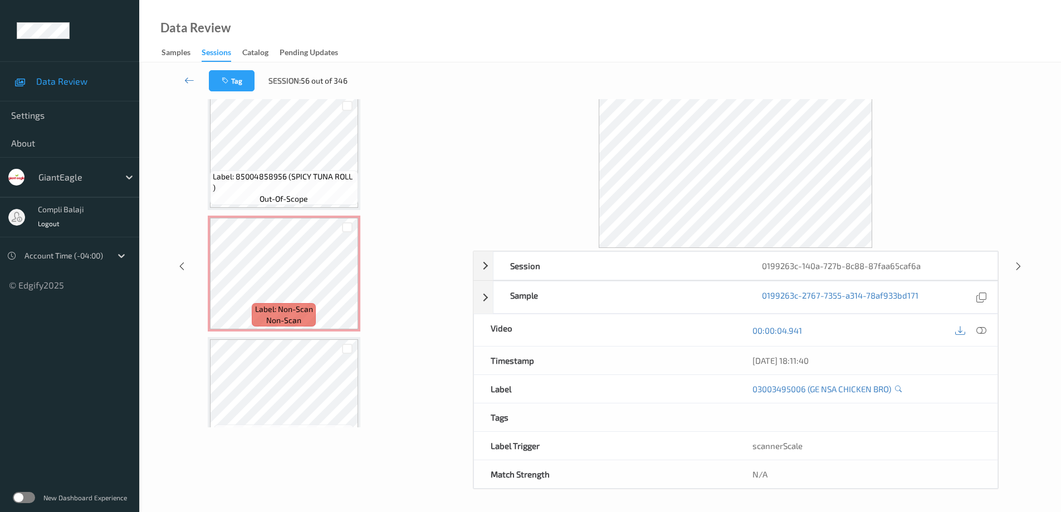
scroll to position [1244, 0]
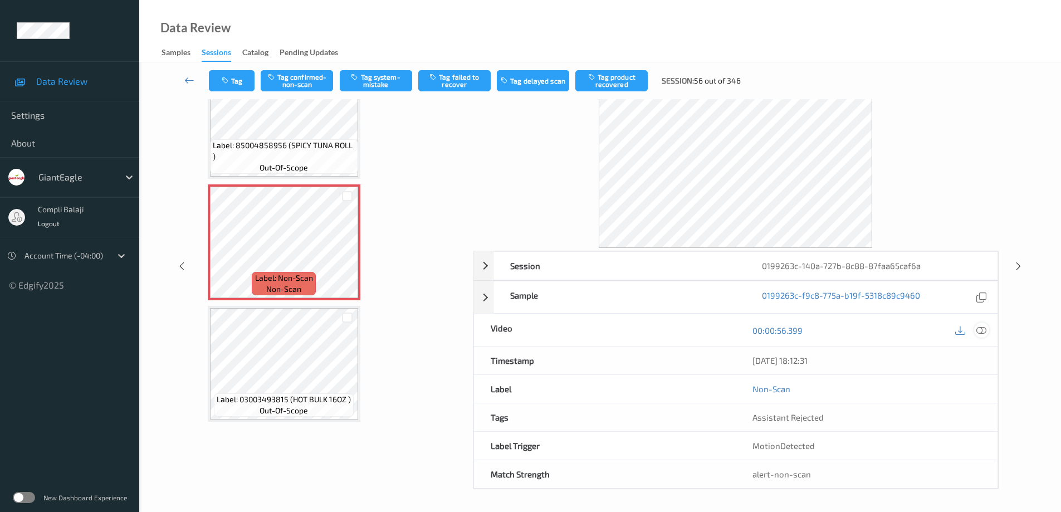
click at [983, 334] on icon at bounding box center [982, 330] width 10 height 10
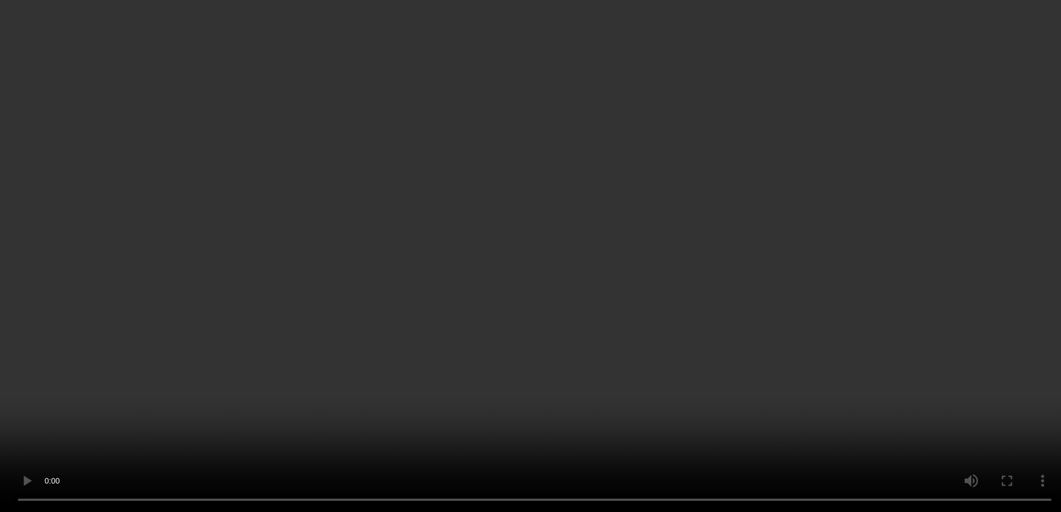
scroll to position [1154, 0]
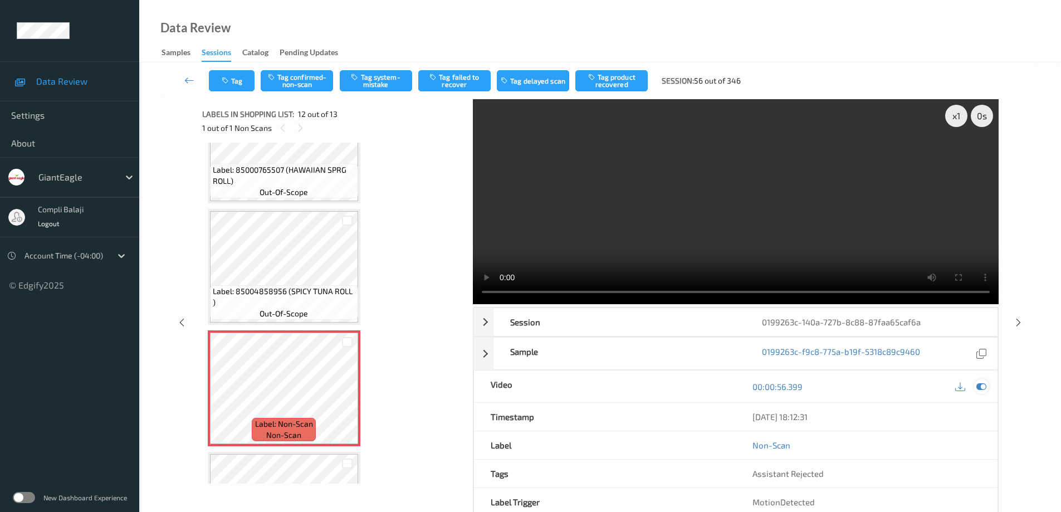
click at [983, 386] on icon at bounding box center [982, 387] width 10 height 10
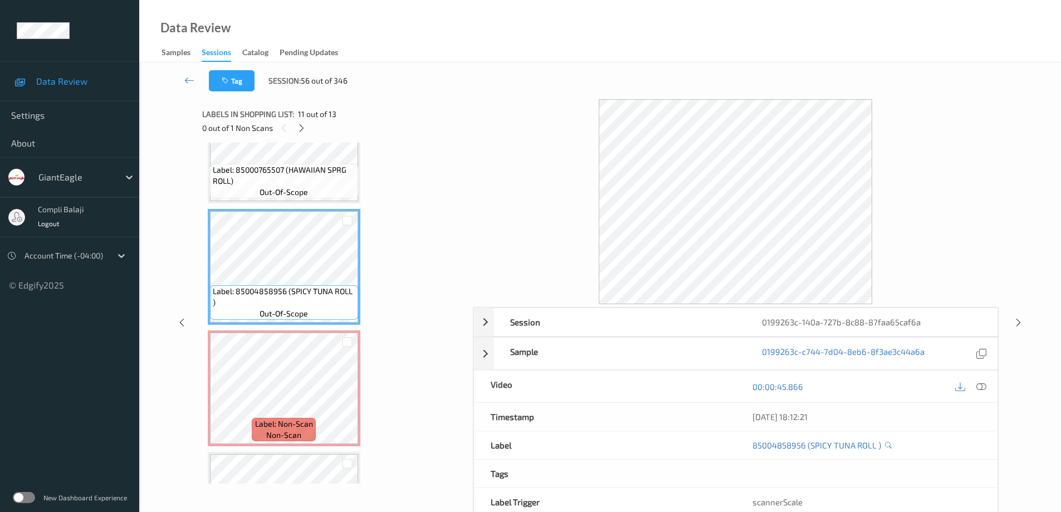
click at [980, 390] on icon at bounding box center [982, 386] width 10 height 10
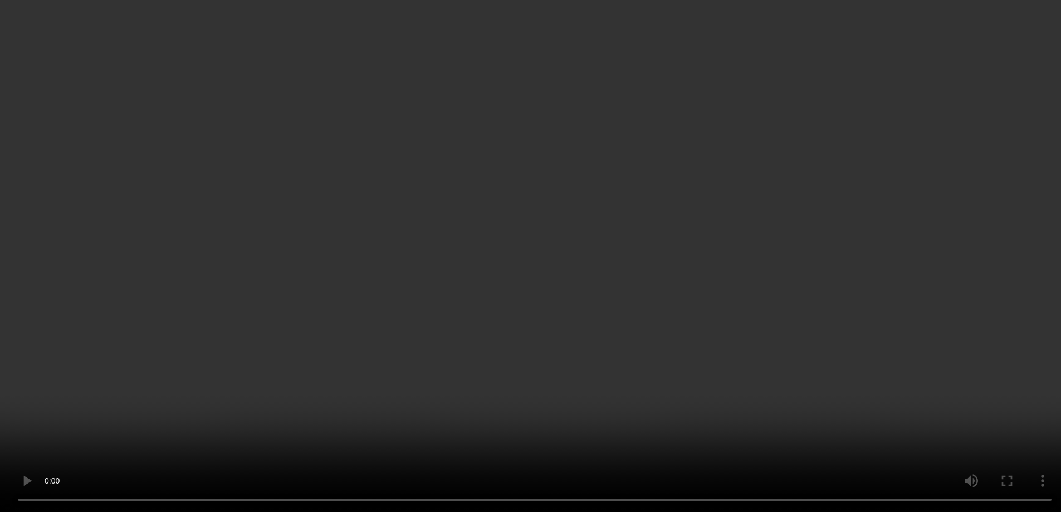
scroll to position [1244, 0]
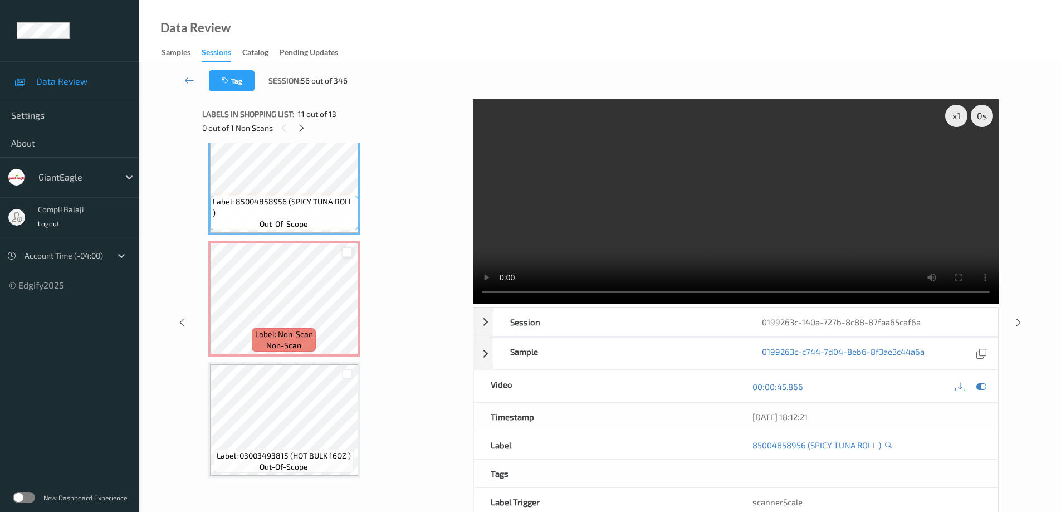
click at [351, 250] on div at bounding box center [347, 252] width 11 height 11
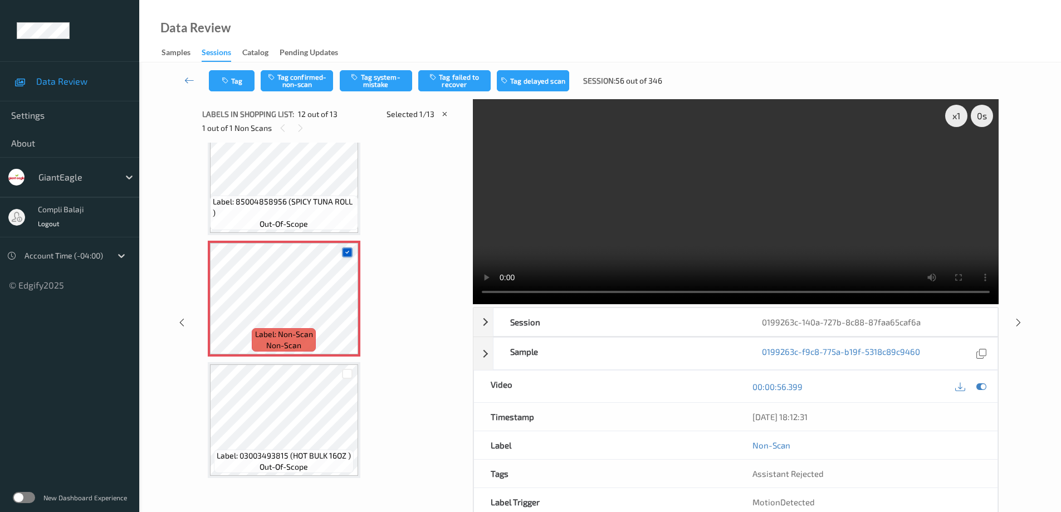
click at [347, 250] on icon at bounding box center [347, 252] width 7 height 7
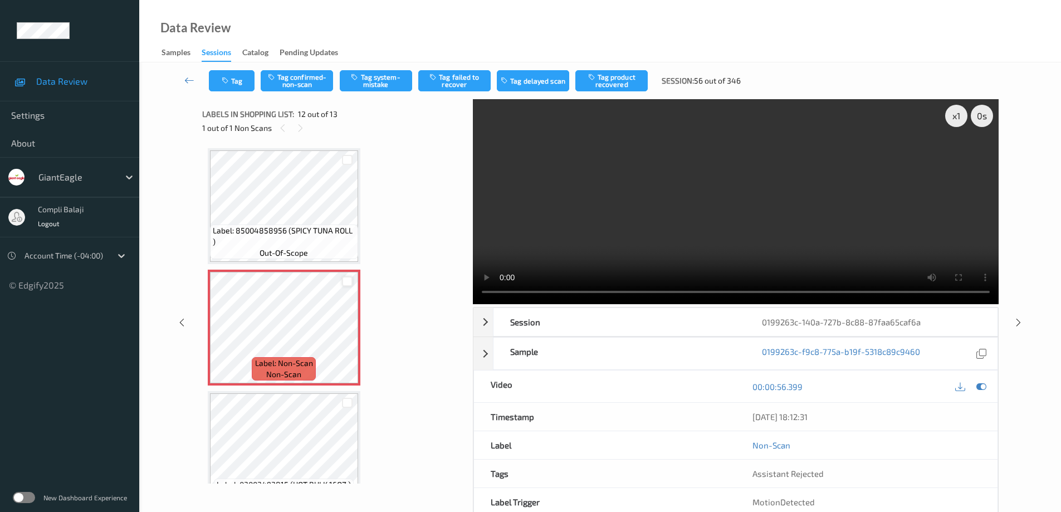
scroll to position [1188, 0]
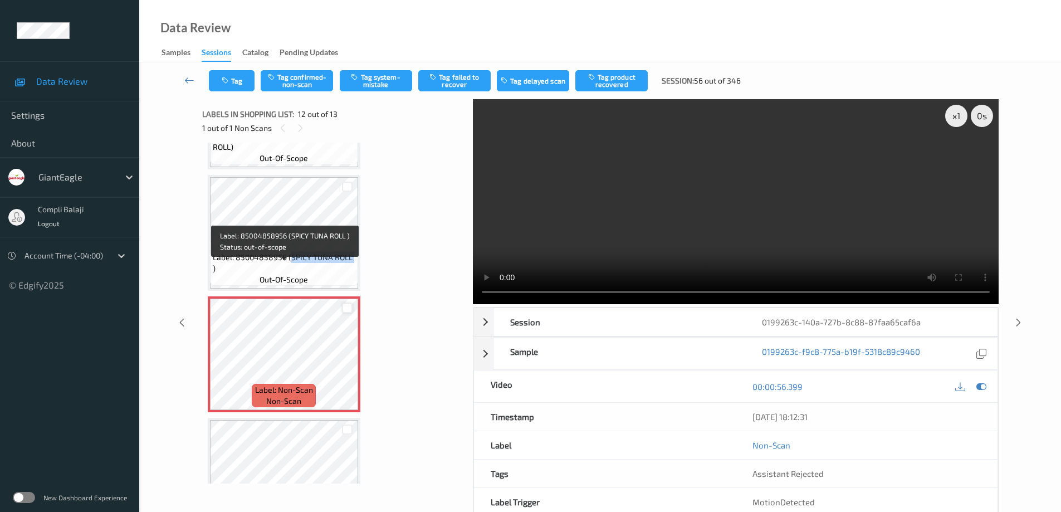
drag, startPoint x: 352, startPoint y: 270, endPoint x: 290, endPoint y: 268, distance: 61.3
click at [290, 268] on span "Label: 85004858956 (SPICY TUNA ROLL )" at bounding box center [284, 263] width 143 height 22
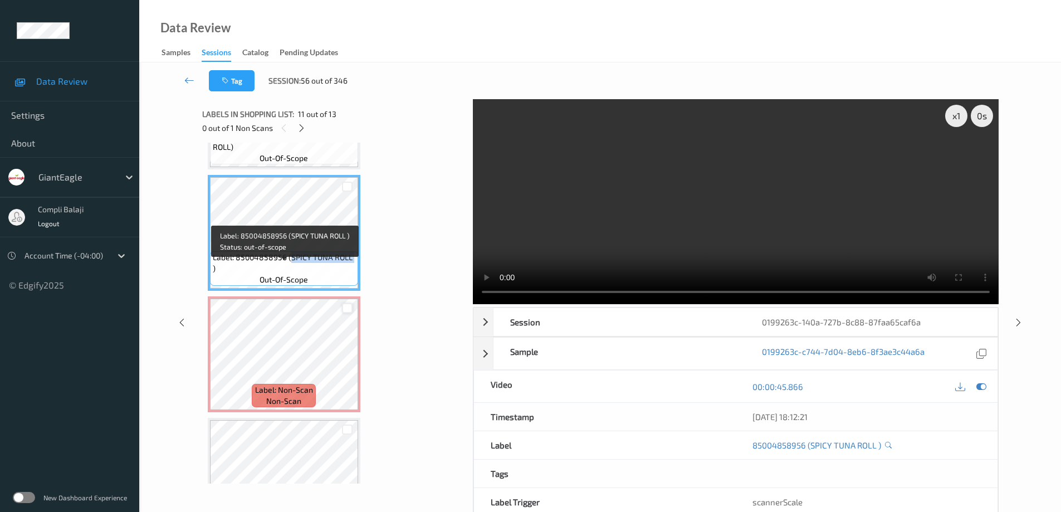
copy span "SPICY TUNA ROLL"
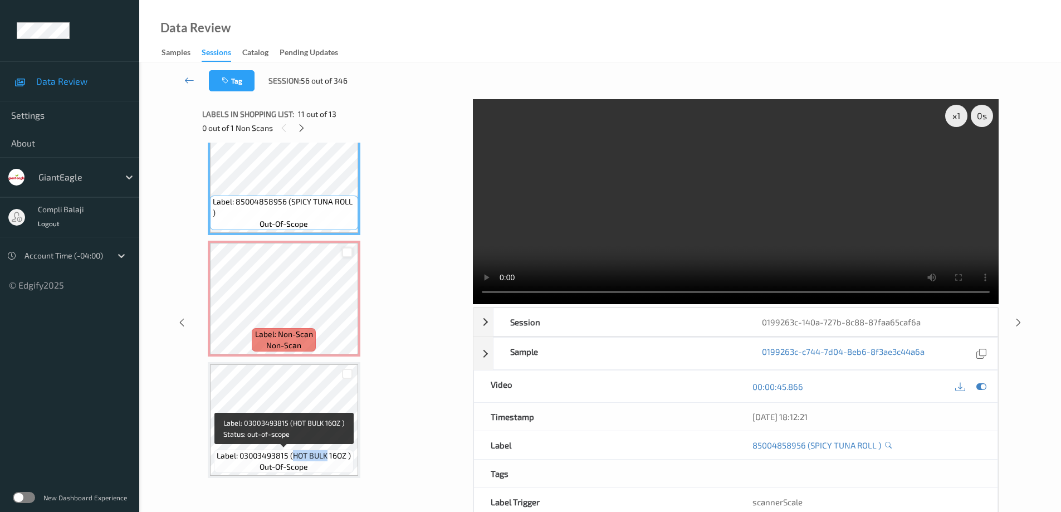
drag, startPoint x: 328, startPoint y: 457, endPoint x: 293, endPoint y: 458, distance: 35.1
click at [293, 458] on span "Label: 03003493815 (HOT BULK 16OZ )" at bounding box center [284, 455] width 134 height 11
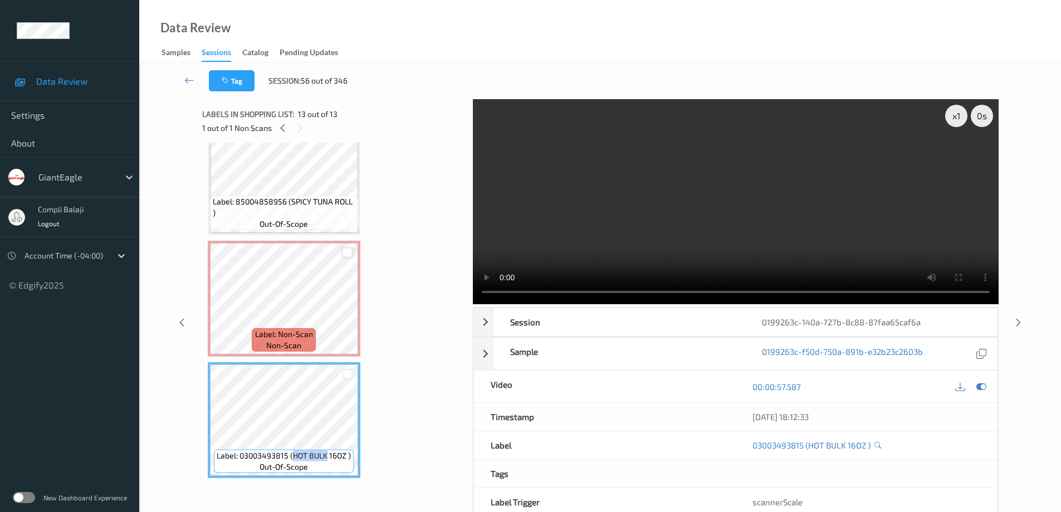
copy span "HOT BULK"
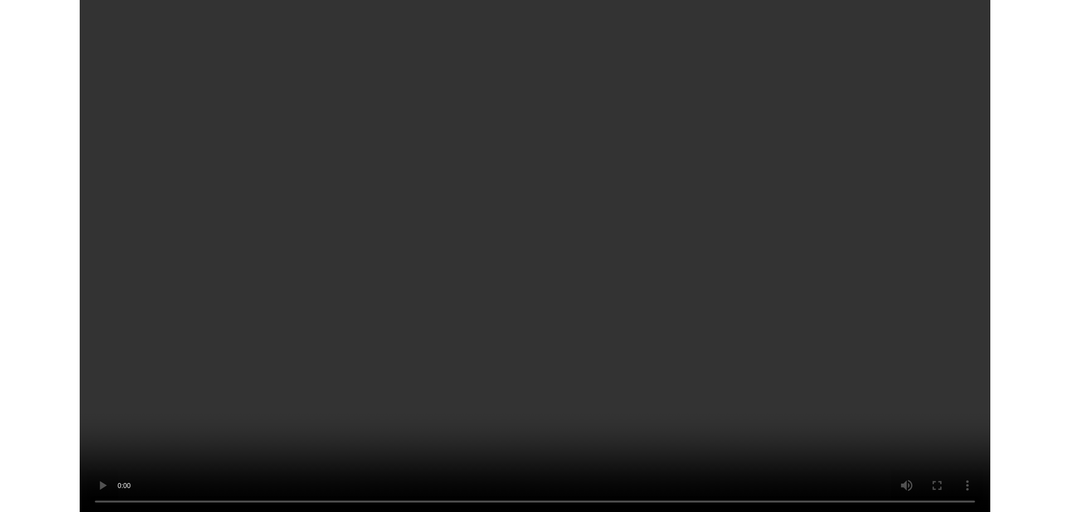
scroll to position [1154, 0]
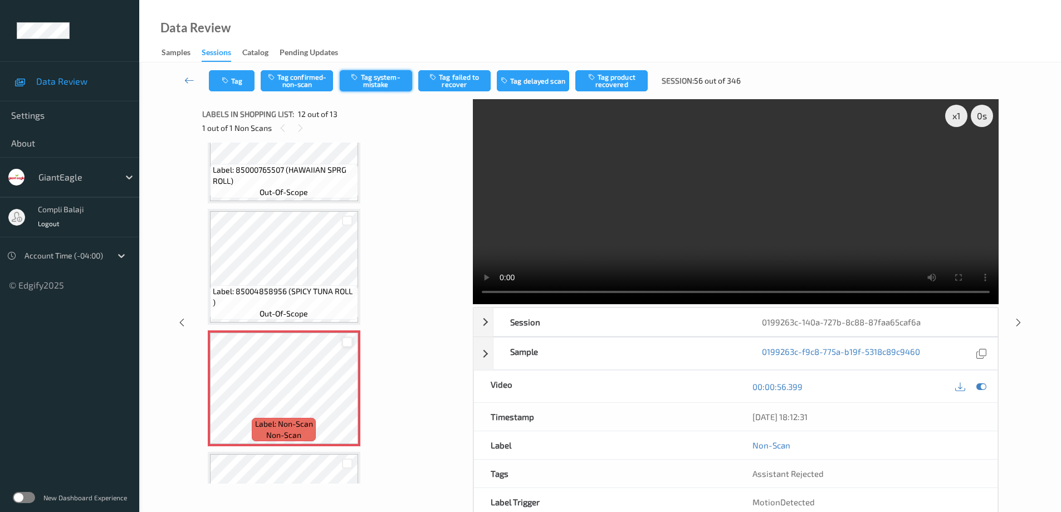
click at [388, 80] on button "Tag system-mistake" at bounding box center [376, 80] width 72 height 21
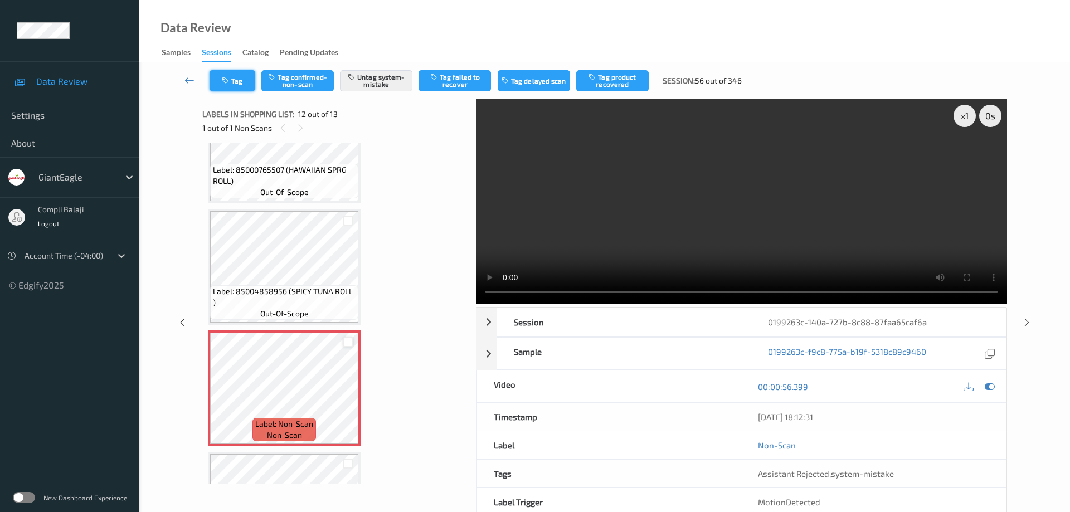
click at [240, 79] on button "Tag" at bounding box center [233, 80] width 46 height 21
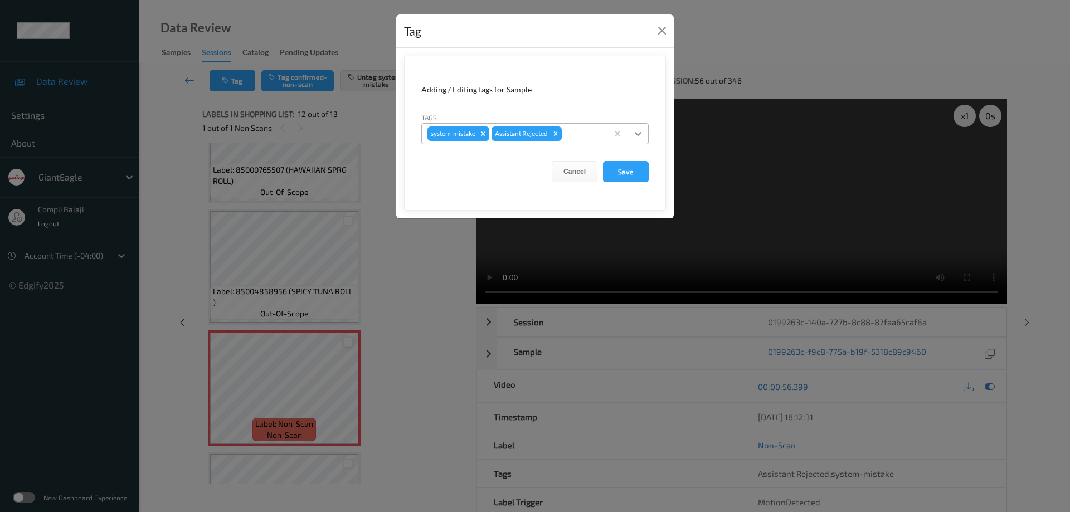
click at [639, 135] on icon at bounding box center [638, 134] width 7 height 4
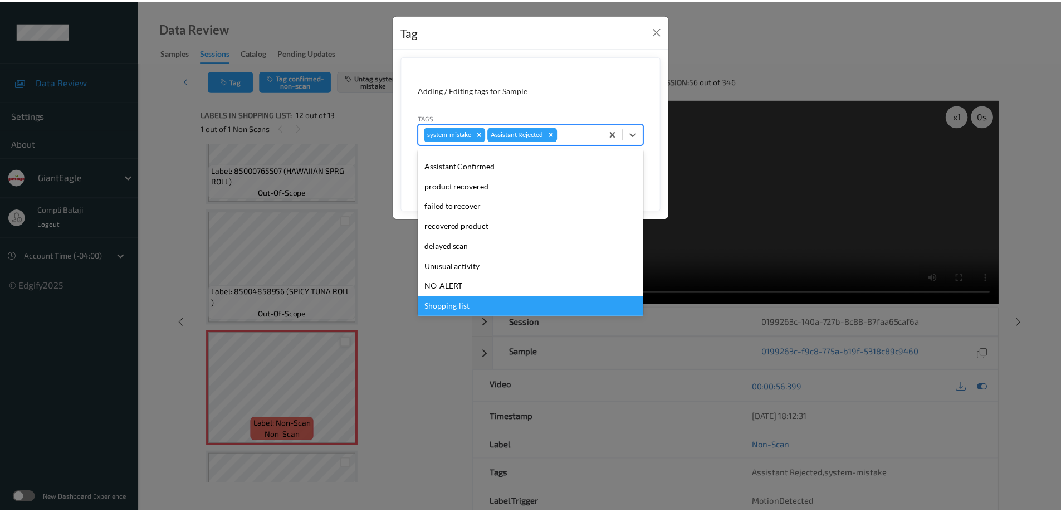
scroll to position [98, 0]
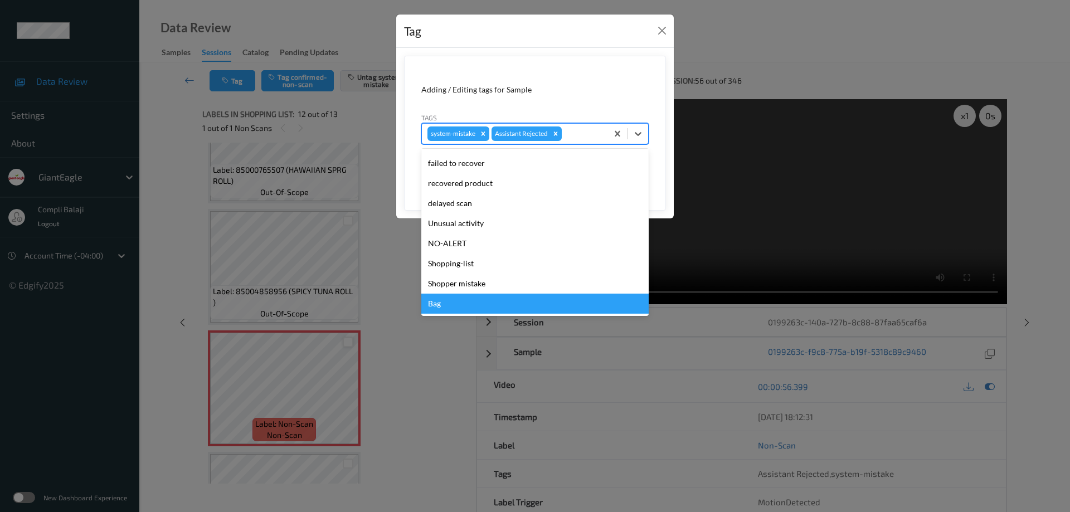
drag, startPoint x: 448, startPoint y: 310, endPoint x: 554, endPoint y: 252, distance: 120.9
click at [448, 309] on div "Bag" at bounding box center [534, 304] width 227 height 20
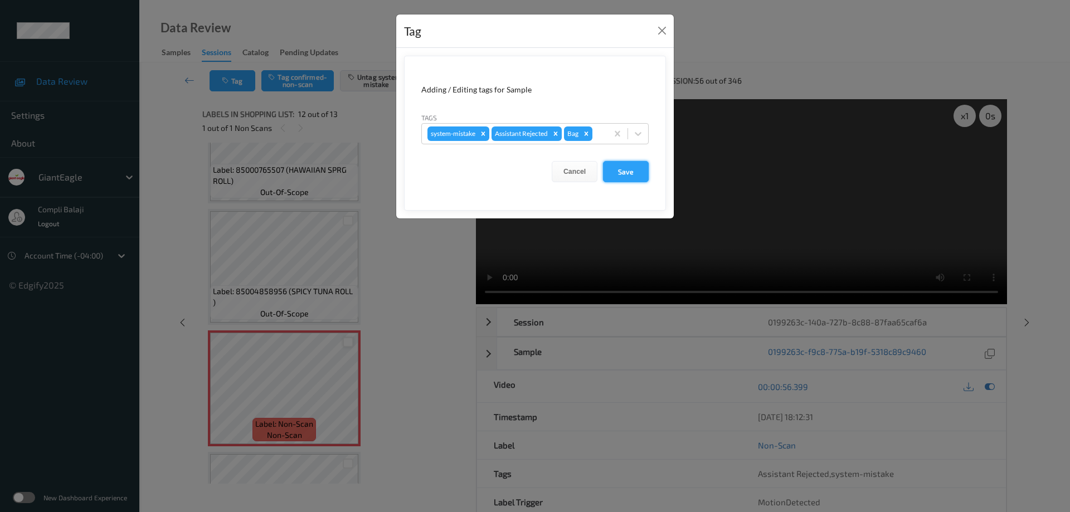
click at [630, 176] on button "Save" at bounding box center [626, 171] width 46 height 21
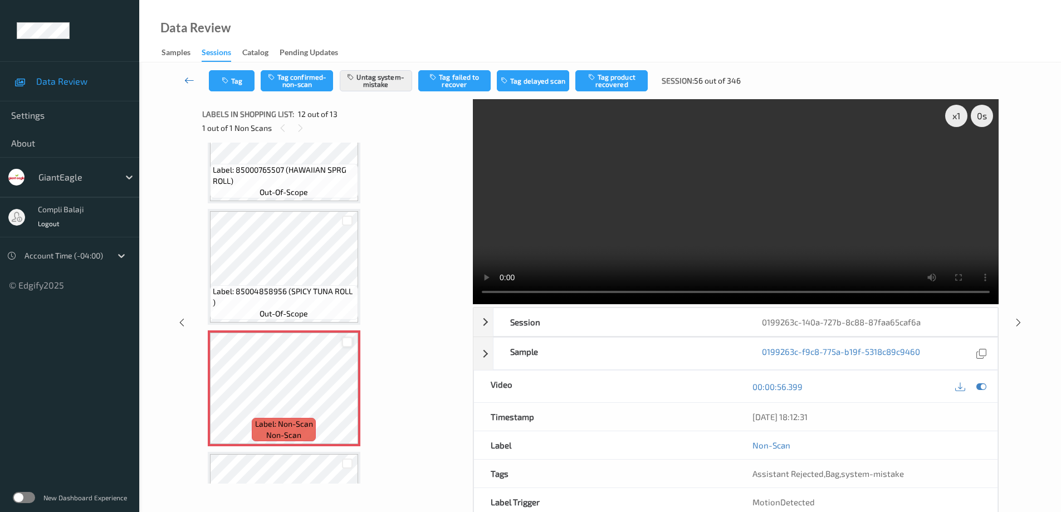
click at [188, 82] on icon at bounding box center [189, 80] width 10 height 11
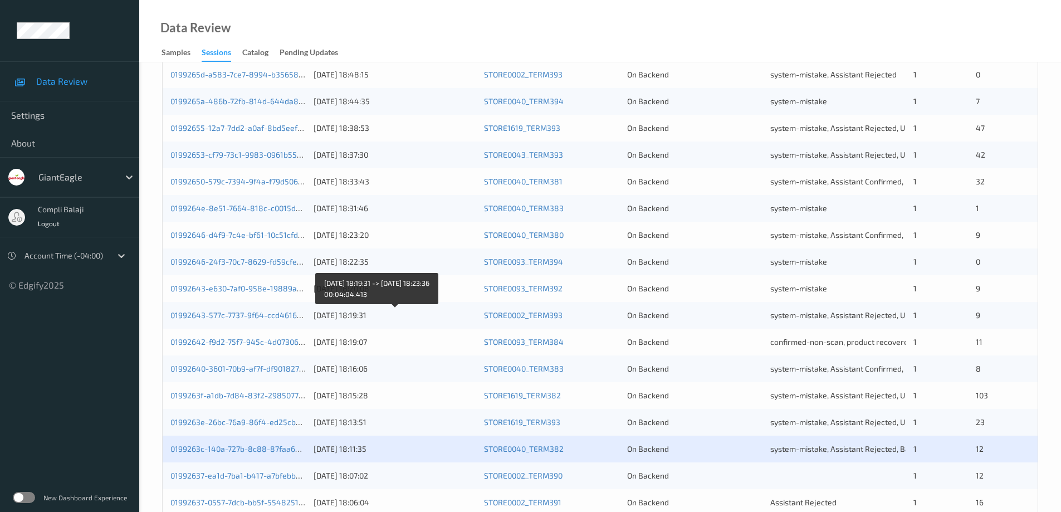
scroll to position [271, 0]
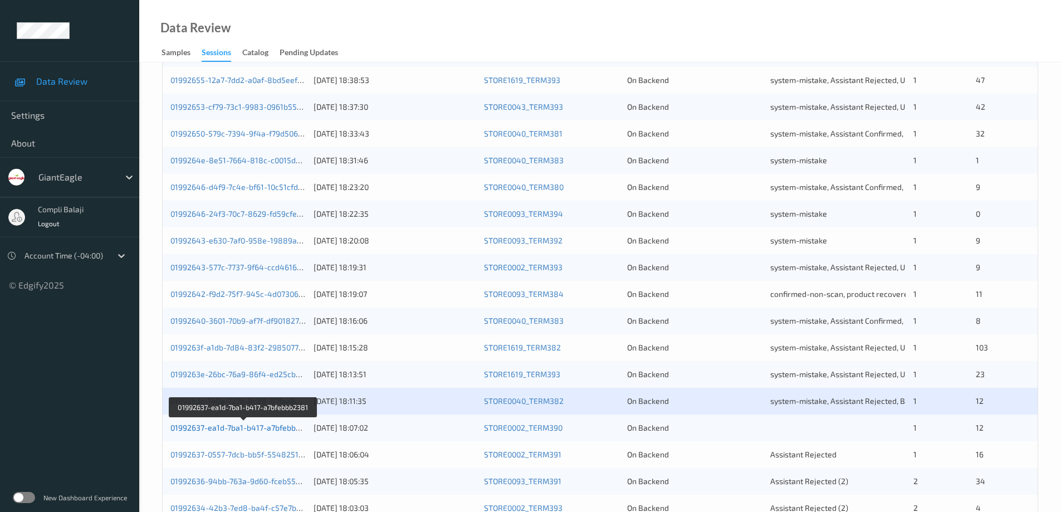
click at [247, 429] on link "01992637-ea1d-7ba1-b417-a7bfebbb2381" at bounding box center [244, 427] width 147 height 9
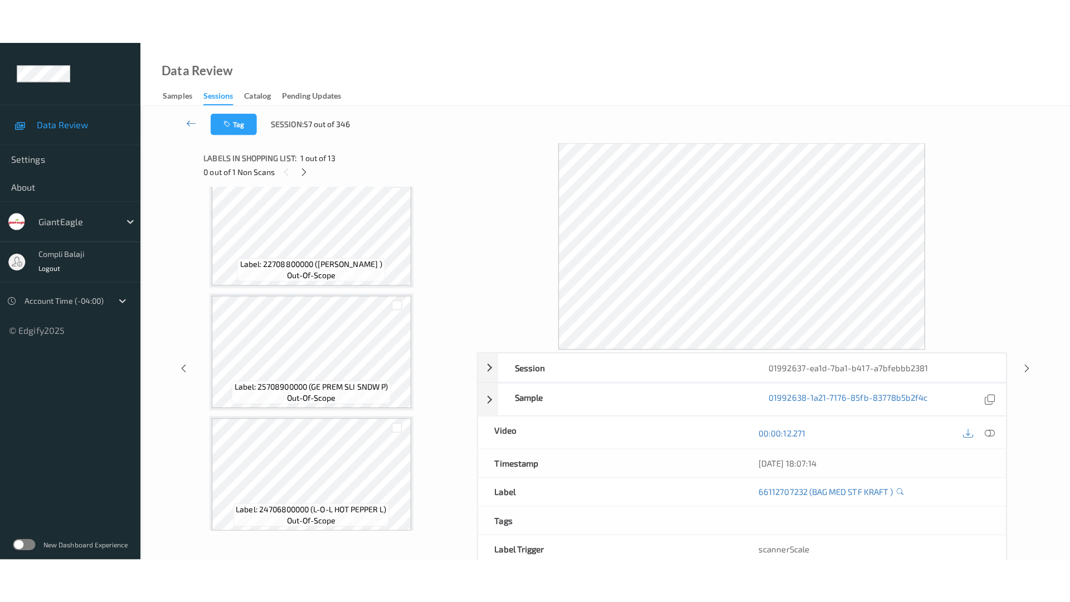
scroll to position [1244, 0]
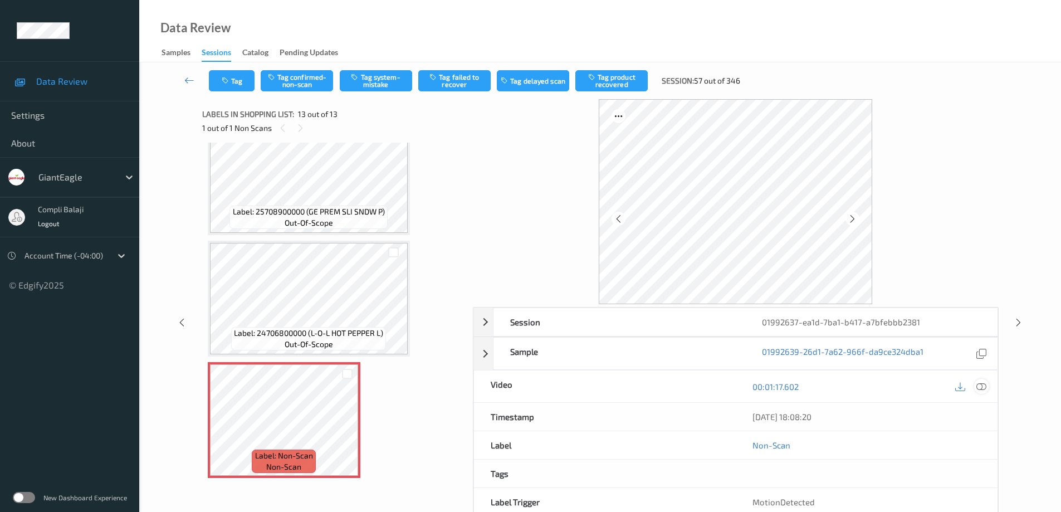
click at [985, 386] on icon at bounding box center [982, 386] width 10 height 10
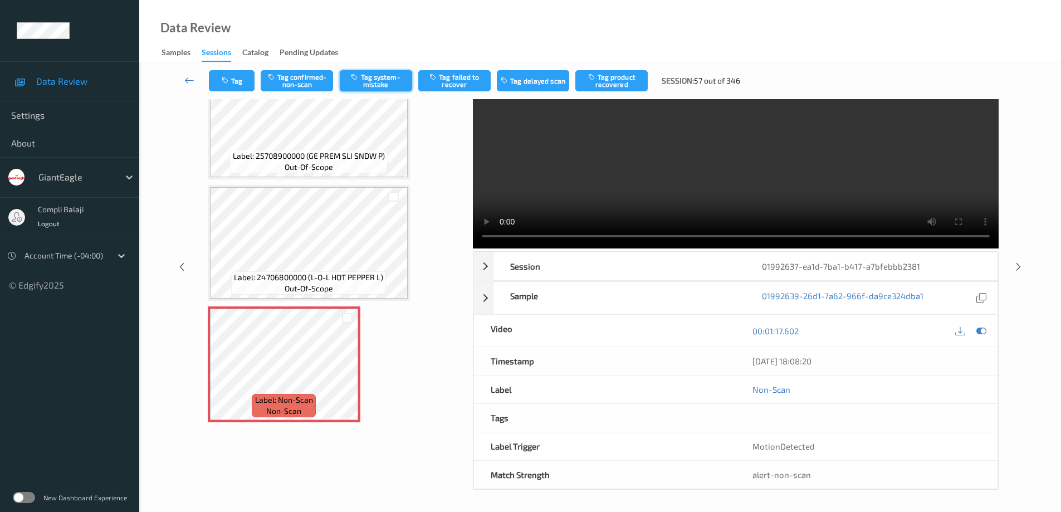
click at [377, 79] on button "Tag system-mistake" at bounding box center [376, 80] width 72 height 21
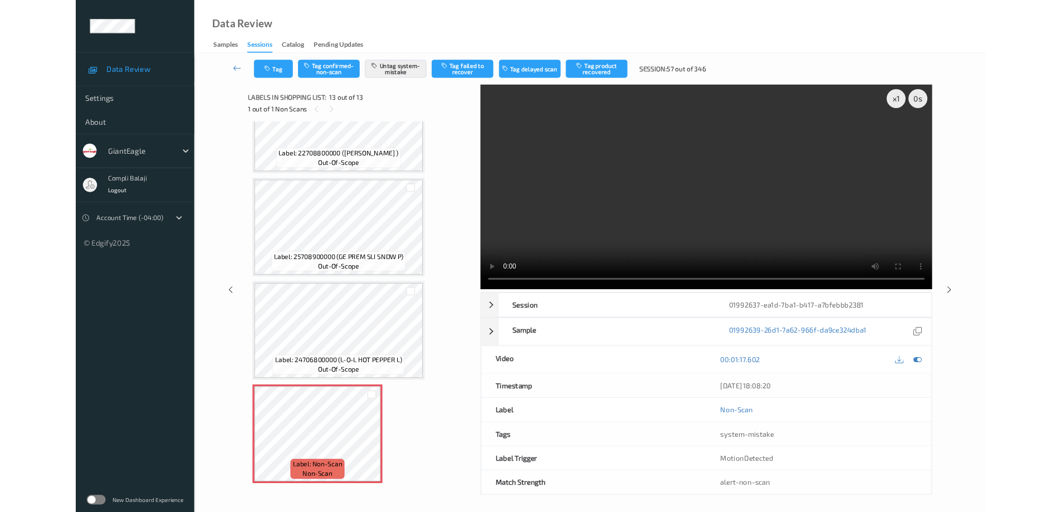
scroll to position [1154, 0]
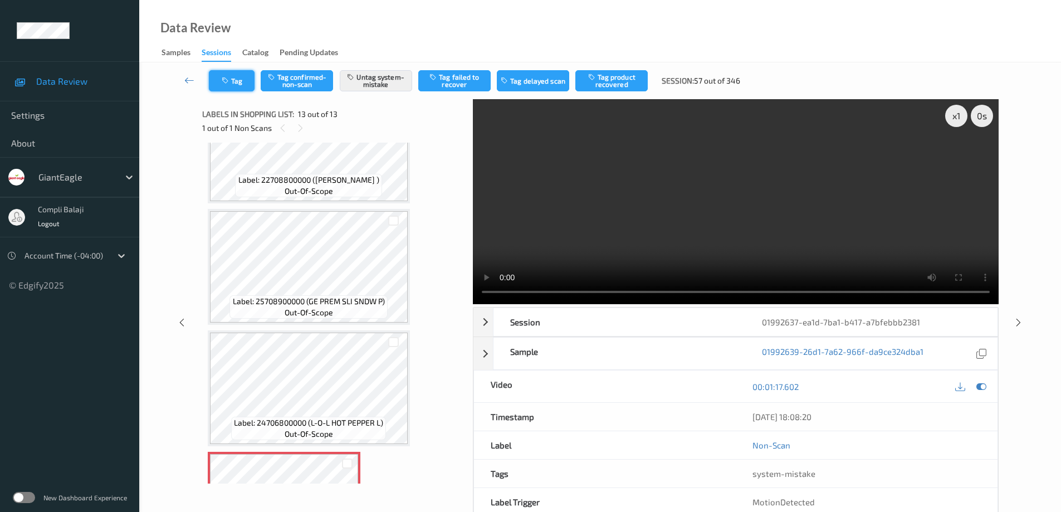
click at [234, 82] on button "Tag" at bounding box center [232, 80] width 46 height 21
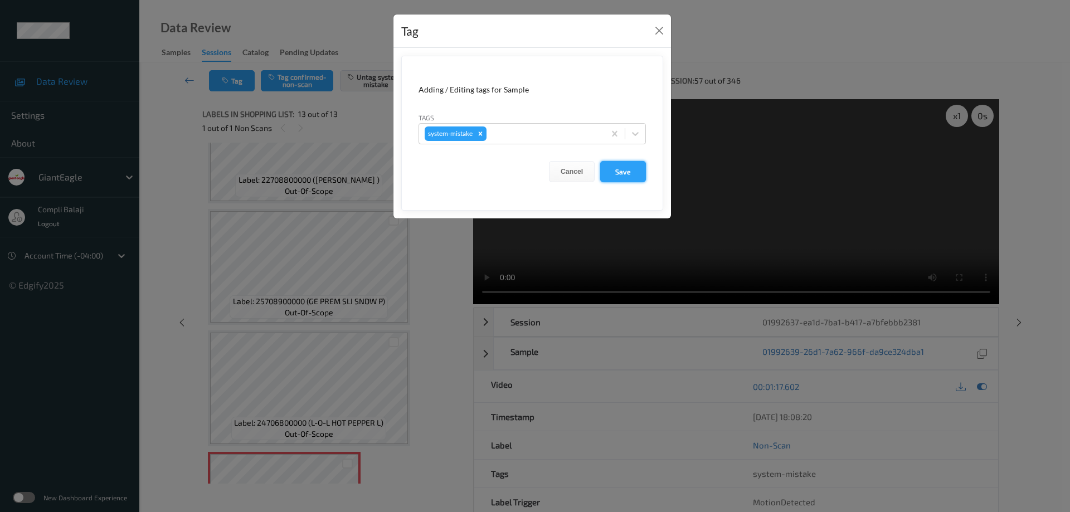
click at [623, 171] on button "Save" at bounding box center [623, 171] width 46 height 21
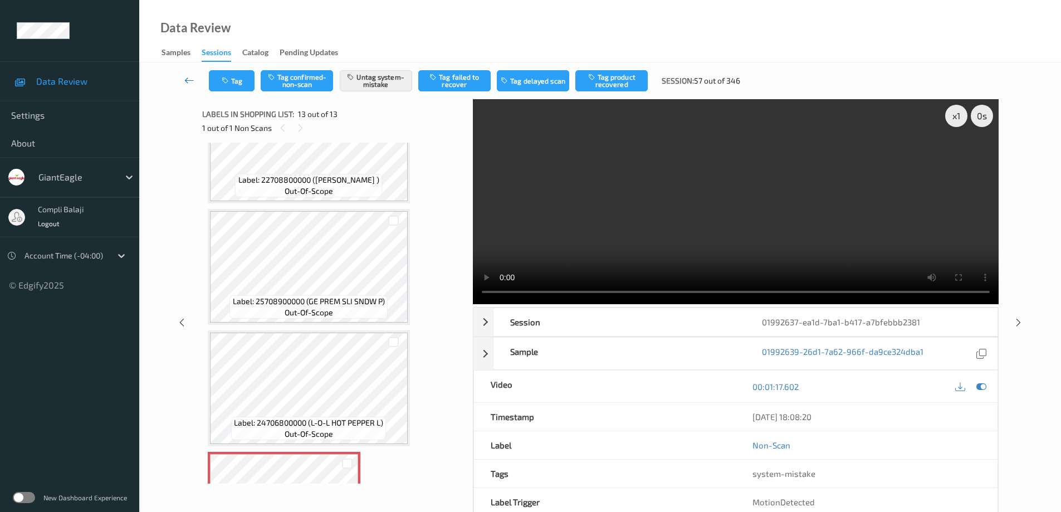
click at [188, 81] on icon at bounding box center [189, 80] width 10 height 11
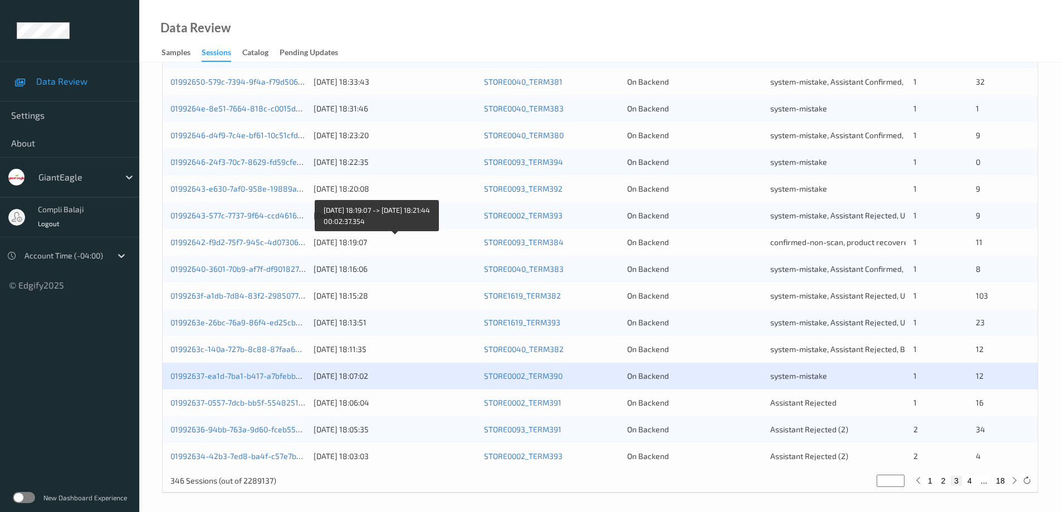
scroll to position [327, 0]
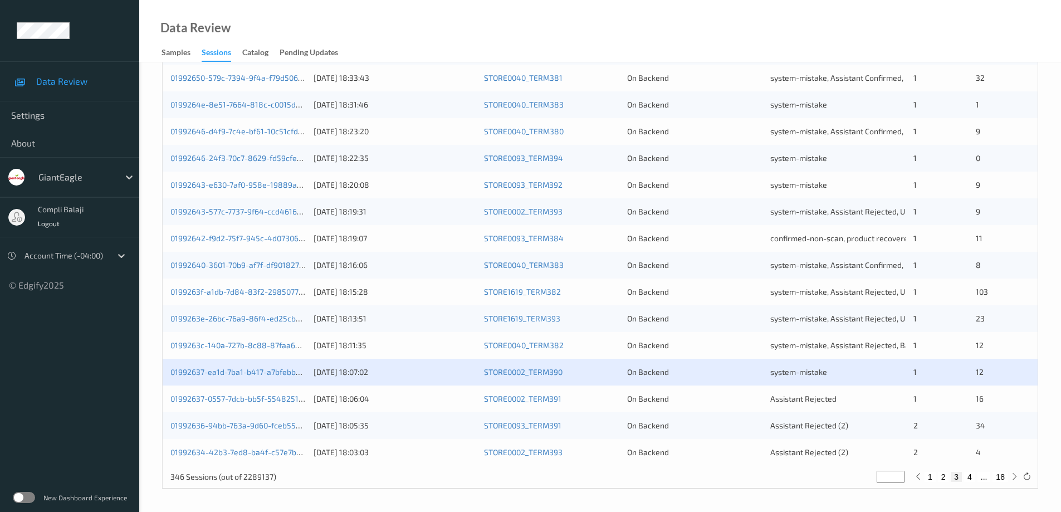
click at [241, 404] on div "01992637-0557-7dcb-bb5f-5548251efbf2" at bounding box center [238, 398] width 135 height 11
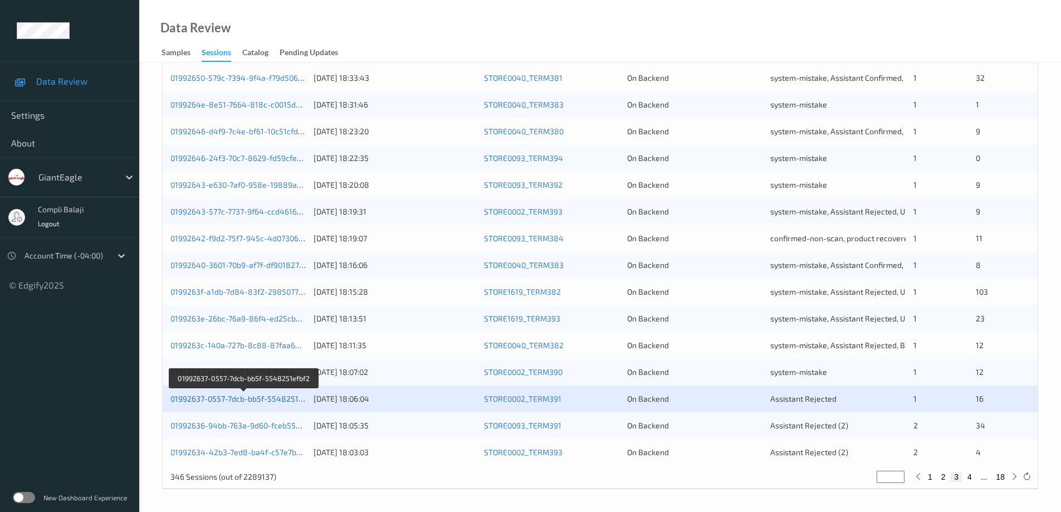
click at [259, 402] on link "01992637-0557-7dcb-bb5f-5548251efbf2" at bounding box center [244, 398] width 147 height 9
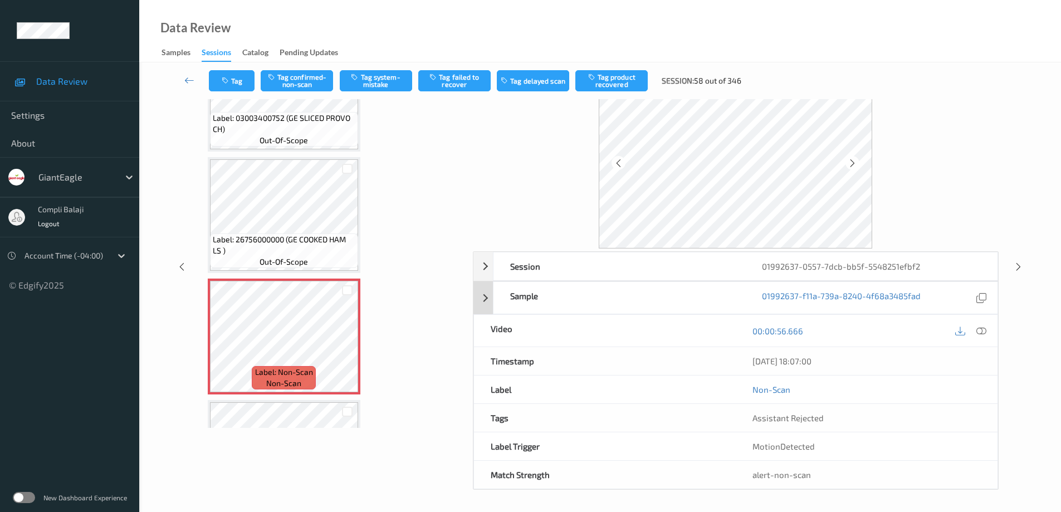
scroll to position [542, 0]
click at [981, 332] on icon at bounding box center [982, 330] width 10 height 10
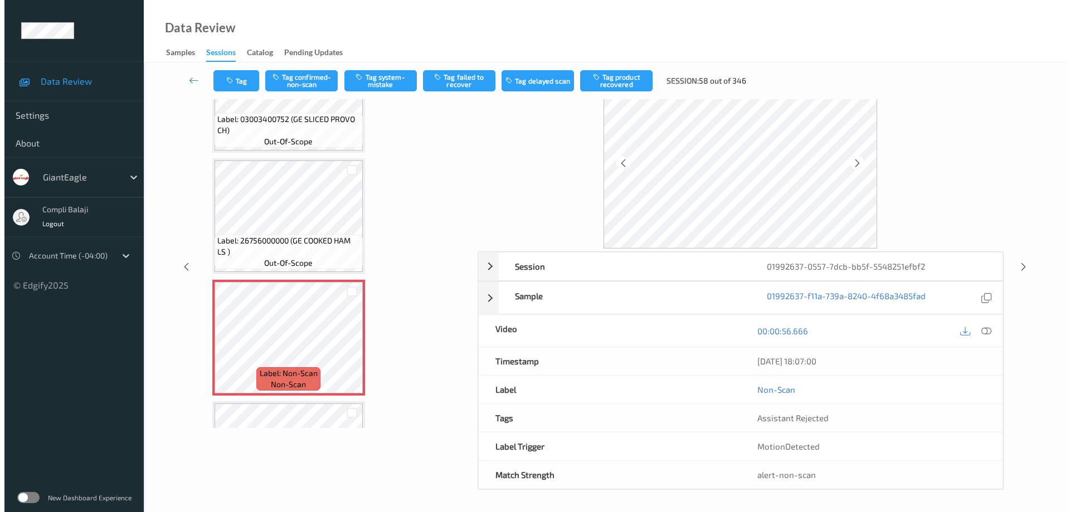
scroll to position [0, 0]
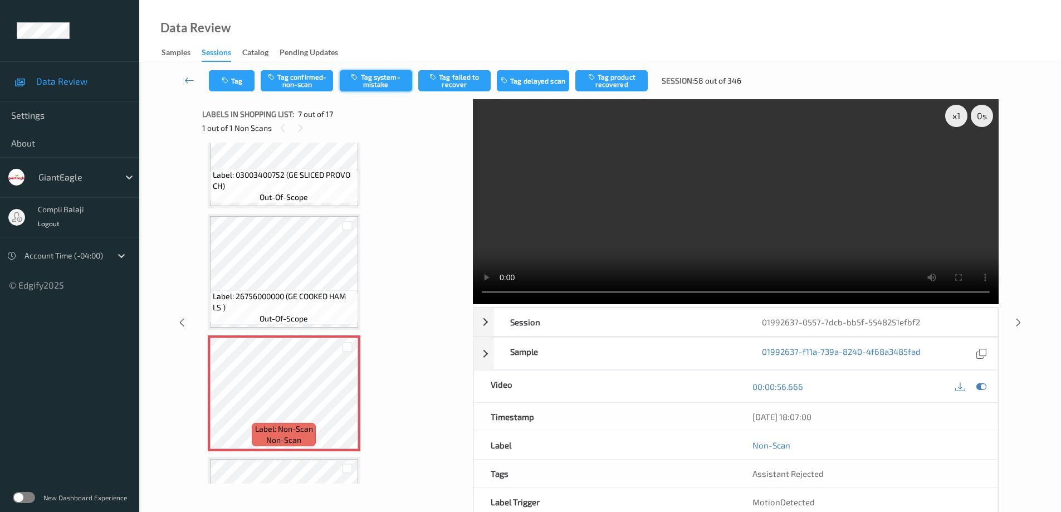
click at [379, 80] on button "Tag system-mistake" at bounding box center [376, 80] width 72 height 21
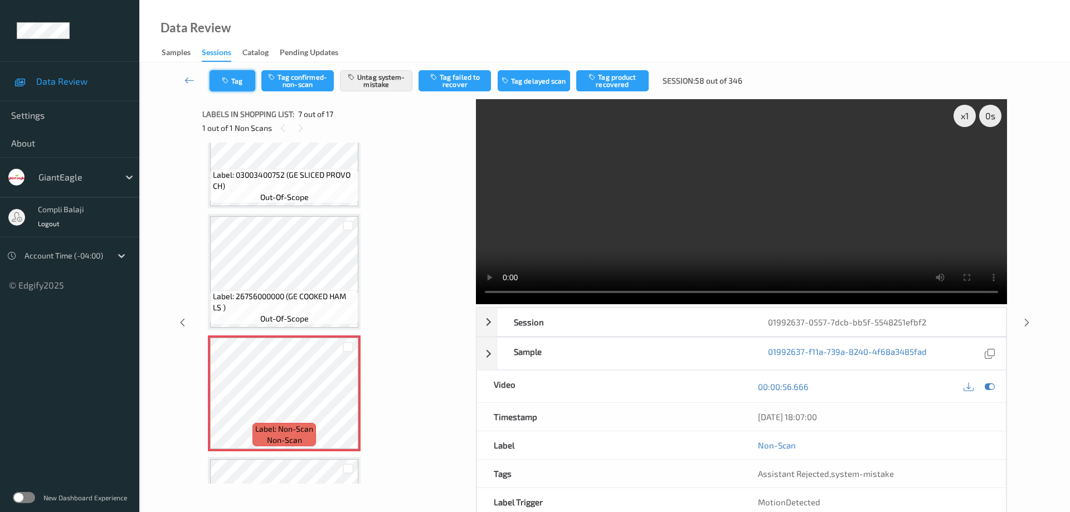
click at [241, 80] on button "Tag" at bounding box center [233, 80] width 46 height 21
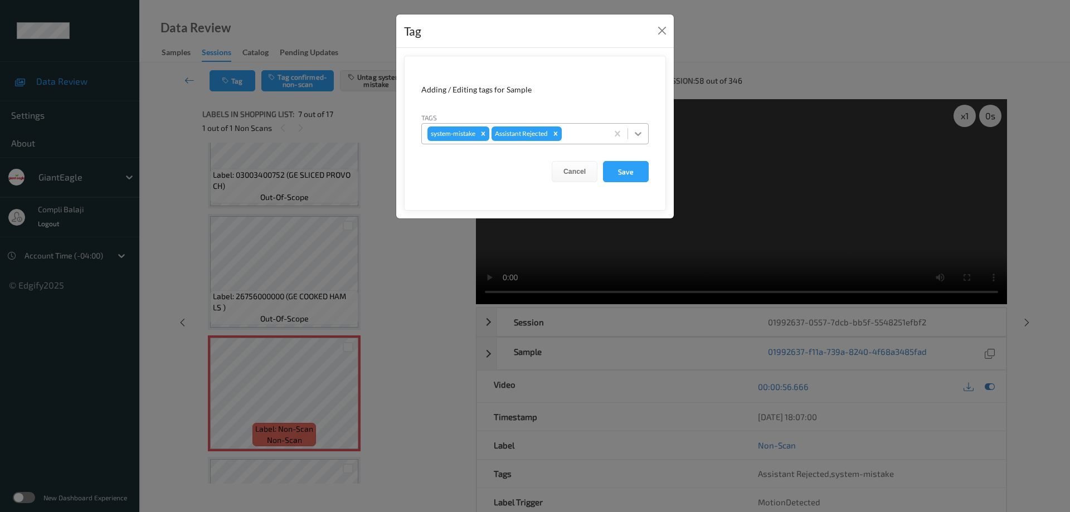
click at [640, 134] on icon at bounding box center [638, 134] width 7 height 4
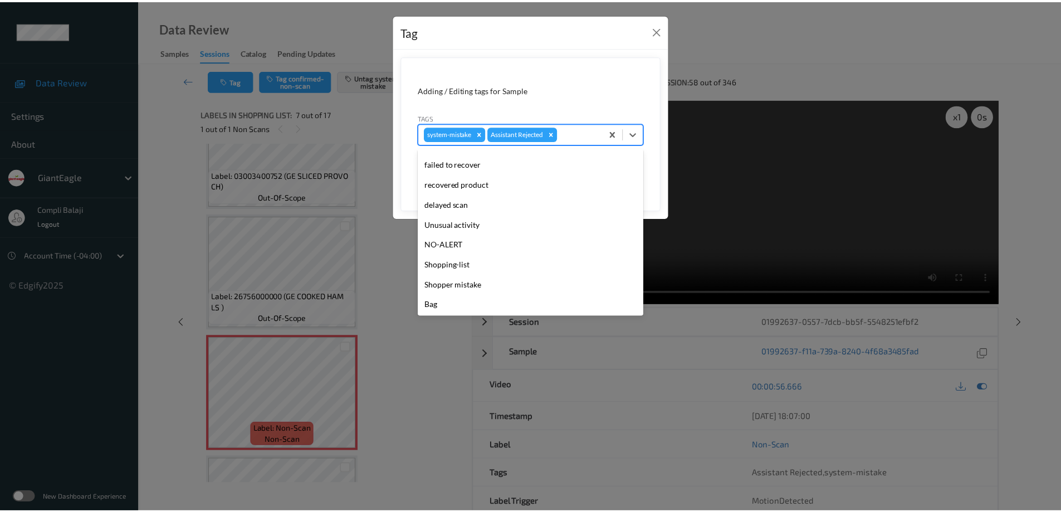
scroll to position [98, 0]
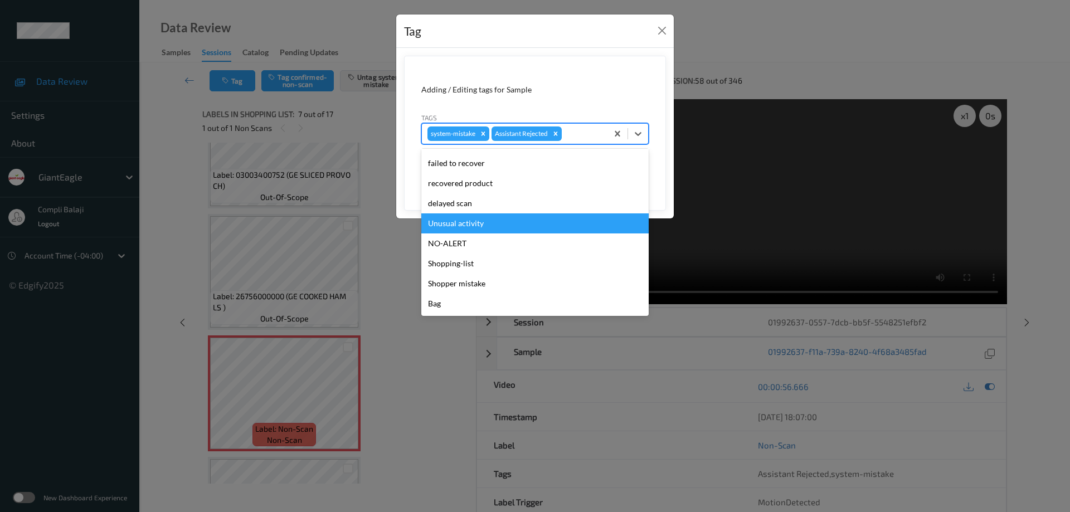
click at [476, 226] on div "Unusual activity" at bounding box center [534, 223] width 227 height 20
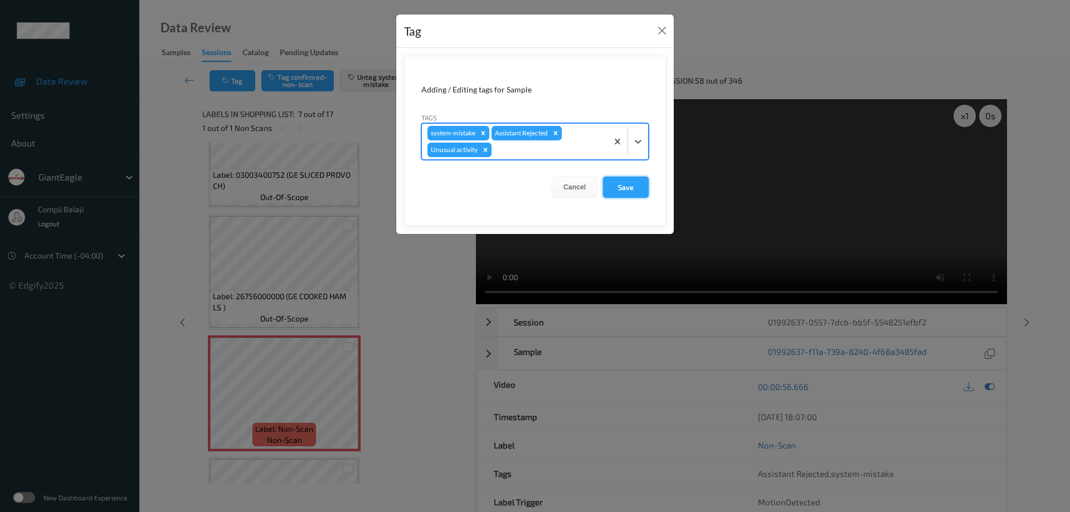
click at [631, 188] on button "Save" at bounding box center [626, 187] width 46 height 21
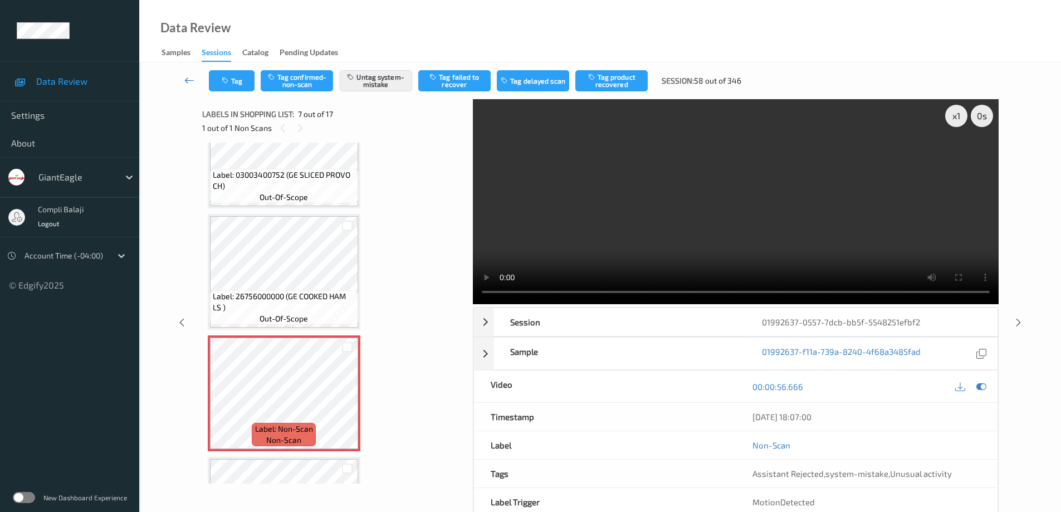
click at [186, 80] on icon at bounding box center [189, 80] width 10 height 11
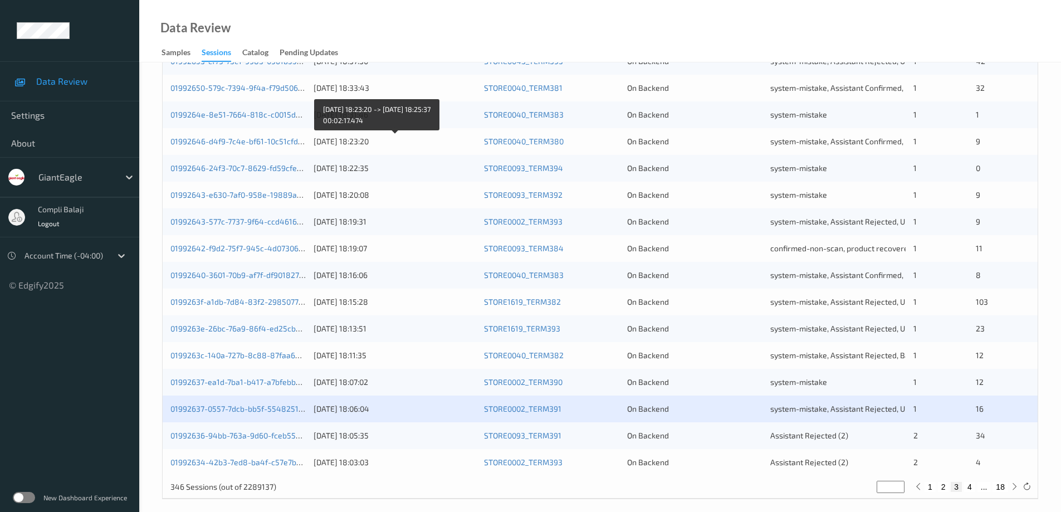
scroll to position [327, 0]
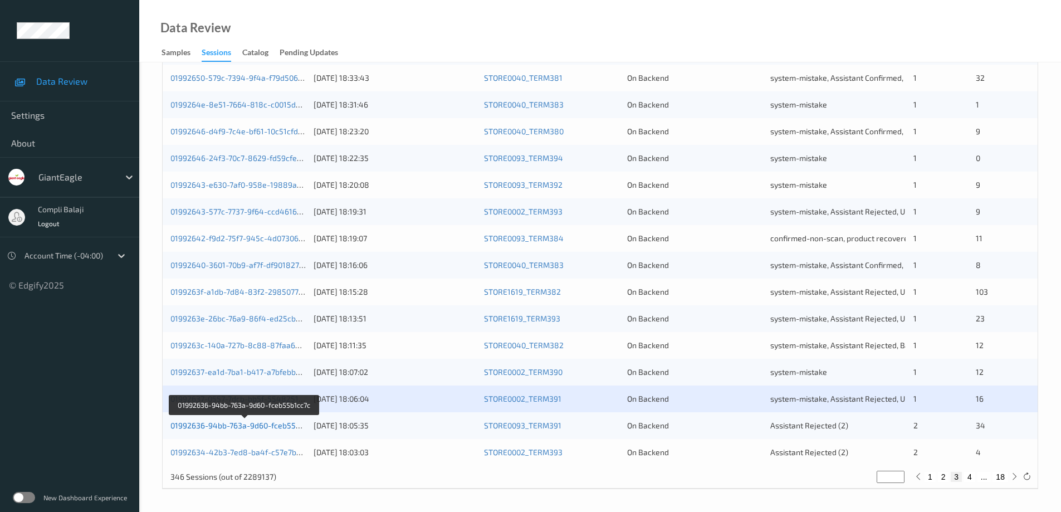
click at [261, 428] on link "01992636-94bb-763a-9d60-fceb55b1cc7c" at bounding box center [245, 425] width 149 height 9
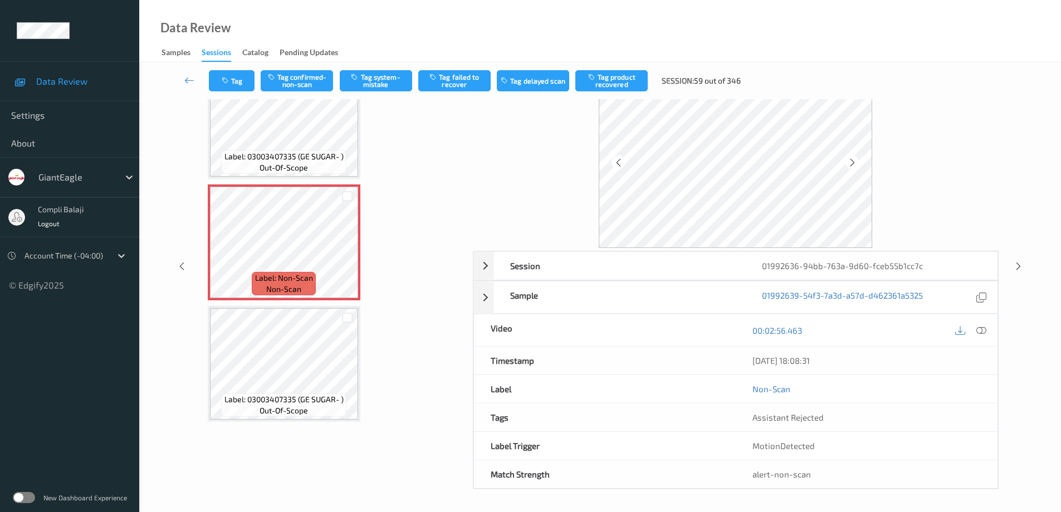
scroll to position [2090, 0]
click at [979, 328] on icon at bounding box center [982, 330] width 10 height 10
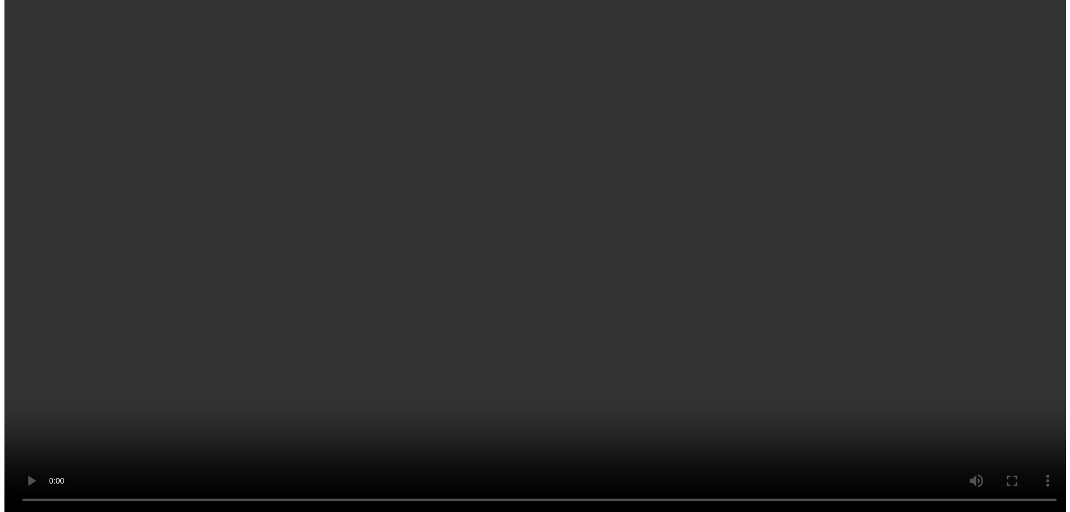
scroll to position [2201, 0]
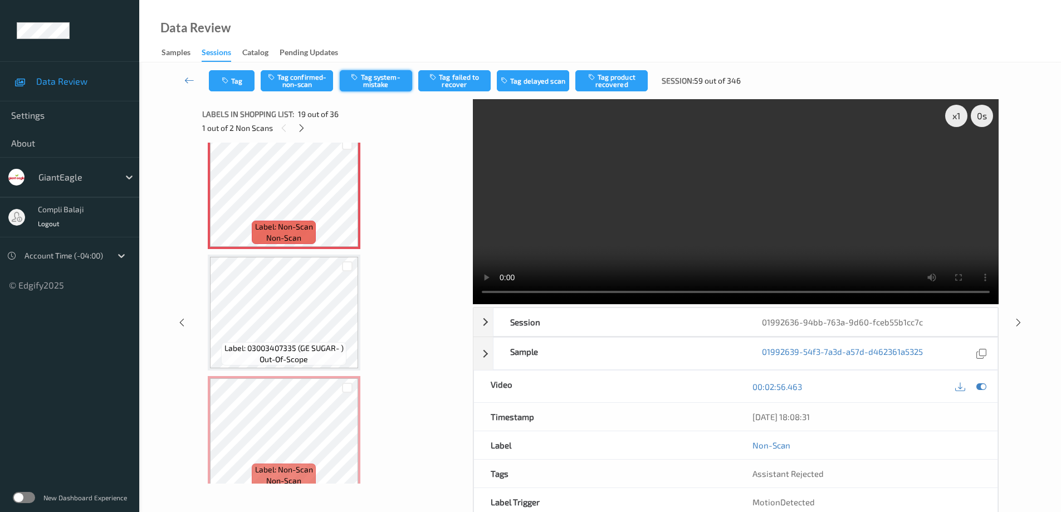
click at [373, 86] on button "Tag system-mistake" at bounding box center [376, 80] width 72 height 21
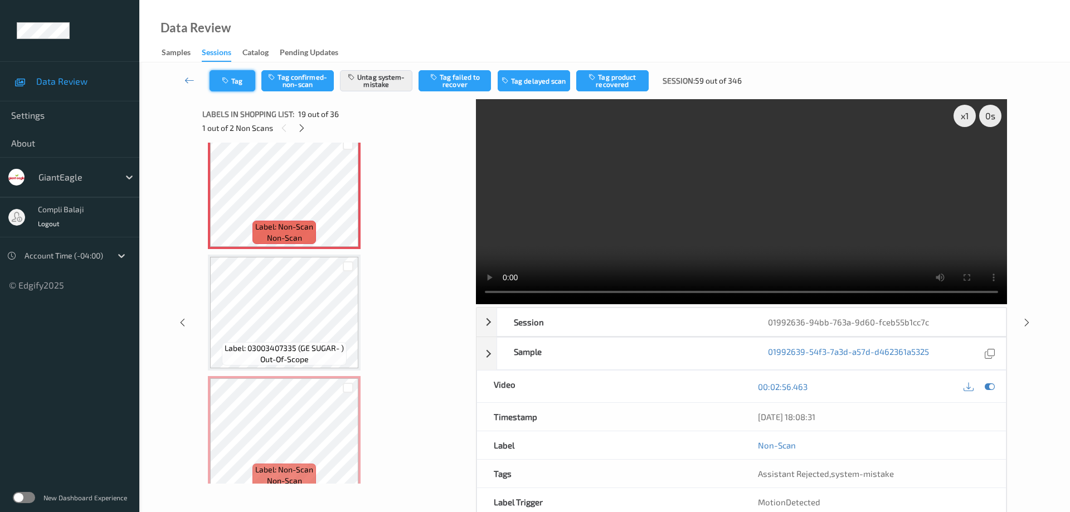
click at [241, 78] on button "Tag" at bounding box center [233, 80] width 46 height 21
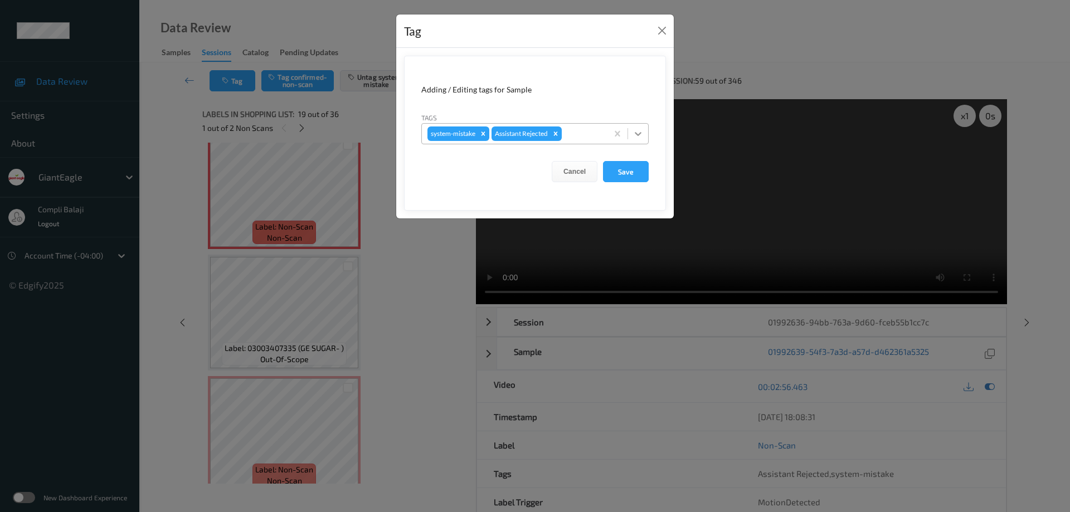
click at [633, 134] on icon at bounding box center [637, 133] width 11 height 11
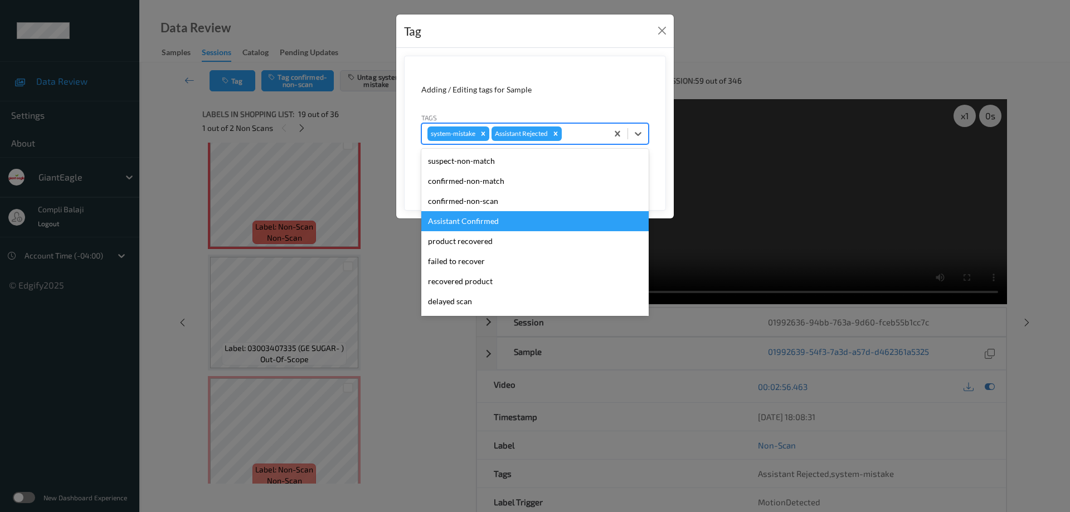
scroll to position [98, 0]
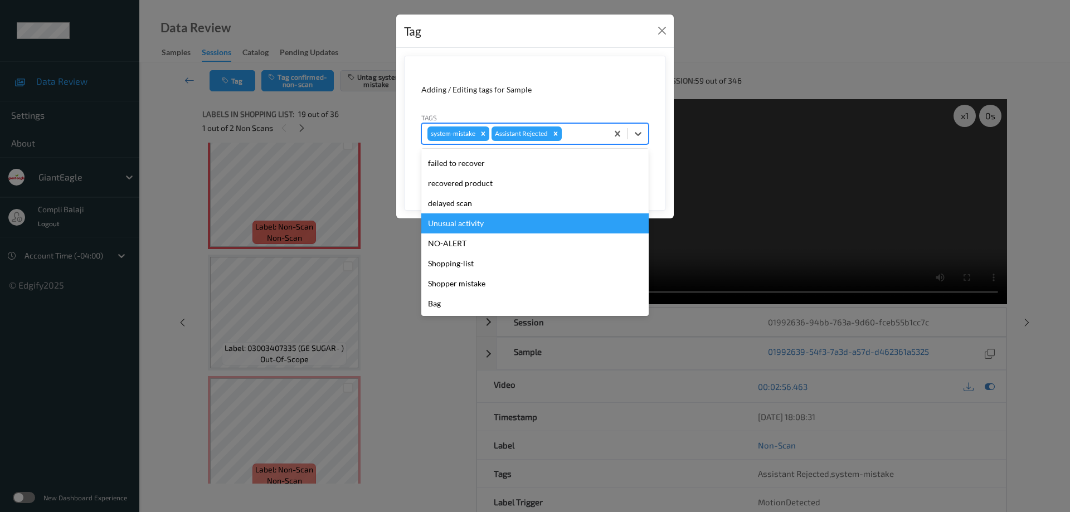
click at [475, 226] on div "Unusual activity" at bounding box center [534, 223] width 227 height 20
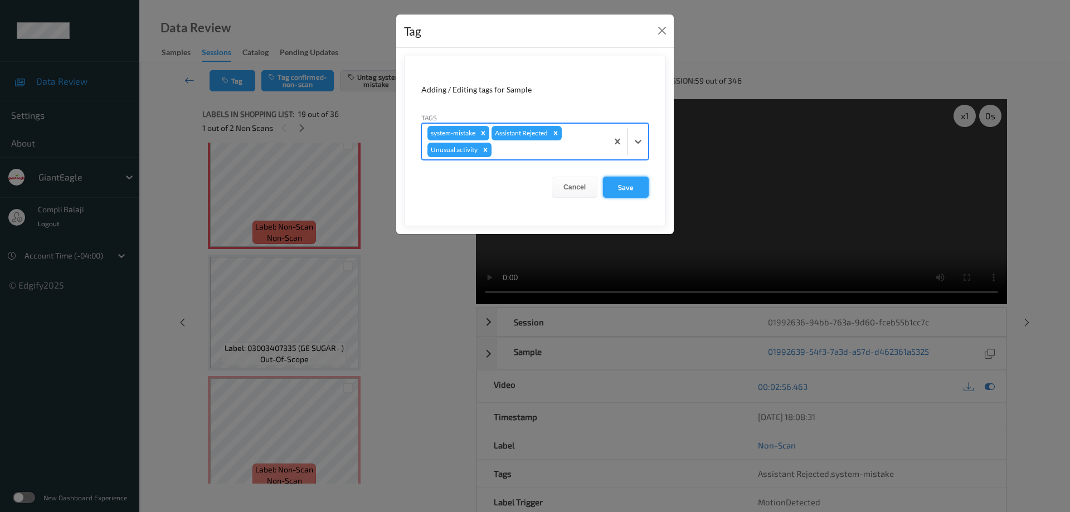
click at [636, 191] on button "Save" at bounding box center [626, 187] width 46 height 21
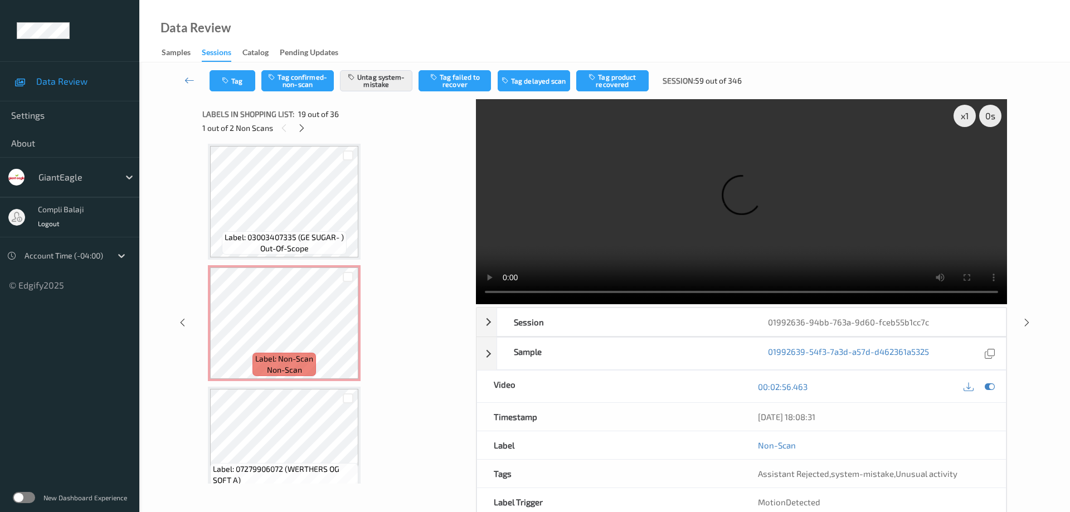
scroll to position [2313, 0]
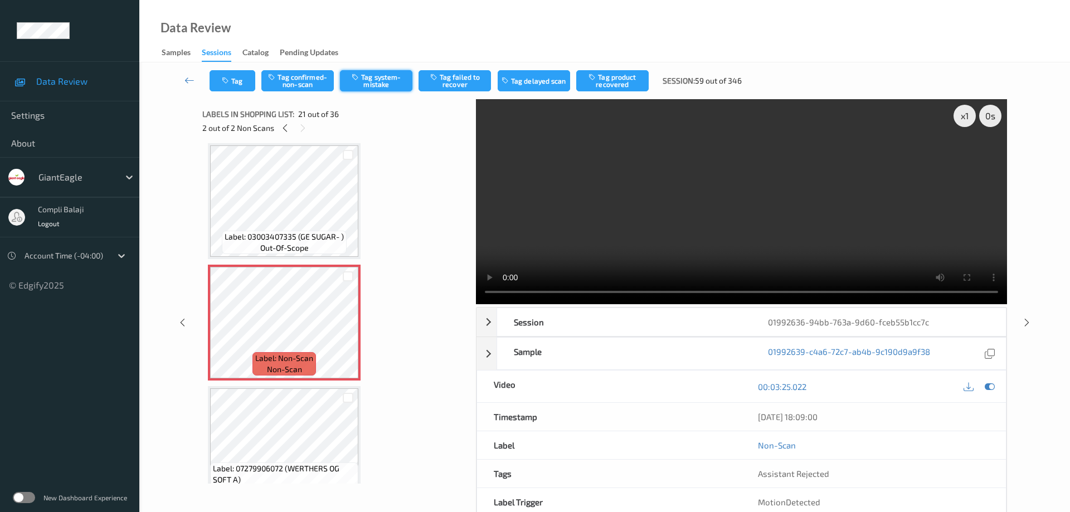
click at [377, 80] on button "Tag system-mistake" at bounding box center [376, 80] width 72 height 21
click at [245, 84] on button "Tag" at bounding box center [233, 80] width 46 height 21
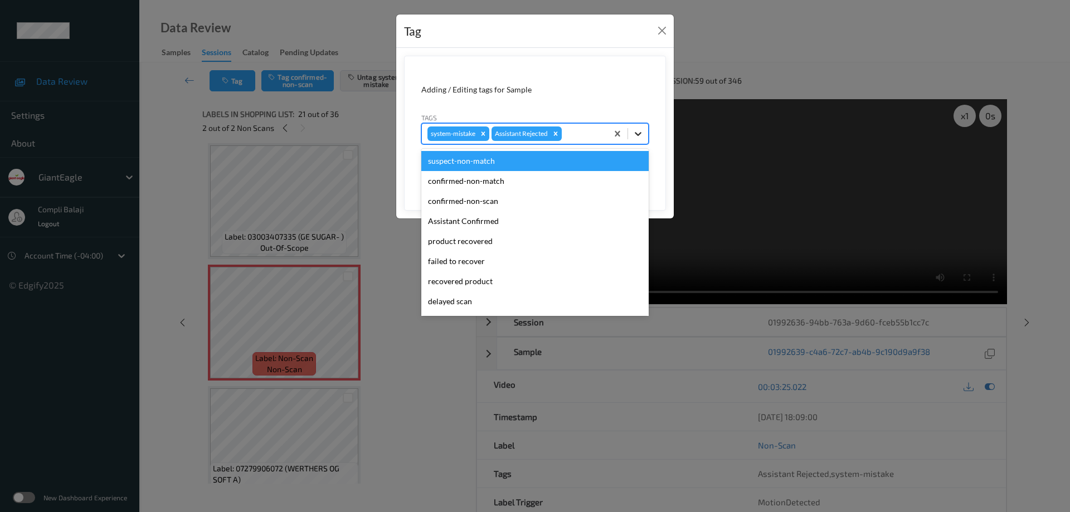
click at [640, 135] on icon at bounding box center [637, 133] width 11 height 11
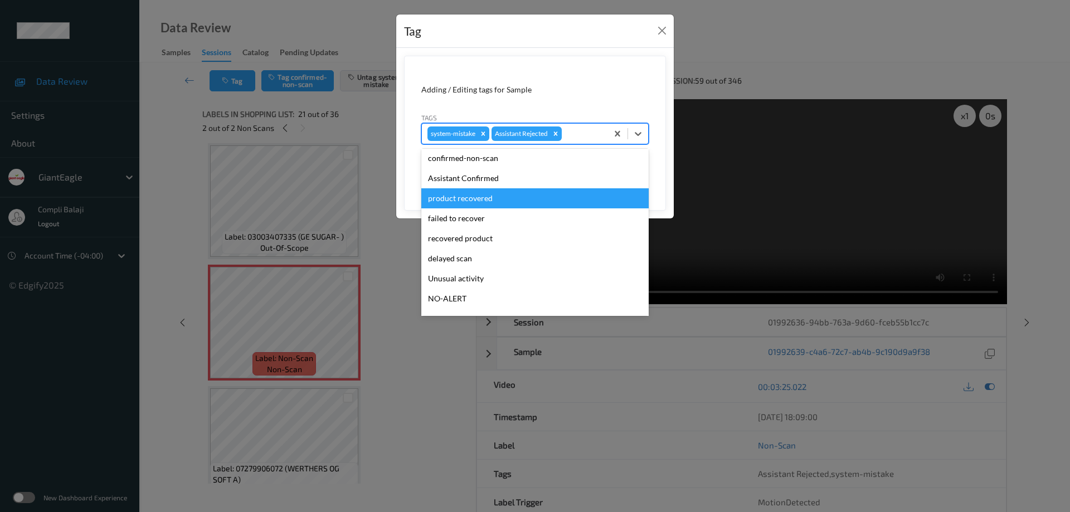
scroll to position [56, 0]
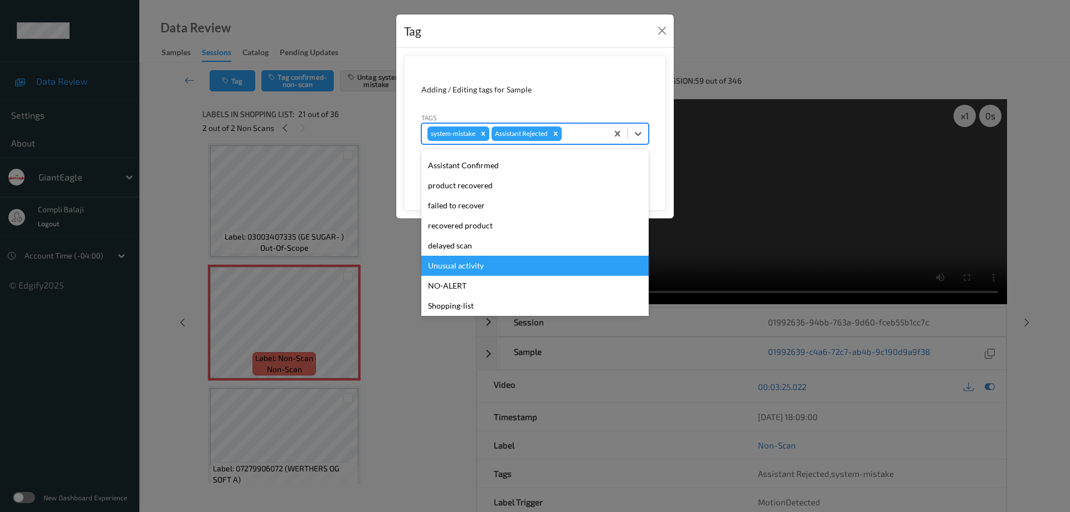
click at [463, 264] on div "Unusual activity" at bounding box center [534, 266] width 227 height 20
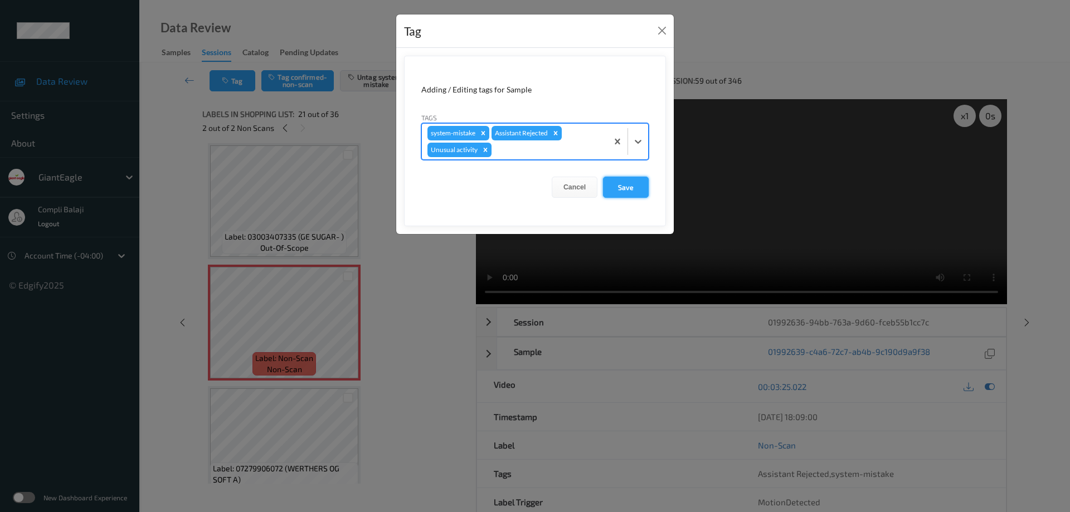
click at [627, 188] on button "Save" at bounding box center [626, 187] width 46 height 21
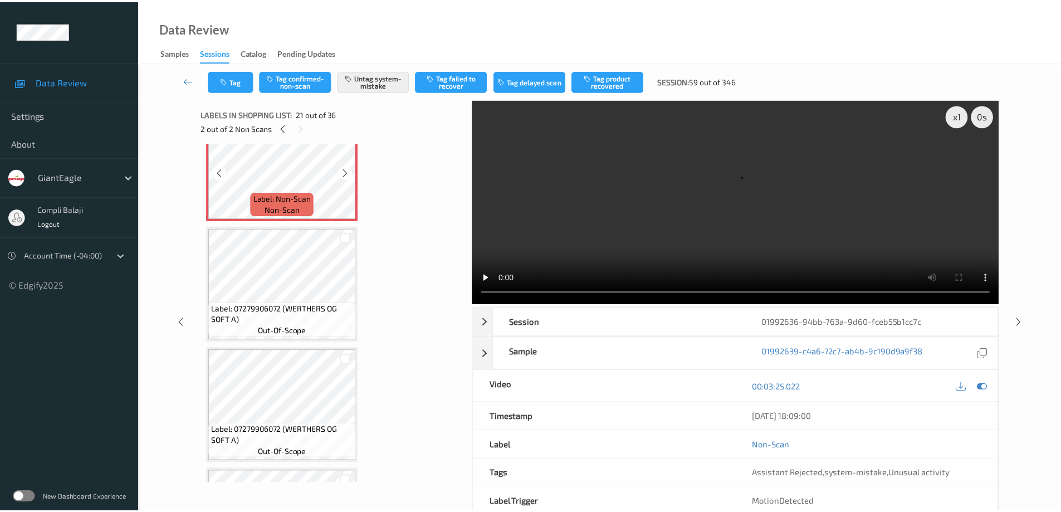
scroll to position [2592, 0]
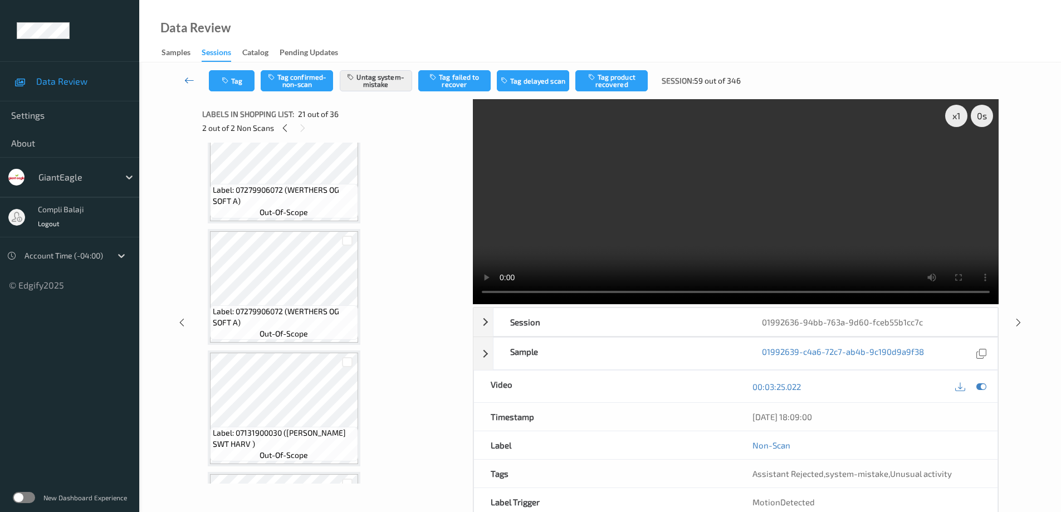
click at [189, 79] on icon at bounding box center [189, 80] width 10 height 11
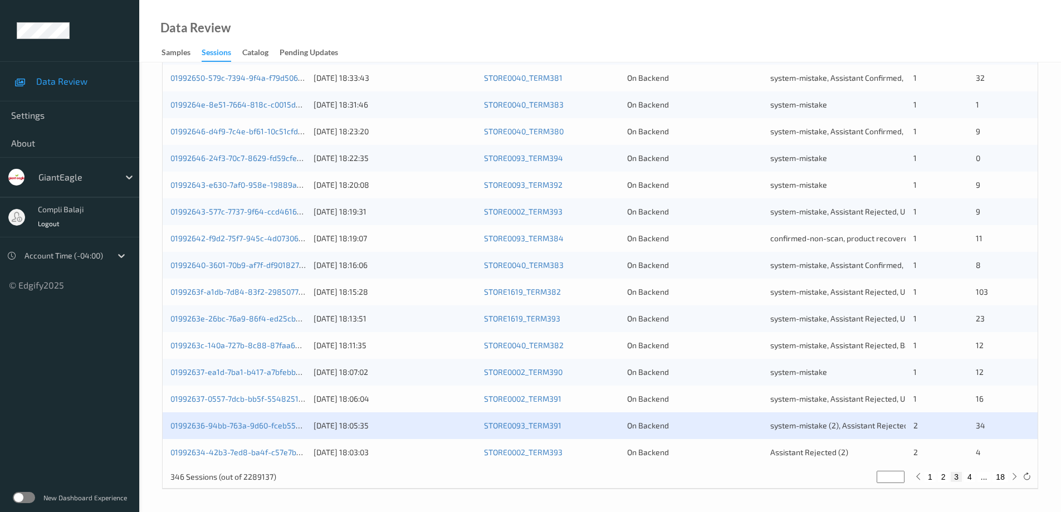
scroll to position [327, 0]
click at [273, 455] on link "01992634-42b3-7ed8-ba4f-c57e7b698758" at bounding box center [247, 451] width 153 height 9
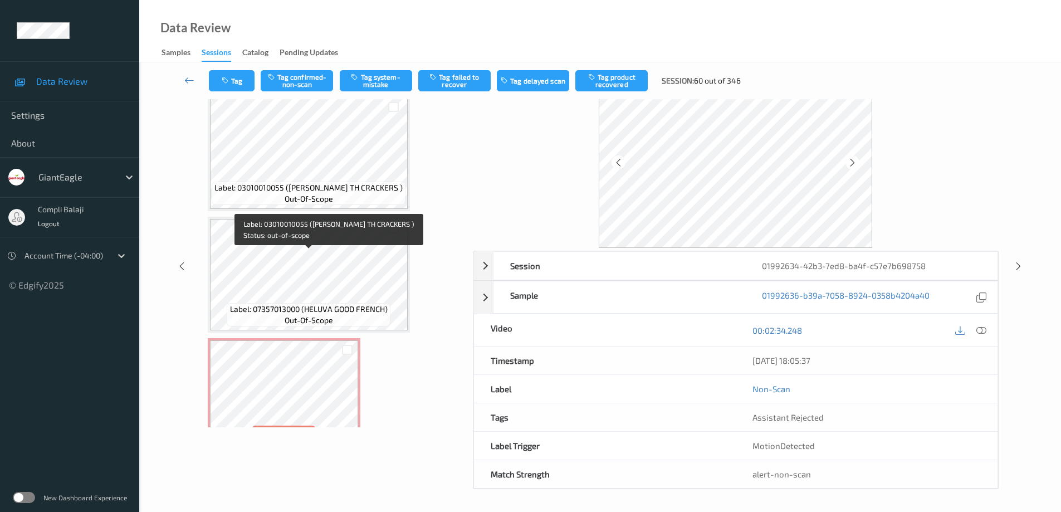
scroll to position [338, 0]
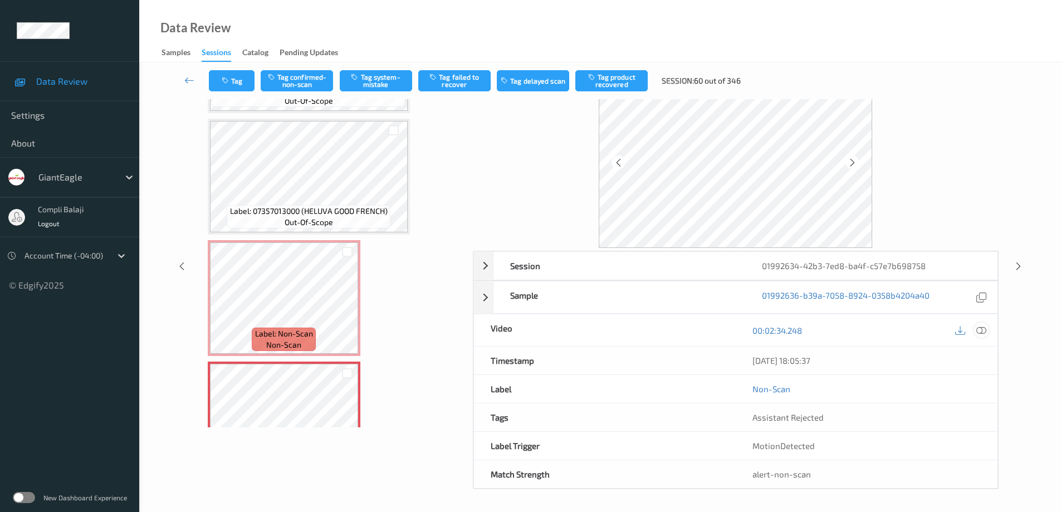
click at [984, 329] on icon at bounding box center [982, 330] width 10 height 10
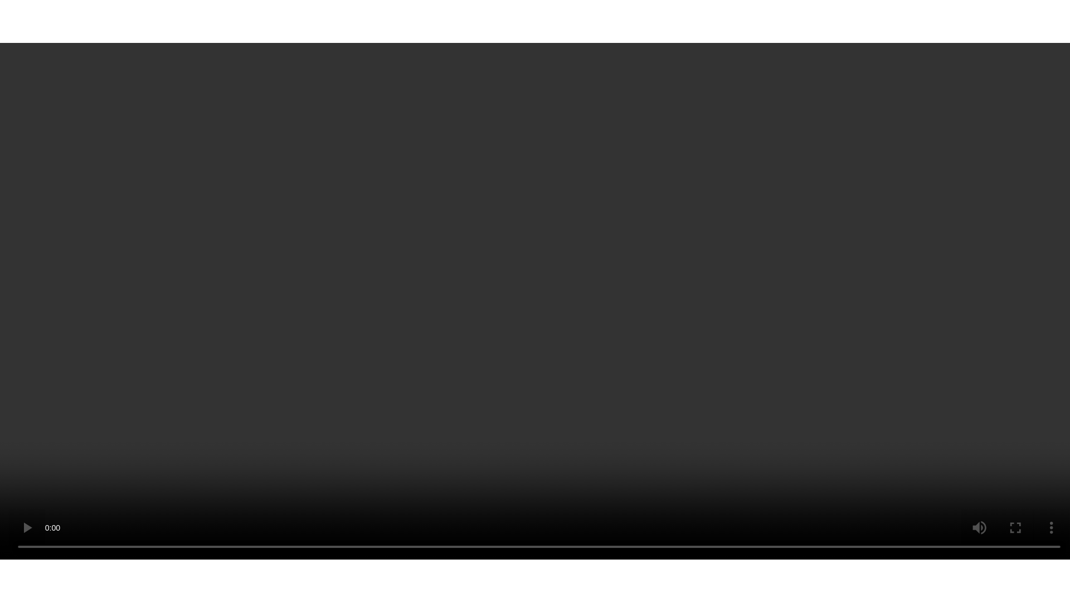
scroll to position [390, 0]
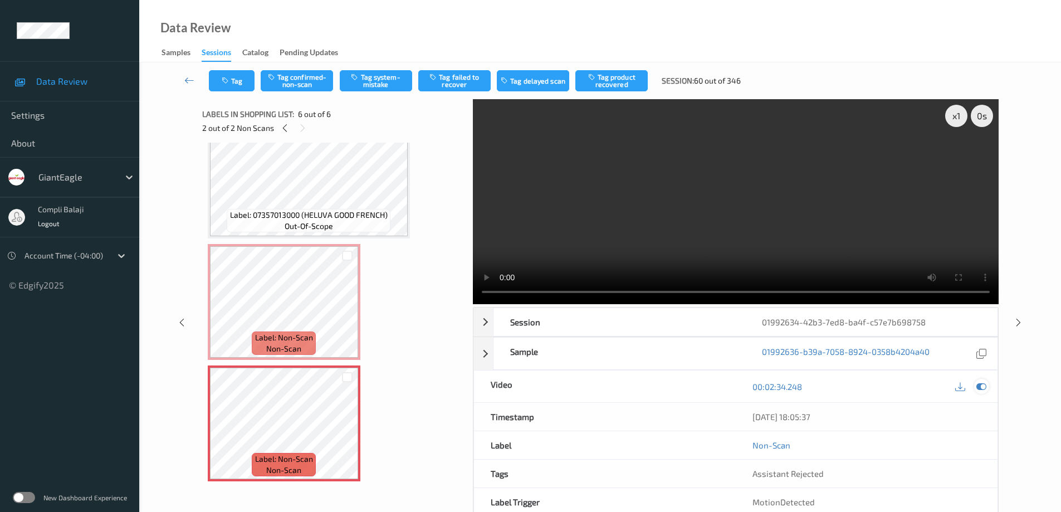
click at [983, 388] on icon at bounding box center [982, 387] width 10 height 10
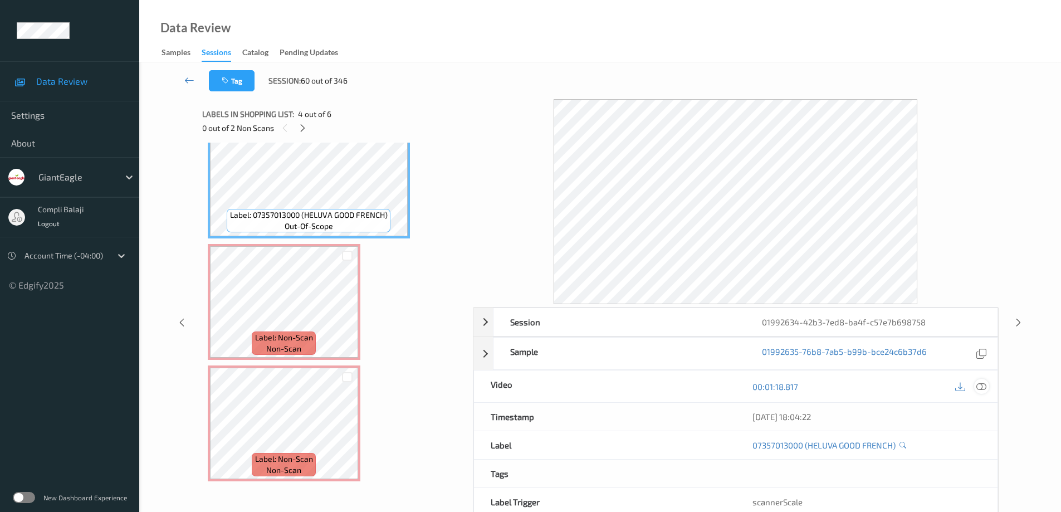
click at [979, 386] on icon at bounding box center [982, 386] width 10 height 10
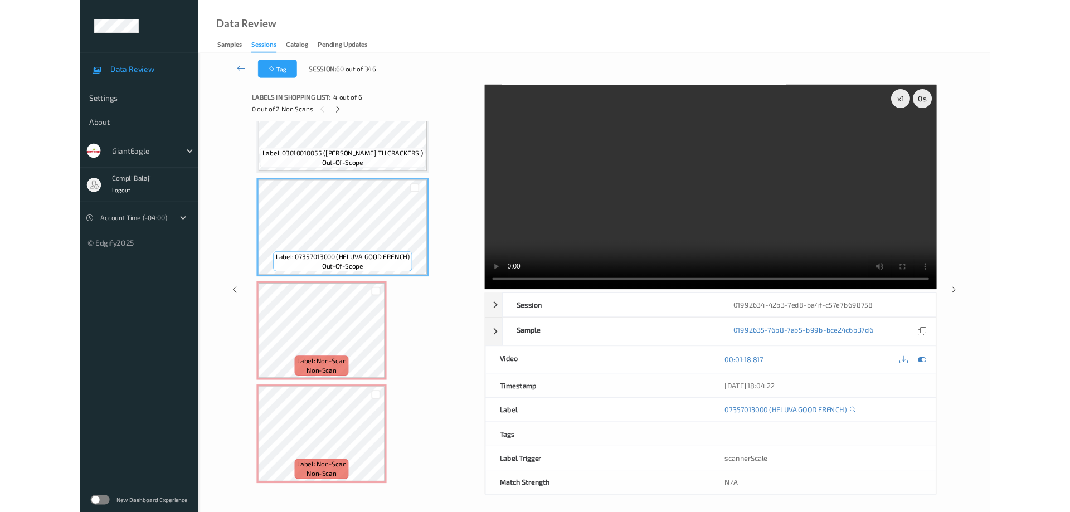
scroll to position [304, 0]
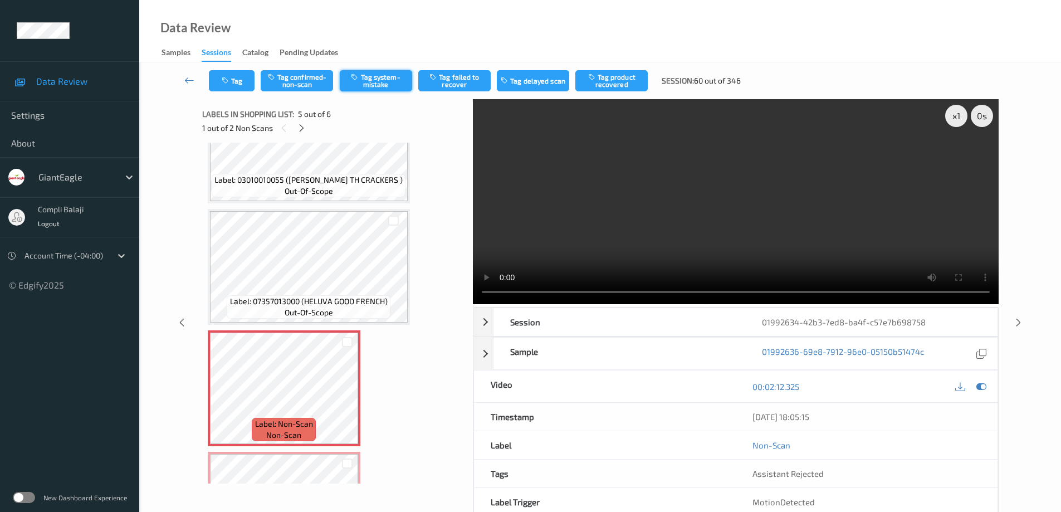
click at [387, 79] on button "Tag system-mistake" at bounding box center [376, 80] width 72 height 21
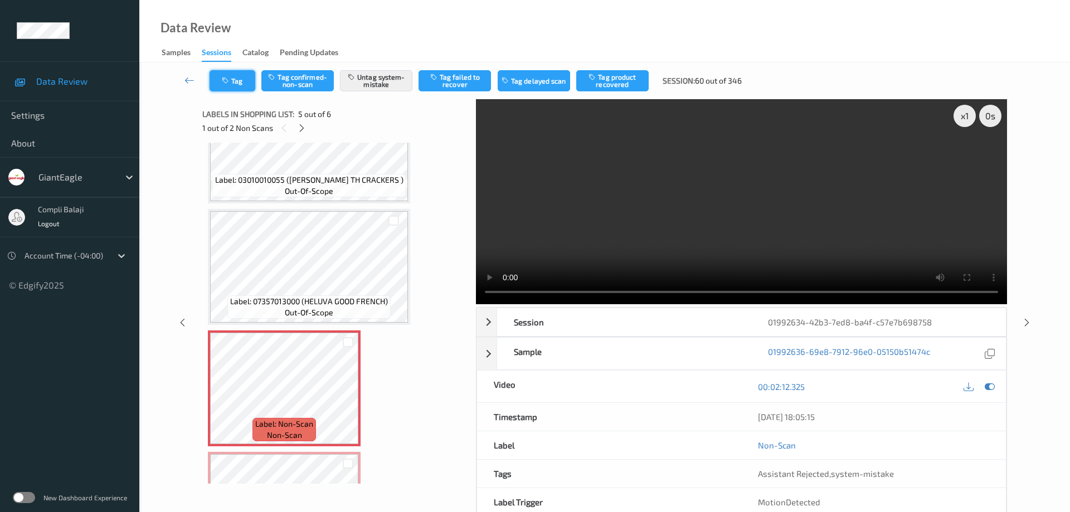
click at [250, 79] on button "Tag" at bounding box center [233, 80] width 46 height 21
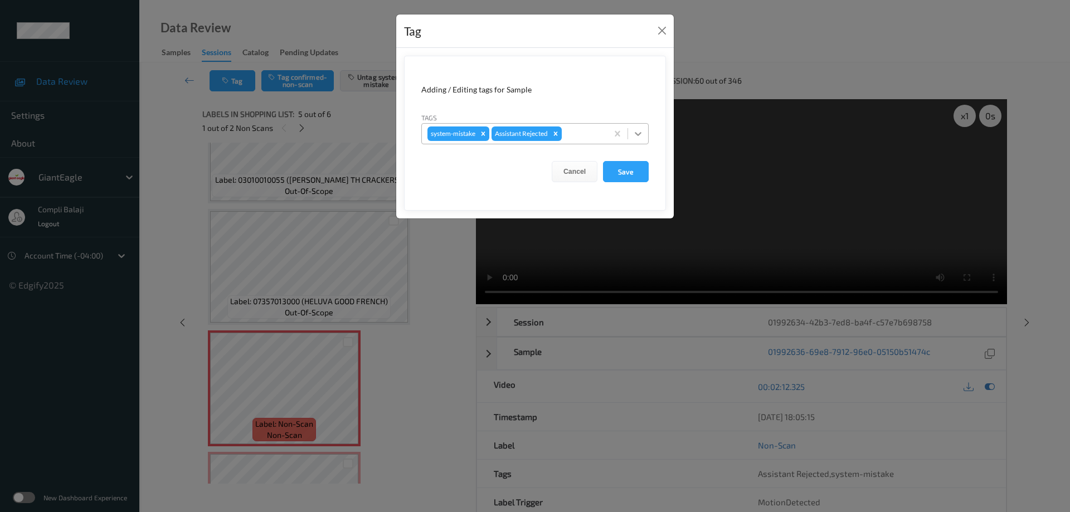
click at [638, 133] on icon at bounding box center [637, 133] width 11 height 11
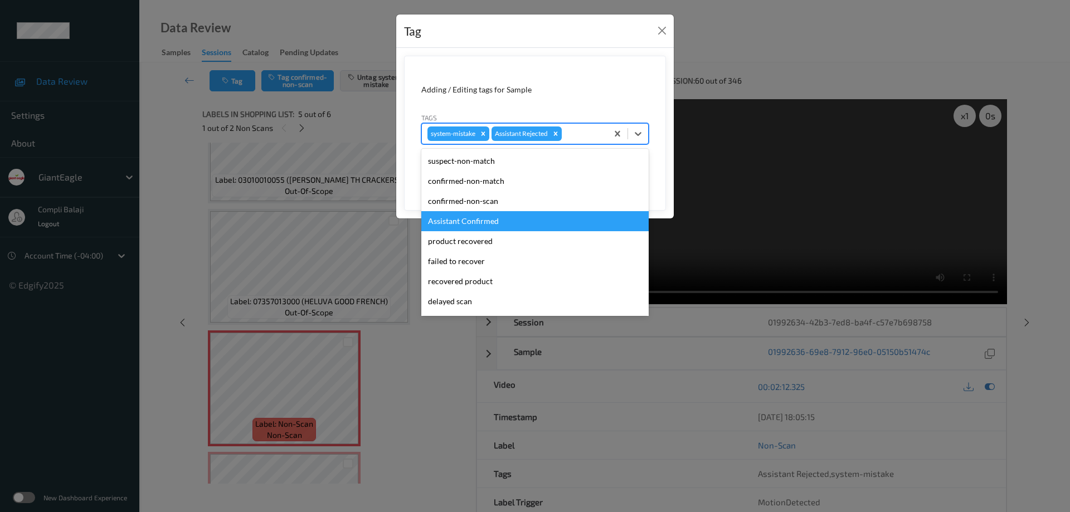
scroll to position [98, 0]
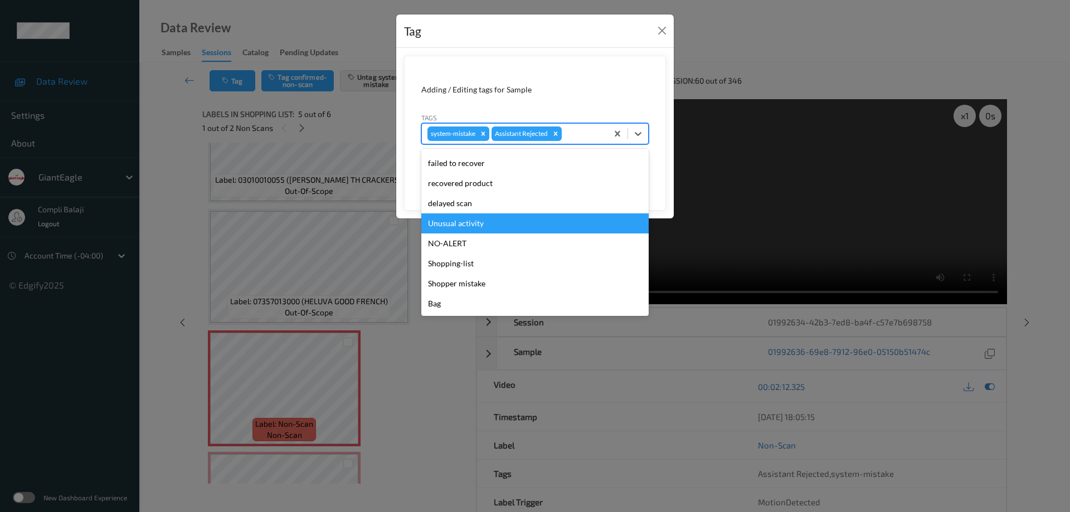
drag, startPoint x: 473, startPoint y: 224, endPoint x: 608, endPoint y: 202, distance: 136.7
click at [475, 223] on div "Unusual activity" at bounding box center [534, 223] width 227 height 20
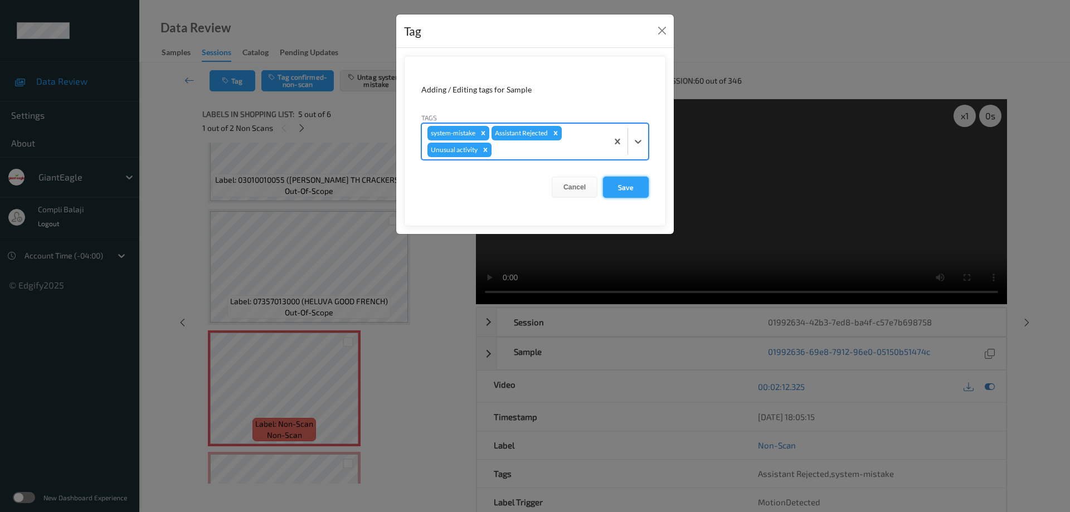
click at [630, 188] on button "Save" at bounding box center [626, 187] width 46 height 21
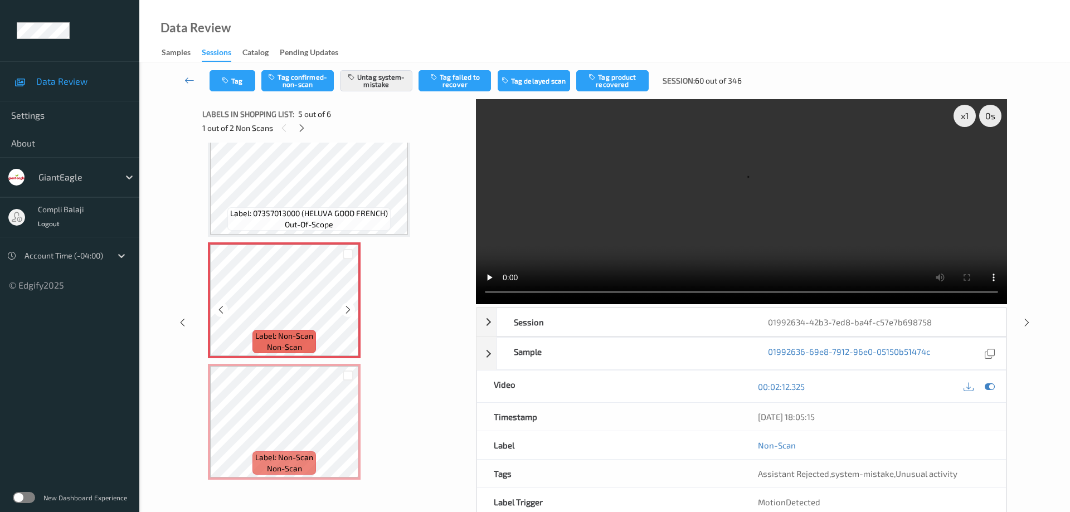
scroll to position [393, 0]
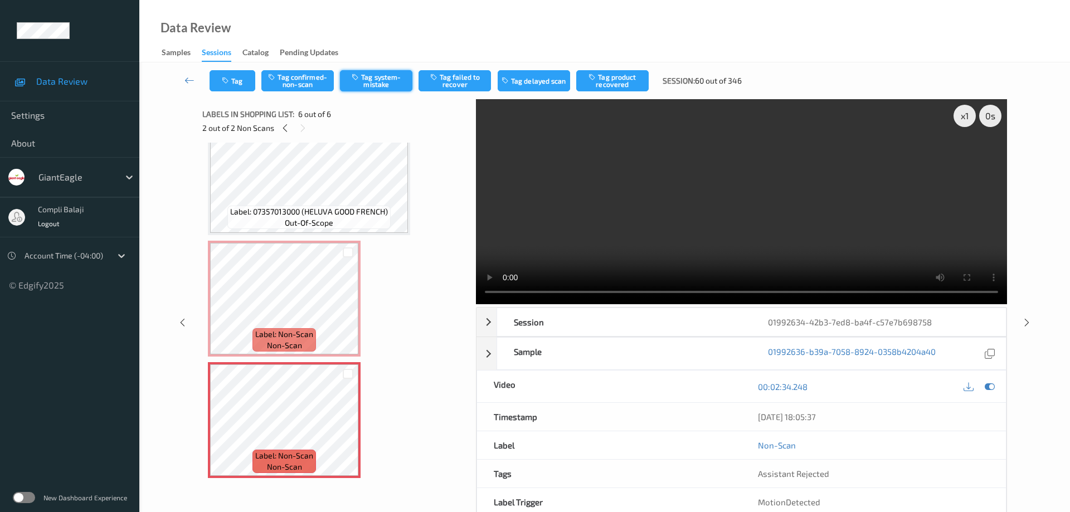
click at [385, 82] on button "Tag system-mistake" at bounding box center [376, 80] width 72 height 21
click at [243, 84] on button "Tag" at bounding box center [233, 80] width 46 height 21
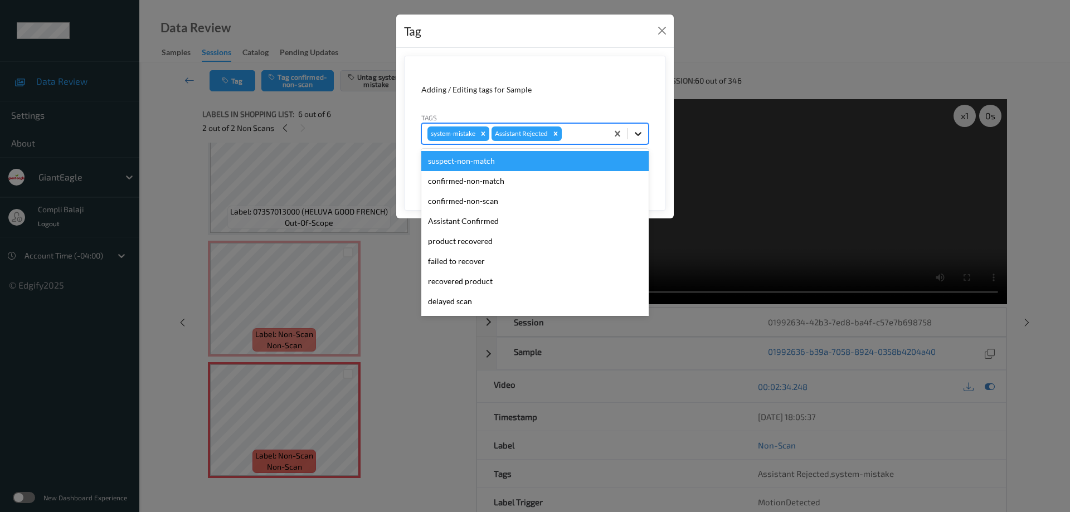
click at [636, 135] on icon at bounding box center [637, 133] width 11 height 11
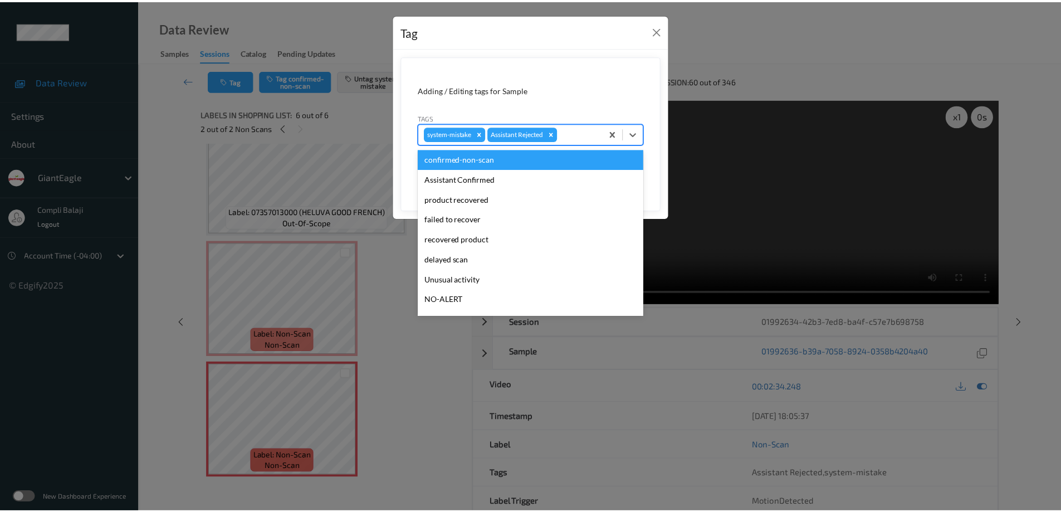
scroll to position [98, 0]
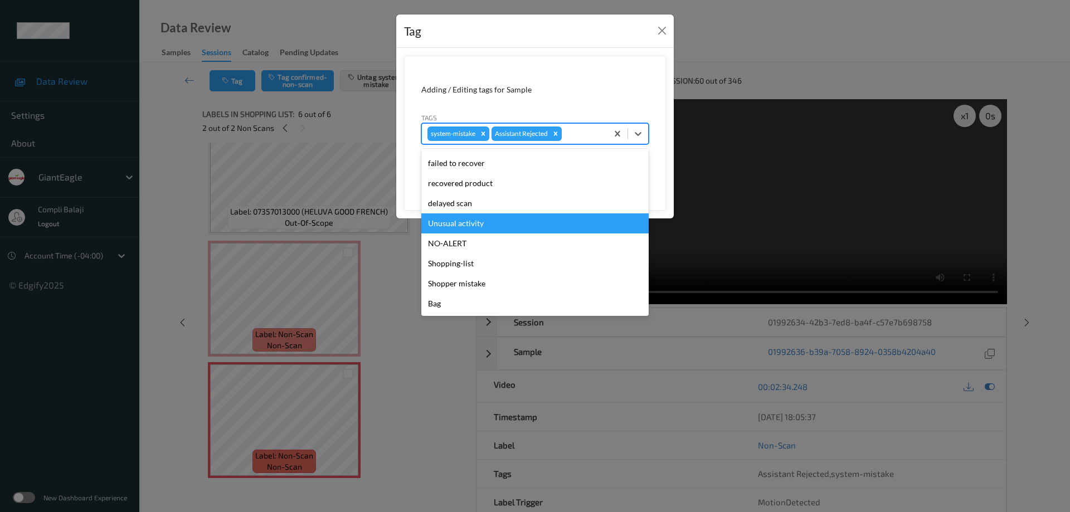
click at [473, 225] on div "Unusual activity" at bounding box center [534, 223] width 227 height 20
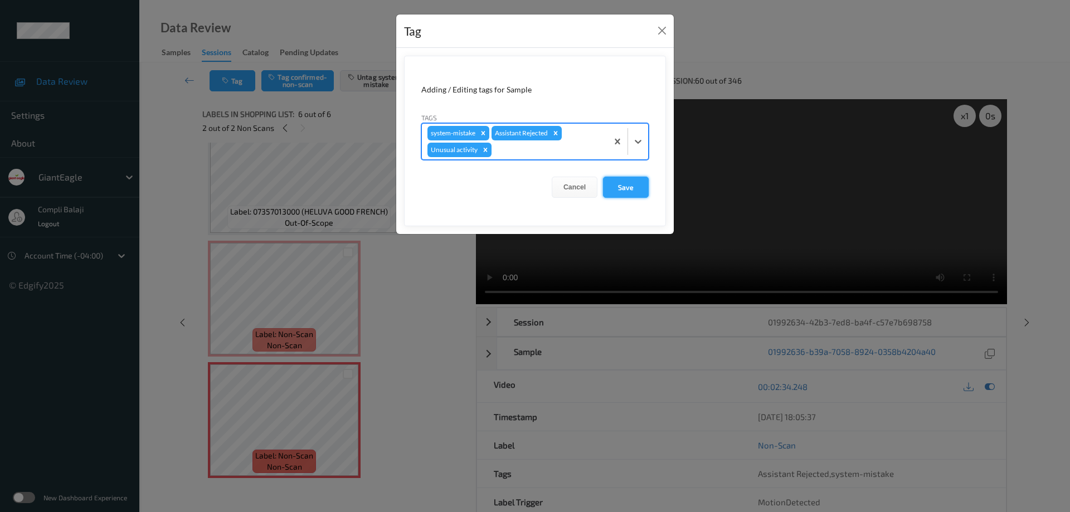
click at [634, 189] on button "Save" at bounding box center [626, 187] width 46 height 21
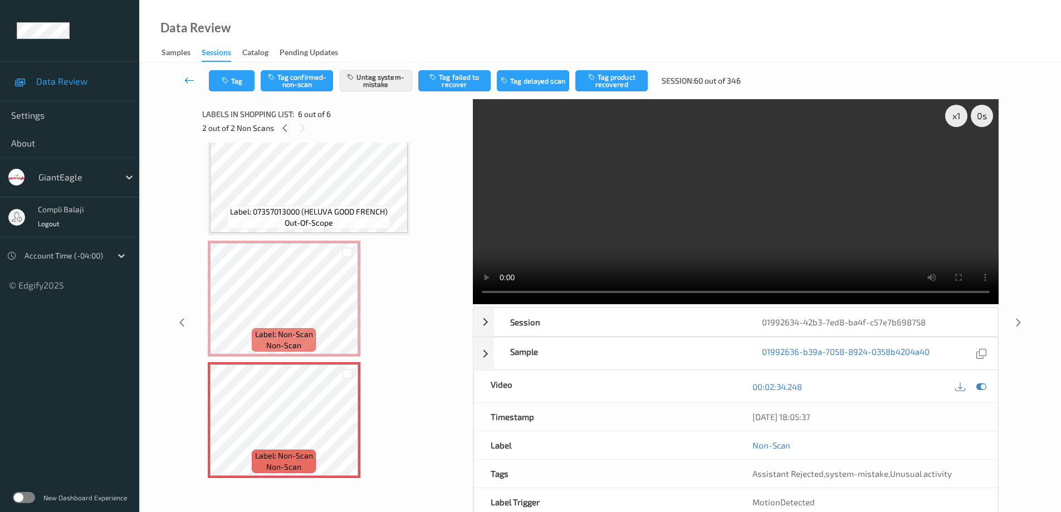
click at [189, 82] on icon at bounding box center [189, 80] width 10 height 11
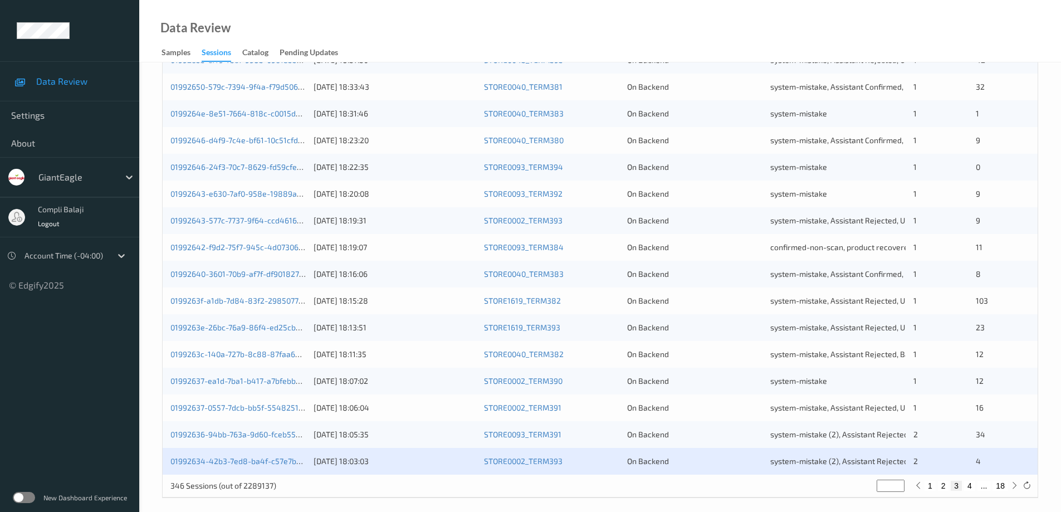
scroll to position [327, 0]
